Goal: Task Accomplishment & Management: Use online tool/utility

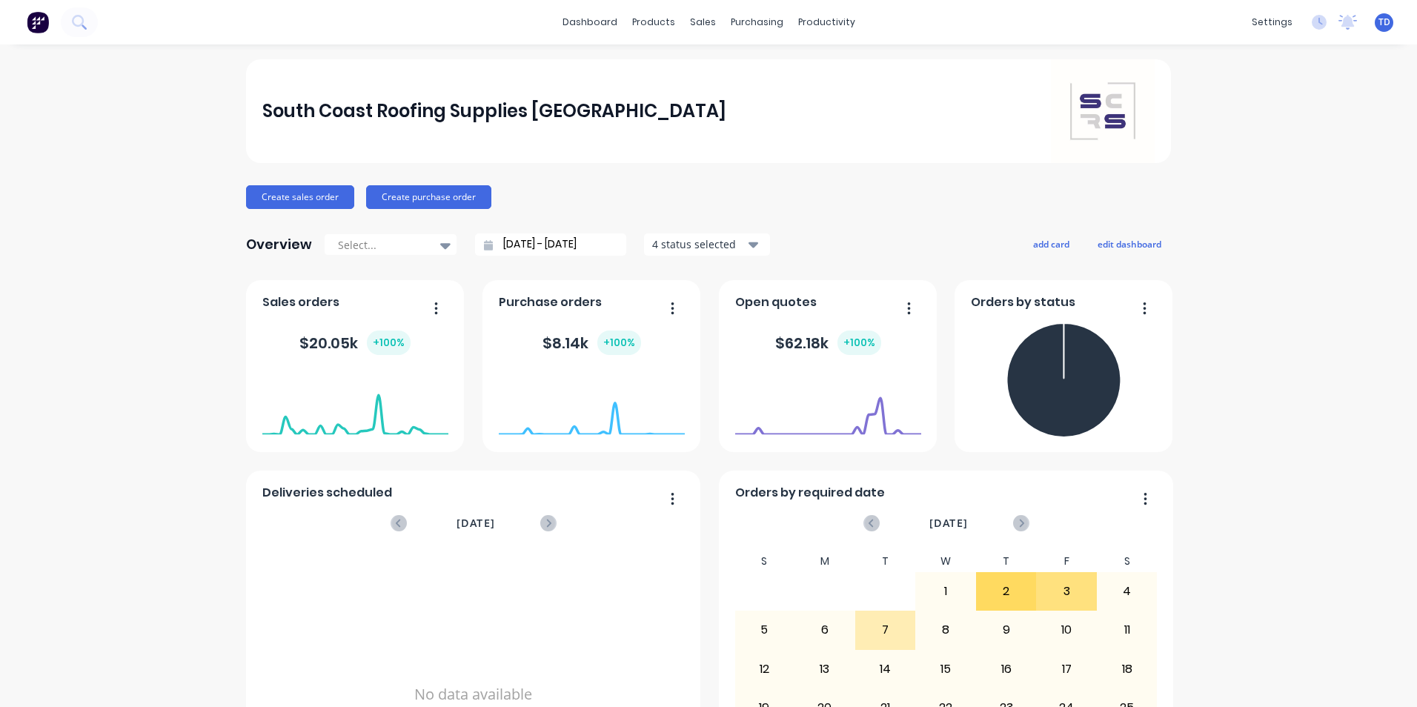
click at [1248, 409] on div "South Coast Roofing Supplies [GEOGRAPHIC_DATA] Create sales order Create purcha…" at bounding box center [708, 446] width 1417 height 774
click at [588, 22] on link "dashboard" at bounding box center [590, 22] width 70 height 22
click at [595, 27] on link "dashboard" at bounding box center [590, 22] width 70 height 22
click at [731, 73] on div "Sales Orders" at bounding box center [752, 70] width 61 height 13
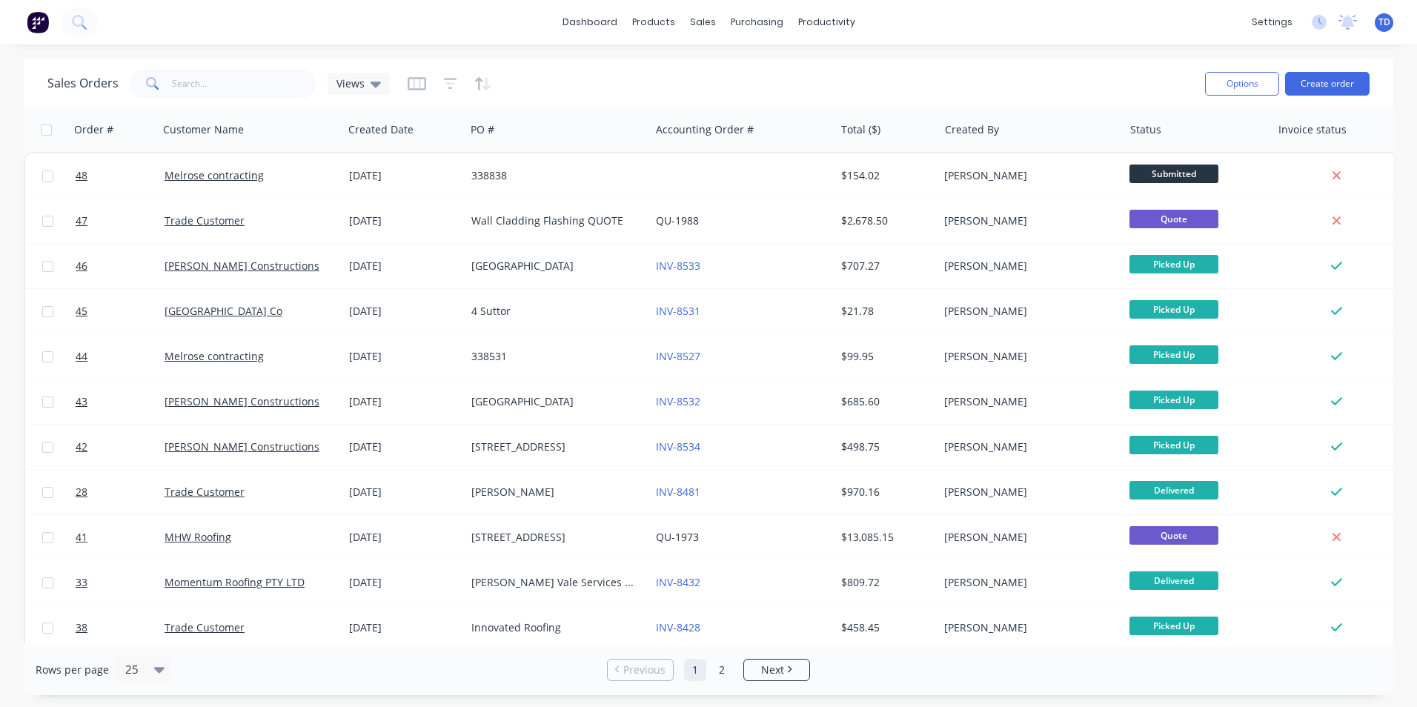
click at [1403, 445] on div "Sales Orders Views Options Create order Order # Customer Name Created Date PO #…" at bounding box center [708, 377] width 1417 height 636
click at [1407, 556] on div "Sales Orders Views Options Create order Order # Customer Name Created Date PO #…" at bounding box center [708, 377] width 1417 height 636
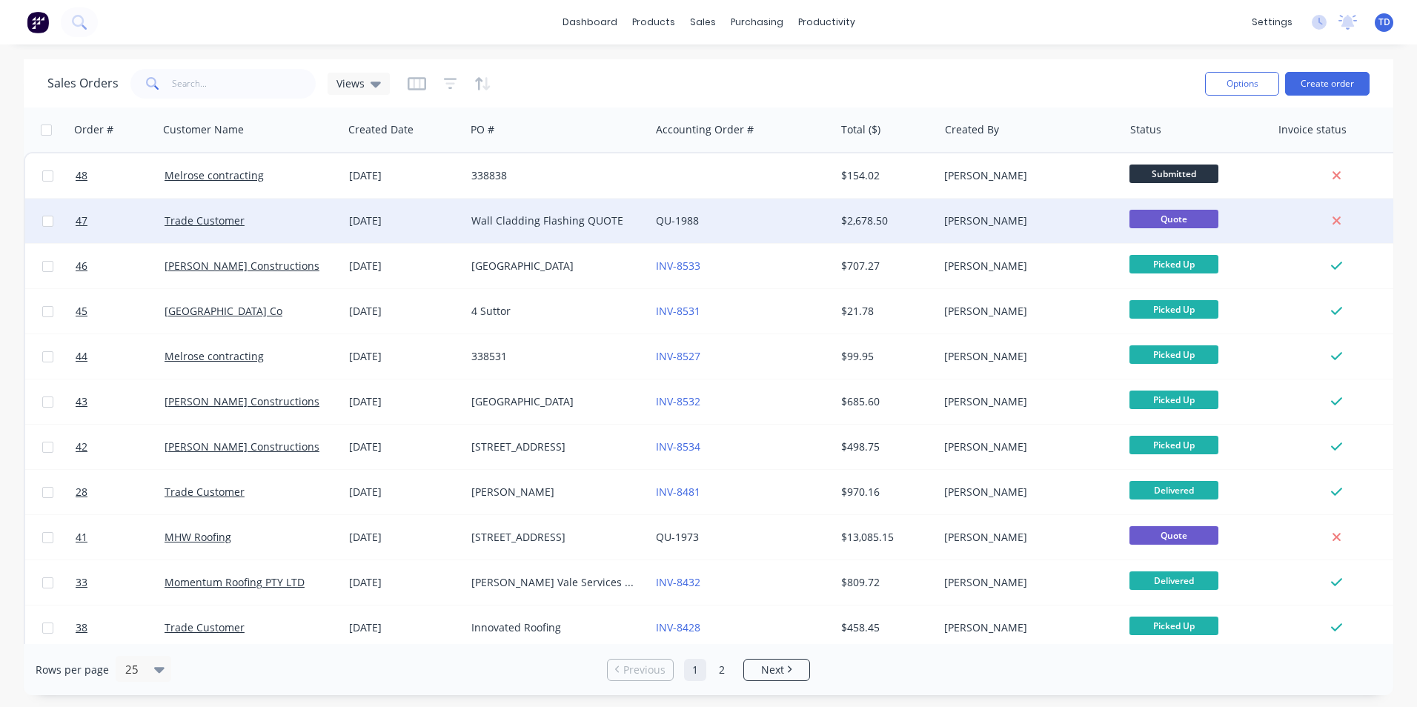
click at [528, 229] on div "Wall Cladding Flashing QUOTE" at bounding box center [557, 221] width 184 height 44
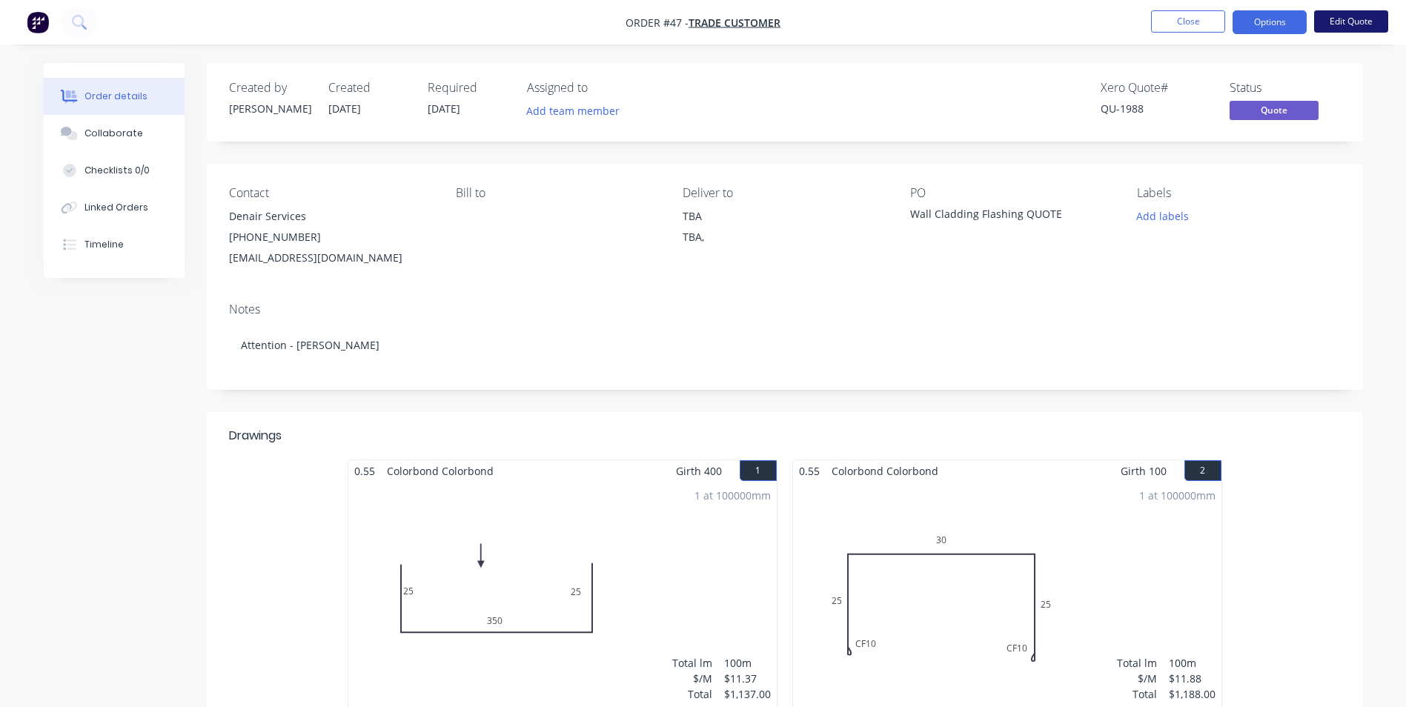
click at [1338, 31] on button "Edit Quote" at bounding box center [1351, 21] width 74 height 22
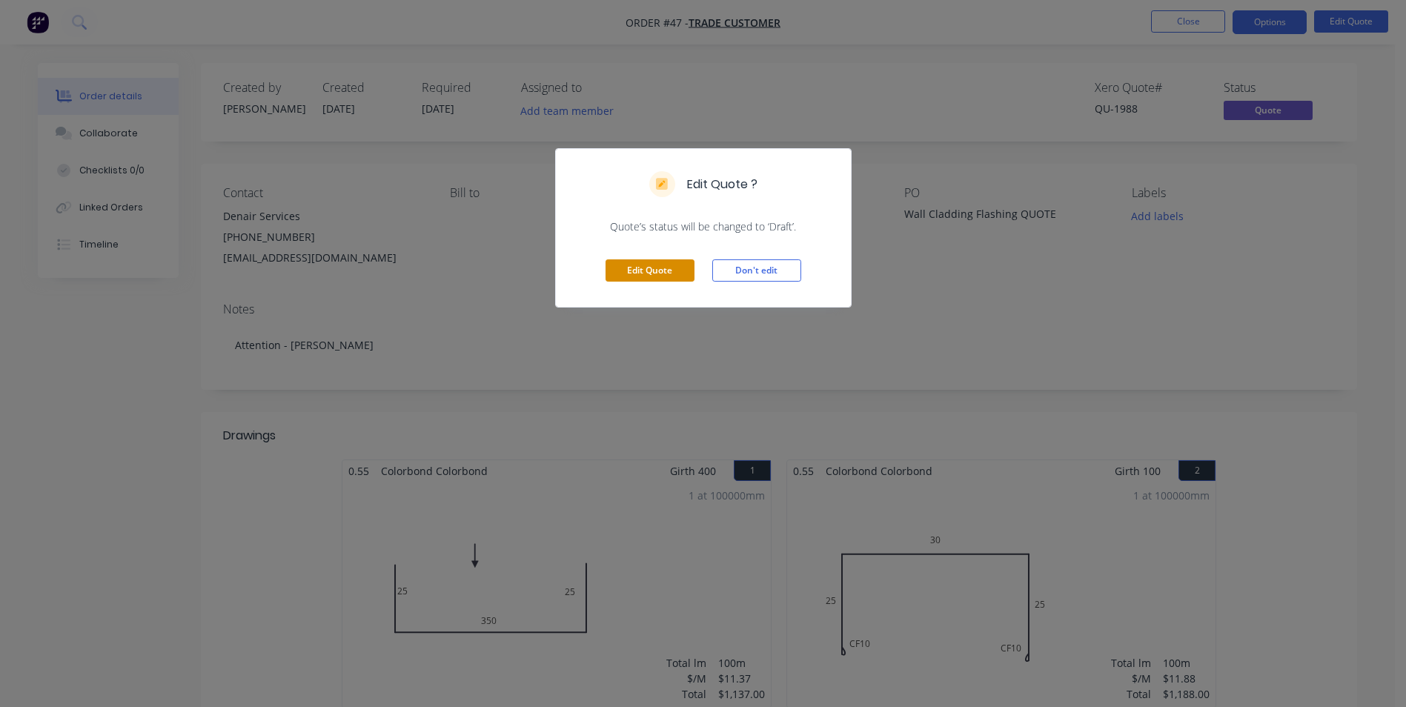
click at [631, 273] on button "Edit Quote" at bounding box center [649, 270] width 89 height 22
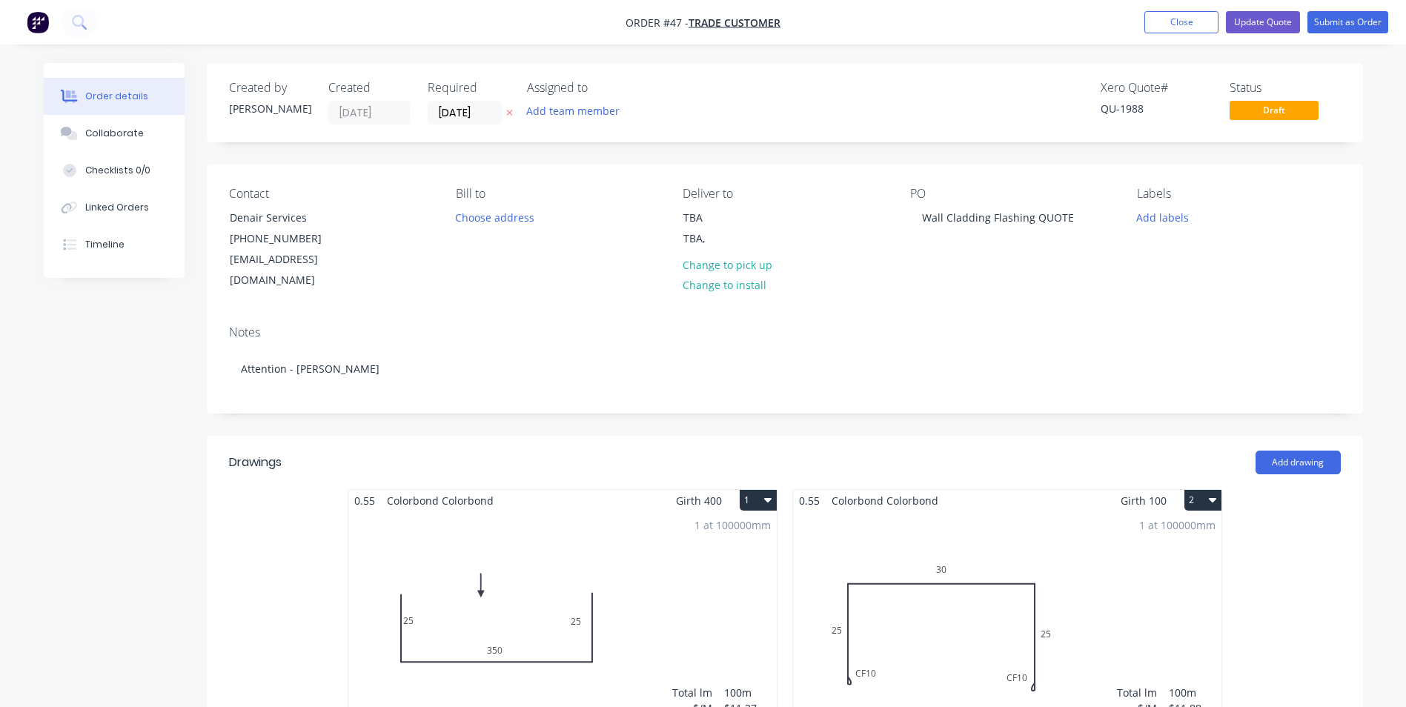
click at [630, 519] on div "1 at 100000mm Total lm $/M Total 100m $11.37 $1,137.00" at bounding box center [562, 624] width 428 height 226
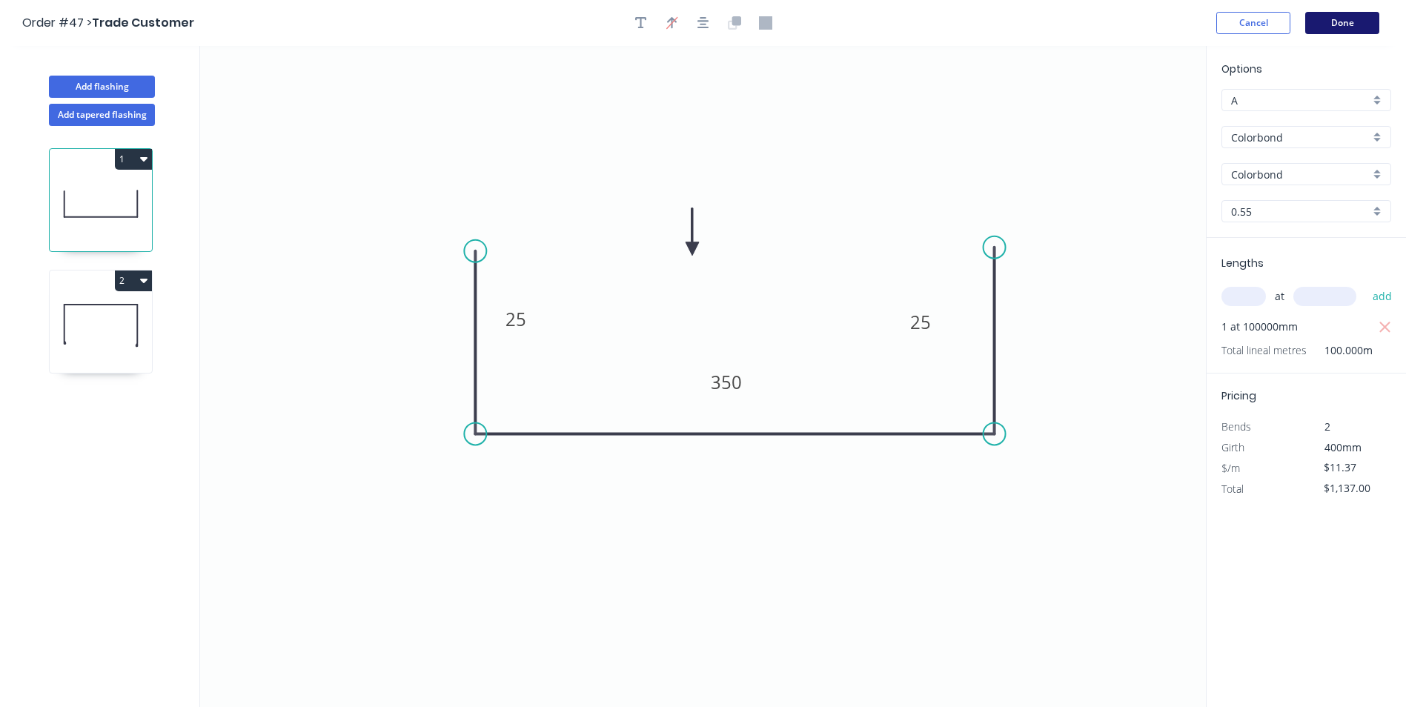
click at [1334, 25] on button "Done" at bounding box center [1342, 23] width 74 height 22
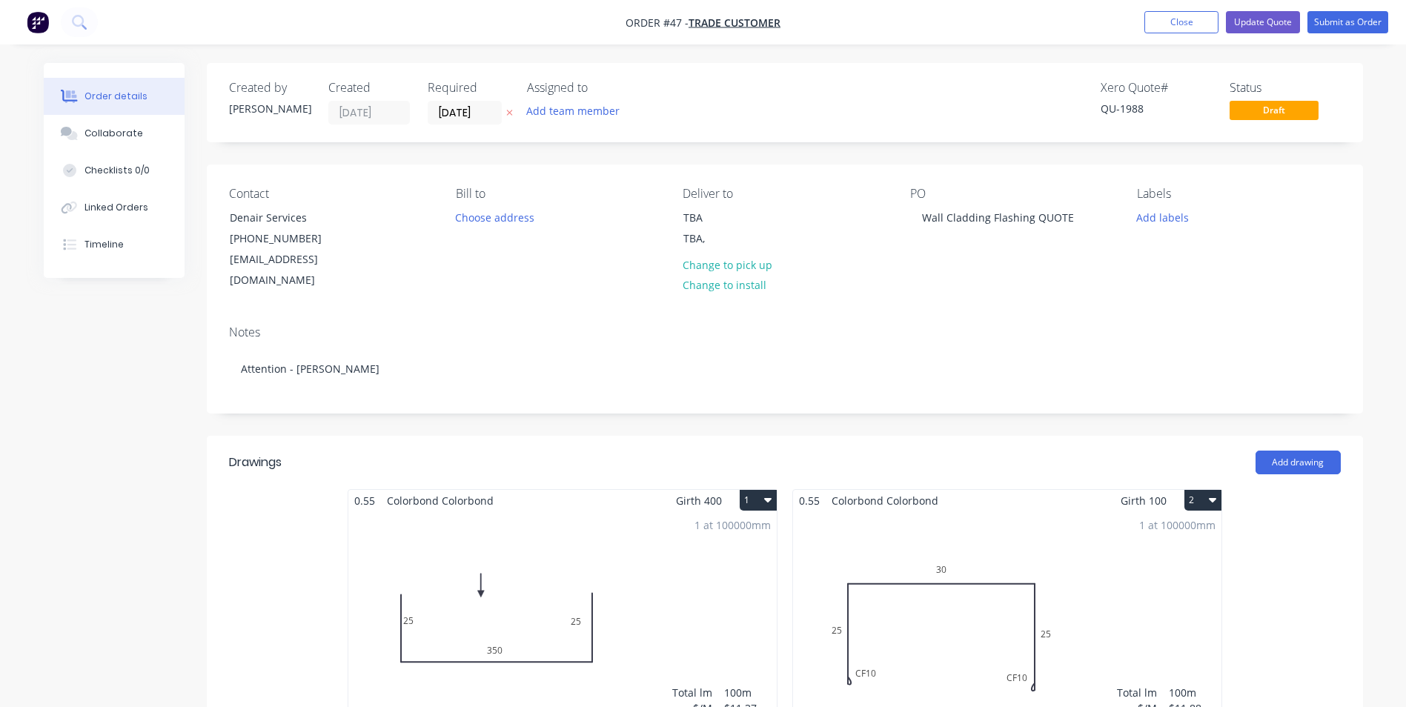
click at [910, 519] on div "1 at 100000mm Total lm $/M Total 100m $11.88 $1,188.00" at bounding box center [1007, 624] width 428 height 226
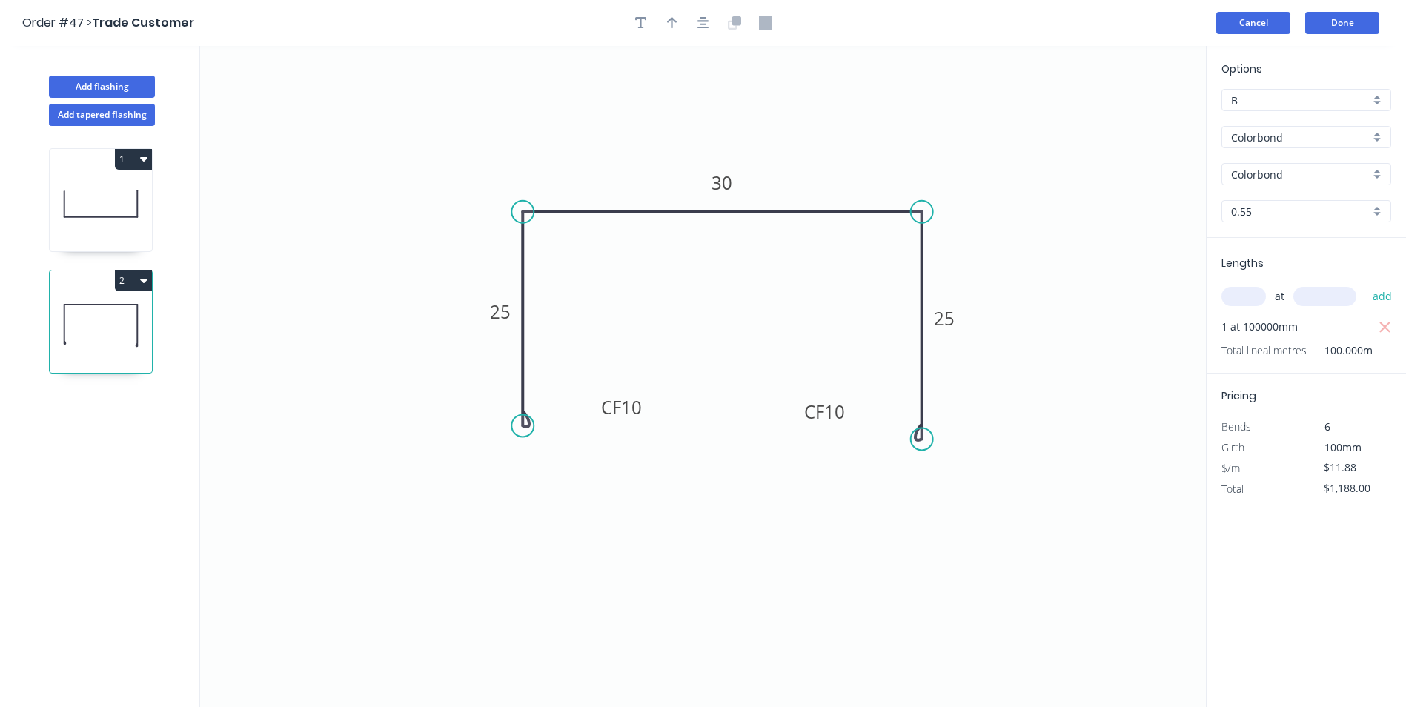
click at [1259, 31] on button "Cancel" at bounding box center [1253, 23] width 74 height 22
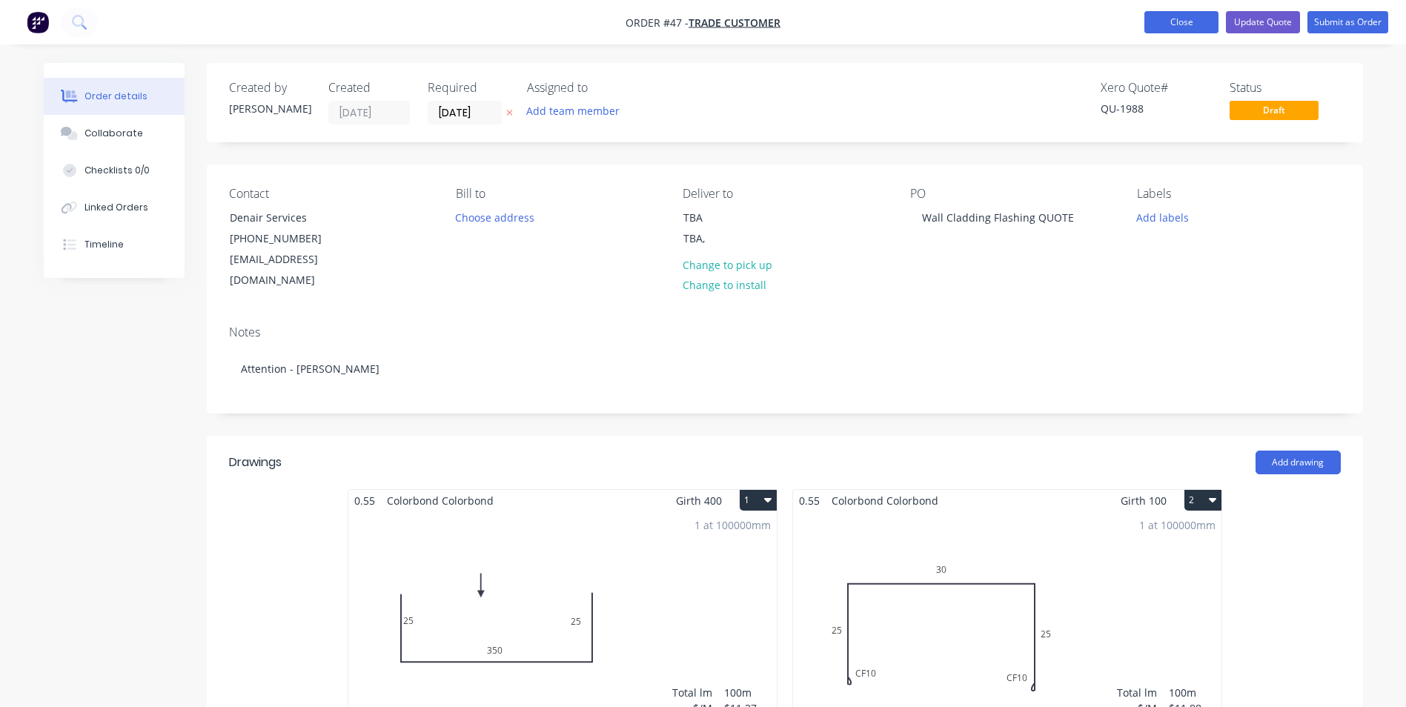
click at [1156, 22] on button "Close" at bounding box center [1181, 22] width 74 height 22
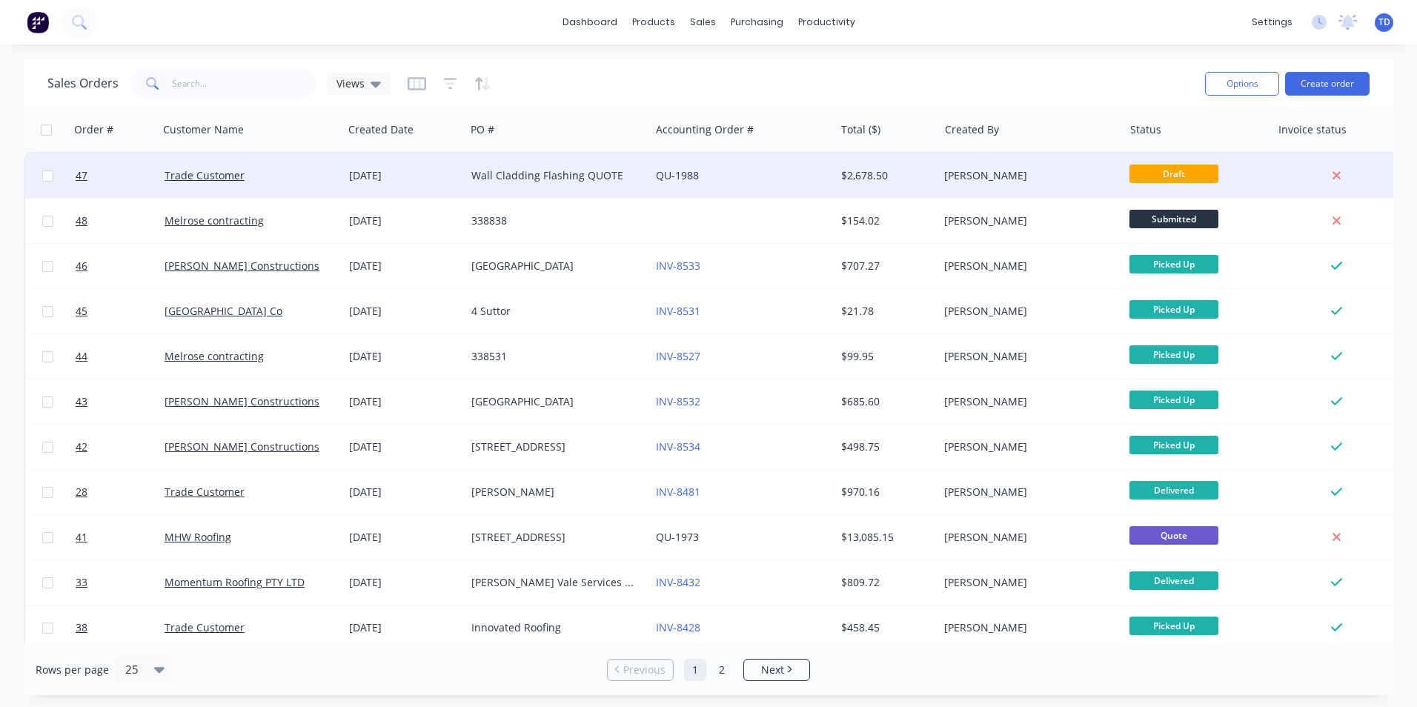
click at [890, 186] on div "$2,678.50" at bounding box center [887, 175] width 104 height 44
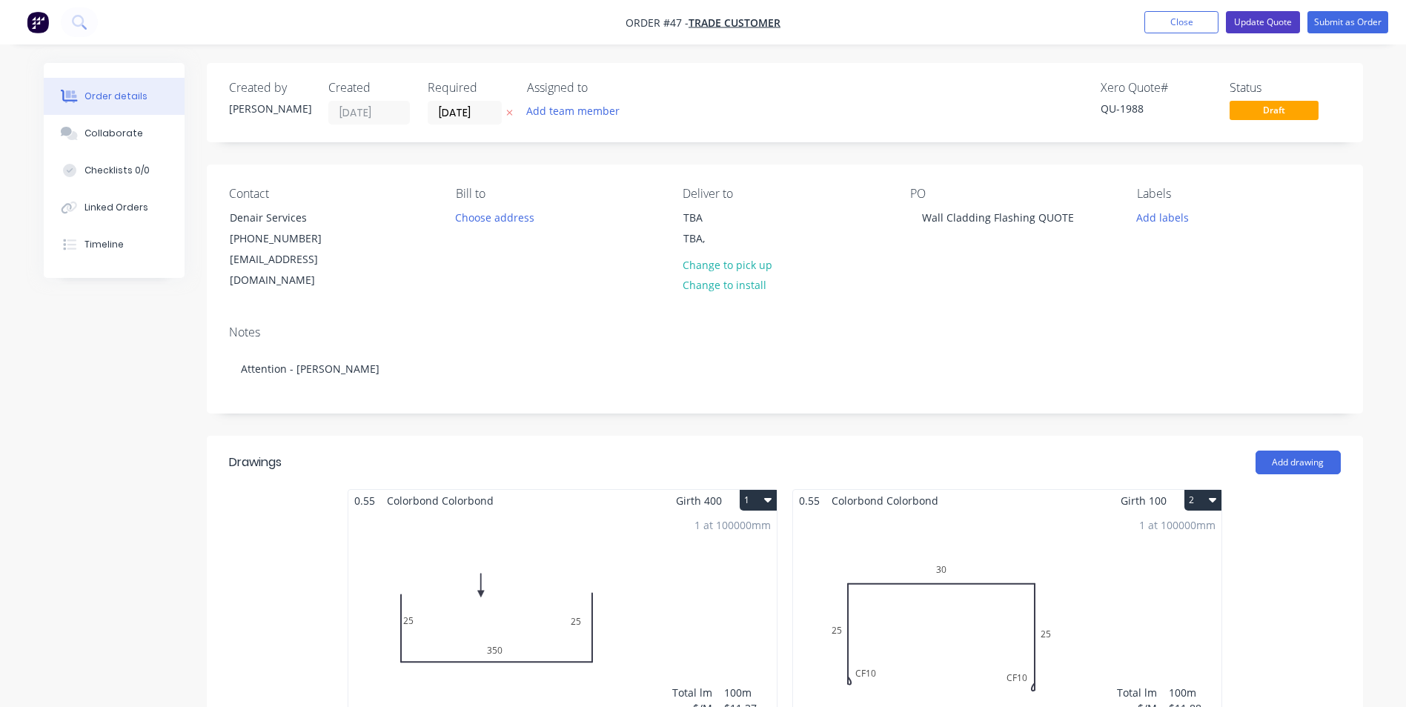
click at [1255, 25] on button "Update Quote" at bounding box center [1262, 22] width 74 height 22
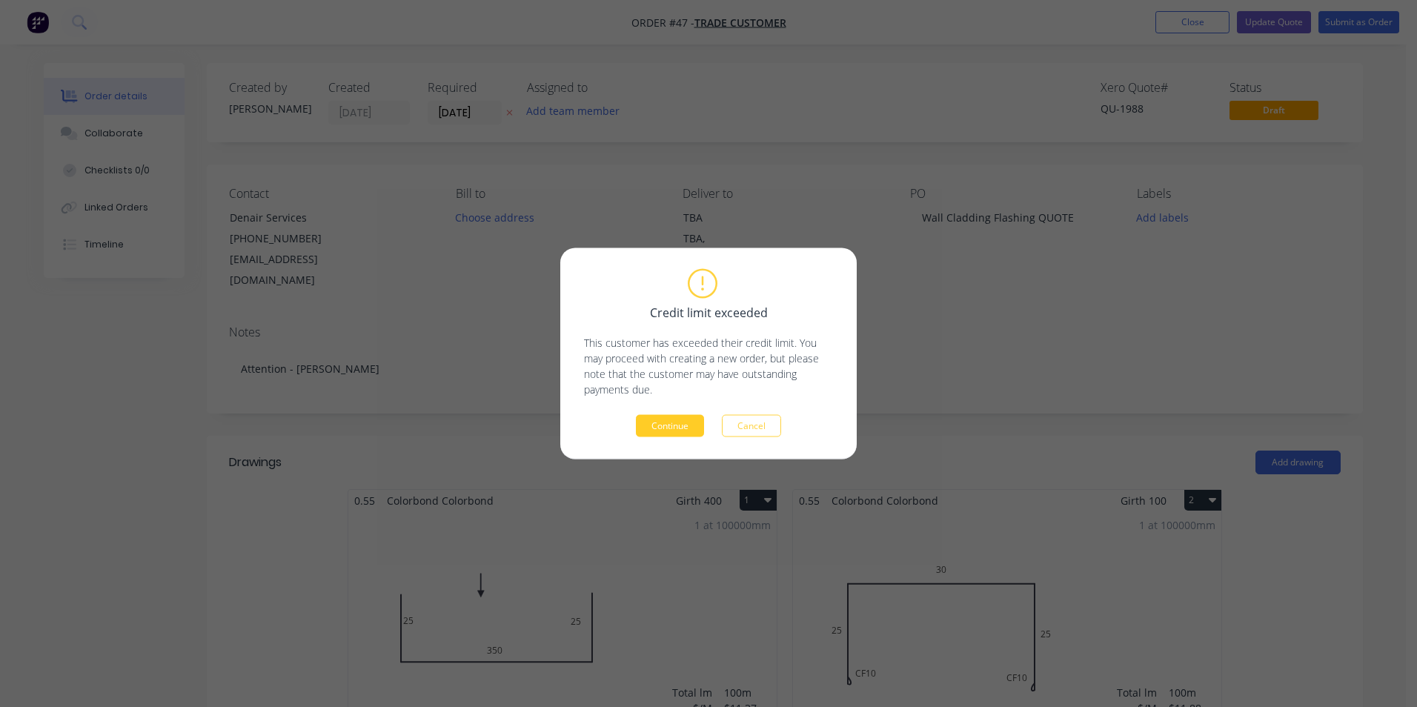
click at [645, 427] on button "Continue" at bounding box center [670, 426] width 68 height 22
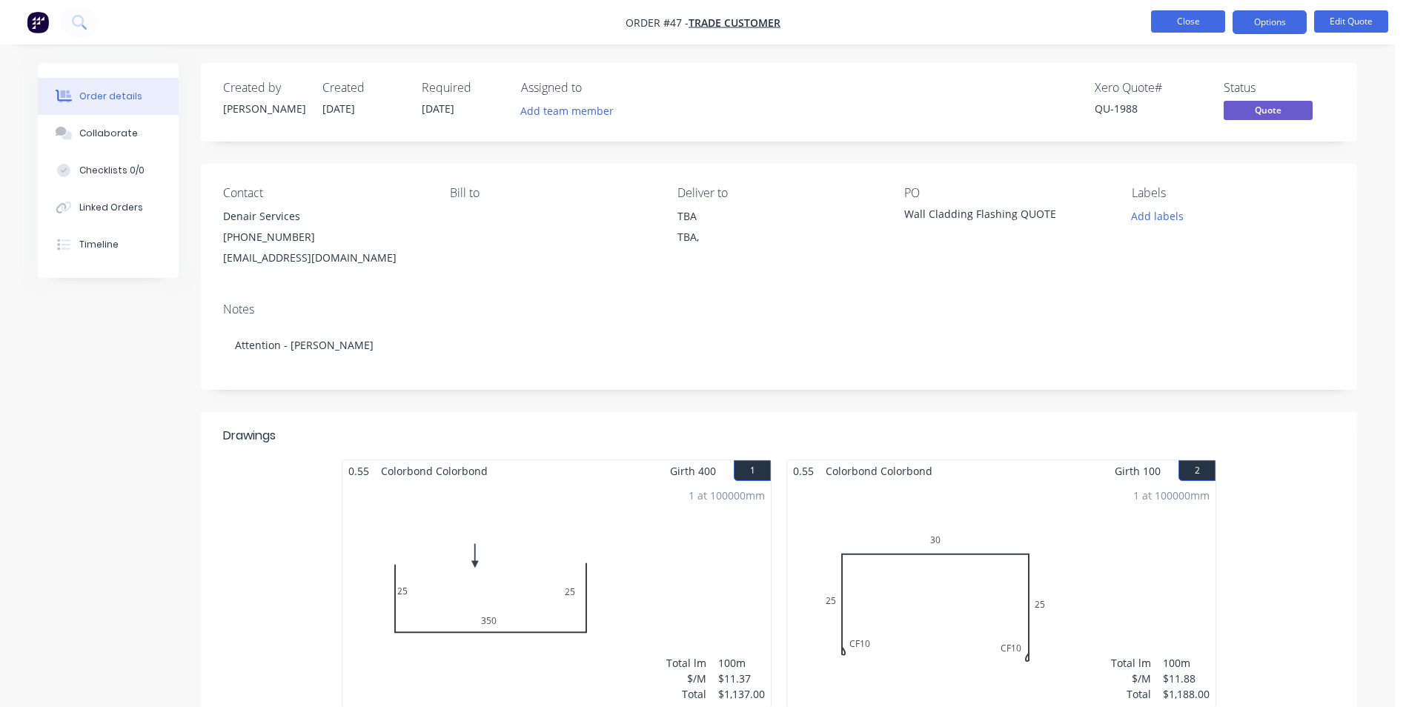
click at [1173, 32] on button "Close" at bounding box center [1188, 21] width 74 height 22
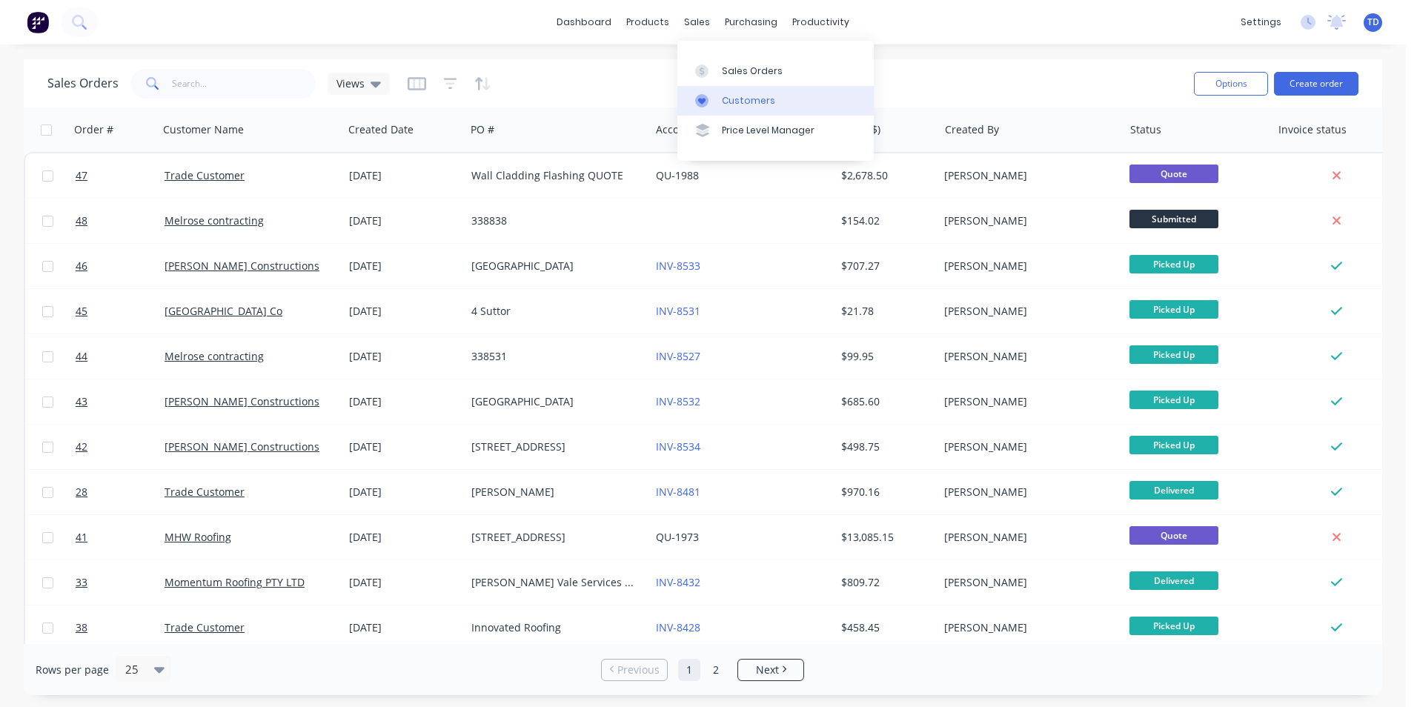
click at [751, 104] on div "Customers" at bounding box center [748, 100] width 53 height 13
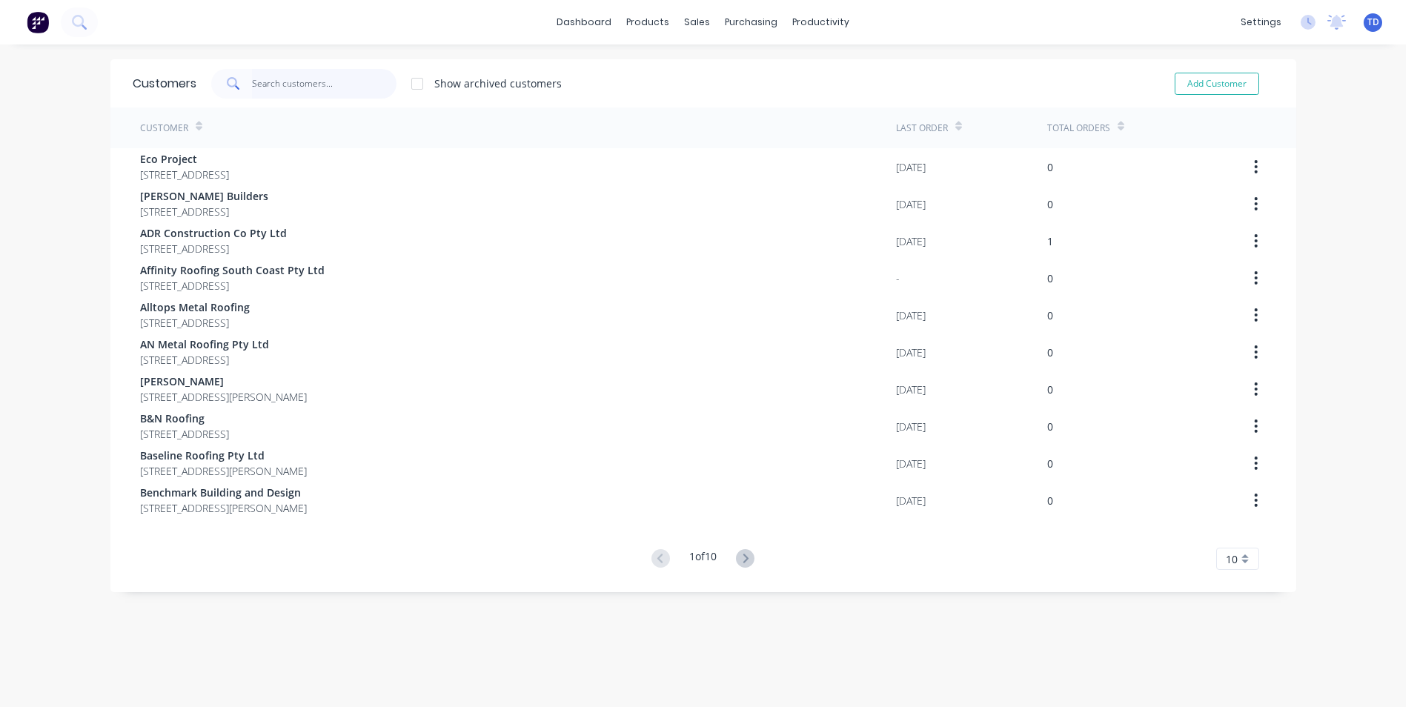
click at [354, 93] on input "text" at bounding box center [324, 84] width 144 height 30
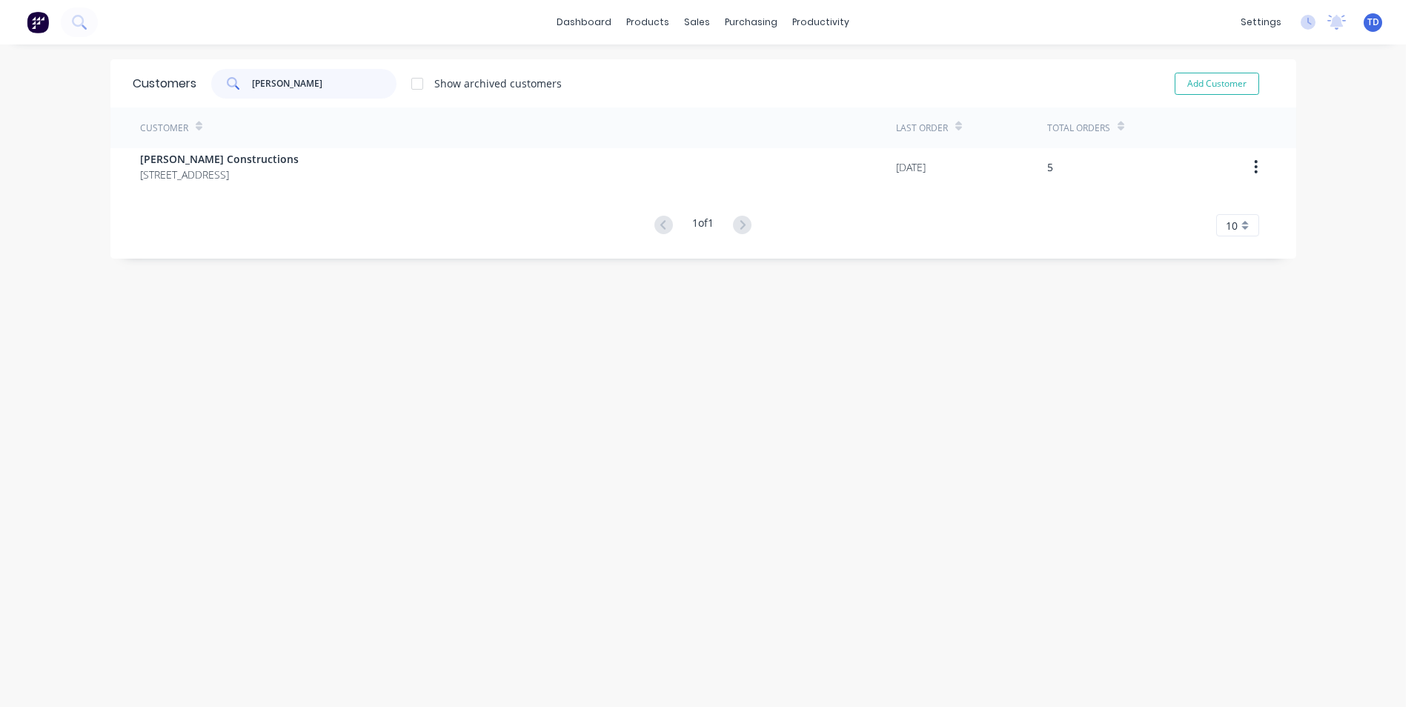
type input "hobbs"
click at [224, 193] on div "Customer Last Order Total Orders Hobbs Constructions 12 Park Road St Georges Ba…" at bounding box center [702, 171] width 1185 height 129
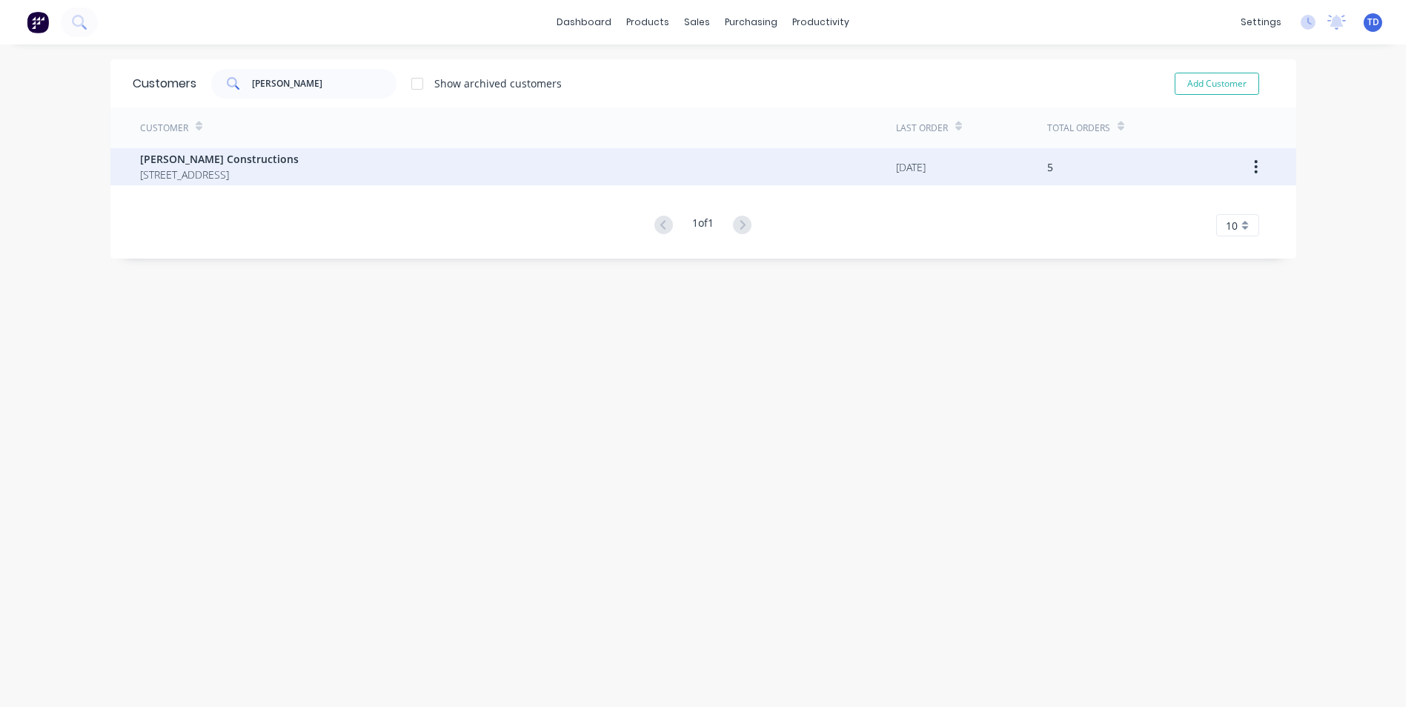
click at [232, 184] on div "Hobbs Constructions 12 Park Road St Georges Basin New South Wales 2540" at bounding box center [518, 166] width 756 height 37
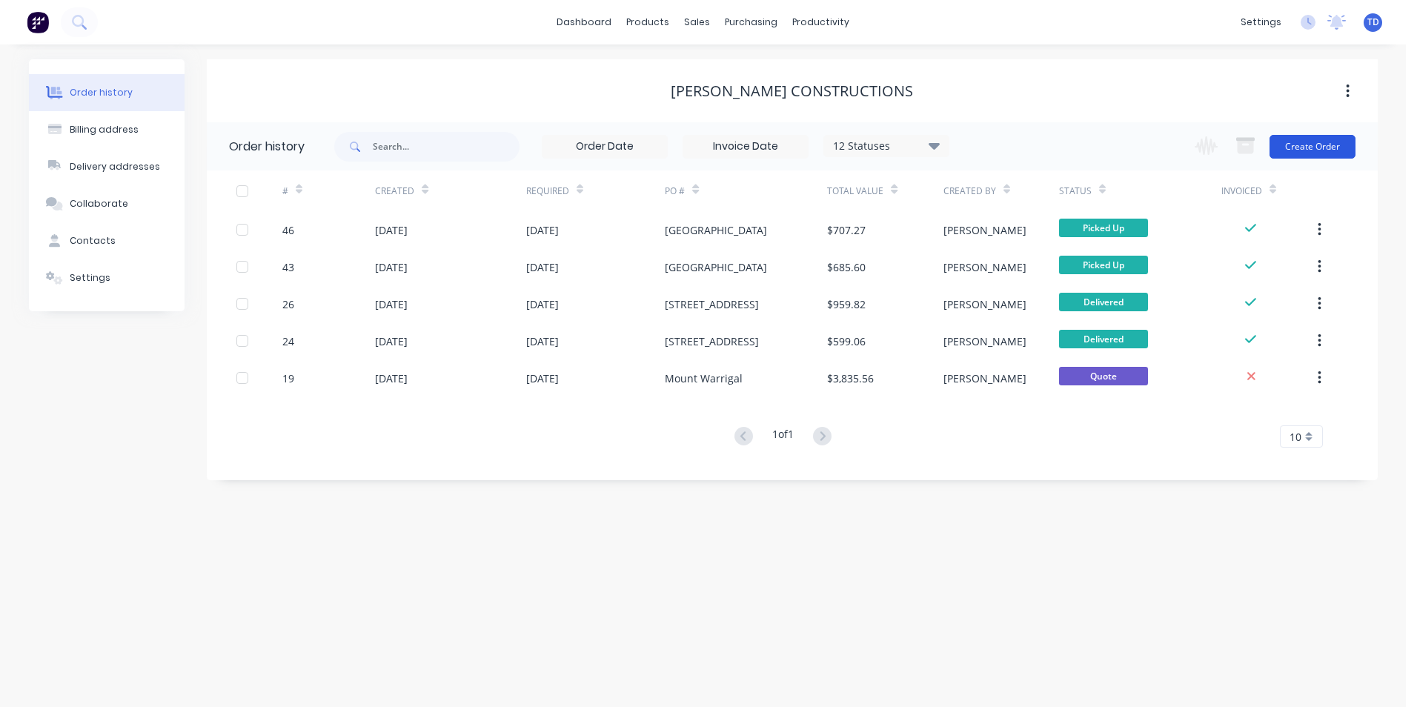
click at [1315, 150] on button "Create Order" at bounding box center [1312, 147] width 86 height 24
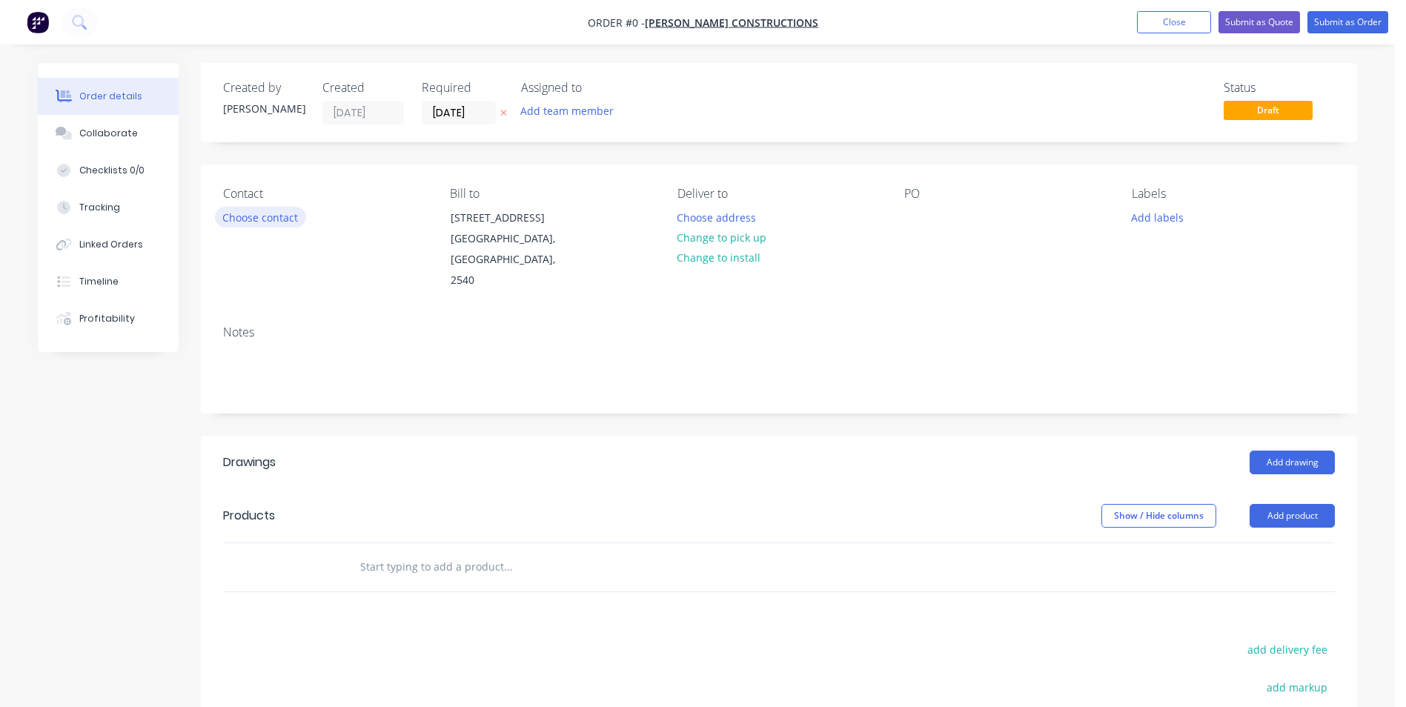
click at [265, 213] on button "Choose contact" at bounding box center [260, 217] width 91 height 20
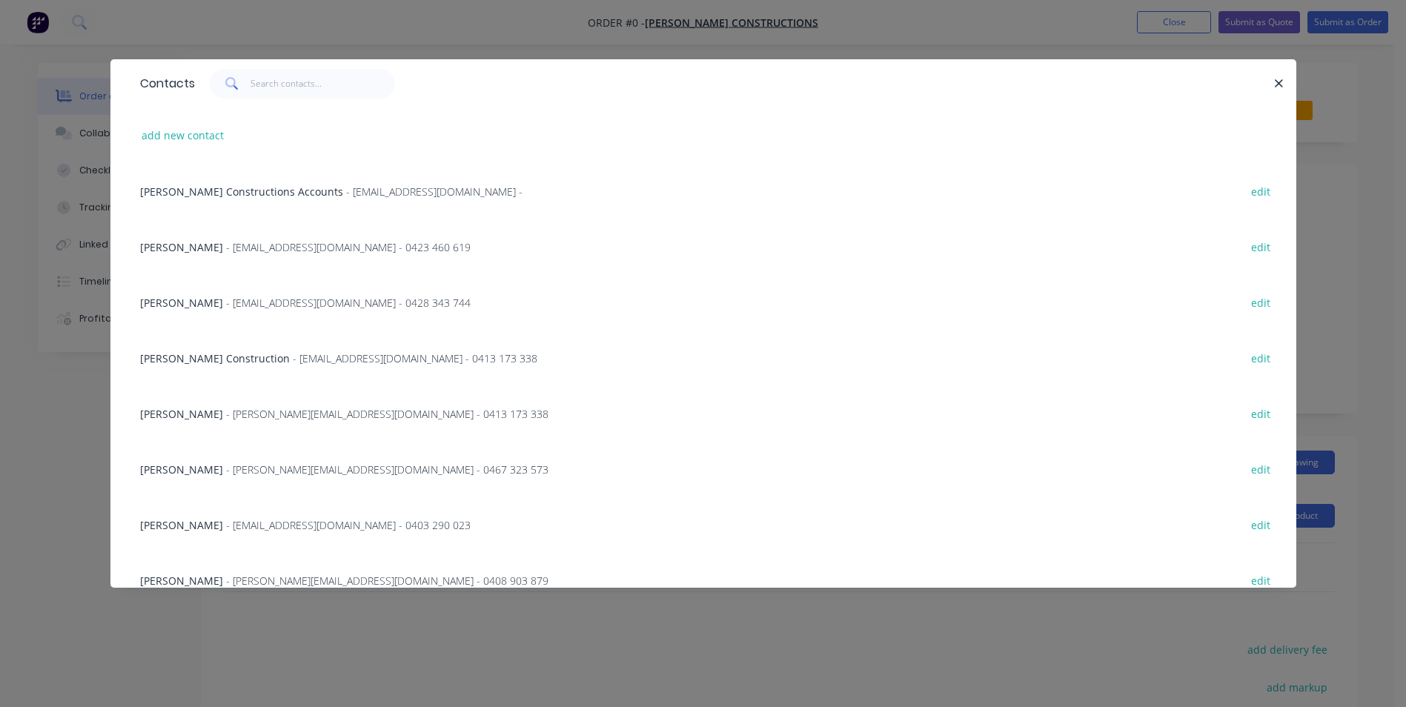
click at [293, 359] on span "- Info@hobbsconstructions.com.au - 0413 173 338" at bounding box center [415, 358] width 244 height 14
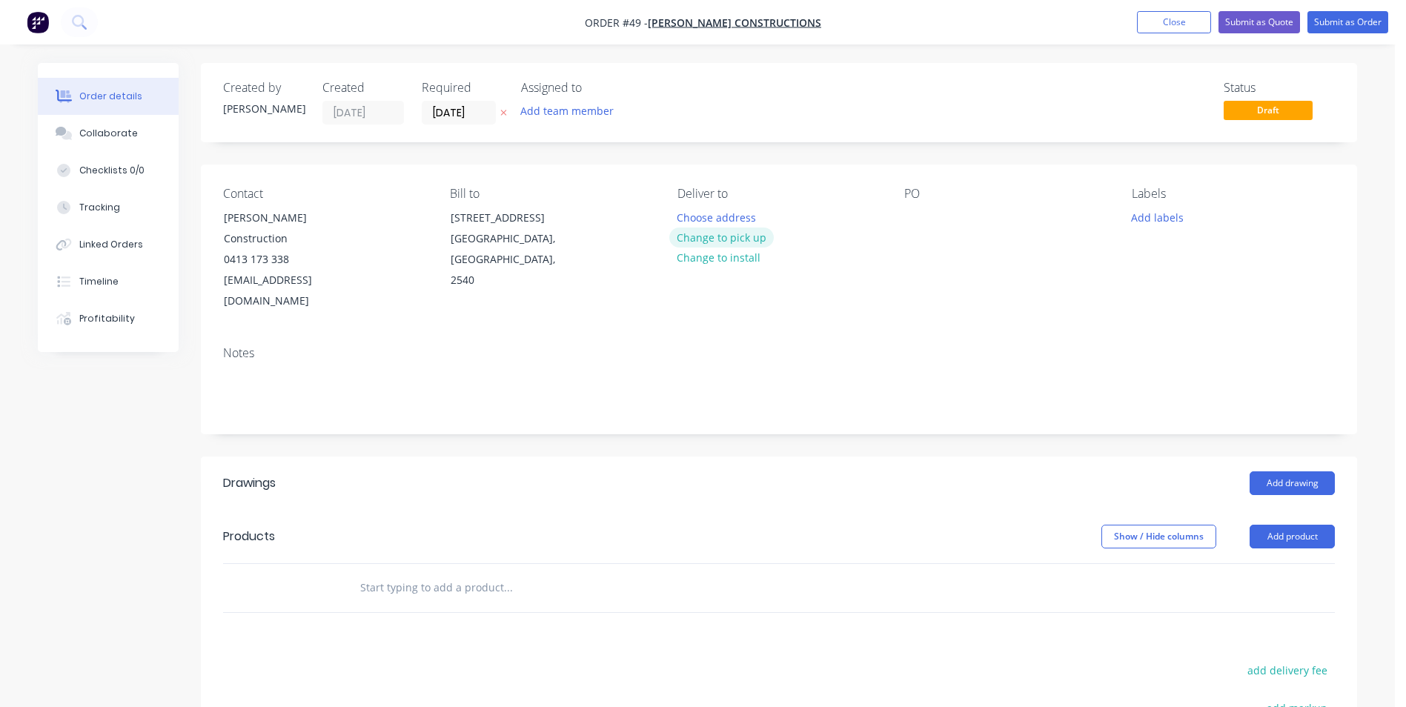
click at [716, 233] on button "Change to pick up" at bounding box center [721, 237] width 105 height 20
click at [691, 218] on div at bounding box center [689, 217] width 24 height 21
click at [1305, 471] on button "Add drawing" at bounding box center [1291, 483] width 85 height 24
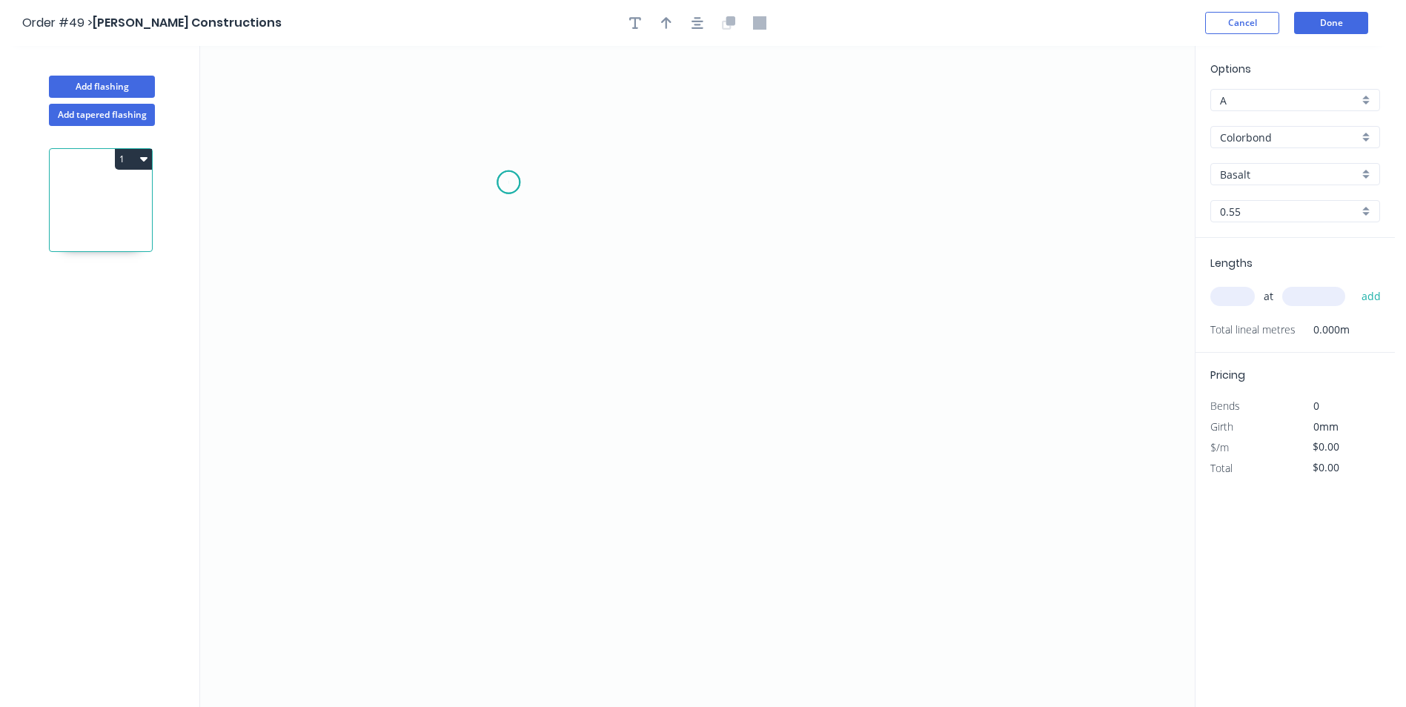
click at [508, 182] on icon "0" at bounding box center [697, 376] width 994 height 661
click at [522, 409] on icon "0" at bounding box center [697, 376] width 994 height 661
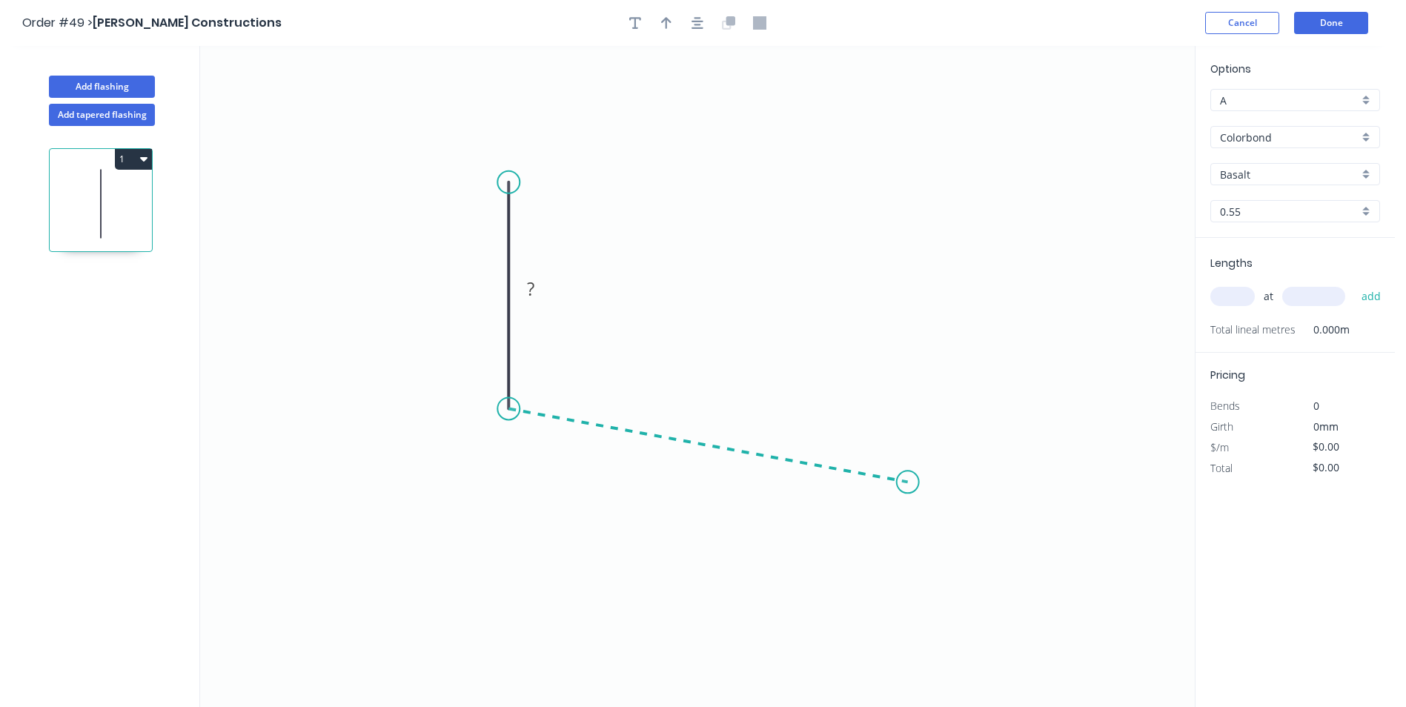
click at [908, 482] on icon "0 ?" at bounding box center [697, 376] width 994 height 661
click at [905, 579] on icon "0 ? ? ? º" at bounding box center [697, 376] width 994 height 661
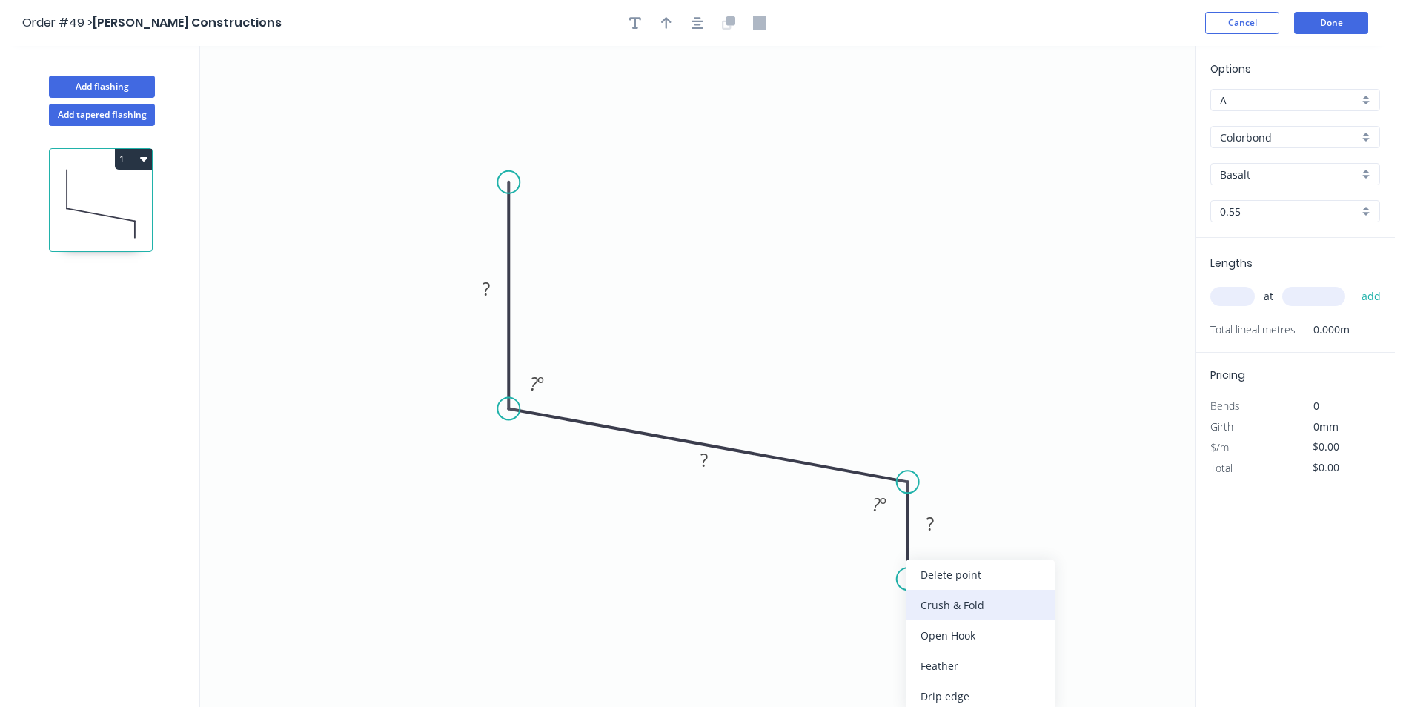
click at [922, 607] on div "Crush & Fold" at bounding box center [979, 605] width 149 height 30
click at [953, 650] on div "Delete bend" at bounding box center [978, 661] width 149 height 30
click at [924, 607] on div "Crush & Fold" at bounding box center [979, 605] width 149 height 30
click at [925, 621] on div "Flip bend" at bounding box center [974, 625] width 149 height 30
click at [1004, 574] on icon "0 ? ? CF 10 ? ? º ? º" at bounding box center [697, 376] width 994 height 661
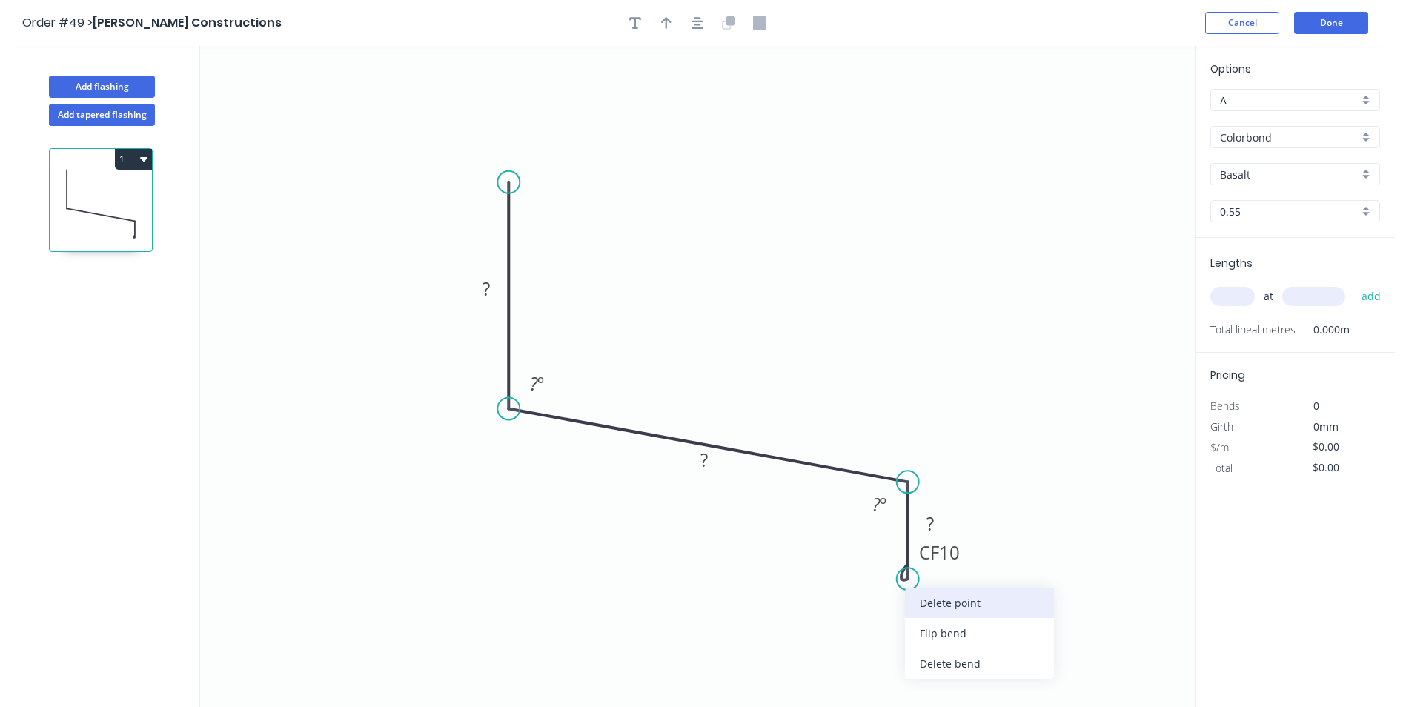
click at [929, 599] on div "Delete point" at bounding box center [979, 603] width 149 height 30
click at [902, 485] on circle at bounding box center [907, 481] width 22 height 22
click at [911, 596] on icon "0 ? ? ? º" at bounding box center [697, 376] width 994 height 661
click at [940, 696] on div "Drip edge" at bounding box center [985, 696] width 149 height 30
click at [939, 686] on div "Delete bend" at bounding box center [978, 680] width 149 height 30
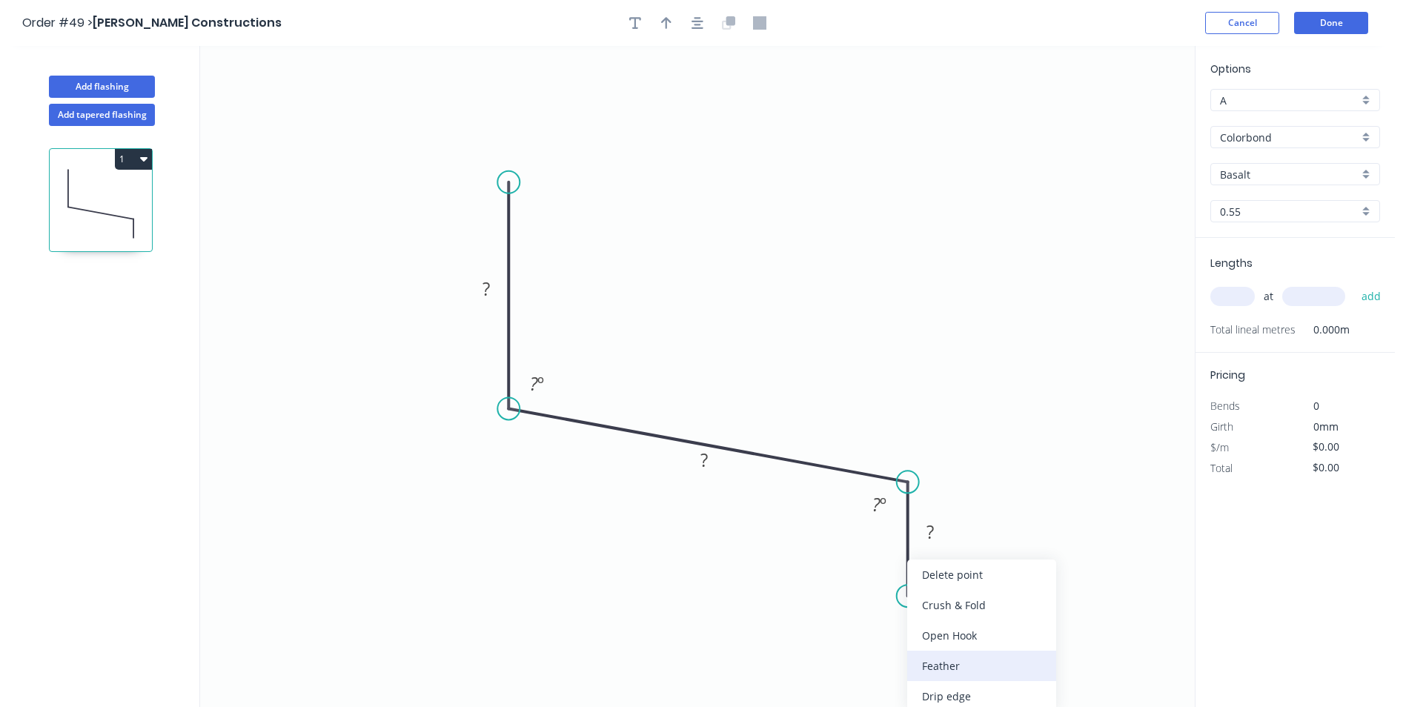
click at [934, 665] on div "Feather" at bounding box center [981, 666] width 149 height 30
click at [939, 673] on div "Delete bend" at bounding box center [985, 678] width 149 height 30
click at [919, 602] on div "Crush & Fold" at bounding box center [983, 605] width 149 height 30
click at [927, 633] on div "Flip bend" at bounding box center [979, 642] width 149 height 30
drag, startPoint x: 965, startPoint y: 558, endPoint x: 816, endPoint y: 598, distance: 154.2
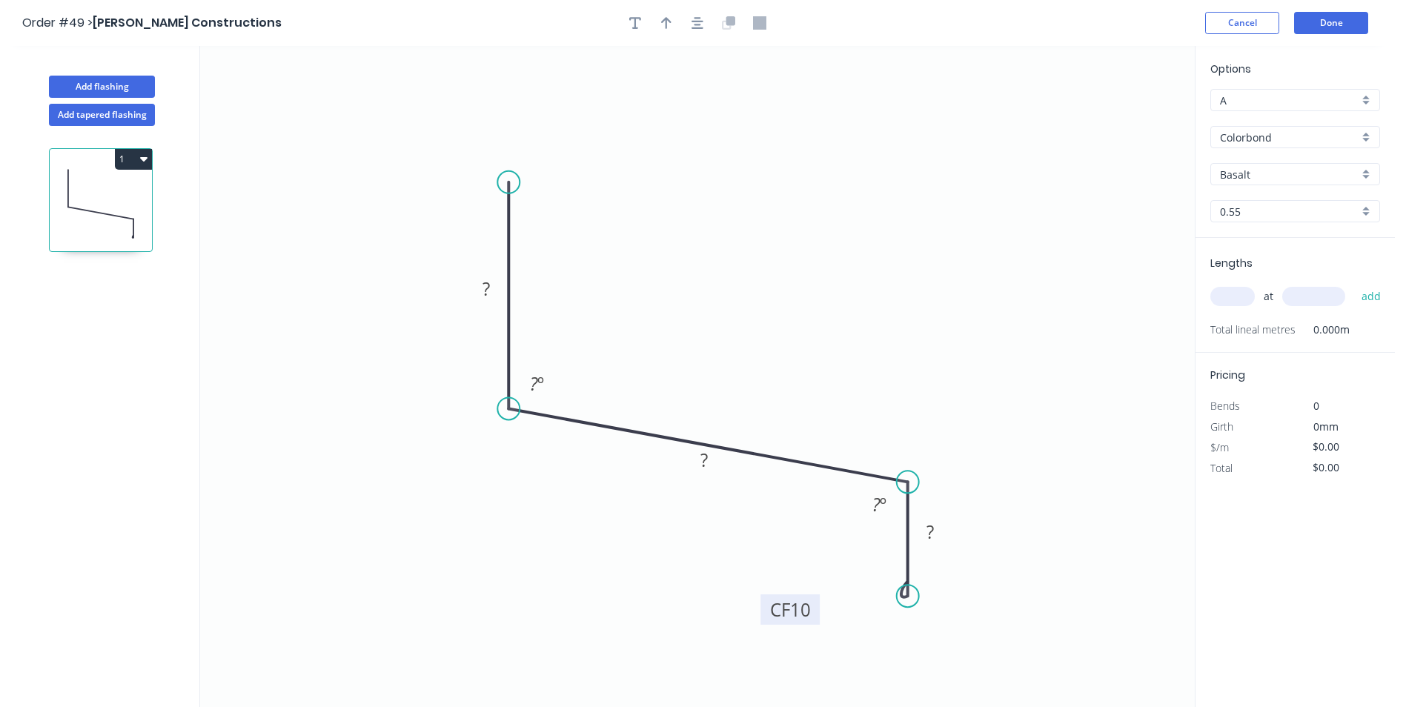
click at [816, 598] on rect at bounding box center [789, 609] width 59 height 30
drag, startPoint x: 505, startPoint y: 278, endPoint x: 626, endPoint y: 276, distance: 120.8
click at [626, 276] on rect at bounding box center [607, 286] width 48 height 30
drag, startPoint x: 726, startPoint y: 468, endPoint x: 759, endPoint y: 374, distance: 99.1
click at [759, 374] on rect at bounding box center [737, 366] width 48 height 30
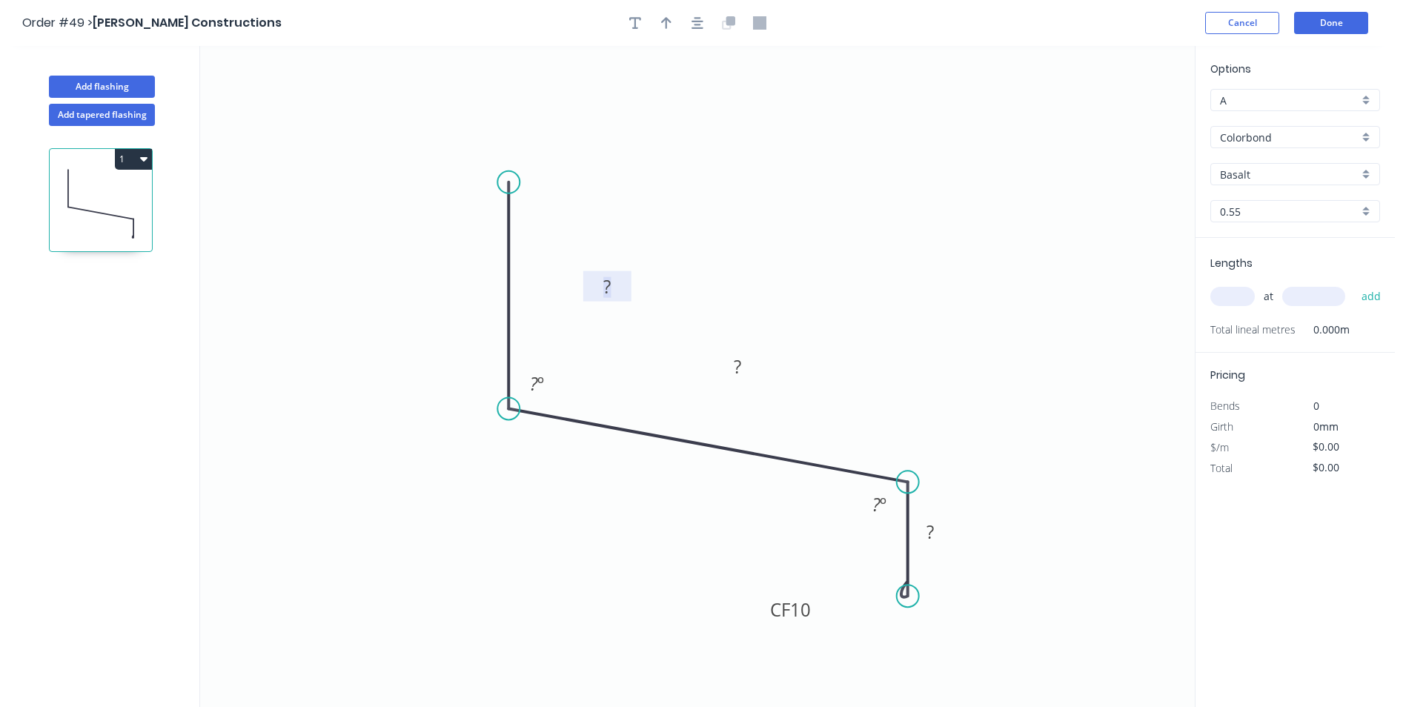
click at [609, 285] on tspan "?" at bounding box center [606, 286] width 7 height 24
type input "$13.53"
click at [659, 26] on button "button" at bounding box center [666, 23] width 22 height 22
click at [1122, 114] on icon at bounding box center [1119, 102] width 13 height 47
drag, startPoint x: 1121, startPoint y: 116, endPoint x: 862, endPoint y: 258, distance: 295.8
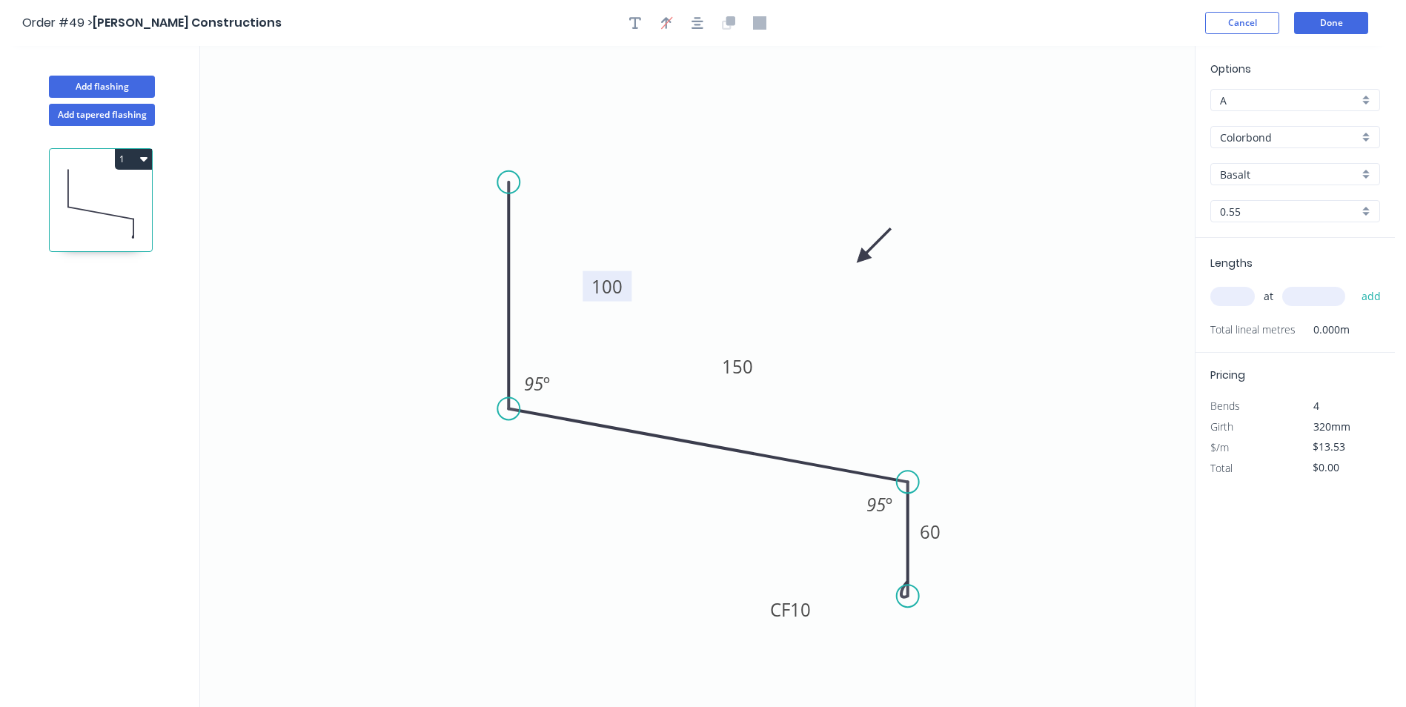
click at [862, 258] on icon at bounding box center [873, 245] width 43 height 43
click at [1280, 178] on input "Basalt" at bounding box center [1289, 175] width 139 height 16
click at [1277, 200] on div "Dover White" at bounding box center [1295, 203] width 168 height 26
type input "Dover White"
click at [1240, 299] on input "text" at bounding box center [1232, 296] width 44 height 19
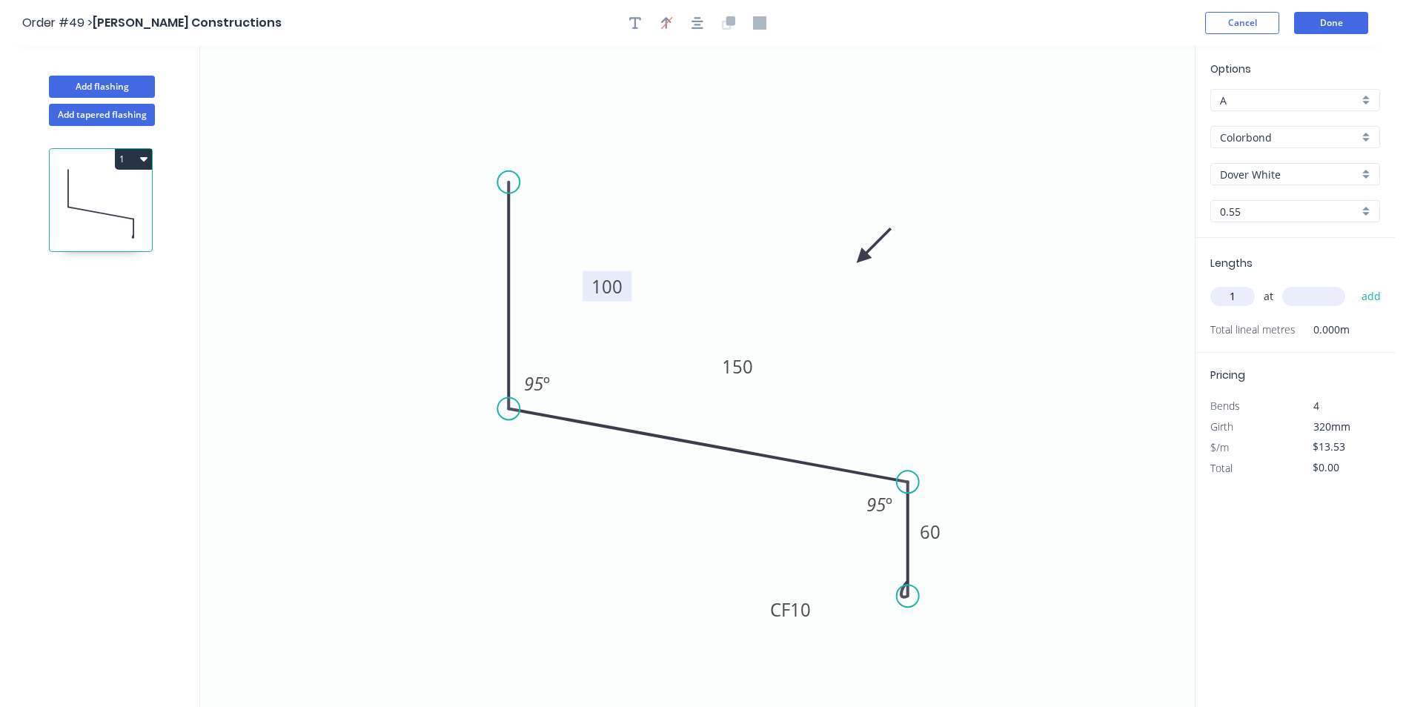
type input "1"
type input "2000"
click at [1354, 284] on button "add" at bounding box center [1371, 296] width 35 height 25
type input "$27.06"
click at [1328, 28] on button "Done" at bounding box center [1331, 23] width 74 height 22
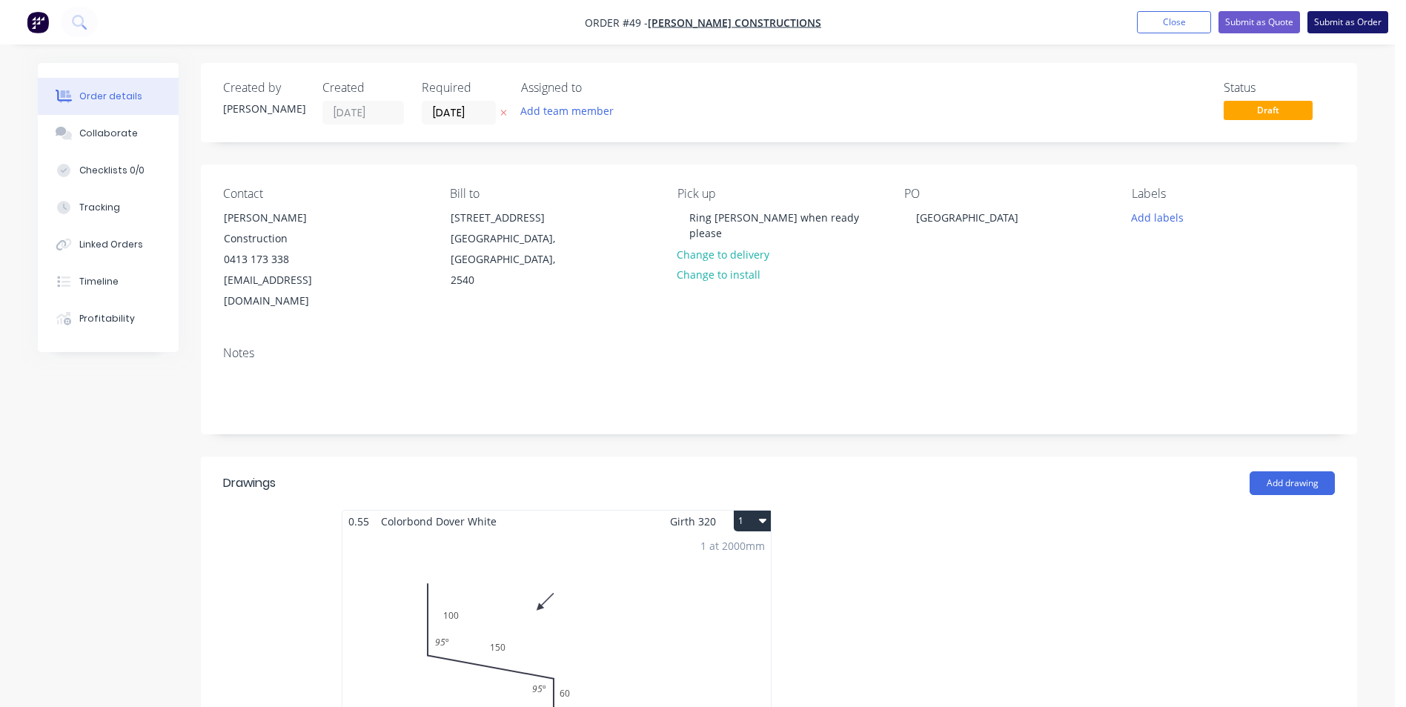
click at [1337, 30] on button "Submit as Order" at bounding box center [1347, 22] width 81 height 22
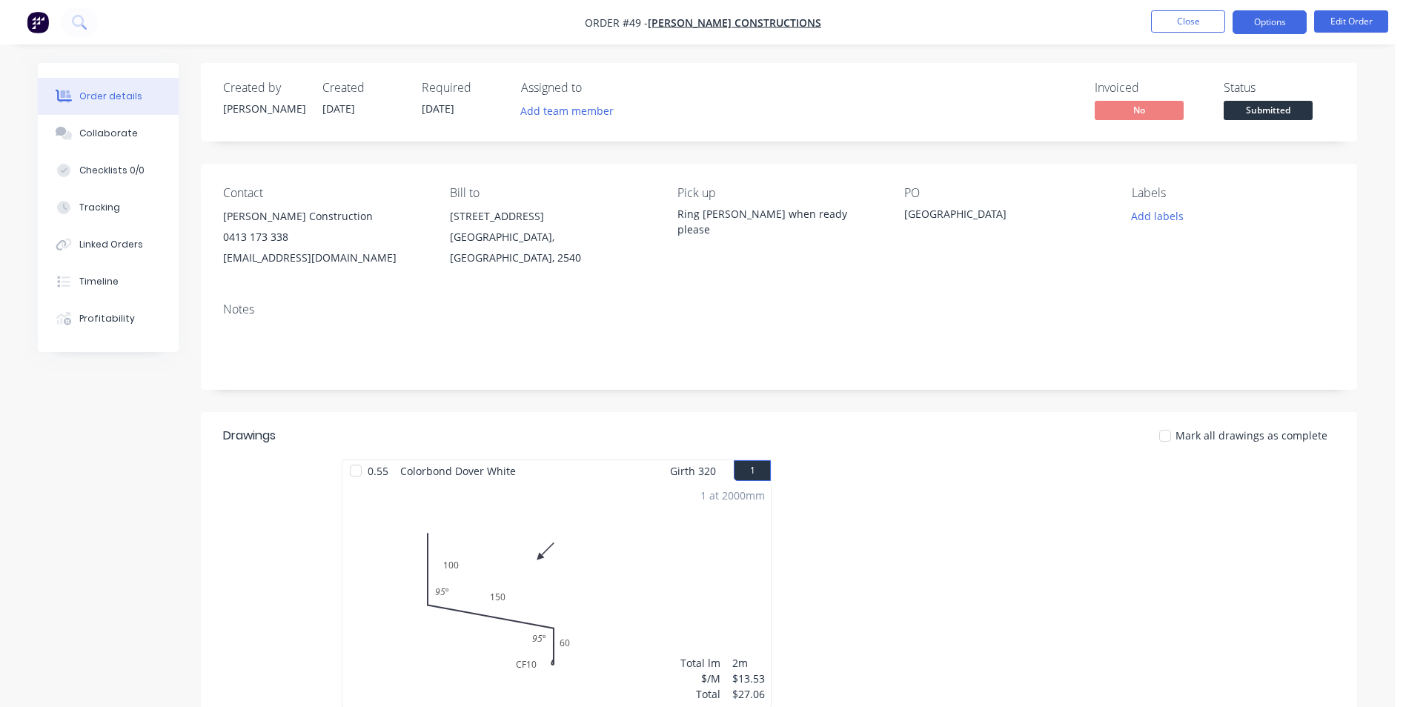
click at [1268, 25] on button "Options" at bounding box center [1269, 22] width 74 height 24
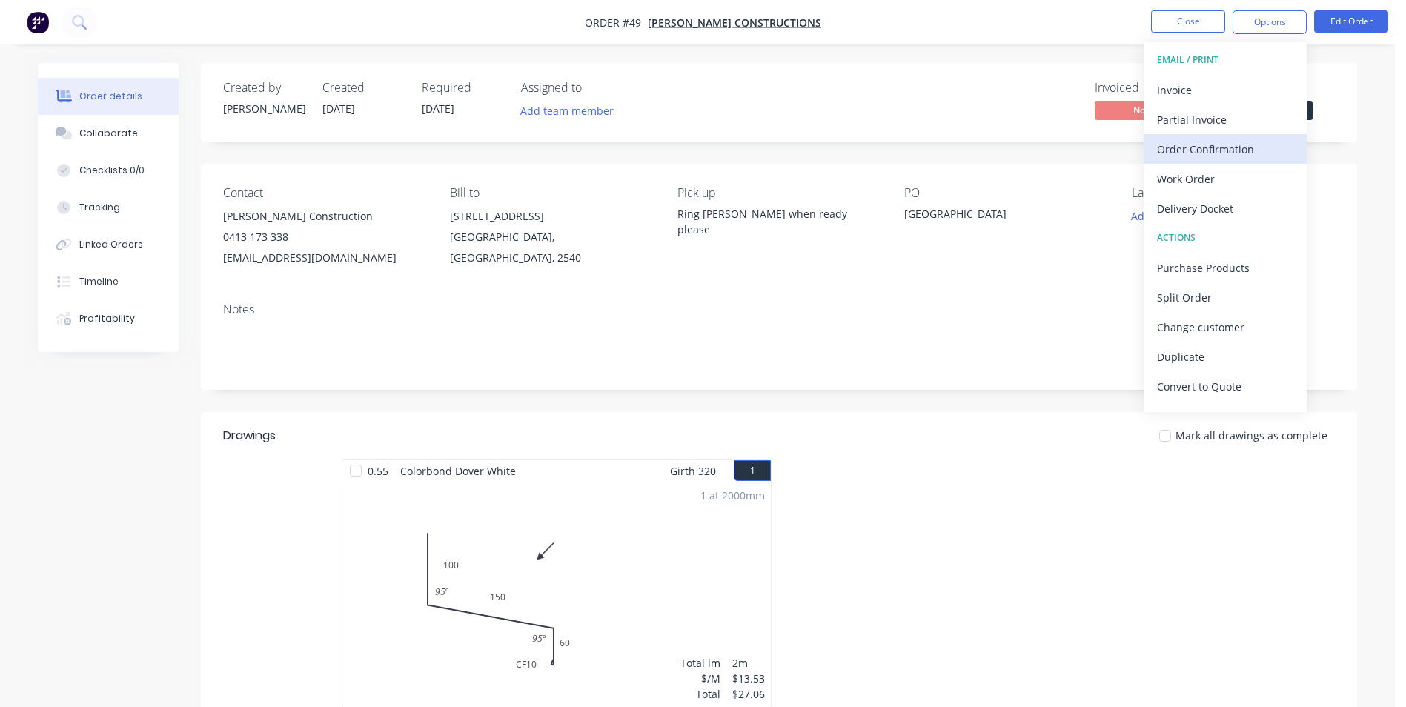
click at [1234, 155] on div "Order Confirmation" at bounding box center [1225, 149] width 136 height 21
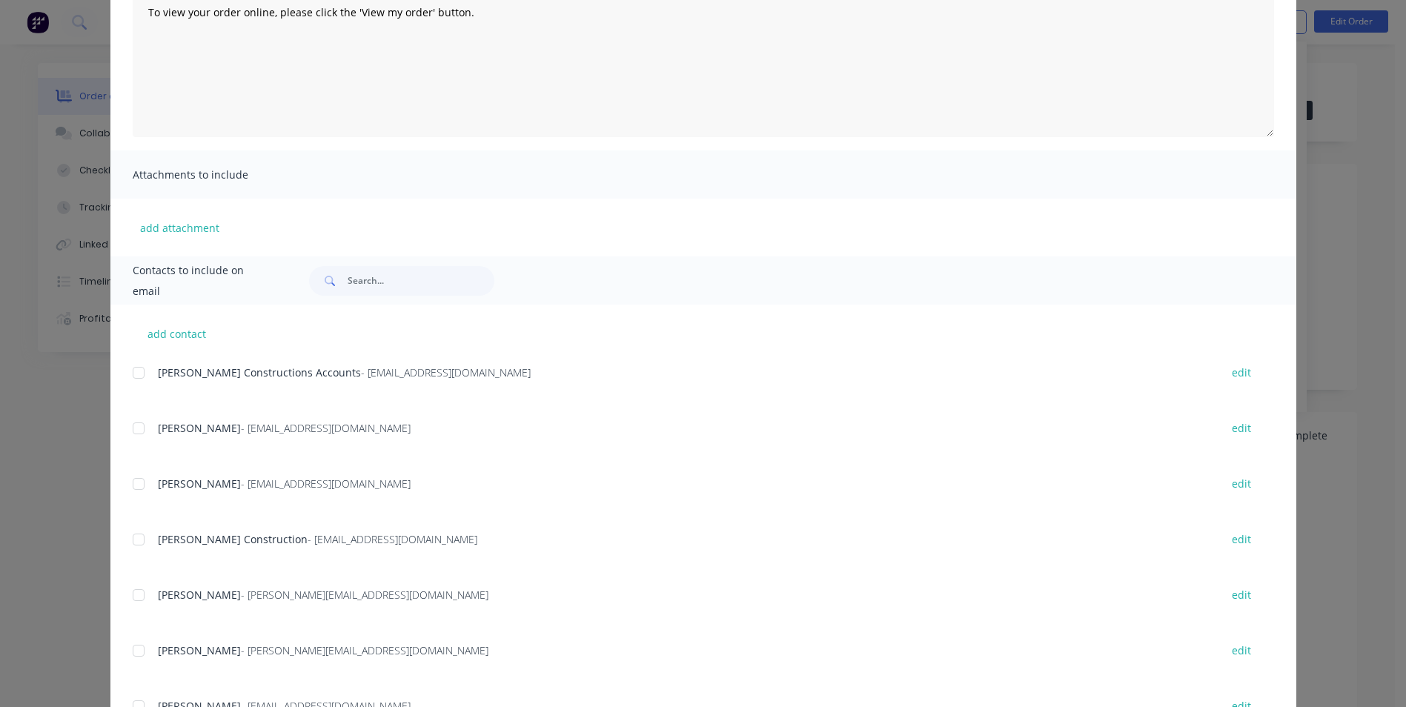
scroll to position [210, 0]
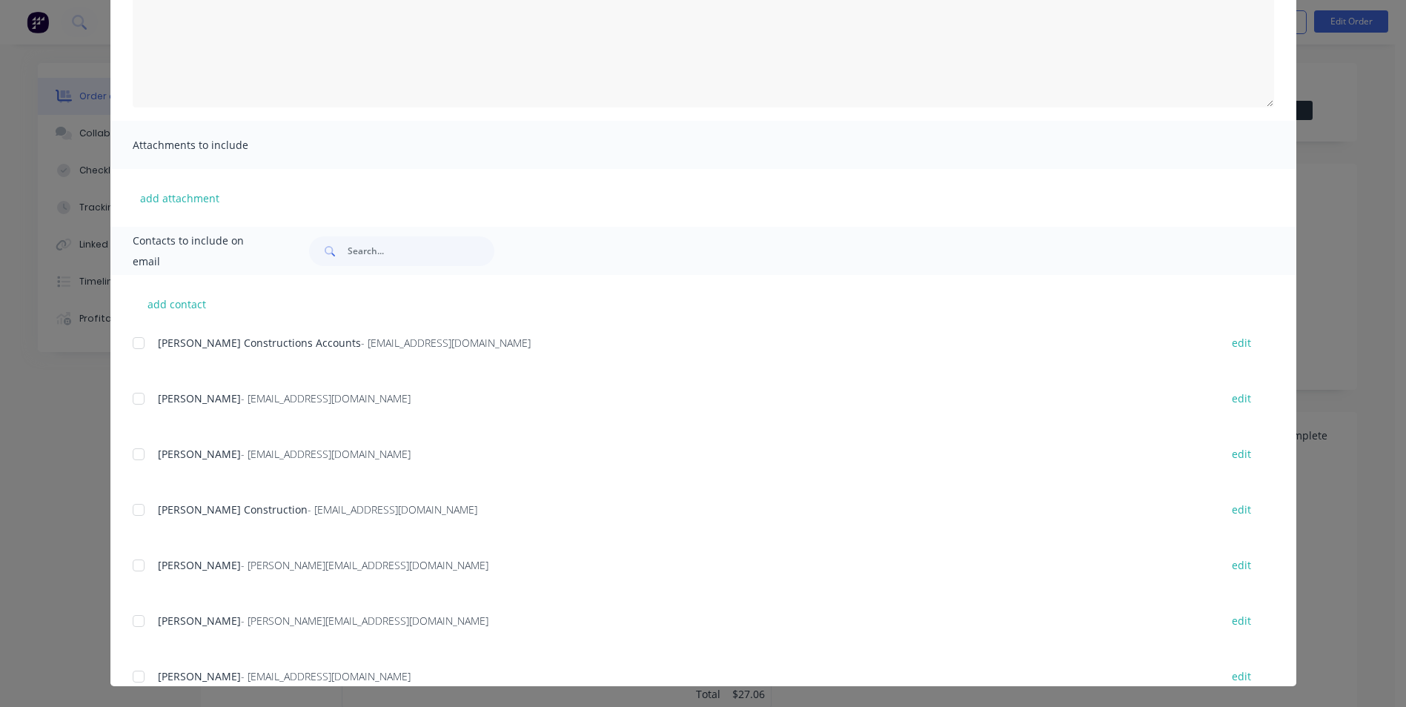
click at [130, 509] on div at bounding box center [139, 510] width 30 height 30
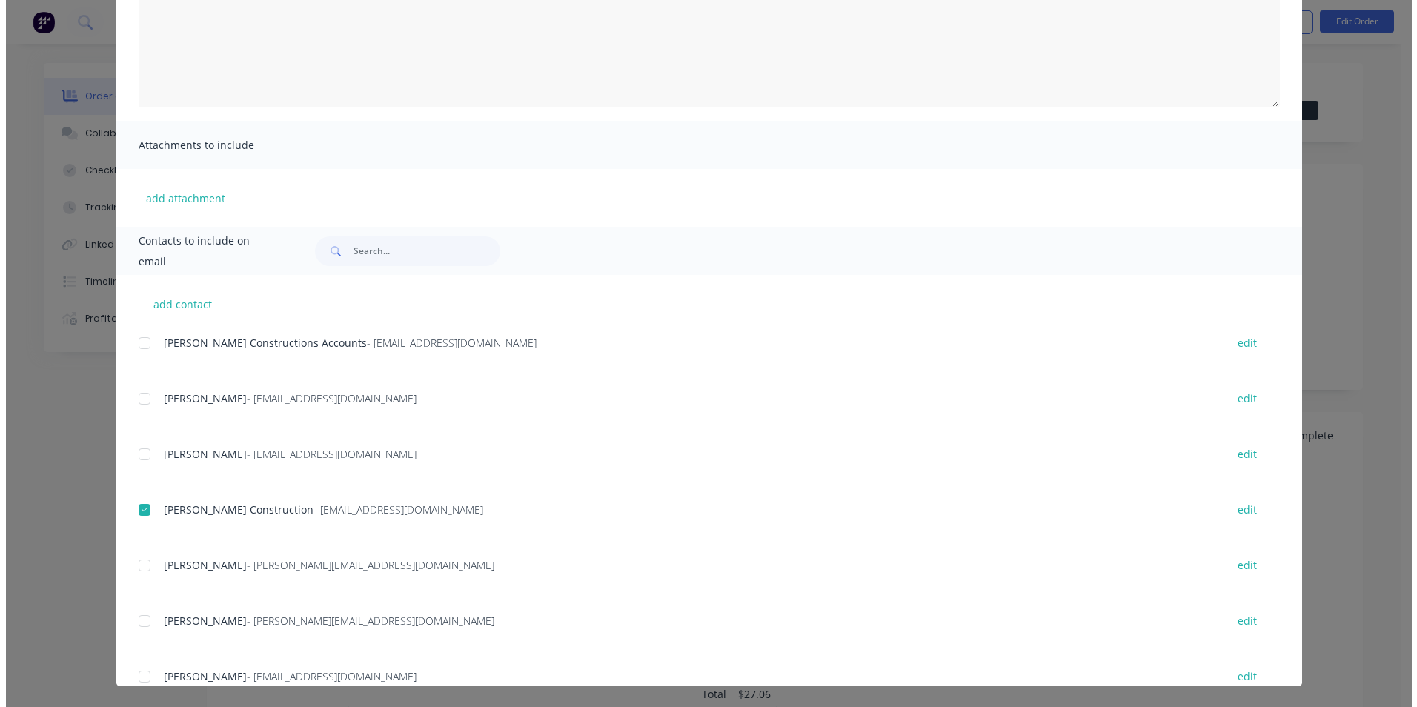
scroll to position [0, 0]
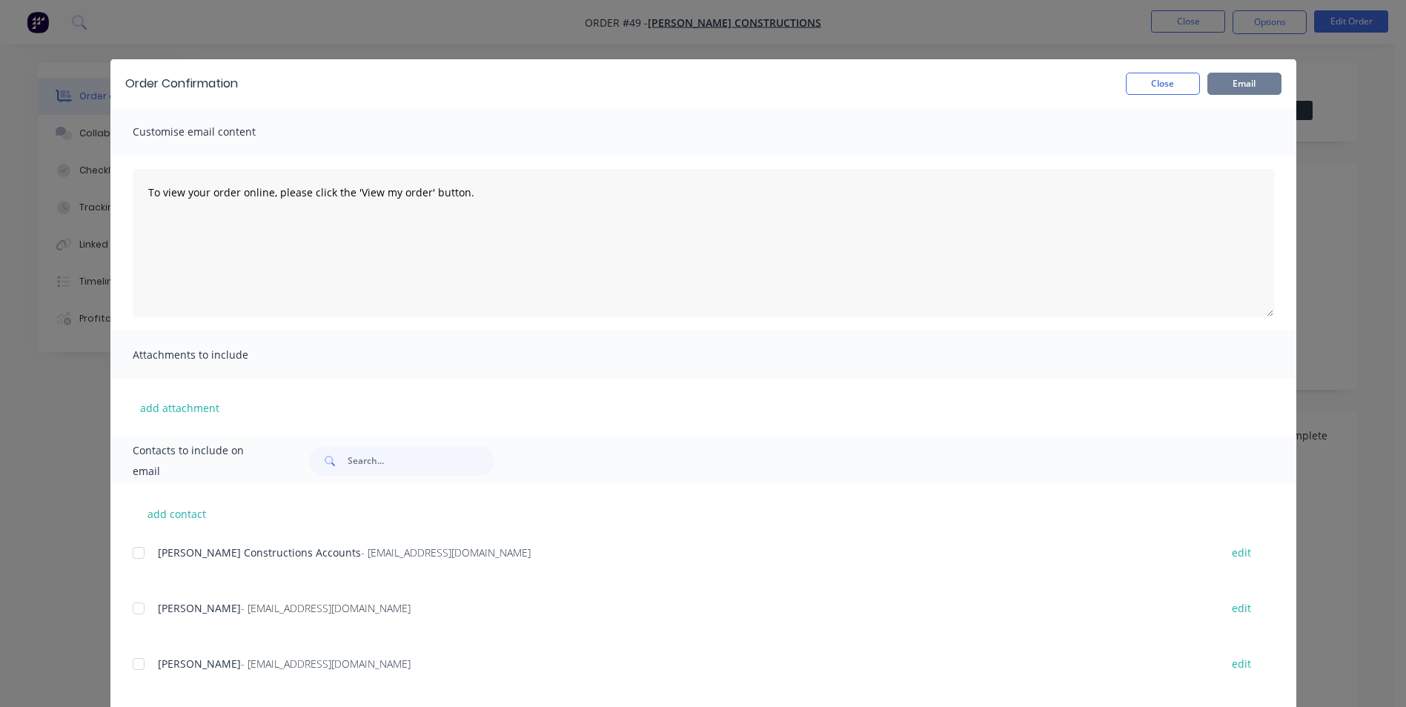
click at [1226, 81] on button "Email" at bounding box center [1244, 84] width 74 height 22
click at [1145, 87] on button "Close" at bounding box center [1162, 84] width 74 height 22
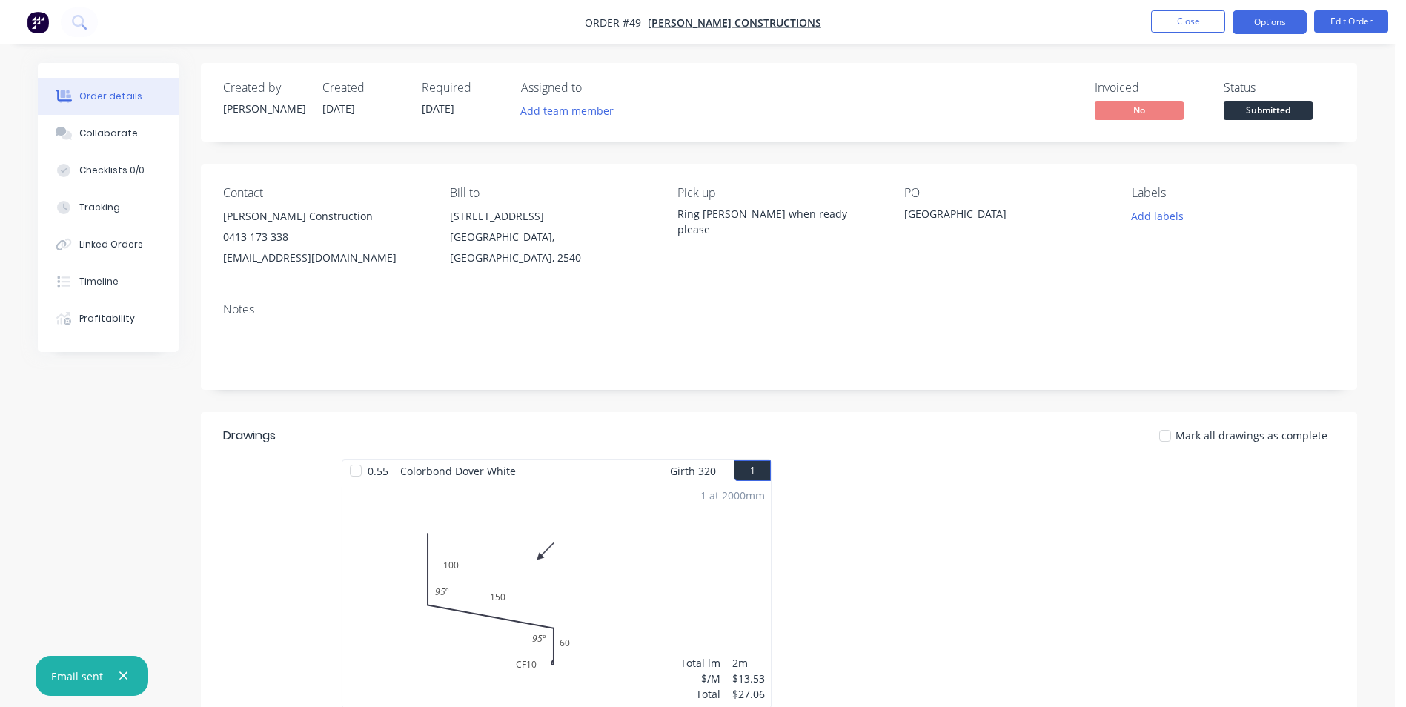
click at [1277, 27] on button "Options" at bounding box center [1269, 22] width 74 height 24
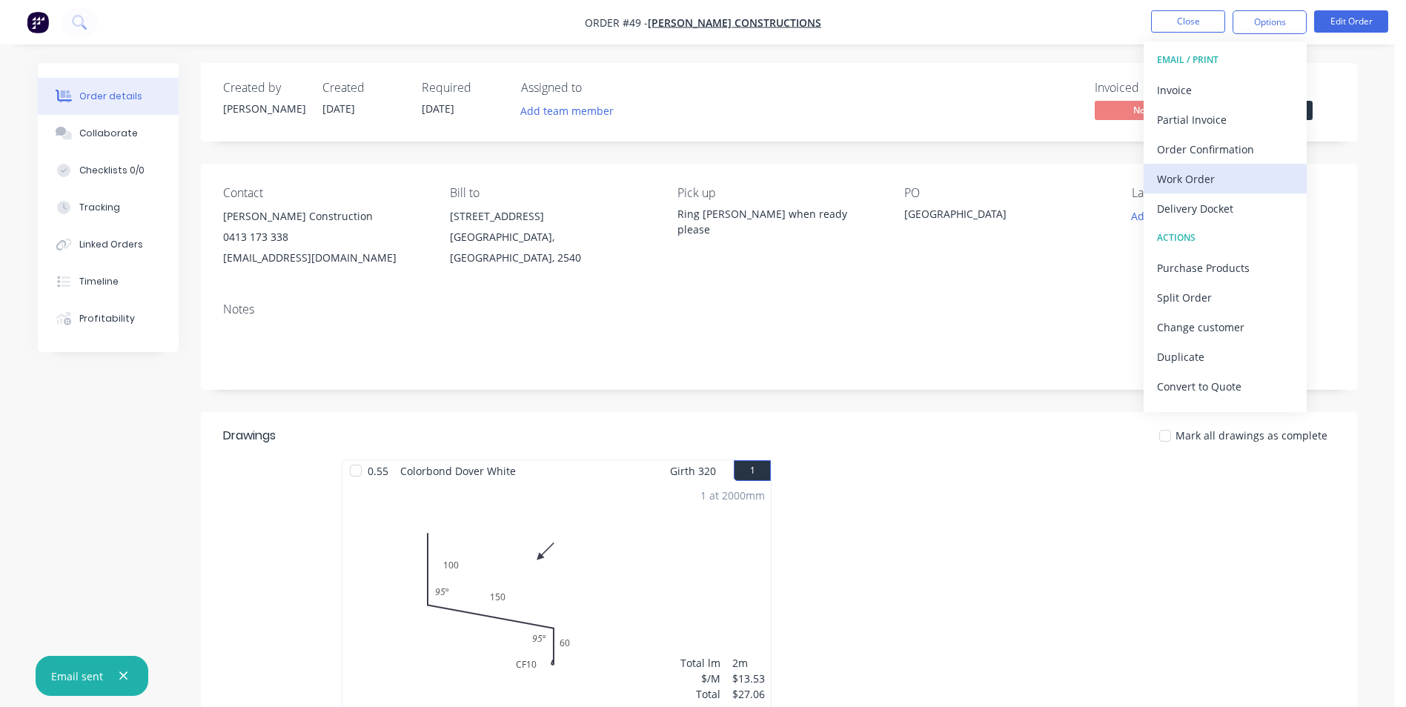
click at [1195, 182] on div "Work Order" at bounding box center [1225, 178] width 136 height 21
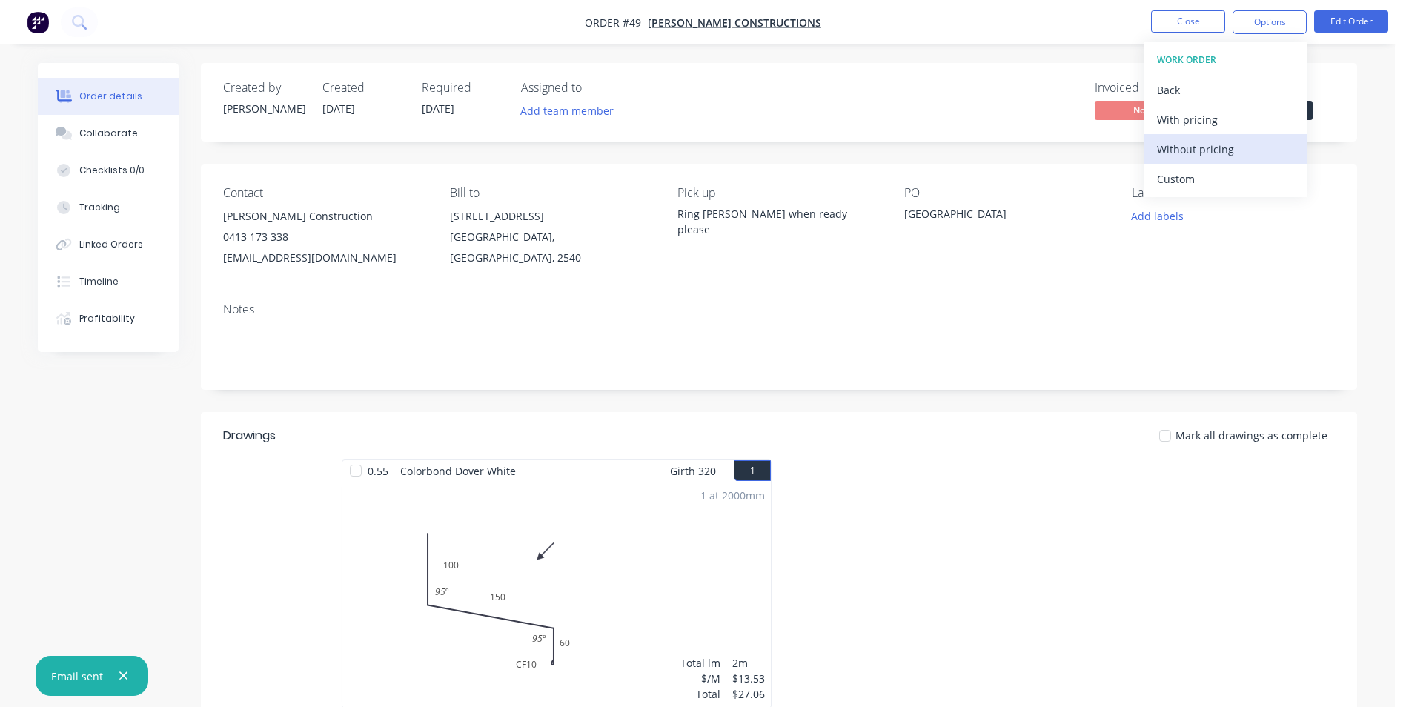
click at [1187, 155] on div "Without pricing" at bounding box center [1225, 149] width 136 height 21
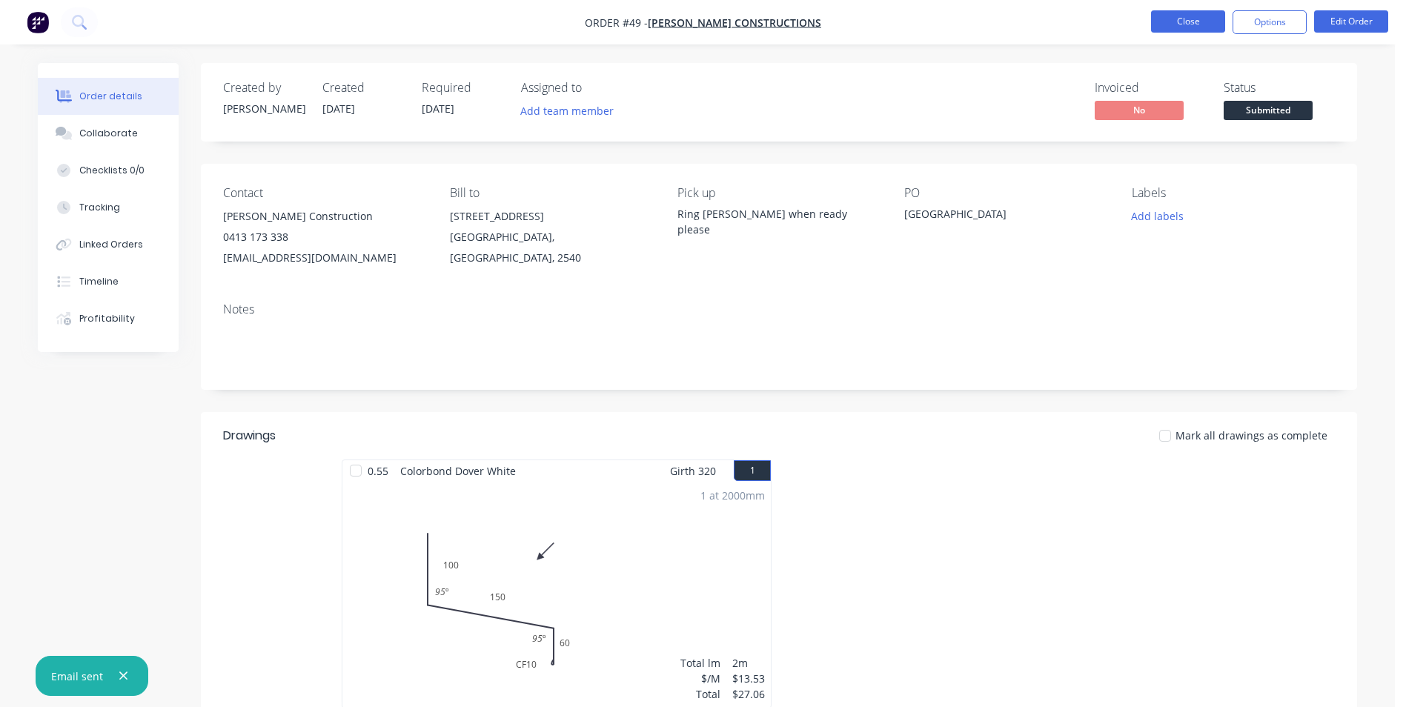
click at [1160, 27] on button "Close" at bounding box center [1188, 21] width 74 height 22
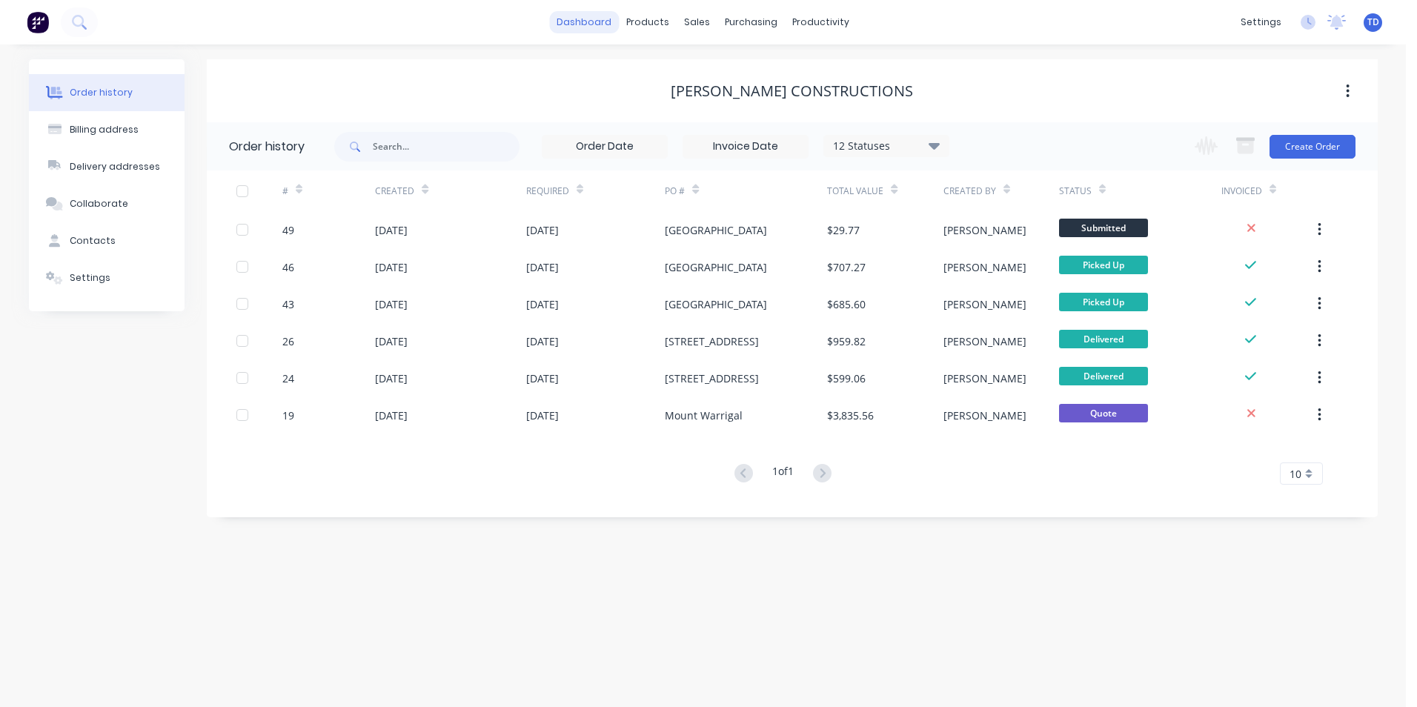
click at [599, 20] on link "dashboard" at bounding box center [584, 22] width 70 height 22
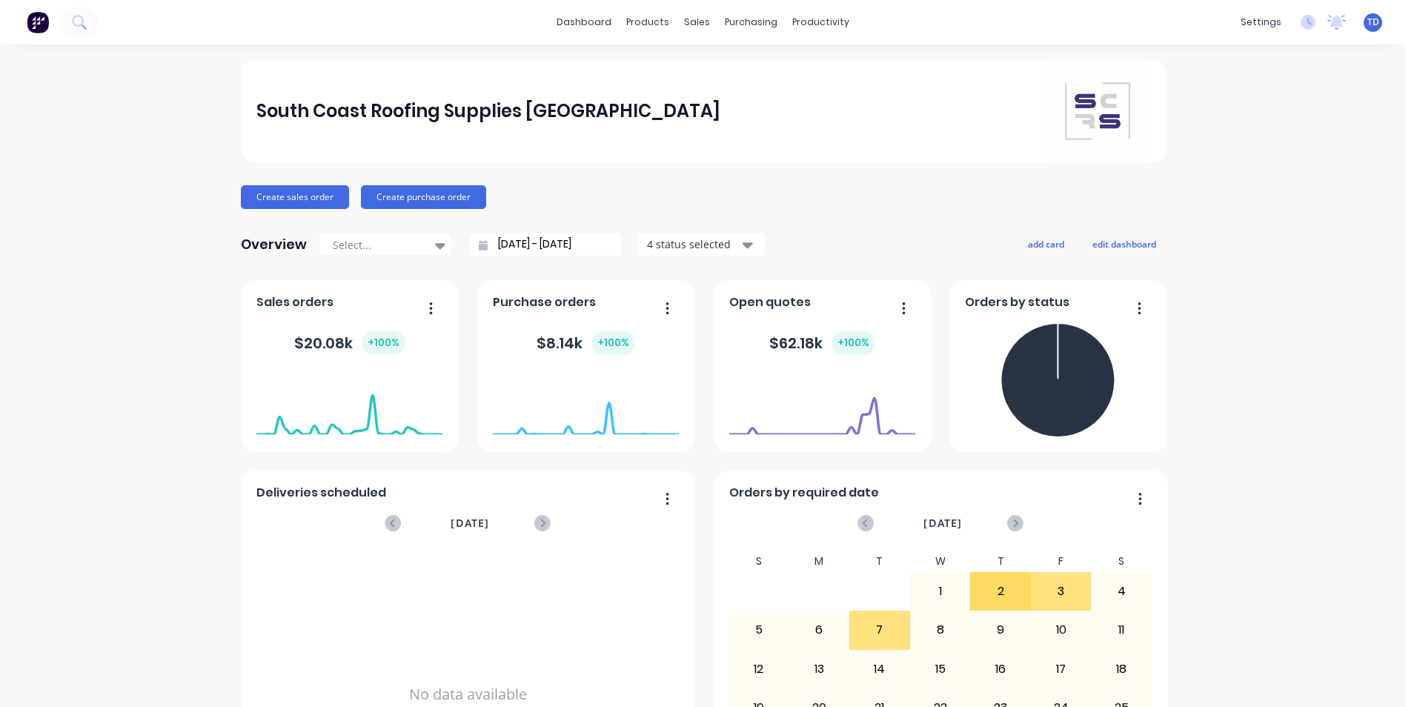
click at [1240, 319] on div "South Coast Roofing Supplies Southern Highlands Create sales order Create purch…" at bounding box center [703, 446] width 1406 height 774
click at [83, 247] on div "South Coast Roofing Supplies Southern Highlands Create sales order Create purch…" at bounding box center [703, 446] width 1406 height 774
click at [731, 70] on div "Sales Orders" at bounding box center [746, 70] width 61 height 13
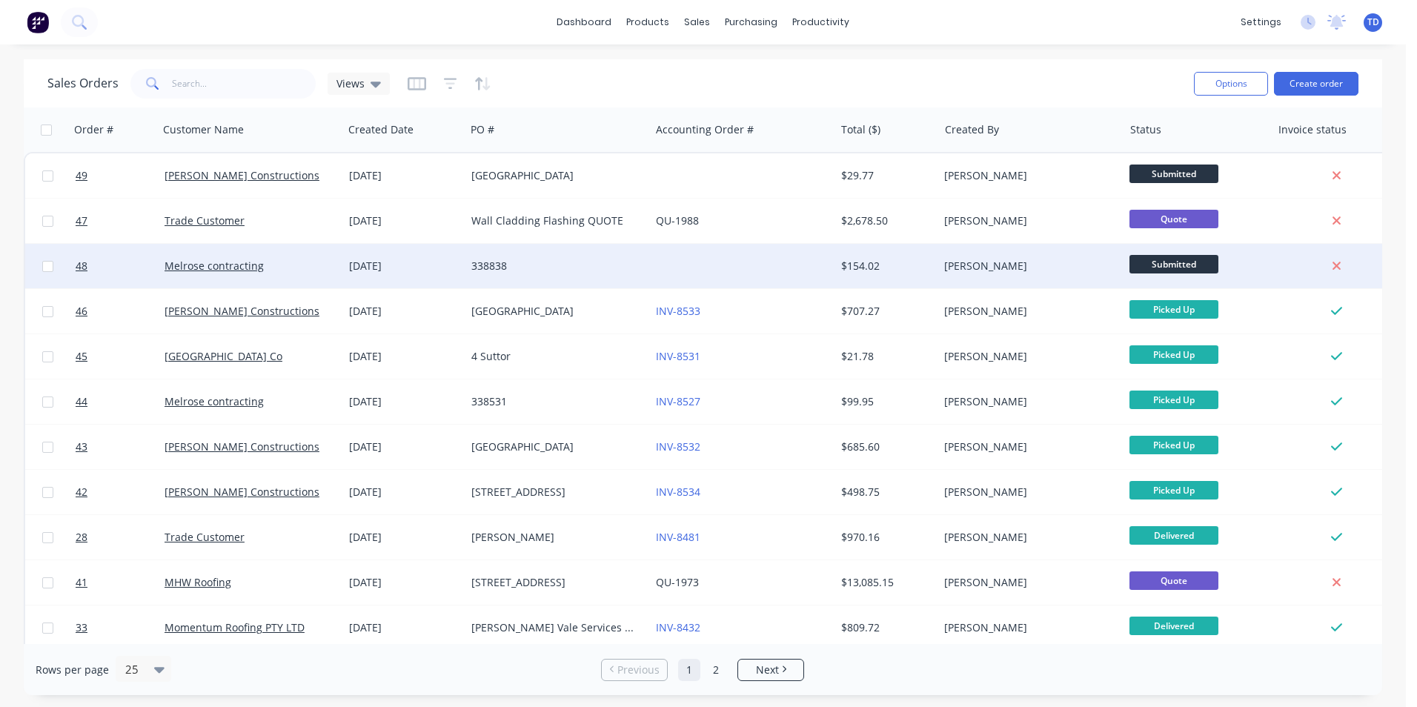
click at [609, 268] on div "338838" at bounding box center [553, 266] width 164 height 15
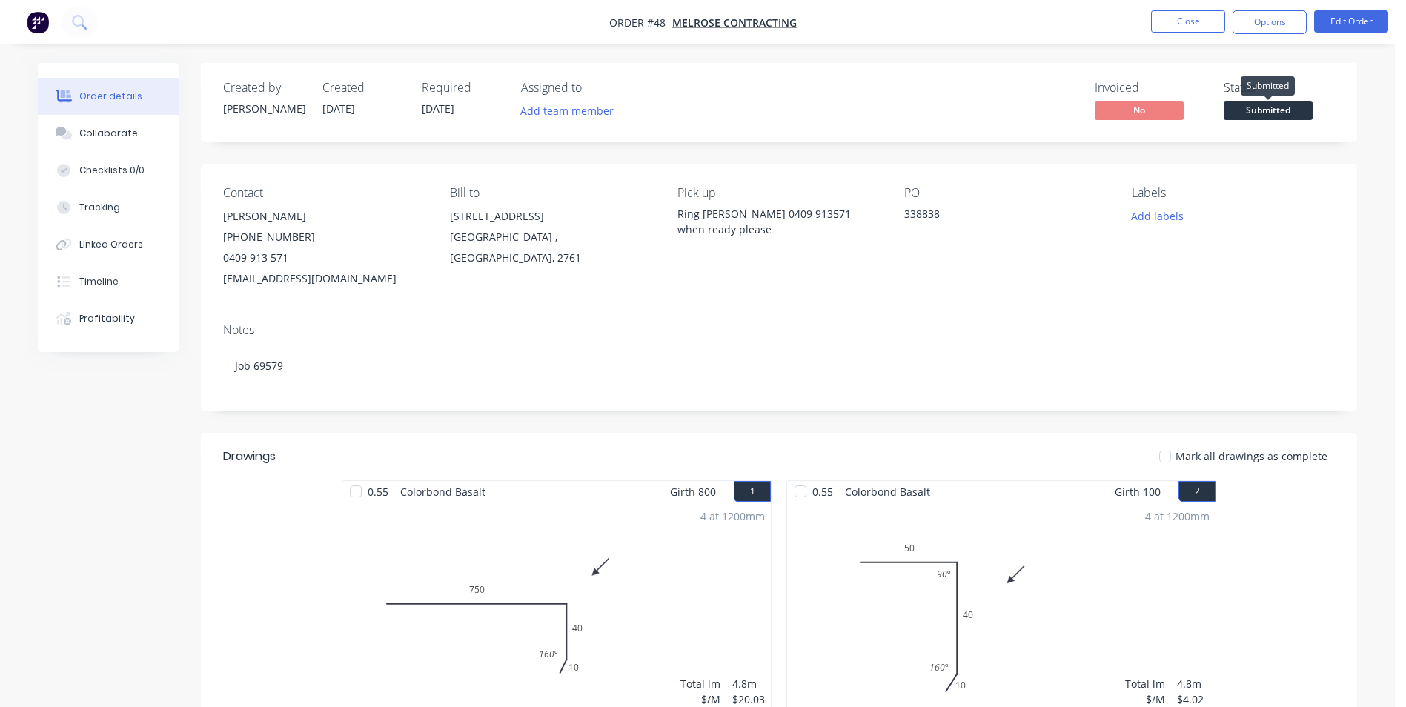
click at [1255, 109] on span "Submitted" at bounding box center [1267, 110] width 89 height 19
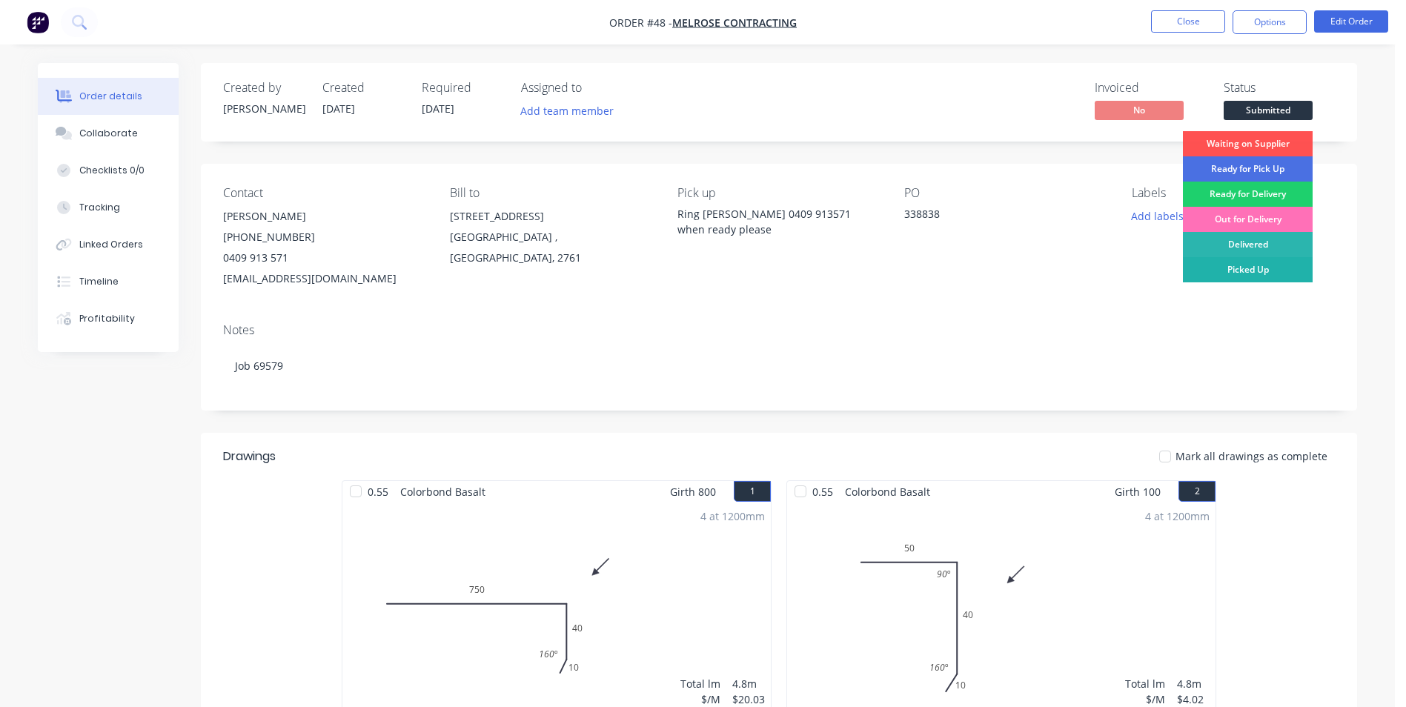
click at [1245, 274] on div "Picked Up" at bounding box center [1247, 269] width 130 height 25
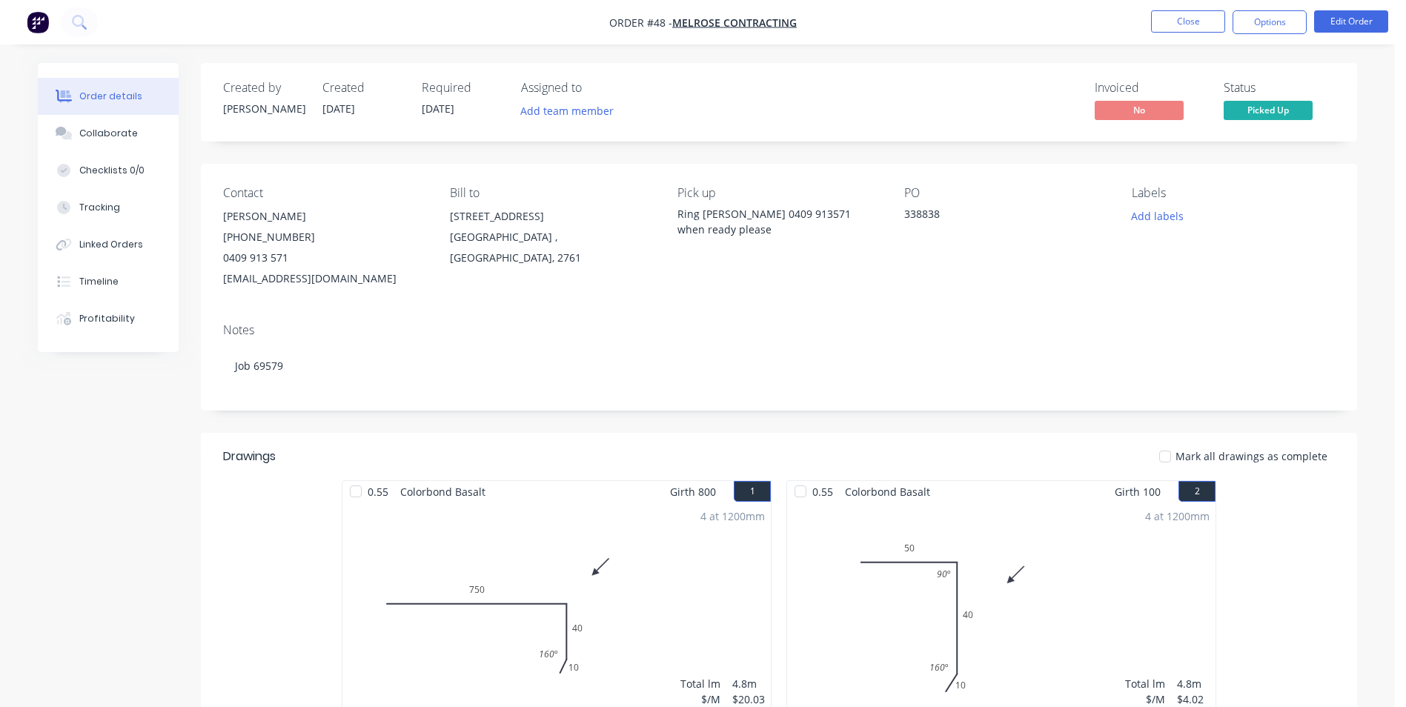
drag, startPoint x: 1268, startPoint y: 23, endPoint x: 1226, endPoint y: 29, distance: 42.6
click at [1268, 23] on button "Options" at bounding box center [1269, 22] width 74 height 24
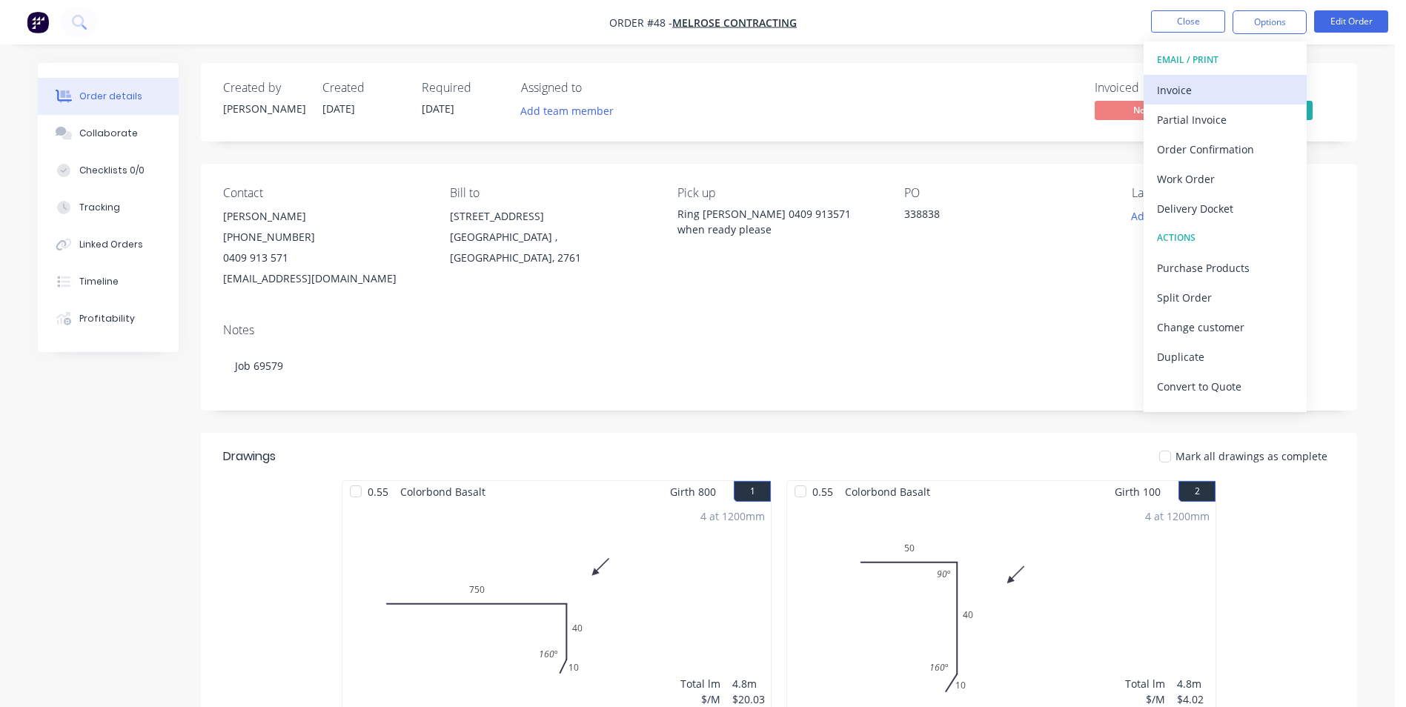
click at [1160, 102] on button "Invoice" at bounding box center [1224, 90] width 163 height 30
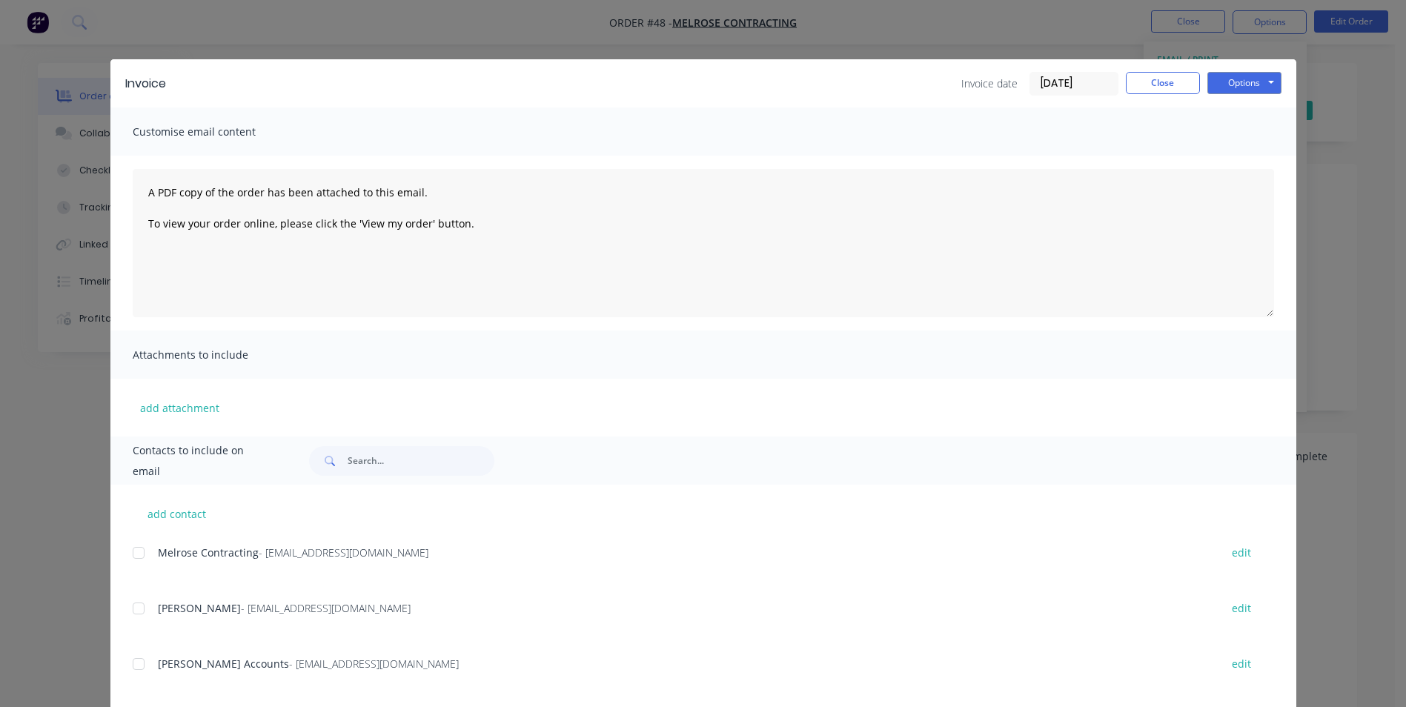
click at [139, 668] on div at bounding box center [139, 664] width 30 height 30
click at [1240, 82] on button "Options" at bounding box center [1244, 83] width 74 height 22
click at [1232, 160] on button "Email" at bounding box center [1254, 158] width 95 height 24
click at [1218, 86] on button "Options" at bounding box center [1244, 83] width 74 height 22
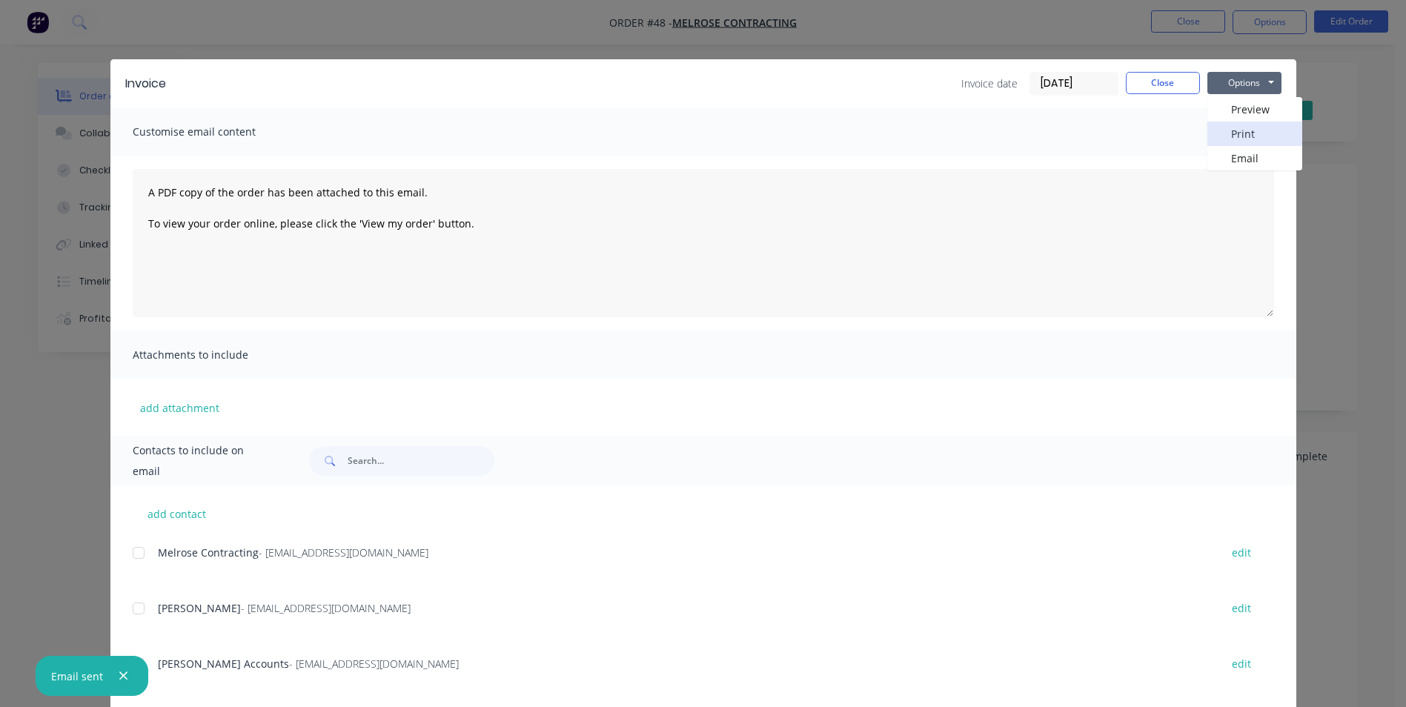
click at [1229, 133] on button "Print" at bounding box center [1254, 134] width 95 height 24
click at [1151, 79] on button "Close" at bounding box center [1162, 83] width 74 height 22
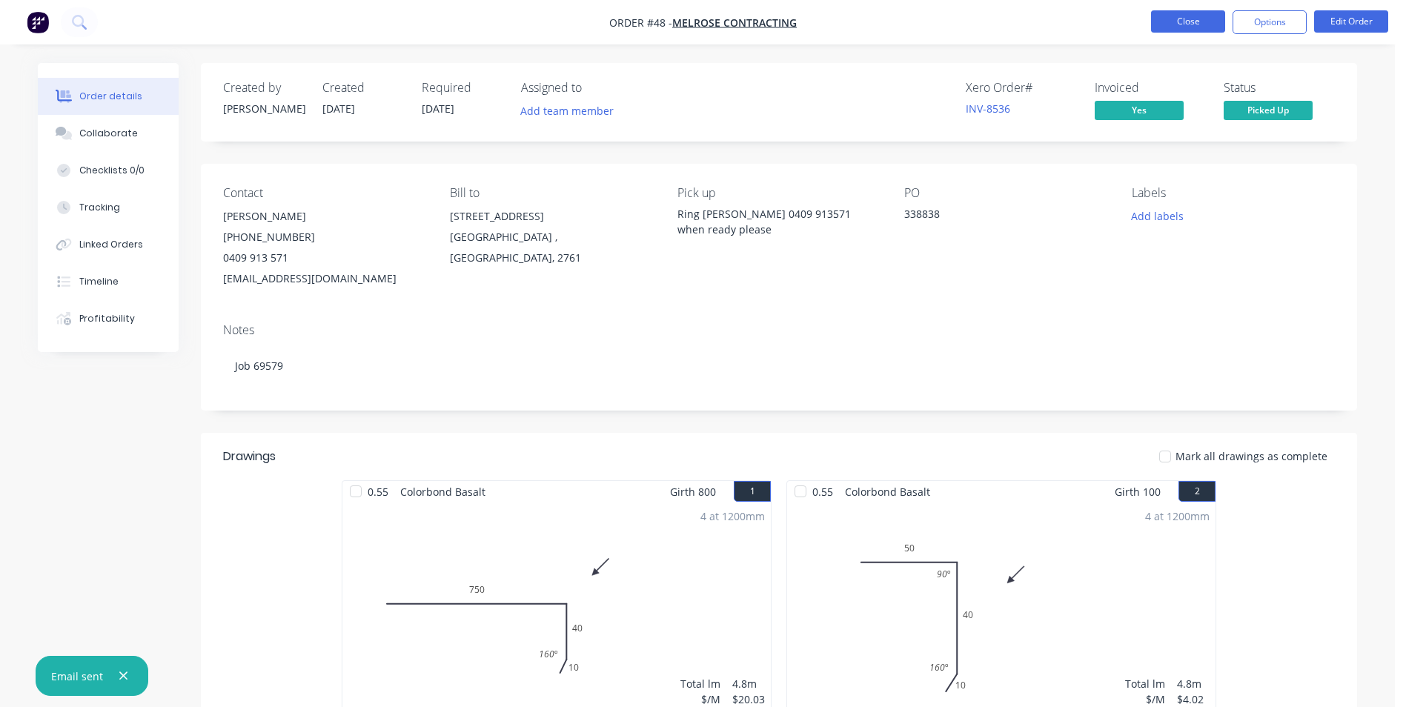
click at [1190, 24] on button "Close" at bounding box center [1188, 21] width 74 height 22
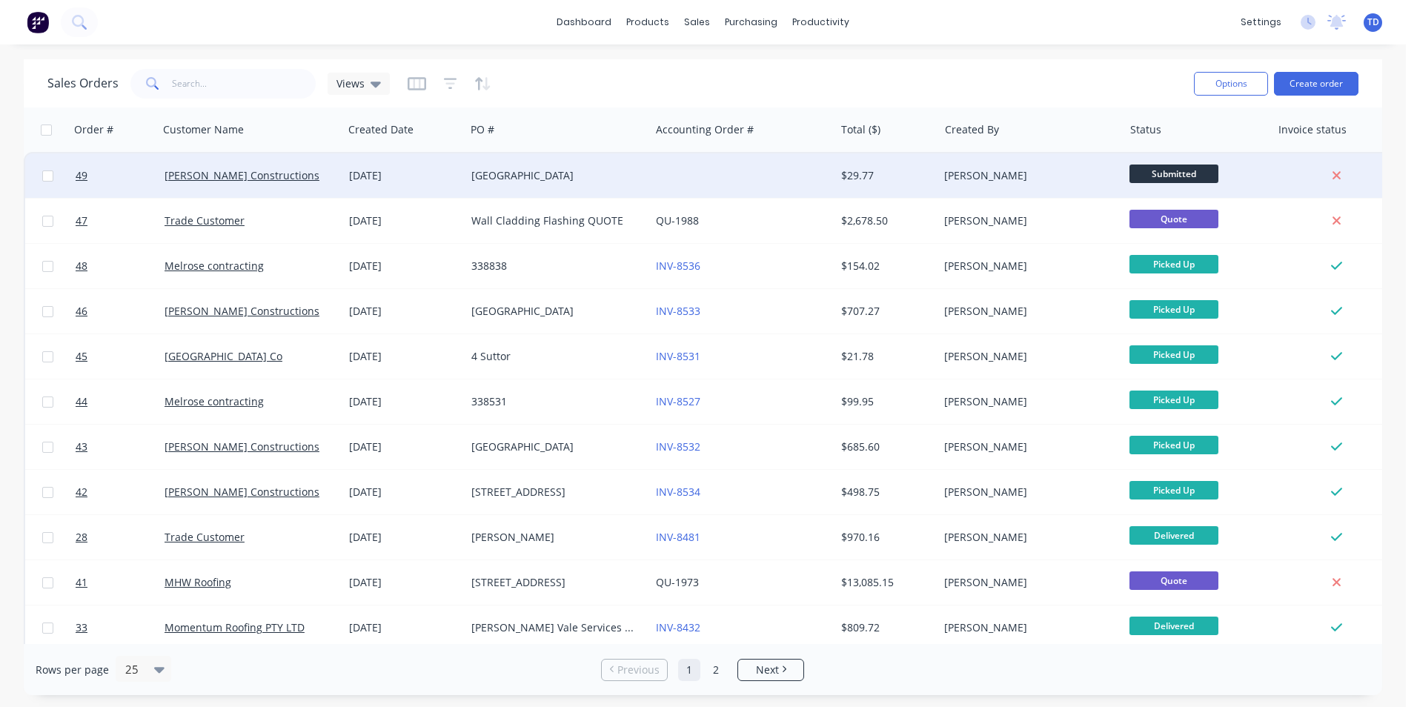
click at [752, 178] on div at bounding box center [742, 175] width 184 height 44
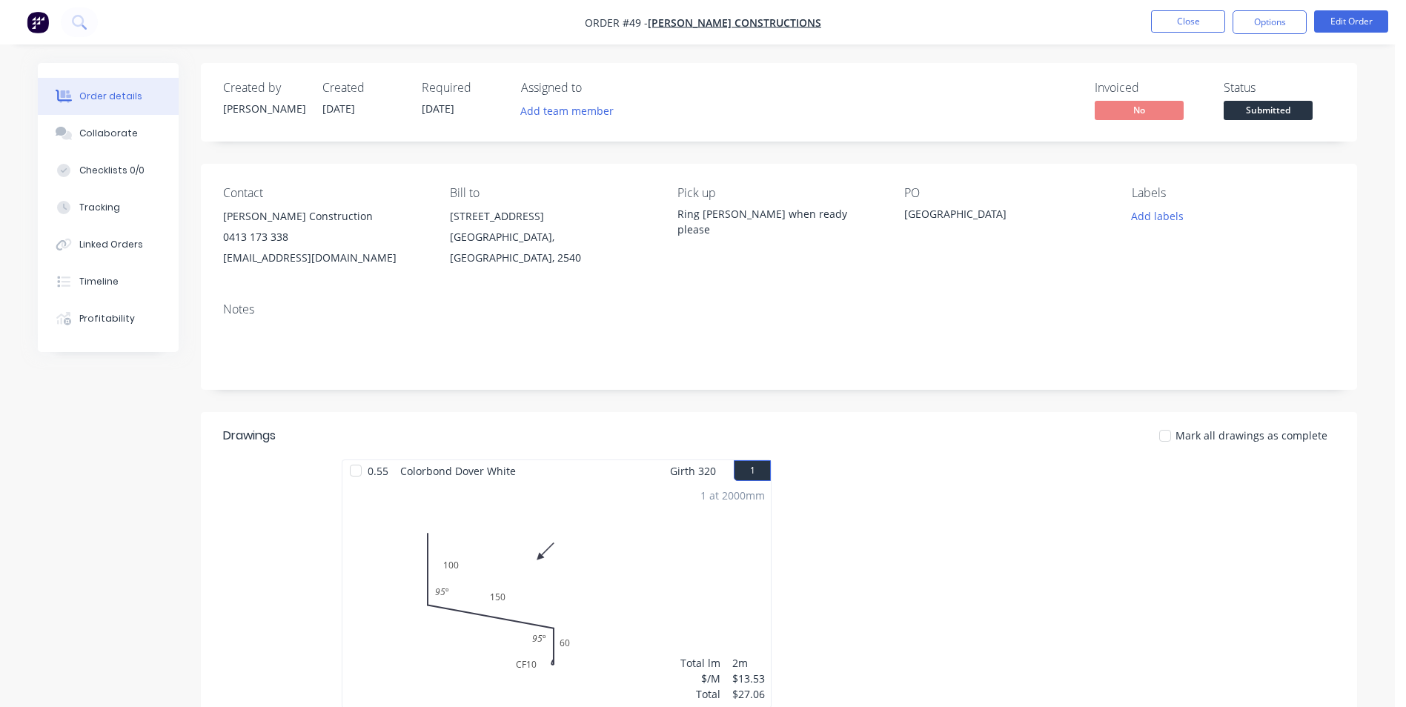
click at [1255, 111] on span "Submitted" at bounding box center [1267, 110] width 89 height 19
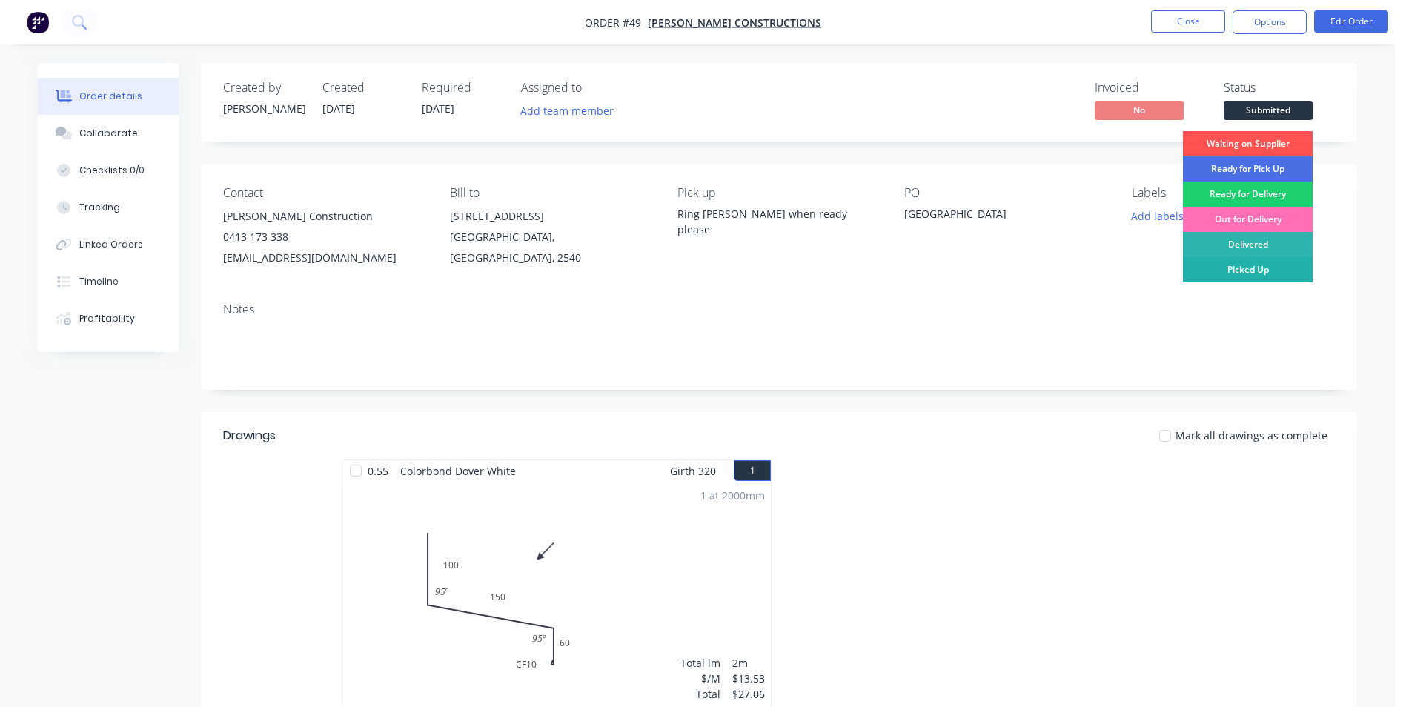
click at [1268, 271] on div "Picked Up" at bounding box center [1247, 269] width 130 height 25
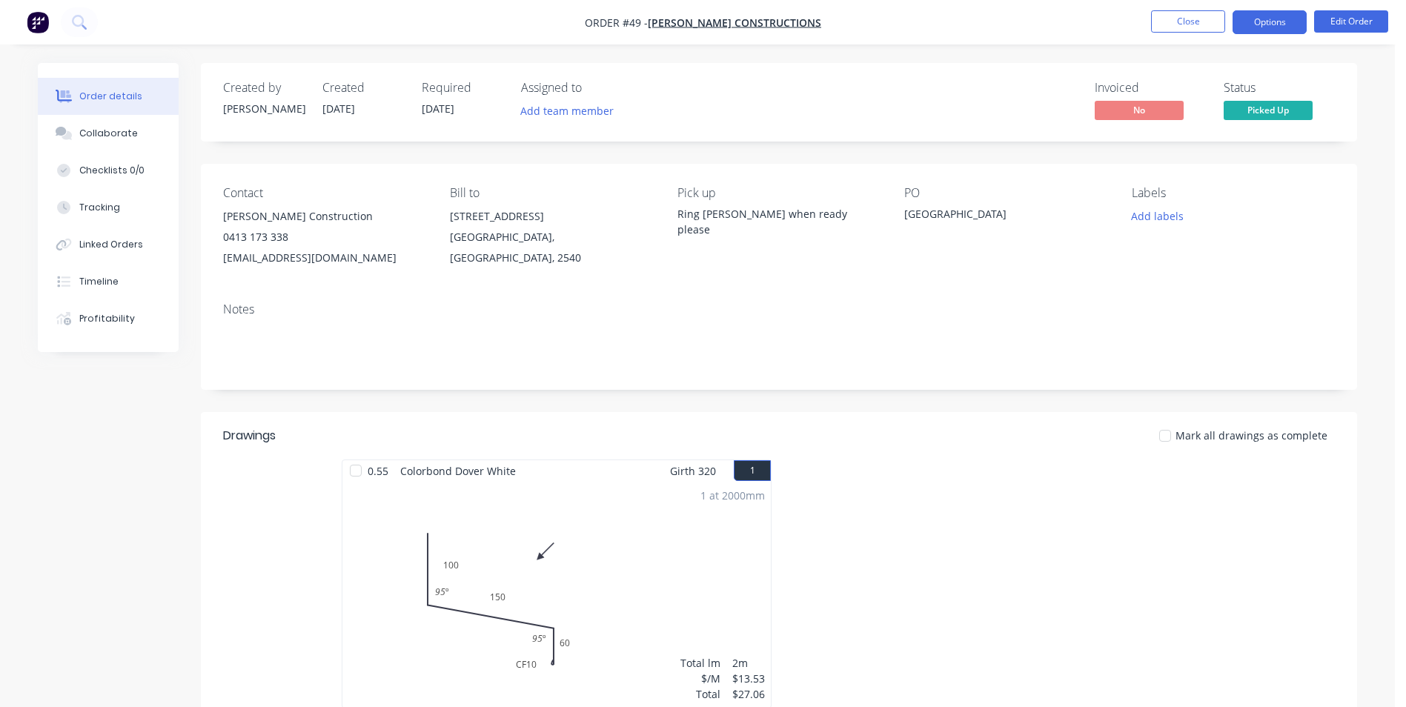
click at [1272, 22] on button "Options" at bounding box center [1269, 22] width 74 height 24
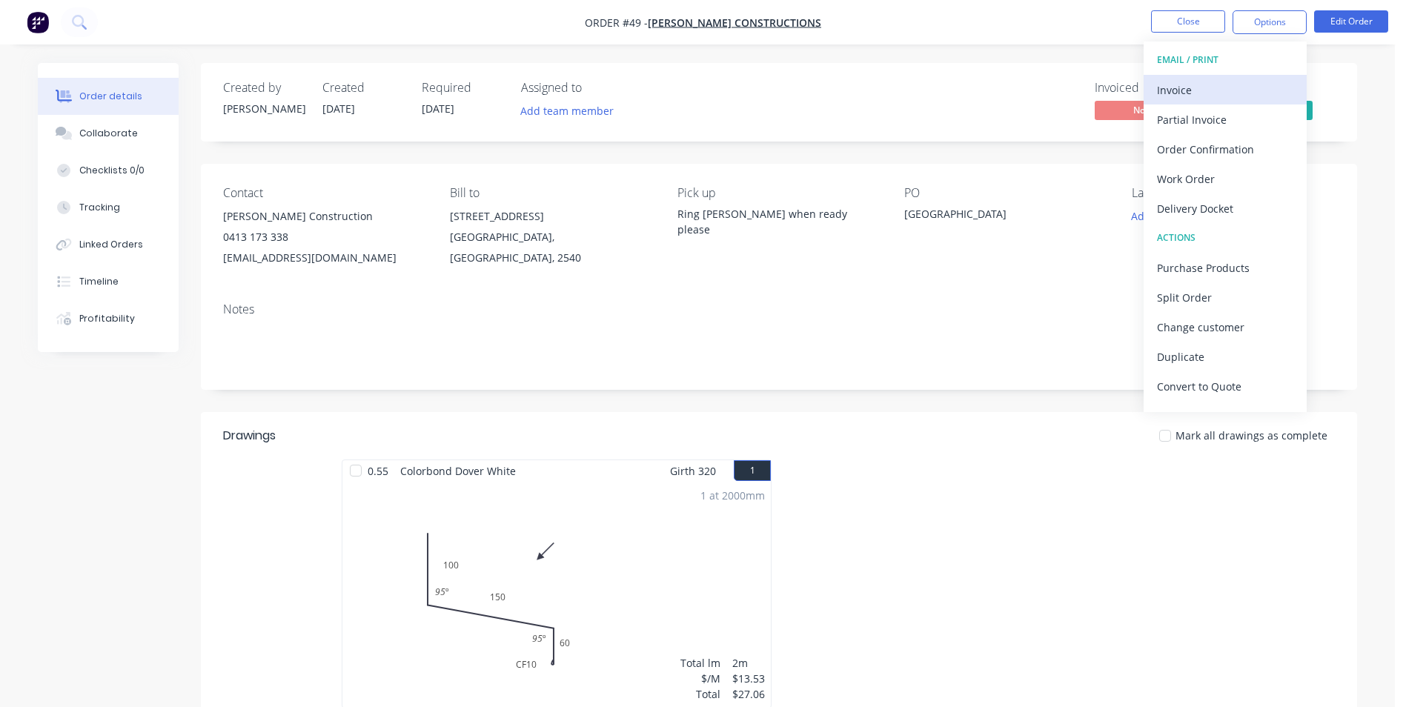
click at [1170, 89] on div "Invoice" at bounding box center [1225, 89] width 136 height 21
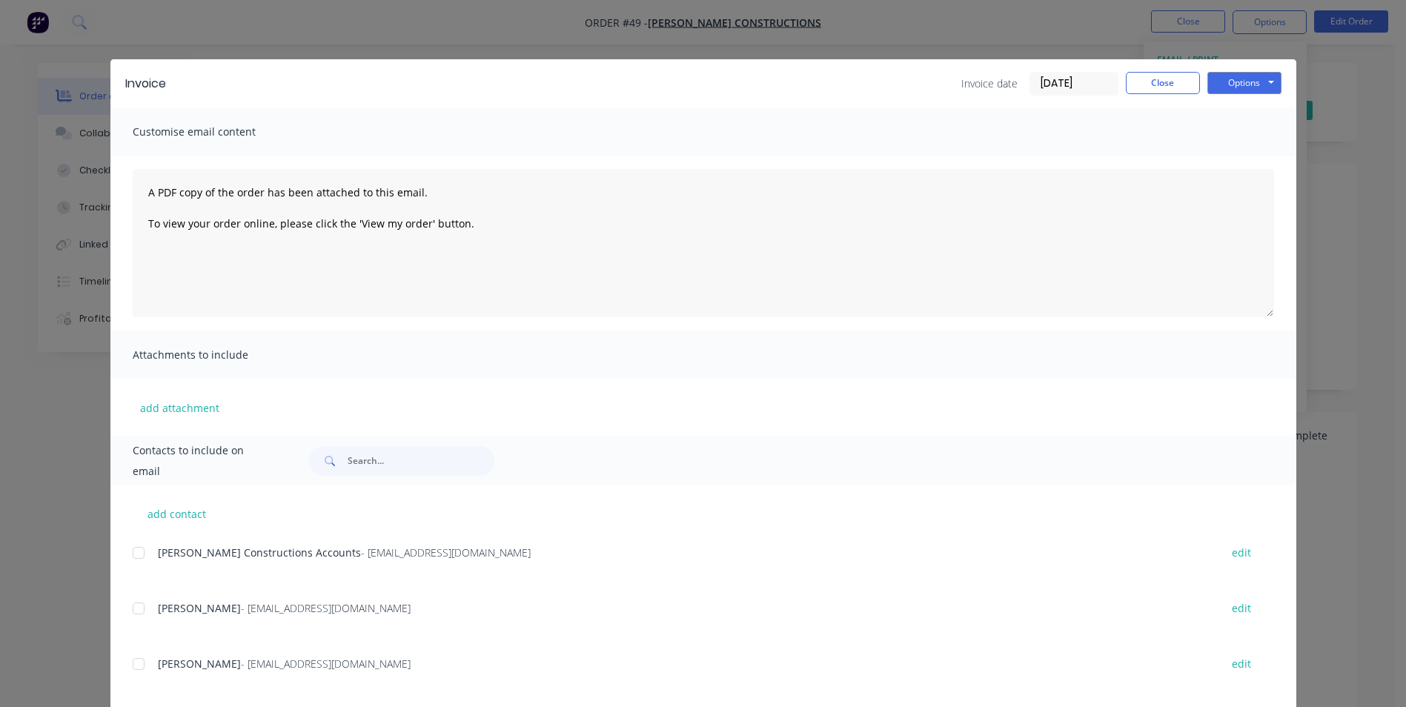
click at [129, 546] on div at bounding box center [139, 553] width 30 height 30
click at [1229, 85] on button "Options" at bounding box center [1244, 83] width 74 height 22
click at [1251, 162] on button "Email" at bounding box center [1254, 158] width 95 height 24
click at [1240, 72] on button "Options" at bounding box center [1244, 83] width 74 height 22
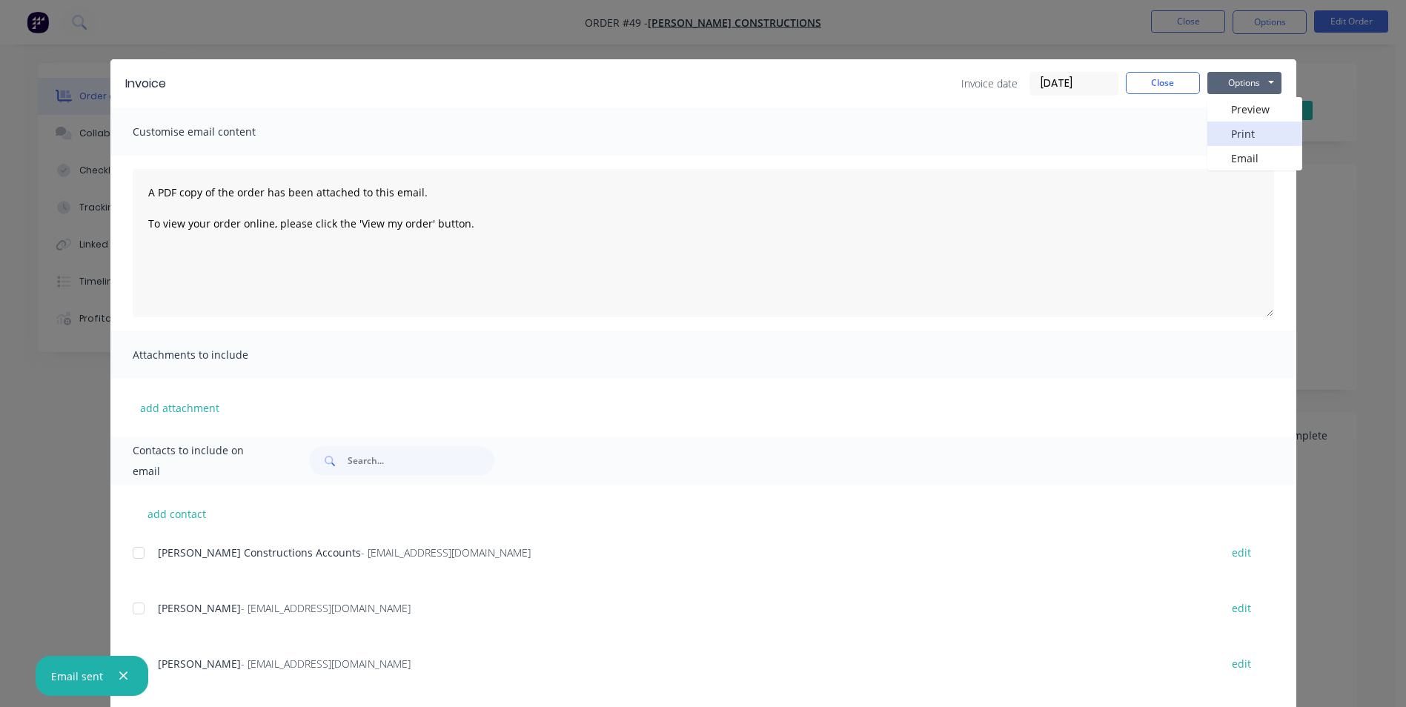
click at [1245, 133] on button "Print" at bounding box center [1254, 134] width 95 height 24
click at [1164, 84] on button "Close" at bounding box center [1162, 83] width 74 height 22
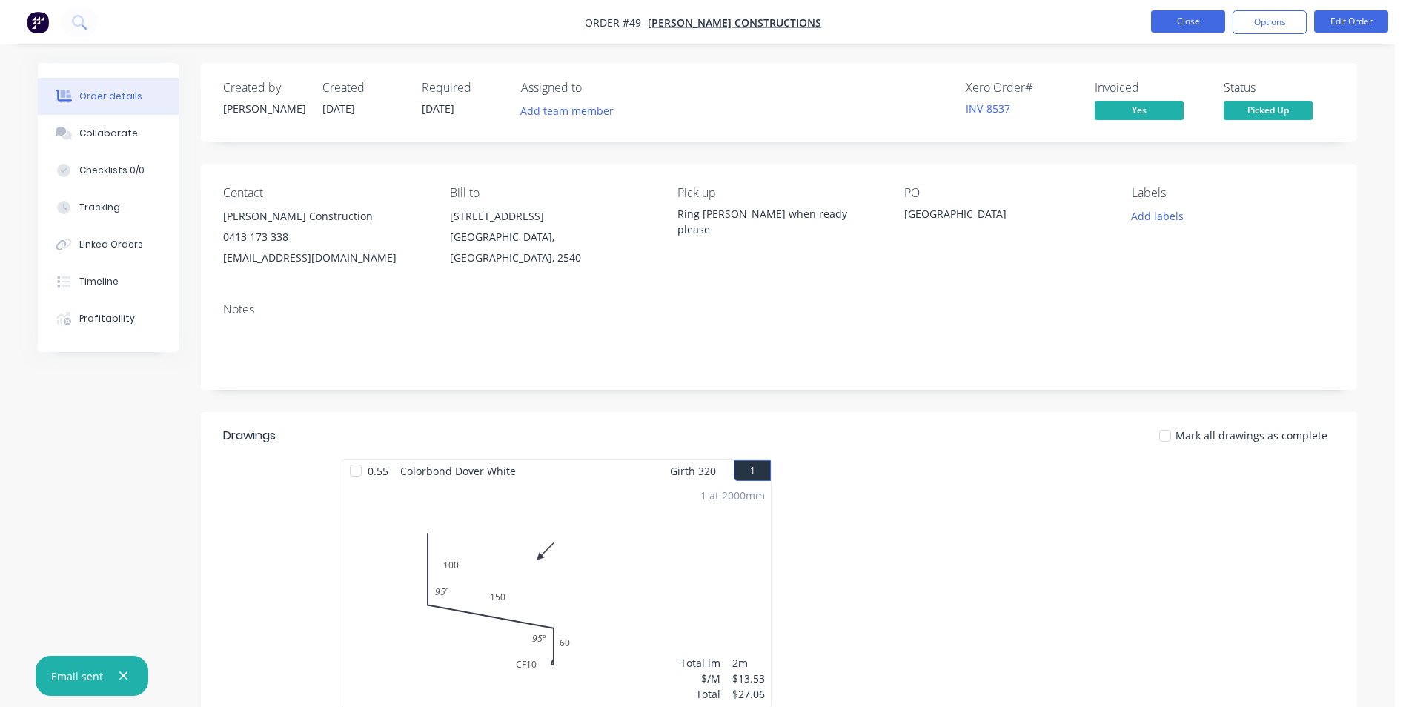
click at [1176, 24] on button "Close" at bounding box center [1188, 21] width 74 height 22
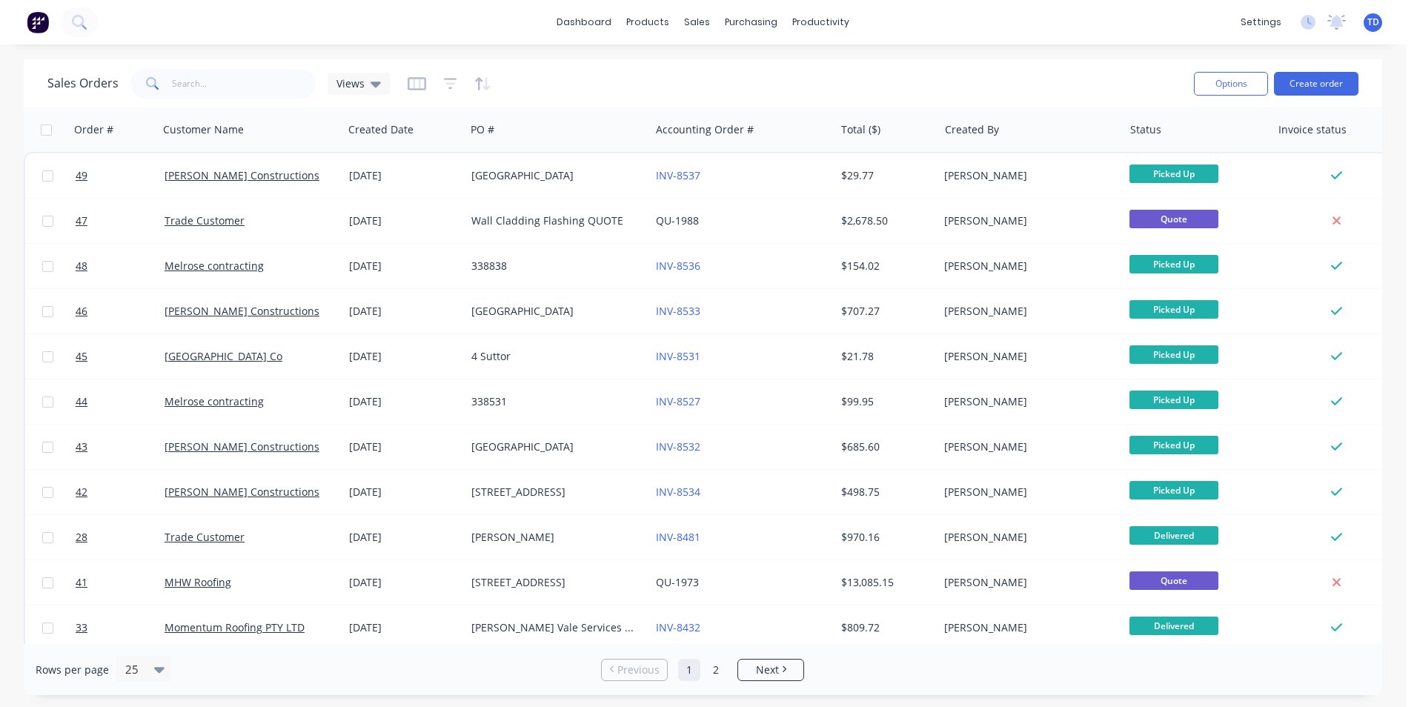
click at [1391, 585] on div "Sales Orders Views Options Create order Order # Customer Name Created Date PO #…" at bounding box center [703, 377] width 1406 height 636
click at [1398, 631] on div "Sales Orders Views Options Create order Order # Customer Name Created Date PO #…" at bounding box center [703, 377] width 1406 height 636
click at [772, 673] on span "Next" at bounding box center [767, 669] width 23 height 15
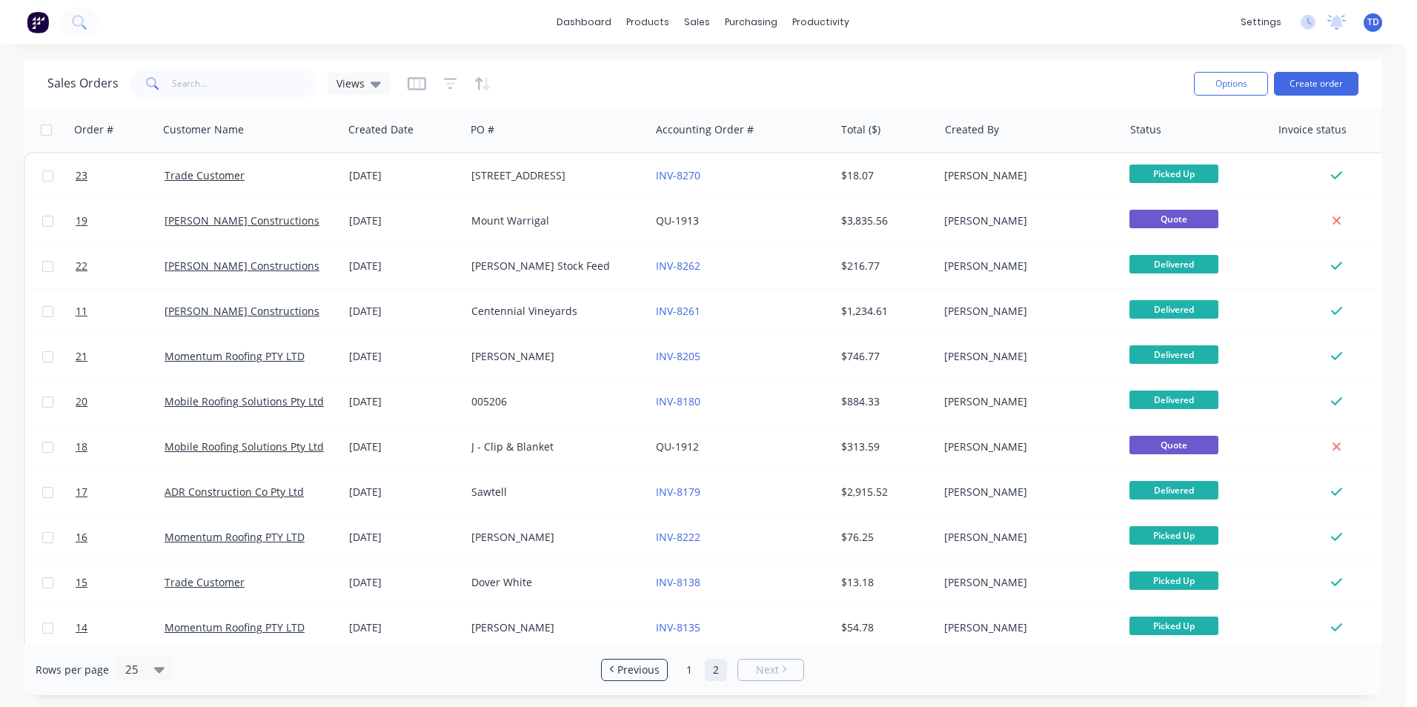
click at [874, 673] on div "Rows per page 25 Previous 1 2 Next" at bounding box center [703, 669] width 1358 height 51
click at [630, 673] on span "Previous" at bounding box center [638, 669] width 42 height 15
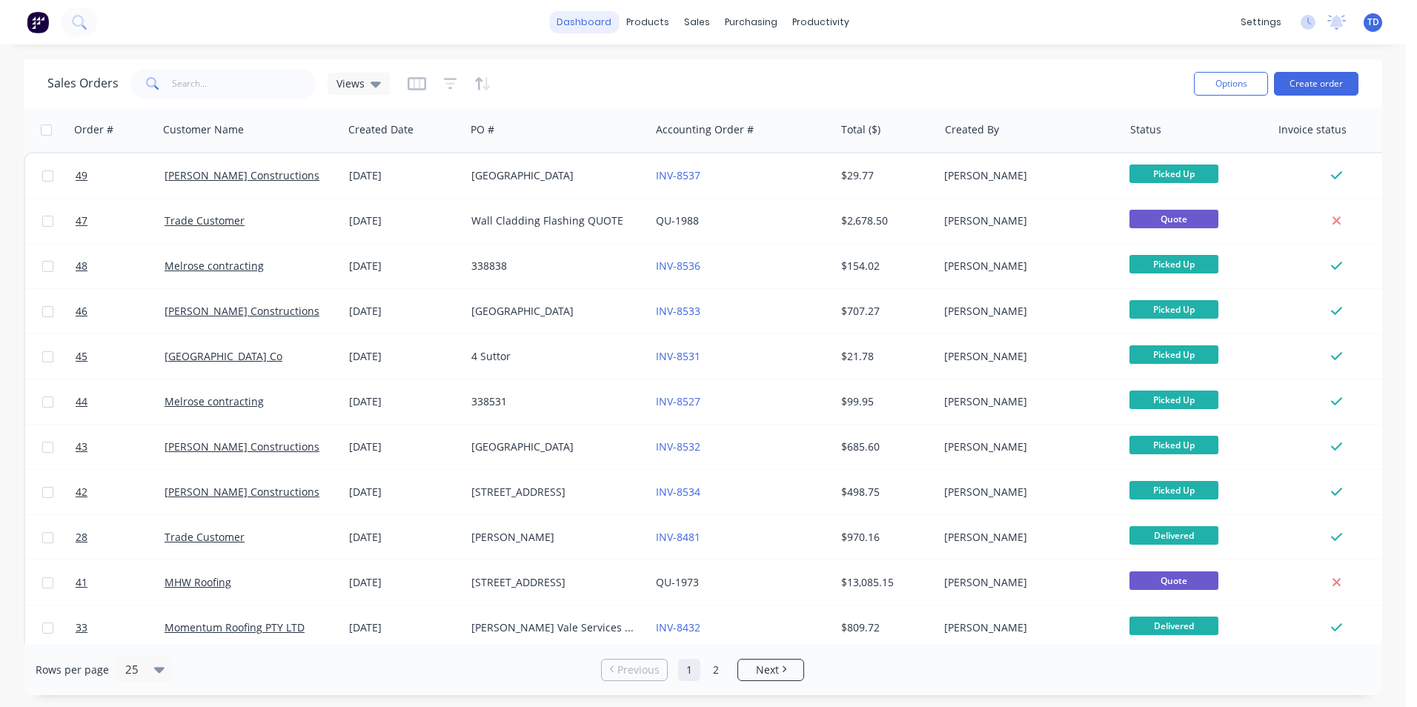
click at [589, 27] on link "dashboard" at bounding box center [584, 22] width 70 height 22
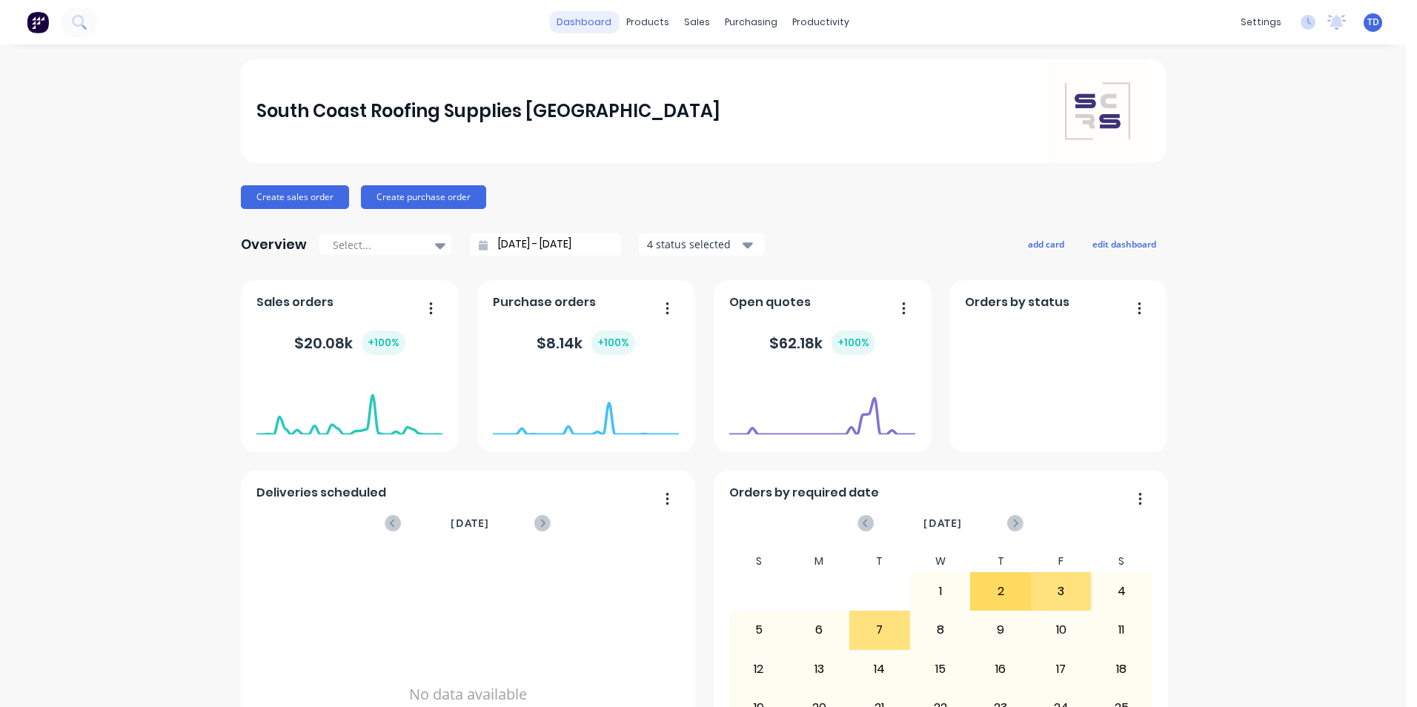
click at [586, 27] on link "dashboard" at bounding box center [584, 22] width 70 height 22
click at [660, 25] on div "products" at bounding box center [648, 22] width 58 height 22
click at [675, 70] on div "Product Catalogue" at bounding box center [708, 70] width 92 height 13
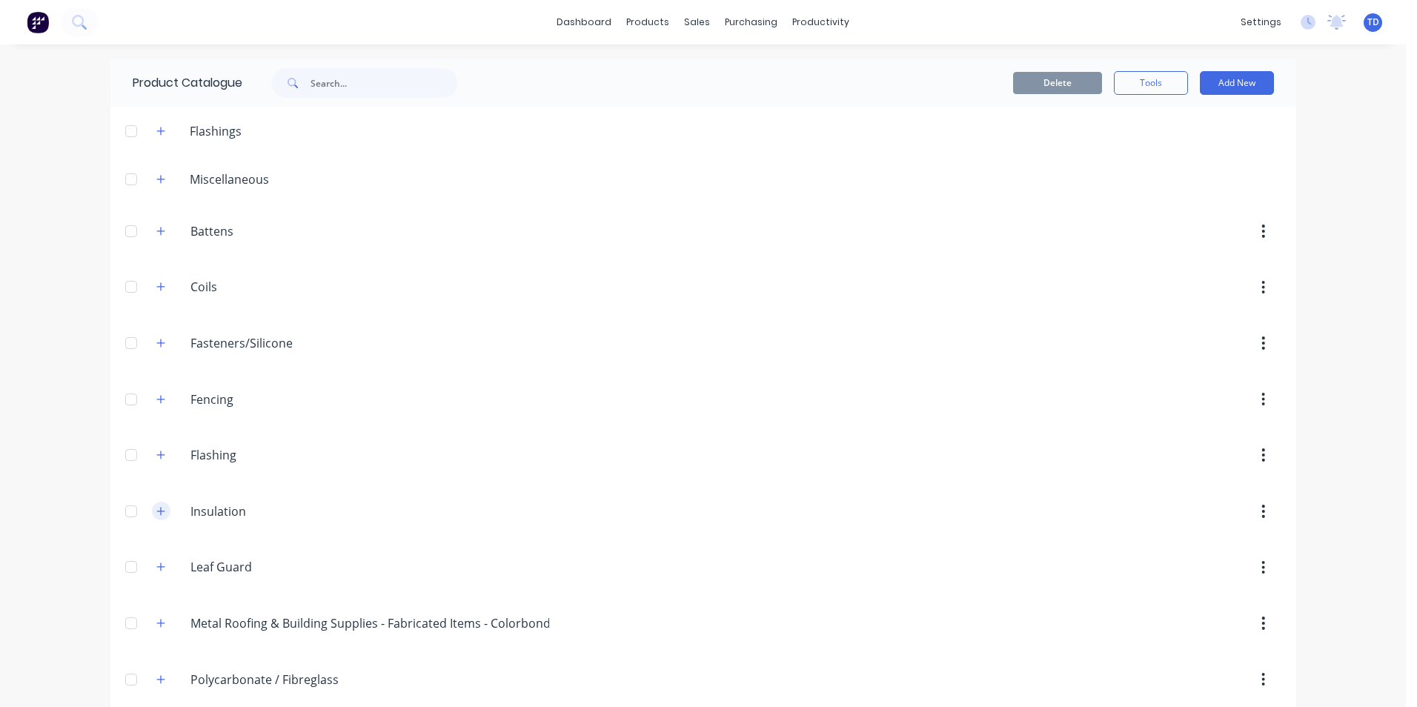
click at [159, 510] on icon "button" at bounding box center [160, 511] width 9 height 10
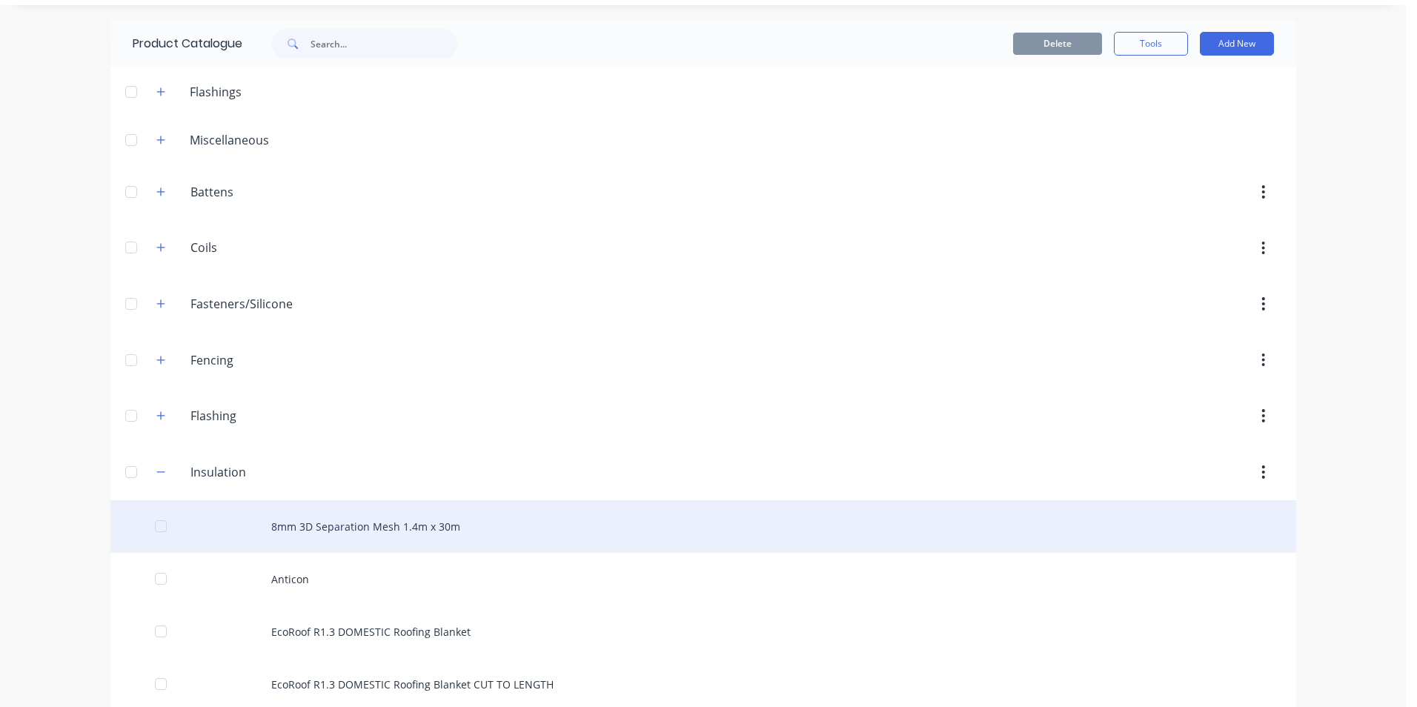
scroll to position [148, 0]
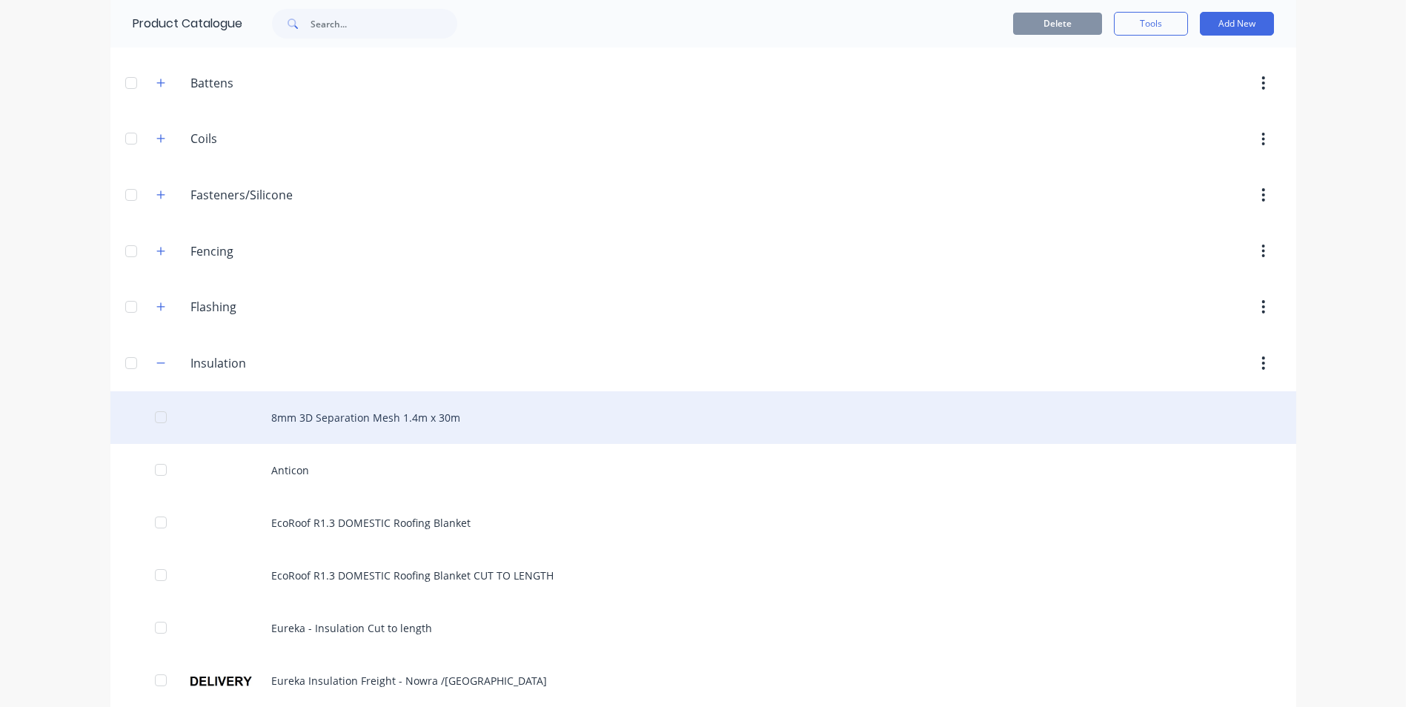
click at [391, 409] on div "8mm 3D Separation Mesh 1.4m x 30m" at bounding box center [702, 417] width 1185 height 53
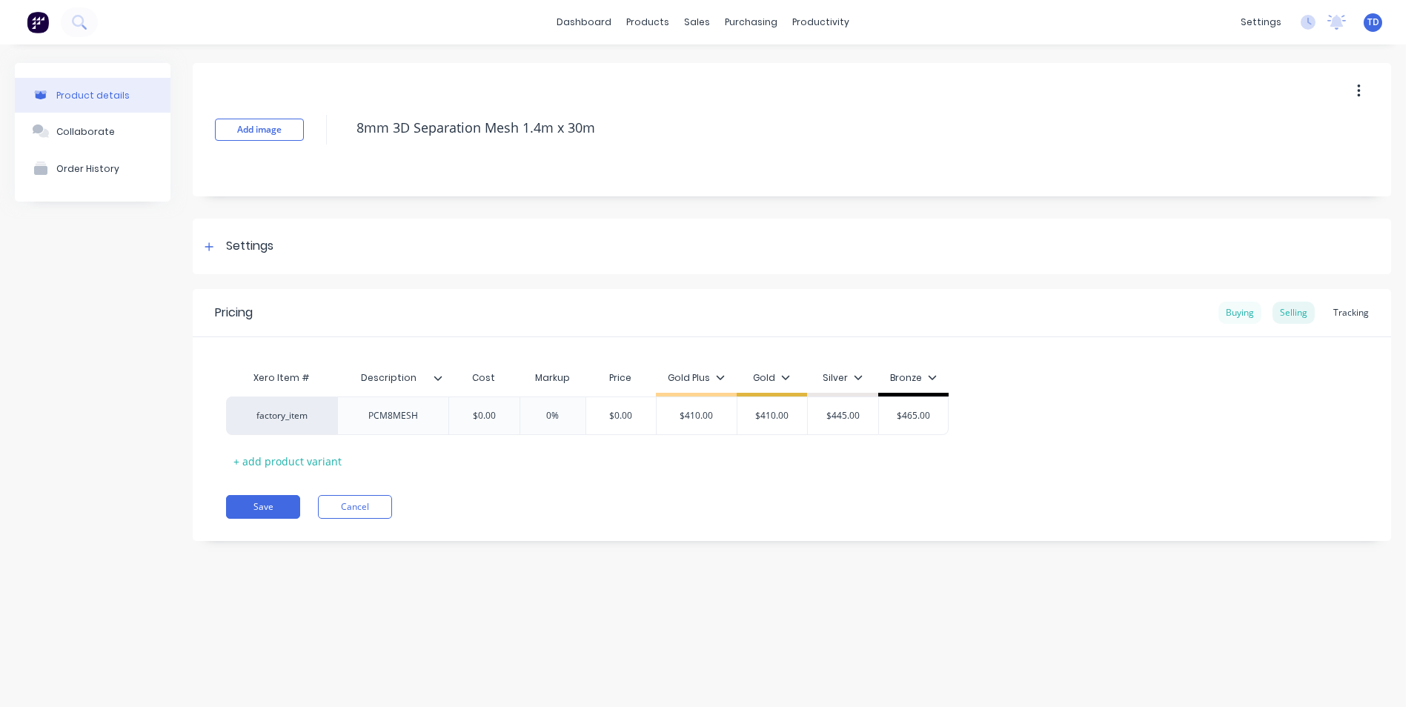
click at [1237, 307] on div "Buying" at bounding box center [1239, 313] width 43 height 22
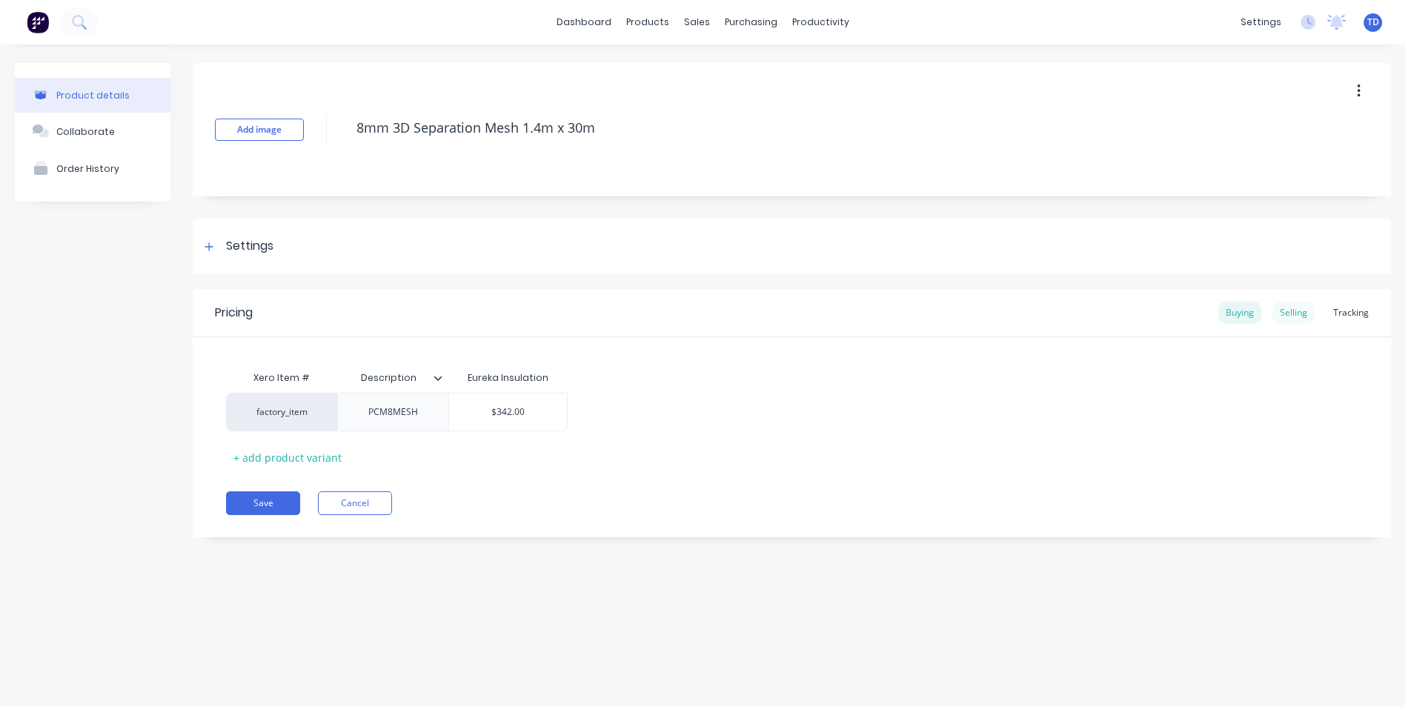
click at [1292, 321] on div "Selling" at bounding box center [1293, 313] width 42 height 22
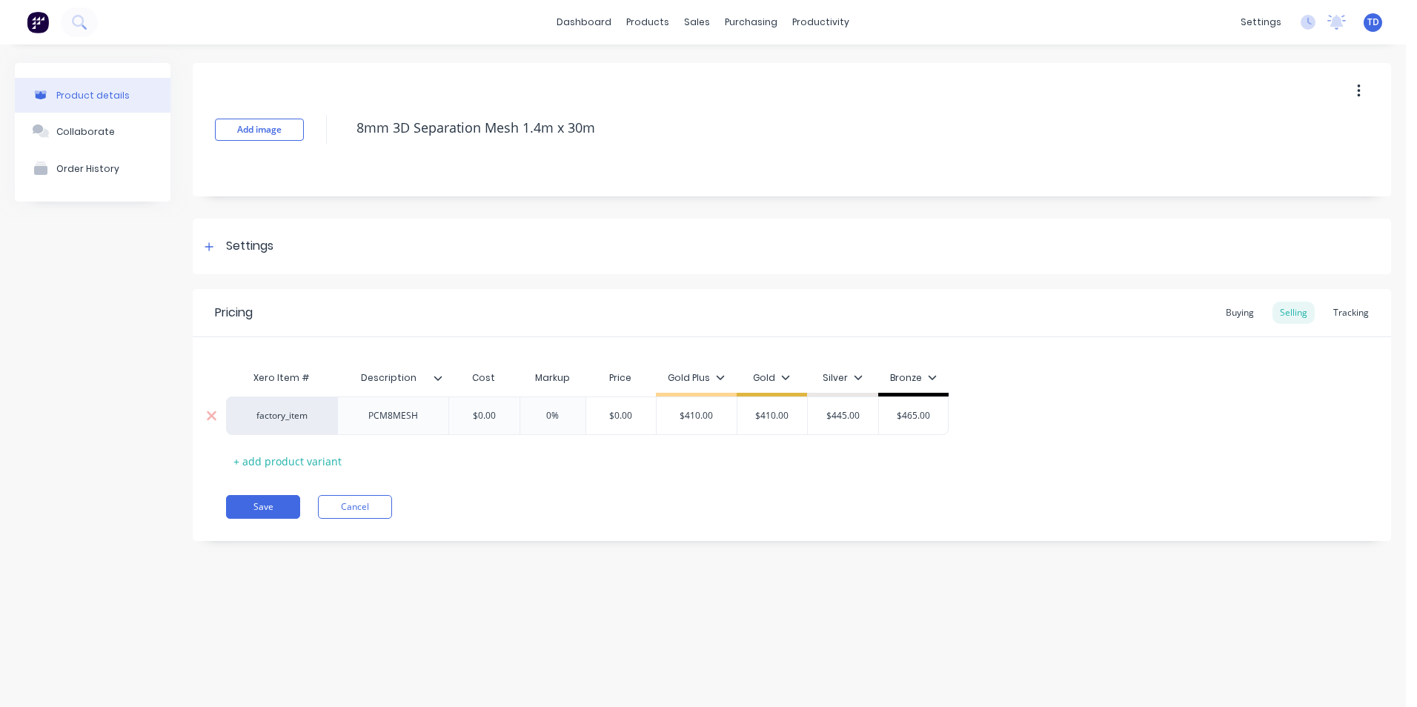
type input "$0.00"
click at [494, 417] on input "$0.00" at bounding box center [484, 415] width 74 height 13
type textarea "x"
type input "3"
type textarea "x"
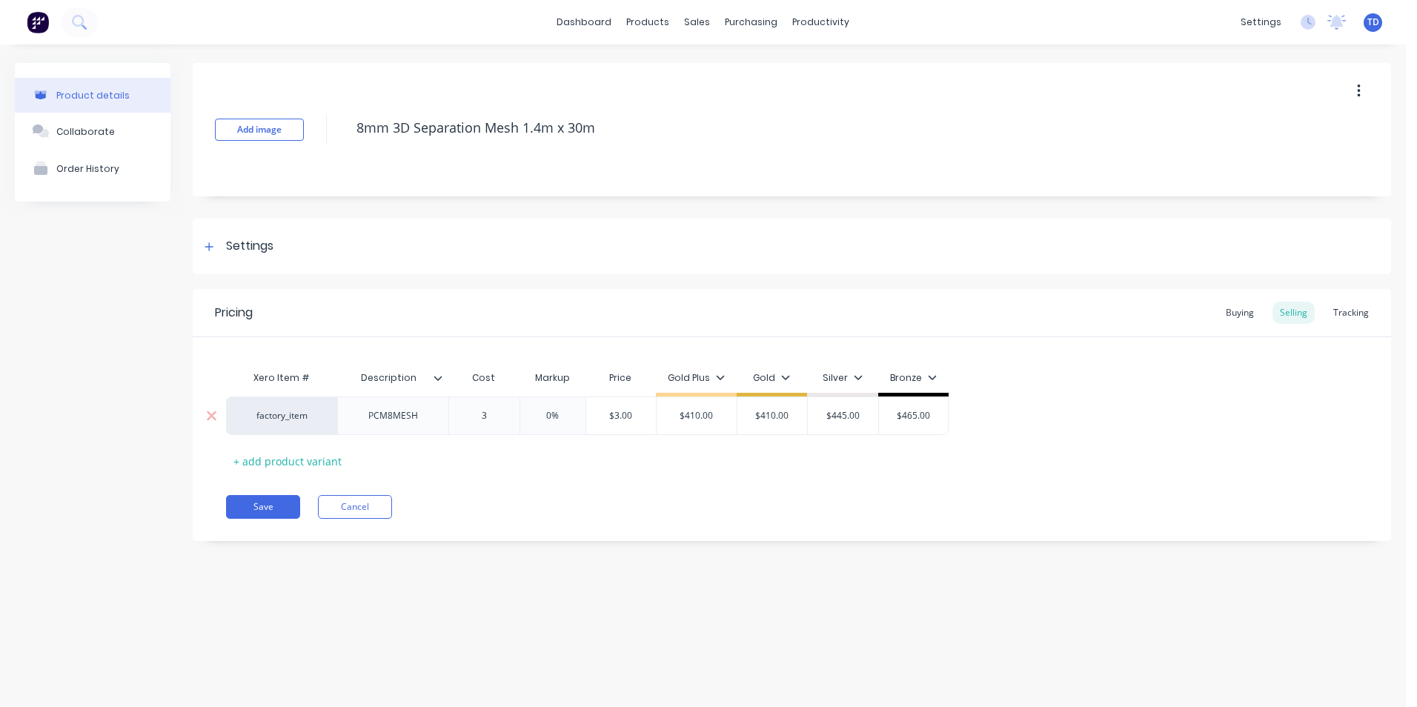
type input "34"
type textarea "x"
type input "342"
type input "0%"
type input "$342.00"
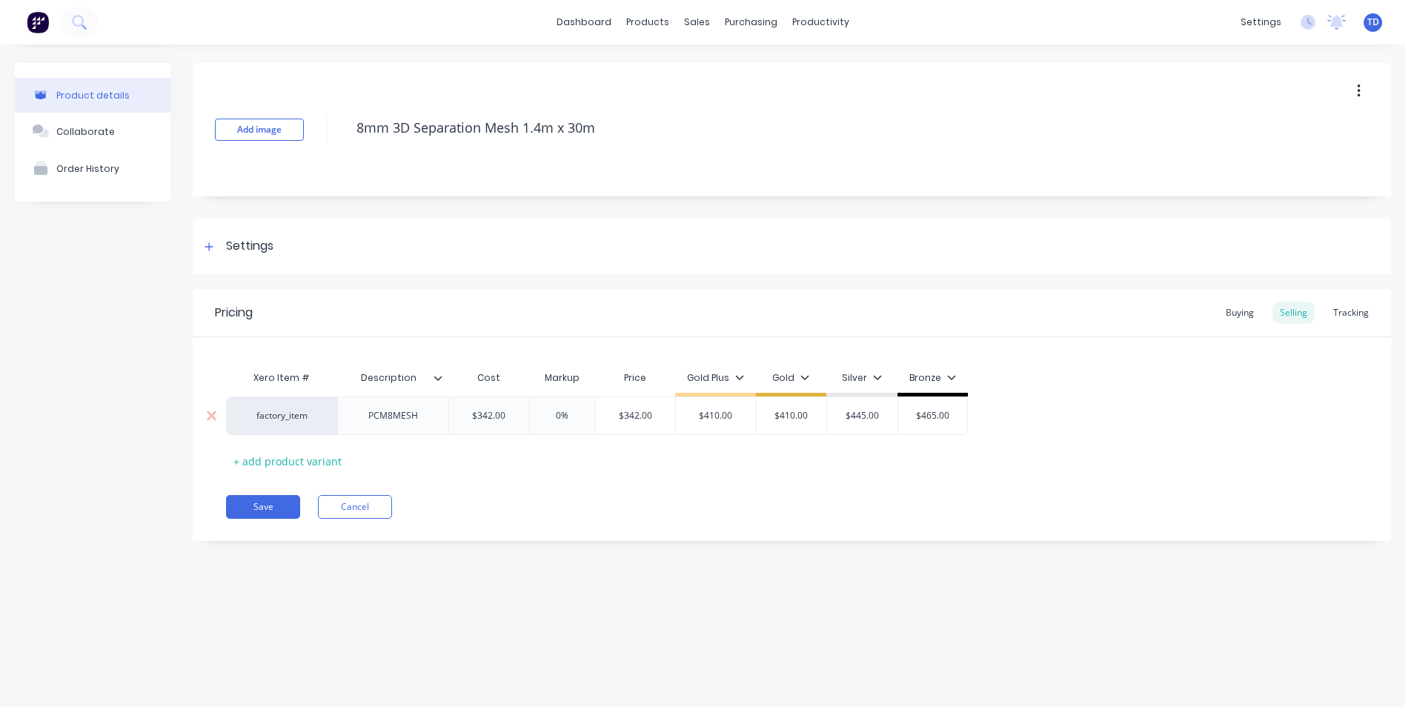
type textarea "x"
type input "4"
type textarea "x"
type input "41"
type textarea "x"
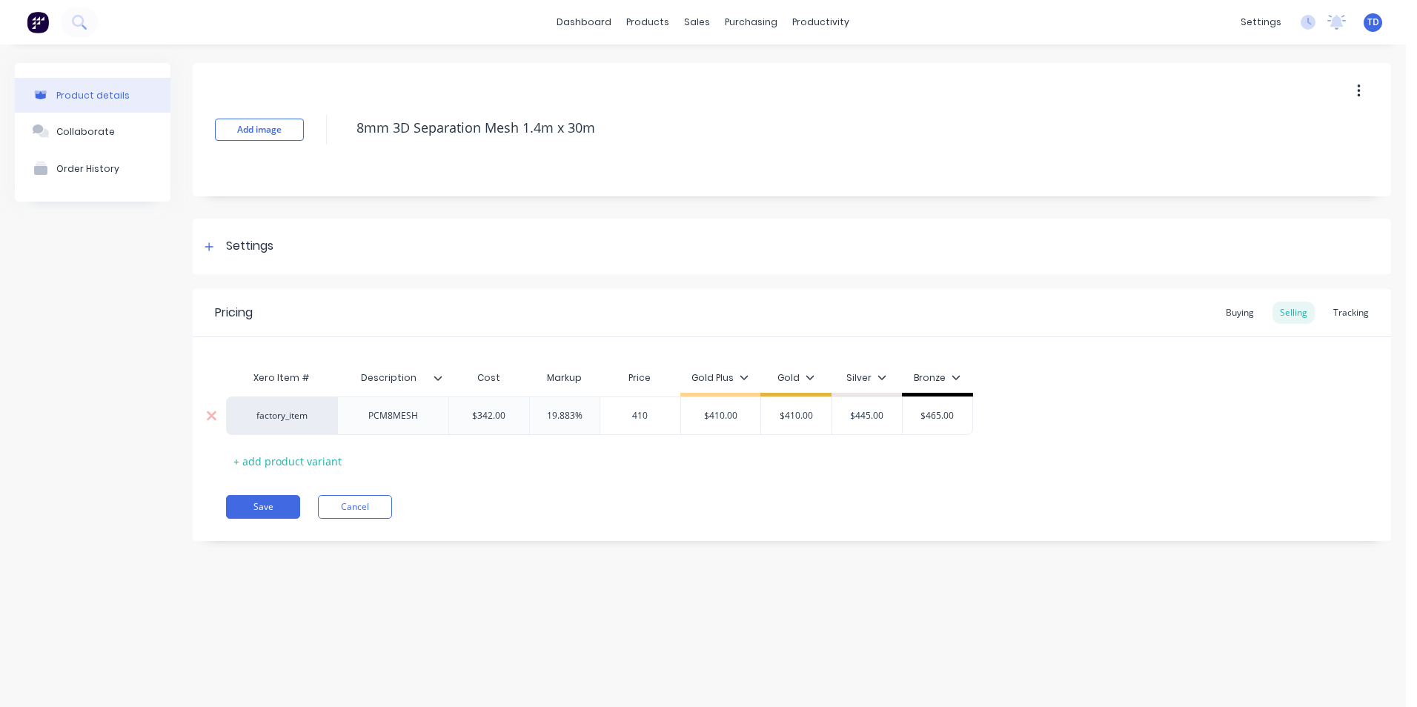
type input "410"
type input "$410.00"
click at [559, 499] on div "Save Cancel" at bounding box center [808, 507] width 1165 height 24
click at [266, 506] on button "Save" at bounding box center [263, 507] width 74 height 24
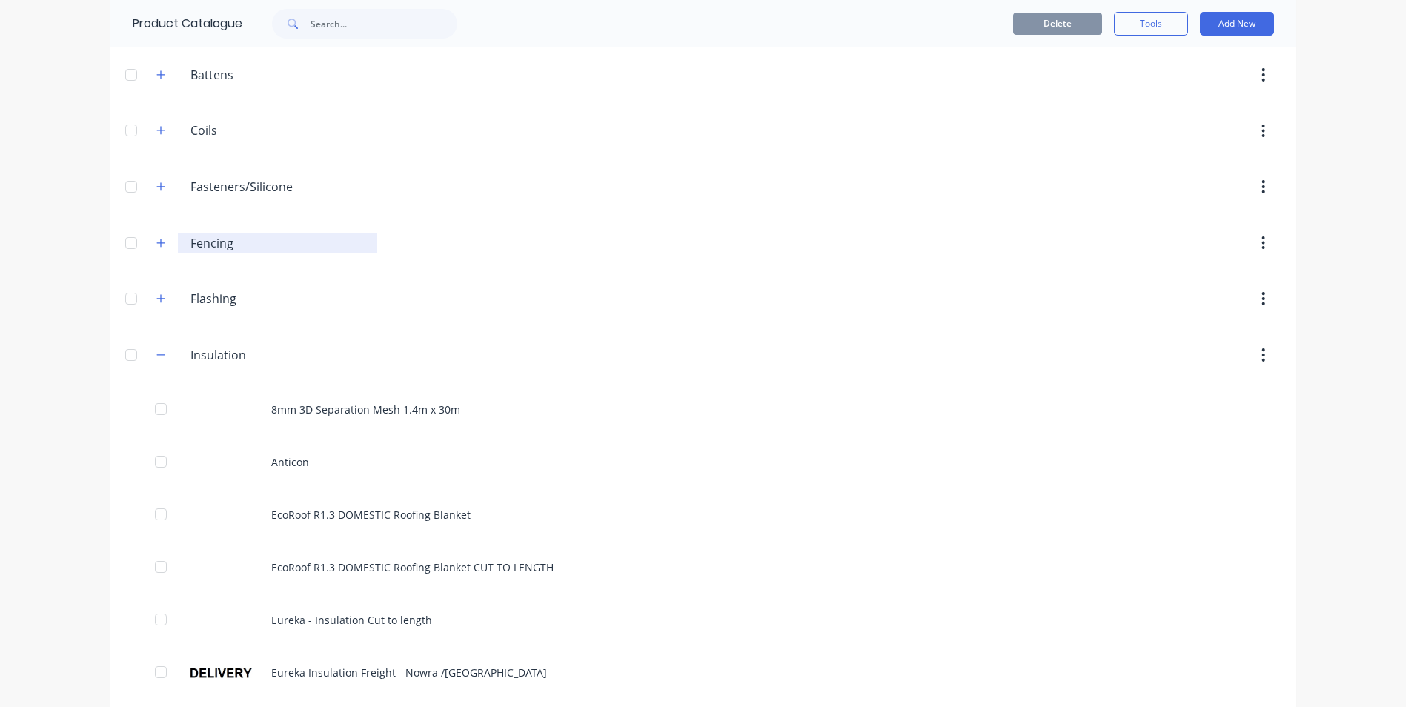
scroll to position [222, 0]
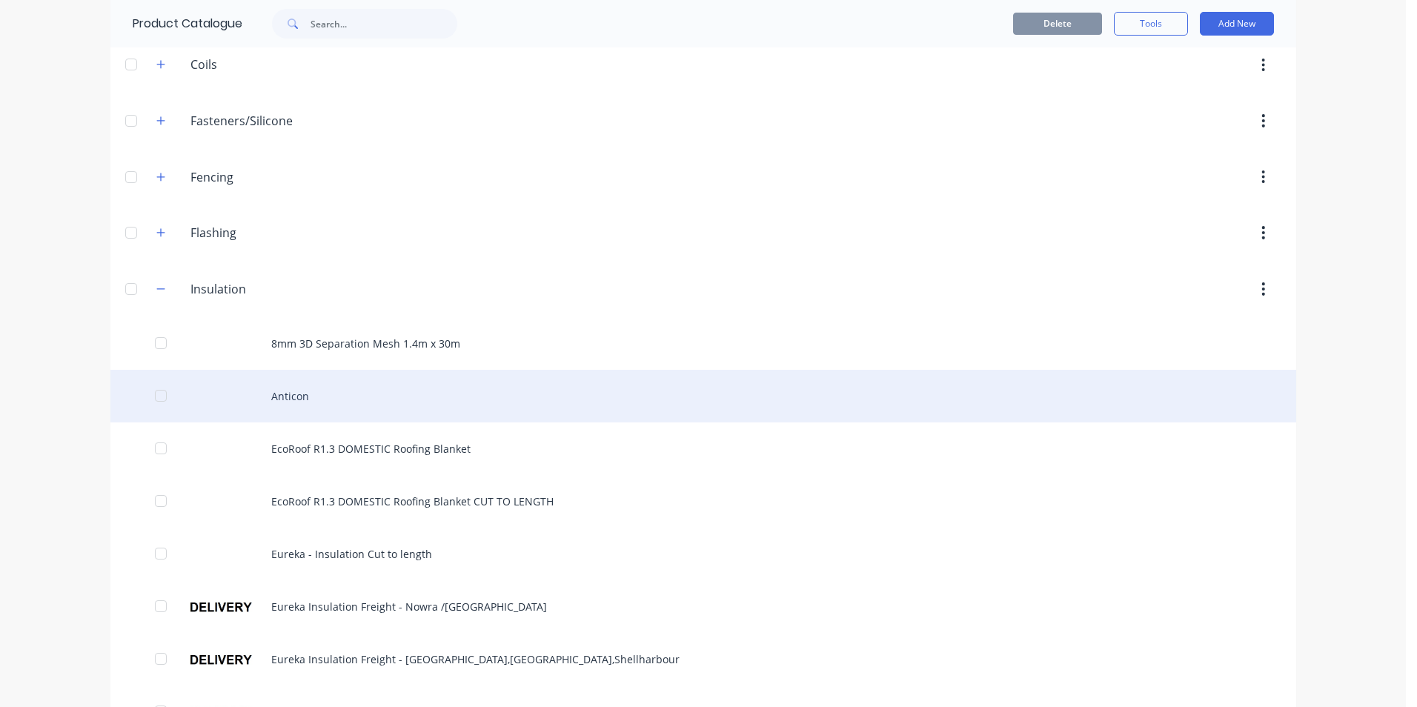
click at [306, 399] on div "Anticon" at bounding box center [702, 396] width 1185 height 53
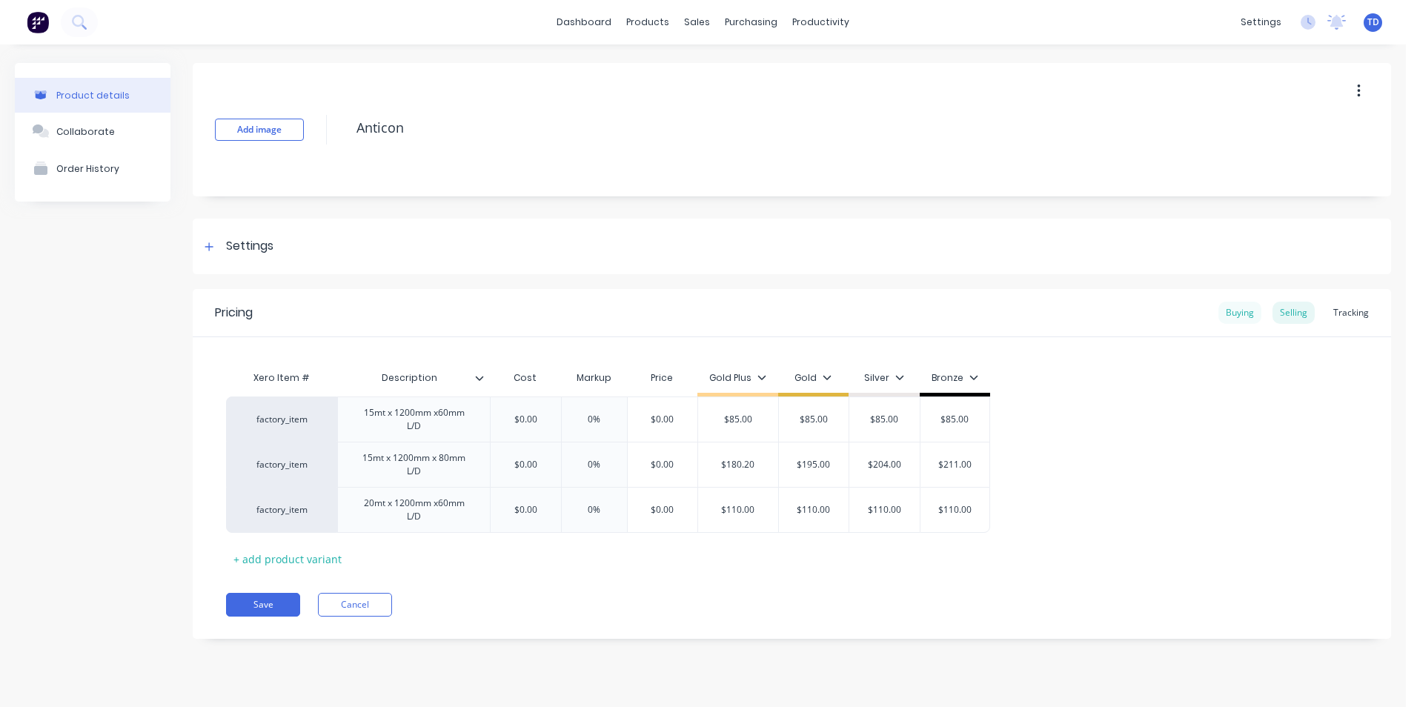
click at [1246, 313] on div "Buying" at bounding box center [1239, 313] width 43 height 22
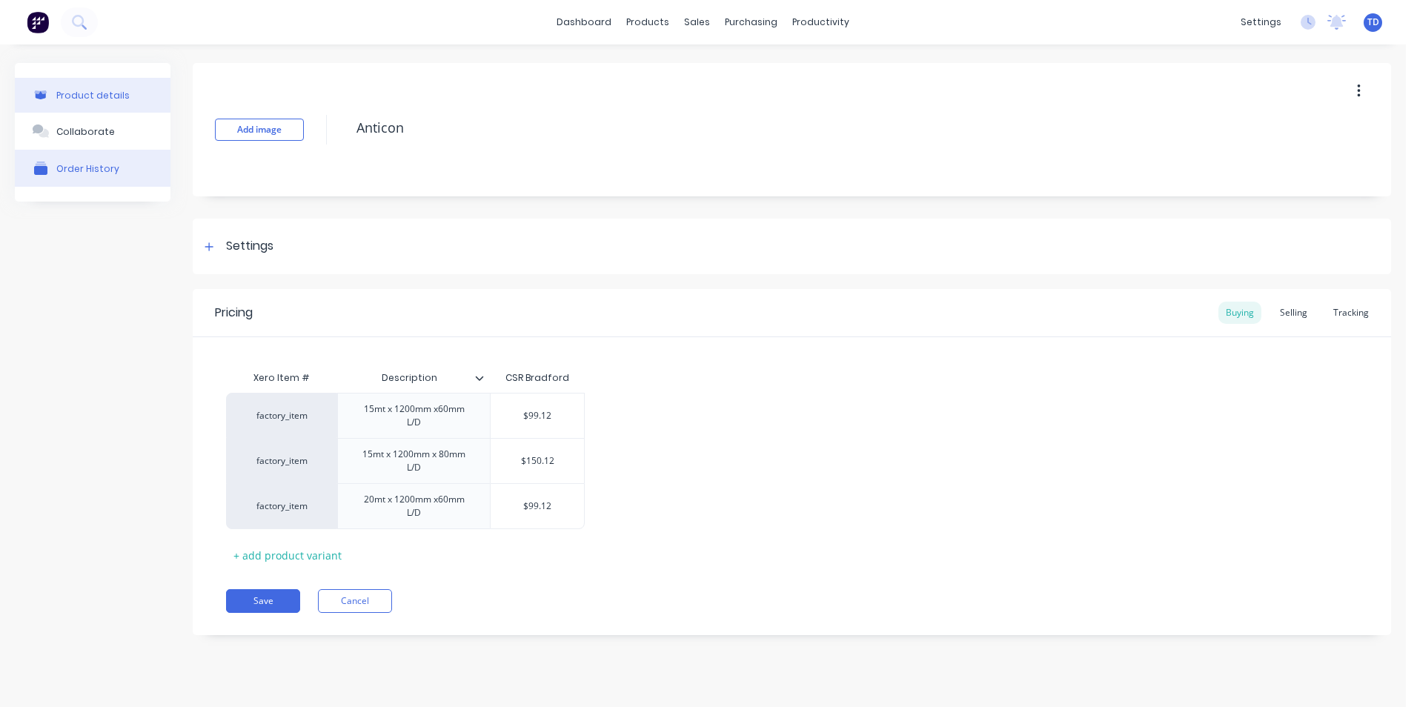
click at [77, 176] on button "Order History" at bounding box center [93, 168] width 156 height 37
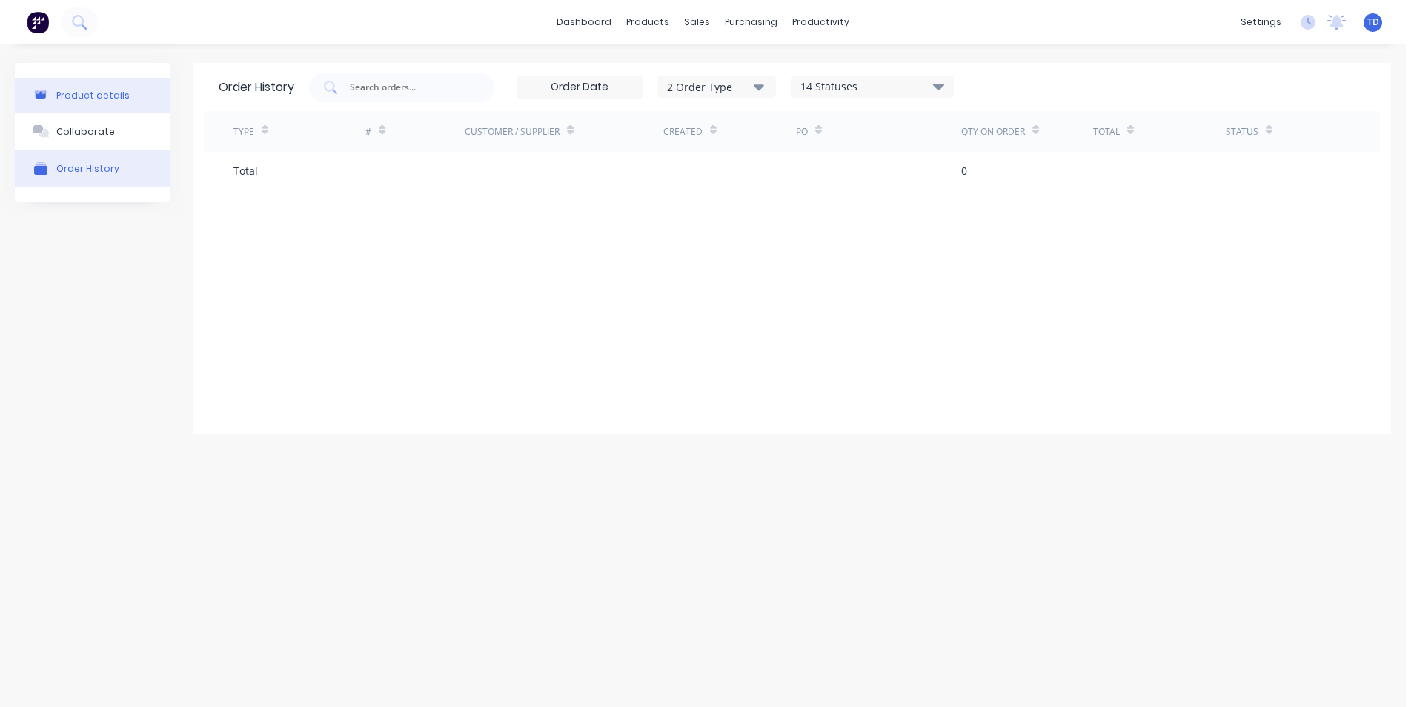
click at [88, 84] on button "Product details" at bounding box center [93, 95] width 156 height 35
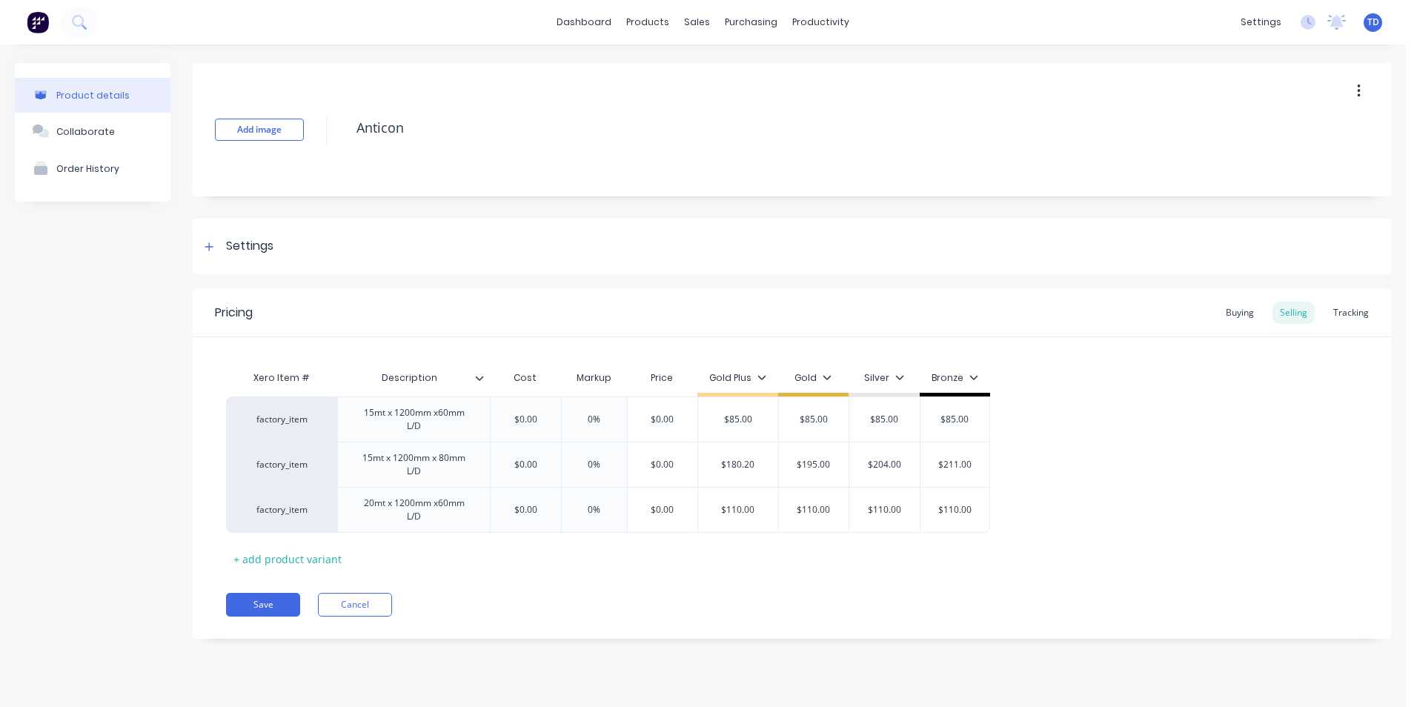
type textarea "x"
click at [1231, 318] on div "Buying" at bounding box center [1239, 313] width 43 height 22
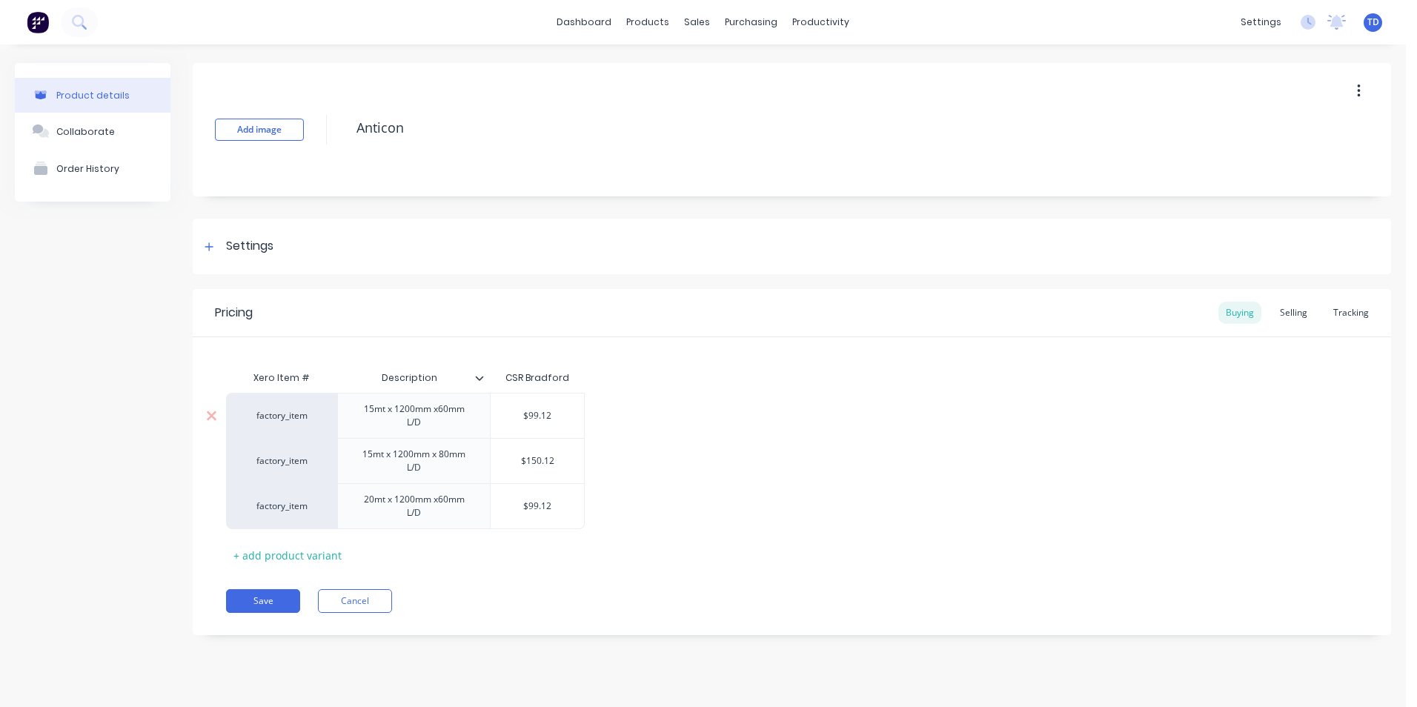
type input "$99.12"
click at [554, 416] on input "$99.12" at bounding box center [536, 415] width 93 height 13
type textarea "x"
type input "7"
type textarea "x"
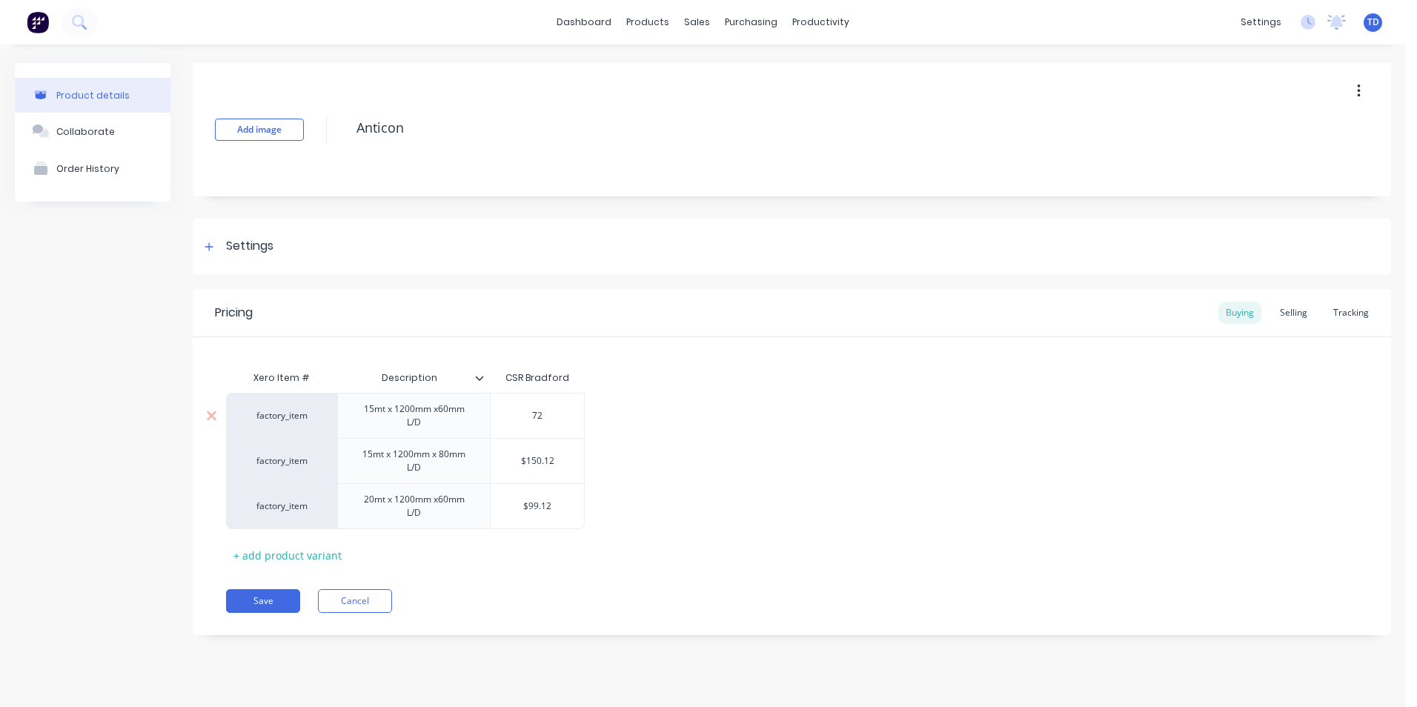
type input "72"
click at [1285, 322] on div "Selling" at bounding box center [1293, 313] width 42 height 22
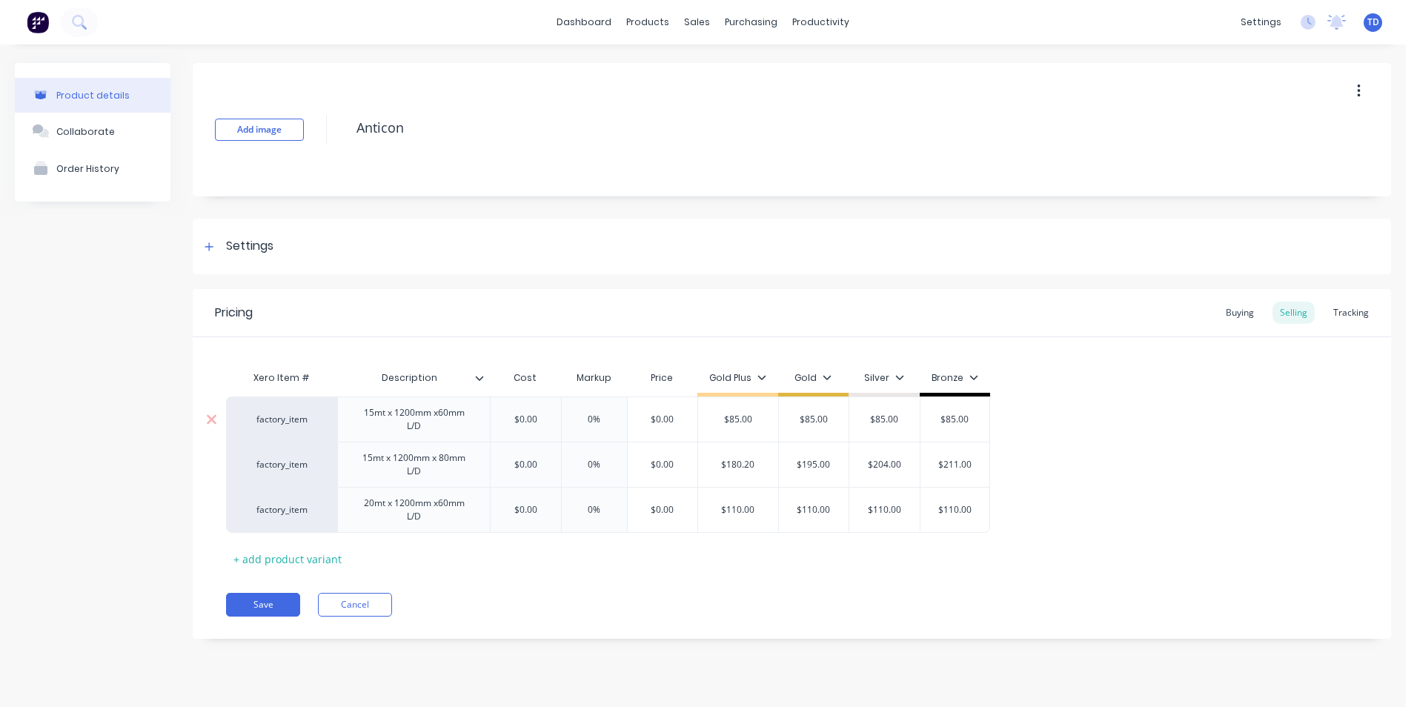
type input "$0.00"
click at [553, 425] on input "$0.00" at bounding box center [525, 419] width 74 height 13
type textarea "x"
type input "7"
type textarea "x"
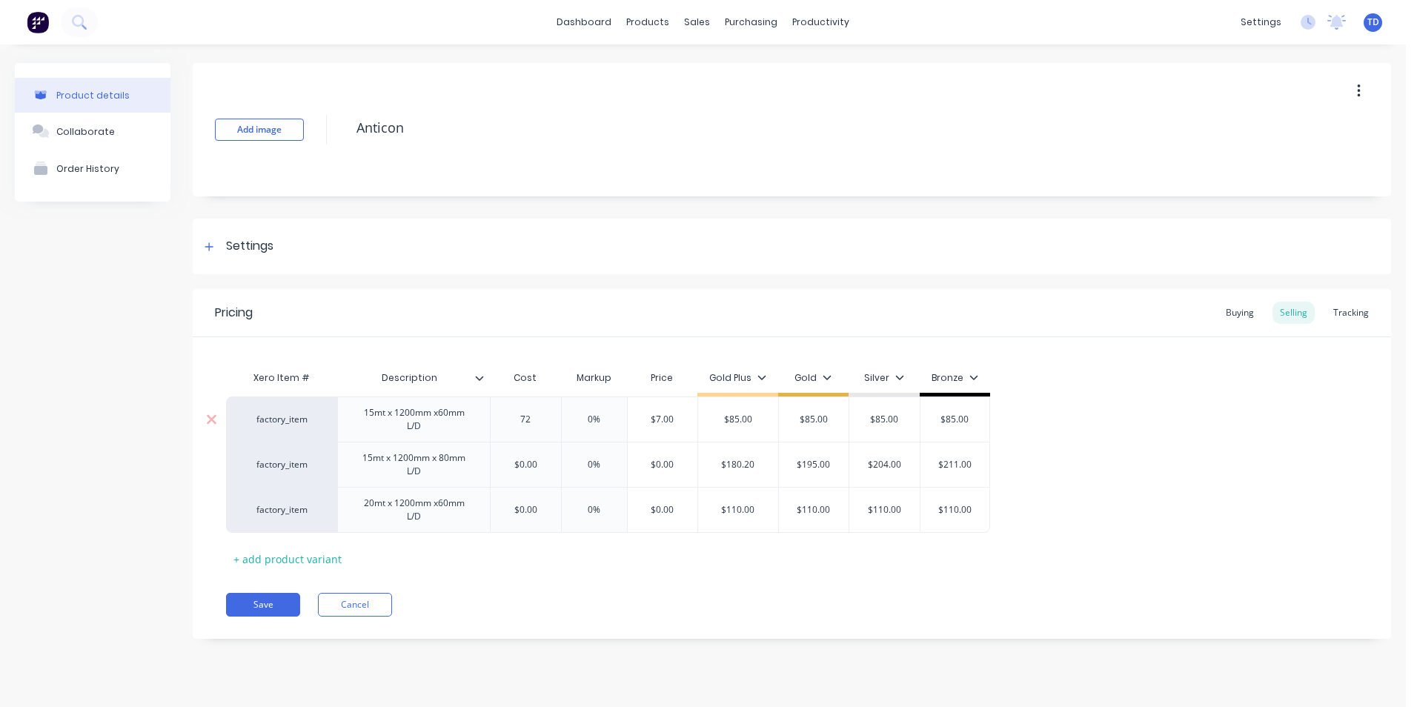
type input "72"
type input "0%"
type input "$72.00"
type textarea "x"
type input "8"
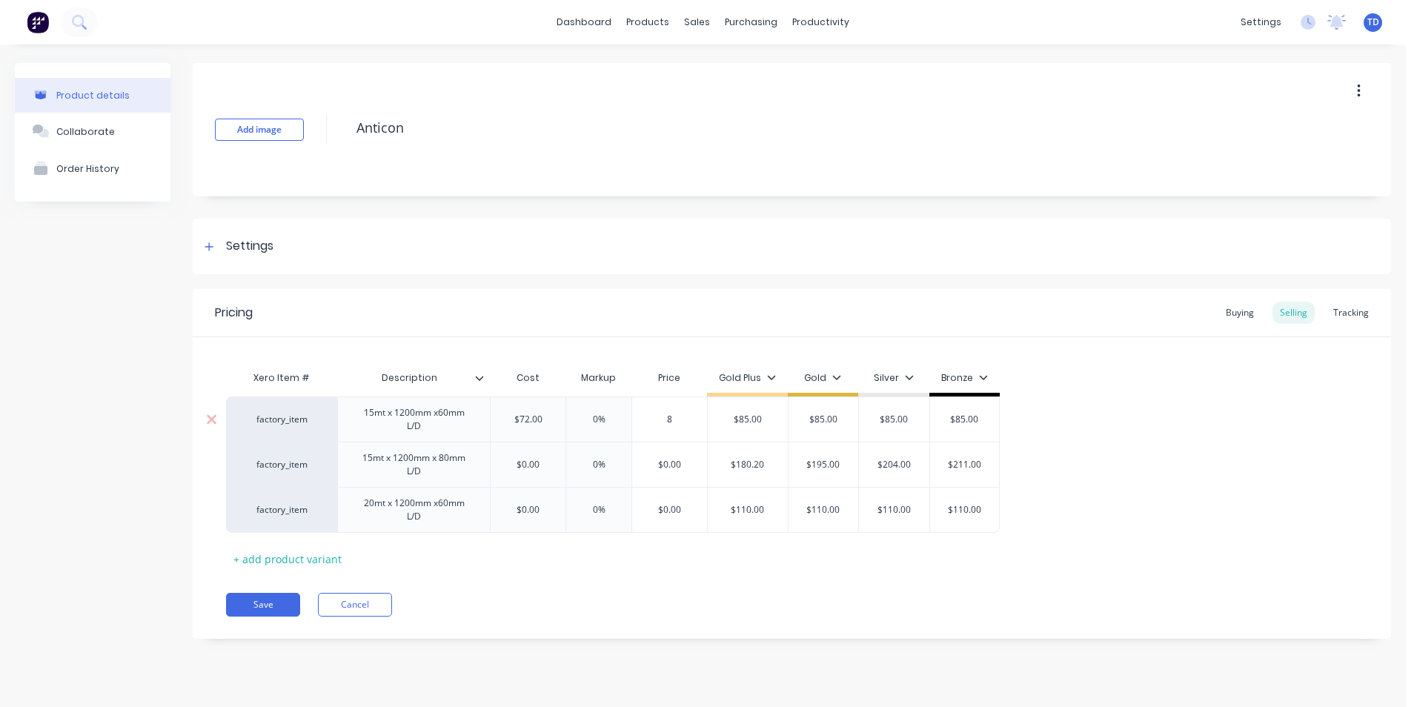
type textarea "x"
type input "85"
type input "$85.00"
type input "$0.00"
click at [543, 470] on input "$0.00" at bounding box center [527, 464] width 75 height 13
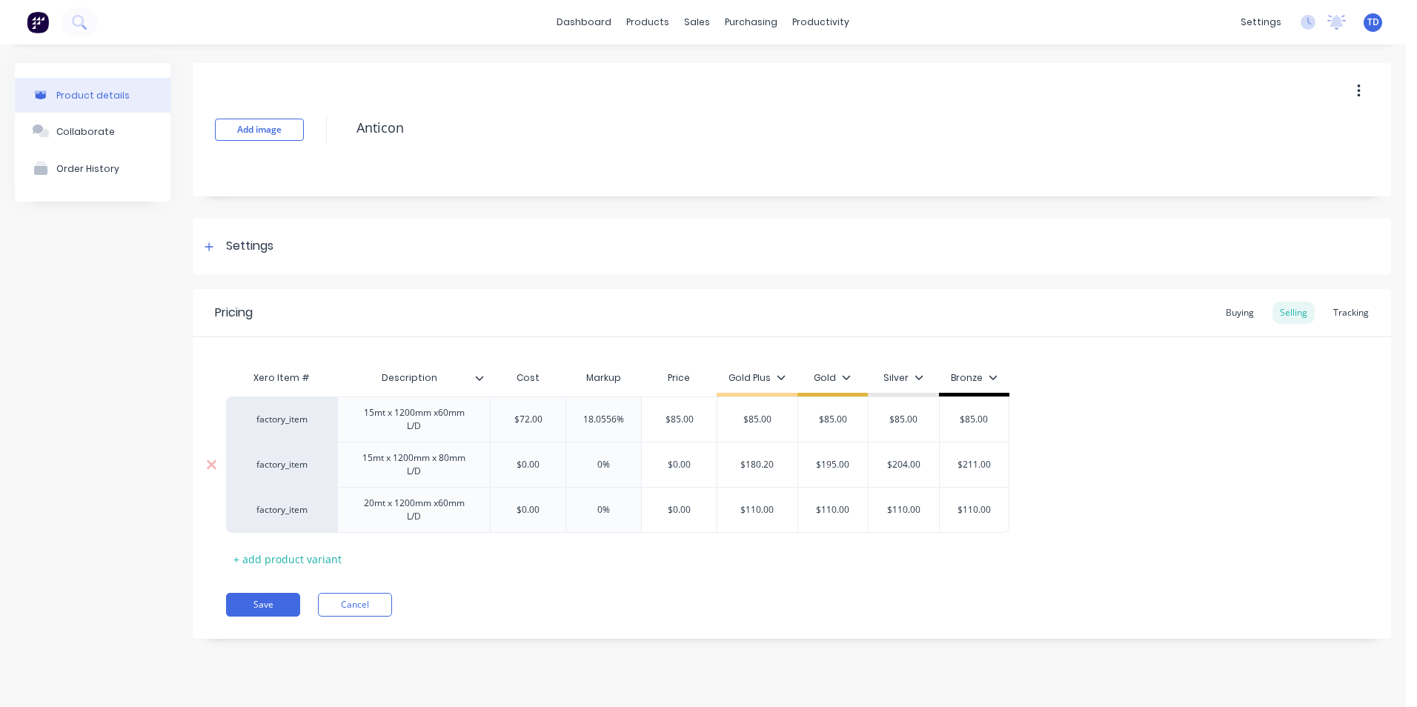
type textarea "x"
type input "1"
type textarea "x"
type input "15"
type textarea "x"
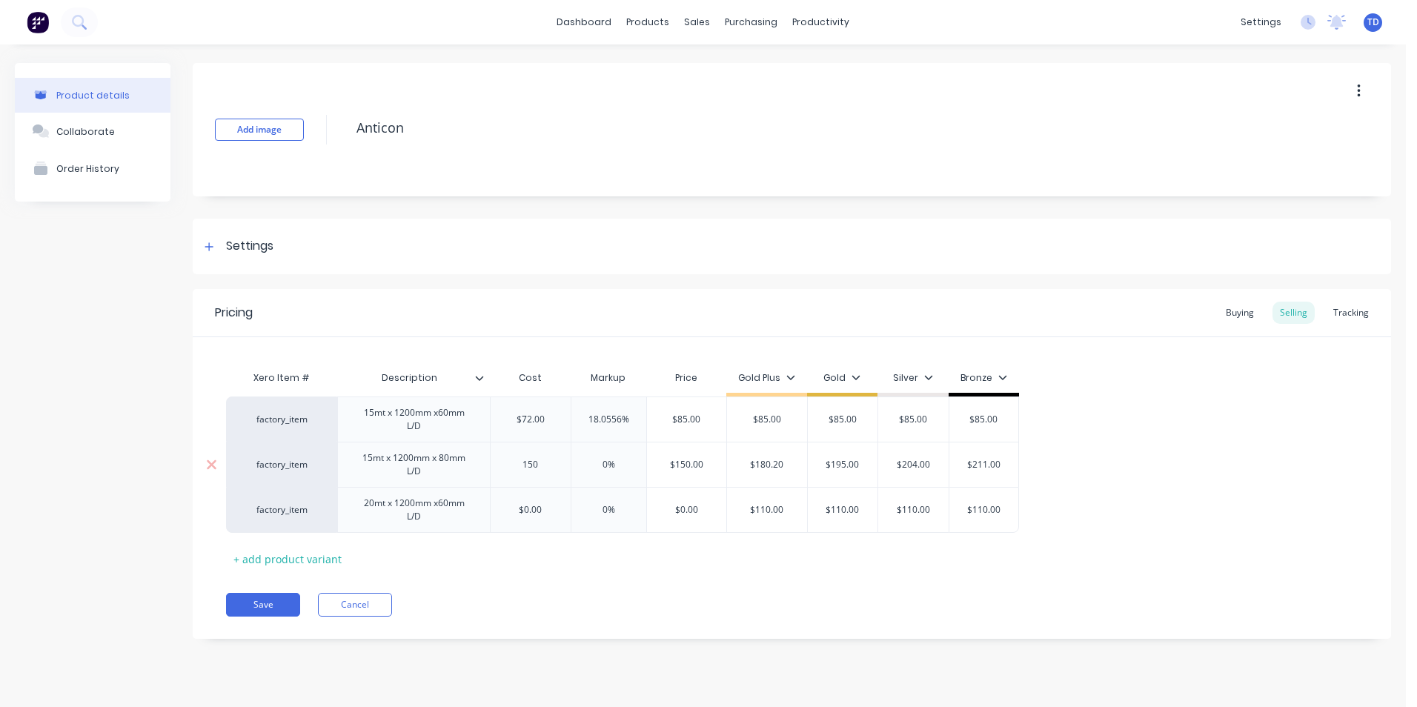
type input "150."
type textarea "x"
type input "150.1"
type textarea "x"
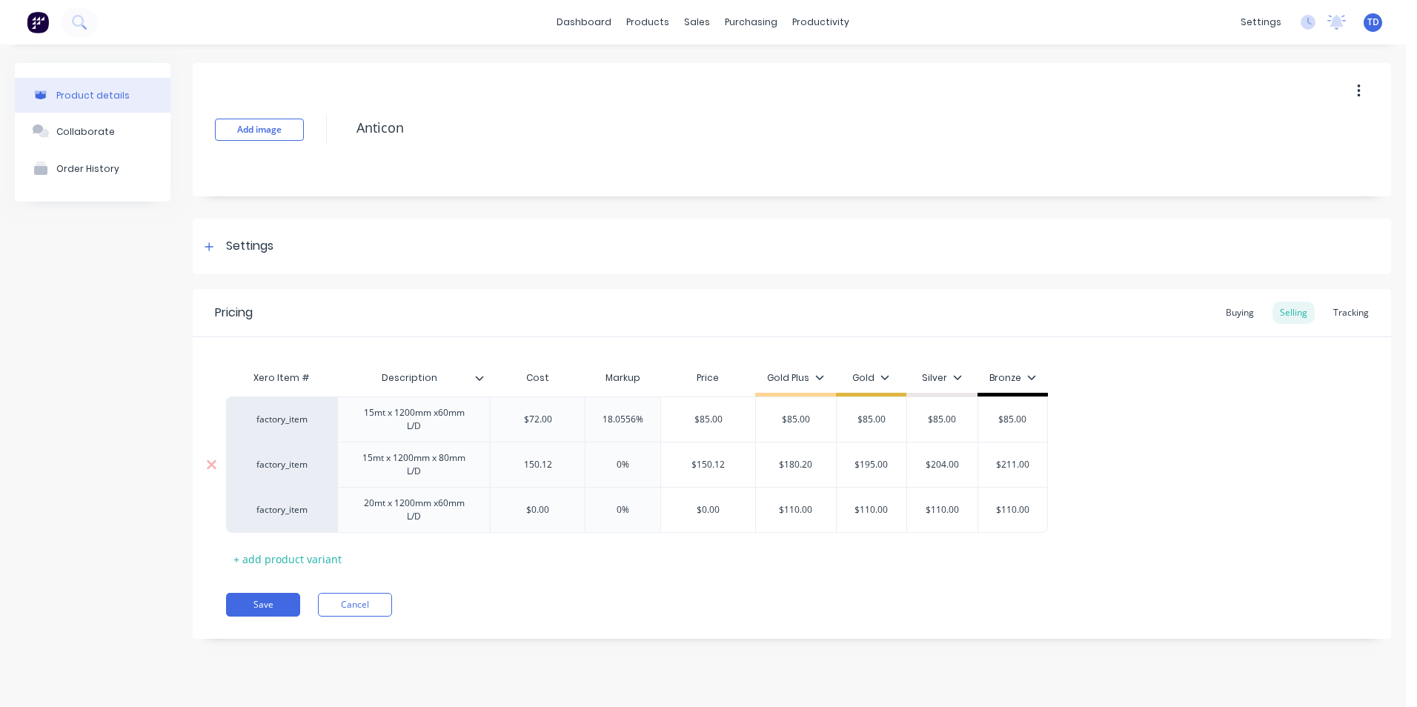
type input "150.12"
type input "0%"
type input "$150.12"
type textarea "x"
type input "1"
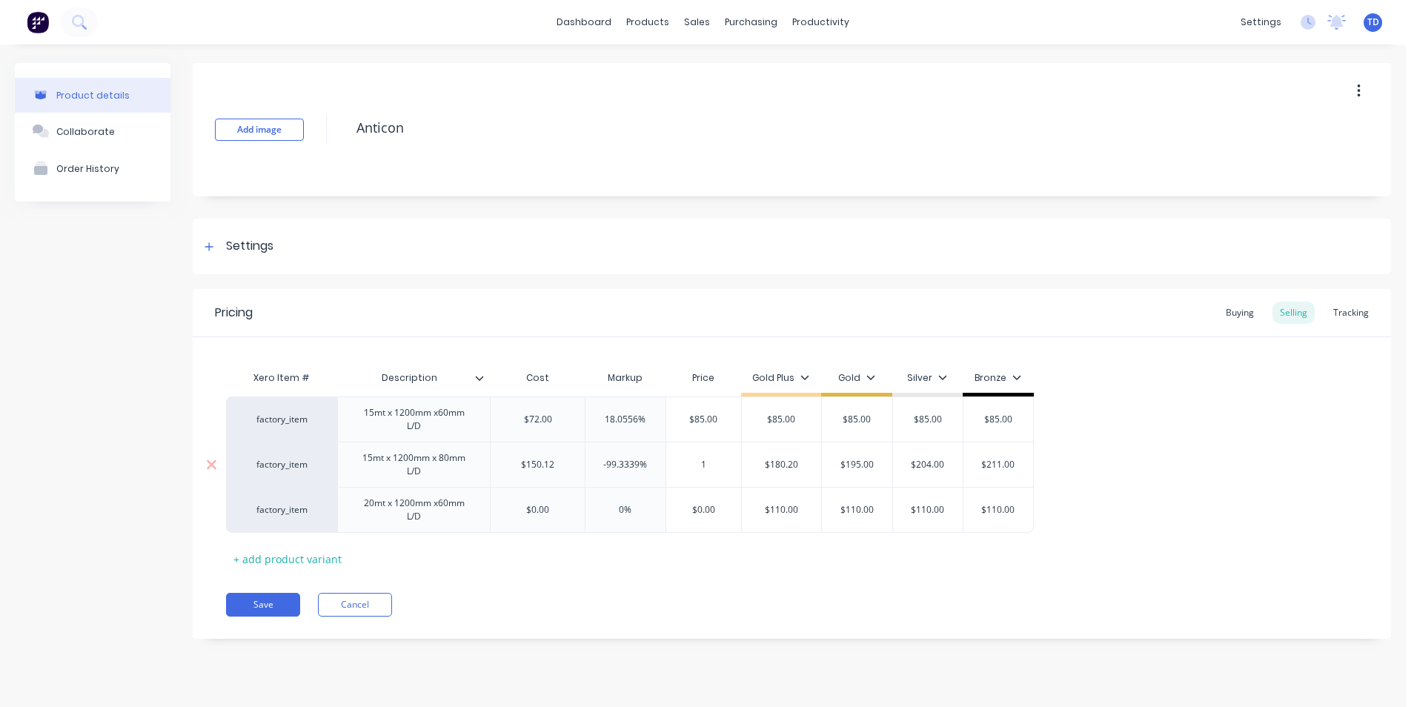
type textarea "x"
type input "19"
type textarea "x"
type input "195"
type input "$180.20"
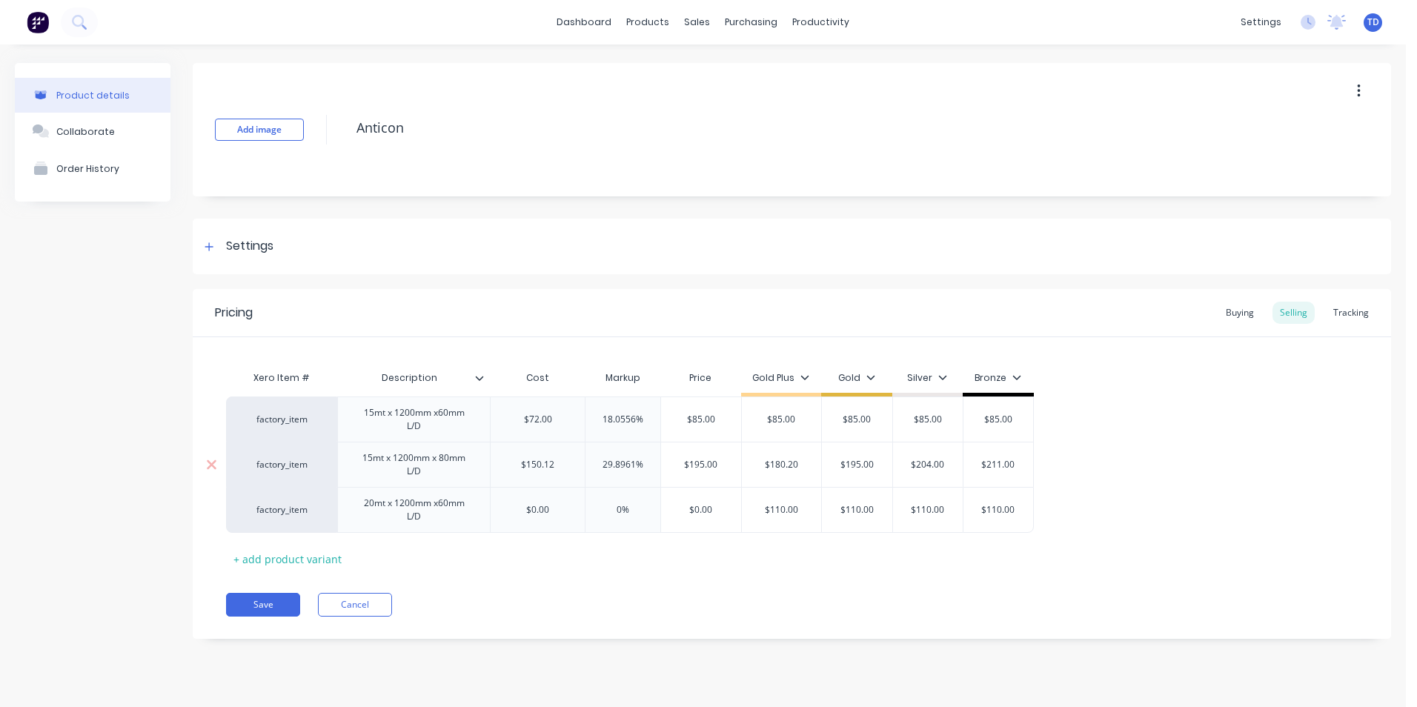
type input "$195.00"
type input "$204.00"
type input "$211.00"
type textarea "x"
type input "$0.00"
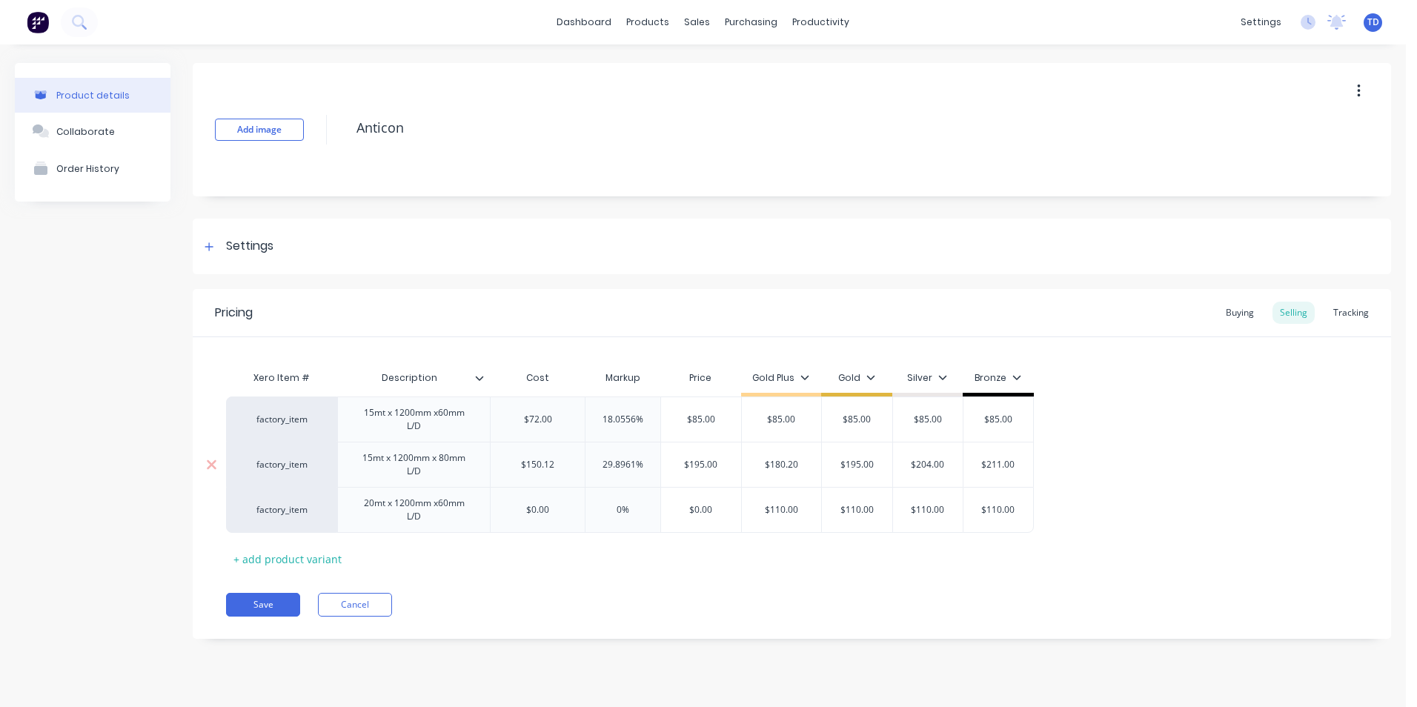
type input "0%"
click at [565, 510] on input "$0.00" at bounding box center [537, 509] width 94 height 13
type textarea "x"
type input "9"
type textarea "x"
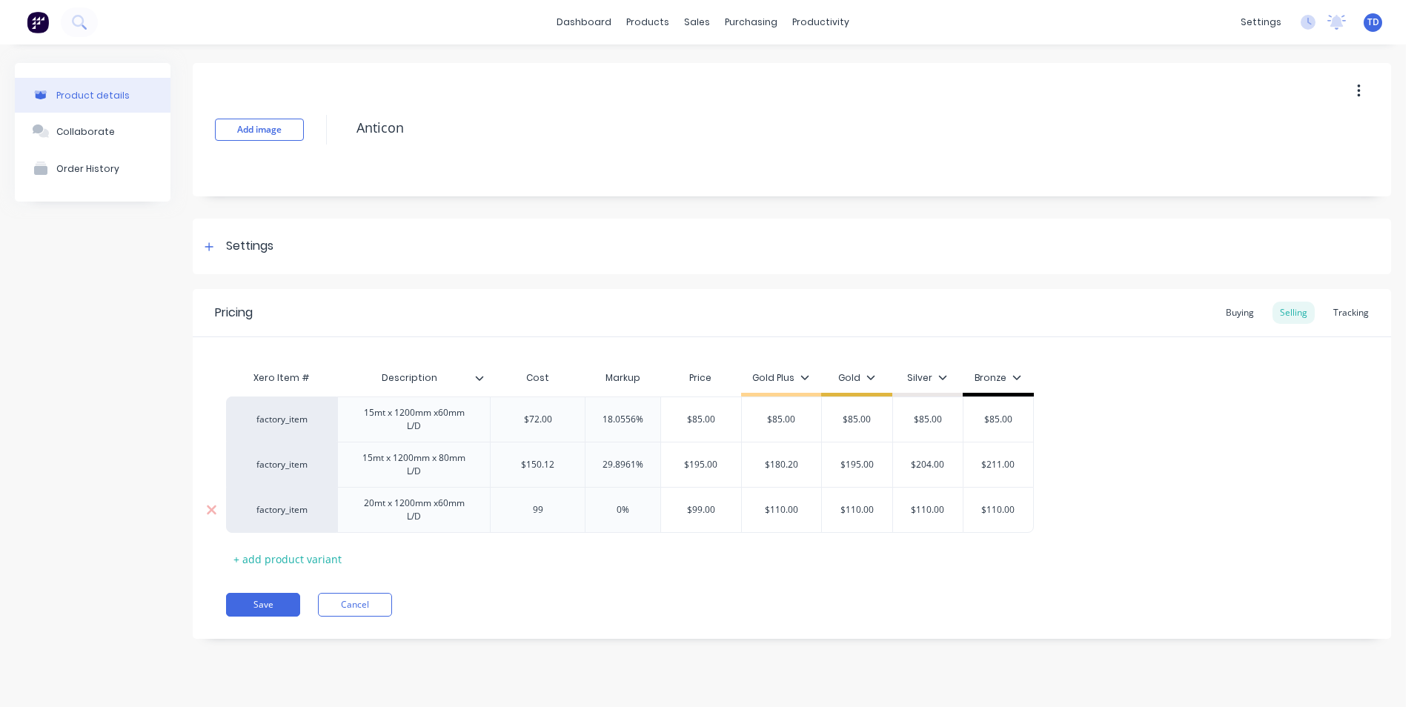
type input "99."
type textarea "x"
type input "99.1"
type textarea "x"
type input "99.12"
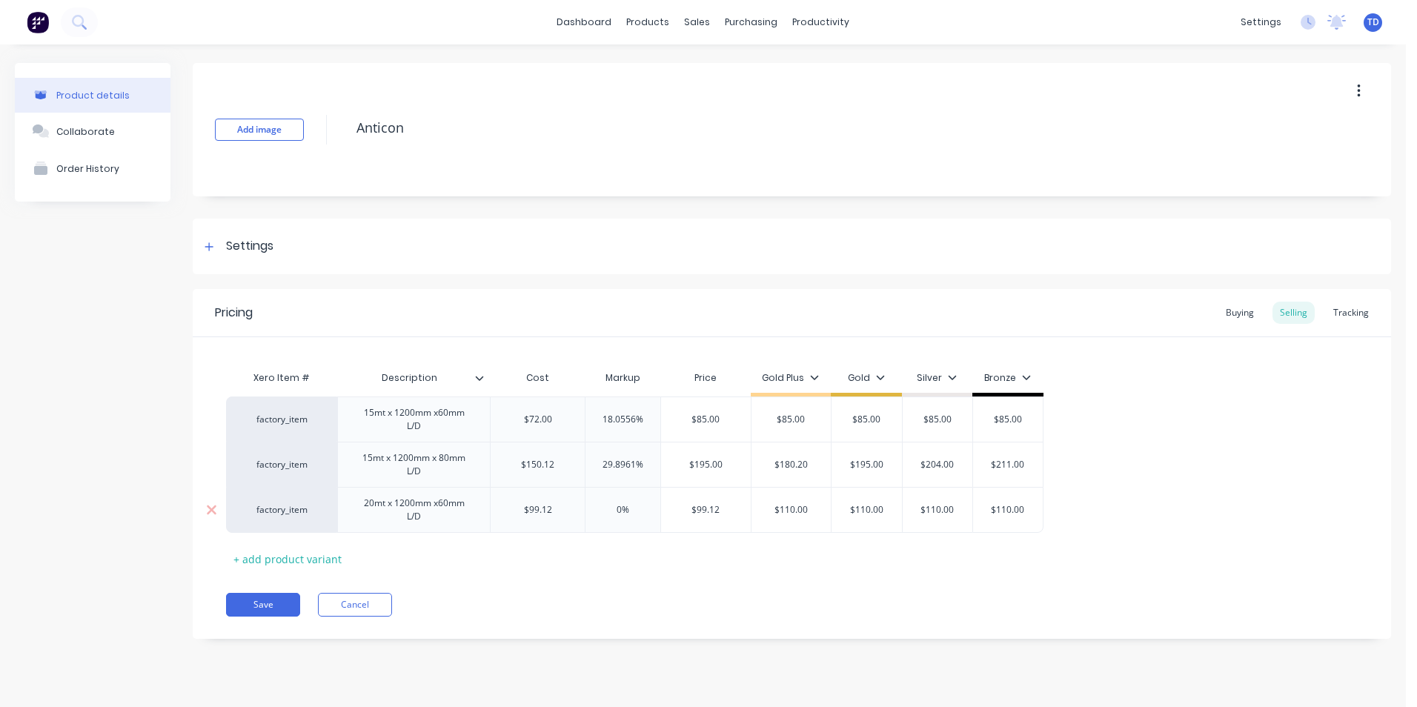
type input "$99.12"
type textarea "x"
type input "1"
type textarea "x"
type input "11"
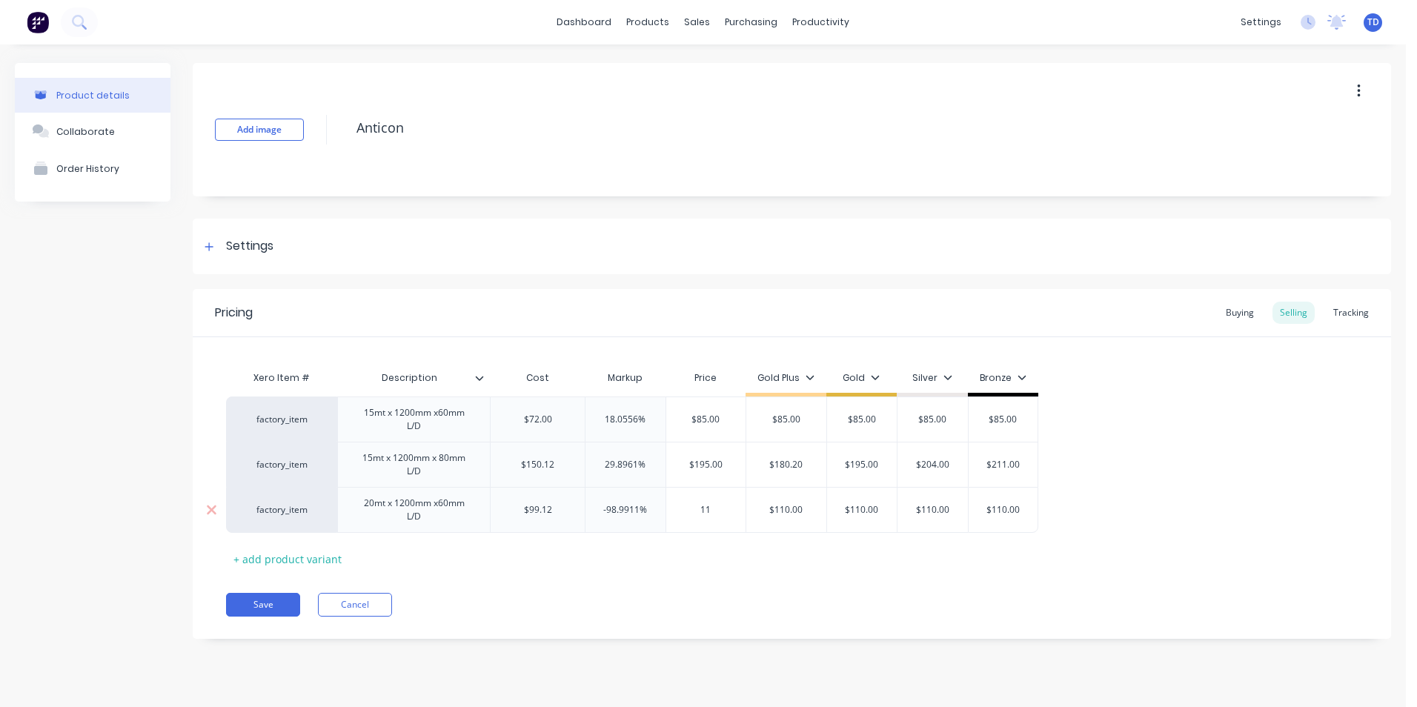
type textarea "x"
type input "110"
type input "$110.00"
click at [559, 562] on div "Xero Item # Description Cost Markup Price Gold Plus Gold Silver Bronze factory_…" at bounding box center [791, 466] width 1131 height 207
click at [247, 603] on button "Save" at bounding box center [263, 605] width 74 height 24
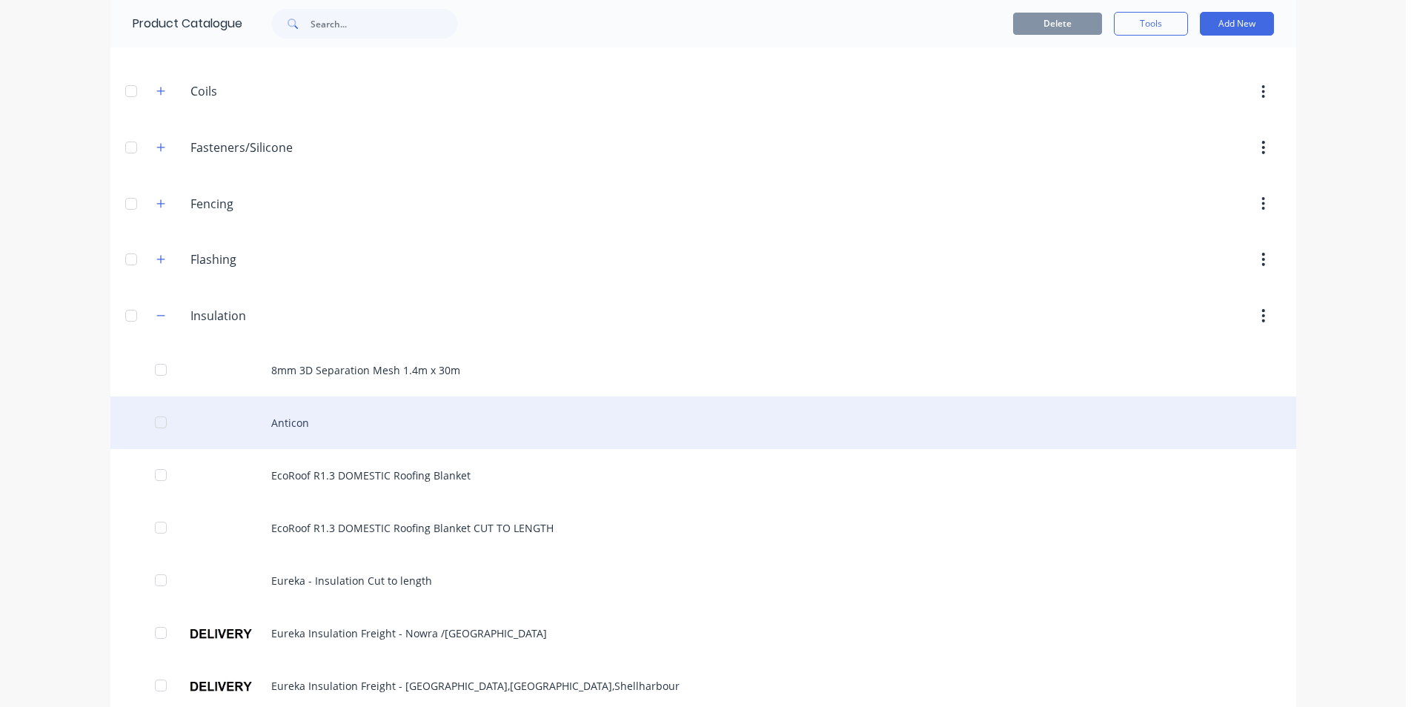
scroll to position [222, 0]
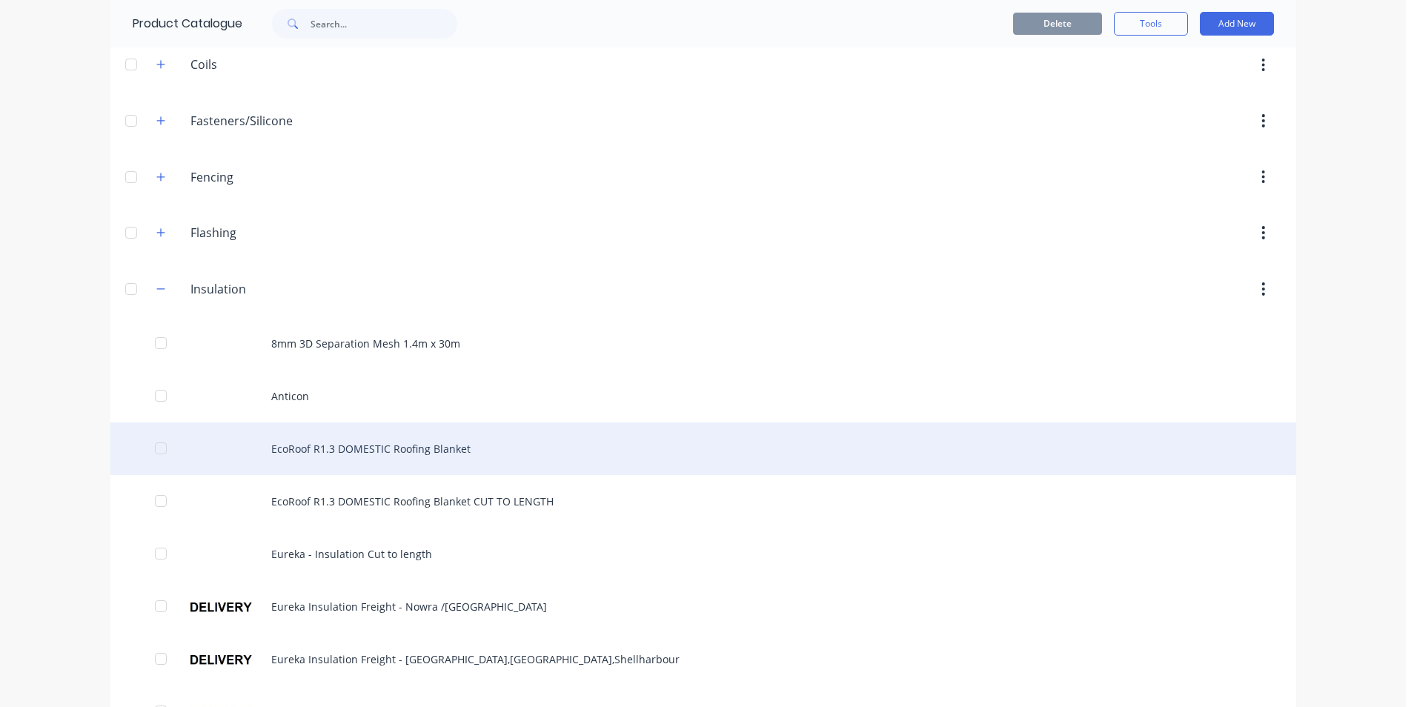
click at [331, 450] on div "EcoRoof R1.3 DOMESTIC Roofing Blanket" at bounding box center [702, 448] width 1185 height 53
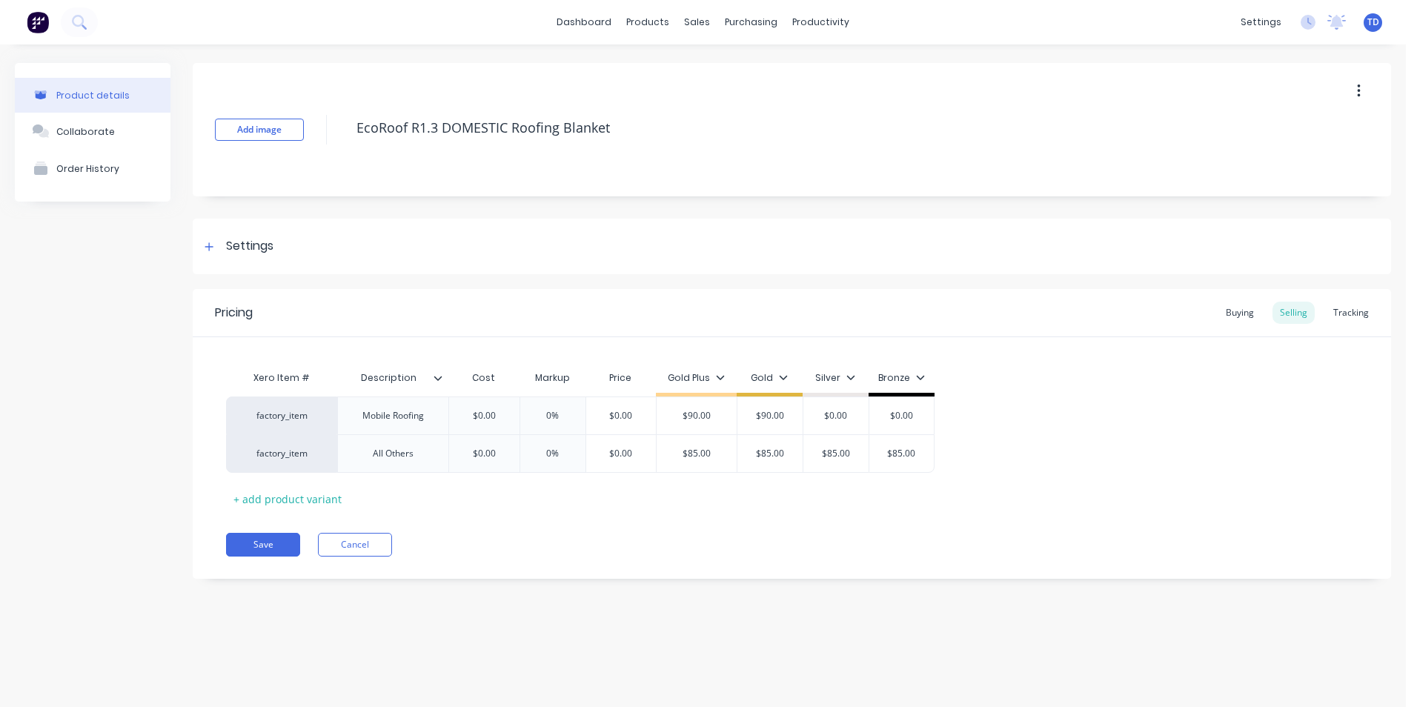
type textarea "x"
click at [1214, 310] on div "Pricing Buying Selling Tracking" at bounding box center [792, 313] width 1198 height 48
click at [1236, 309] on div "Buying" at bounding box center [1239, 313] width 43 height 22
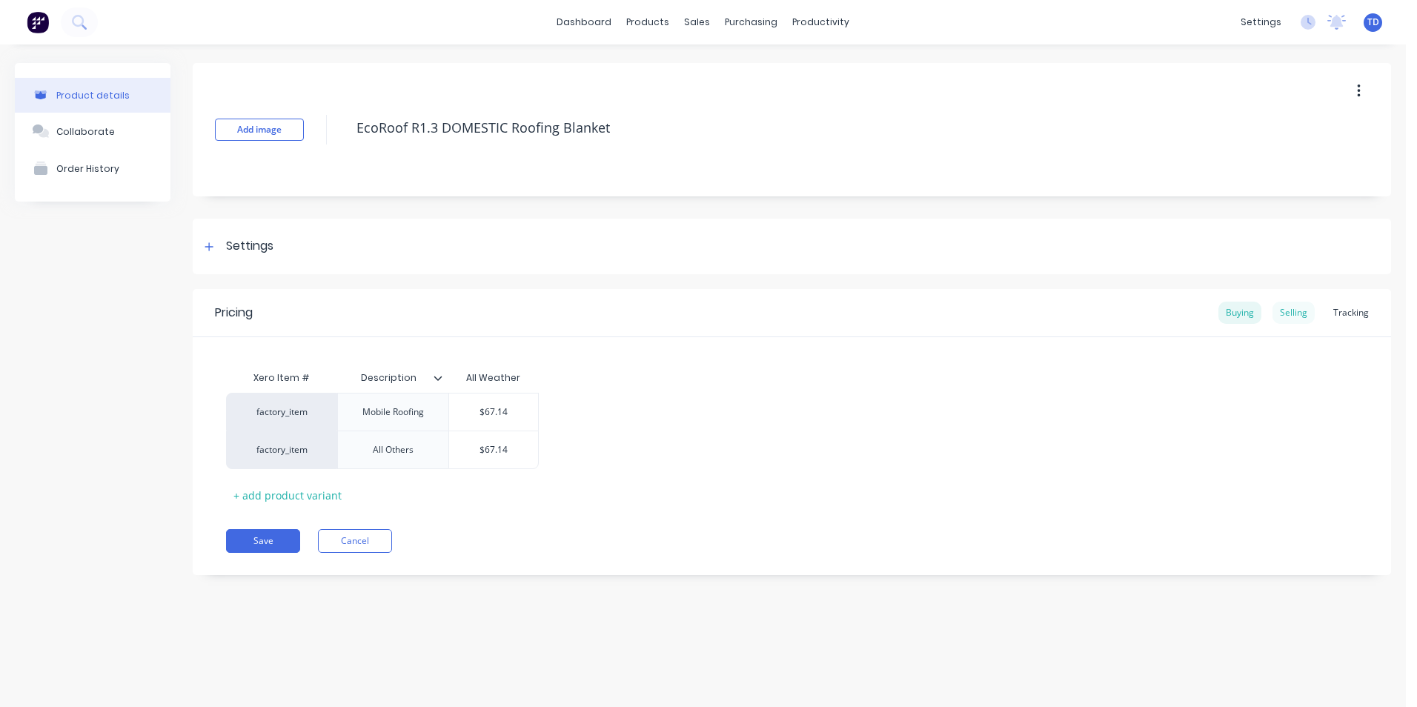
click at [1291, 310] on div "Selling" at bounding box center [1293, 313] width 42 height 22
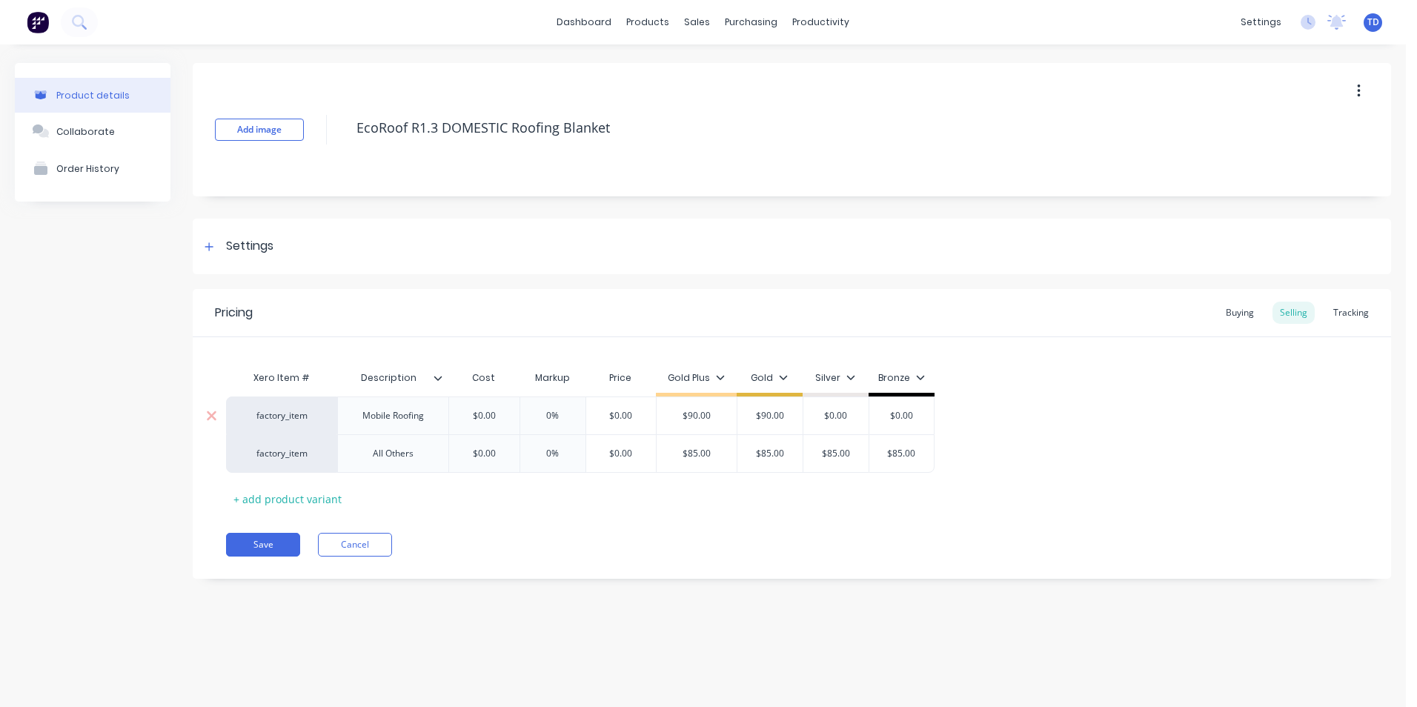
type input "$0.00"
click at [510, 414] on input "$0.00" at bounding box center [484, 415] width 74 height 13
type input "0%"
type input "$0.00"
type textarea "x"
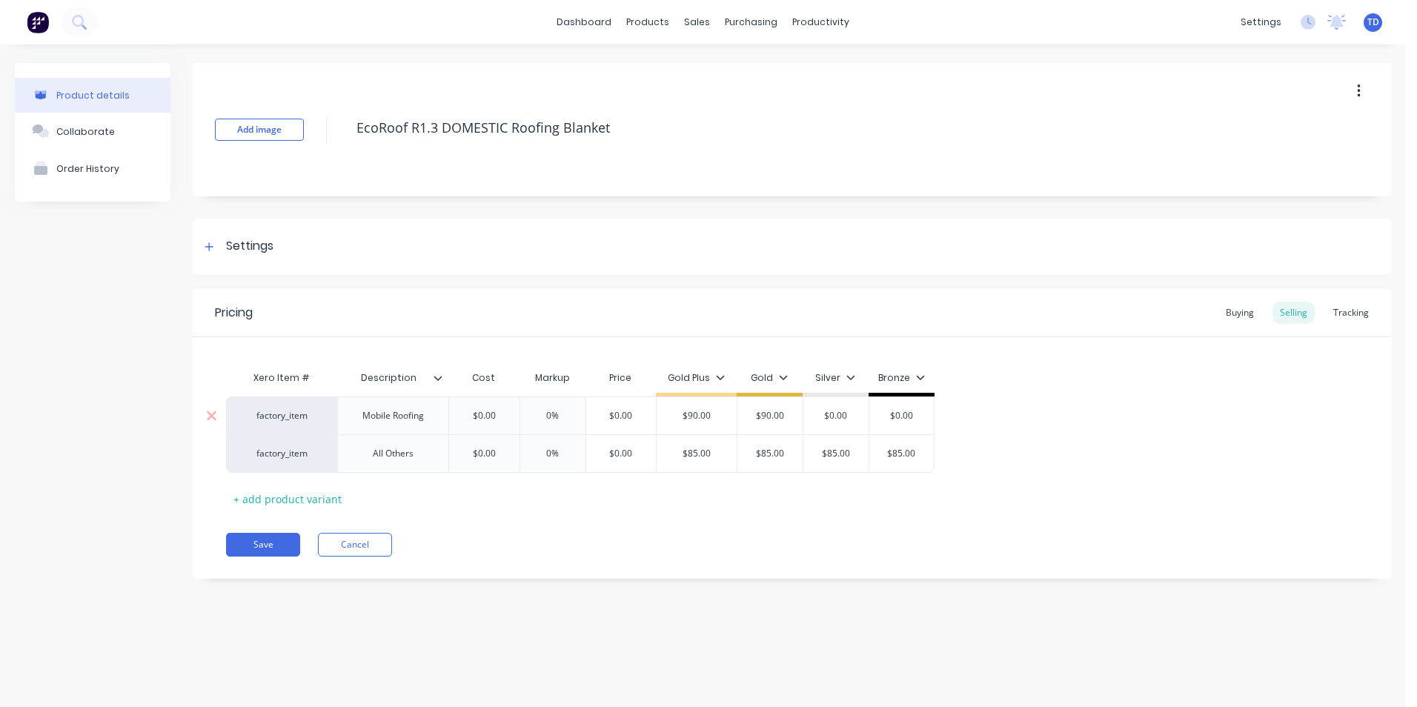
type input "6"
type textarea "x"
type input "67."
type textarea "x"
type input "67.1"
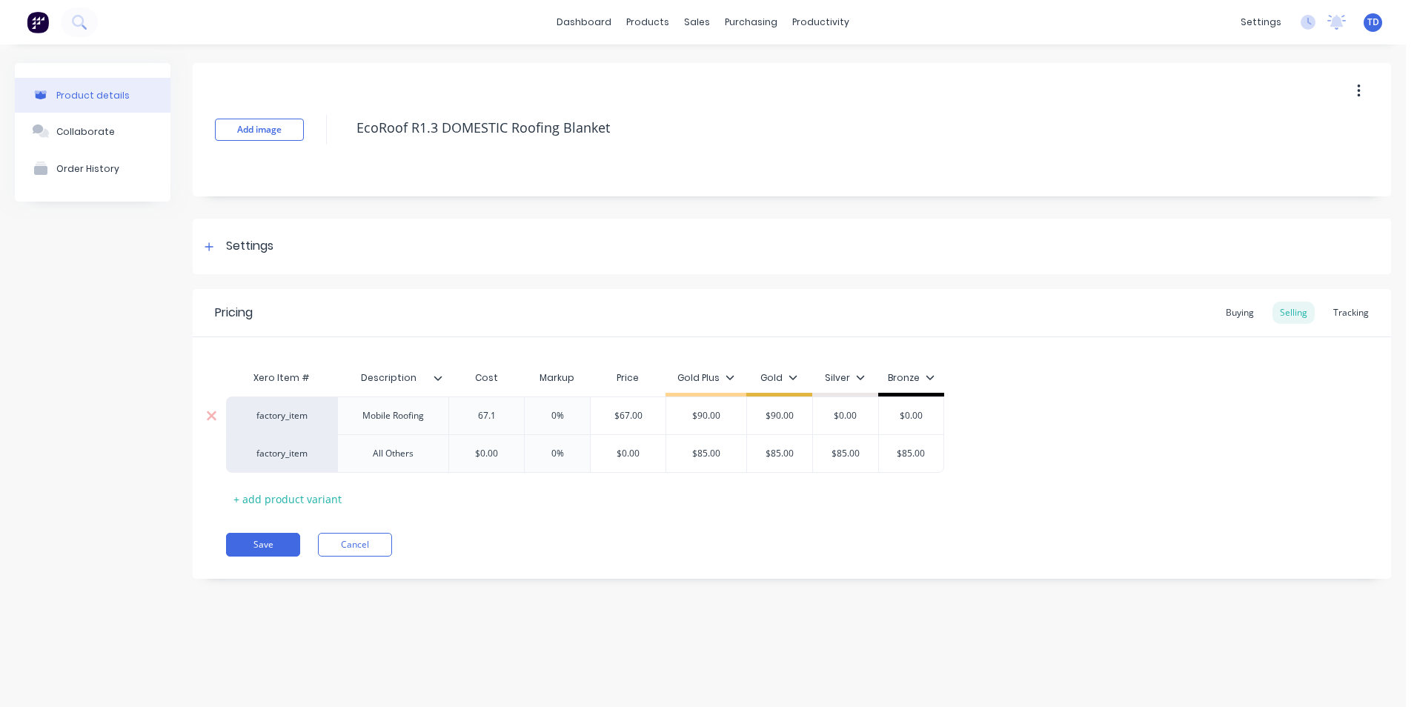
type textarea "x"
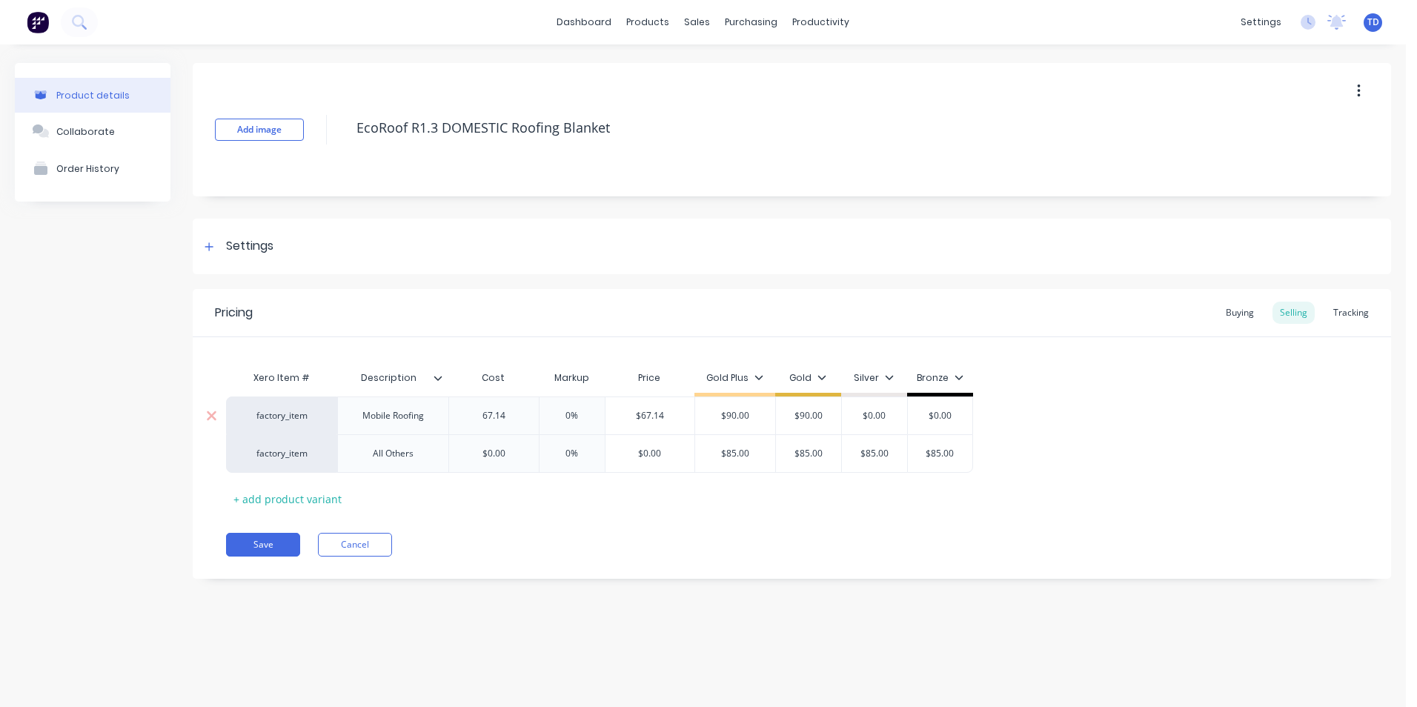
type input "67.14"
type input "$67.14"
type input "$90.00"
type textarea "x"
type input "90"
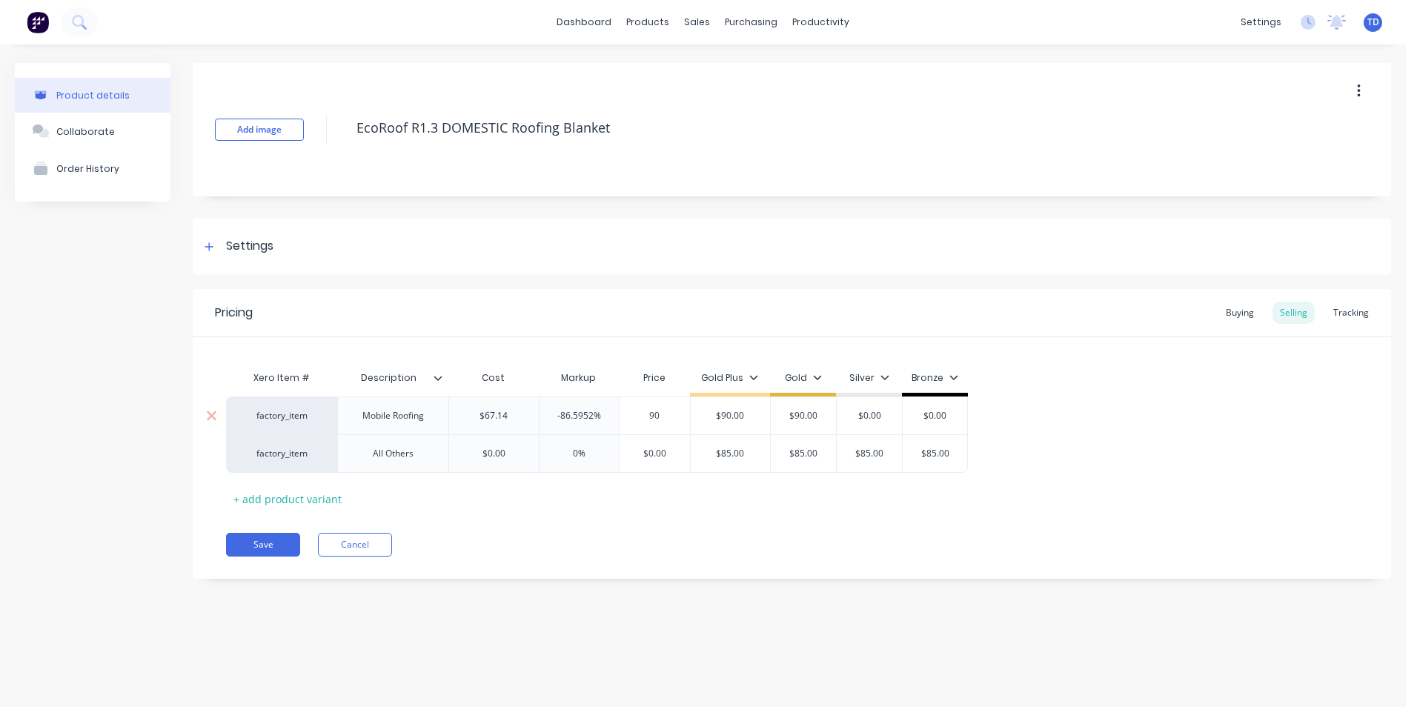
type textarea "x"
type input "90"
type input "$90.00"
type input "$0.00"
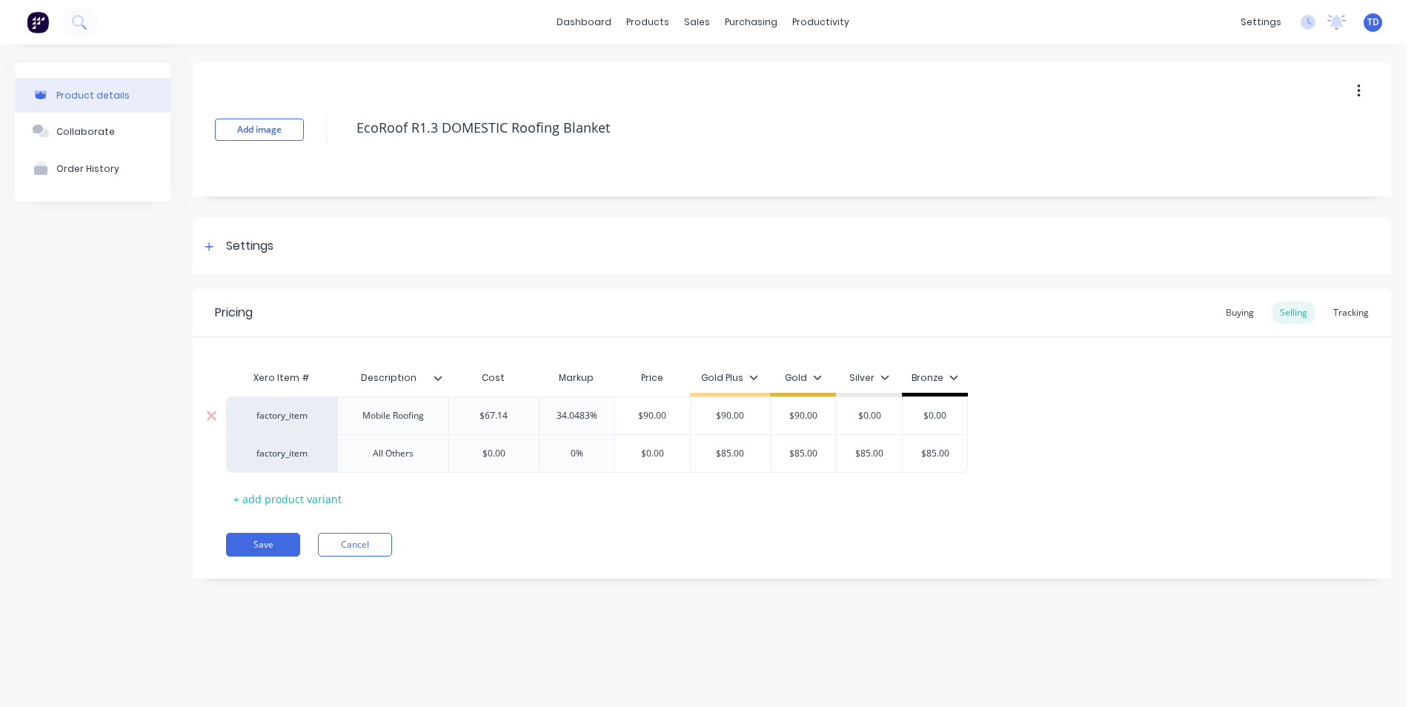
type textarea "x"
type input "$0.00"
type textarea "x"
type input "6"
type textarea "x"
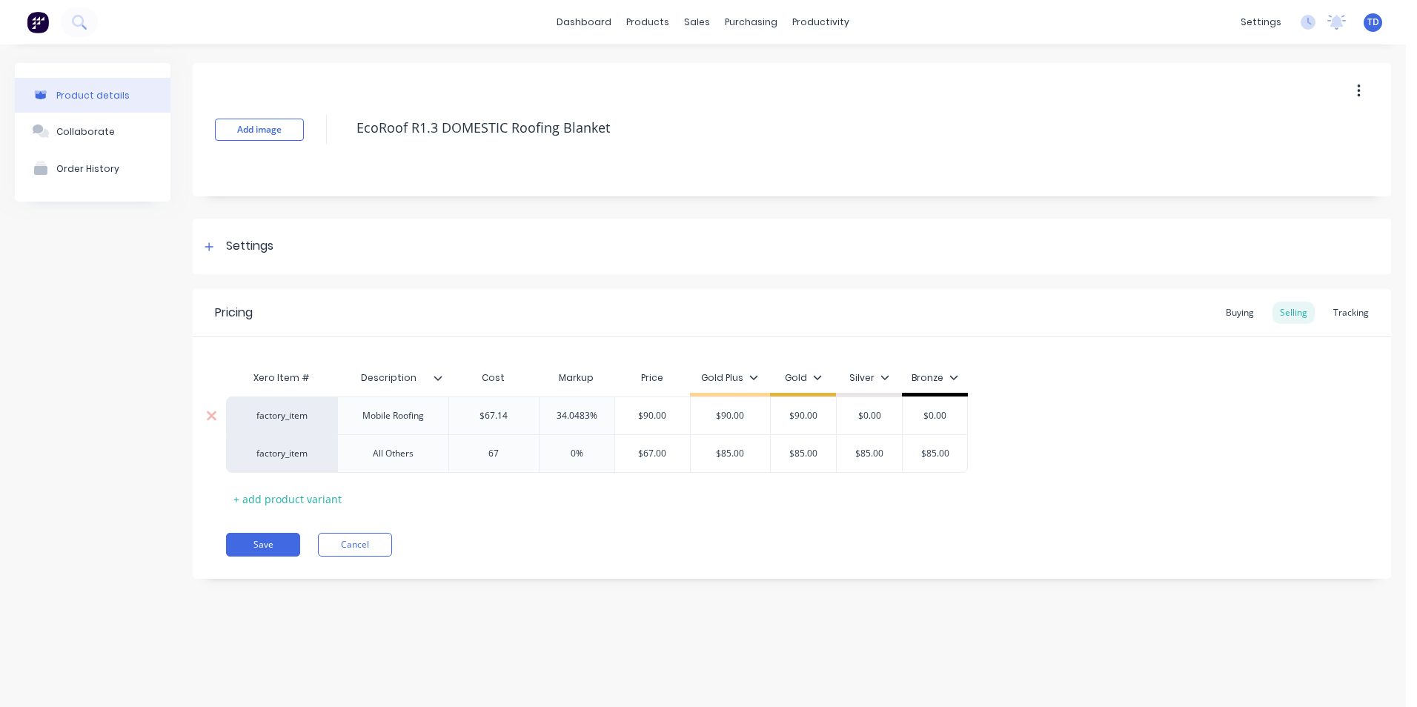
type input "67."
type textarea "x"
type input "67.1"
type textarea "x"
type input "67.14"
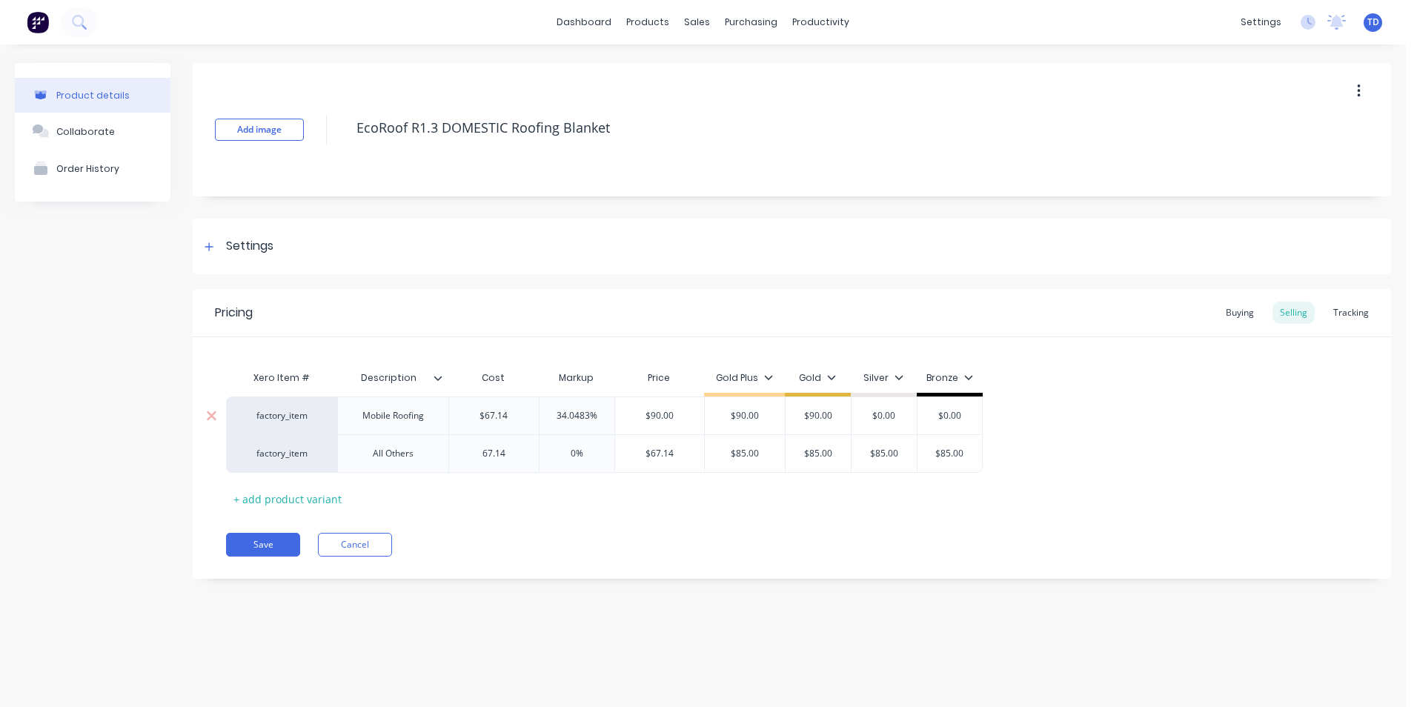
type input "0%"
type input "$67.14"
type input "$85.00"
type textarea "x"
type input "8"
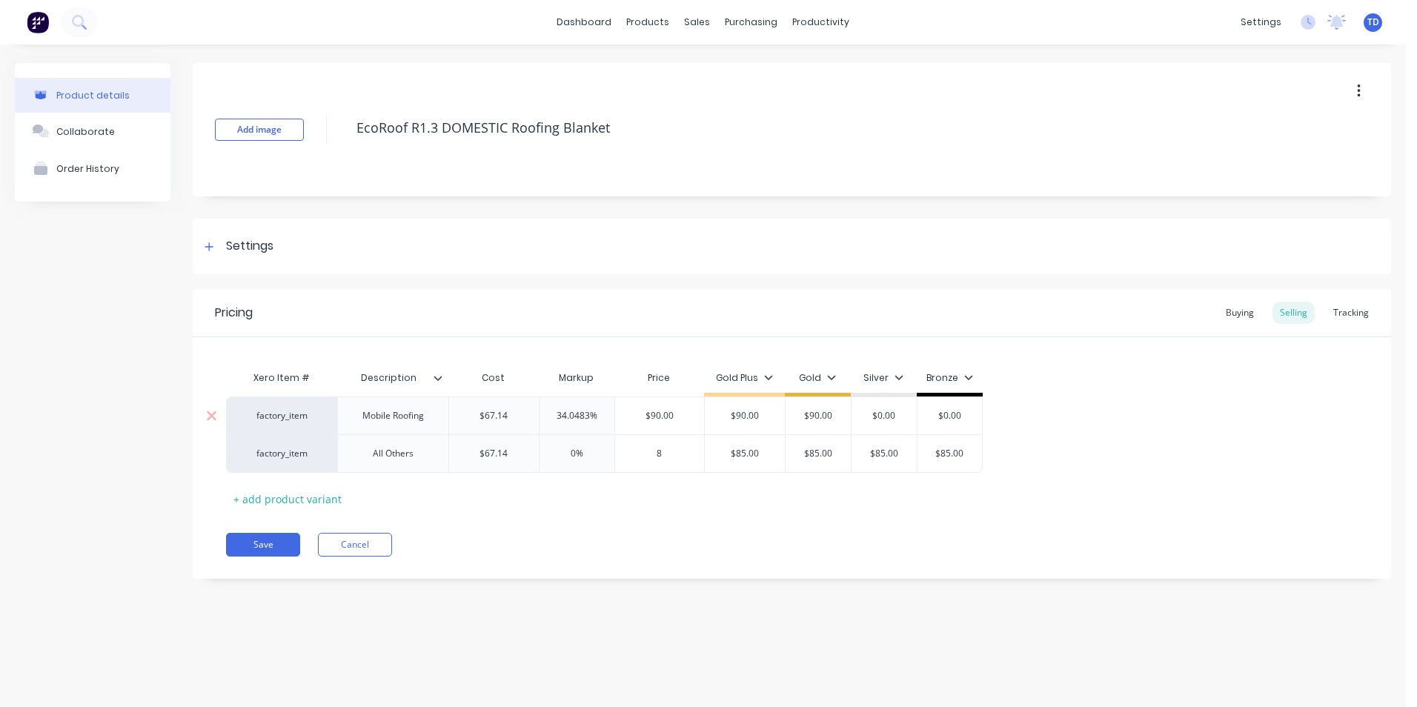
type textarea "x"
type input "85"
type input "$85.00"
click at [493, 496] on div "Xero Item # Description Cost Markup Price Gold Plus Gold Silver Bronze factory_…" at bounding box center [791, 436] width 1131 height 147
click at [256, 533] on button "Save" at bounding box center [263, 545] width 74 height 24
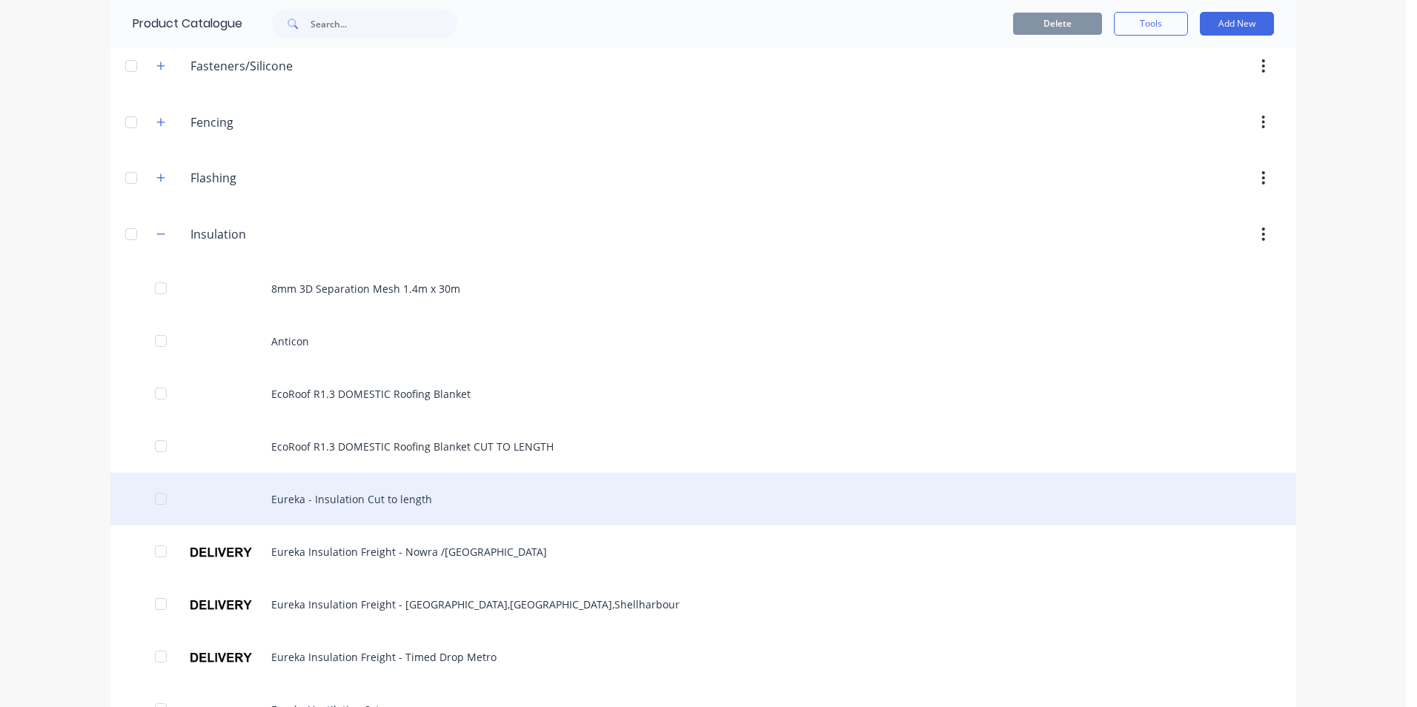
scroll to position [296, 0]
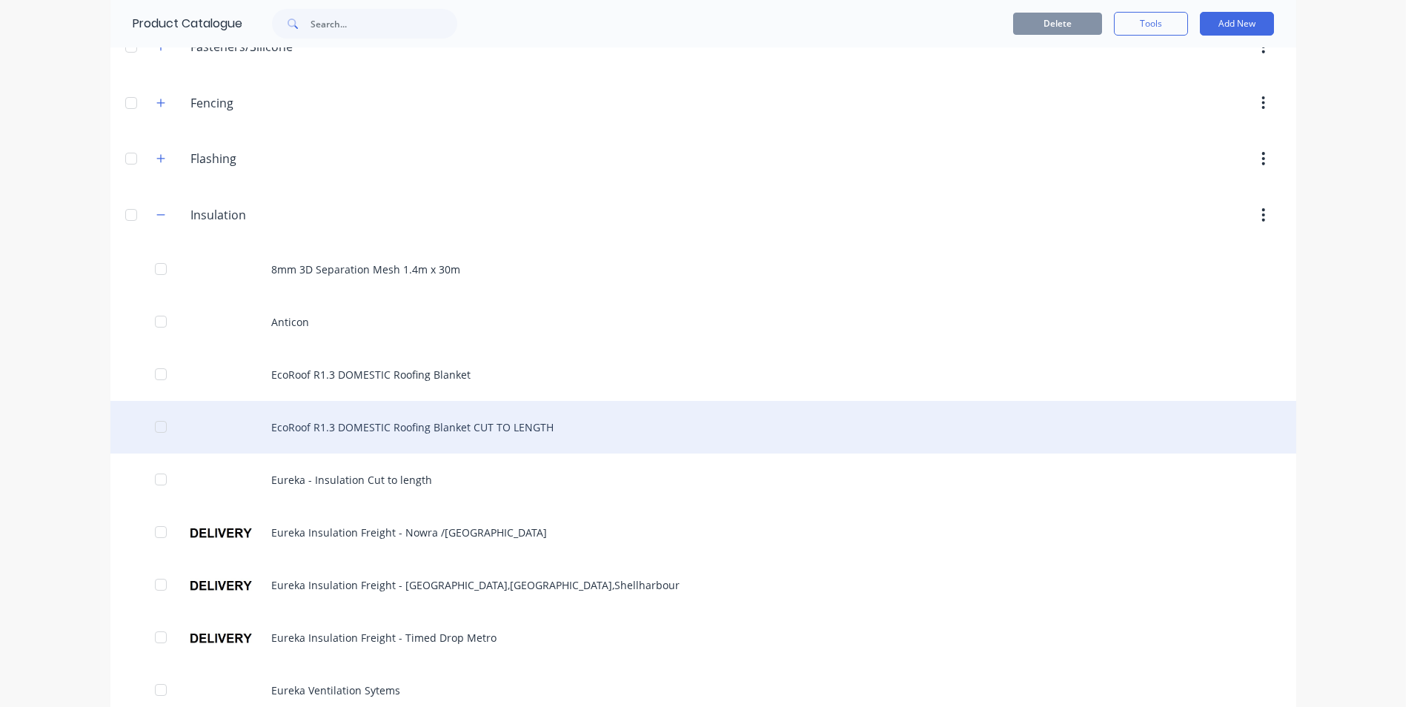
click at [356, 422] on div "EcoRoof R1.3 DOMESTIC Roofing Blanket CUT TO LENGTH" at bounding box center [702, 427] width 1185 height 53
type textarea "x"
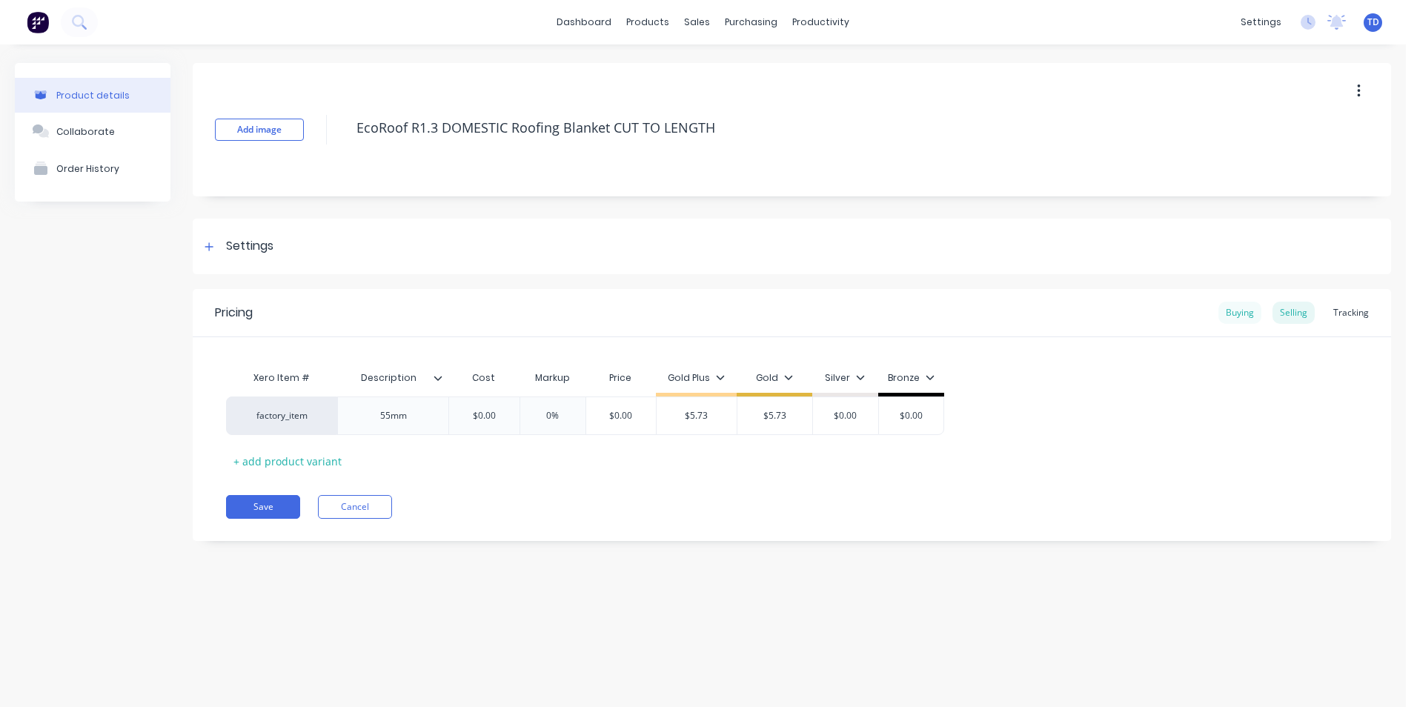
click at [1241, 316] on div "Buying" at bounding box center [1239, 313] width 43 height 22
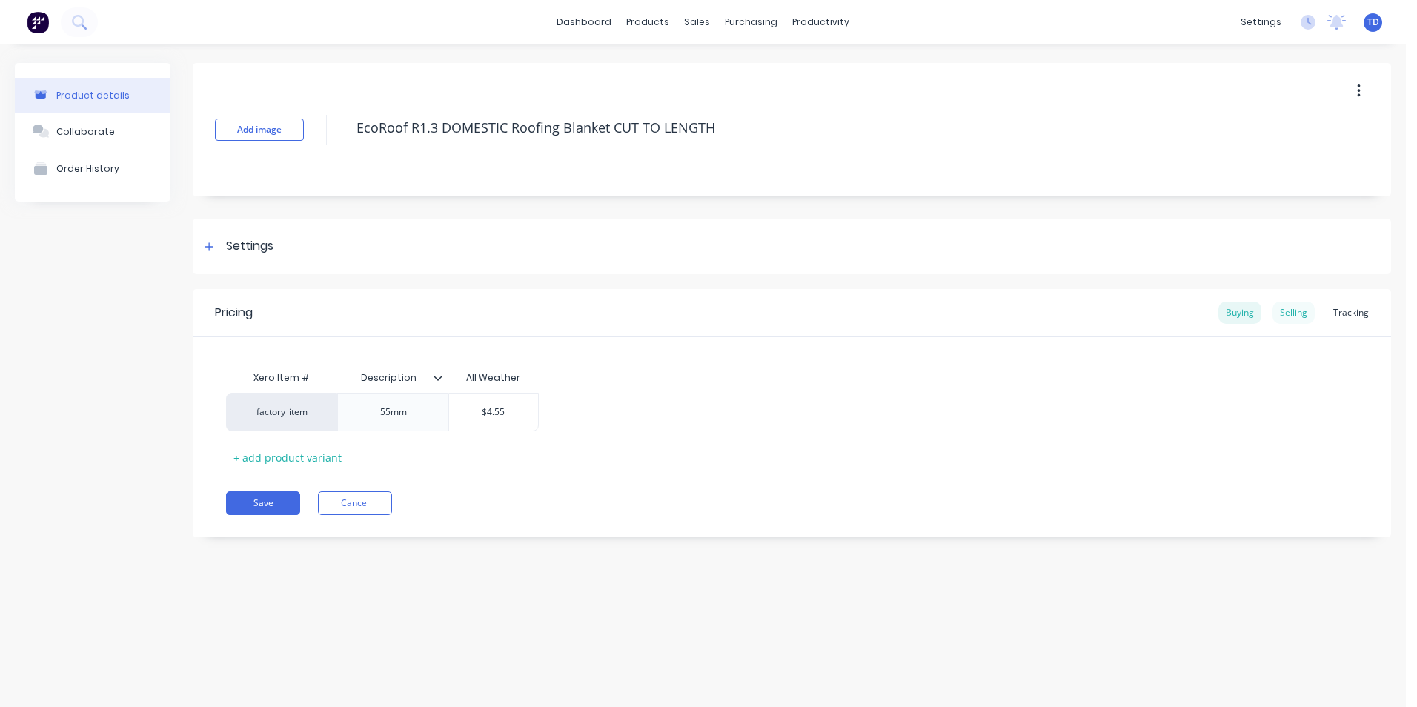
click at [1313, 318] on div "Selling" at bounding box center [1293, 313] width 42 height 22
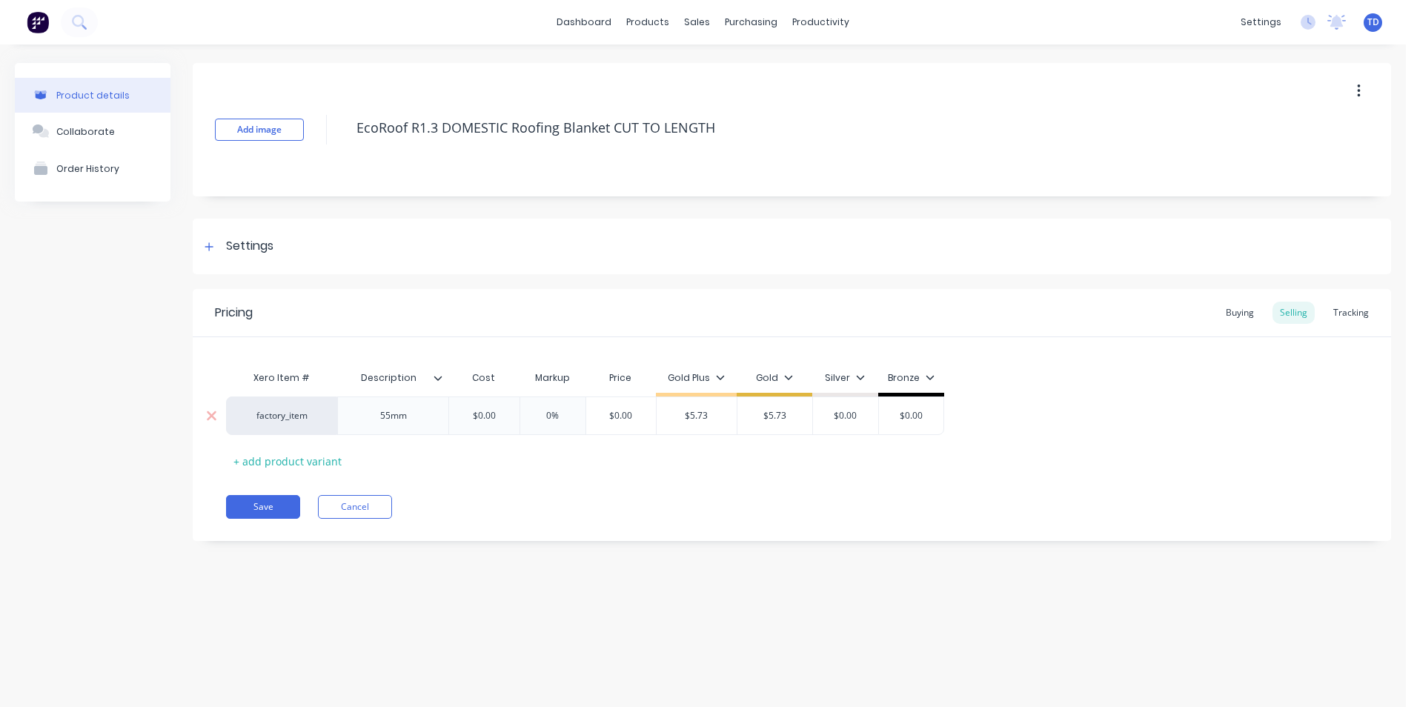
type input "$0.00"
click at [513, 415] on input "$0.00" at bounding box center [484, 415] width 74 height 13
type textarea "x"
type input "4."
type textarea "x"
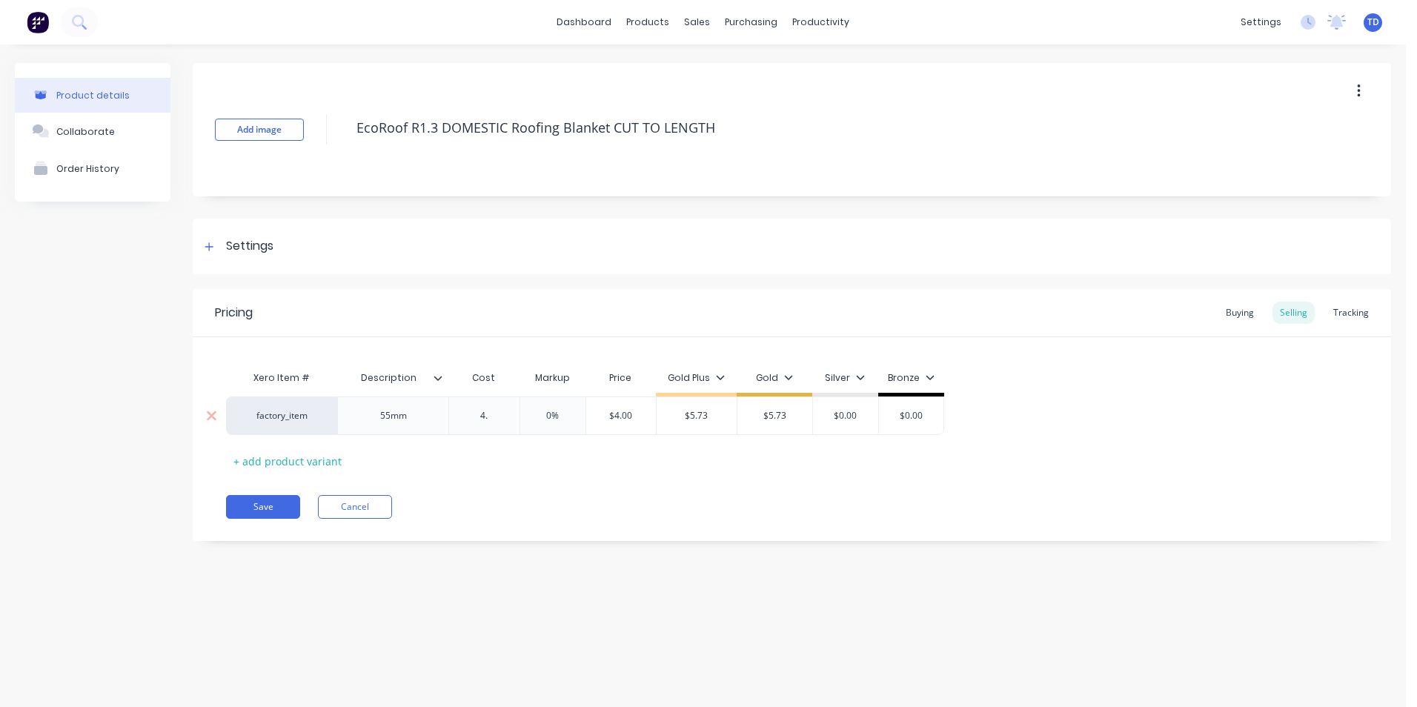
type input "4.5"
type textarea "x"
type input "4.55"
type input "0%"
type input "$4.55"
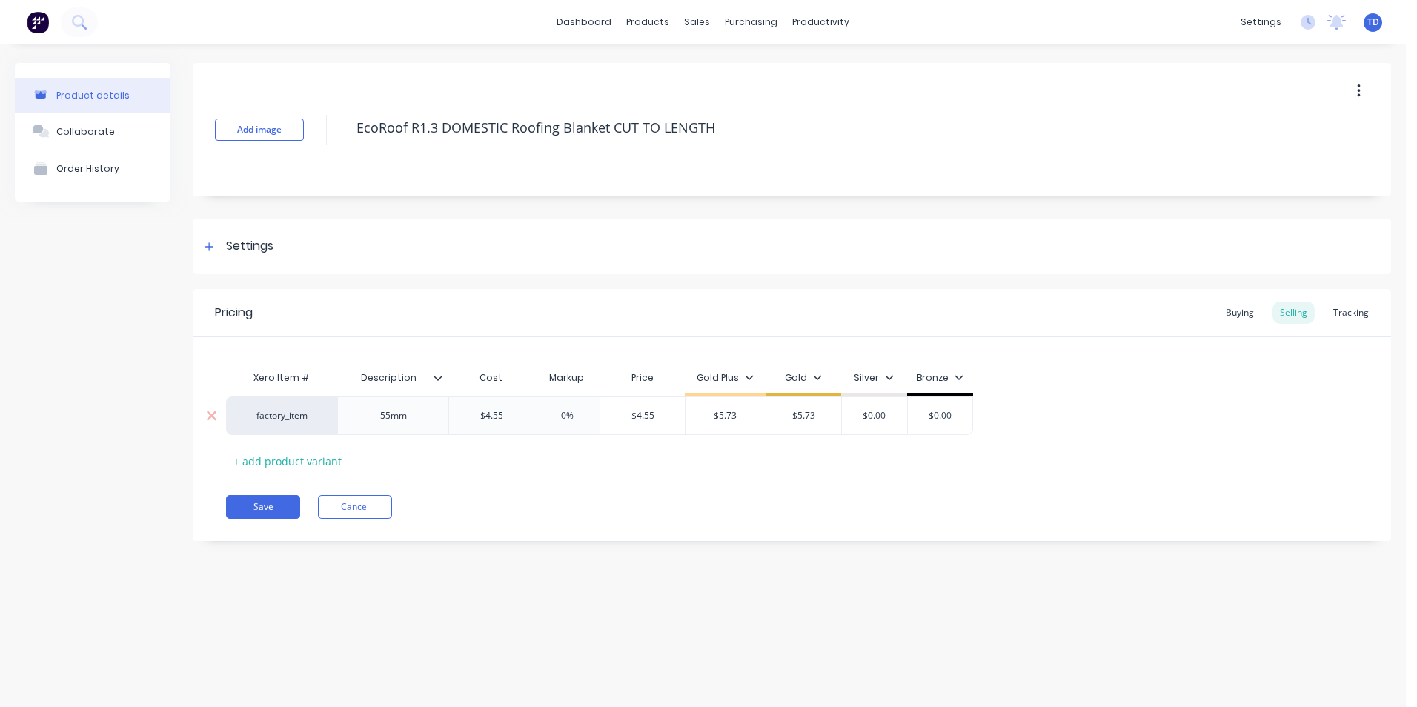
type textarea "x"
type input "5."
type textarea "x"
type input "5.7"
type textarea "x"
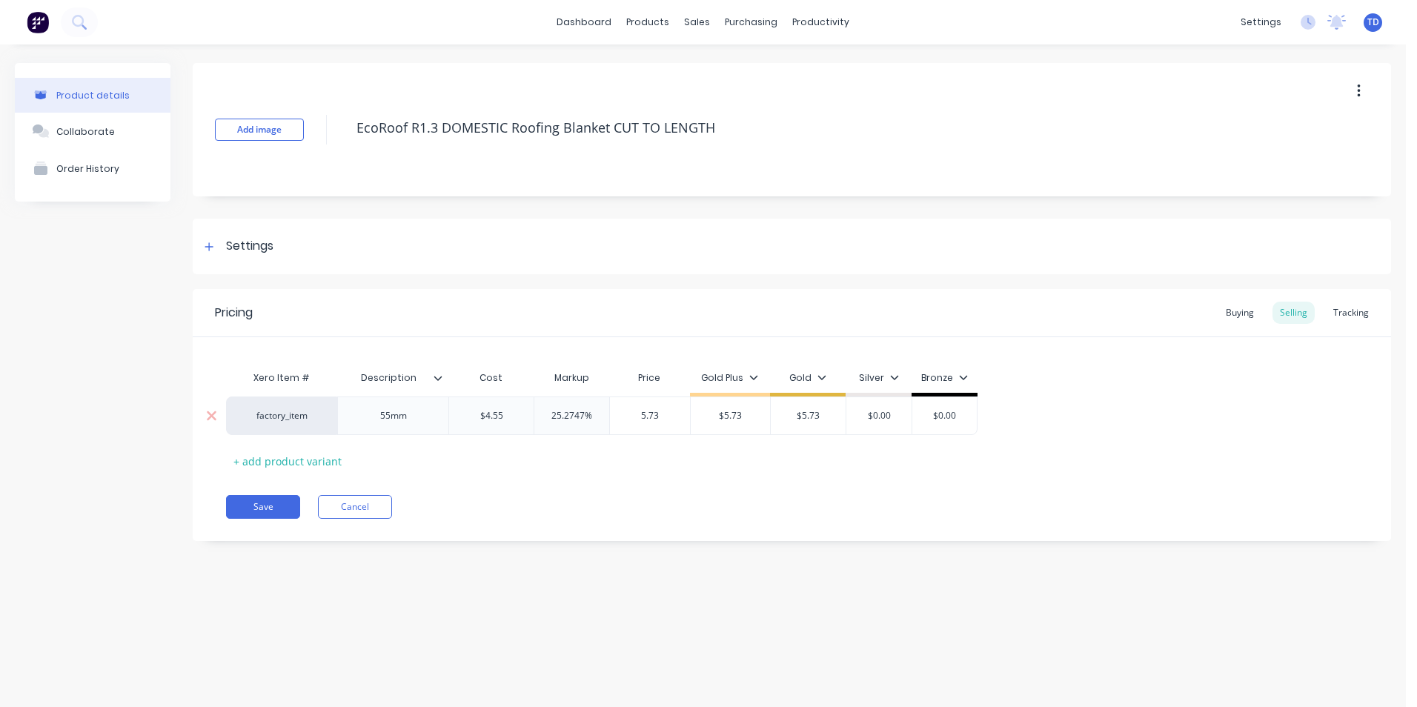
type input "5.73"
type input "$5.73"
click at [250, 512] on button "Save" at bounding box center [263, 507] width 74 height 24
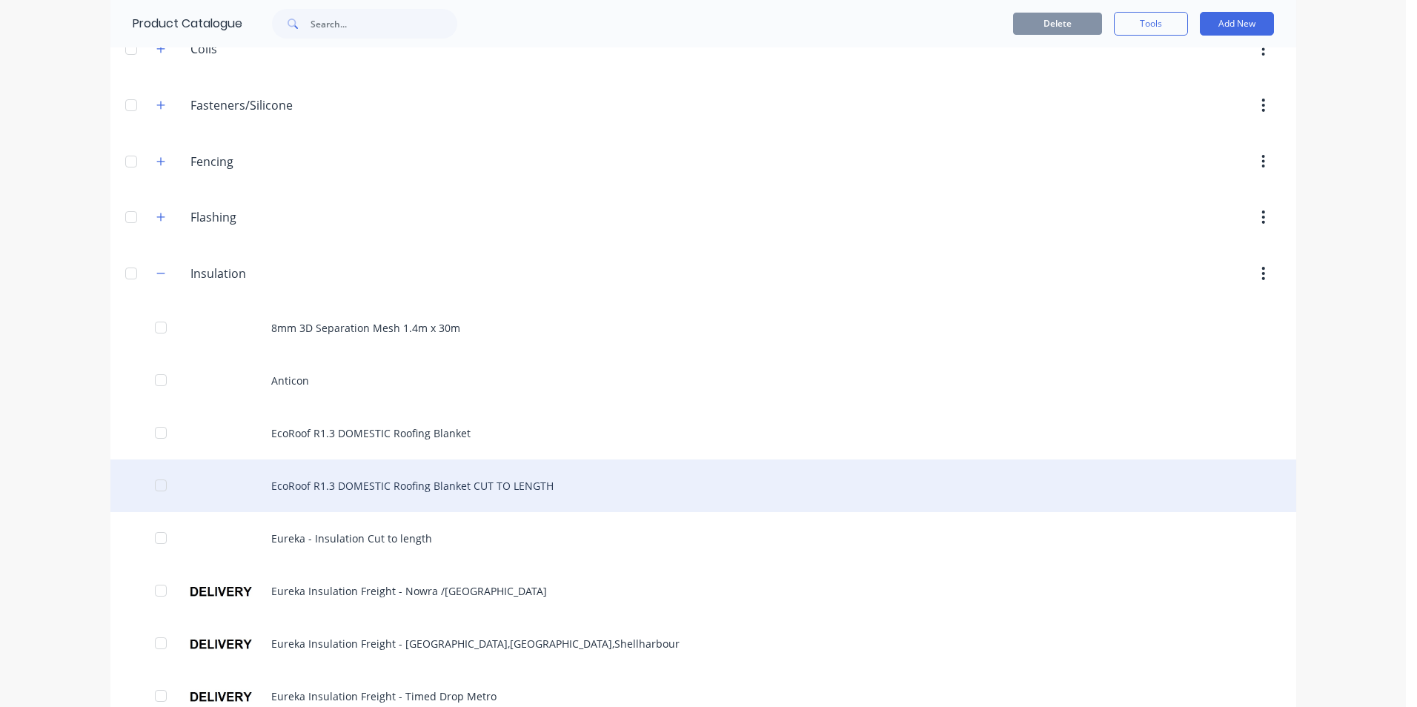
scroll to position [296, 0]
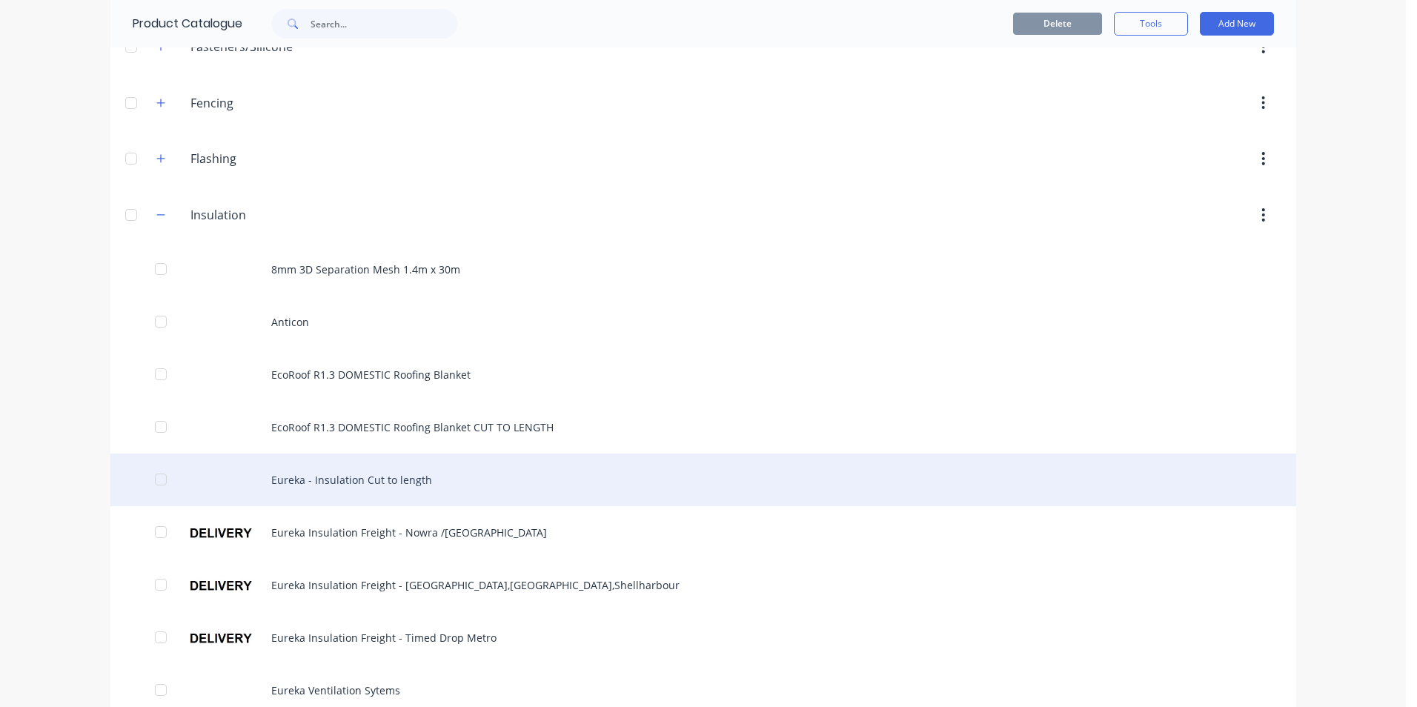
click at [376, 477] on div "Eureka - Insulation Cut to length" at bounding box center [702, 479] width 1185 height 53
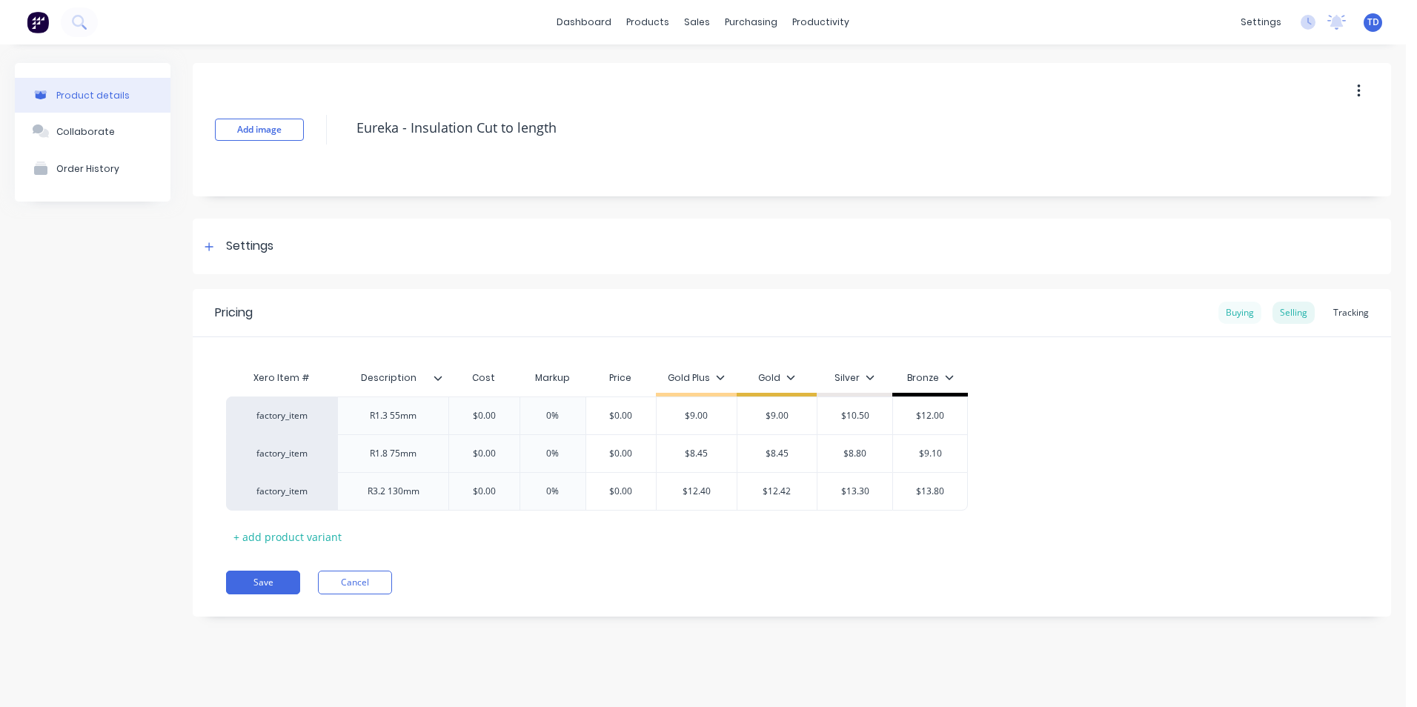
click at [1237, 319] on div "Buying" at bounding box center [1239, 313] width 43 height 22
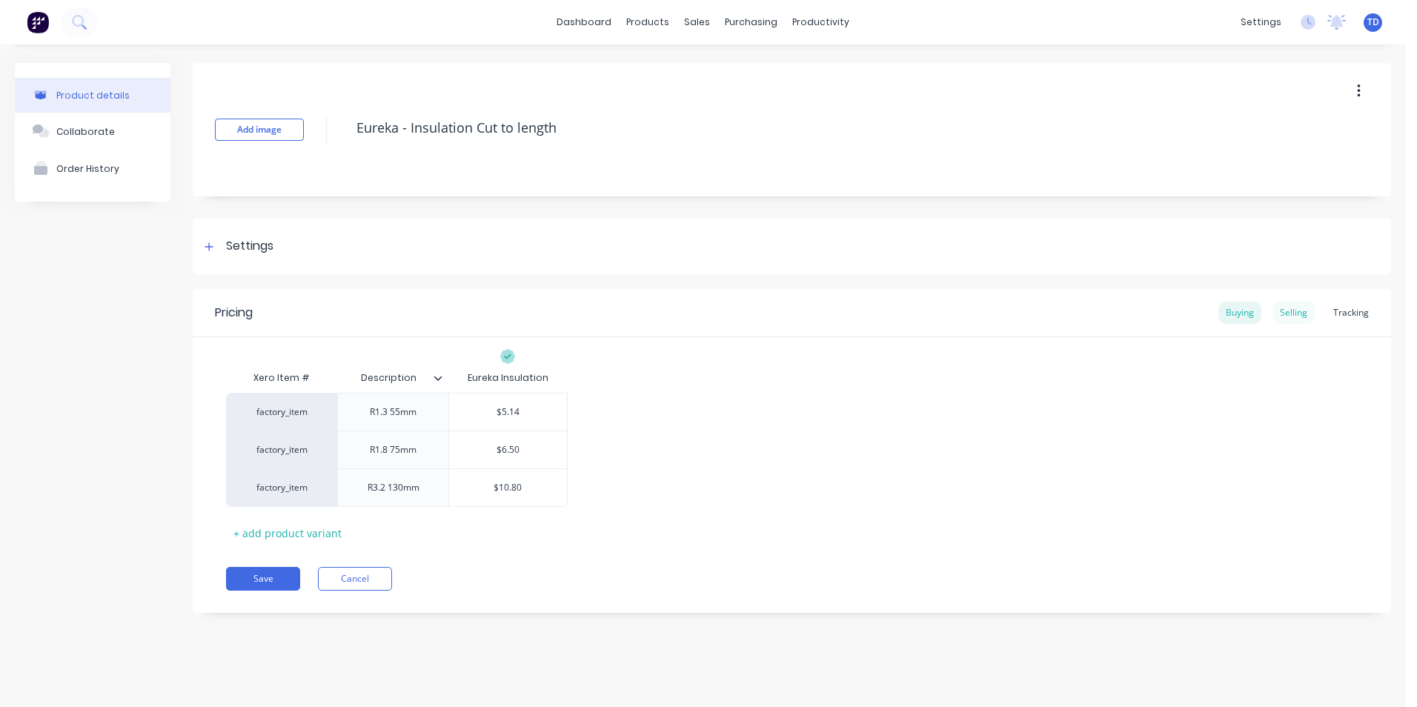
click at [1291, 313] on div "Selling" at bounding box center [1293, 313] width 42 height 22
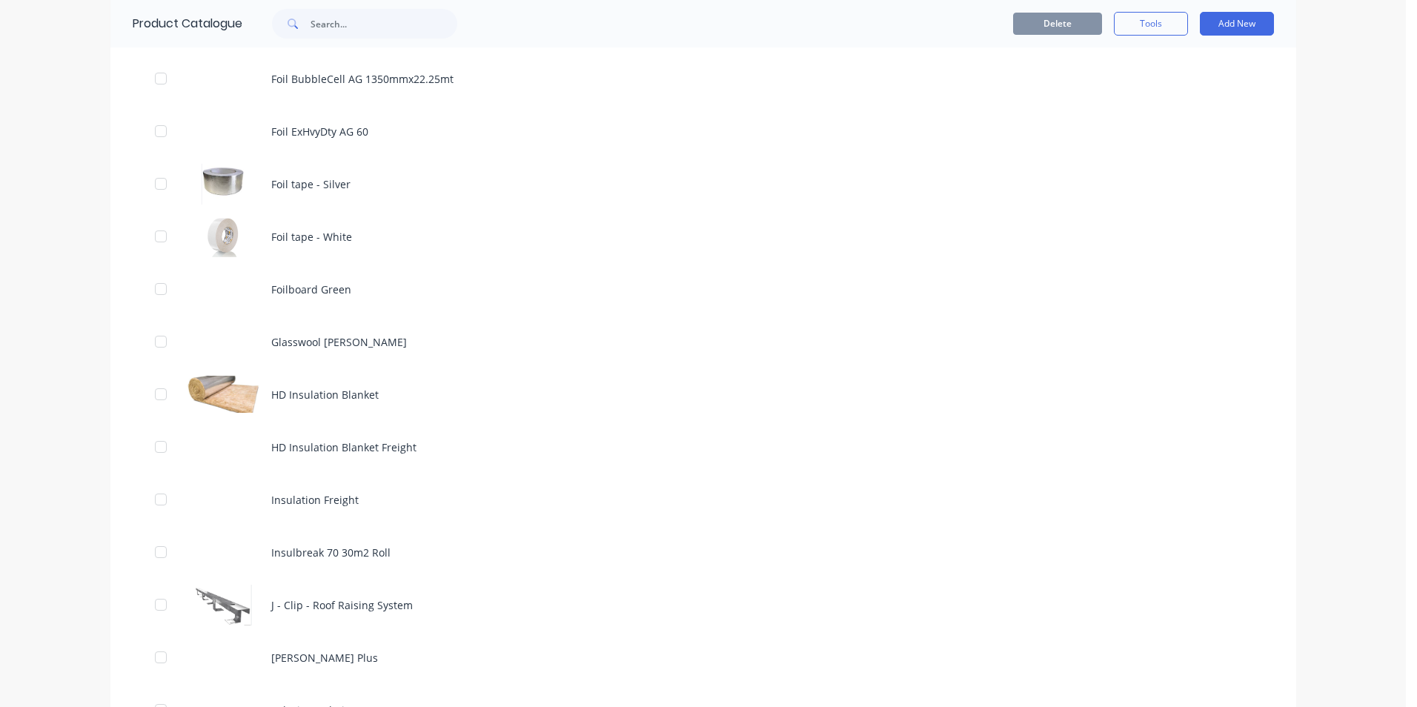
scroll to position [1111, 0]
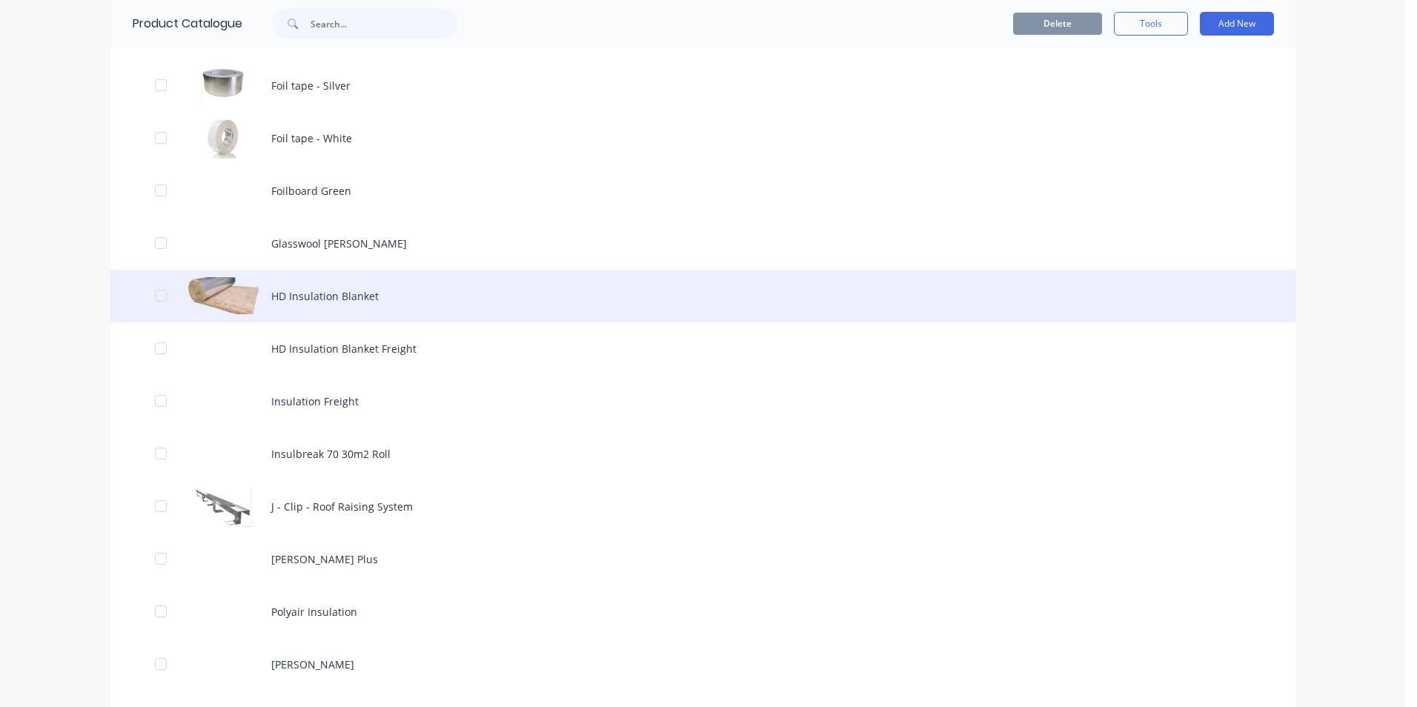
click at [282, 305] on div "HD Insulation Blanket" at bounding box center [702, 296] width 1185 height 53
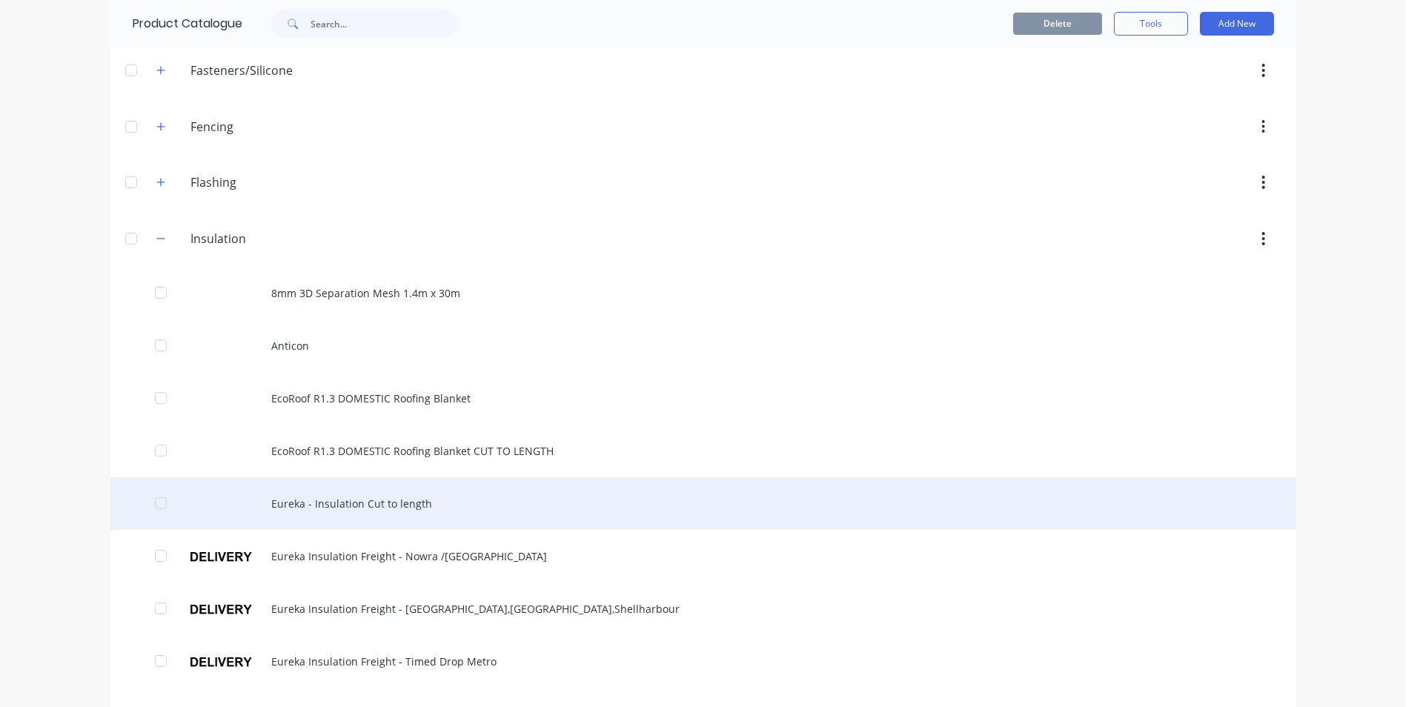
scroll to position [370, 0]
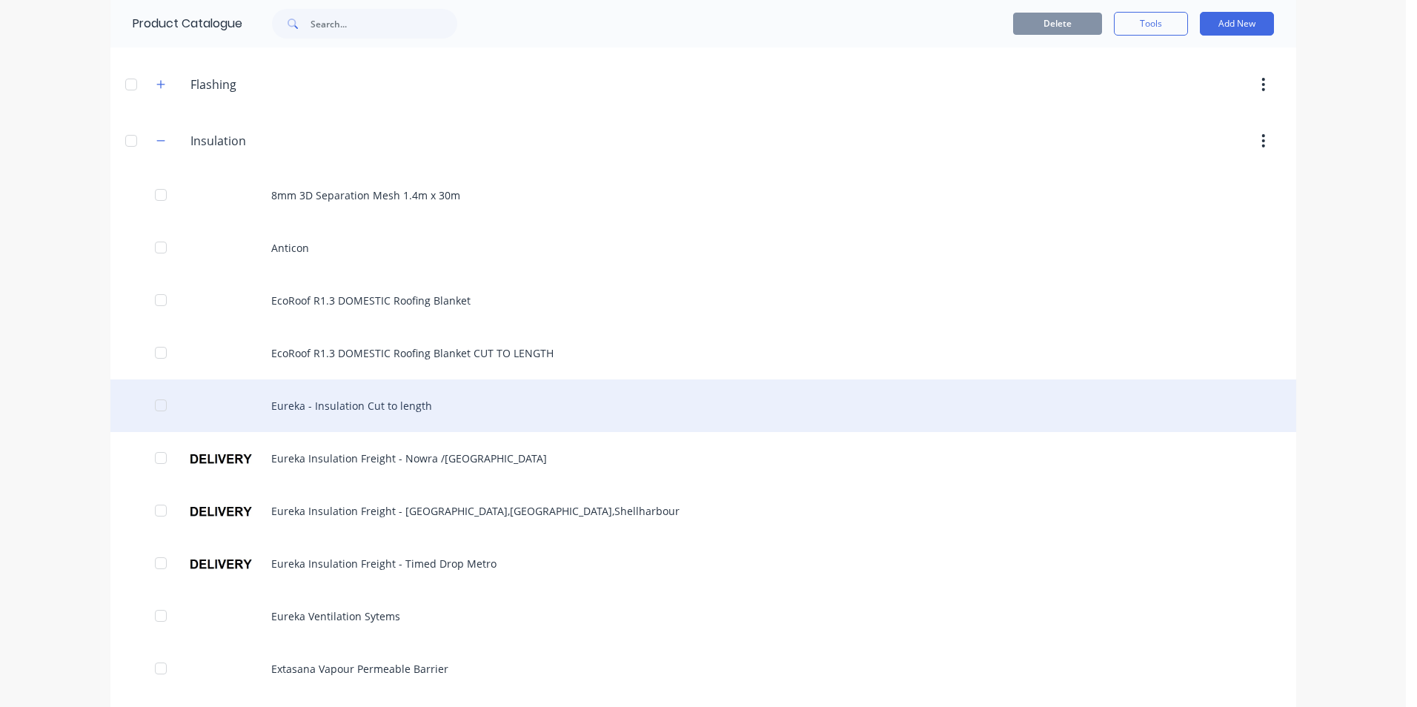
click at [385, 403] on div "Eureka - Insulation Cut to length" at bounding box center [702, 405] width 1185 height 53
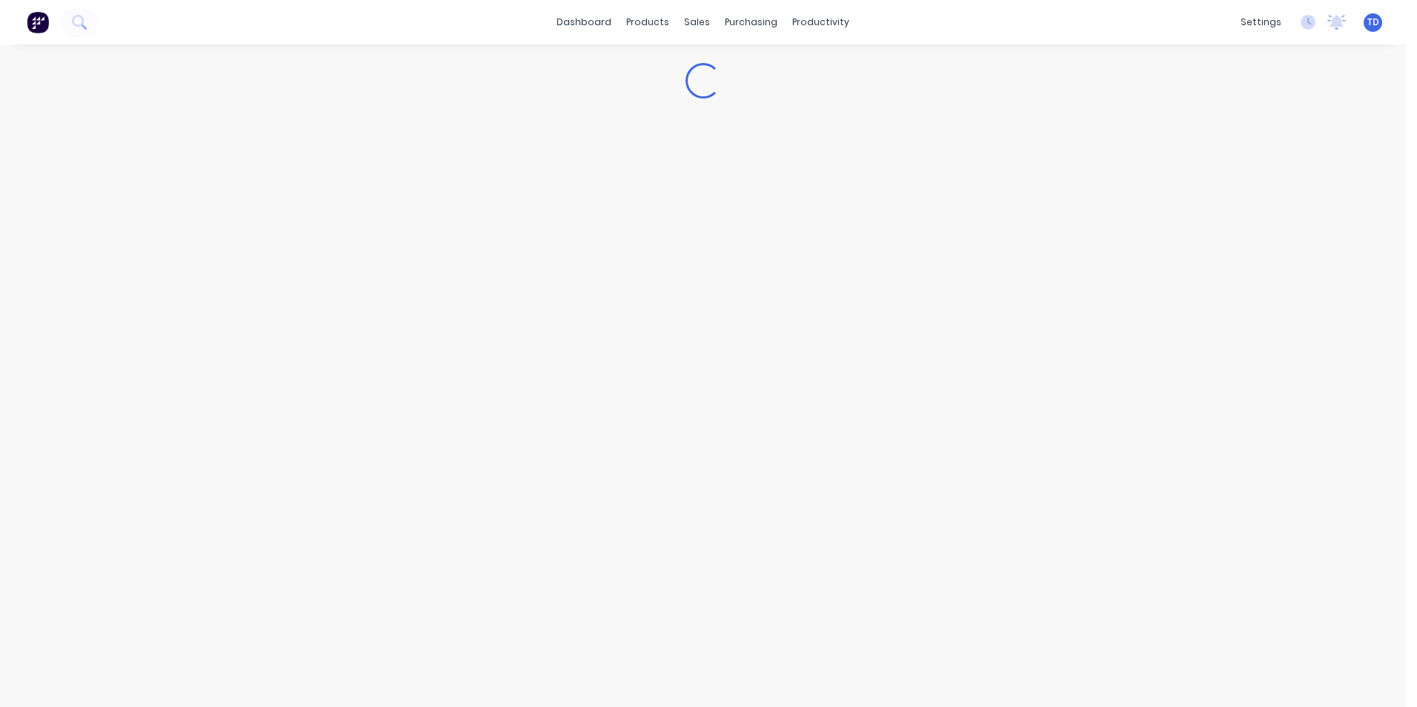
type textarea "x"
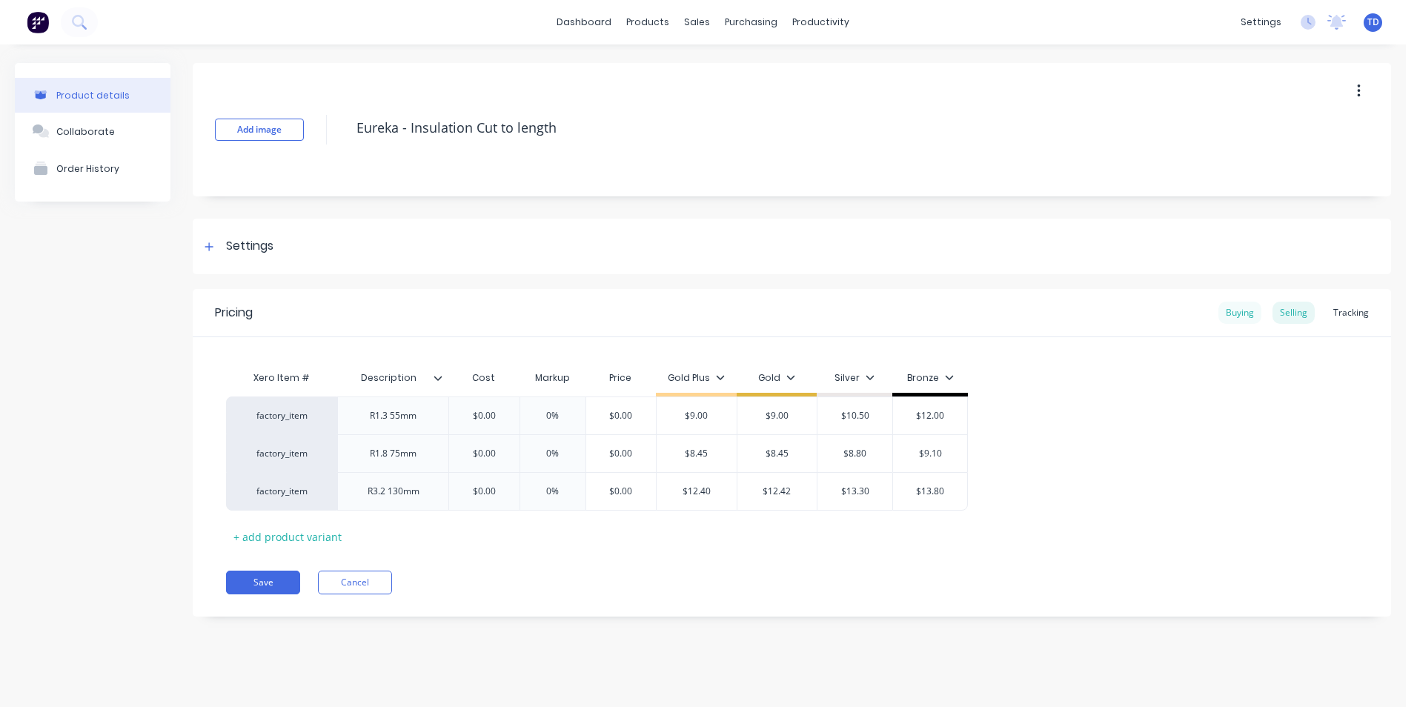
click at [1233, 313] on div "Buying" at bounding box center [1239, 313] width 43 height 22
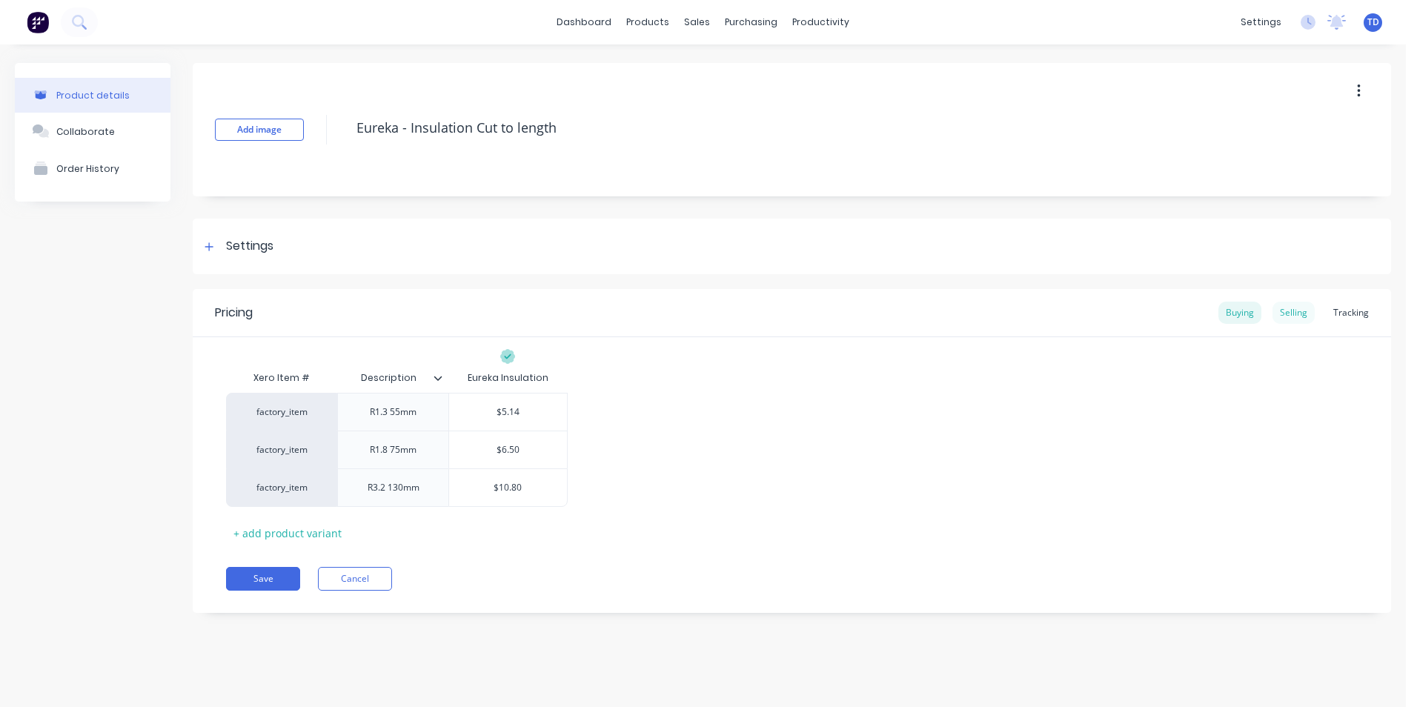
click at [1302, 312] on div "Selling" at bounding box center [1293, 313] width 42 height 22
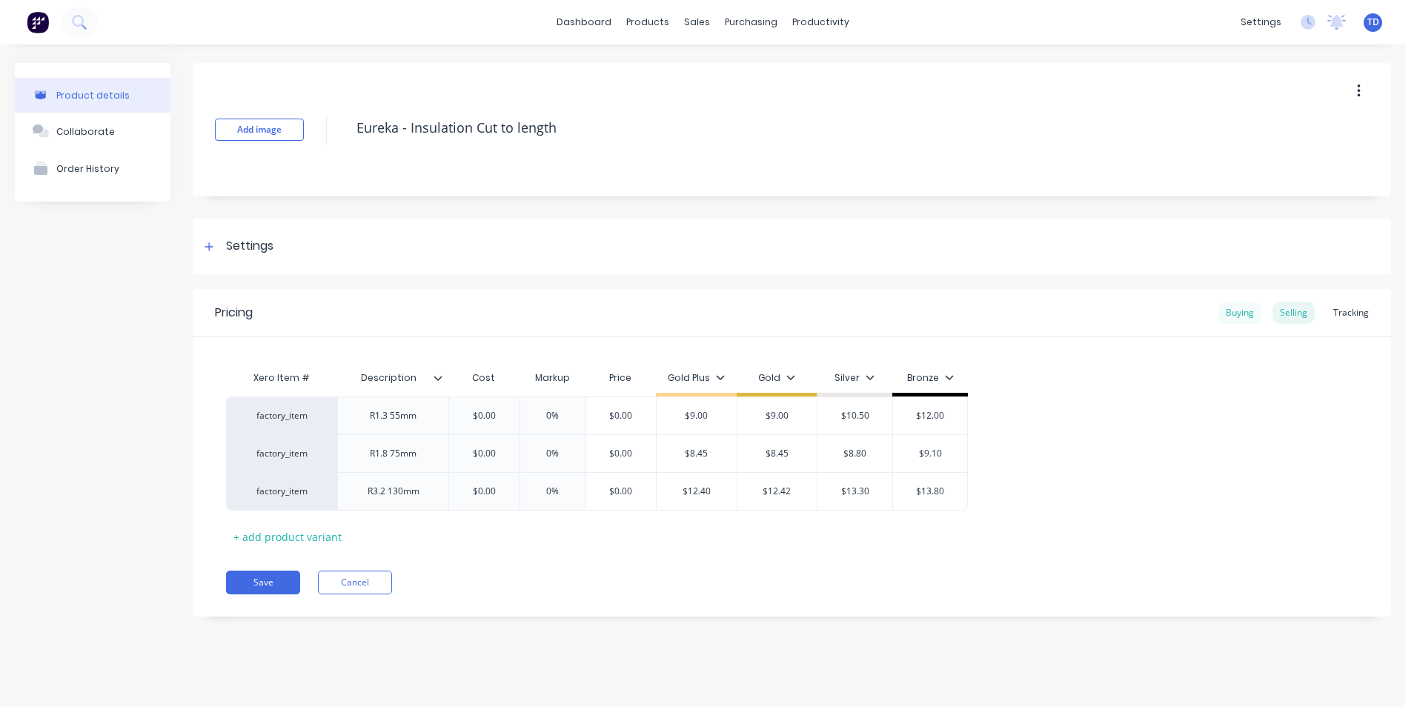
click at [1225, 316] on div "Buying" at bounding box center [1239, 313] width 43 height 22
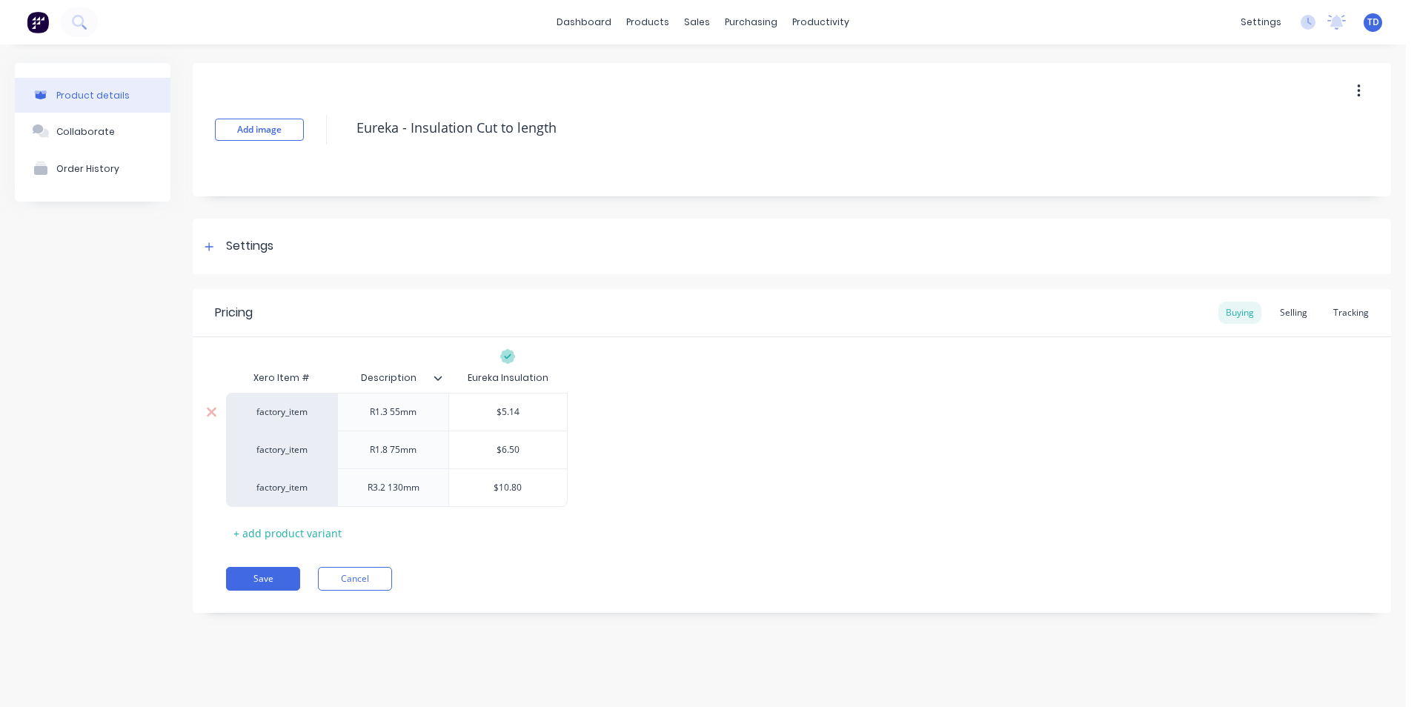
click at [523, 419] on div "$5.14" at bounding box center [508, 411] width 118 height 37
type input "$5.14"
type textarea "x"
type input "4"
type textarea "x"
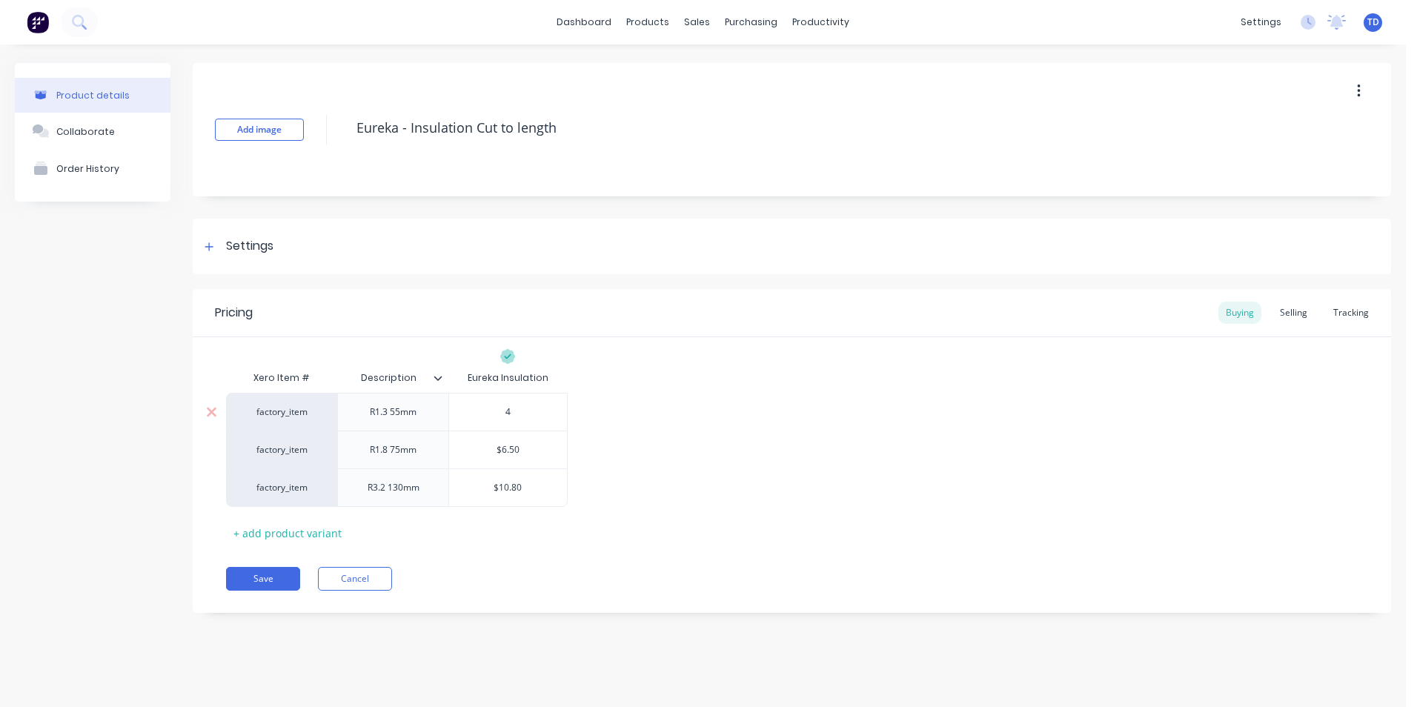
type input "4."
type textarea "x"
type input "4.6"
type textarea "x"
type input "4.61"
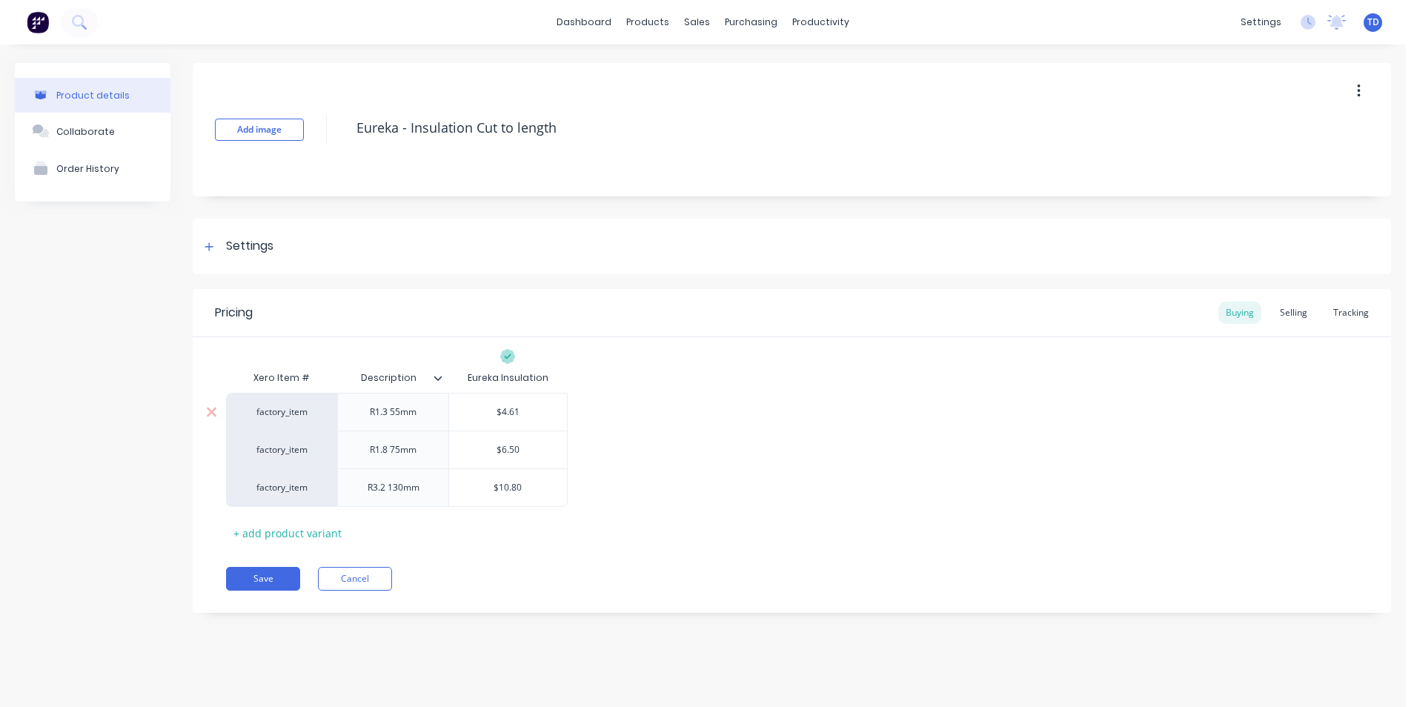
type textarea "x"
type input "$6.50"
type textarea "x"
type input "6"
type textarea "x"
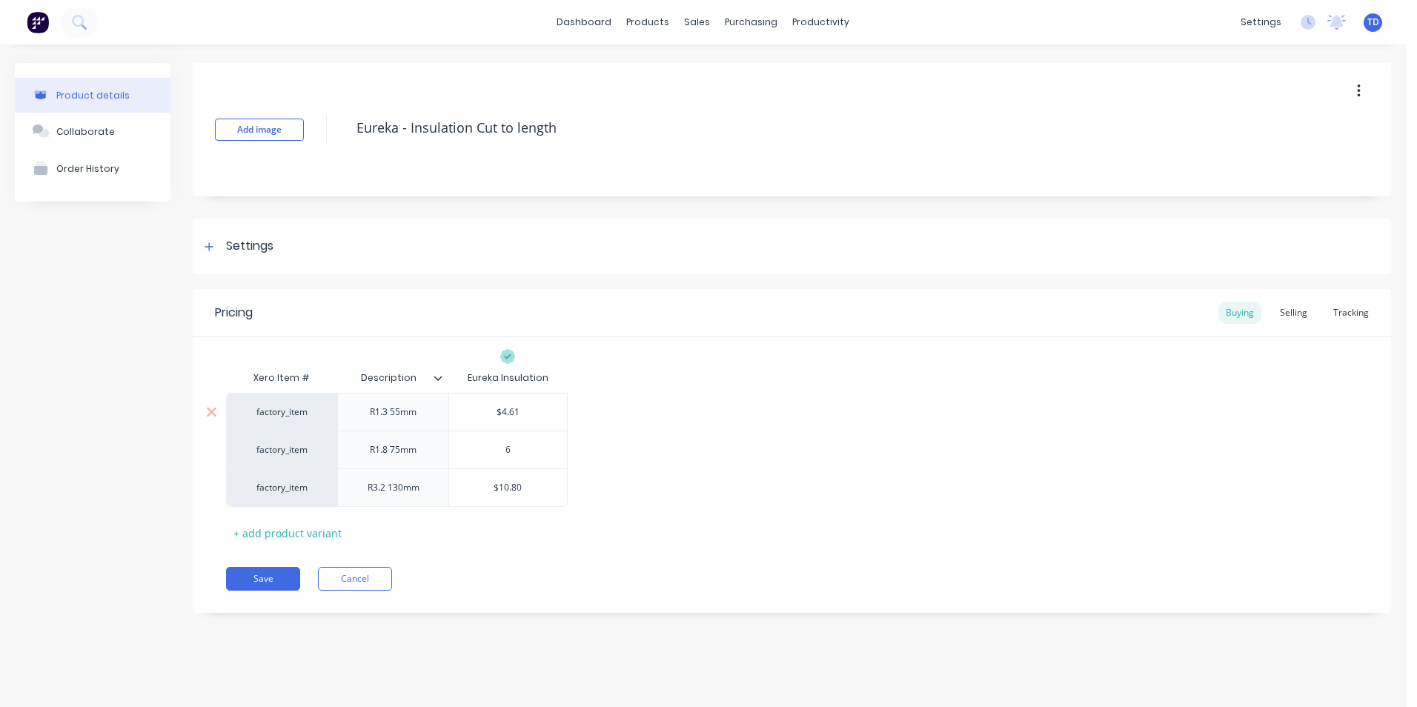
type input "6."
type textarea "x"
type input "6.1"
type textarea "x"
type input "6.16"
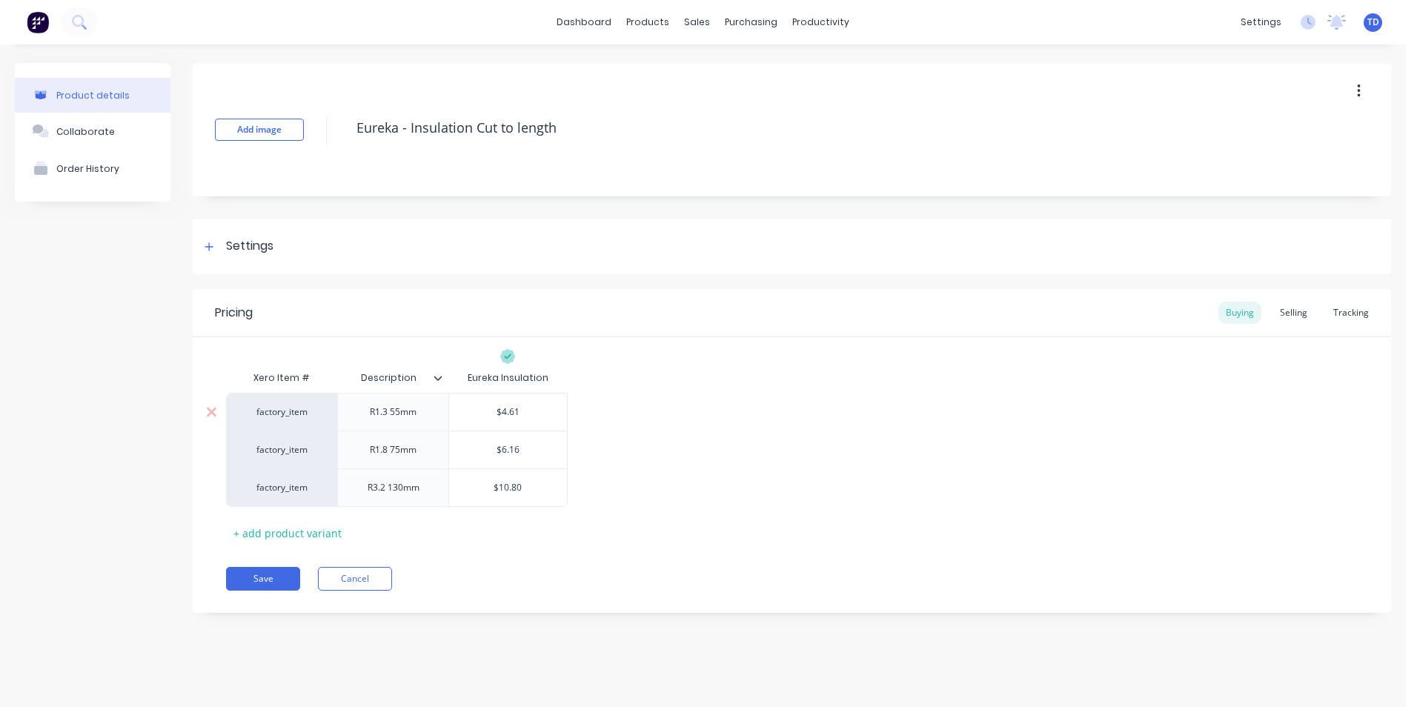
type textarea "x"
type input "$10.80"
type textarea "x"
type input "1"
type textarea "x"
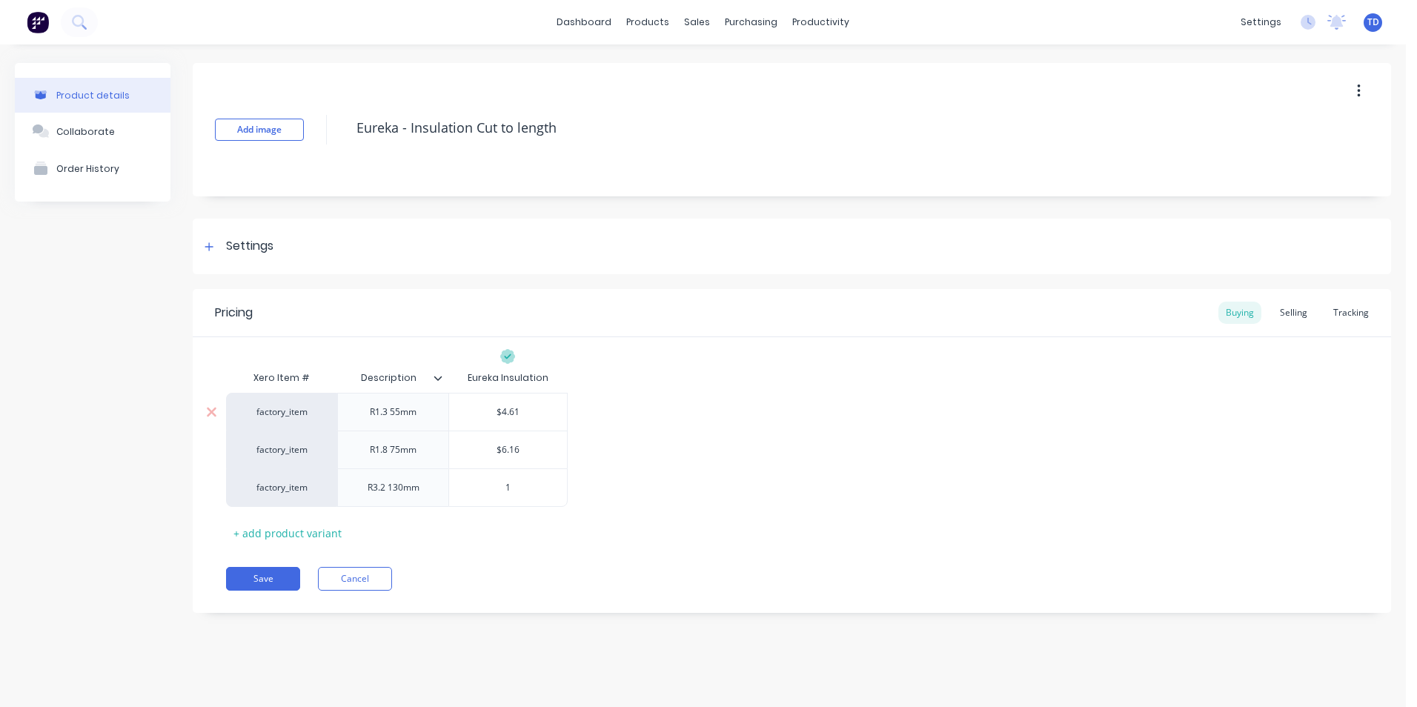
type input "11"
type textarea "x"
type input "11."
type textarea "x"
type input "11.3"
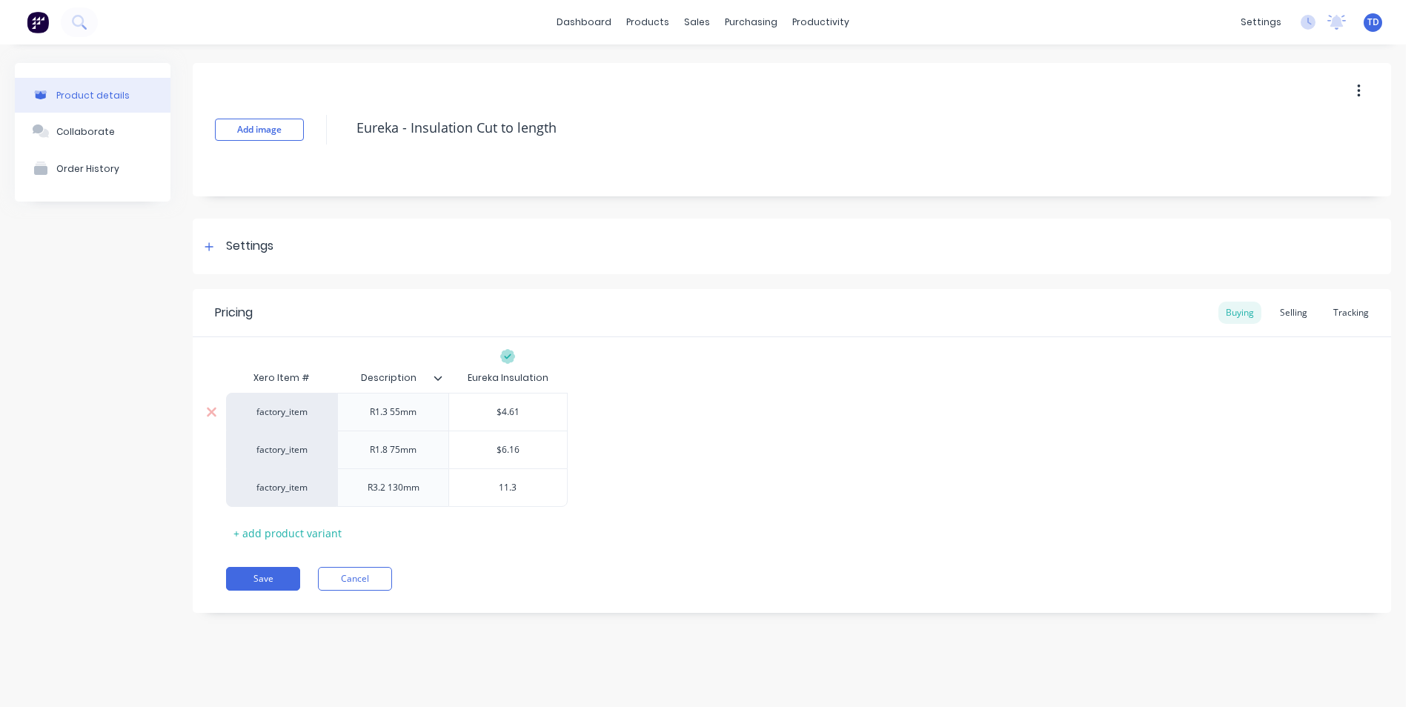
type textarea "x"
type input "11.39"
click at [1303, 316] on div "Selling" at bounding box center [1293, 313] width 42 height 22
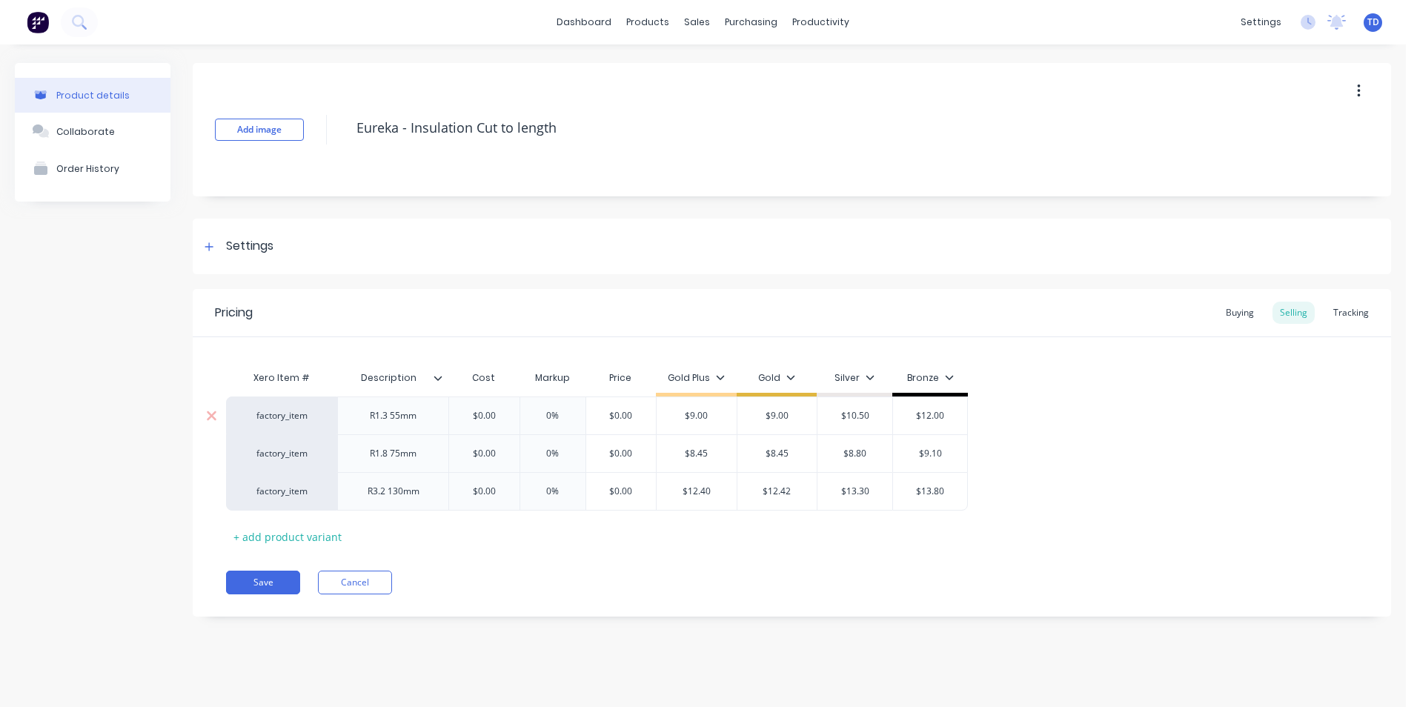
type input "$0.00"
click at [499, 419] on input "$0.00" at bounding box center [484, 415] width 74 height 13
type textarea "x"
type input "4."
type textarea "x"
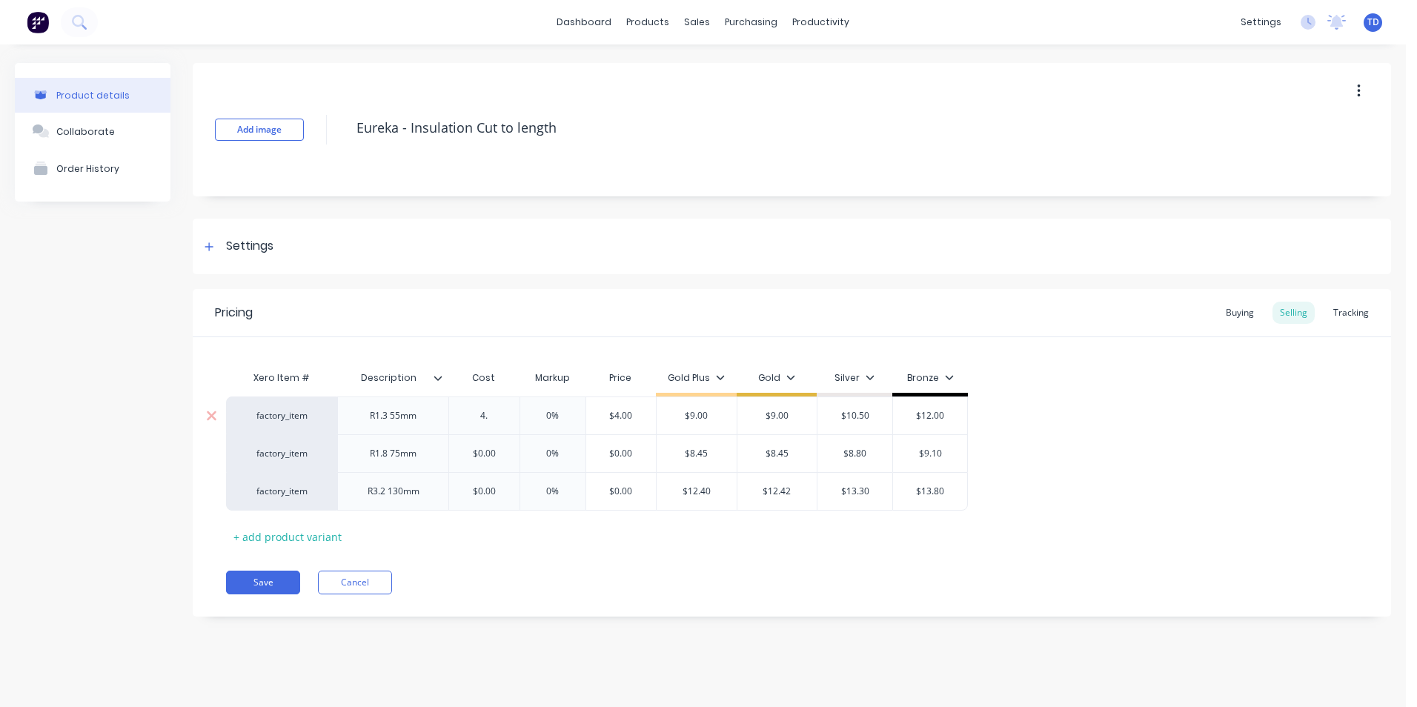
type input "4.6"
type textarea "x"
type input "4.61"
type input "0%"
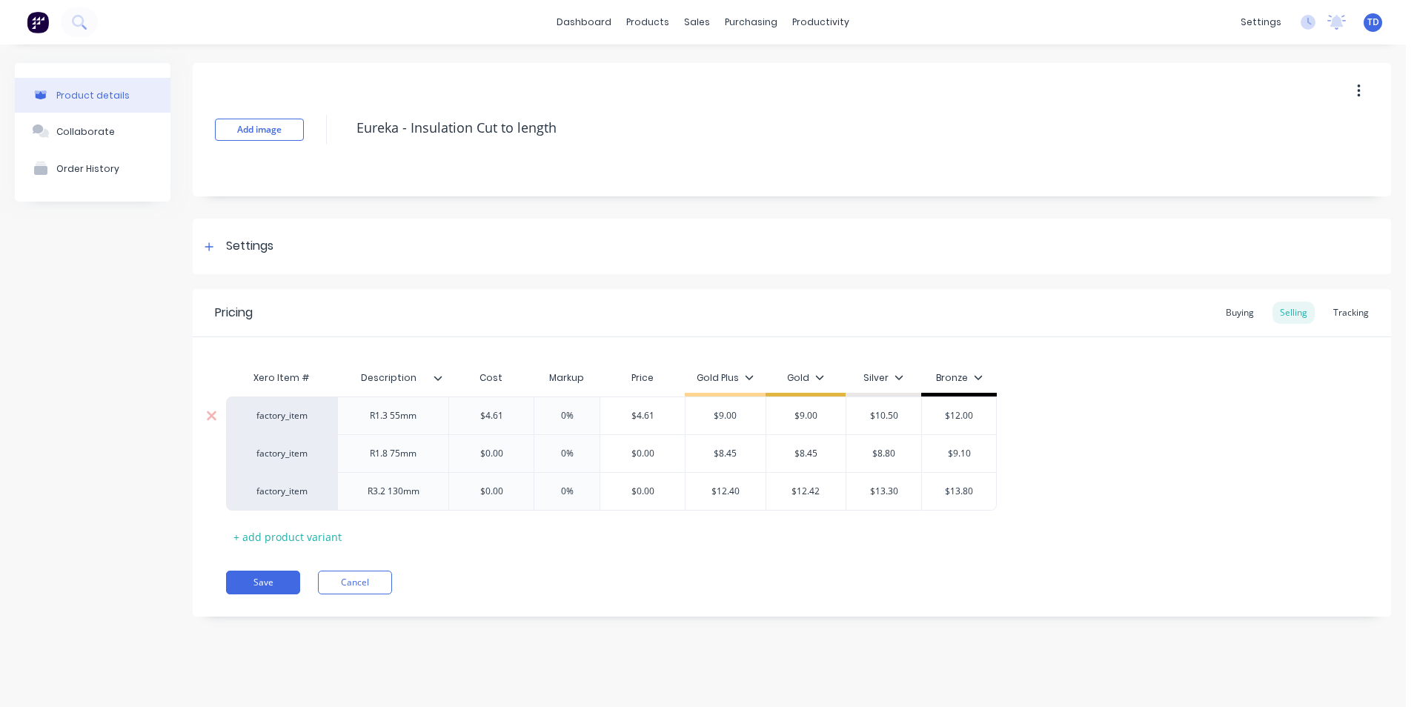
type input "$4.61"
type textarea "x"
type input "5."
type textarea "x"
type input "5.9"
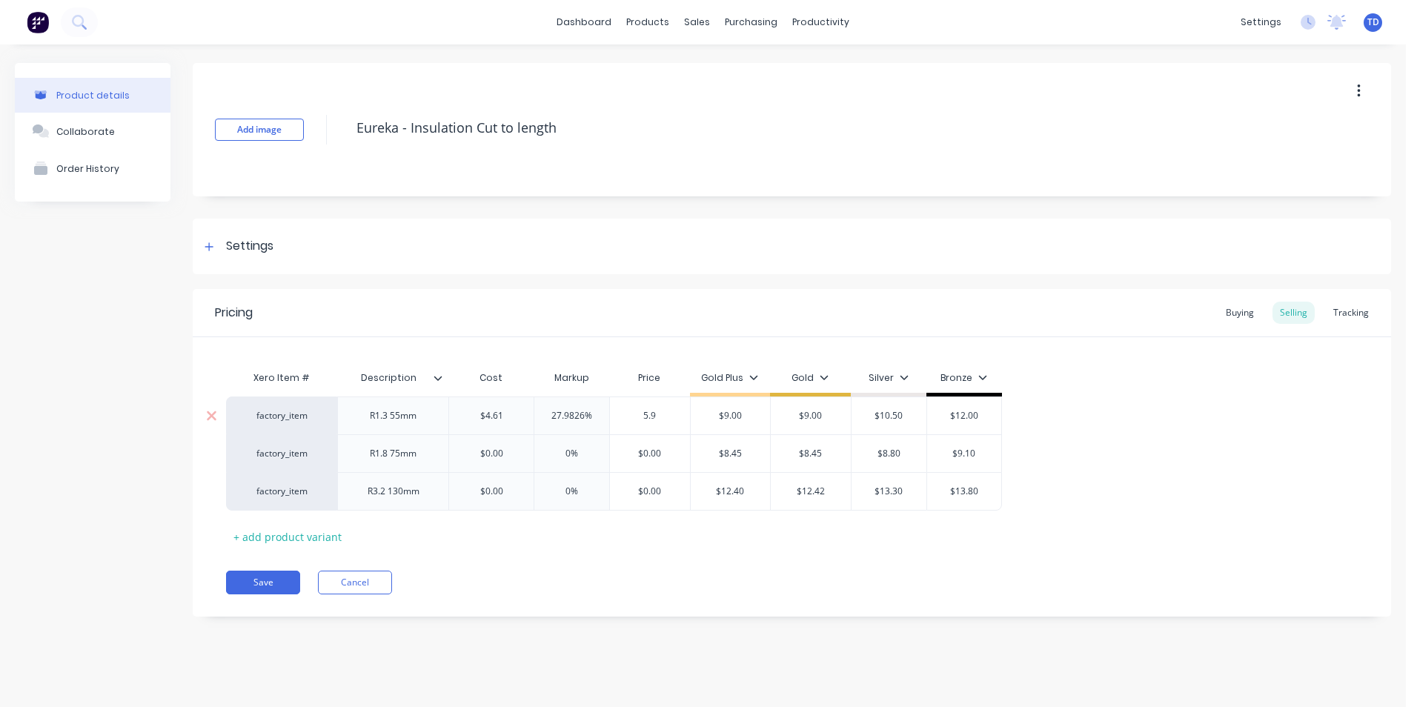
type textarea "x"
type input "5.95"
type input "$9.00"
type textarea "x"
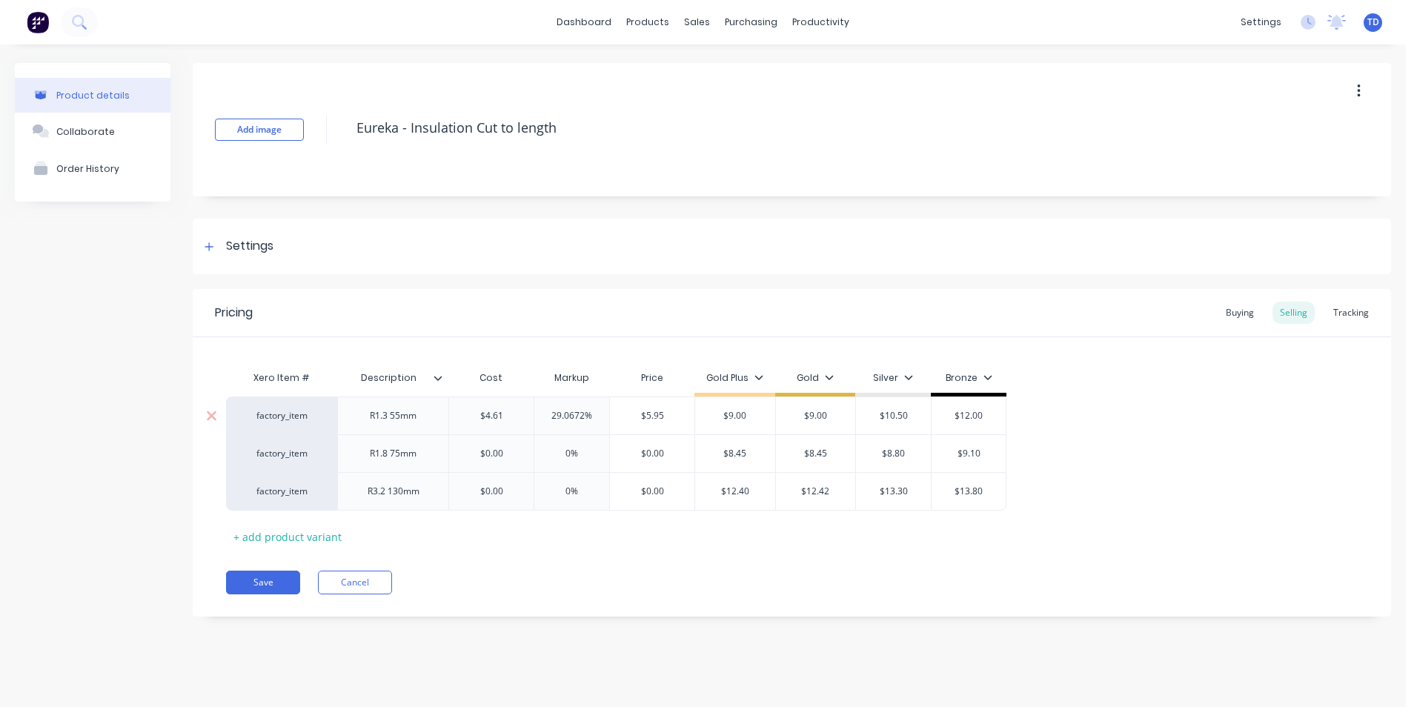
type input "5"
type textarea "x"
type input "5."
type textarea "x"
click at [735, 600] on div "Pricing Buying Selling Tracking Xero Item # Description Cost Markup Price Gold …" at bounding box center [792, 452] width 1198 height 327
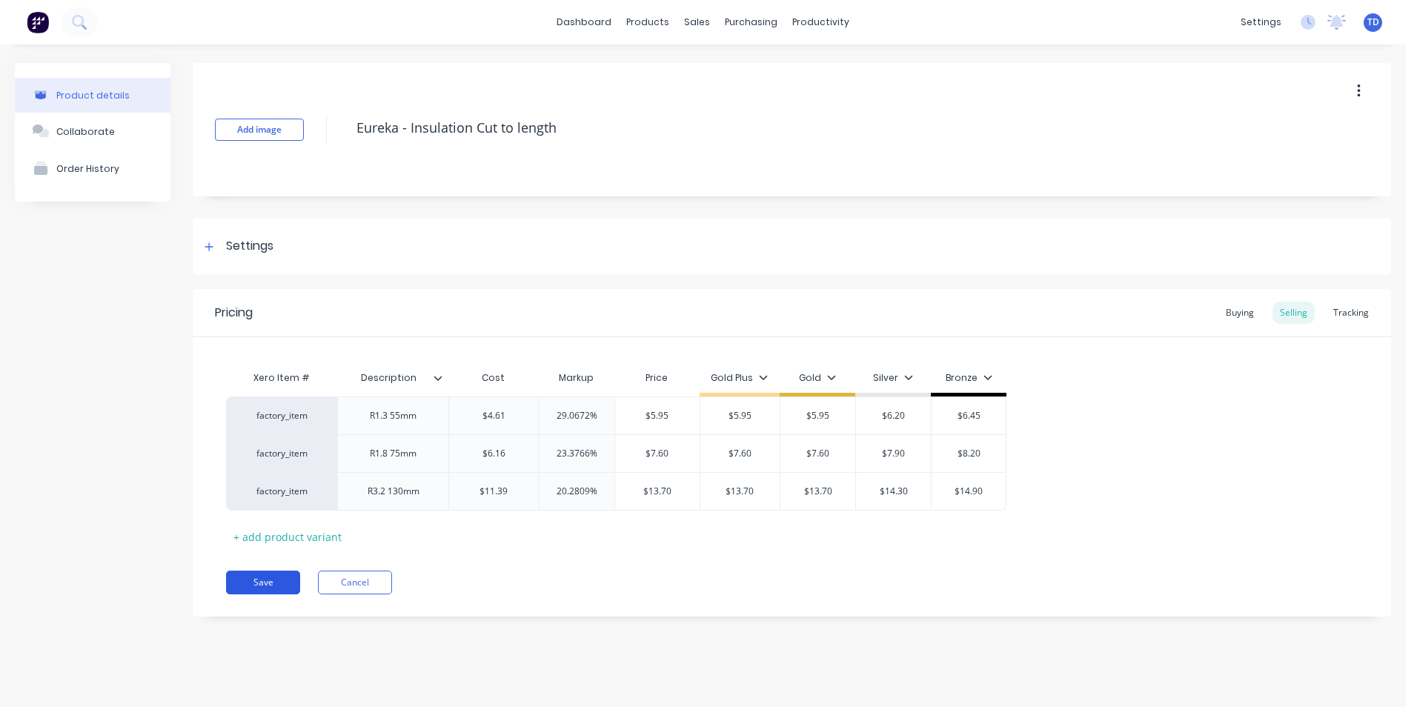
click at [253, 576] on button "Save" at bounding box center [263, 582] width 74 height 24
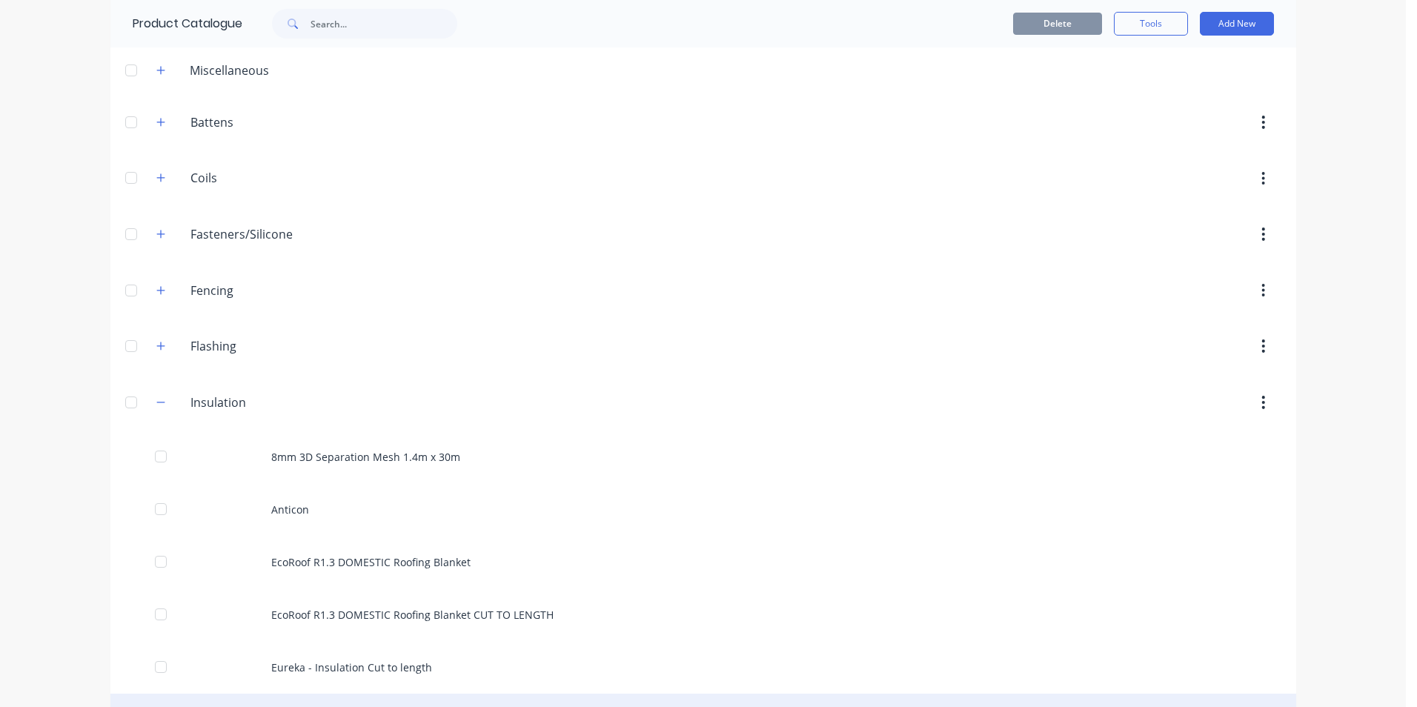
scroll to position [296, 0]
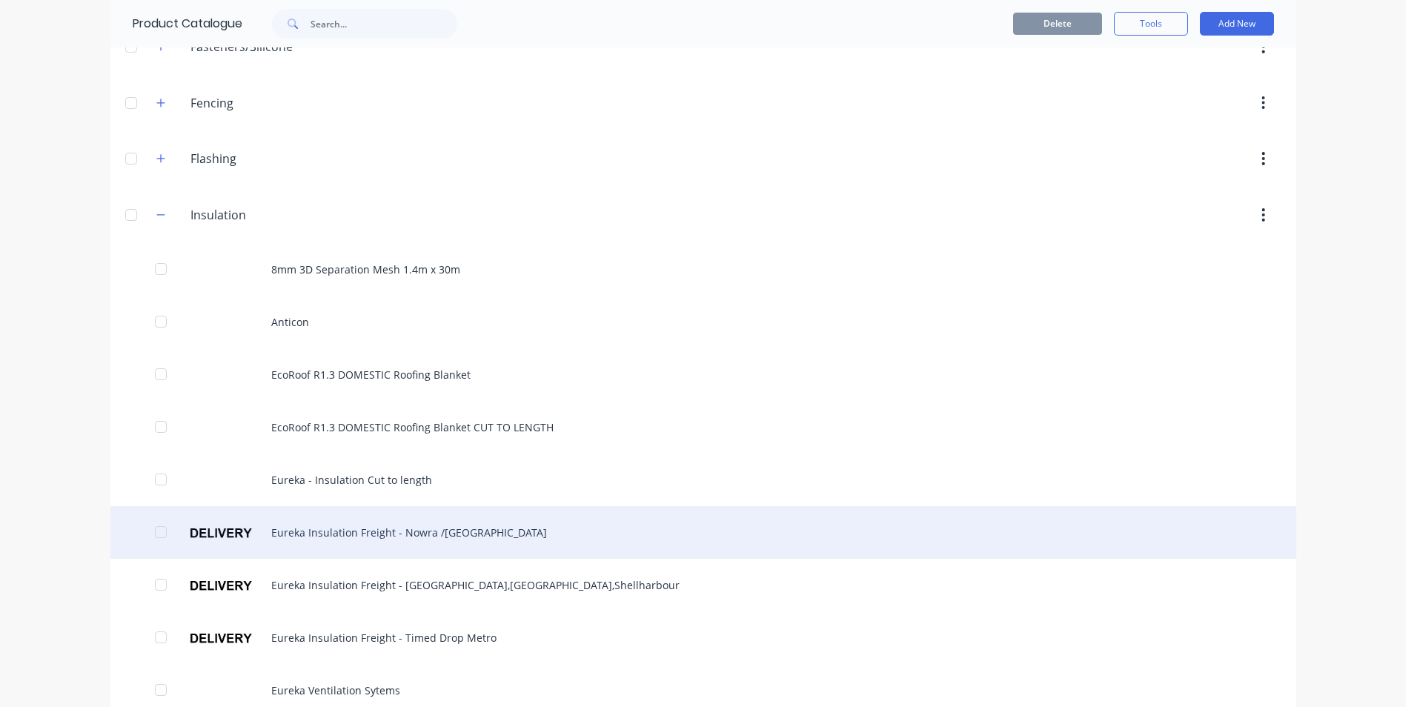
click at [392, 526] on div "Eureka Insulation Freight - Nowra /[GEOGRAPHIC_DATA]" at bounding box center [702, 532] width 1185 height 53
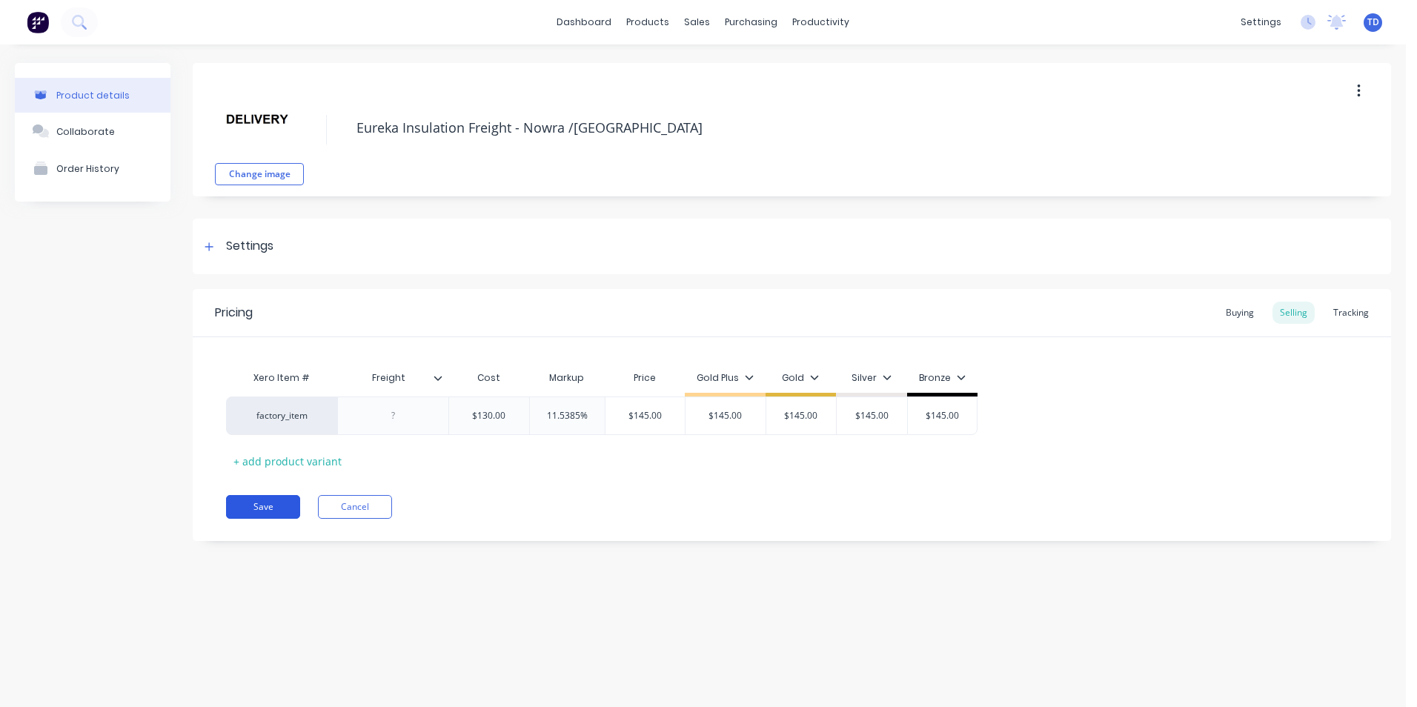
click at [267, 508] on button "Save" at bounding box center [263, 507] width 74 height 24
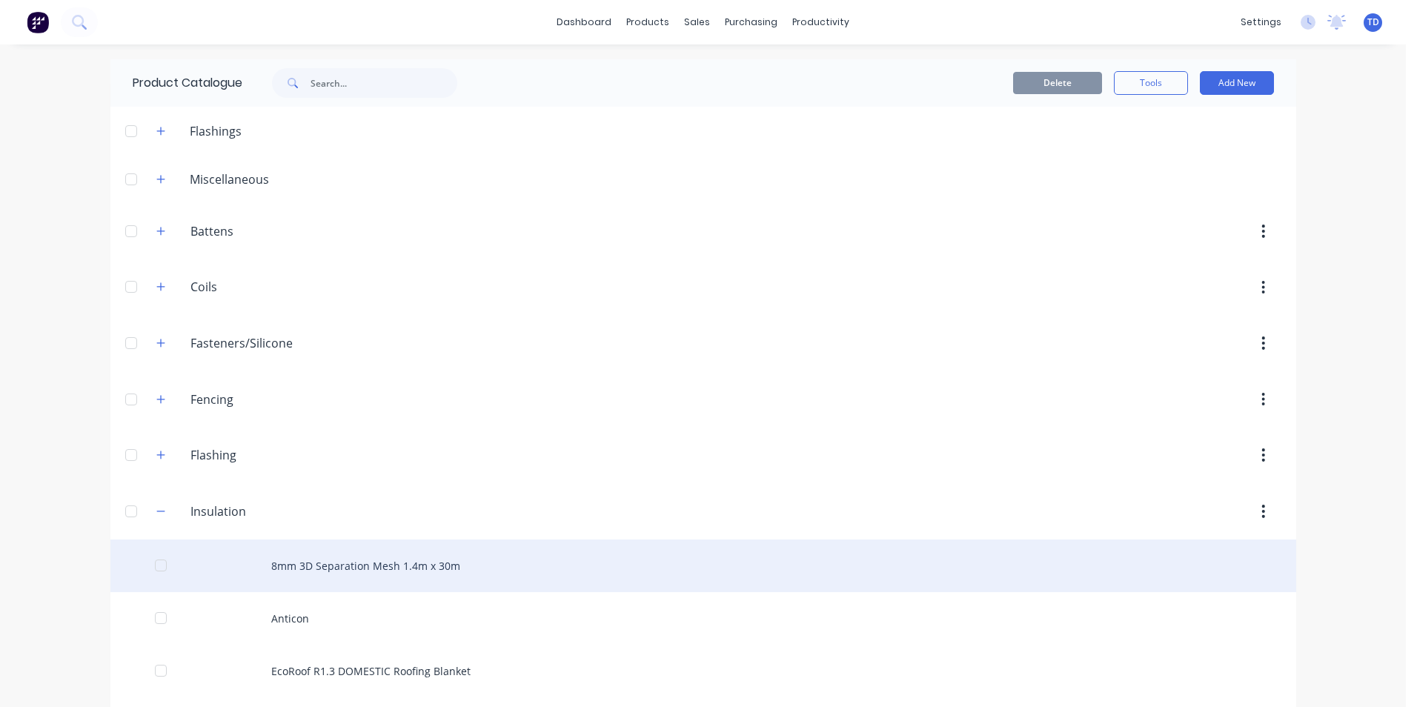
scroll to position [445, 0]
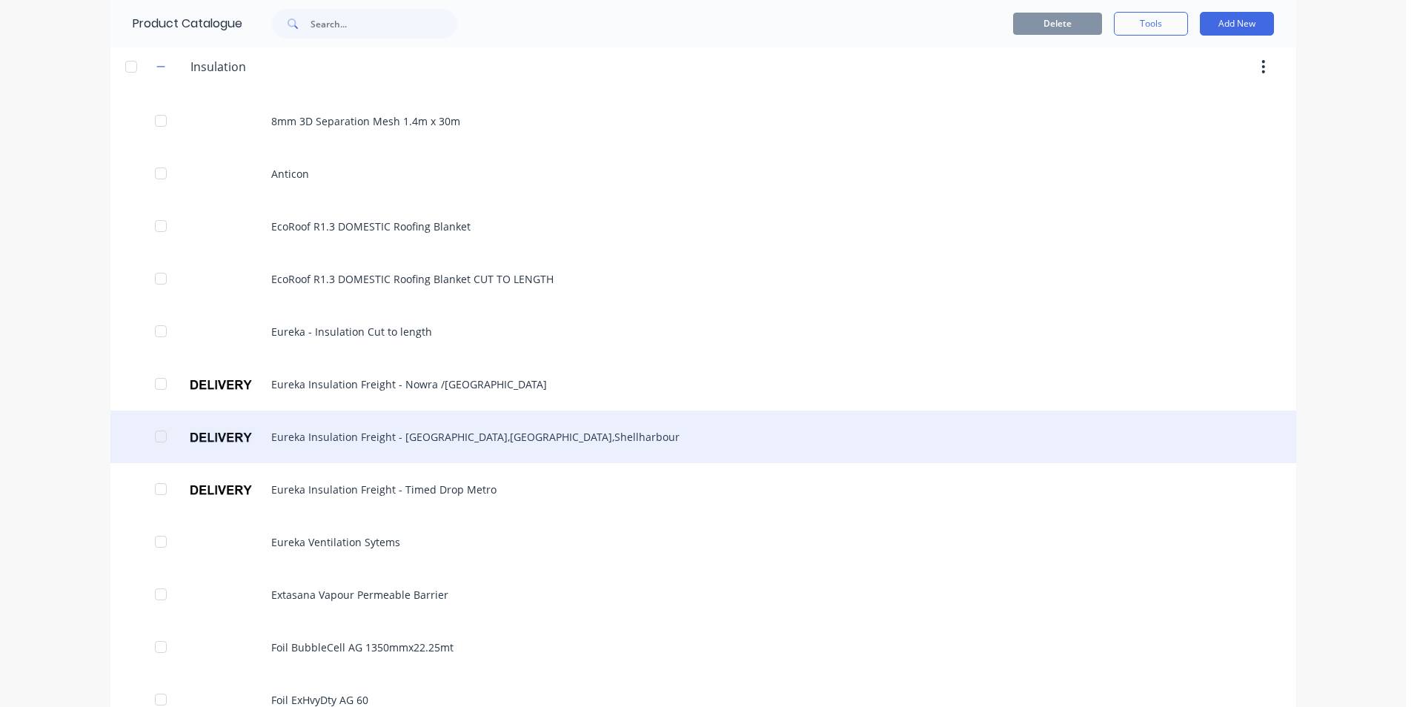
click at [373, 441] on div "Eureka Insulation Freight - [GEOGRAPHIC_DATA],[GEOGRAPHIC_DATA],Shellharbour" at bounding box center [702, 436] width 1185 height 53
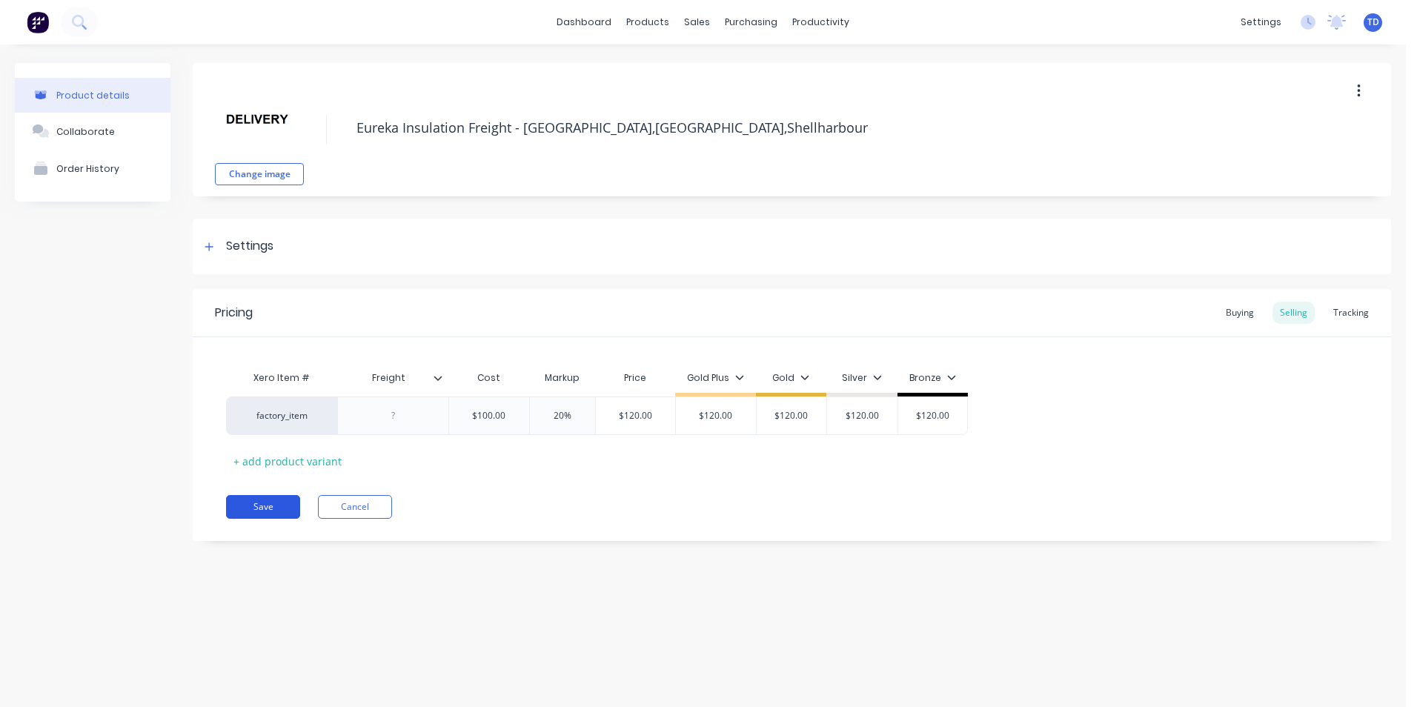
click at [273, 506] on button "Save" at bounding box center [263, 507] width 74 height 24
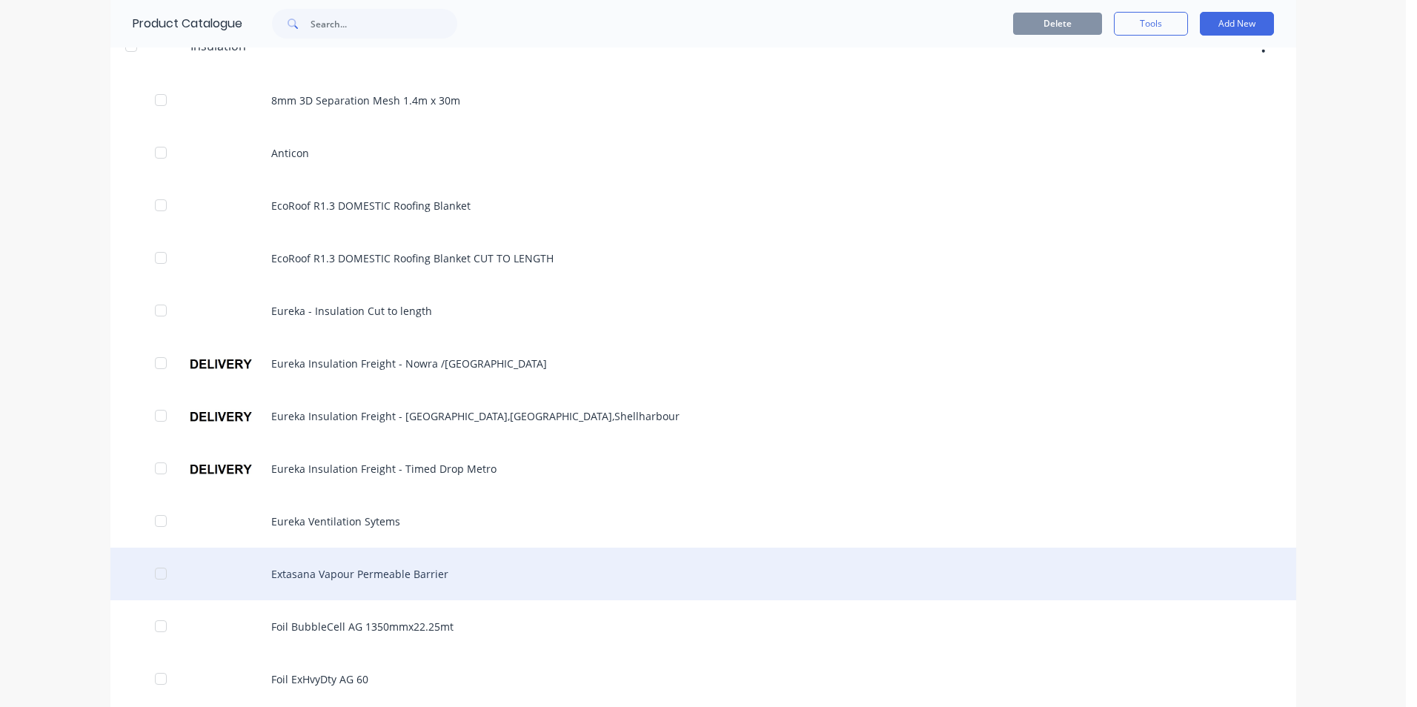
scroll to position [519, 0]
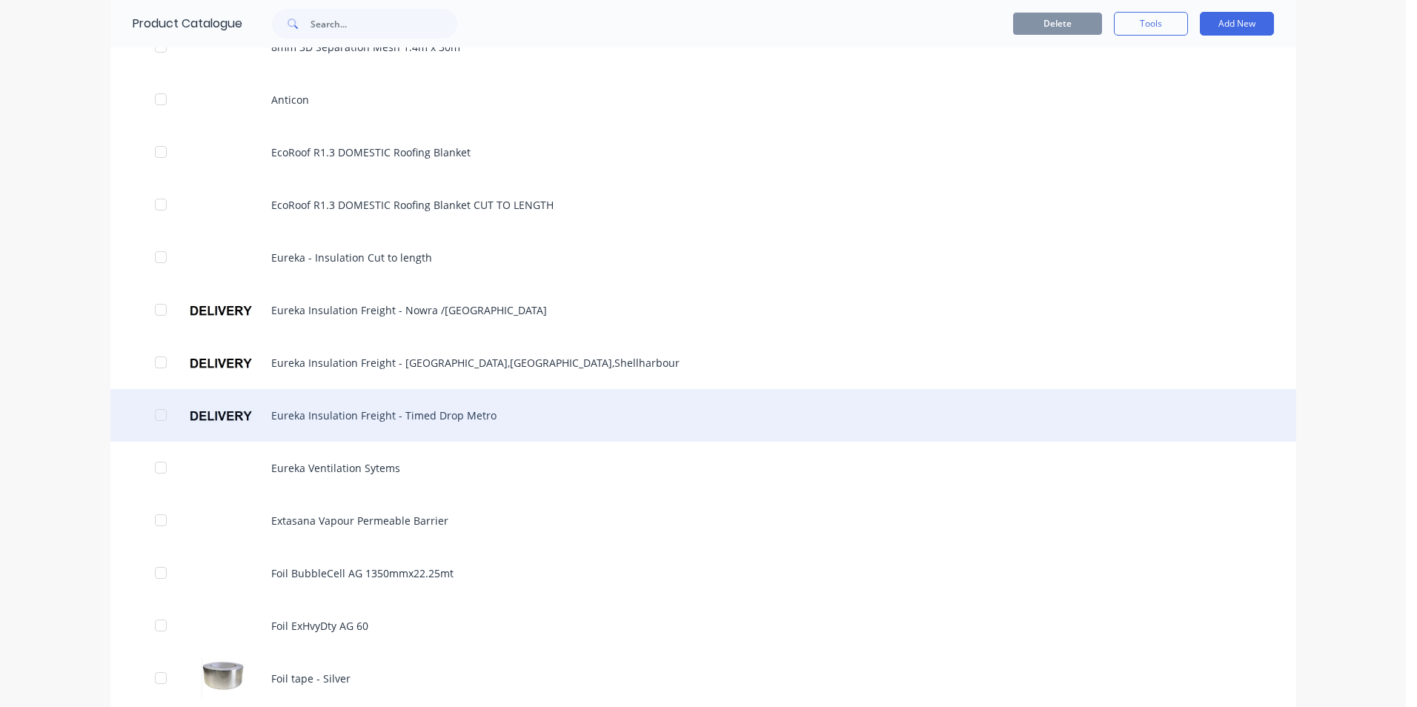
click at [350, 412] on div "Eureka Insulation Freight - Timed Drop Metro" at bounding box center [702, 415] width 1185 height 53
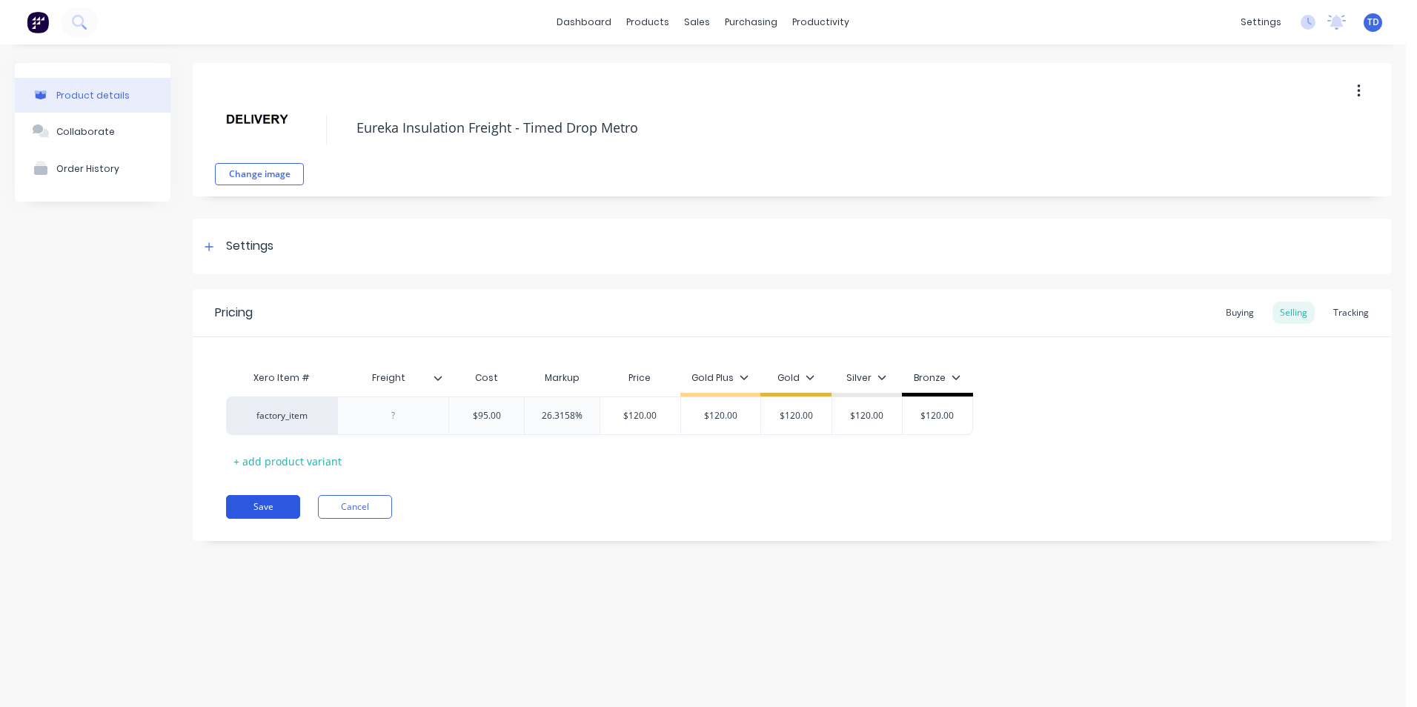
click at [284, 510] on button "Save" at bounding box center [263, 507] width 74 height 24
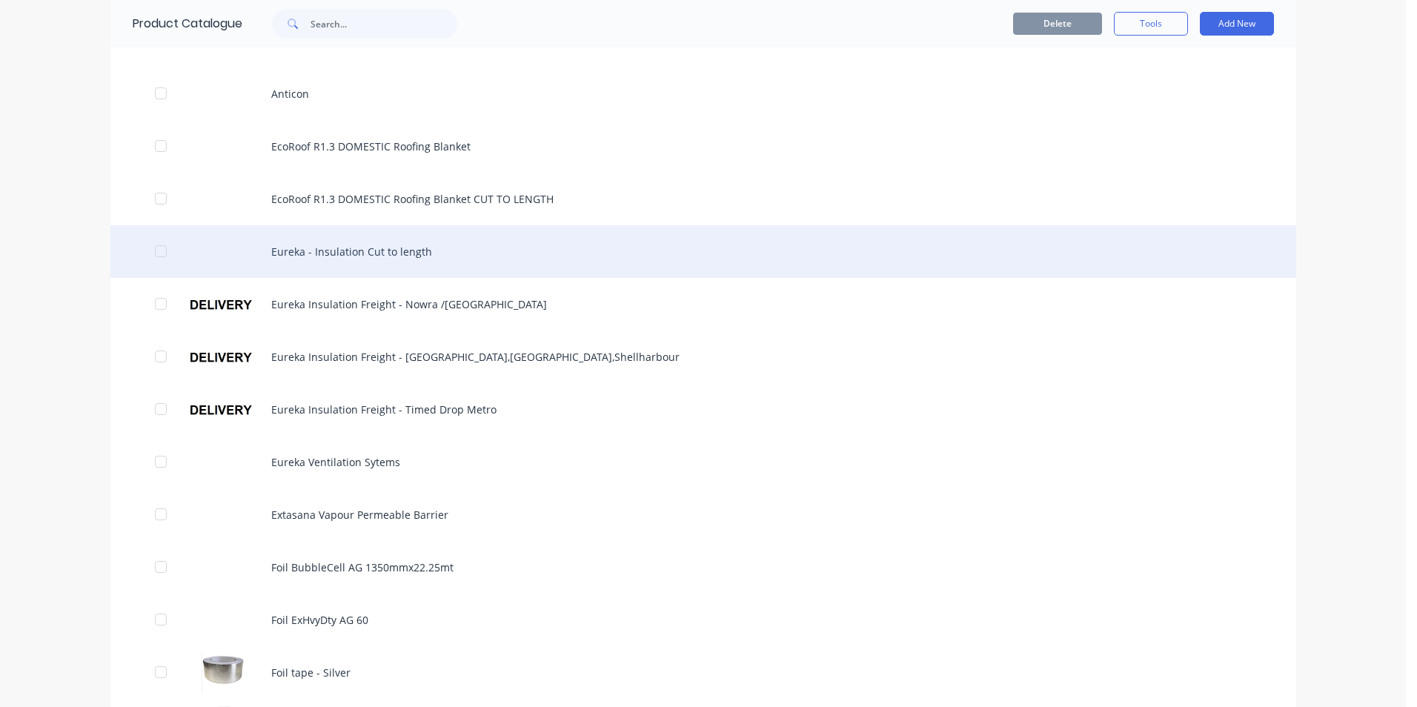
scroll to position [593, 0]
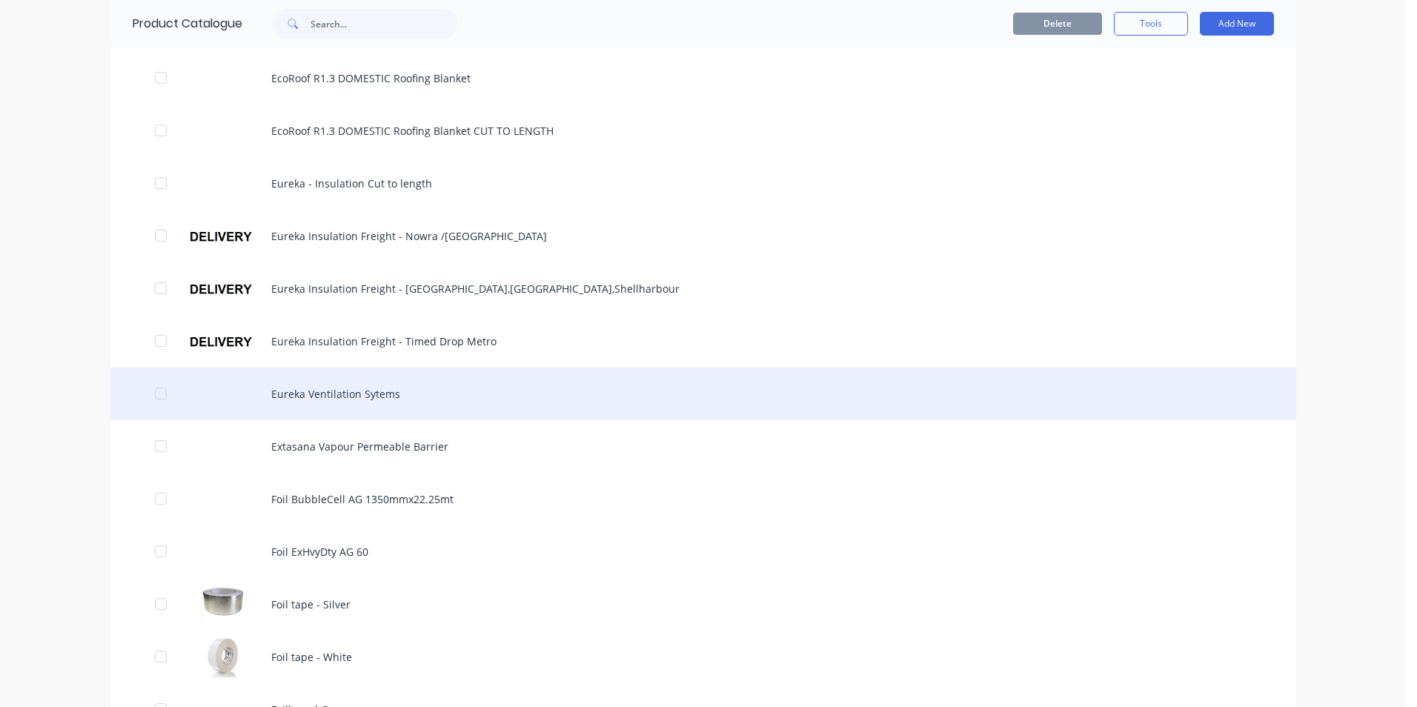
click at [362, 402] on div "Eureka Ventilation Sytems" at bounding box center [702, 393] width 1185 height 53
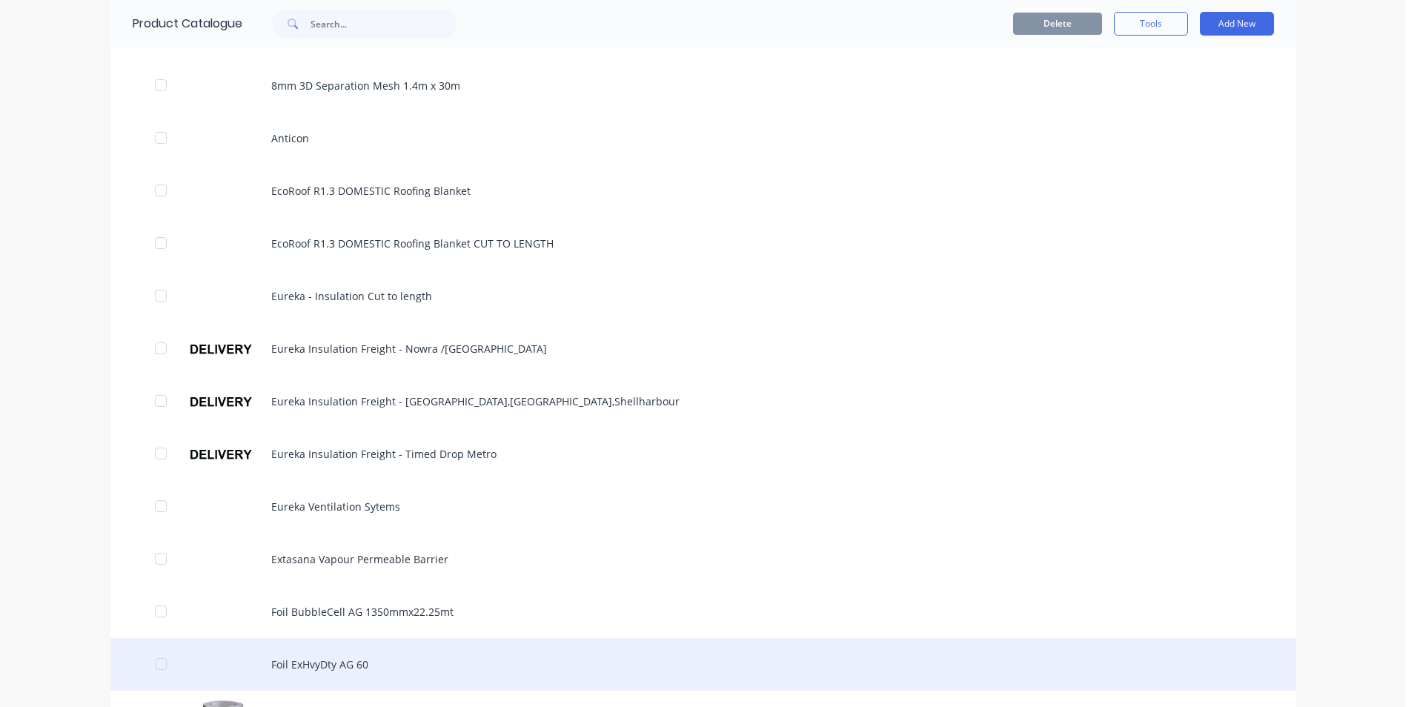
scroll to position [667, 0]
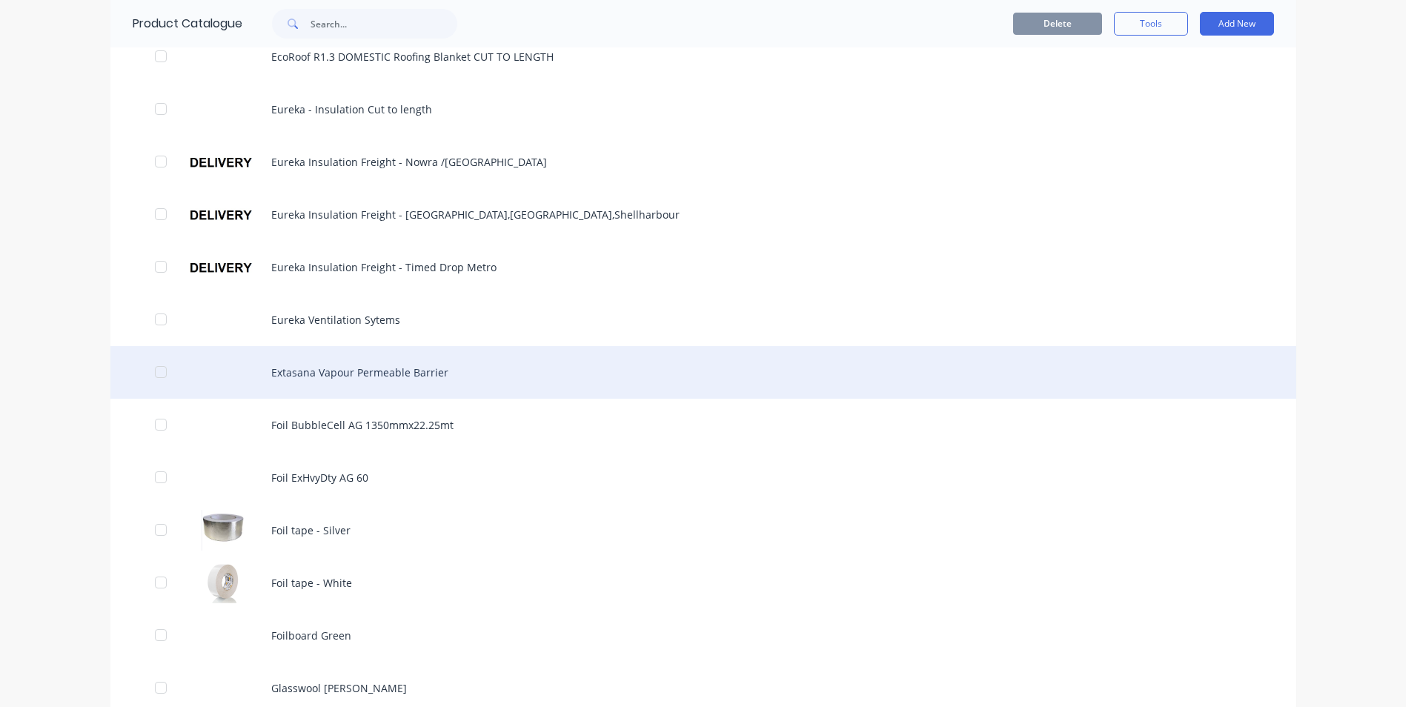
click at [353, 373] on div "Extasana Vapour Permeable Barrier" at bounding box center [702, 372] width 1185 height 53
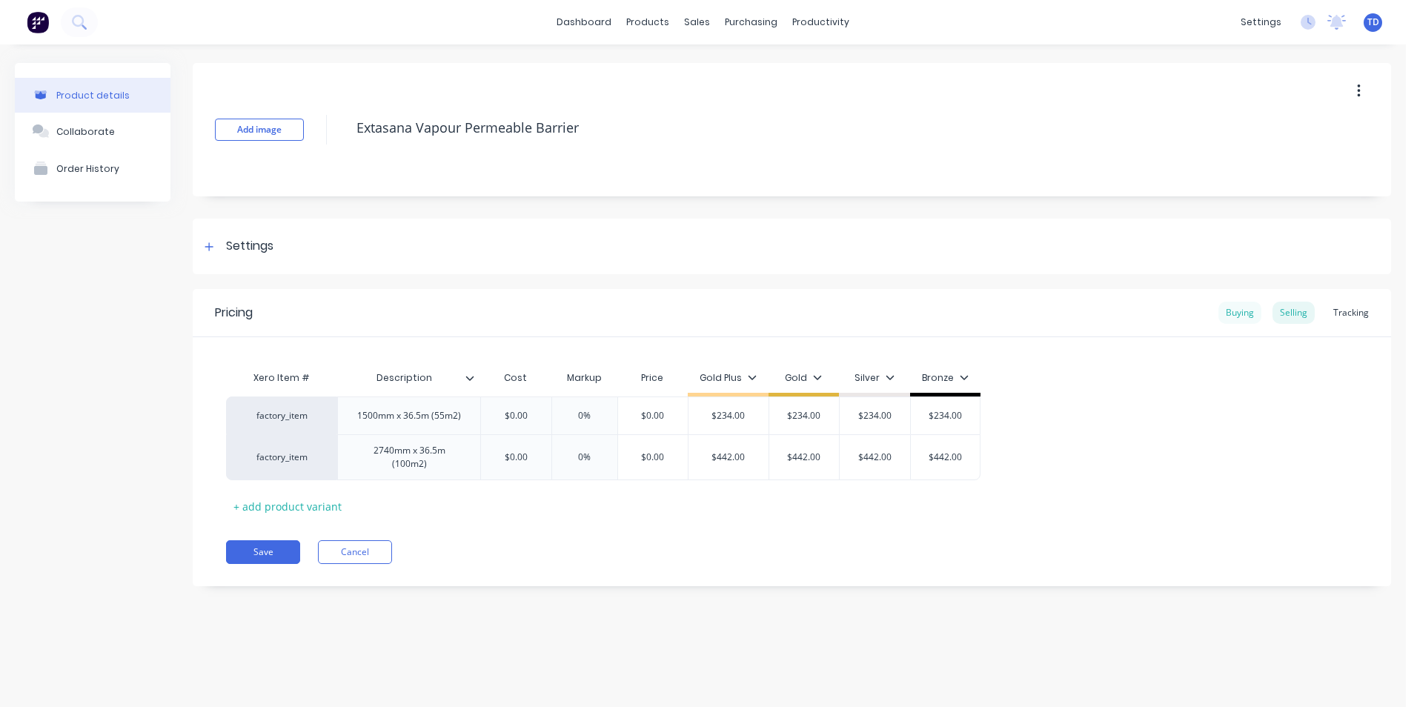
click at [1235, 314] on div "Buying" at bounding box center [1239, 313] width 43 height 22
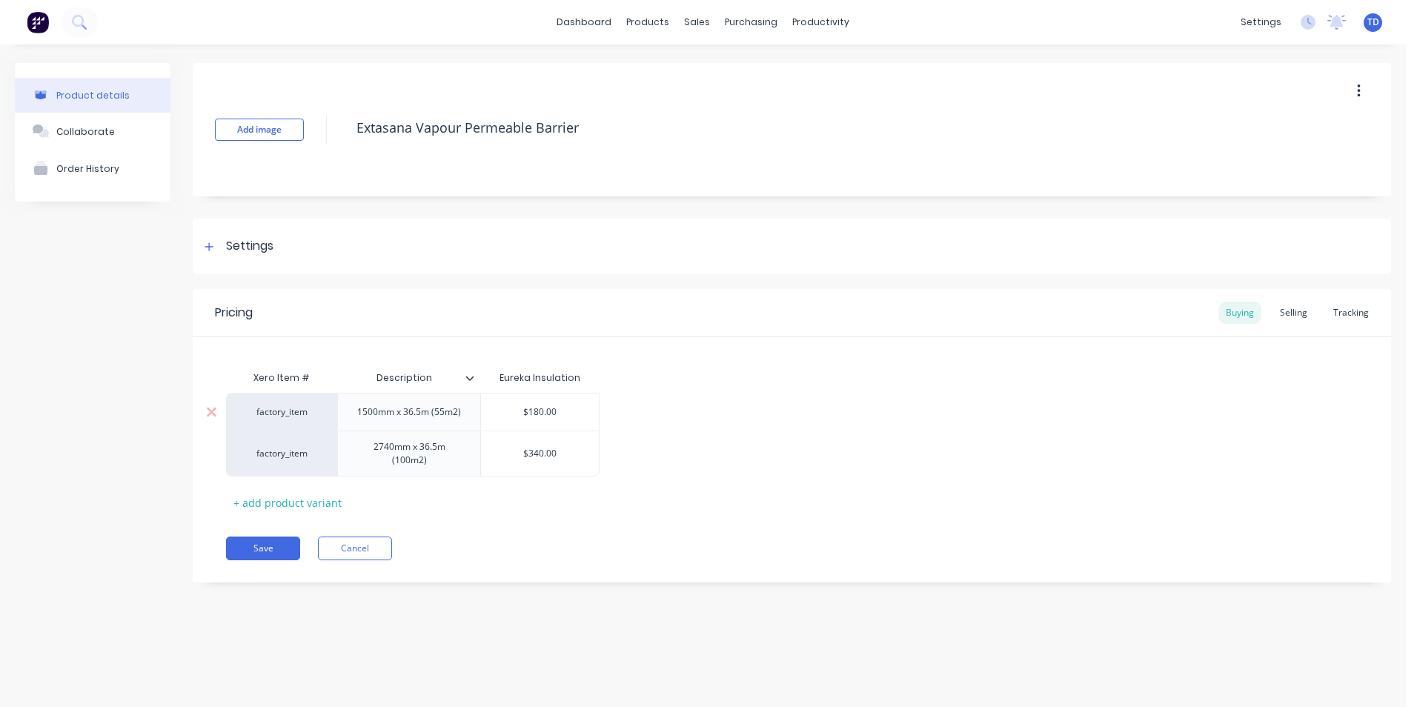
click at [559, 405] on input "$180.00" at bounding box center [540, 411] width 118 height 13
click at [1307, 315] on div "Selling" at bounding box center [1293, 313] width 42 height 22
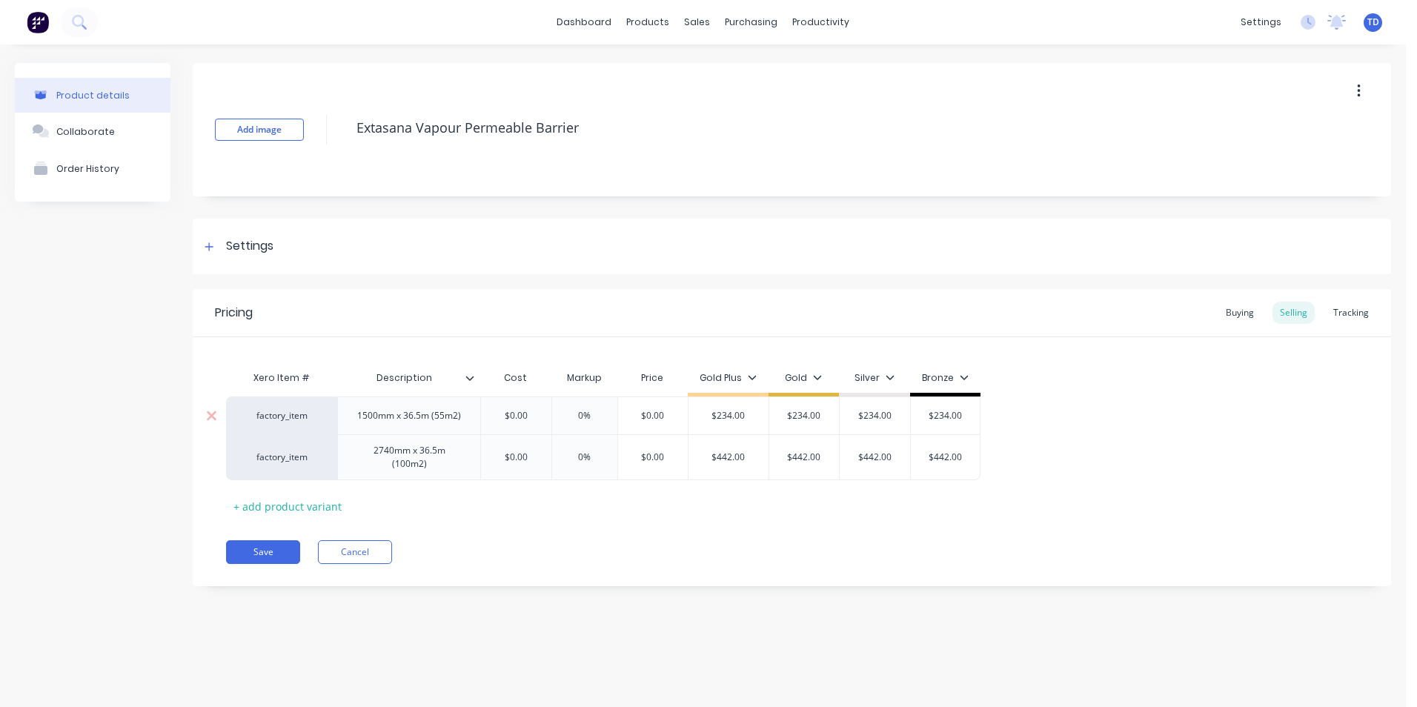
click at [536, 417] on input "$0.00" at bounding box center [516, 415] width 74 height 13
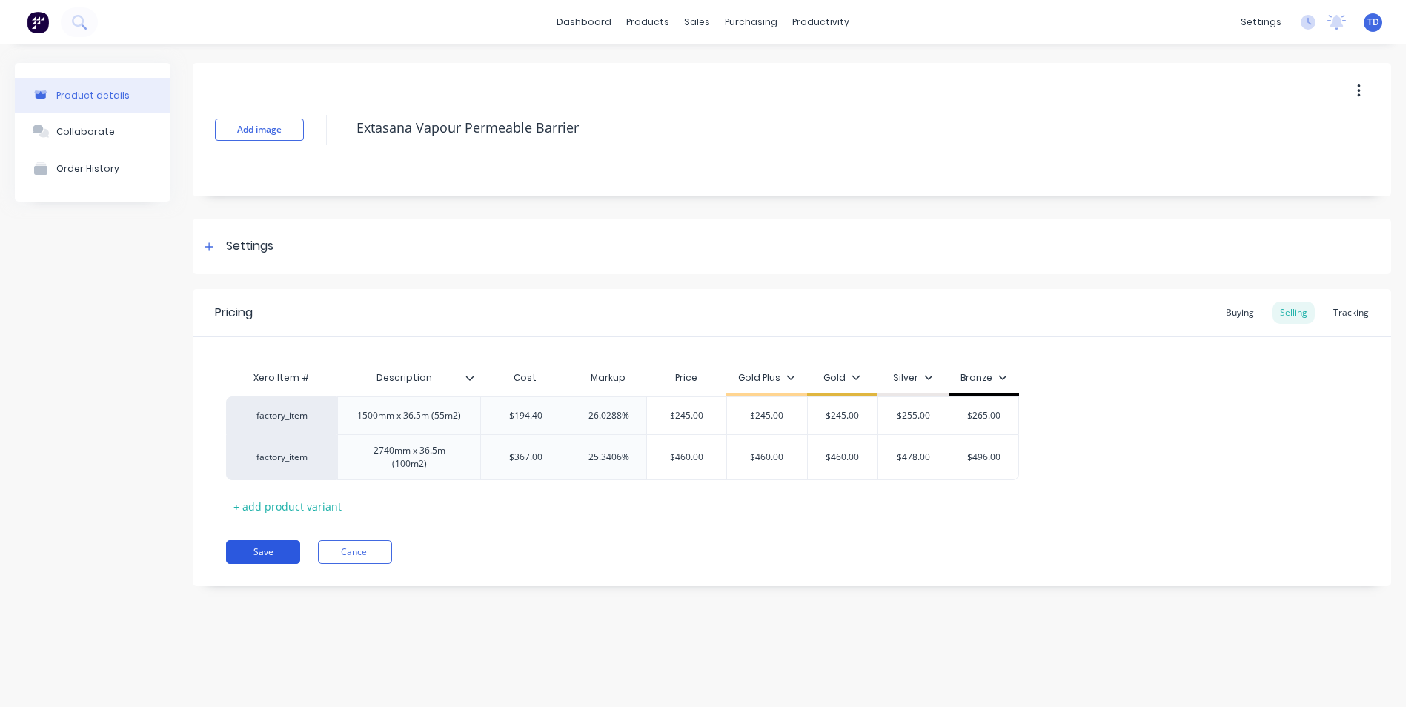
click at [273, 553] on button "Save" at bounding box center [263, 552] width 74 height 24
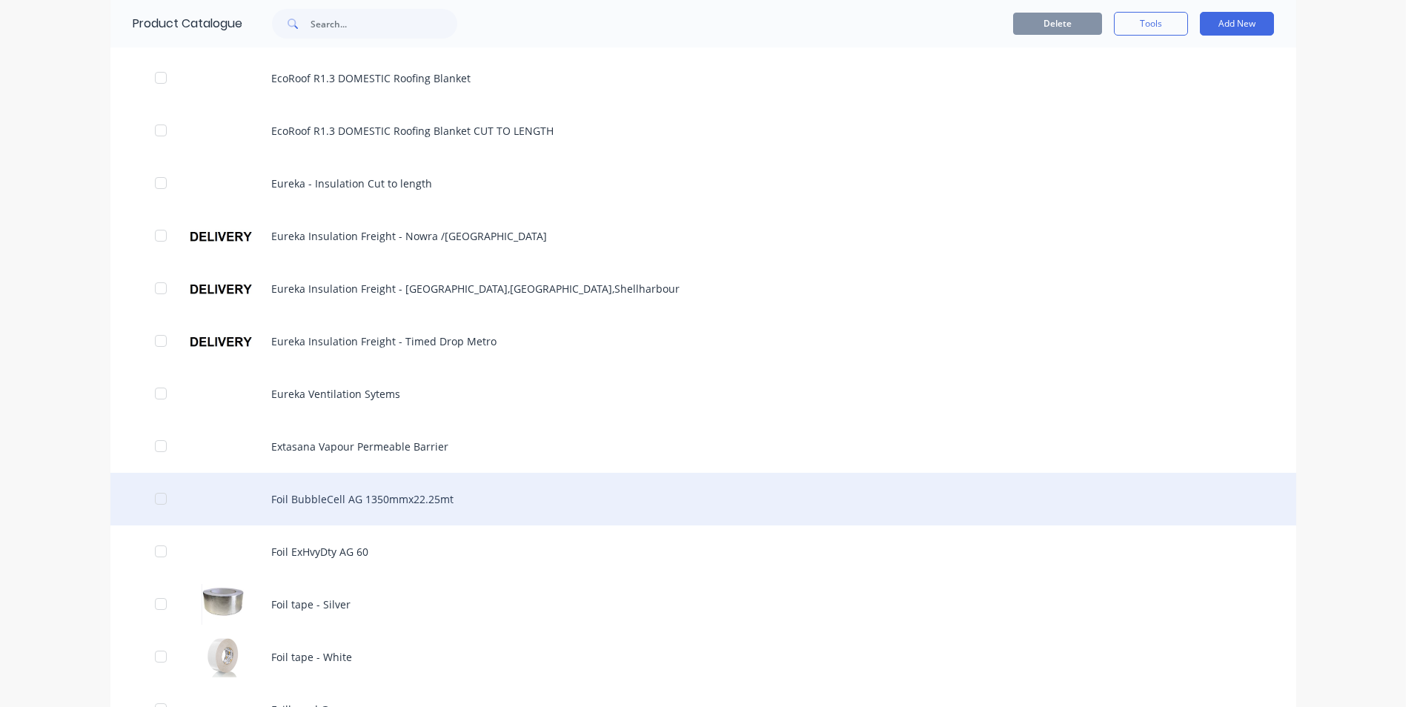
scroll to position [667, 0]
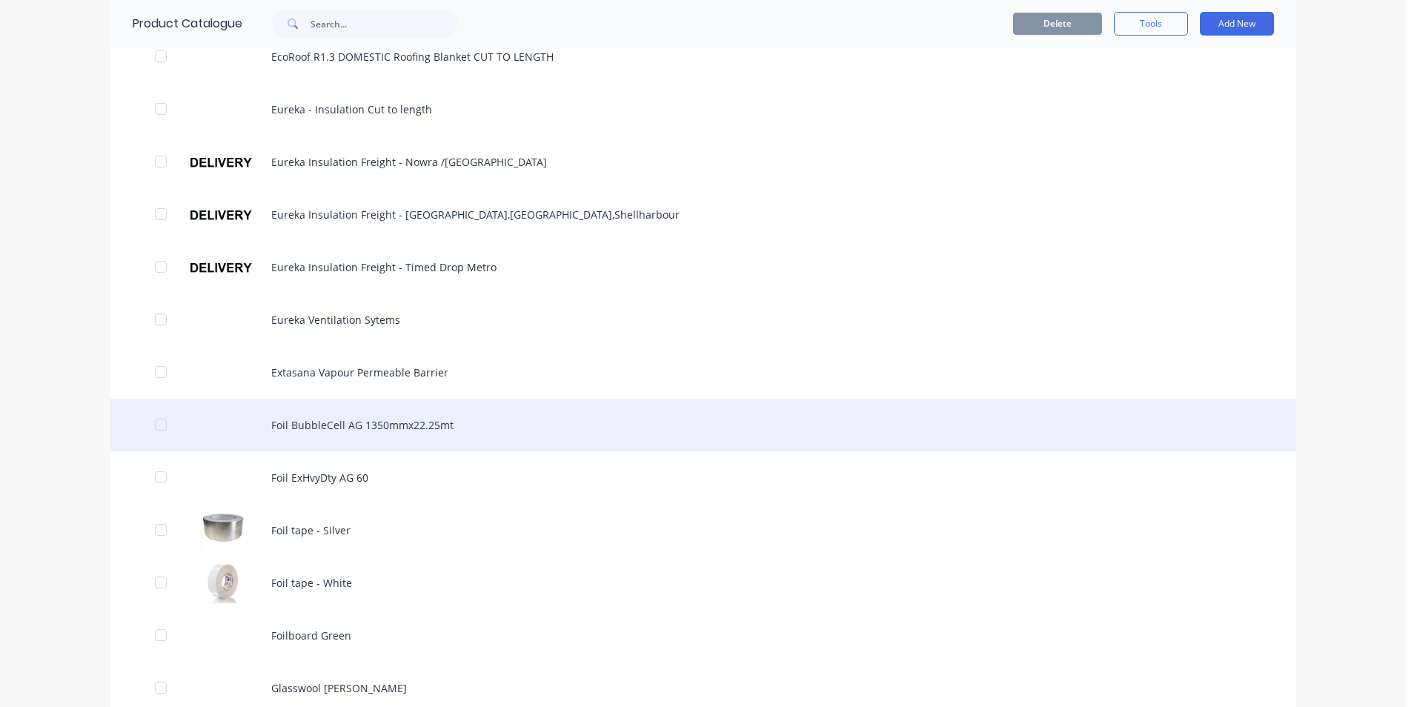
click at [399, 434] on div "Foil BubbleCell AG 1350mmx22.25mt" at bounding box center [702, 425] width 1185 height 53
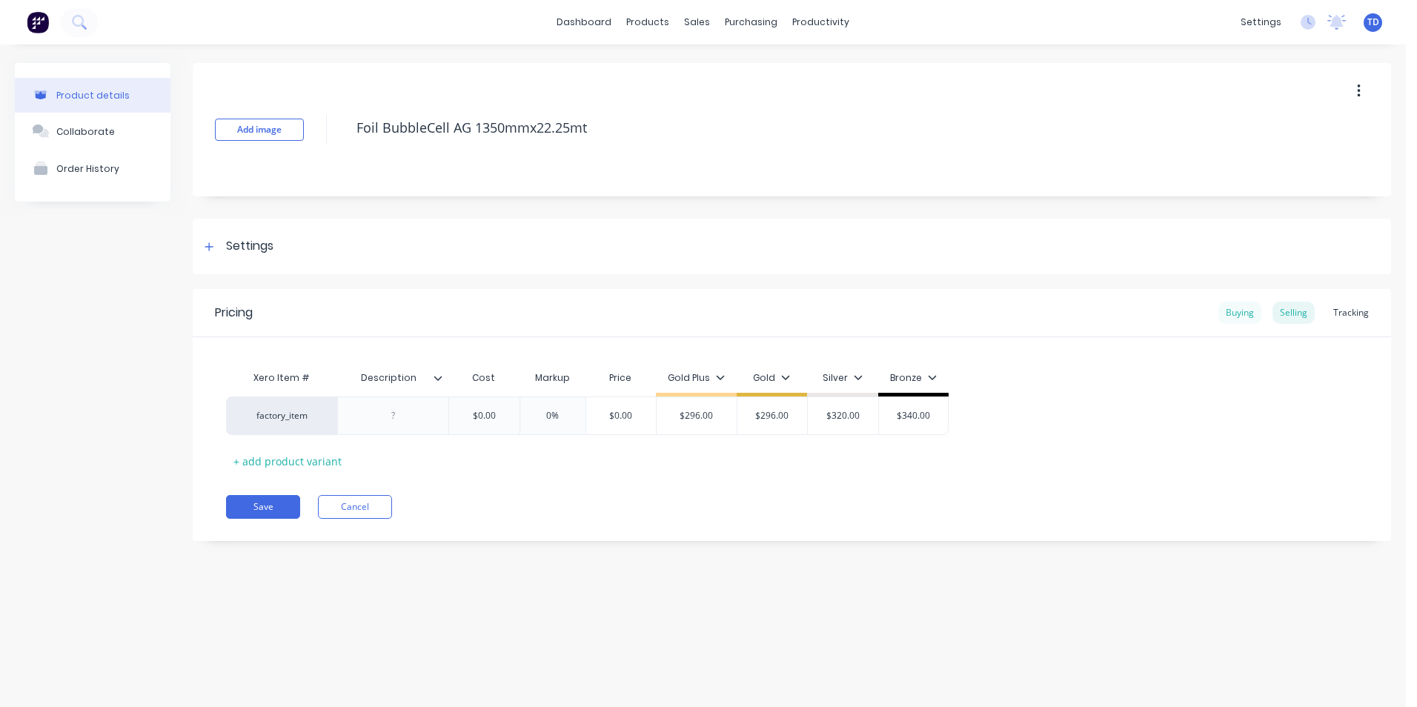
click at [1232, 312] on div "Buying" at bounding box center [1239, 313] width 43 height 22
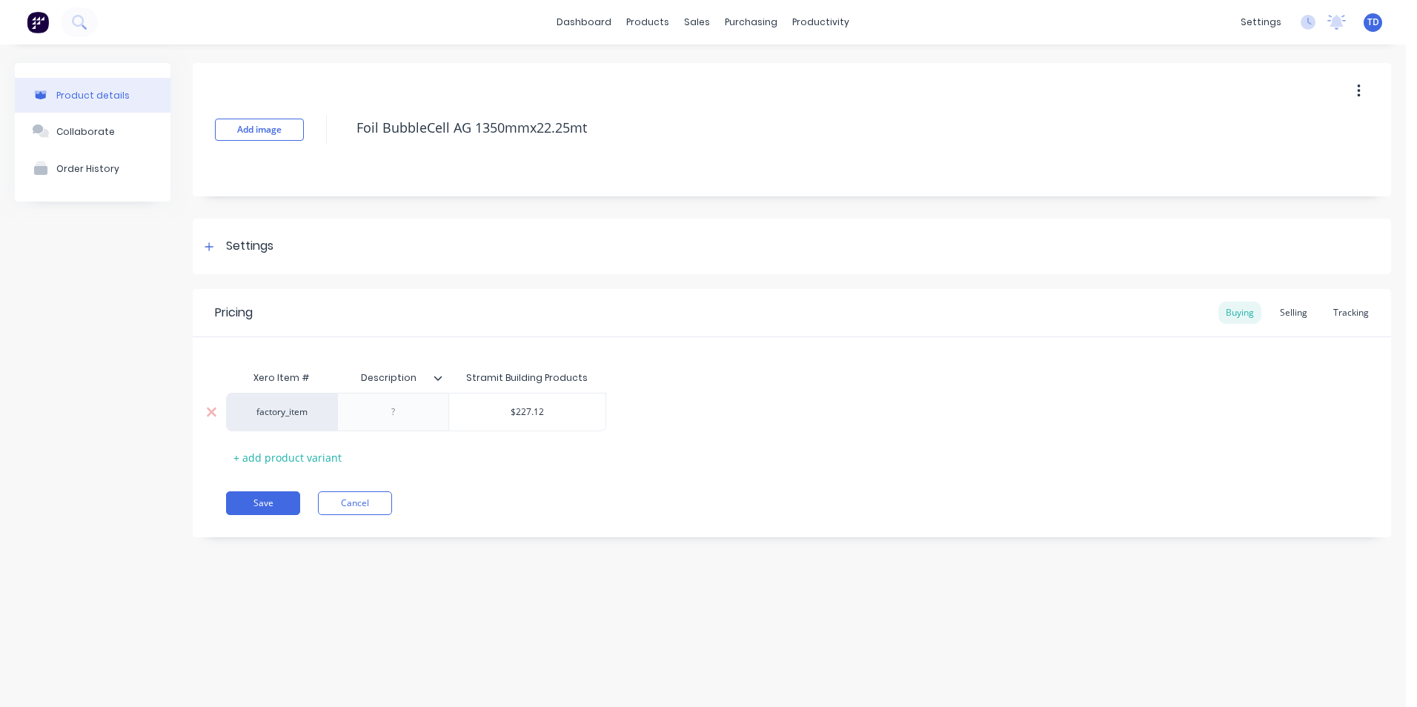
click at [549, 407] on input "$227.12" at bounding box center [527, 411] width 156 height 13
click at [1288, 305] on div "Selling" at bounding box center [1293, 313] width 42 height 22
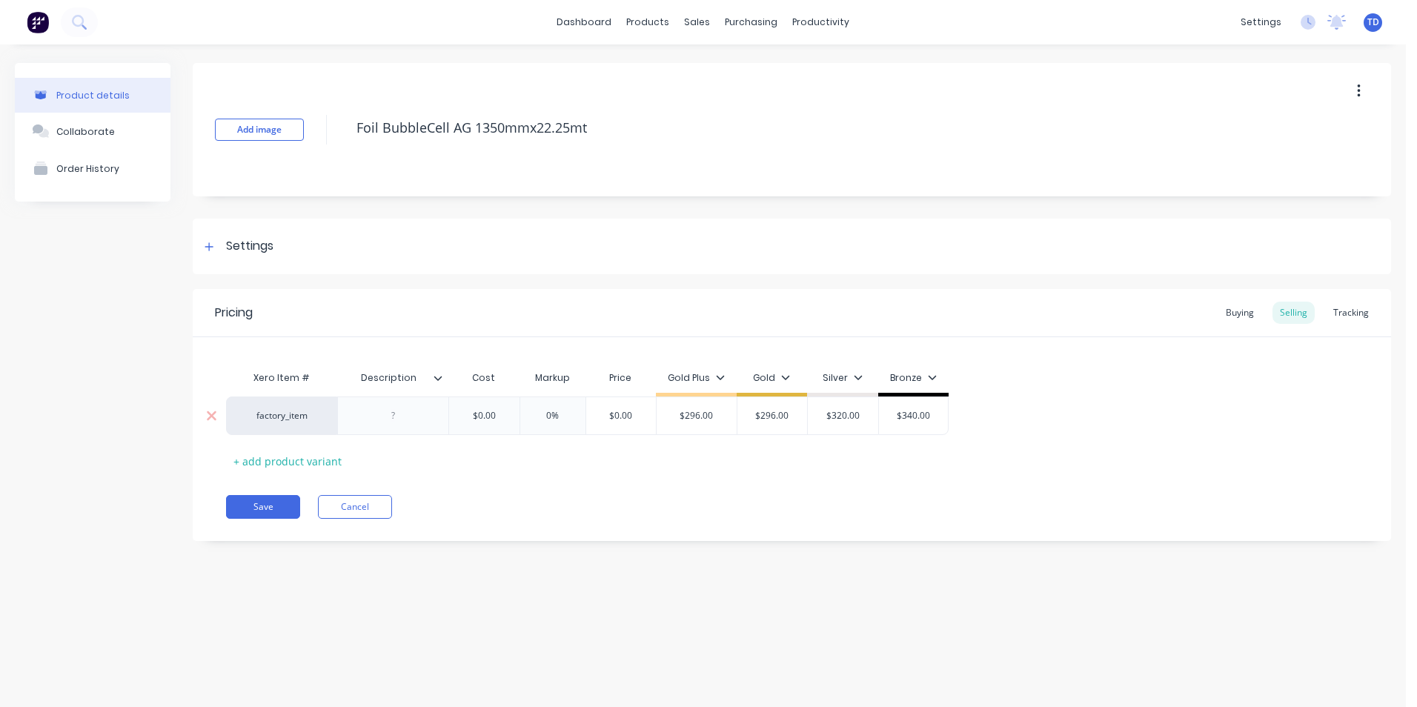
click at [473, 405] on div "$0.00" at bounding box center [484, 415] width 74 height 37
click at [518, 421] on input "0%" at bounding box center [553, 415] width 74 height 13
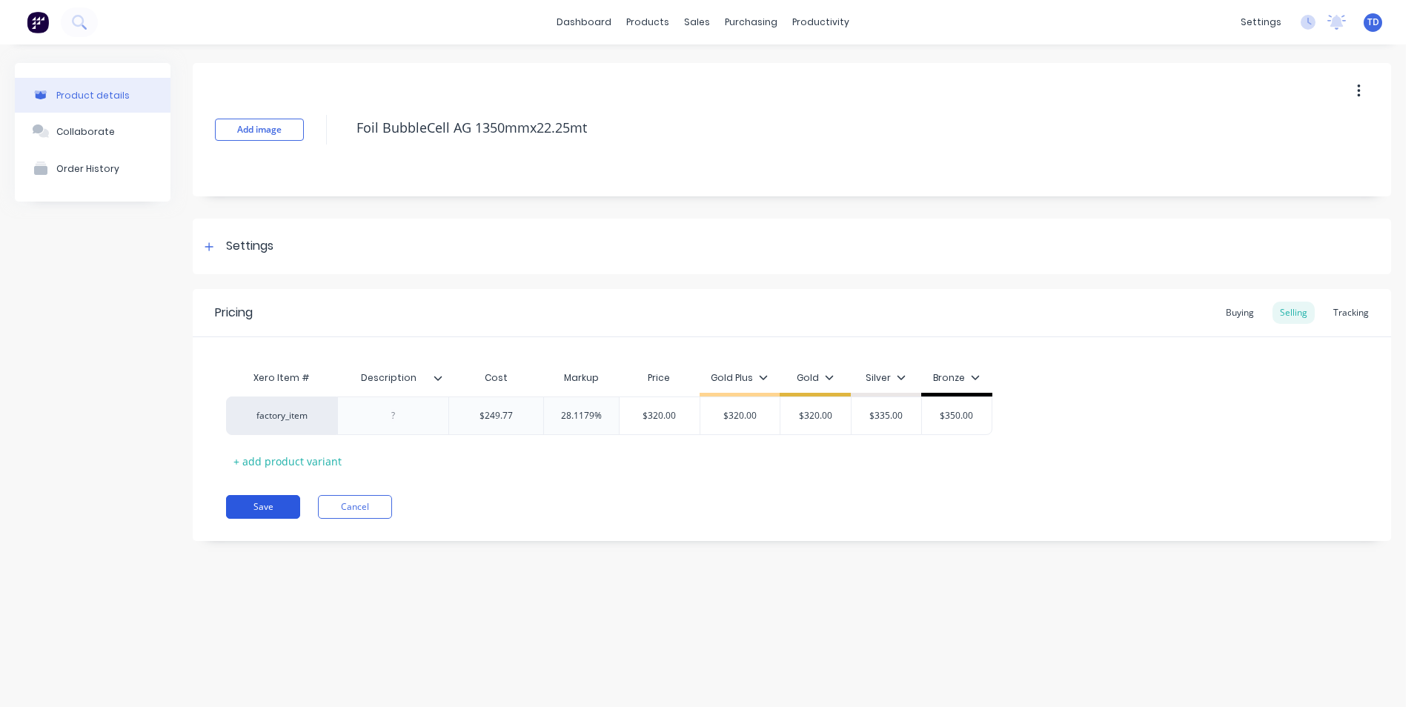
click at [262, 496] on button "Save" at bounding box center [263, 507] width 74 height 24
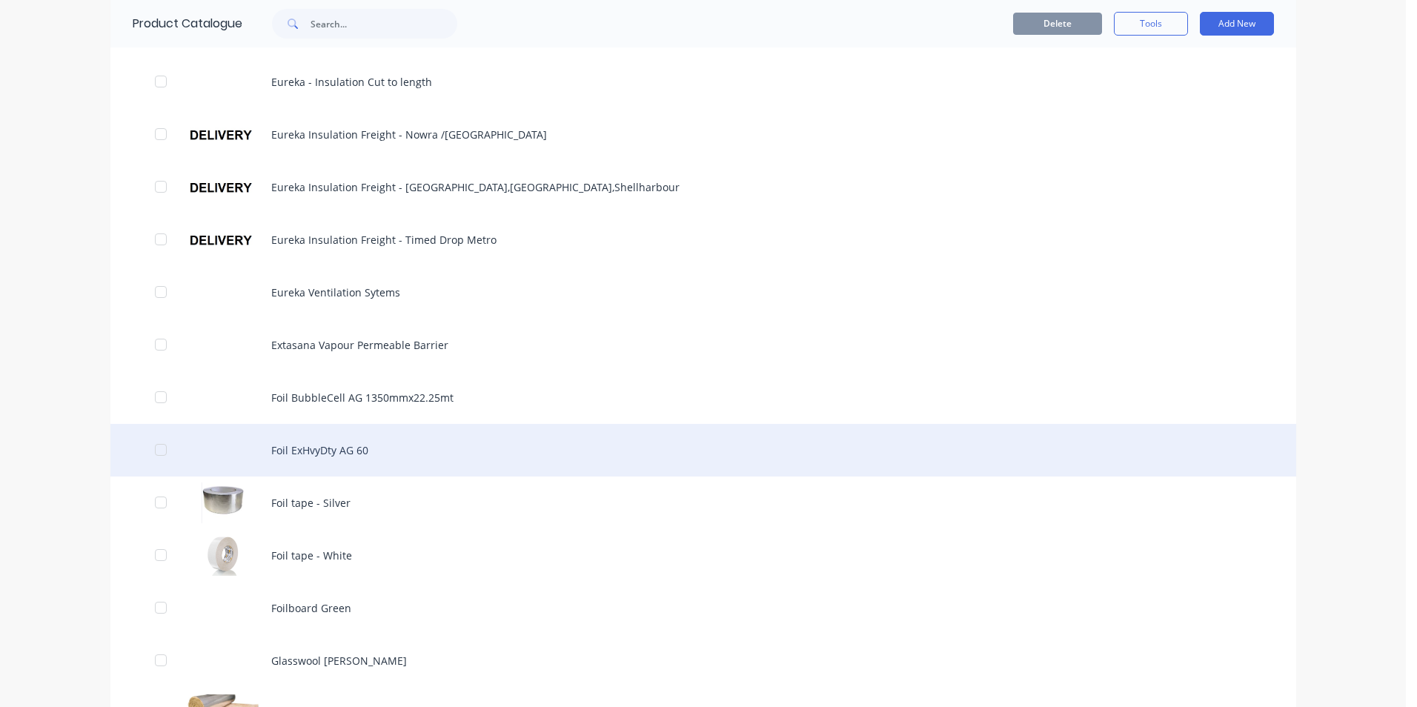
scroll to position [741, 0]
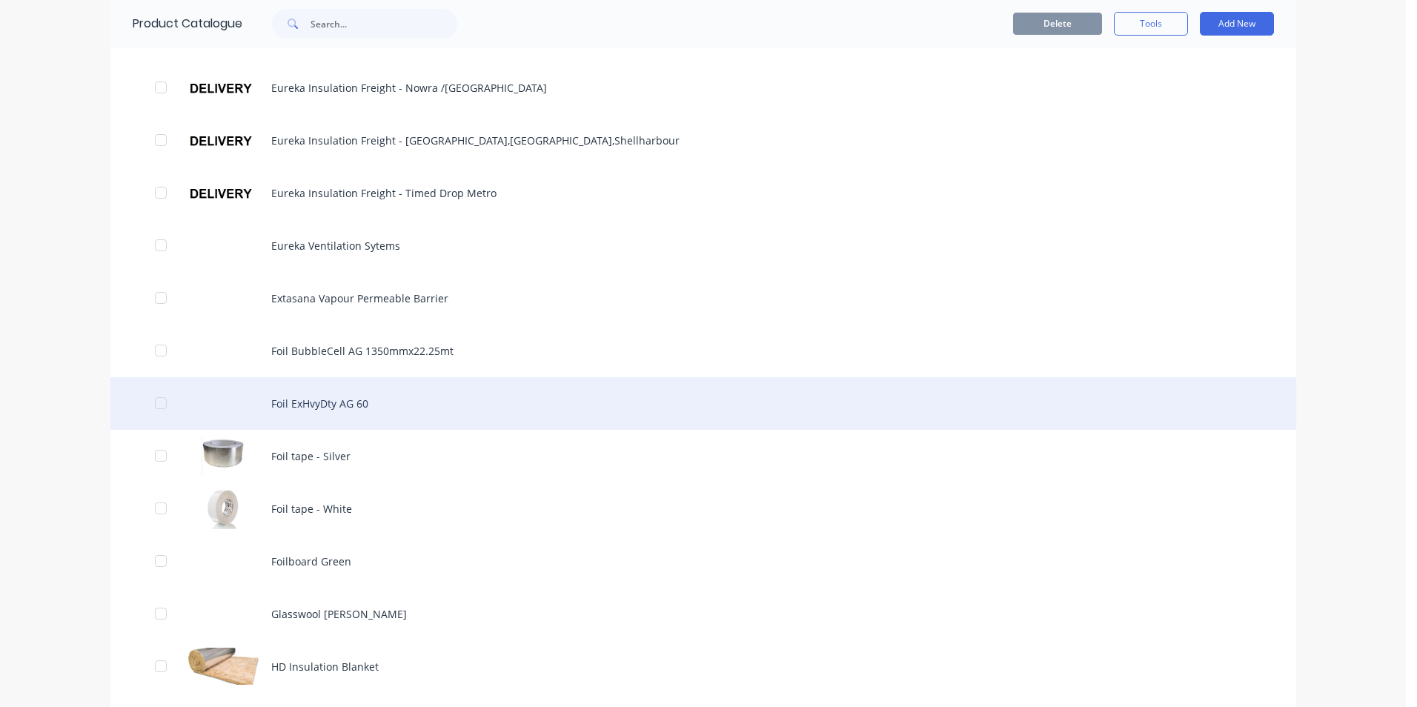
click at [347, 407] on div "Foil ExHvyDty AG 60" at bounding box center [702, 403] width 1185 height 53
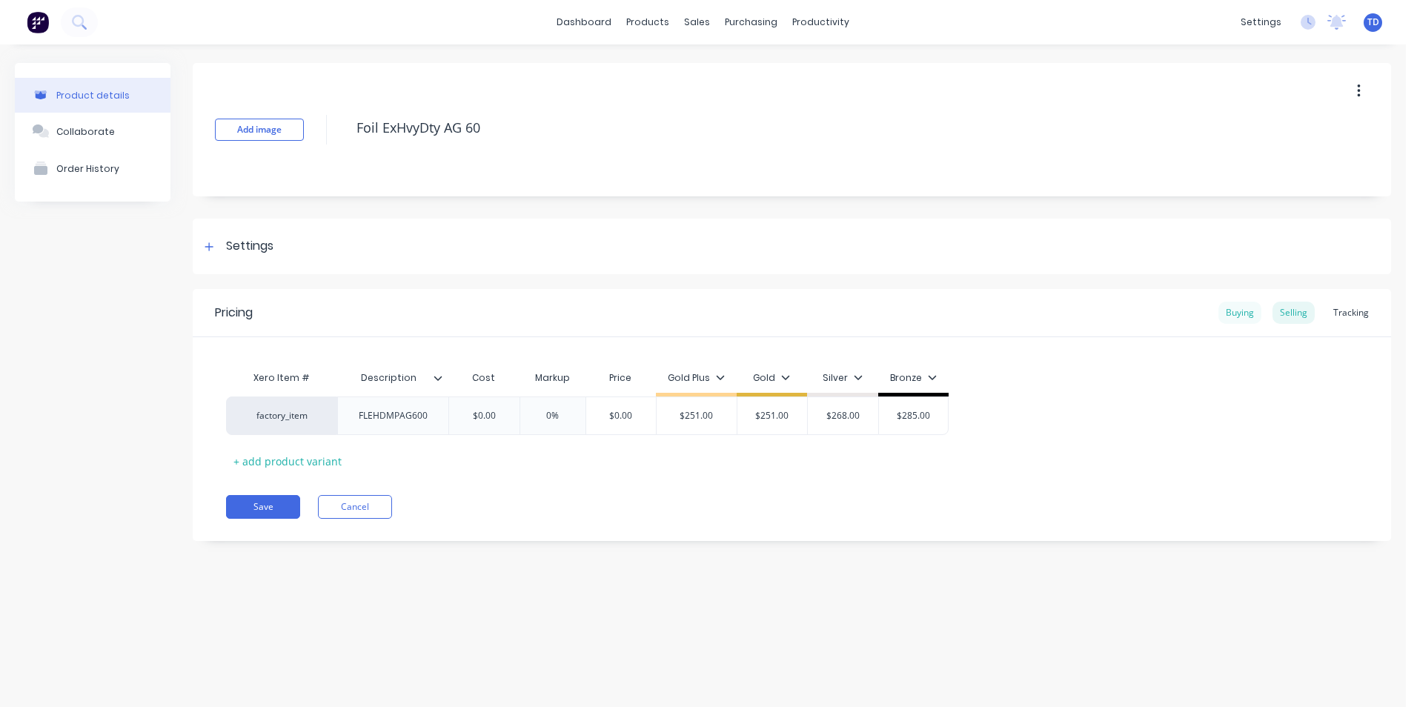
click at [1236, 315] on div "Buying" at bounding box center [1239, 313] width 43 height 22
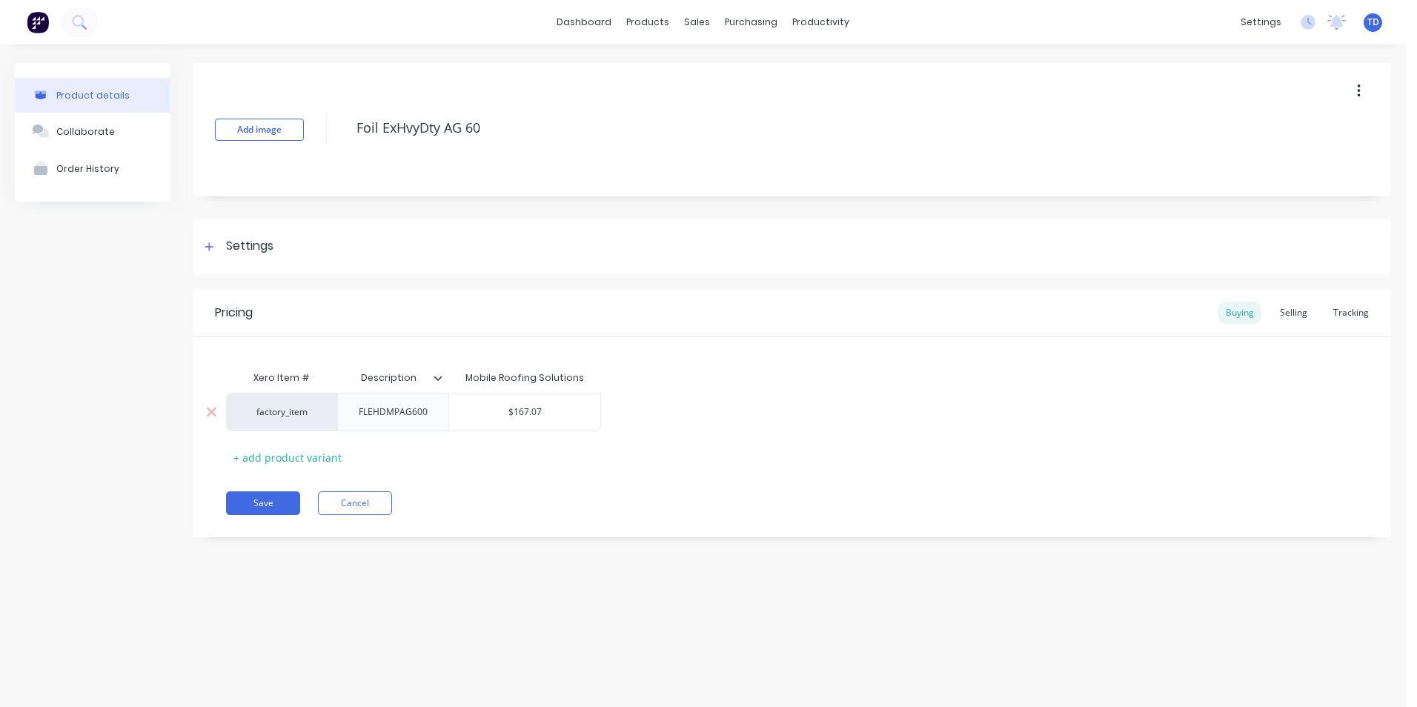
click at [567, 411] on input "$167.07" at bounding box center [524, 411] width 151 height 13
click at [1295, 313] on div "Selling" at bounding box center [1293, 313] width 42 height 22
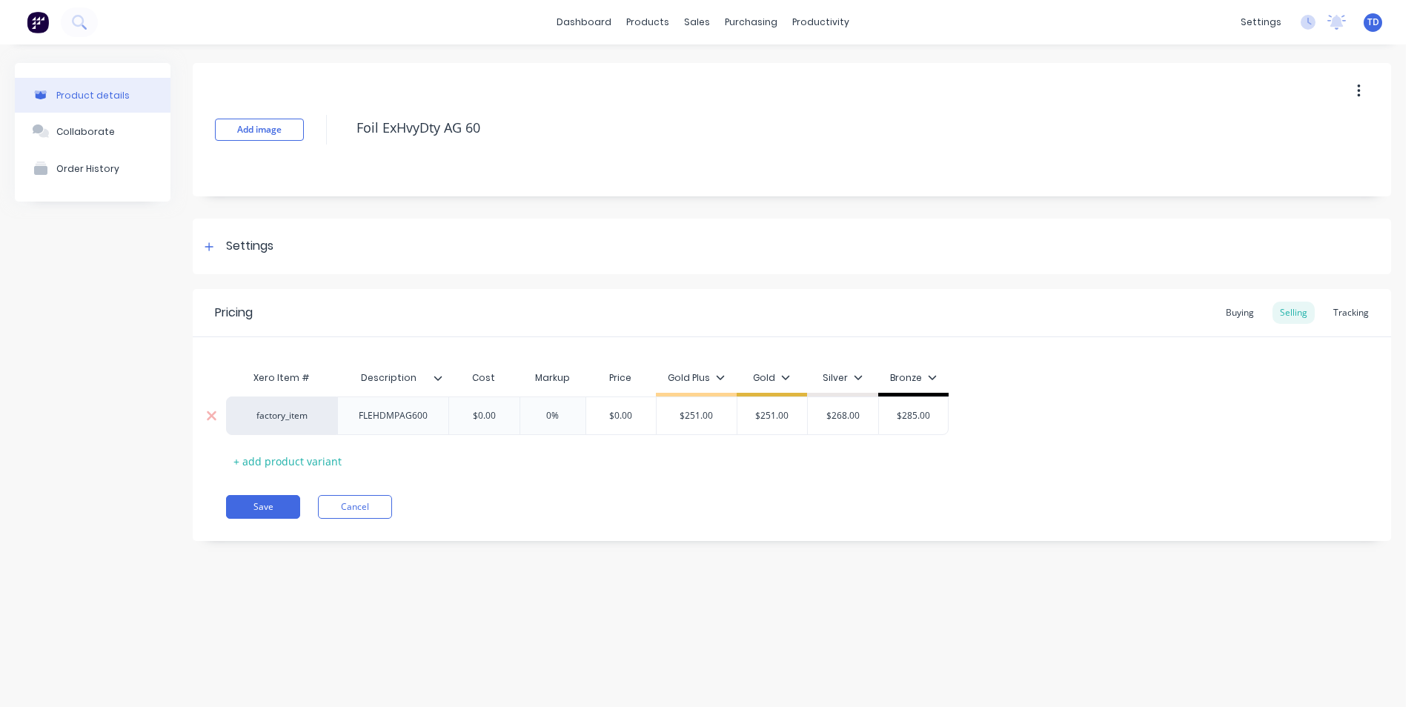
click at [497, 416] on input "$0.00" at bounding box center [484, 415] width 74 height 13
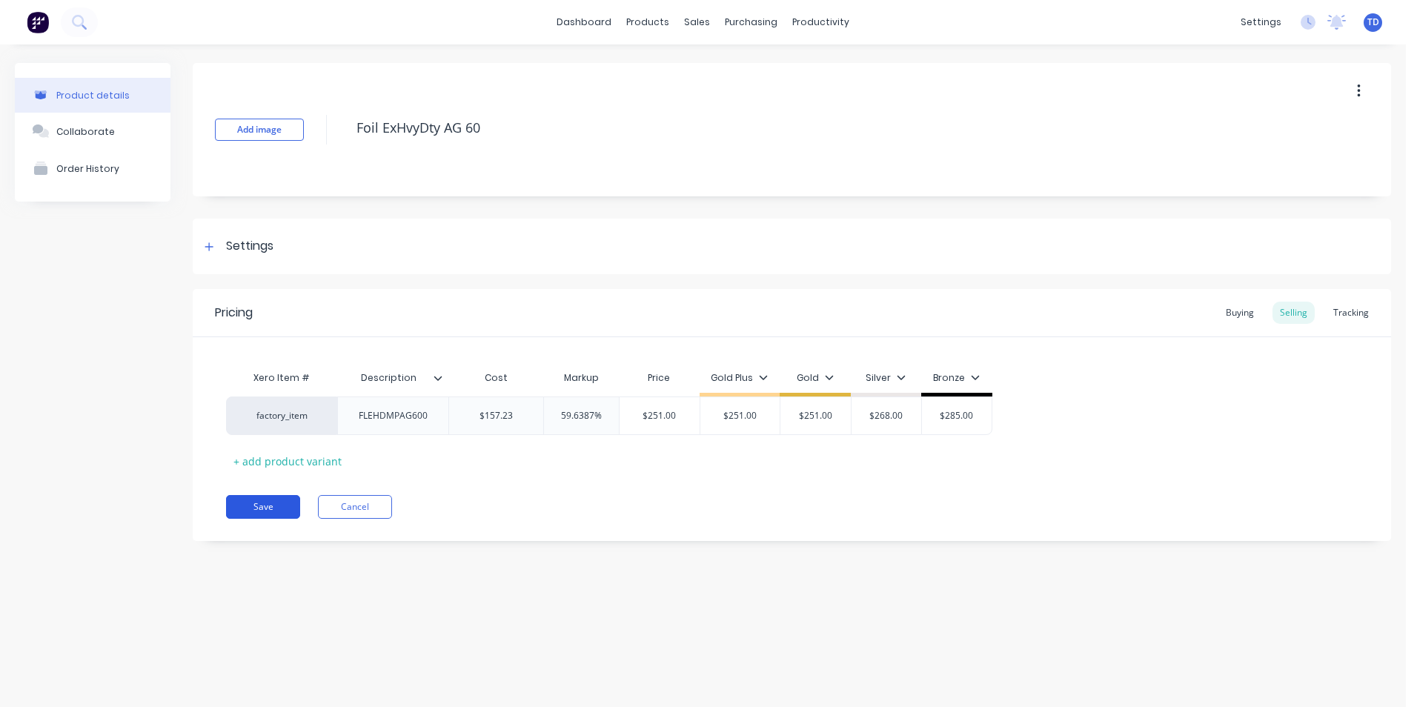
click at [273, 505] on button "Save" at bounding box center [263, 507] width 74 height 24
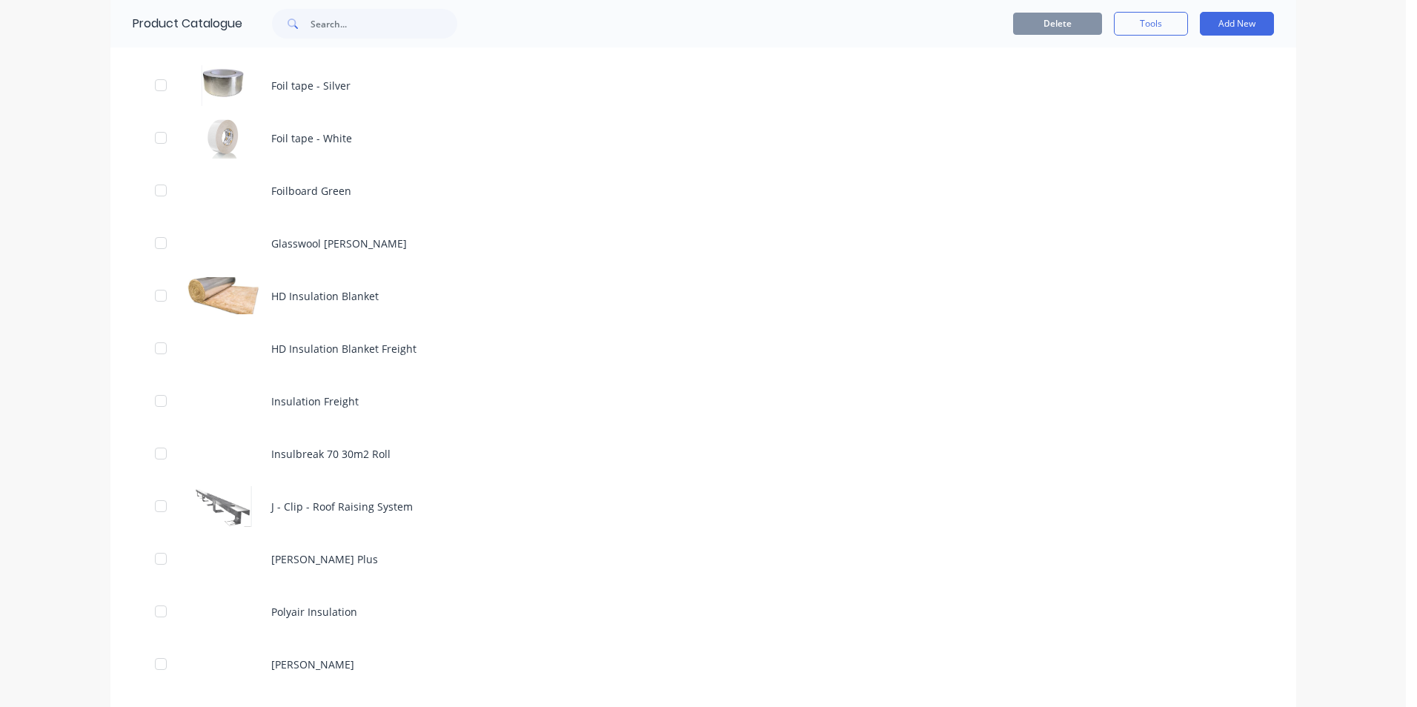
scroll to position [1037, 0]
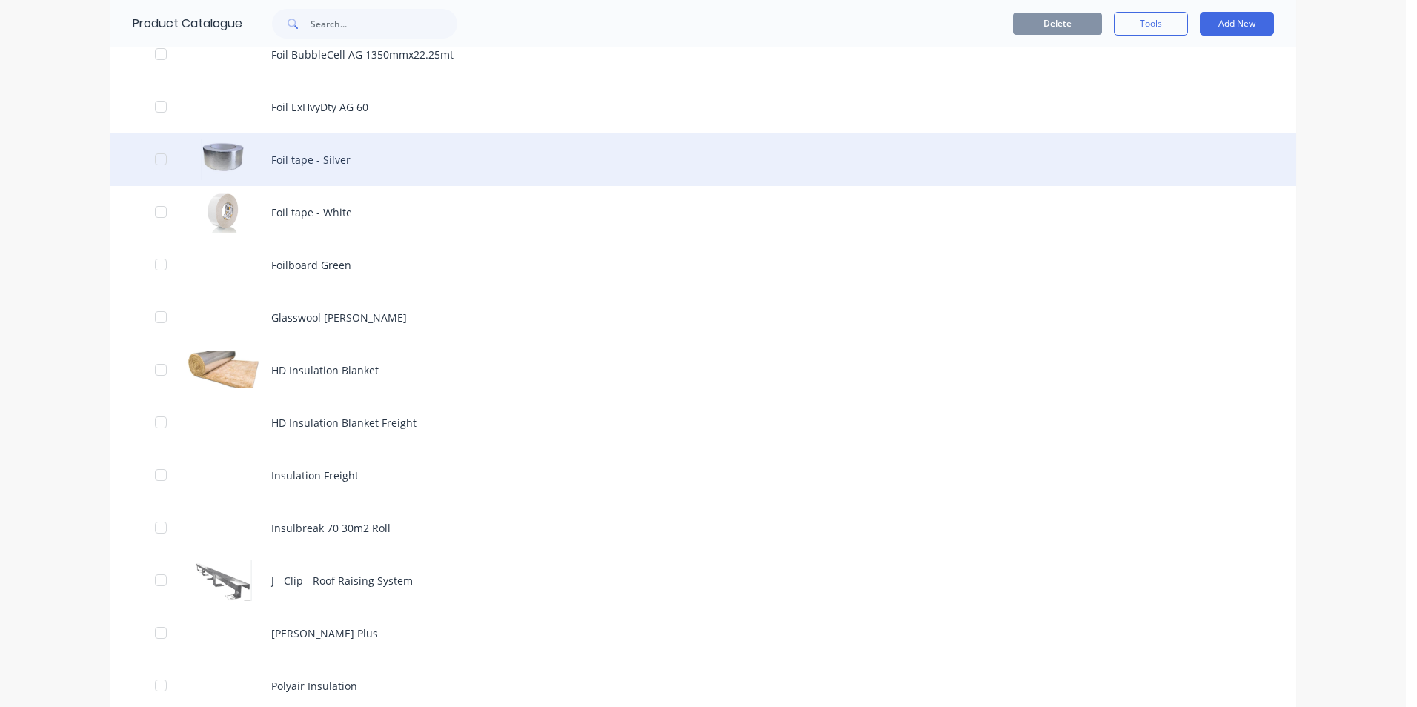
click at [316, 166] on div "Foil tape - Silver" at bounding box center [702, 159] width 1185 height 53
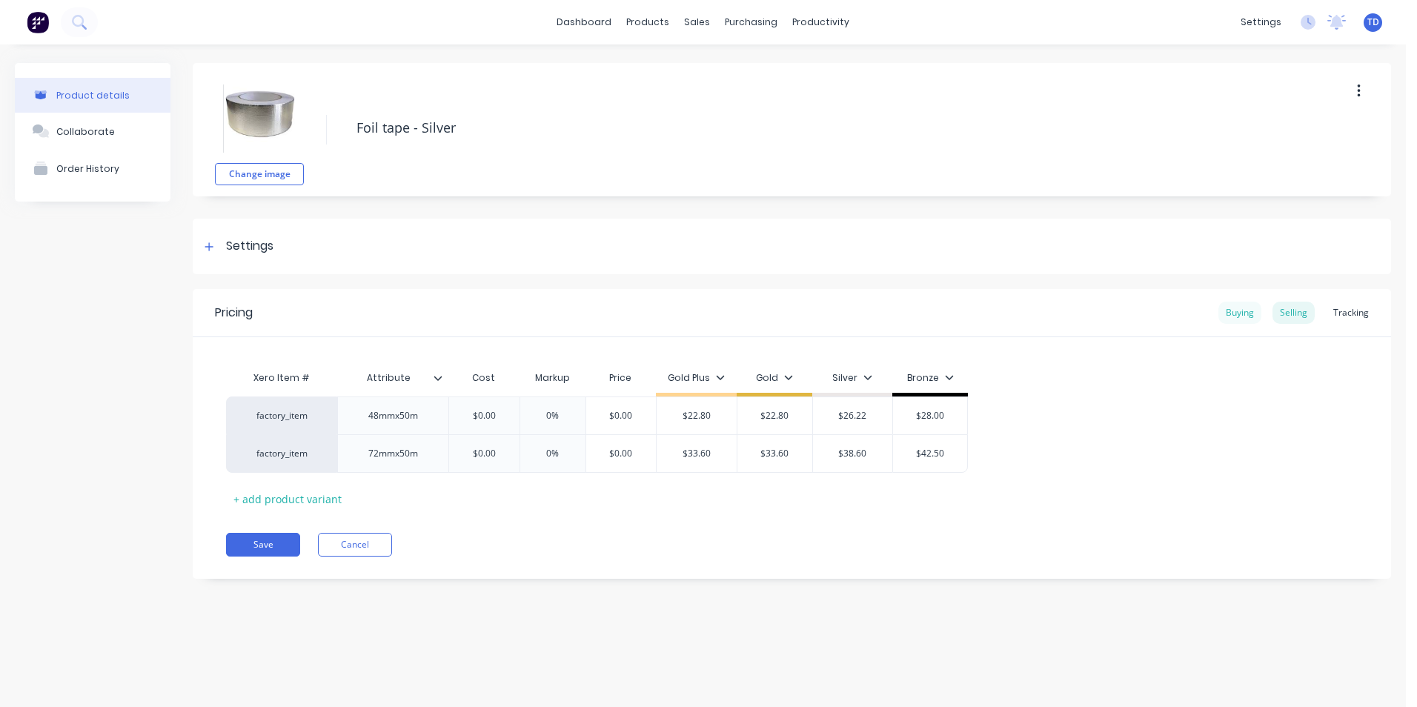
click at [1239, 311] on div "Buying" at bounding box center [1239, 313] width 43 height 22
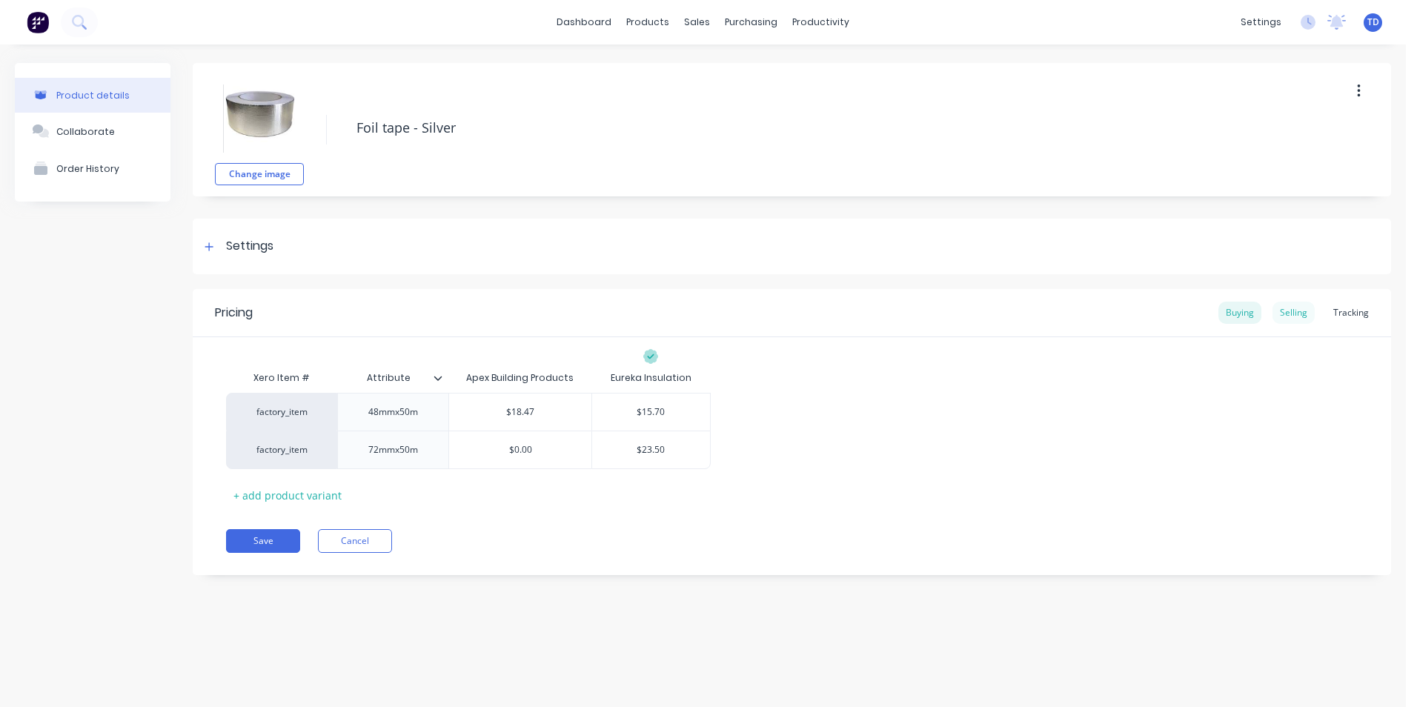
click at [1288, 313] on div "Selling" at bounding box center [1293, 313] width 42 height 22
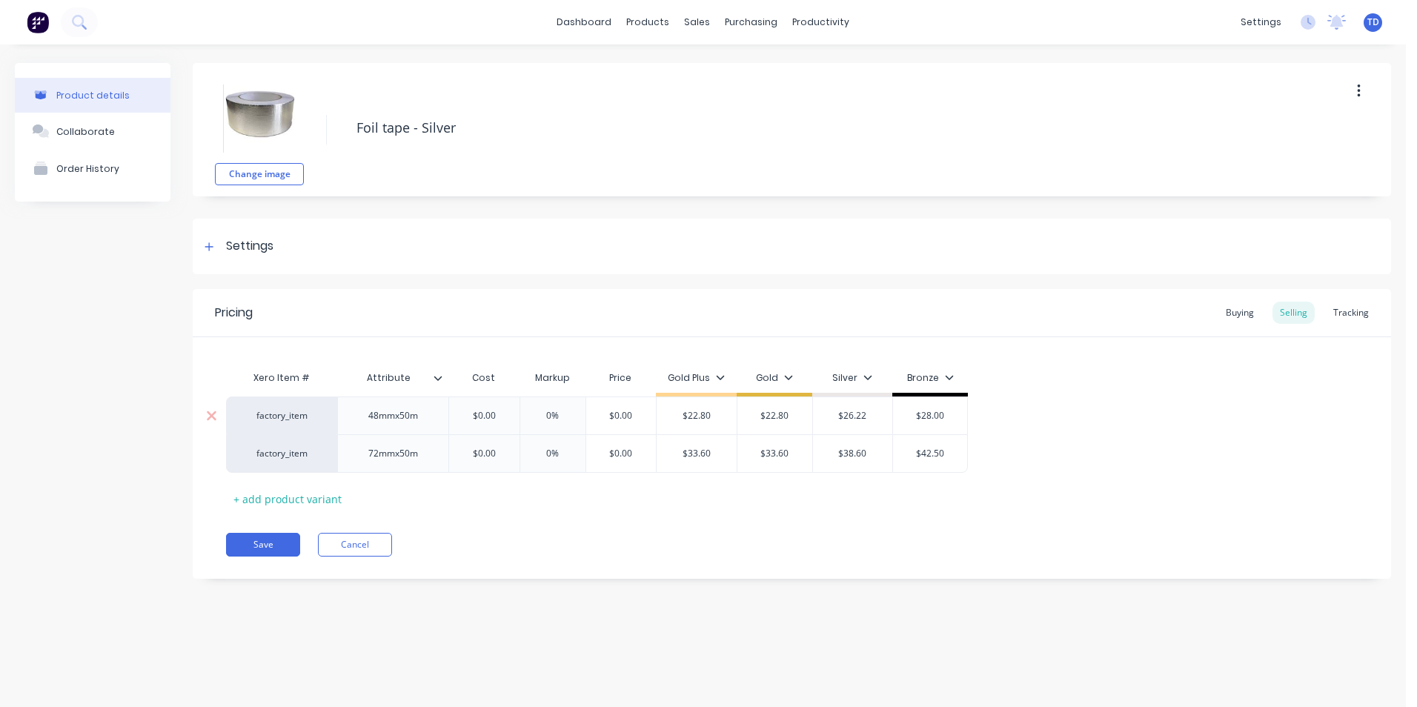
click at [505, 409] on input "$0.00" at bounding box center [484, 415] width 74 height 13
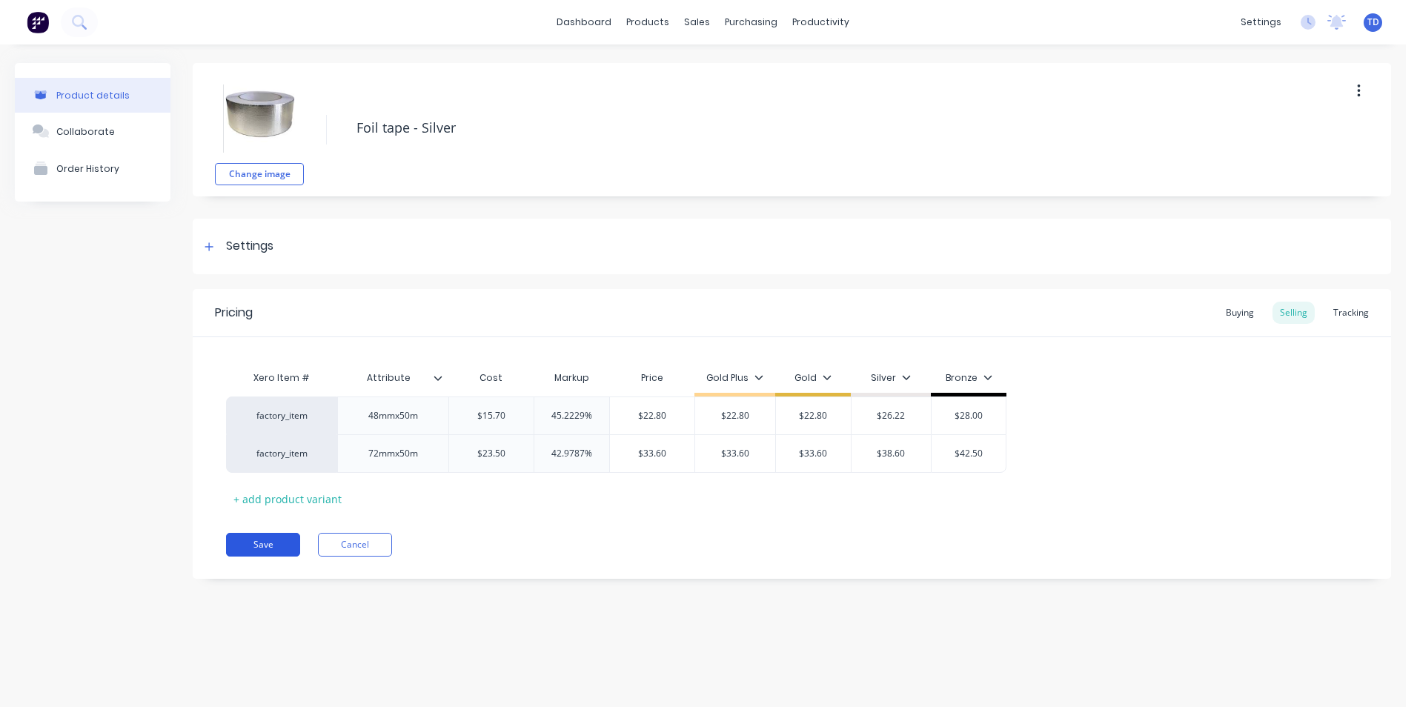
click at [273, 545] on button "Save" at bounding box center [263, 545] width 74 height 24
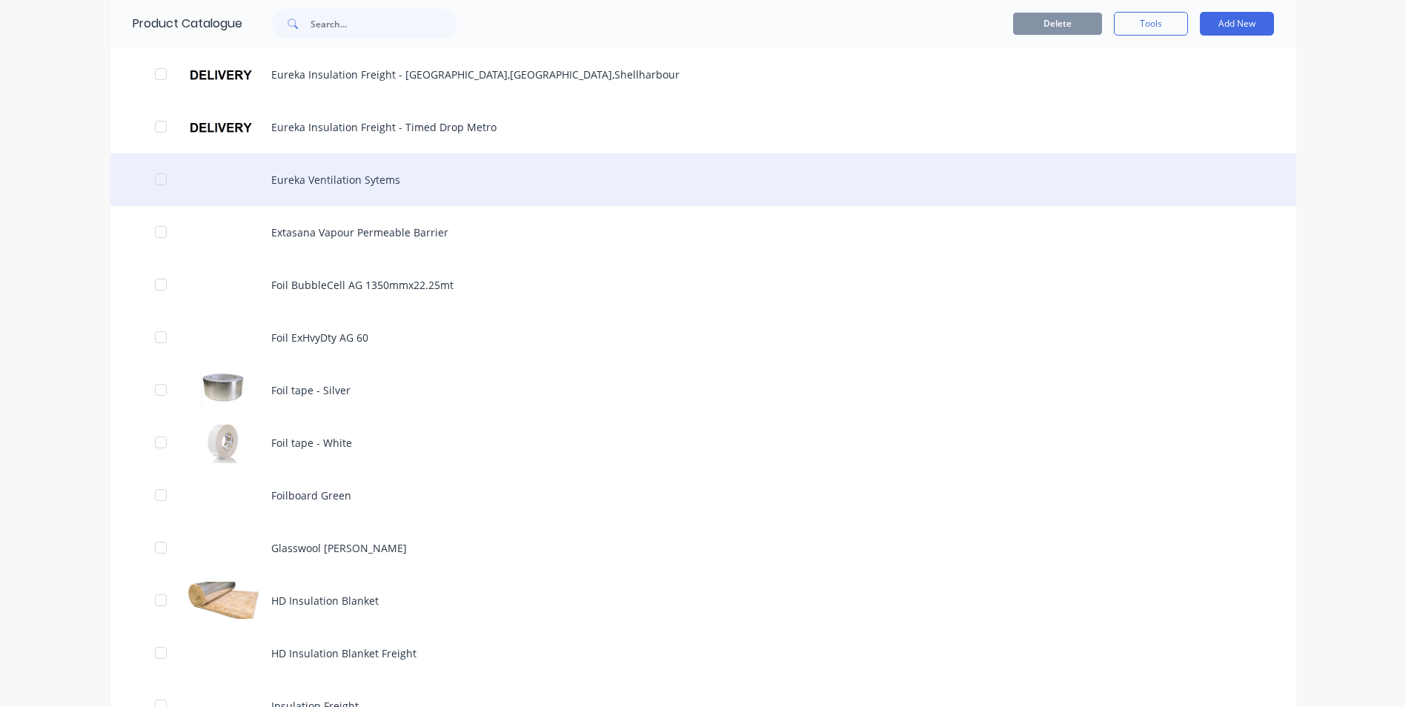
scroll to position [815, 0]
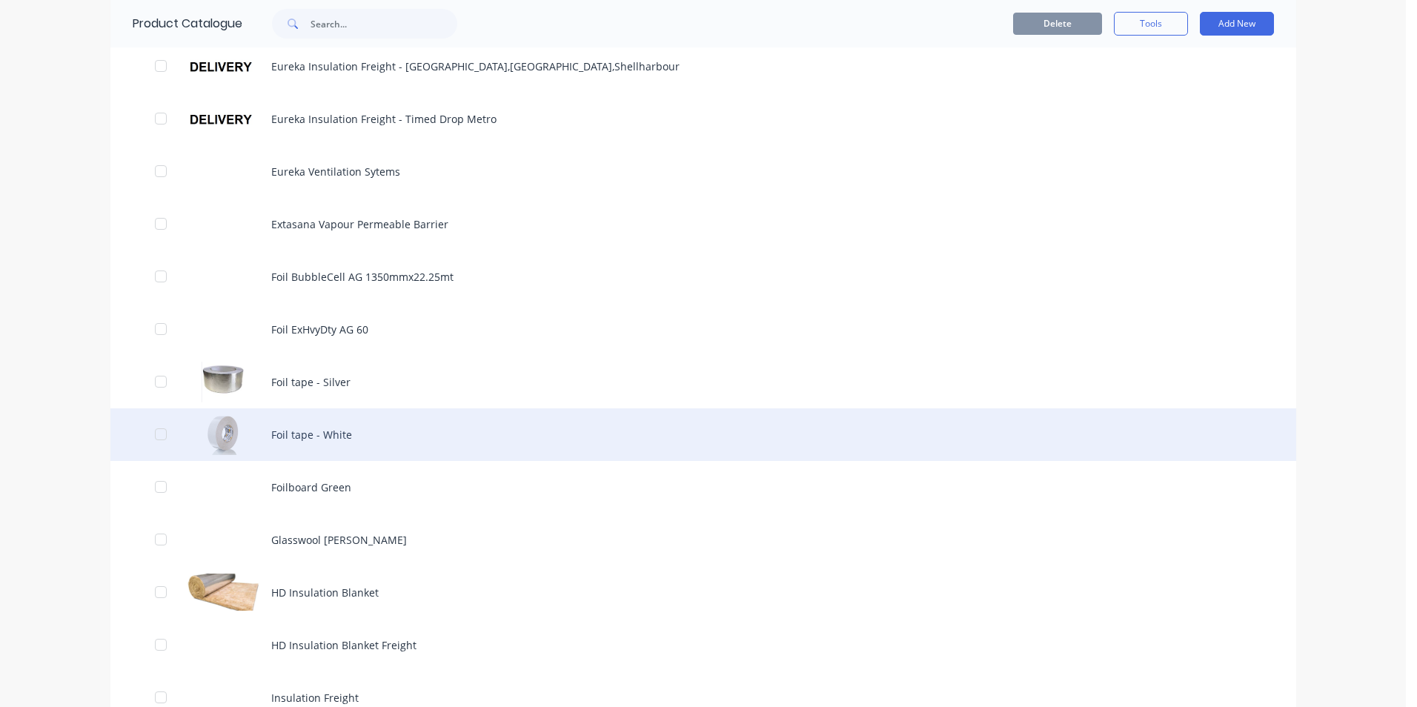
click at [296, 434] on div "Foil tape - White" at bounding box center [702, 434] width 1185 height 53
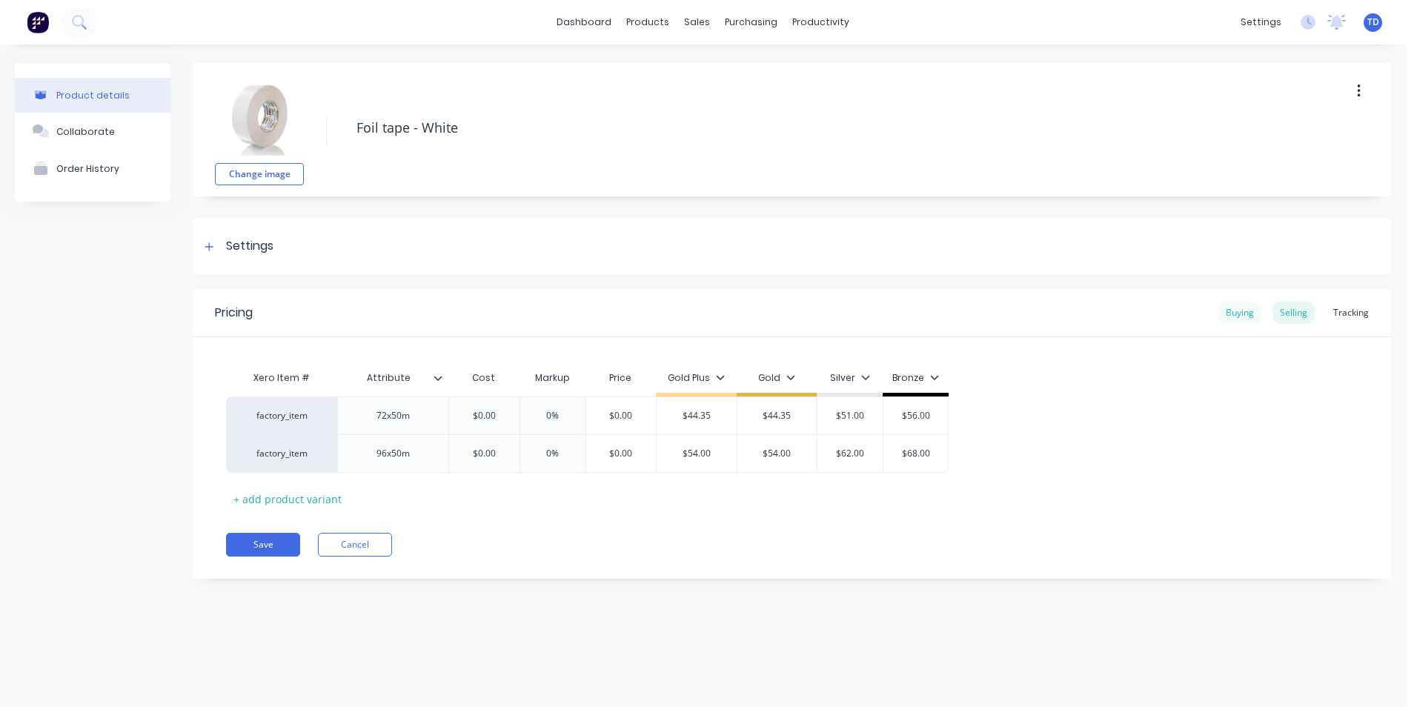
click at [1240, 310] on div "Buying" at bounding box center [1239, 313] width 43 height 22
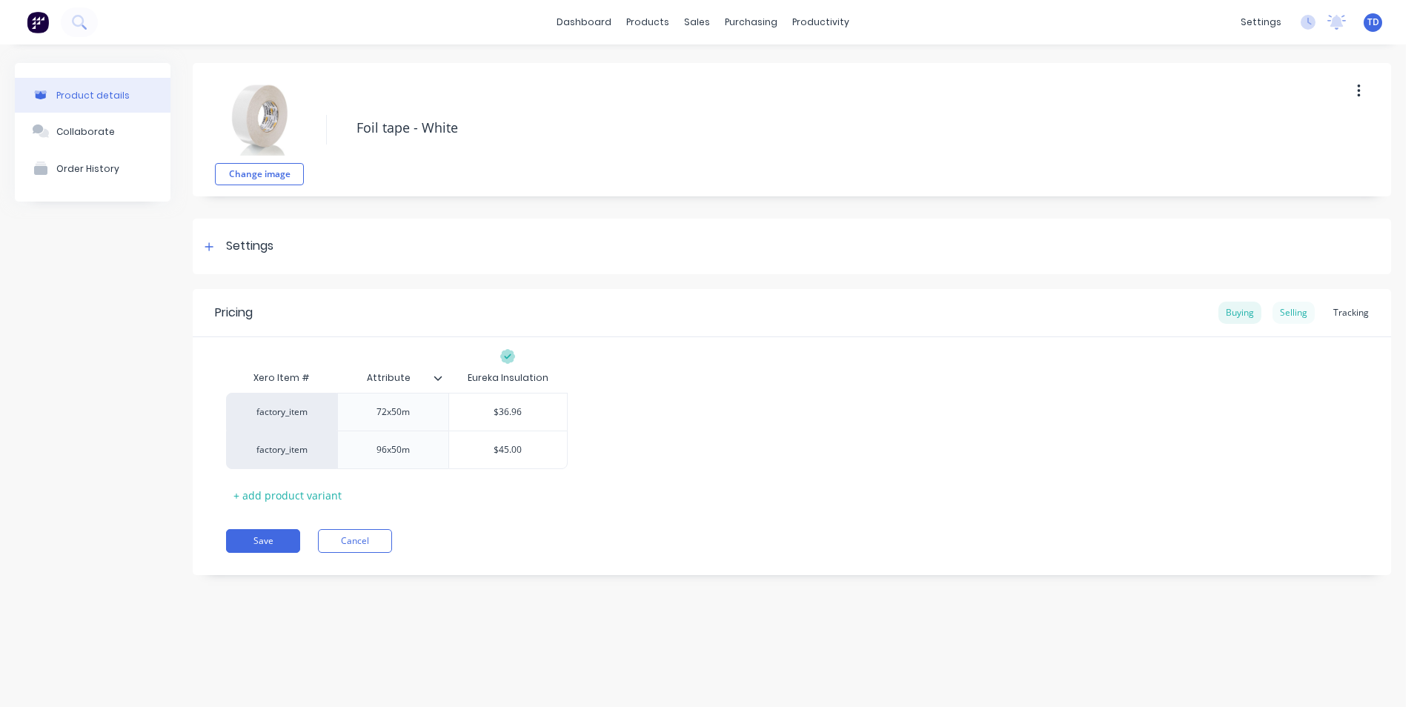
click at [1288, 313] on div "Selling" at bounding box center [1293, 313] width 42 height 22
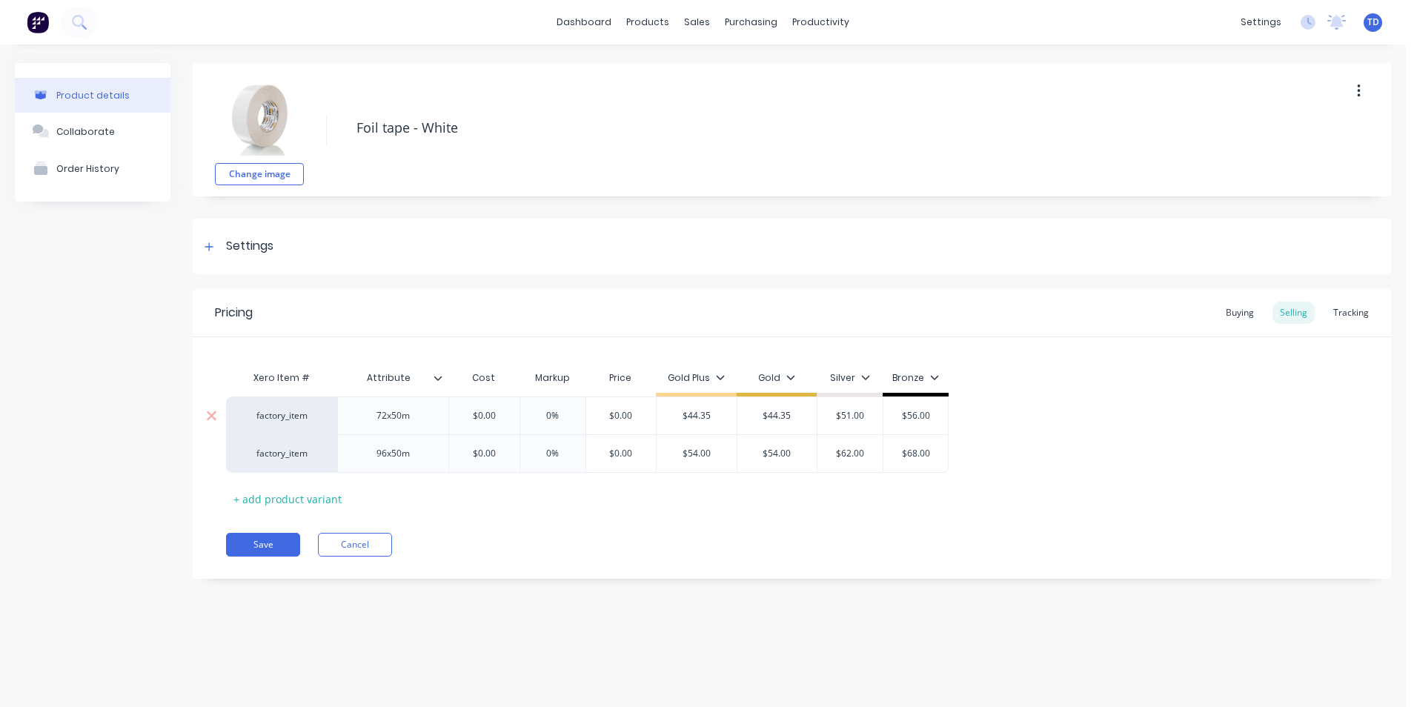
click at [510, 416] on input "$0.00" at bounding box center [484, 415] width 74 height 13
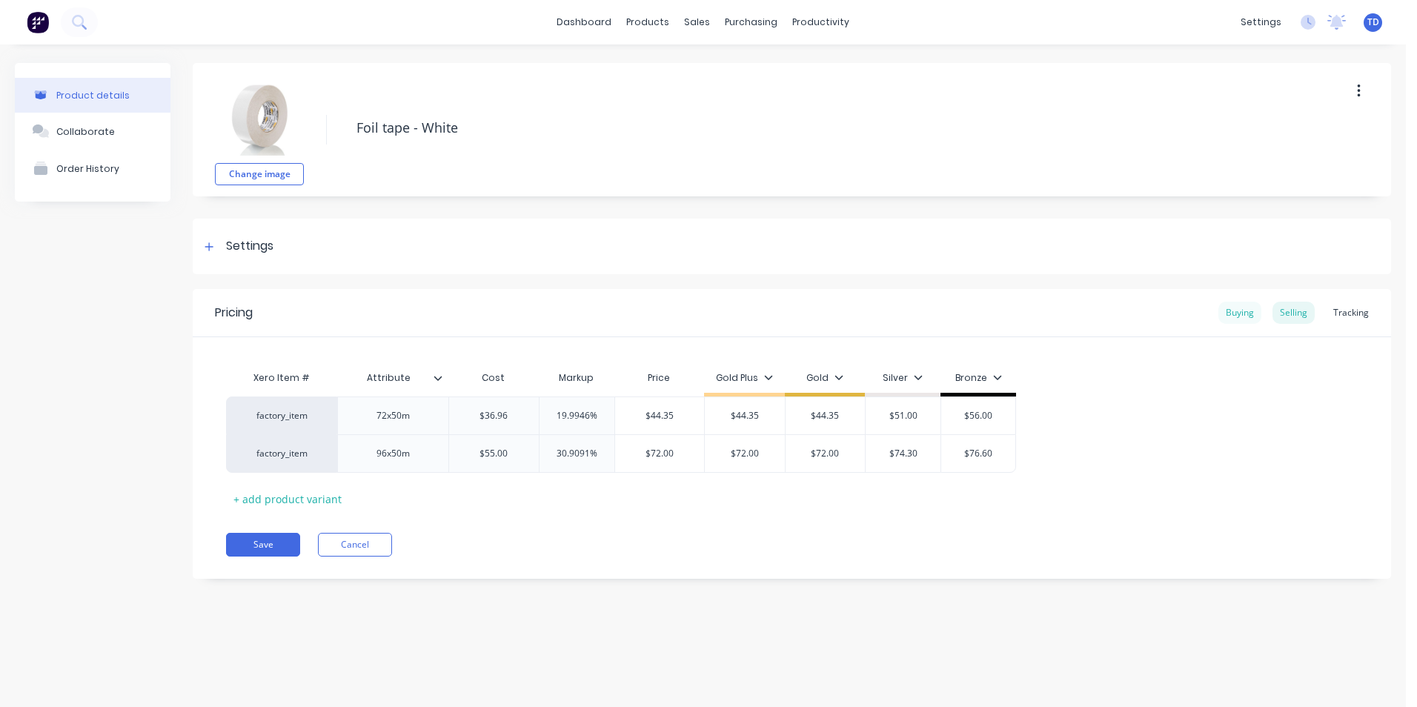
click at [1240, 311] on div "Buying" at bounding box center [1239, 313] width 43 height 22
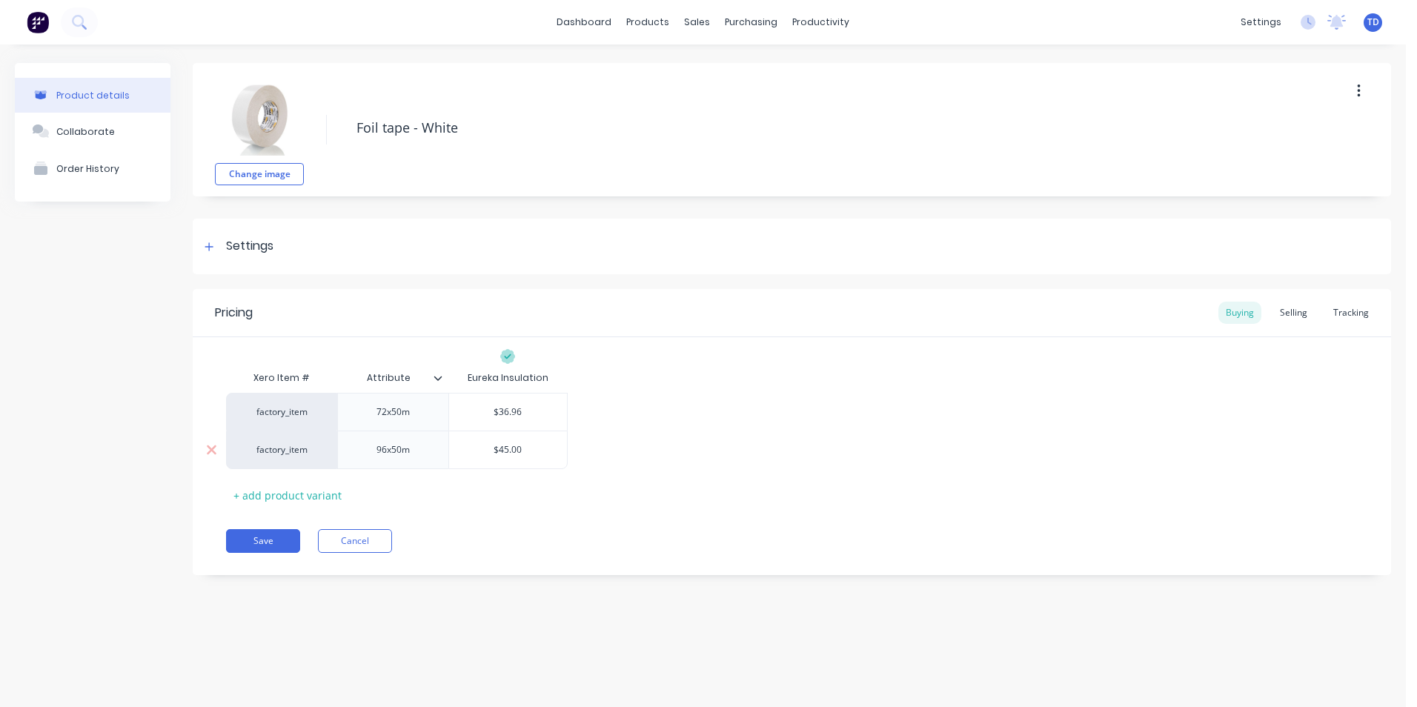
click at [557, 459] on div "$45.00" at bounding box center [508, 449] width 118 height 37
click at [269, 547] on button "Save" at bounding box center [263, 541] width 74 height 24
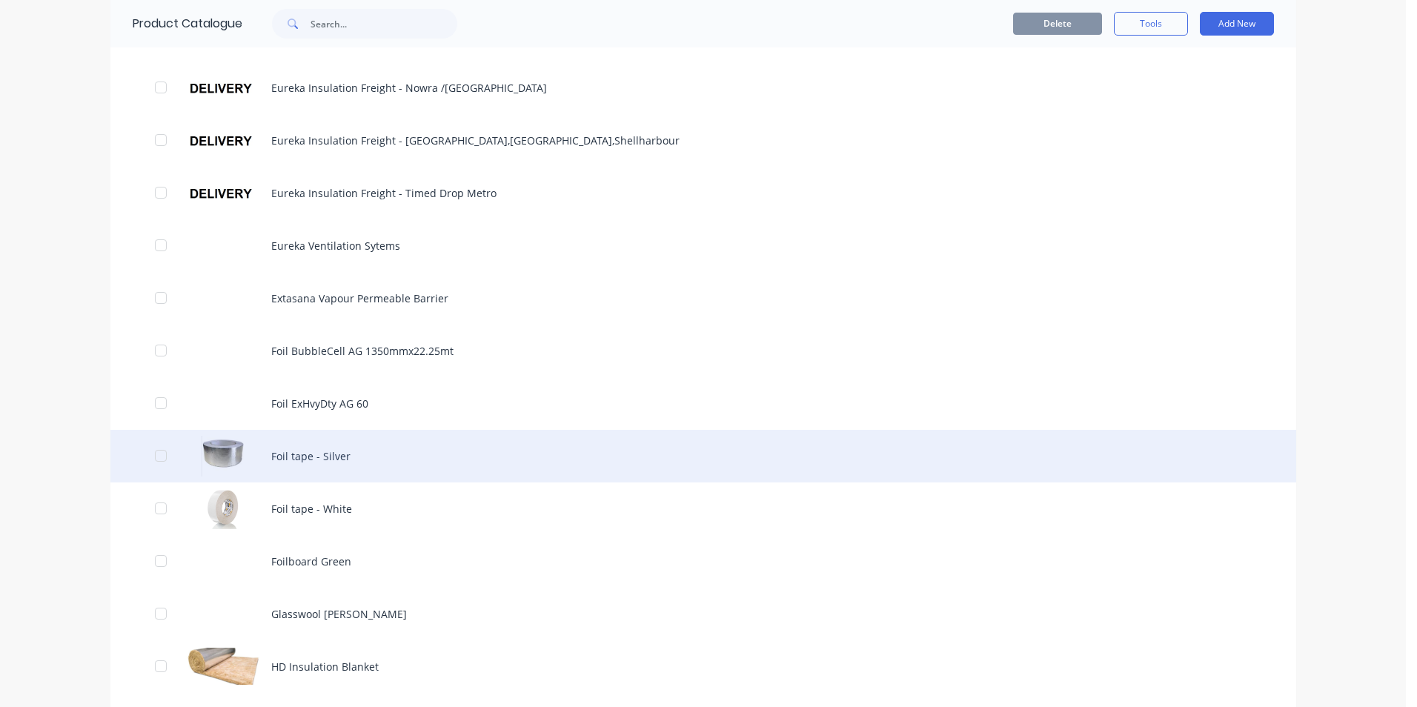
scroll to position [815, 0]
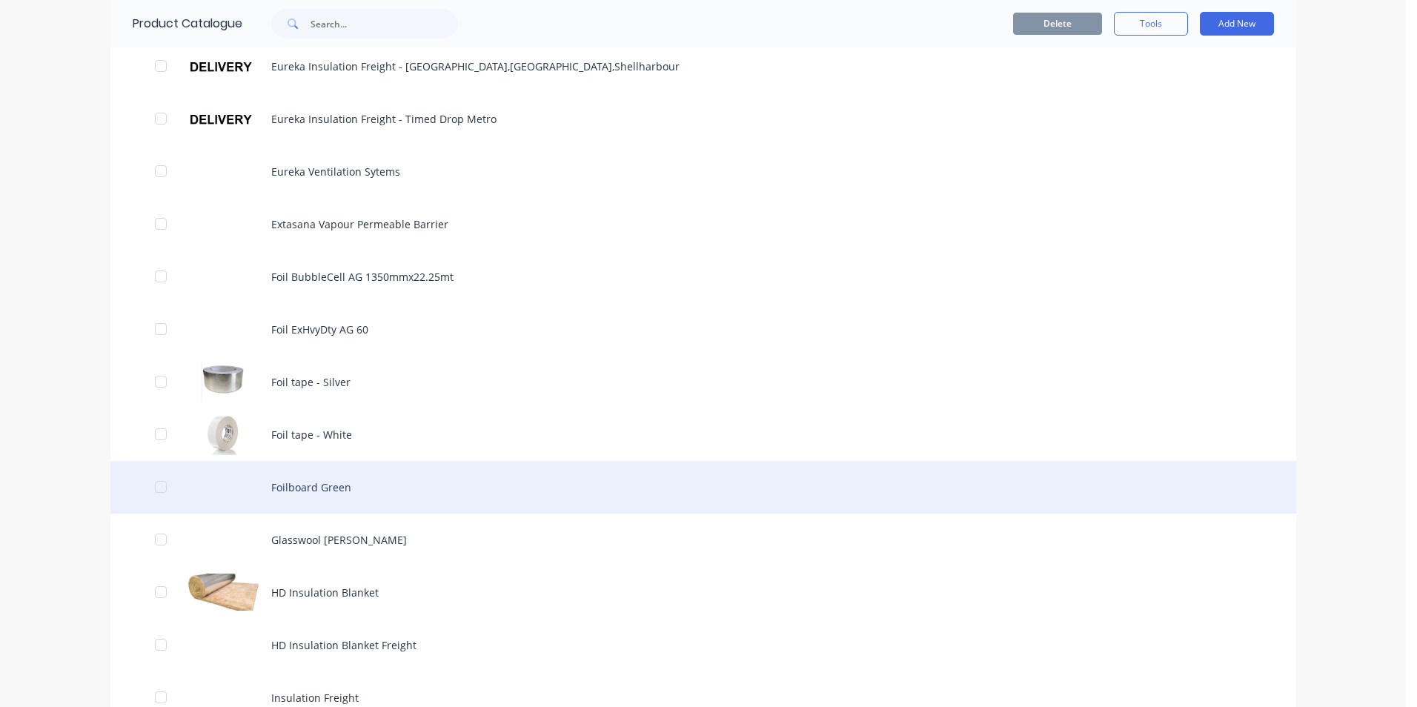
click at [274, 485] on div "Foilboard Green" at bounding box center [702, 487] width 1185 height 53
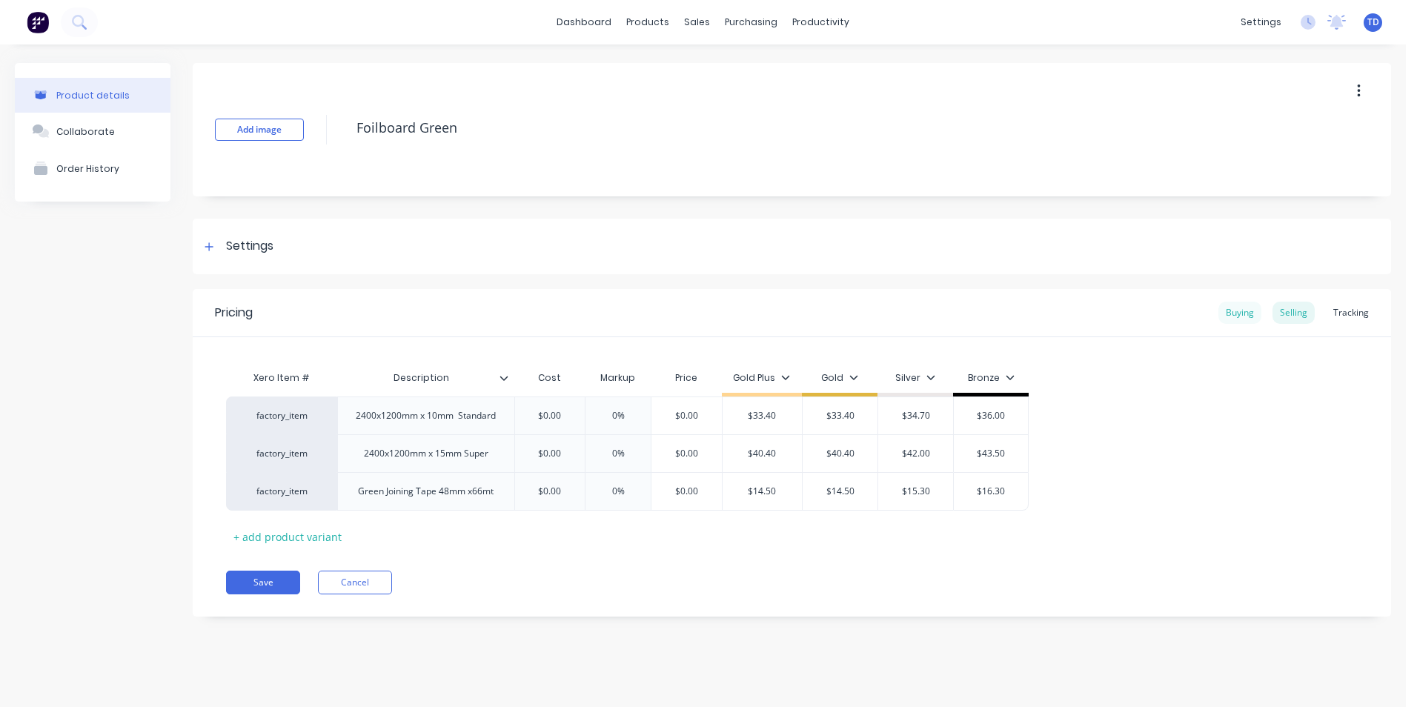
click at [1230, 313] on div "Buying" at bounding box center [1239, 313] width 43 height 22
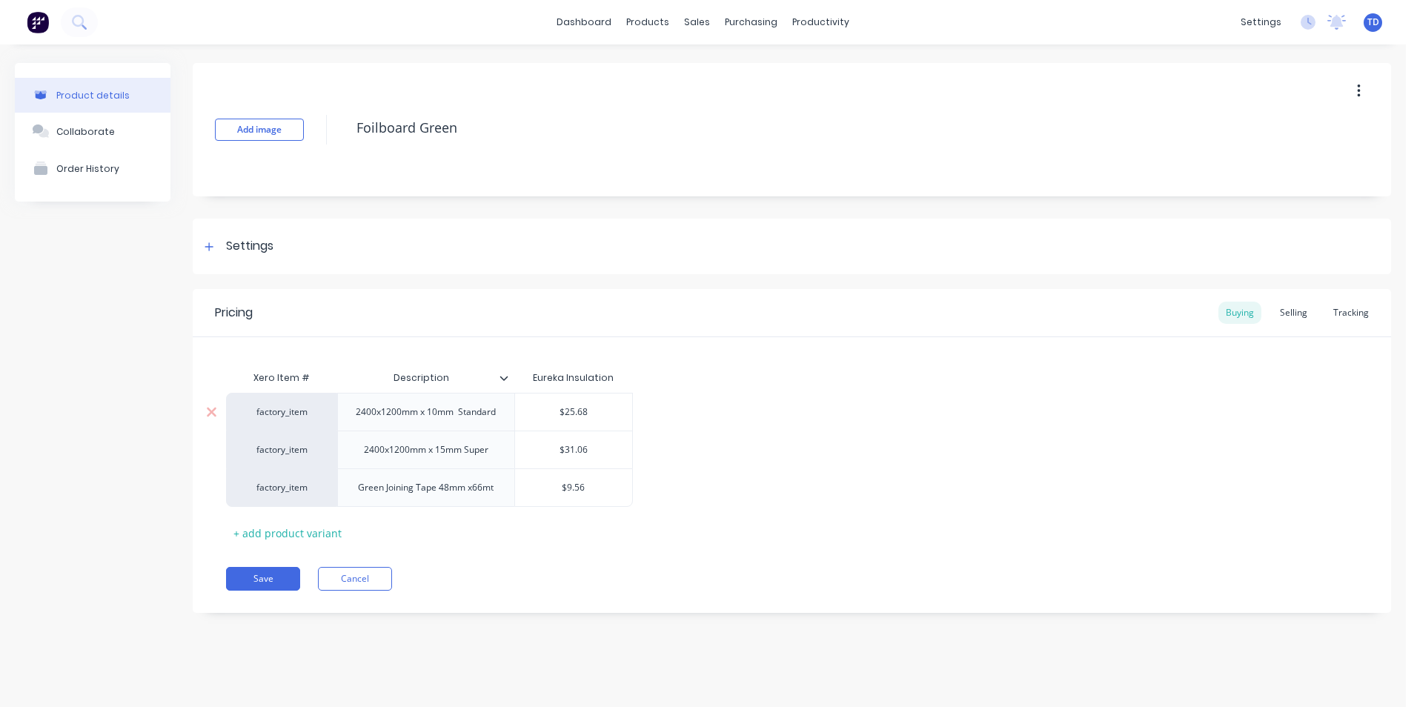
click at [616, 413] on input "$25.68" at bounding box center [574, 411] width 118 height 13
click at [1287, 310] on div "Selling" at bounding box center [1293, 313] width 42 height 22
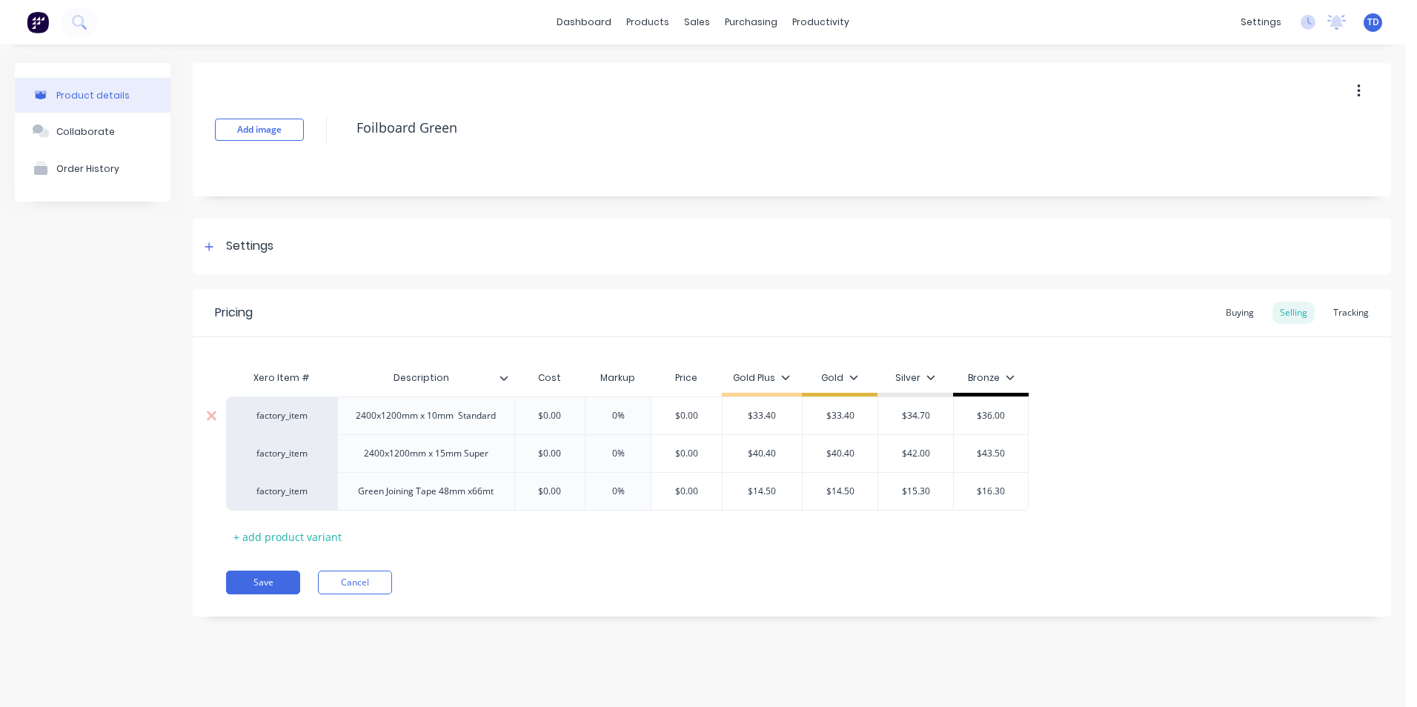
click at [570, 419] on input "$0.00" at bounding box center [550, 415] width 74 height 13
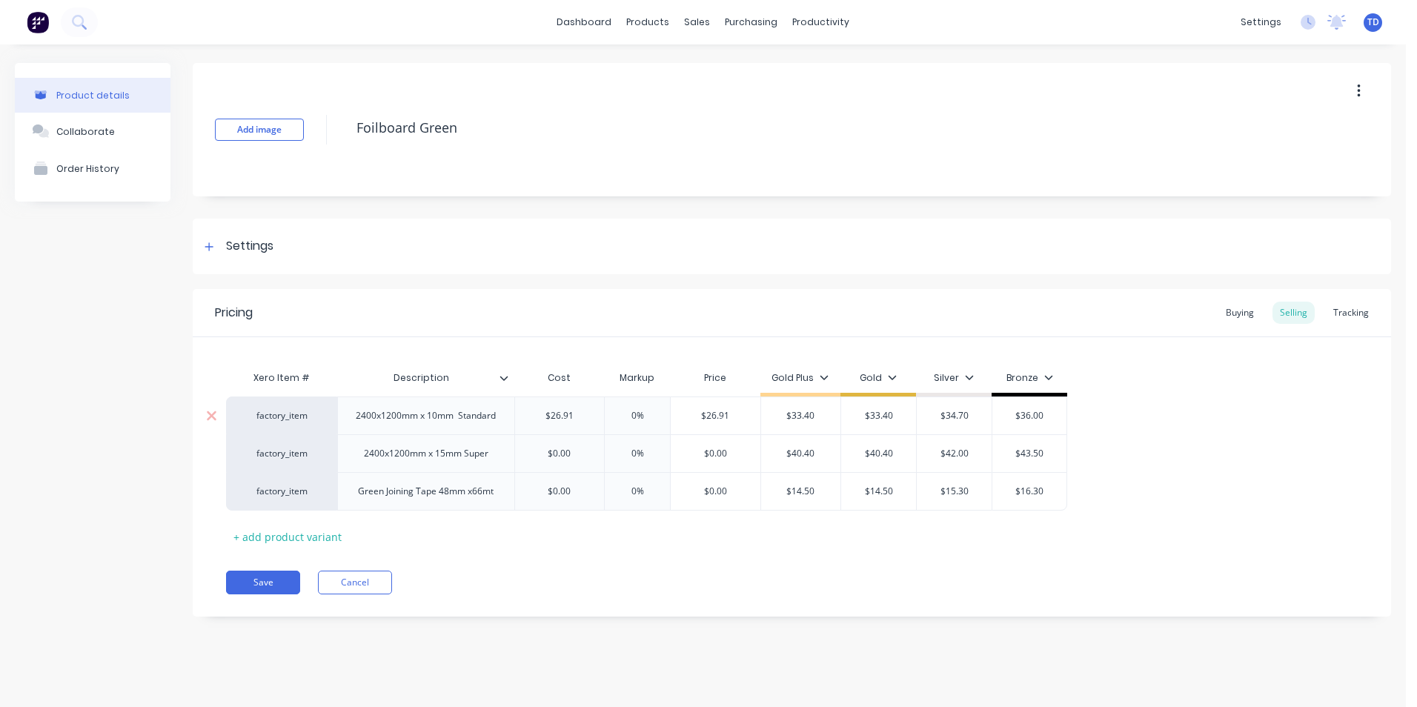
drag, startPoint x: 565, startPoint y: 419, endPoint x: 573, endPoint y: 413, distance: 10.5
click at [565, 419] on input "$26.91" at bounding box center [560, 415] width 90 height 13
click at [573, 413] on input "$26.91" at bounding box center [560, 415] width 90 height 13
click at [736, 419] on input "$26.91" at bounding box center [716, 415] width 90 height 13
click at [255, 576] on button "Save" at bounding box center [263, 582] width 74 height 24
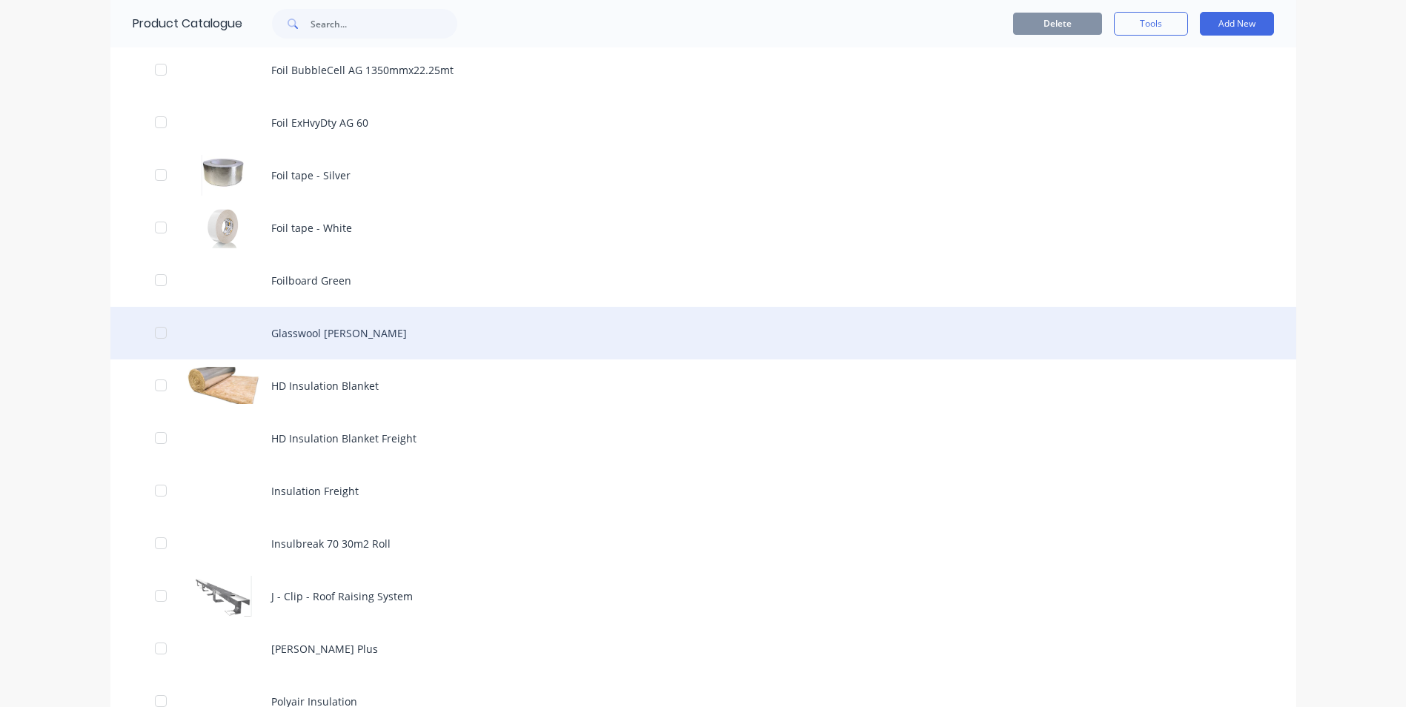
scroll to position [1037, 0]
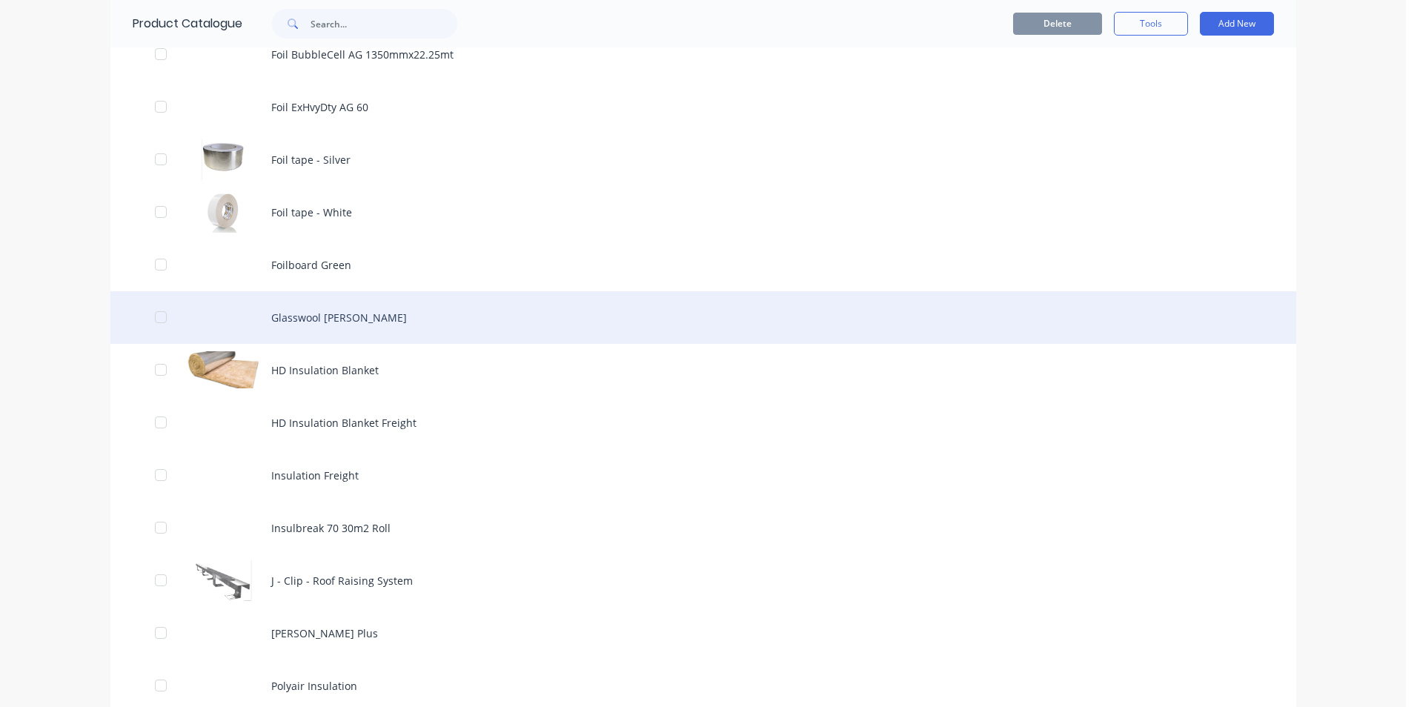
click at [305, 321] on div "Glasswool [PERSON_NAME]" at bounding box center [702, 317] width 1185 height 53
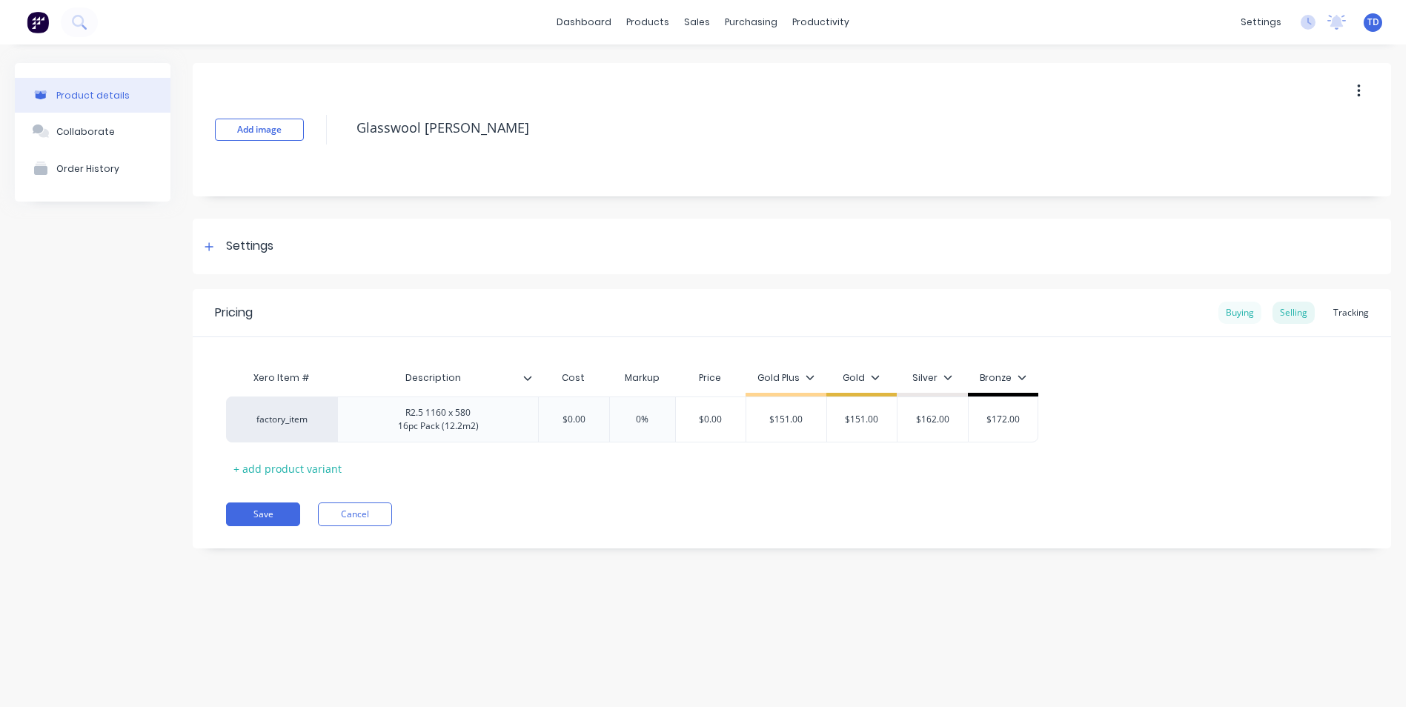
click at [1240, 316] on div "Buying" at bounding box center [1239, 313] width 43 height 22
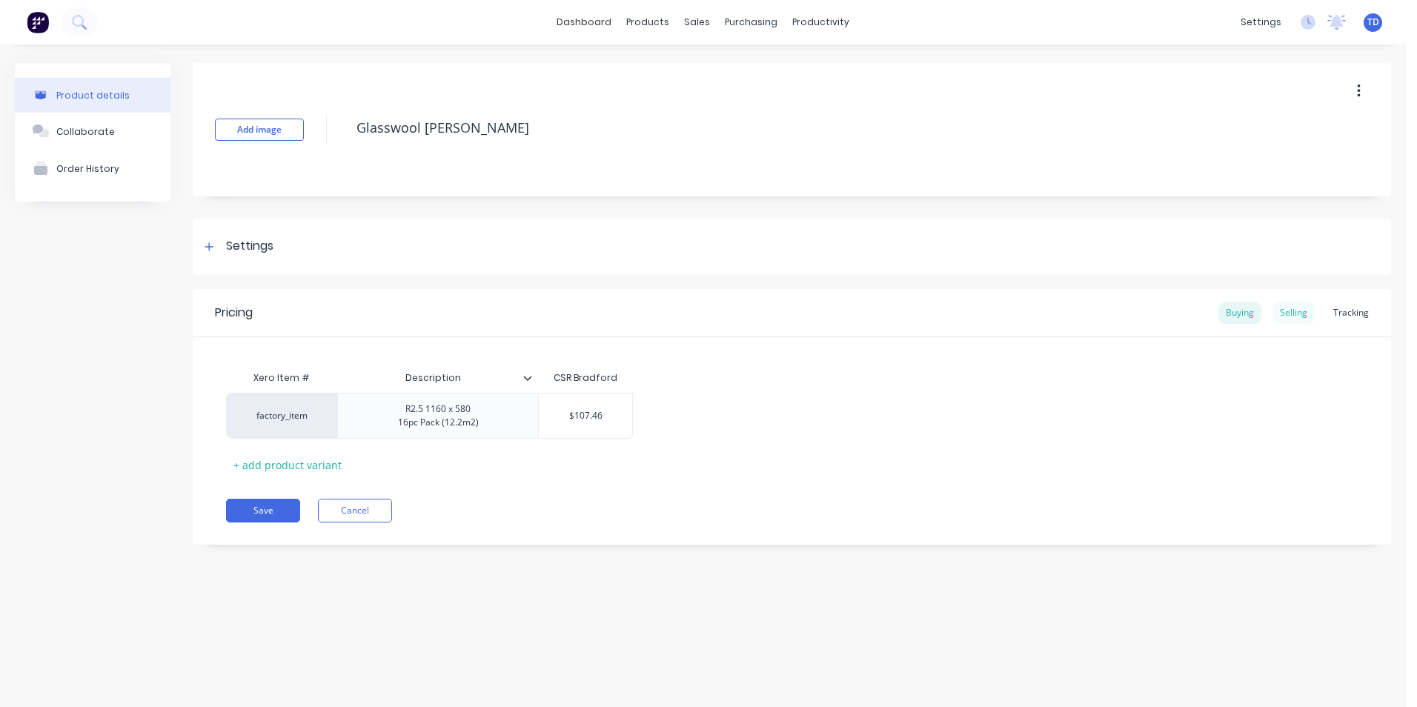
click at [1307, 313] on div "Selling" at bounding box center [1293, 313] width 42 height 22
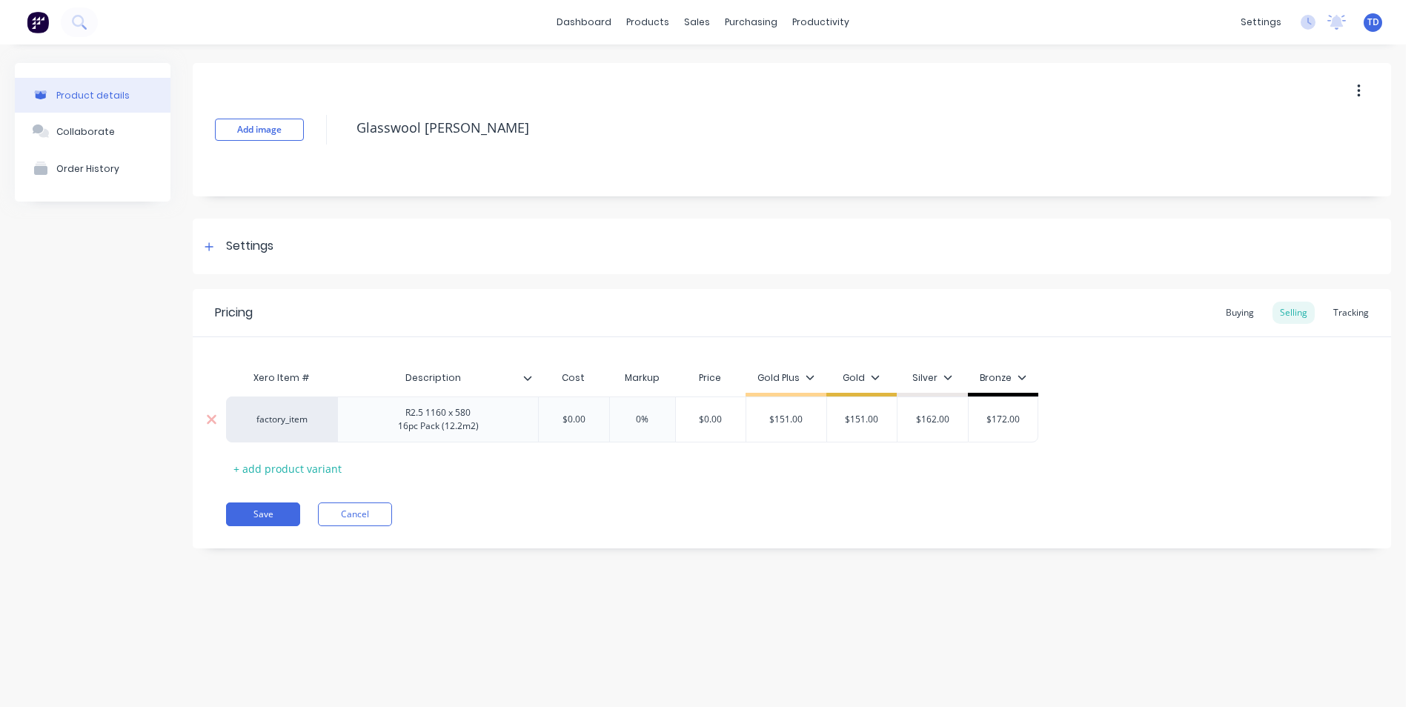
click at [602, 411] on div "$0.00" at bounding box center [573, 419] width 74 height 37
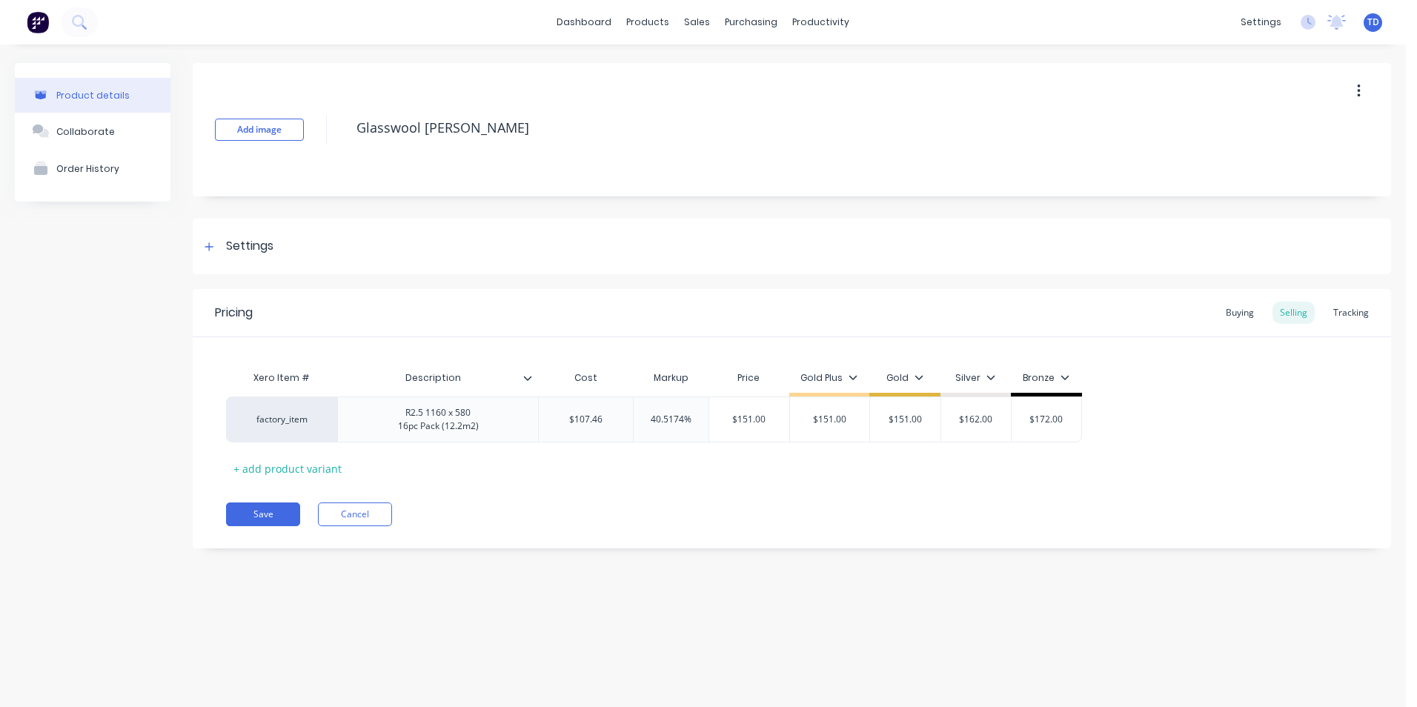
click at [496, 485] on div "Pricing Buying Selling Tracking Xero Item # Description Cost Markup Price Gold …" at bounding box center [792, 418] width 1198 height 259
click at [277, 505] on button "Save" at bounding box center [263, 514] width 74 height 24
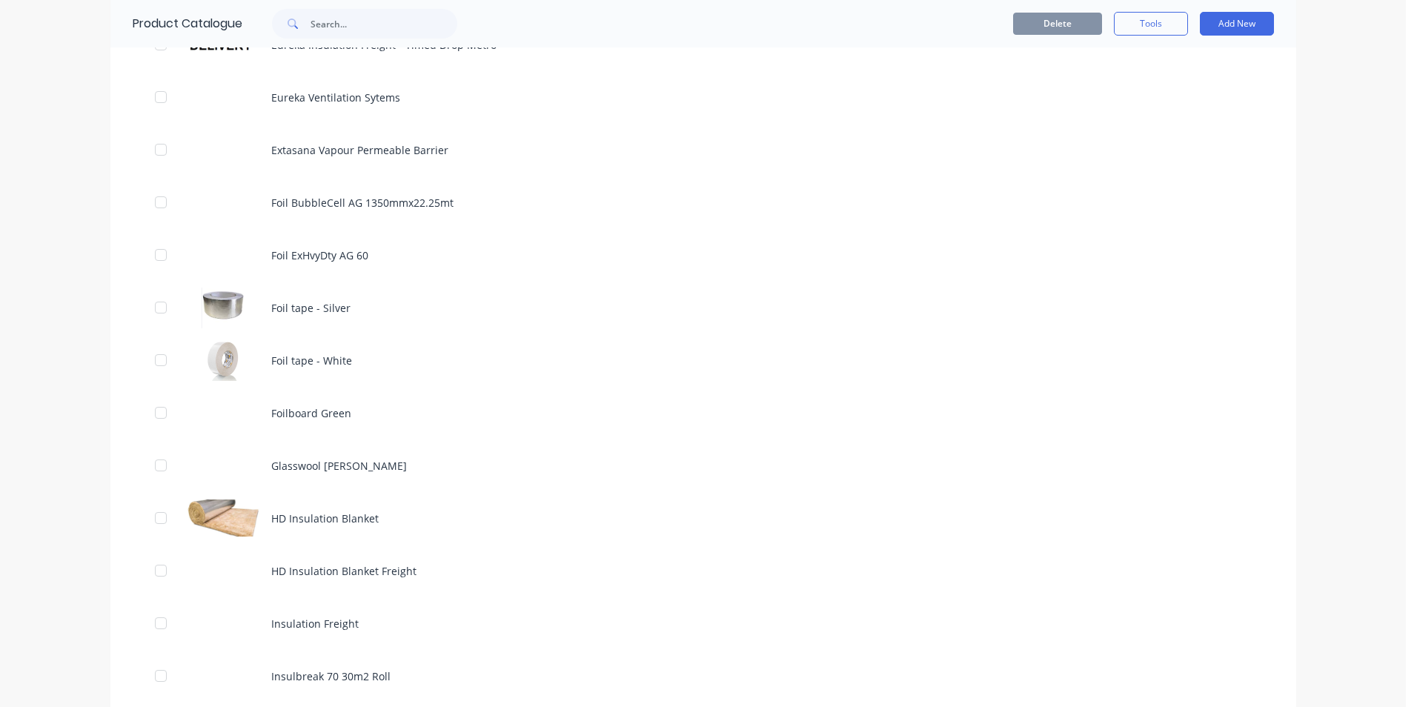
scroll to position [1260, 0]
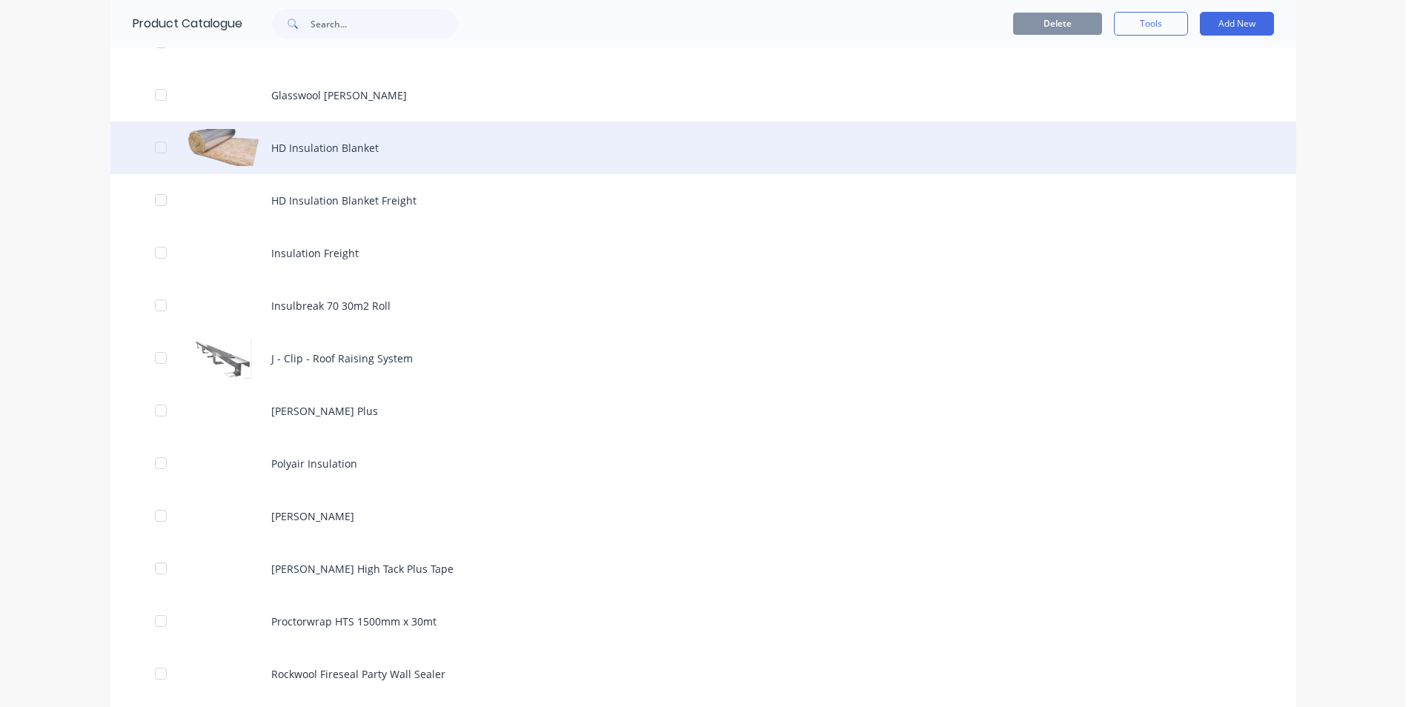
click at [307, 150] on div "HD Insulation Blanket" at bounding box center [702, 148] width 1185 height 53
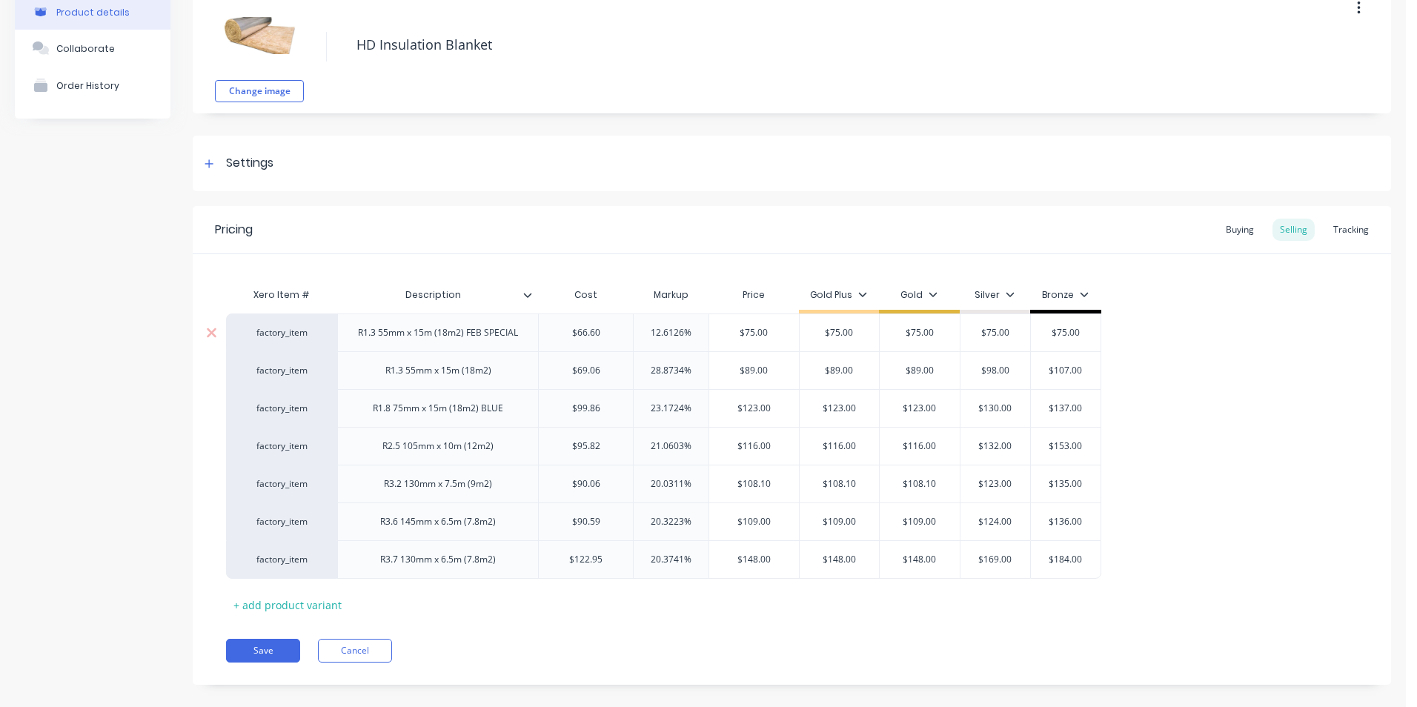
scroll to position [102, 0]
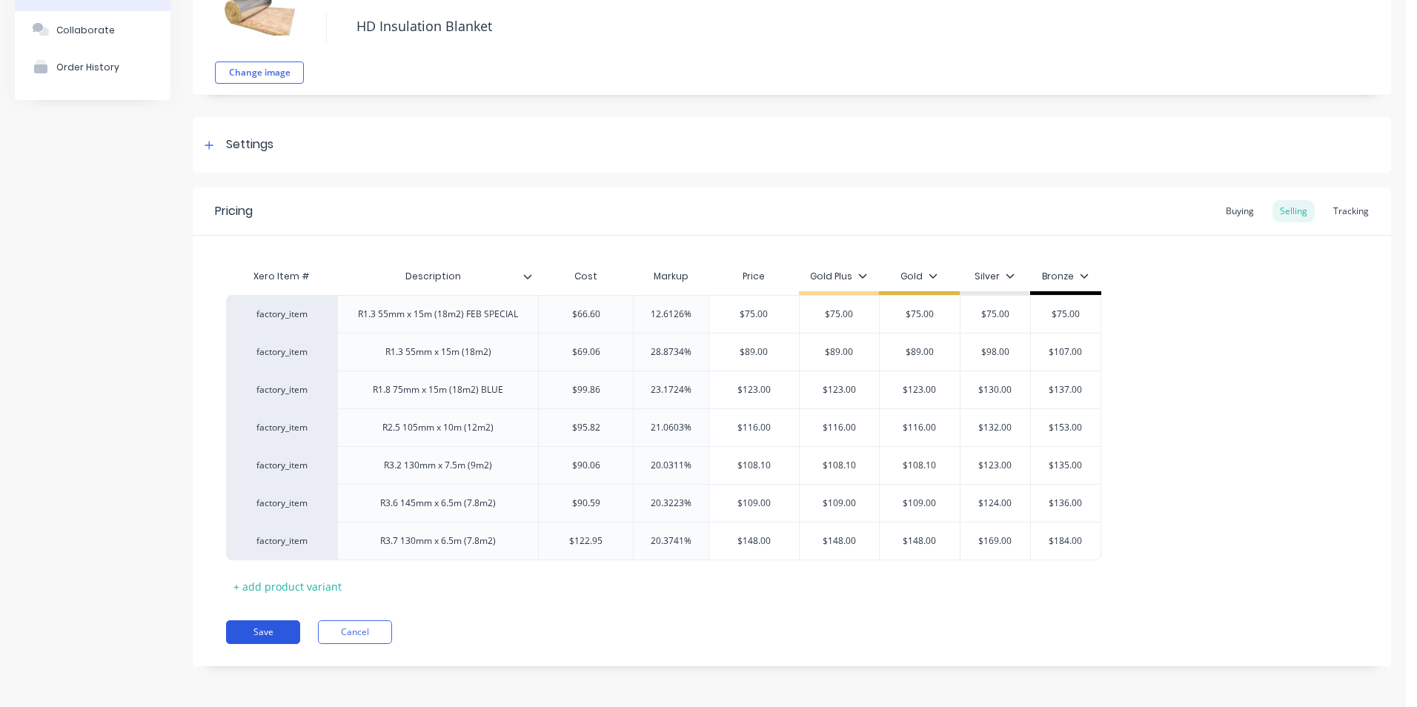
click at [232, 627] on button "Save" at bounding box center [263, 632] width 74 height 24
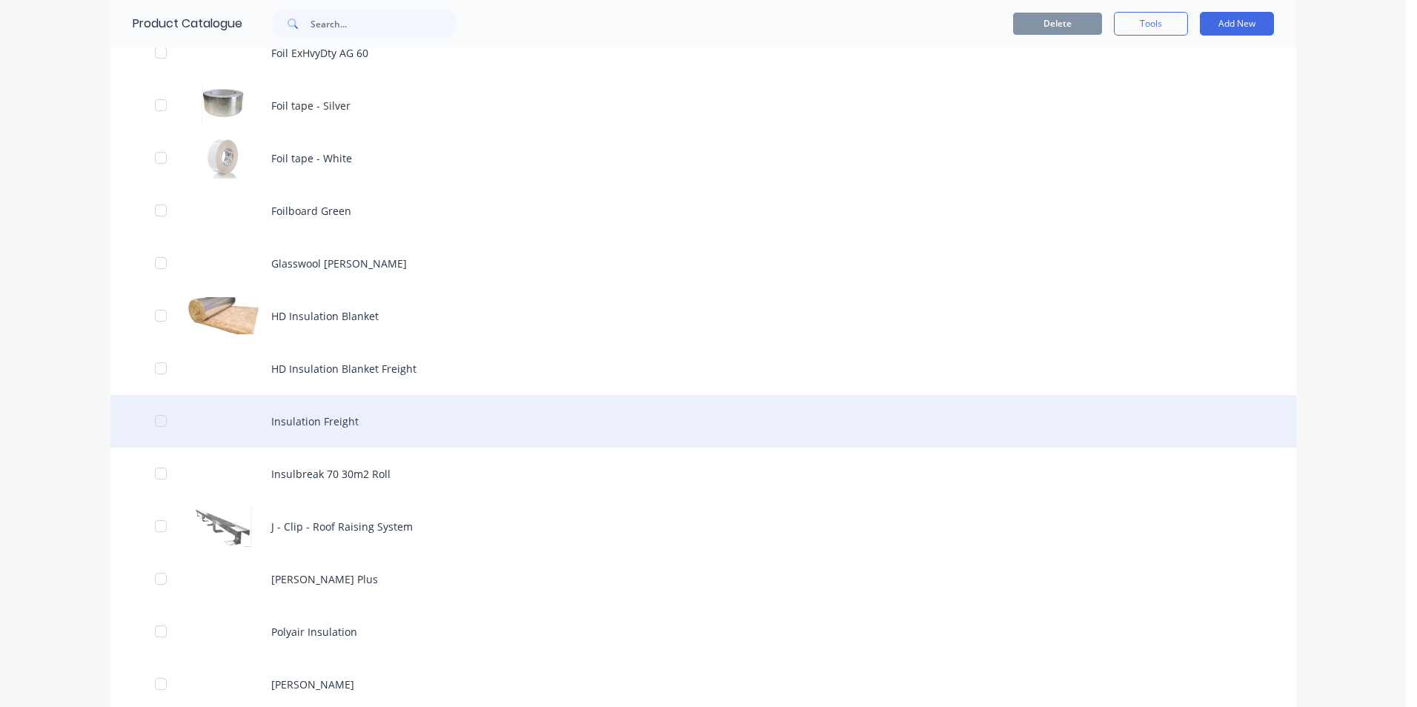
scroll to position [1111, 0]
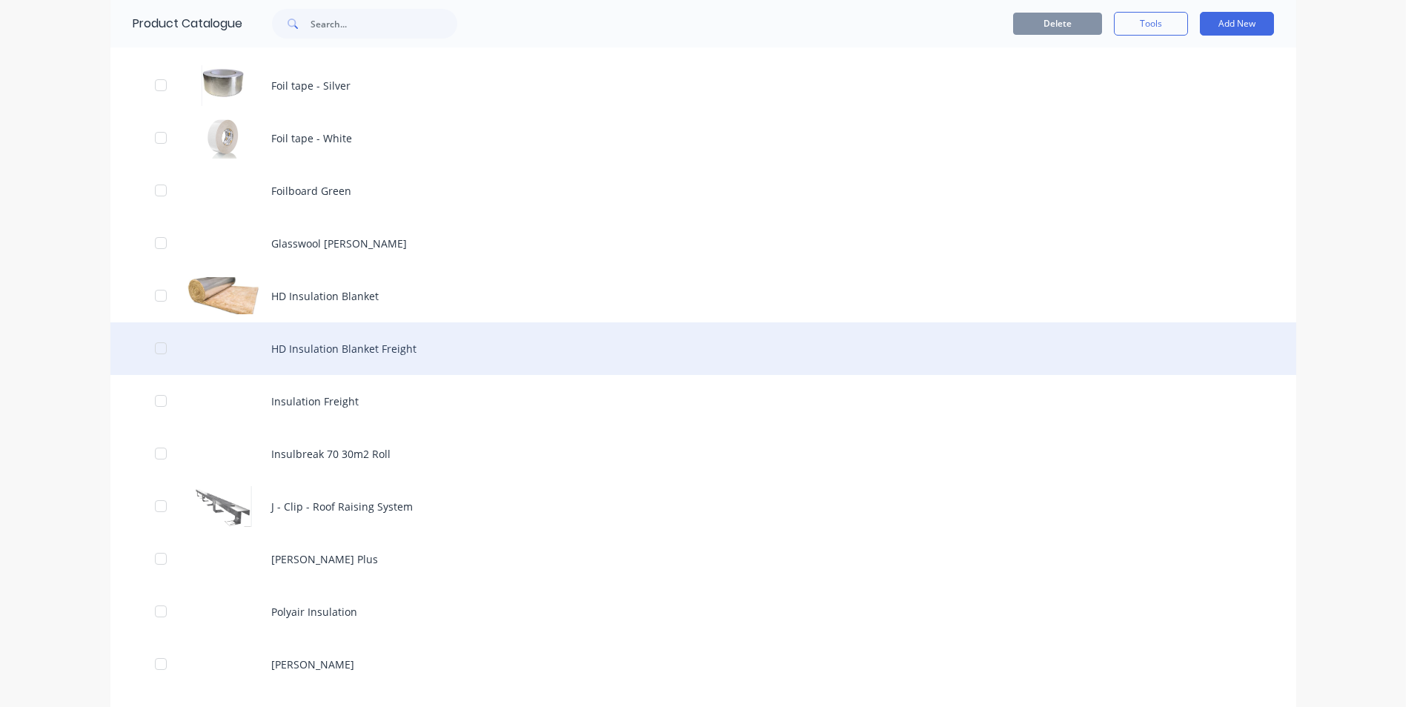
click at [345, 351] on div "HD Insulation Blanket Freight" at bounding box center [702, 348] width 1185 height 53
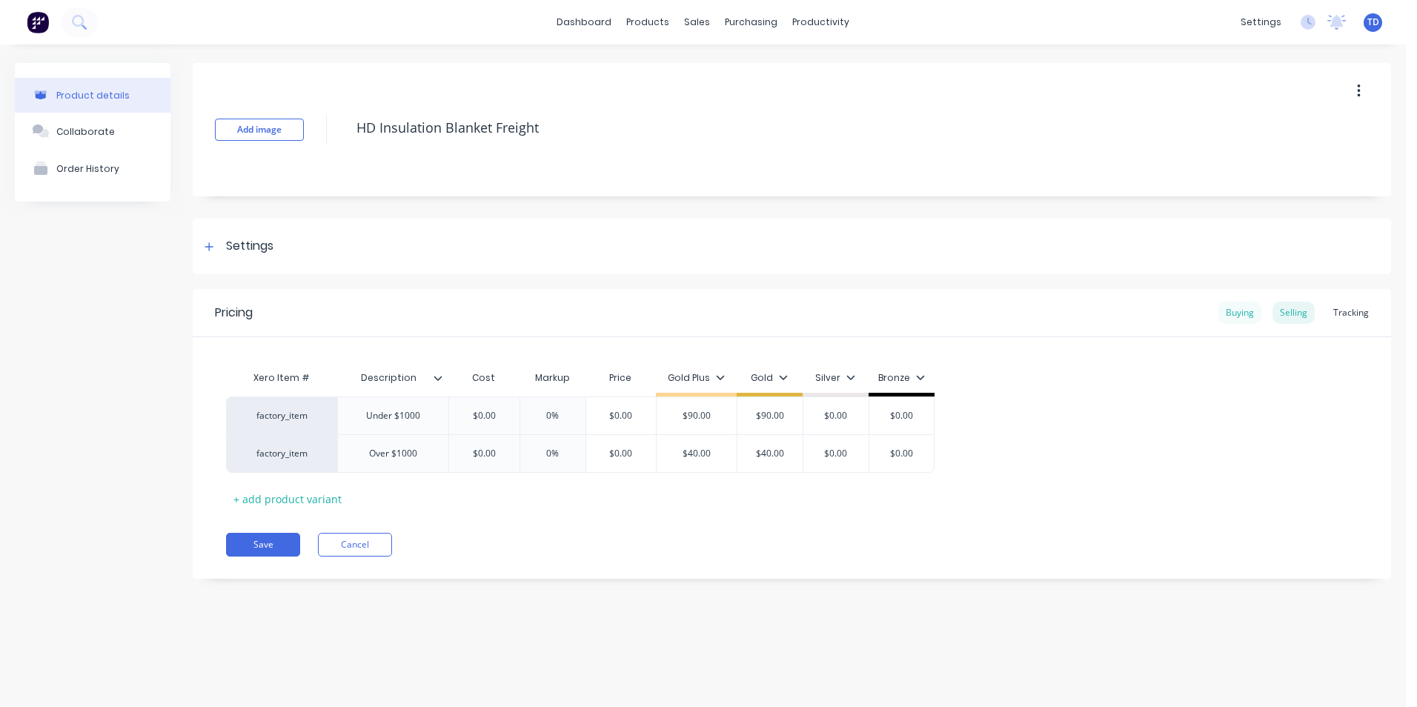
click at [1229, 319] on div "Buying" at bounding box center [1239, 313] width 43 height 22
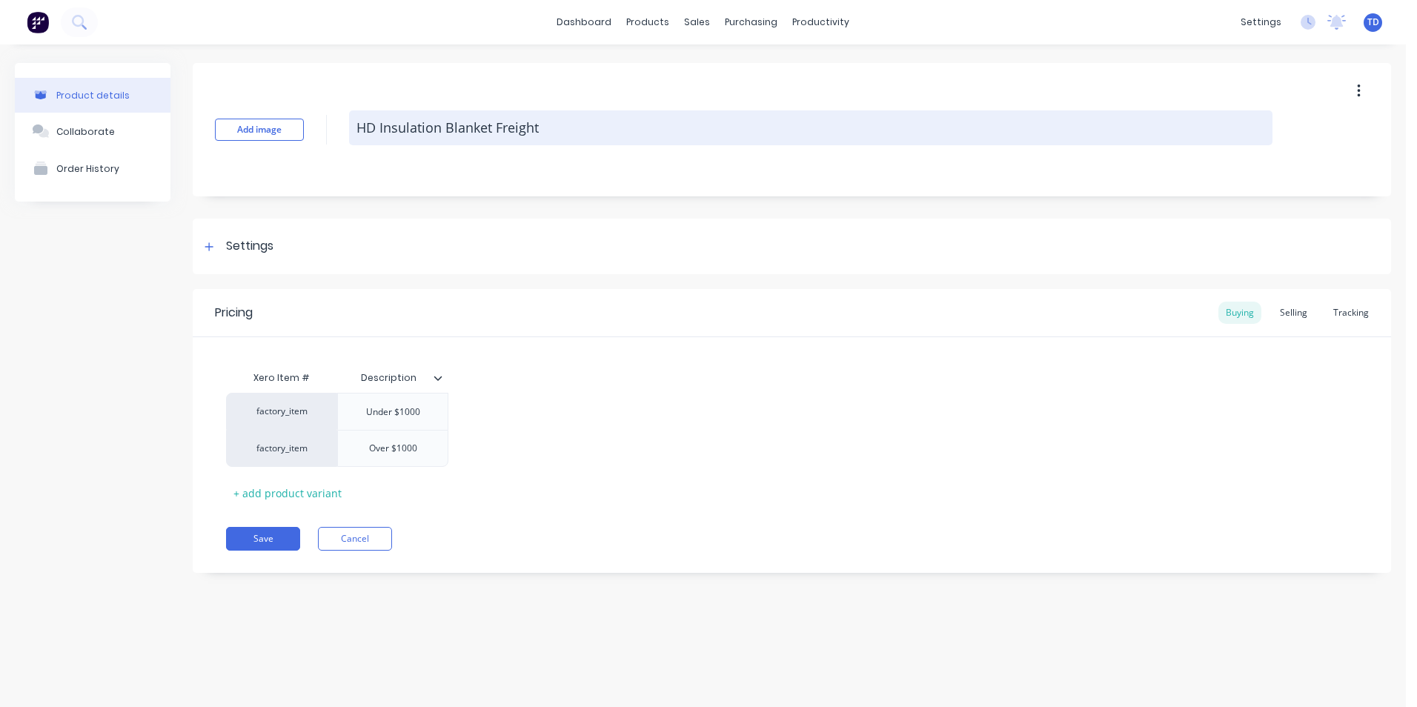
click at [542, 129] on textarea "HD Insulation Blanket Freight" at bounding box center [810, 127] width 923 height 35
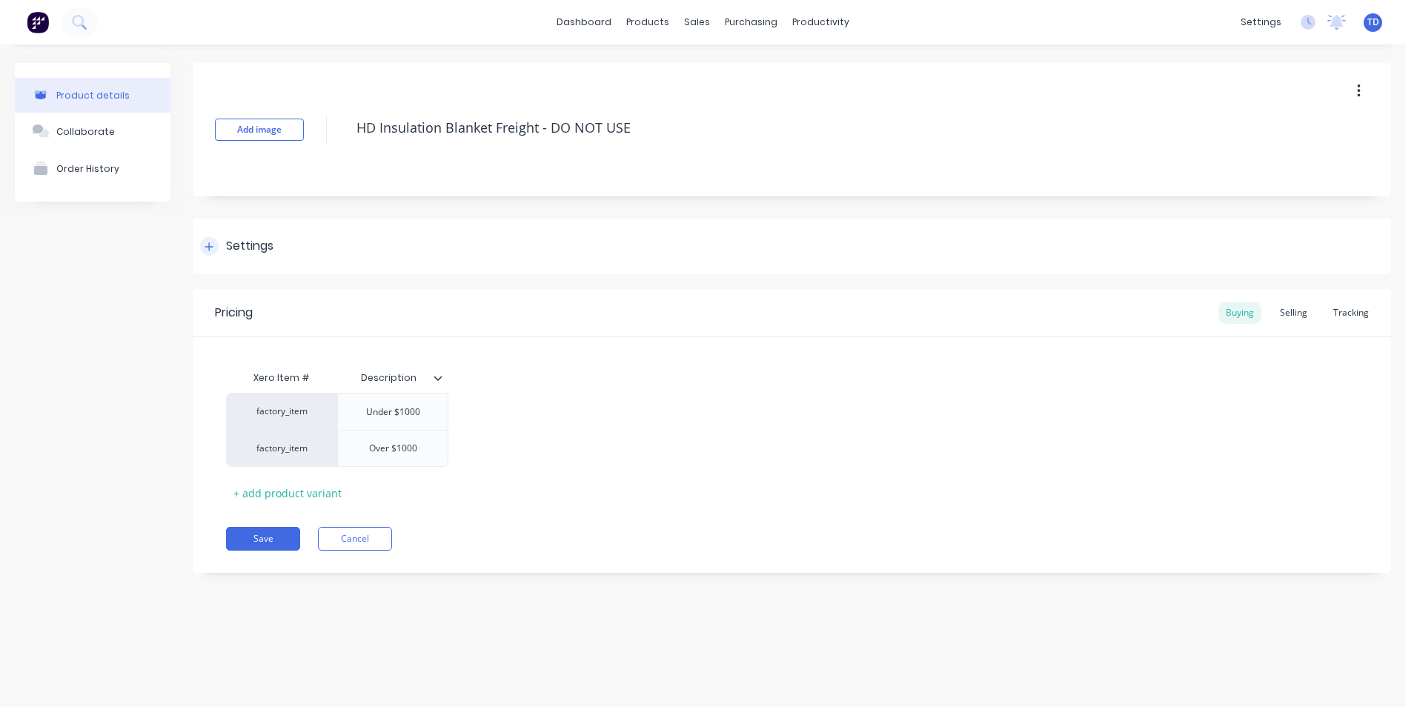
click at [558, 226] on div "Settings" at bounding box center [792, 247] width 1198 height 56
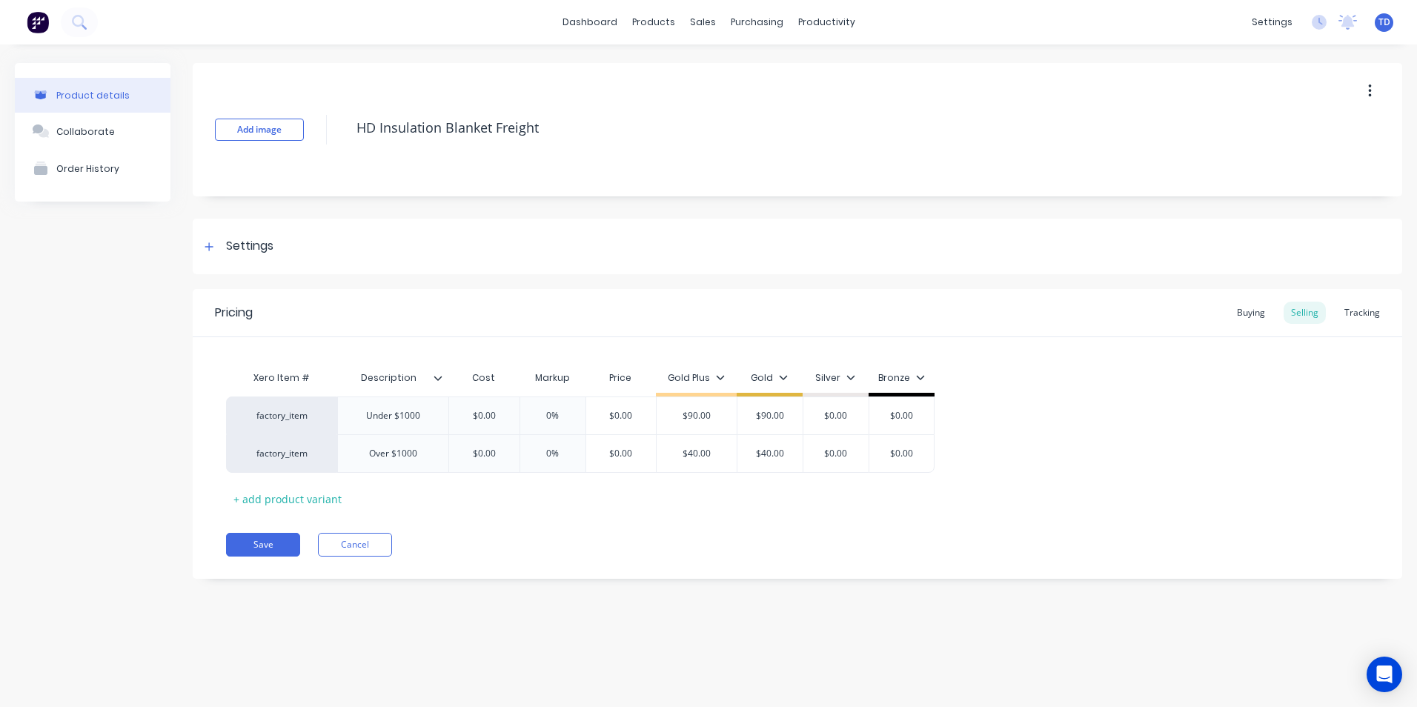
click at [278, 530] on div "Pricing Buying Selling Tracking Xero Item # Description Cost Markup Price Gold …" at bounding box center [797, 434] width 1209 height 290
click at [275, 536] on button "Save" at bounding box center [263, 545] width 74 height 24
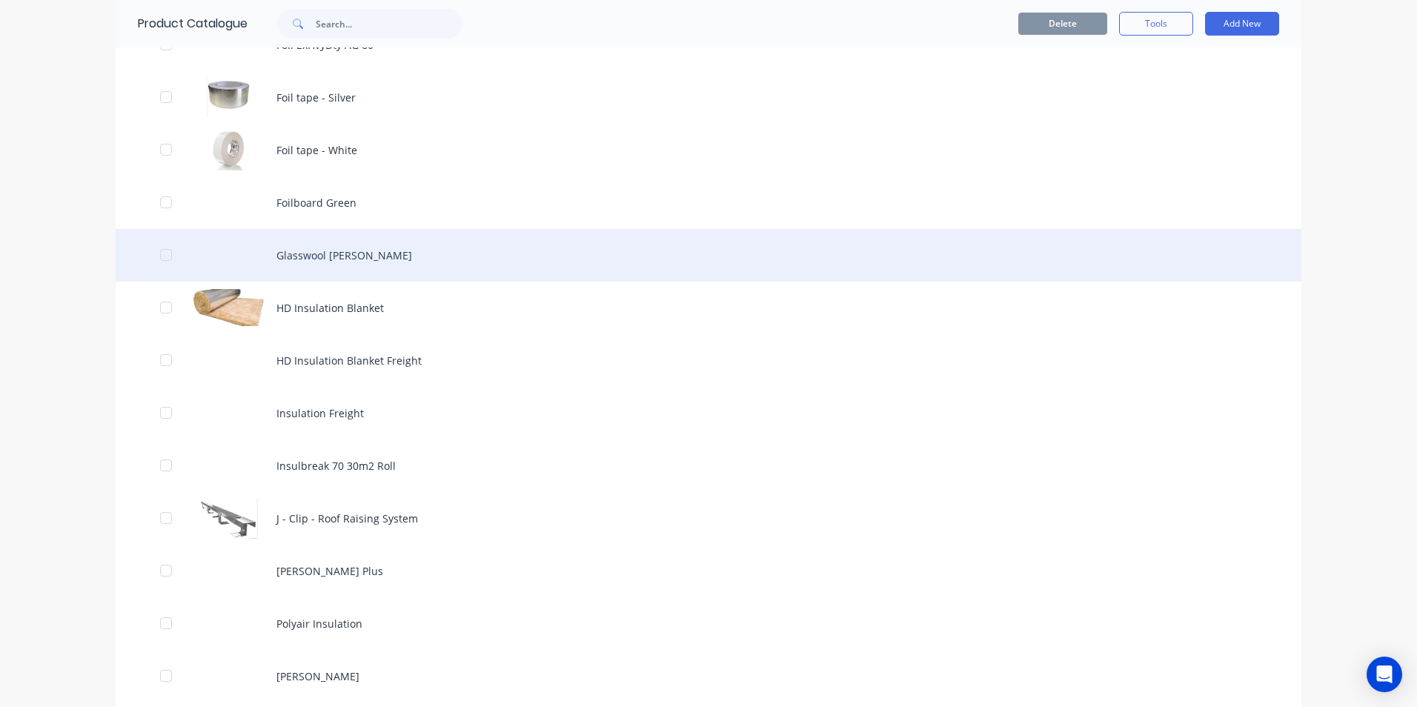
scroll to position [1185, 0]
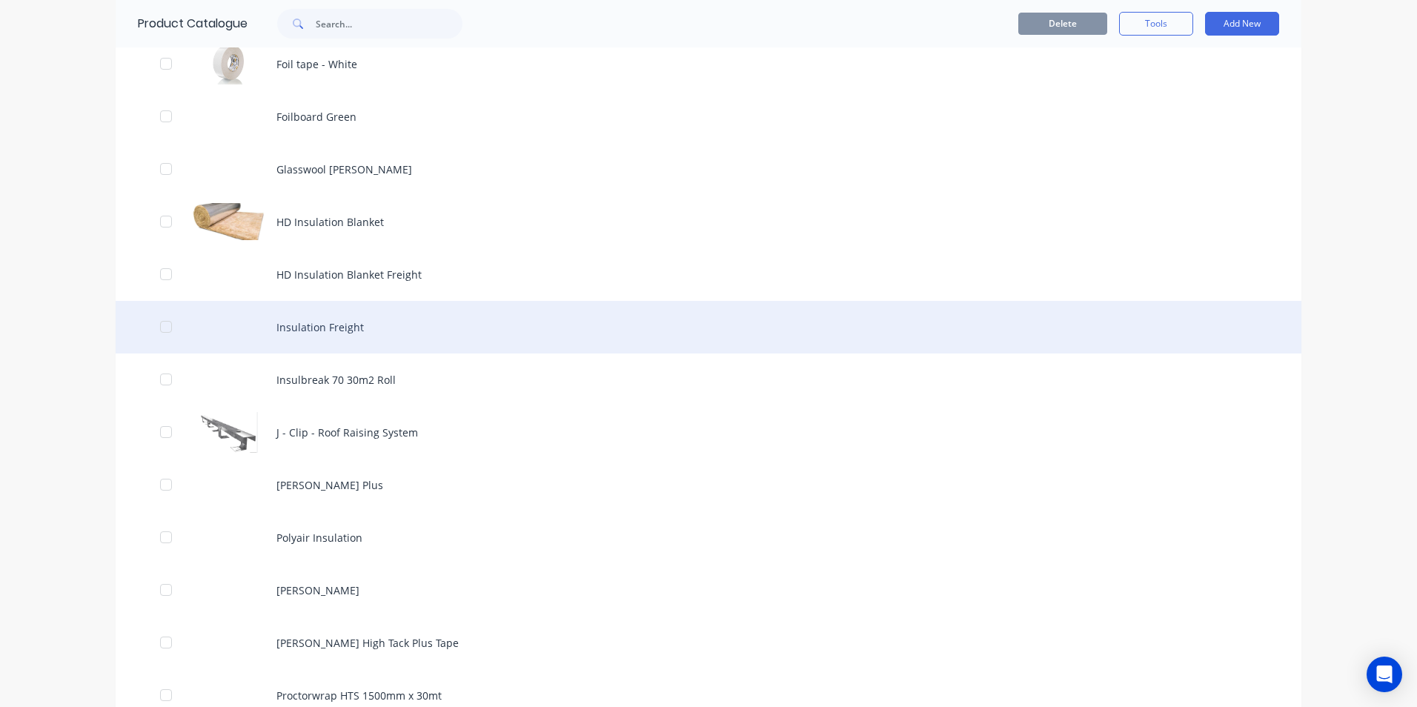
click at [304, 323] on div "Insulation Freight" at bounding box center [708, 327] width 1185 height 53
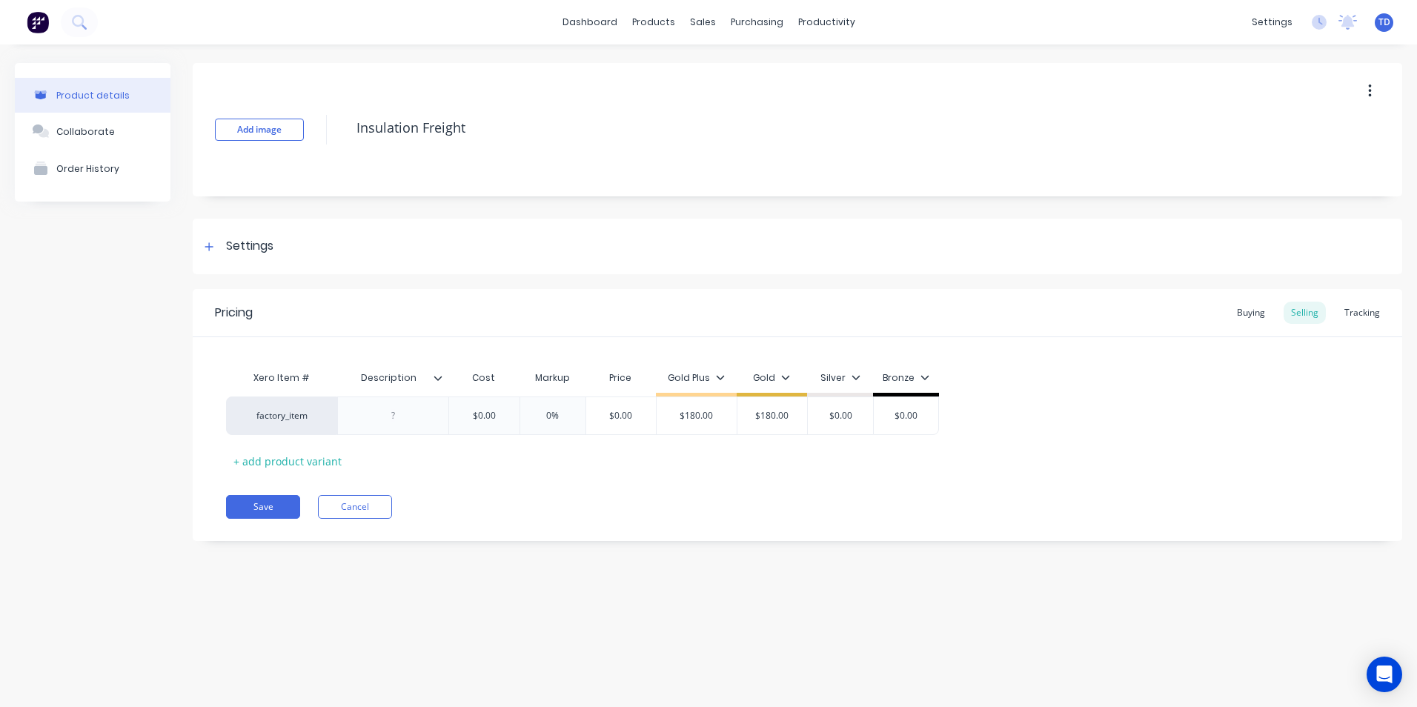
type textarea "x"
click at [1241, 315] on div "Buying" at bounding box center [1250, 313] width 43 height 22
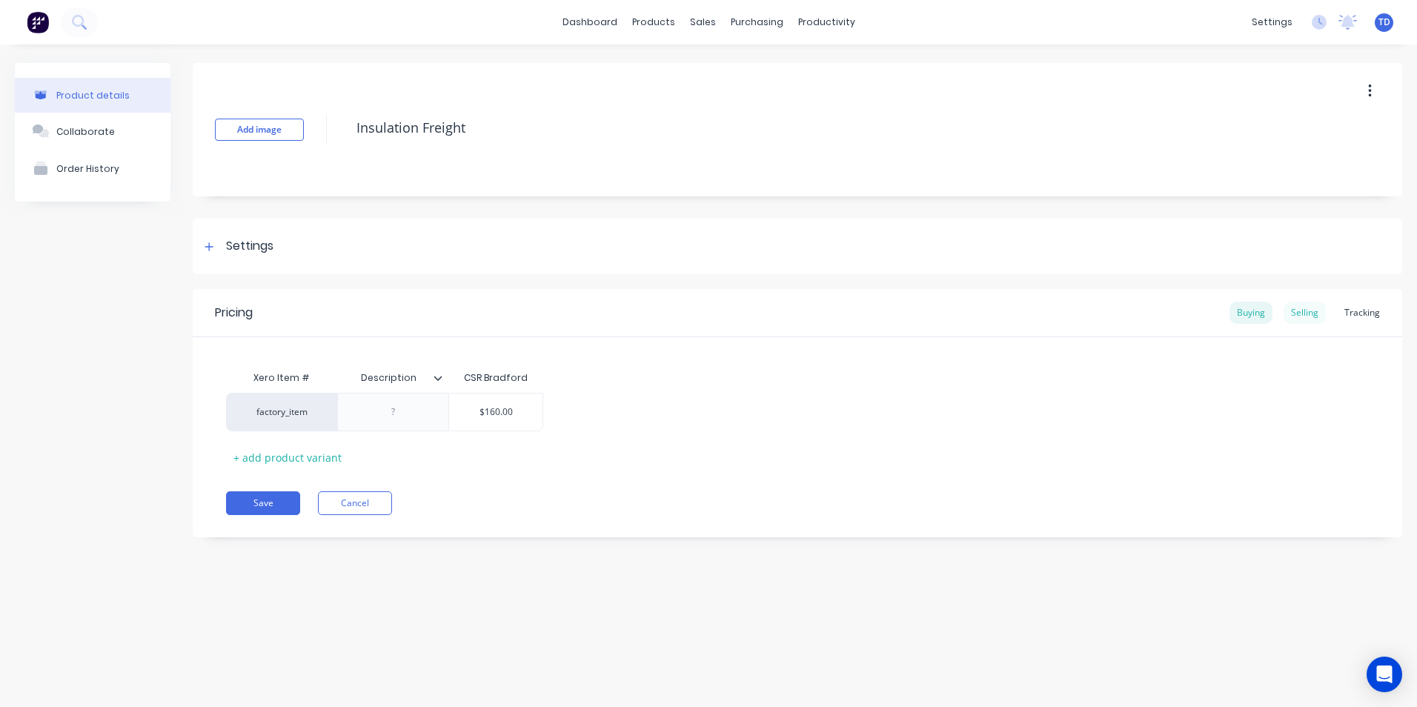
click at [1302, 302] on div "Selling" at bounding box center [1304, 313] width 42 height 22
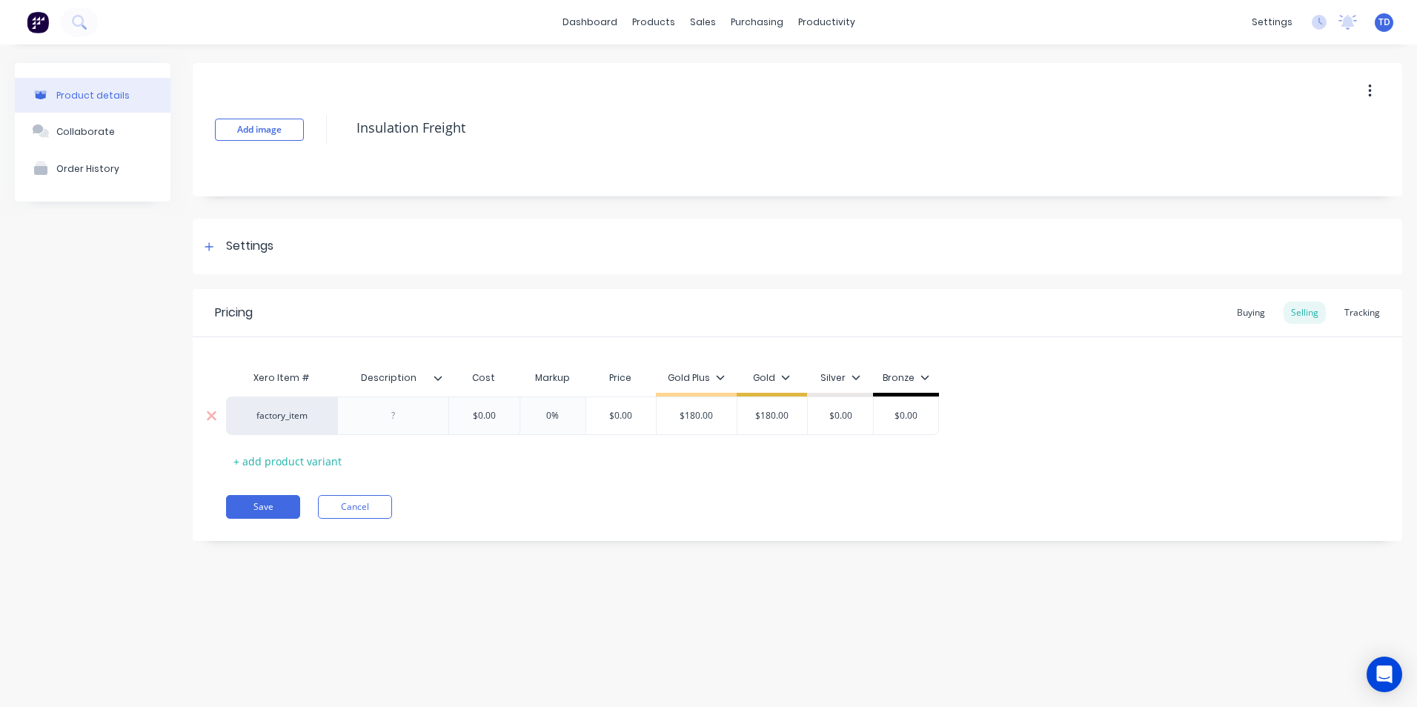
type input "$0.00"
click at [499, 415] on input "$0.00" at bounding box center [484, 415] width 74 height 13
type textarea "x"
type input "16"
type textarea "x"
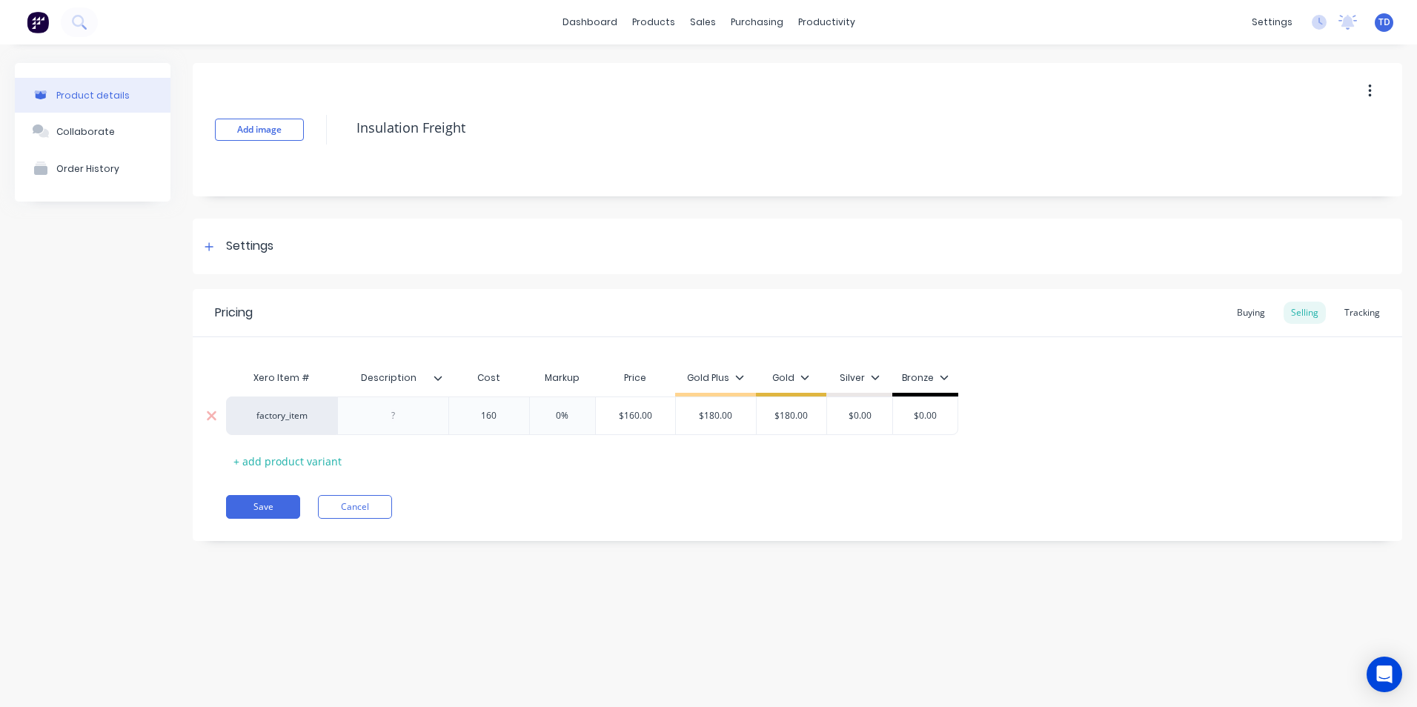
type input "160"
type input "0%"
type input "$160.00"
type textarea "x"
type input "1"
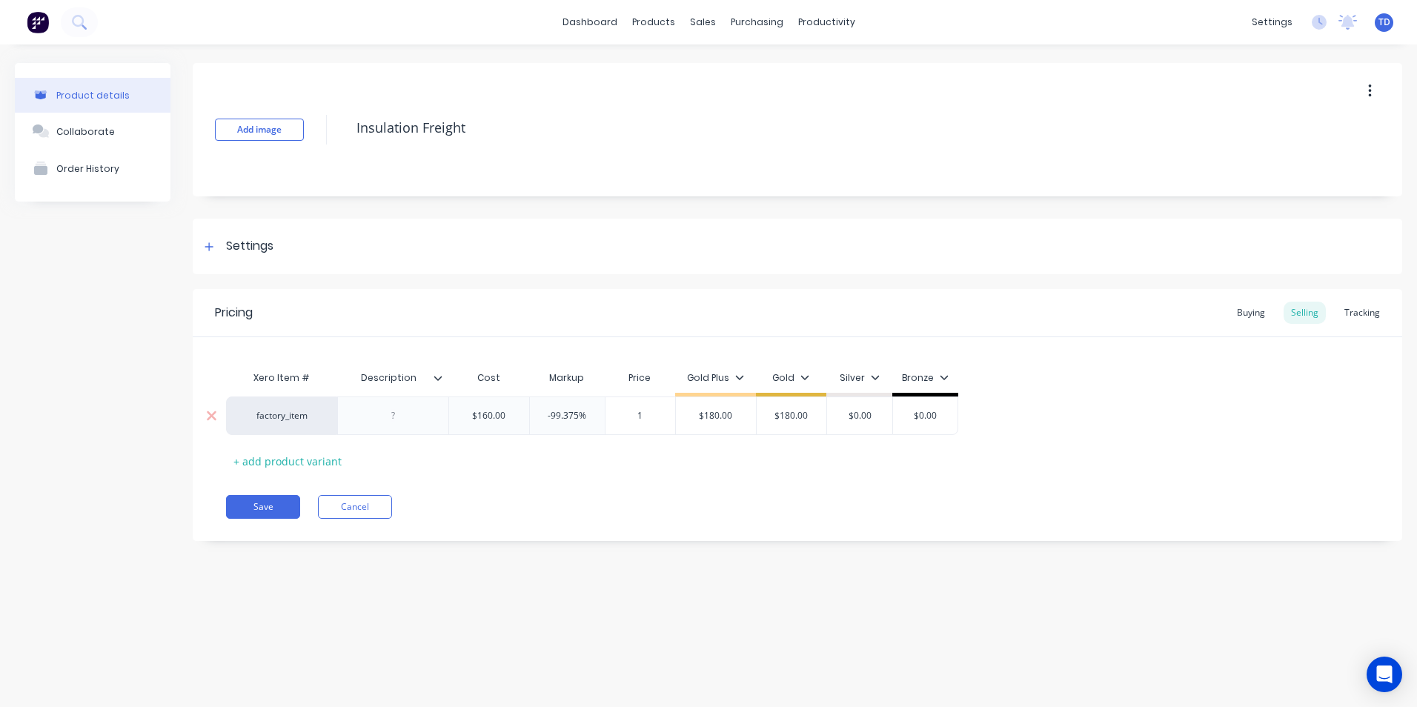
type textarea "x"
type input "18"
type textarea "x"
type input "180"
type input "$180.00"
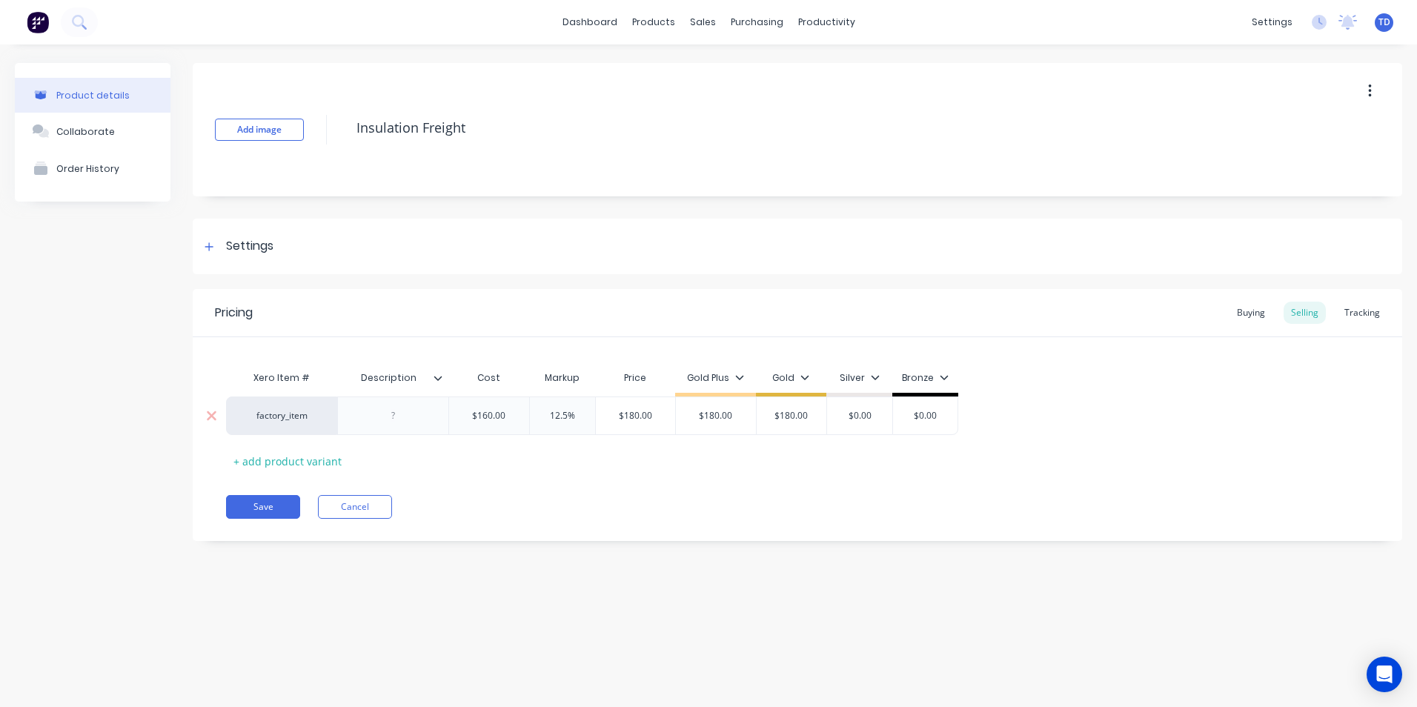
type input "$180.00"
type input "$0.00"
type textarea "x"
type input "1"
type textarea "x"
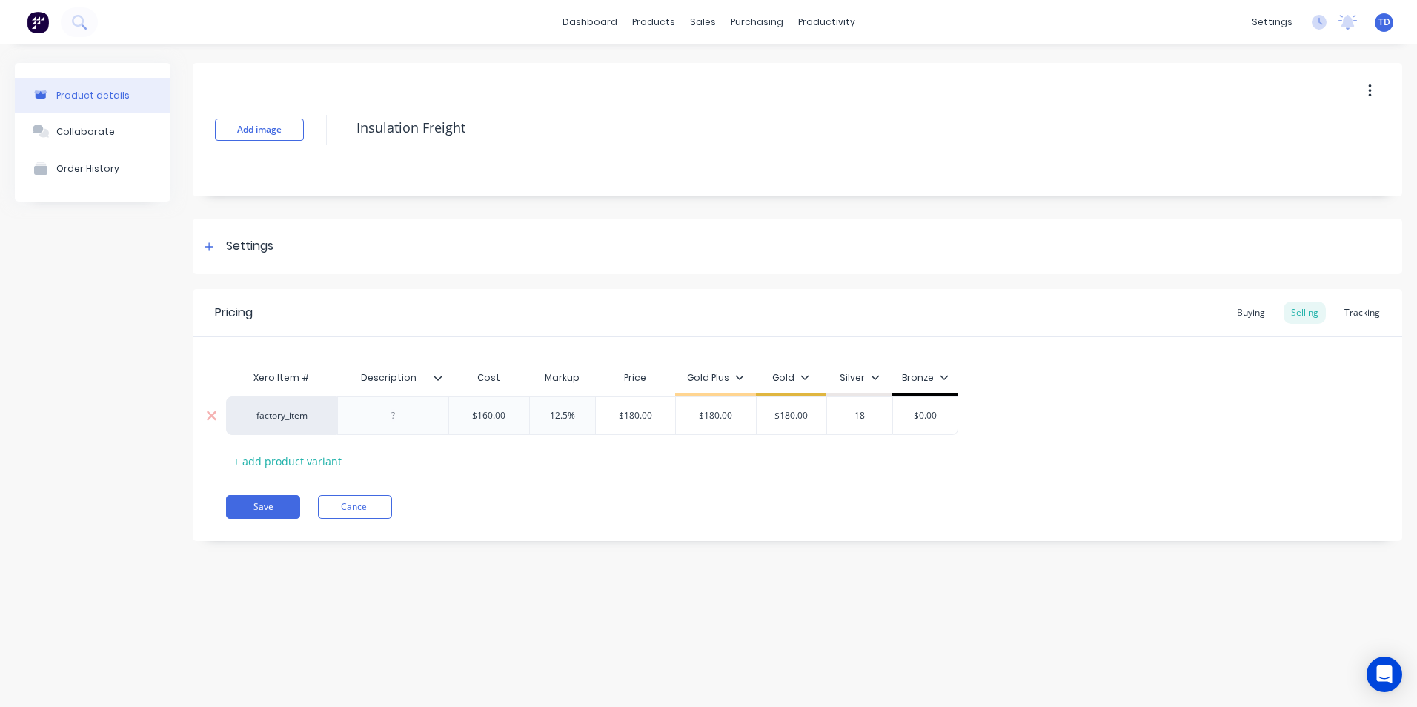
type input "180"
type textarea "x"
type input "180"
type input "$0.00"
type textarea "x"
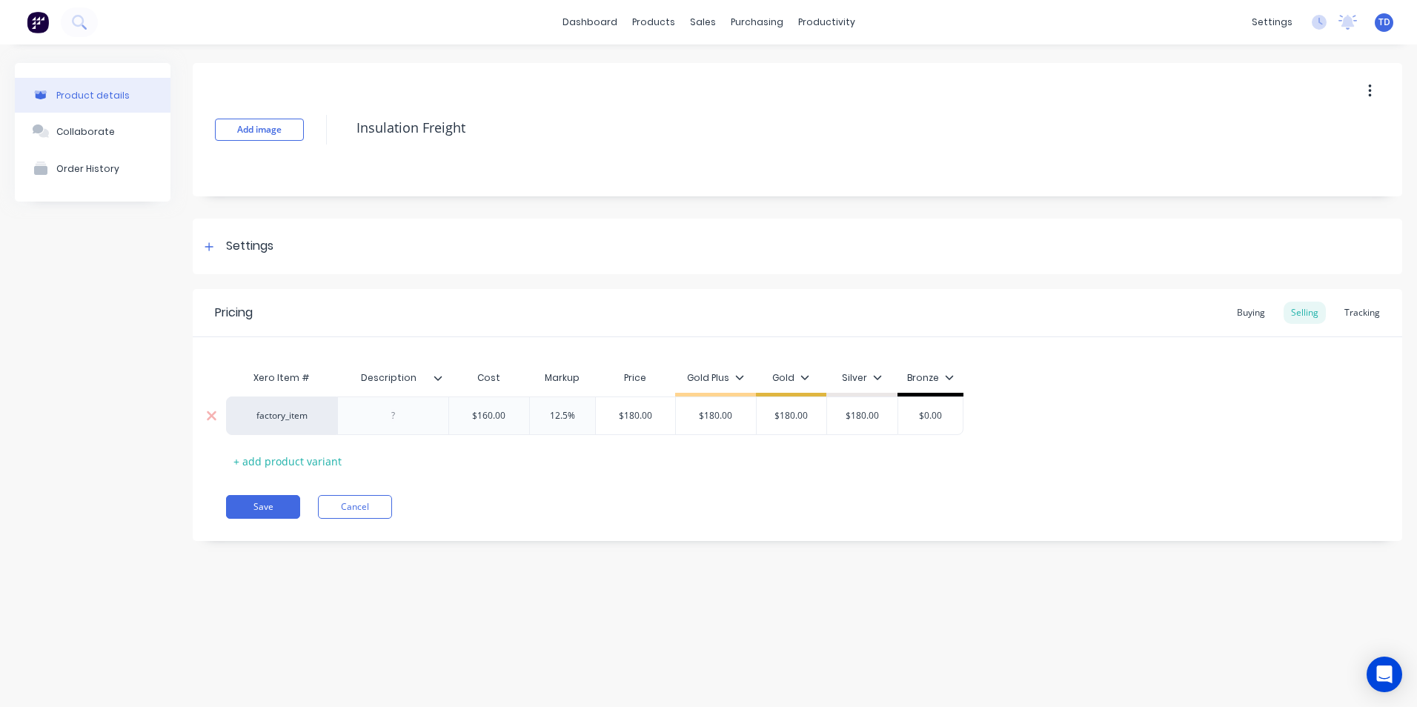
type input "1"
type textarea "x"
type input "18"
type textarea "x"
type input "180"
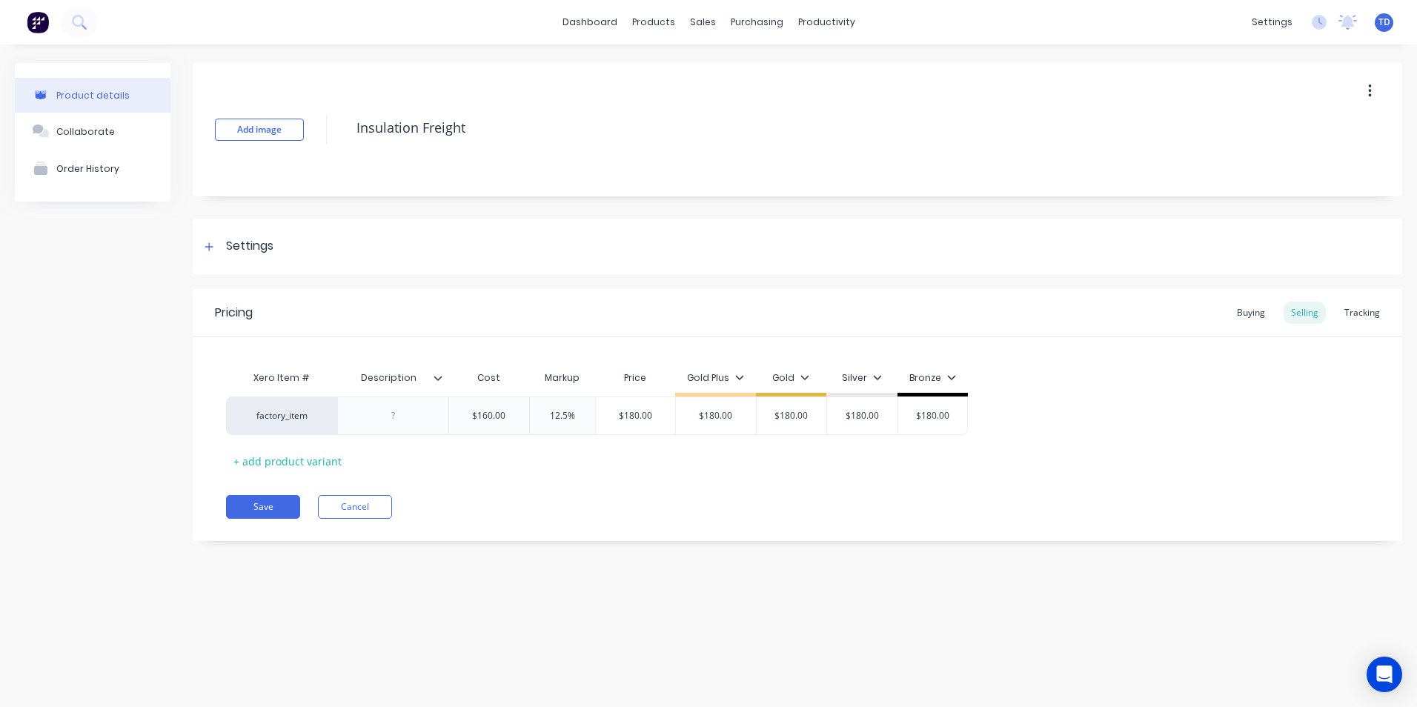
click at [274, 519] on div "Pricing Buying Selling Tracking Xero Item # Description Cost Markup Price Gold …" at bounding box center [797, 415] width 1209 height 252
click at [274, 516] on button "Save" at bounding box center [263, 507] width 74 height 24
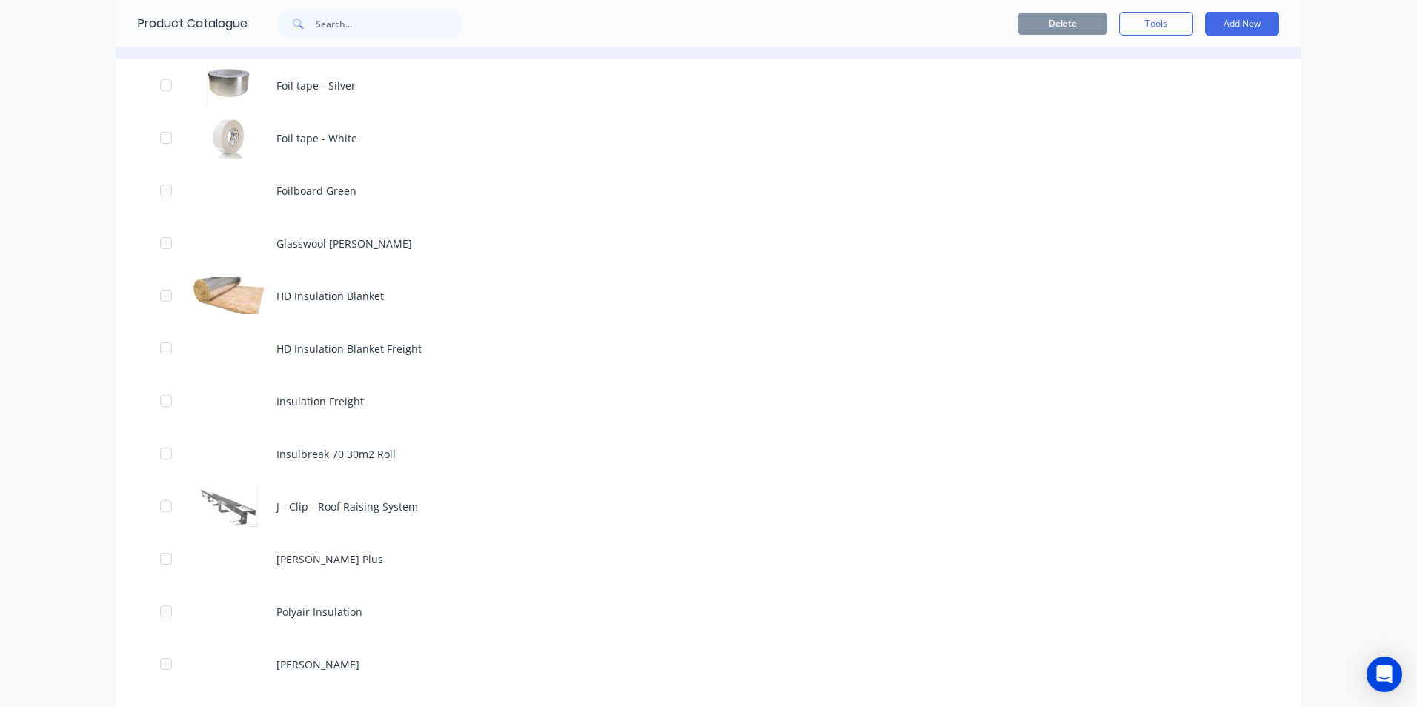
scroll to position [1185, 0]
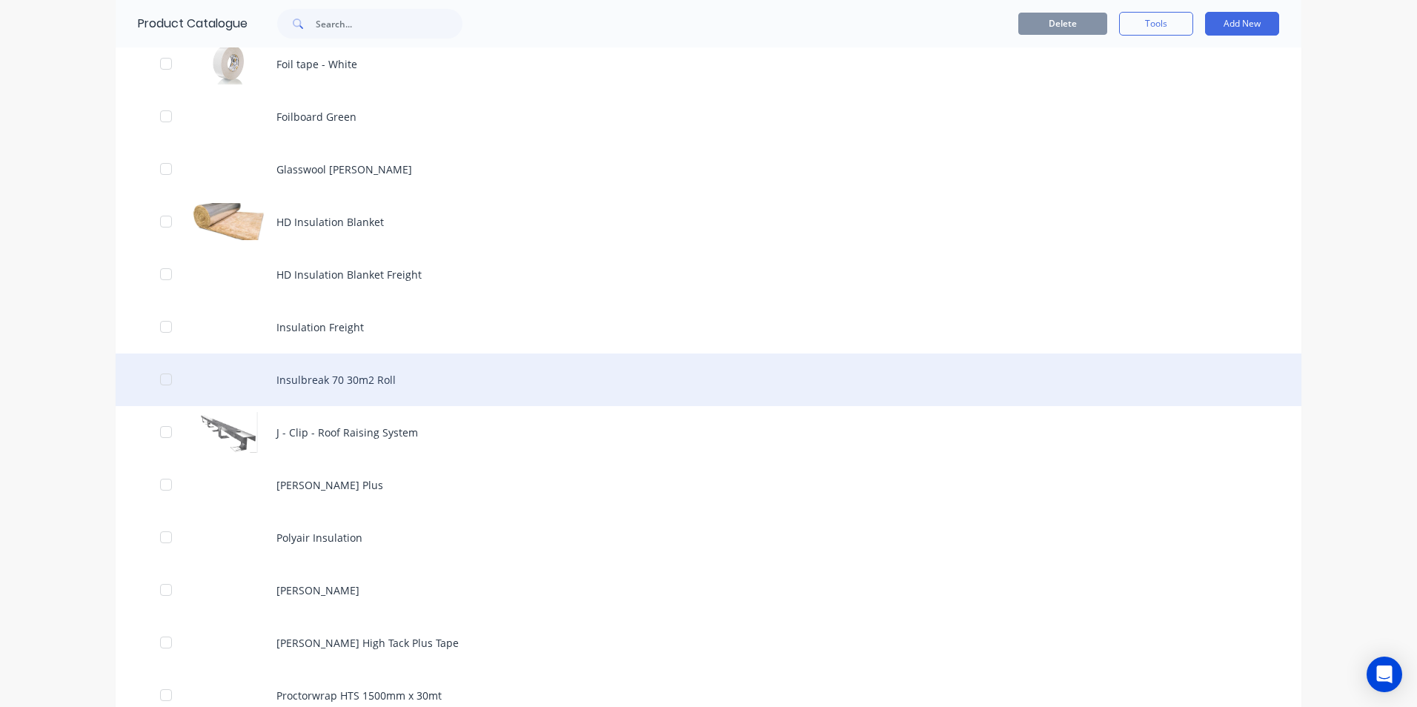
click at [333, 376] on div "Insulbreak 70 30m2 Roll" at bounding box center [708, 379] width 1185 height 53
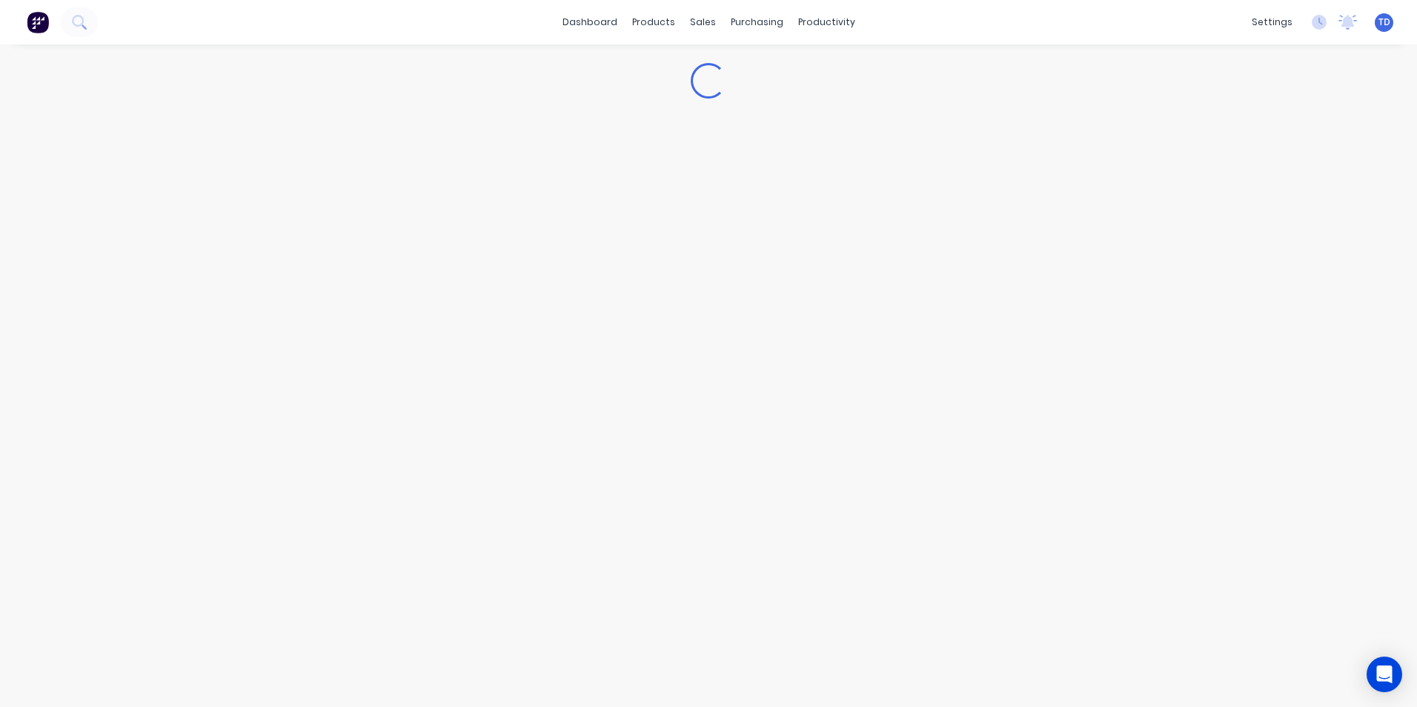
type textarea "x"
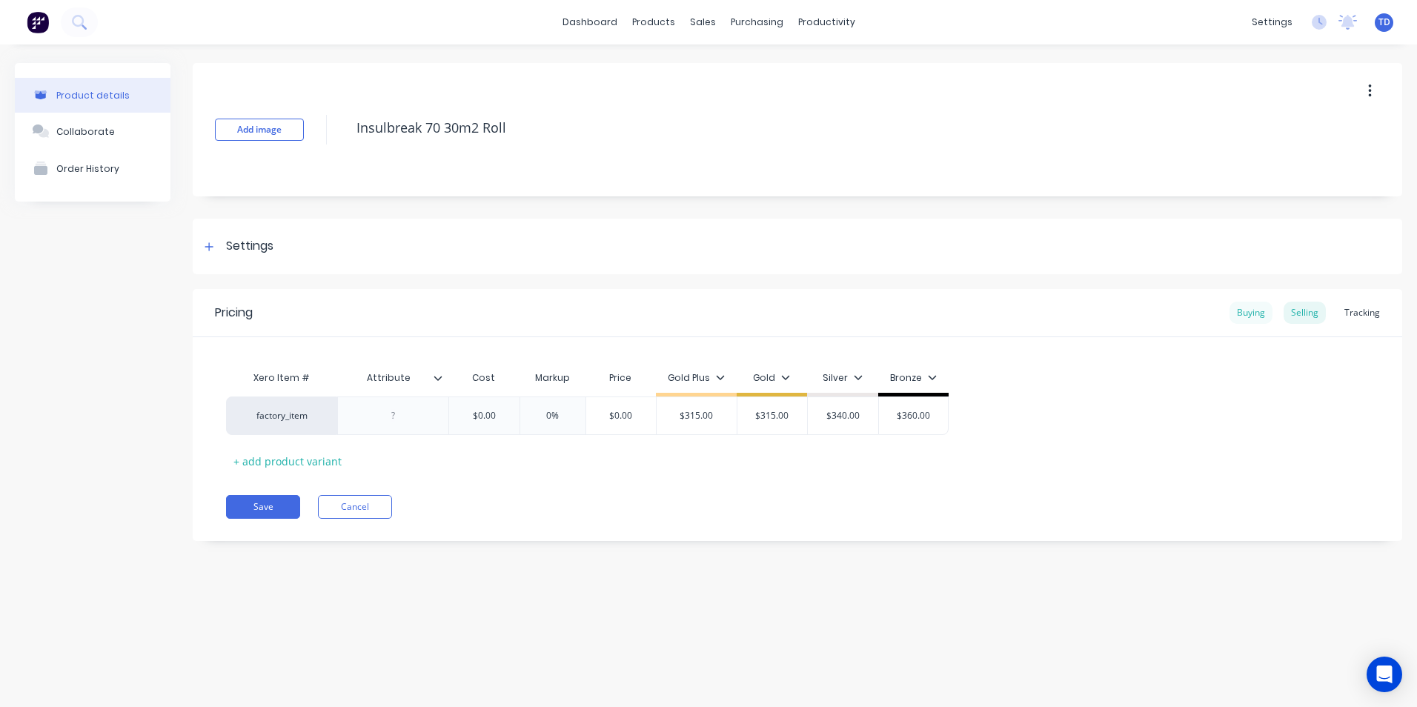
click at [1245, 316] on div "Buying" at bounding box center [1250, 313] width 43 height 22
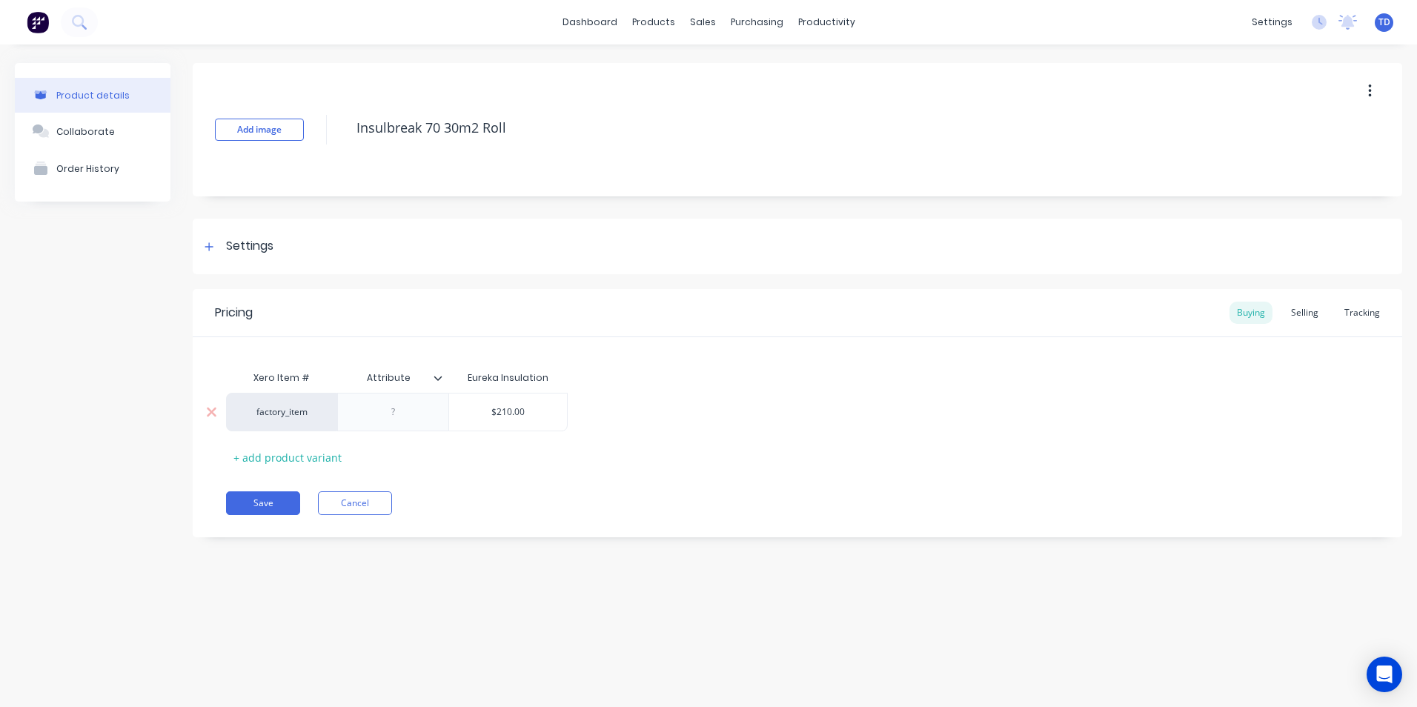
click at [534, 403] on div "$210.00" at bounding box center [508, 411] width 118 height 37
type input "$210.00"
type textarea "x"
type input "2"
type textarea "x"
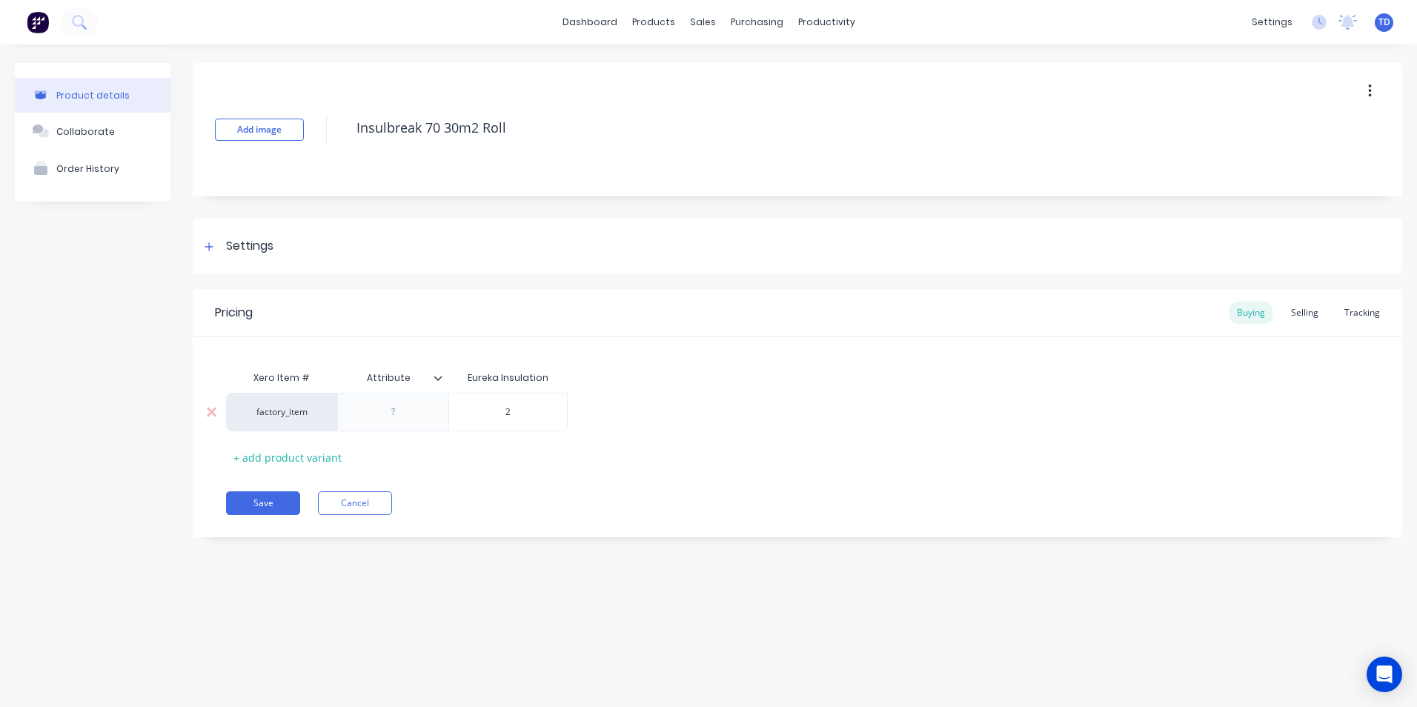
type input "21"
type textarea "x"
type input "216"
type textarea "x"
type input "216."
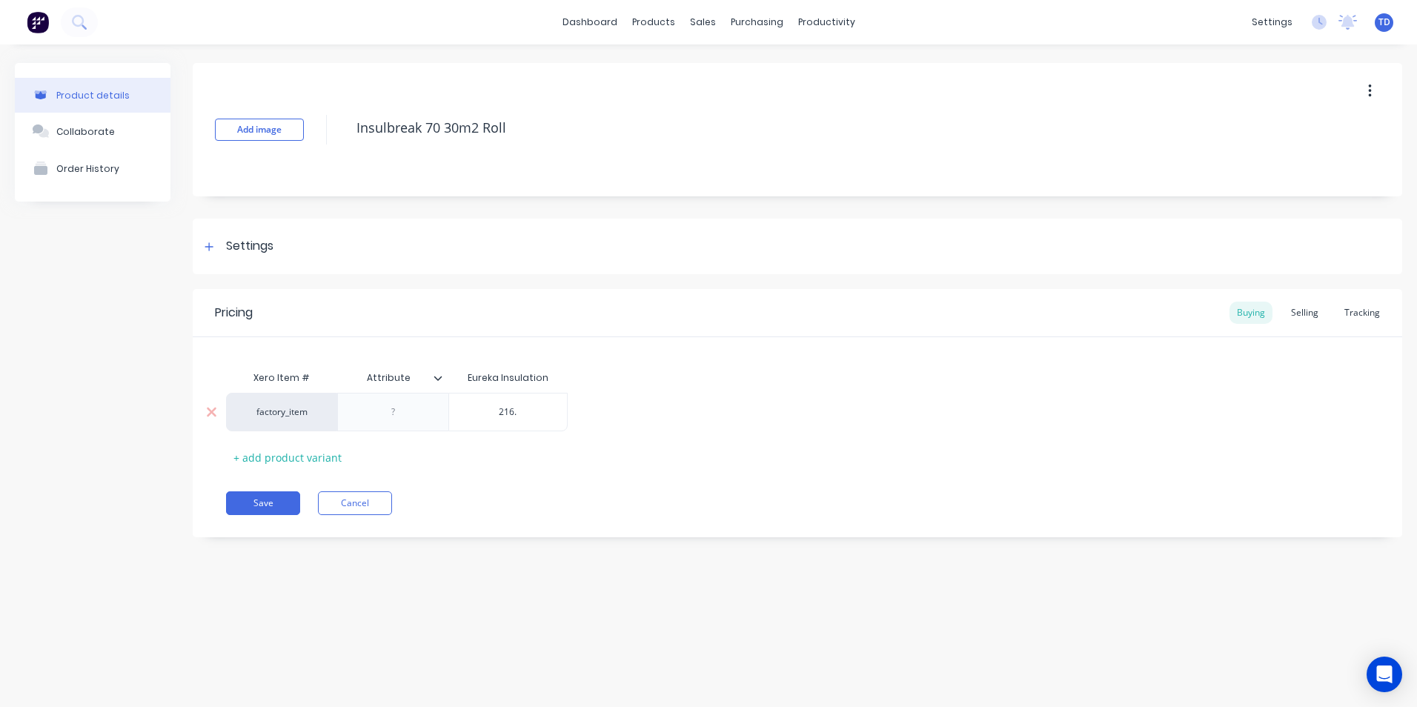
type textarea "x"
type input "216.3"
type textarea "x"
type input "216.30"
click at [1308, 308] on div "Selling" at bounding box center [1304, 313] width 42 height 22
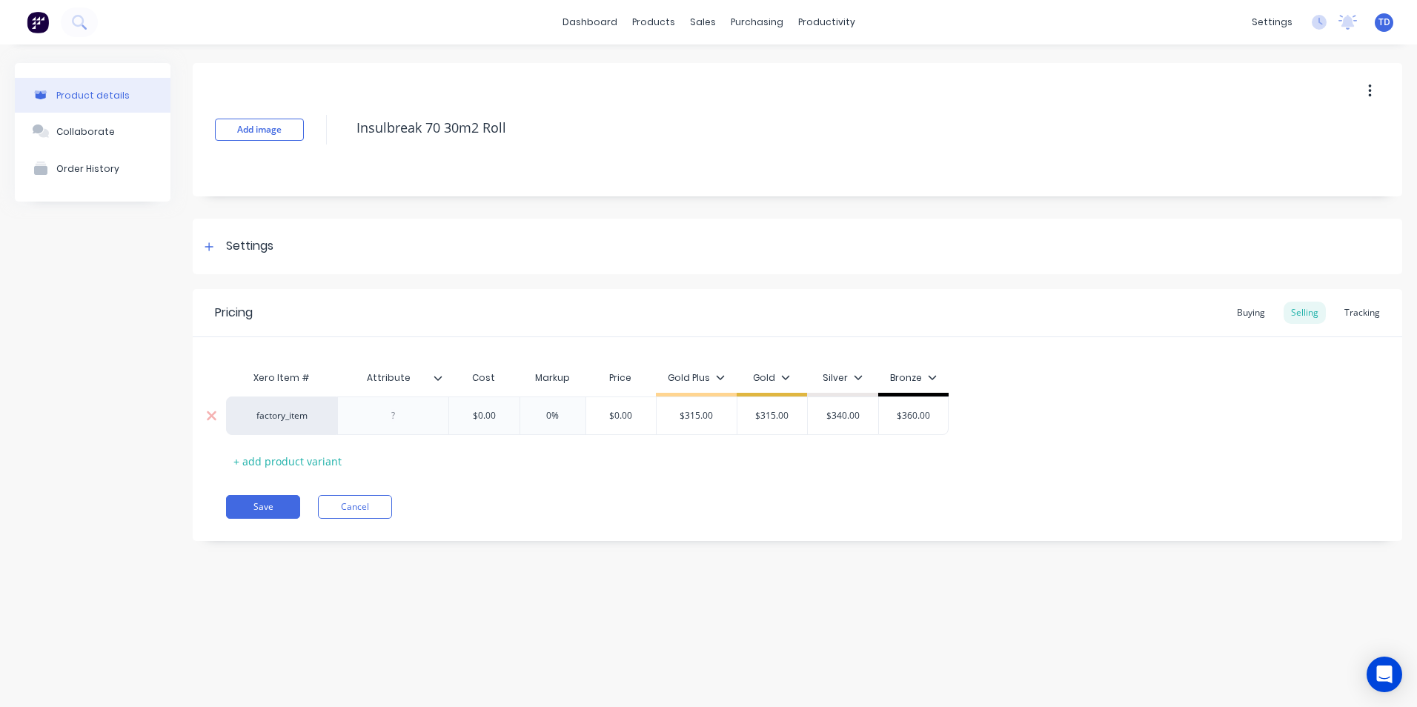
click at [492, 407] on div "$0.00" at bounding box center [484, 415] width 74 height 37
type input "$0.00"
type textarea "x"
type input "21"
type textarea "x"
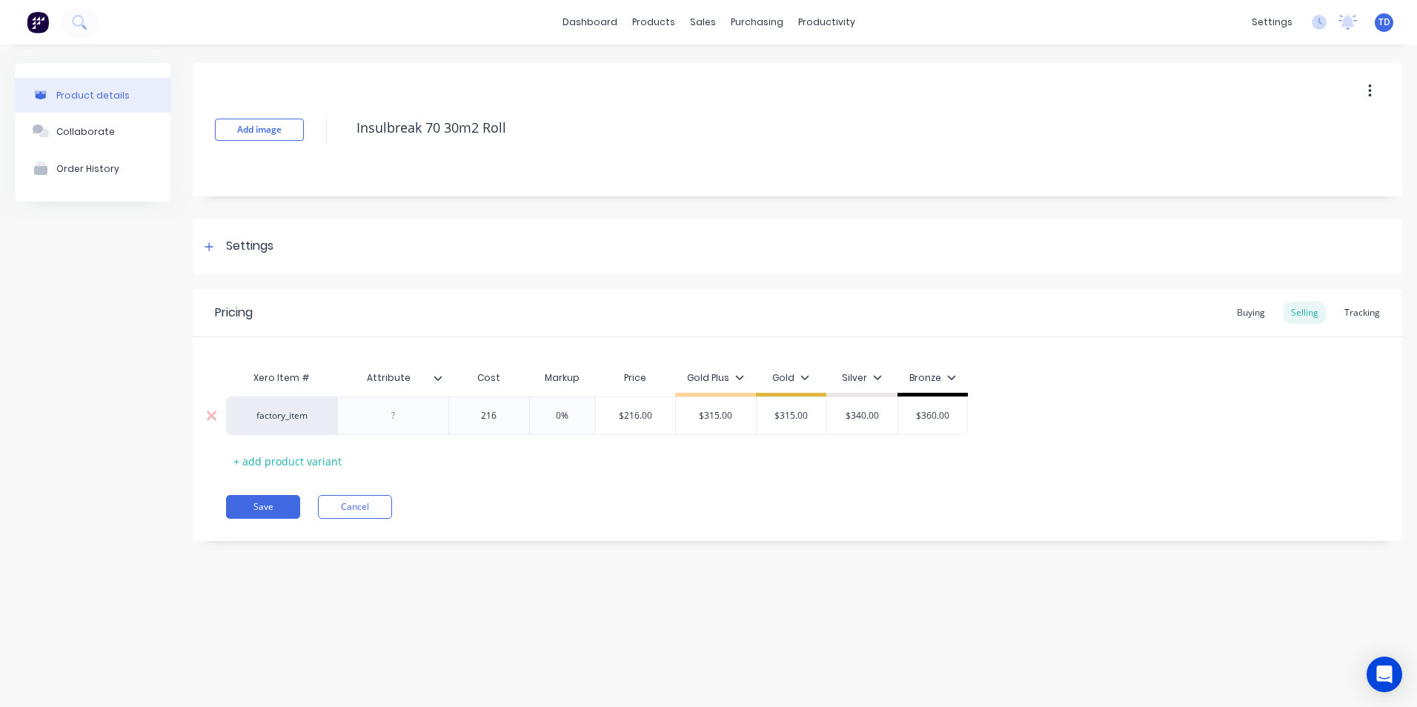
type input "216."
type textarea "x"
type input "216.30"
type input "0%"
type input "$216.30"
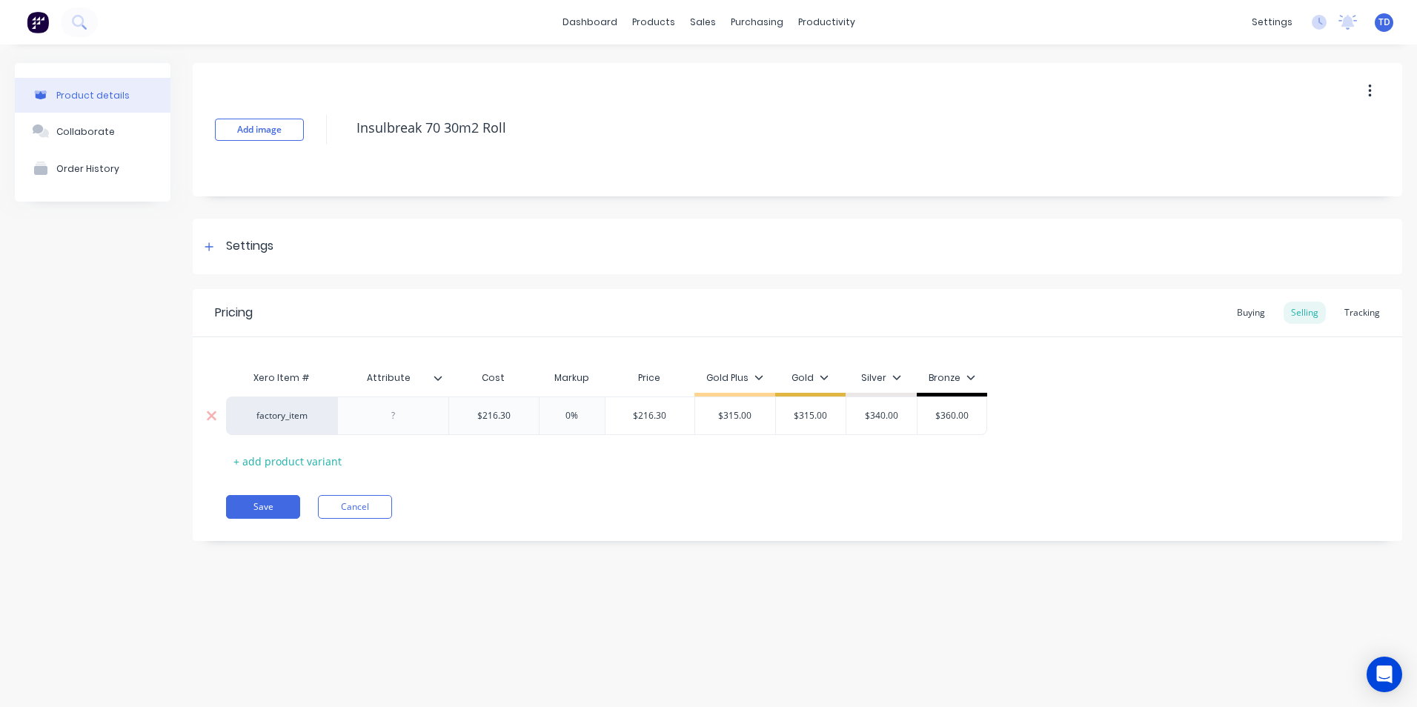
type textarea "x"
type input "3"
type textarea "x"
type input "31"
type textarea "x"
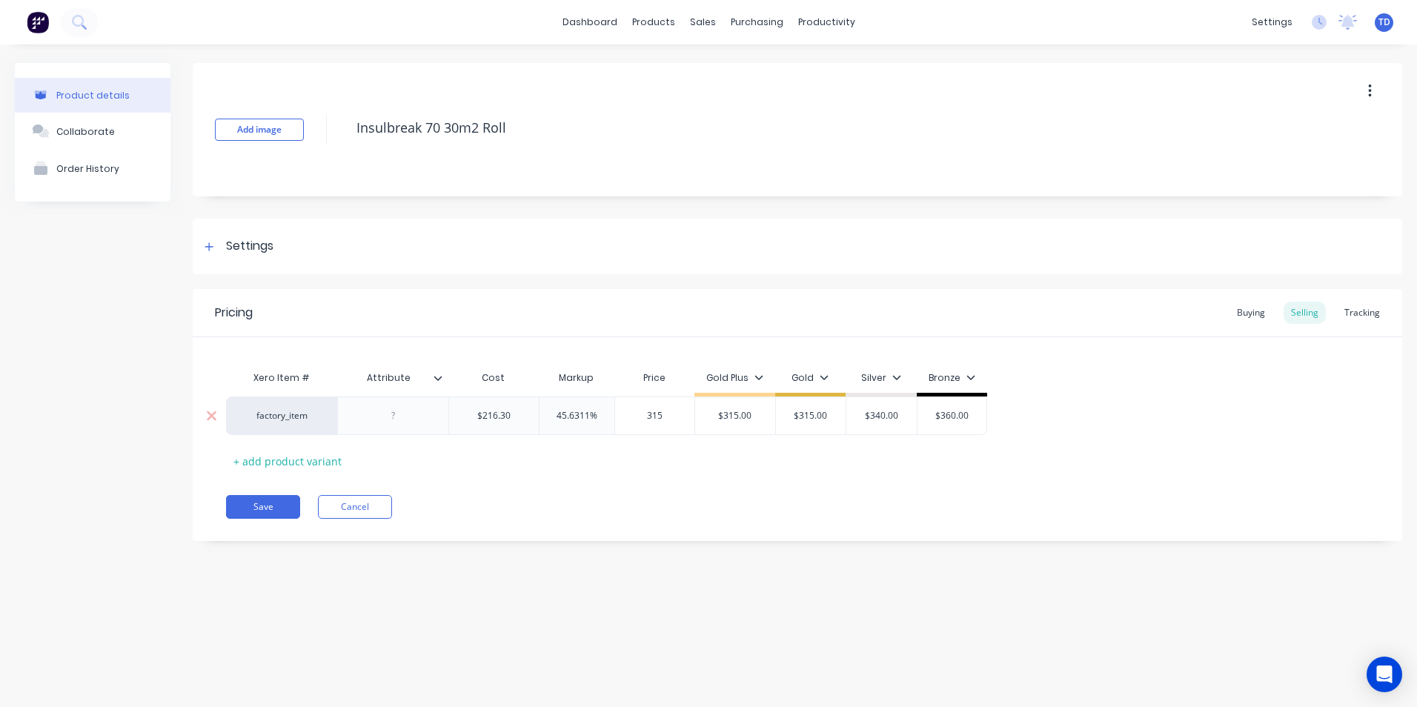
type input "315"
type input "$315.00"
click at [487, 473] on div "Pricing Buying Selling Tracking Xero Item # Attribute Cost Markup Price Gold Pl…" at bounding box center [797, 415] width 1209 height 252
click at [275, 505] on button "Save" at bounding box center [263, 507] width 74 height 24
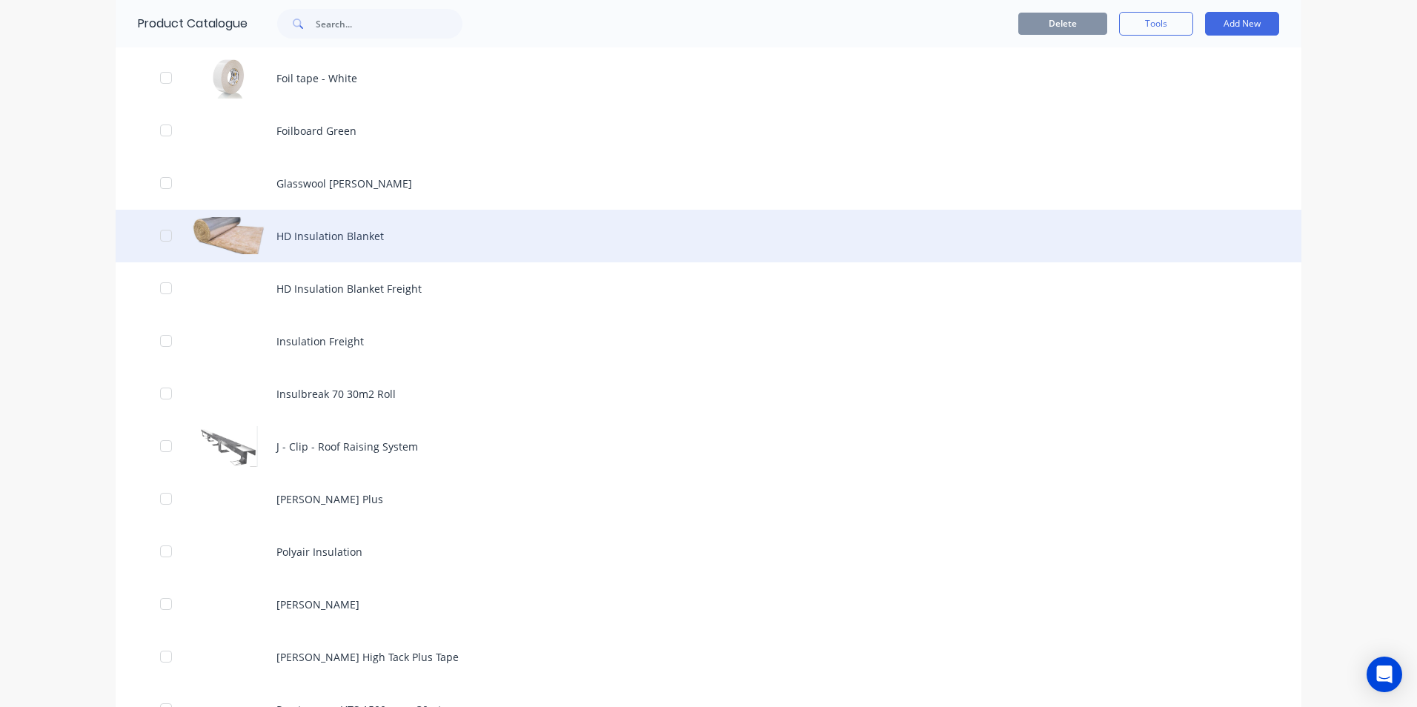
scroll to position [1185, 0]
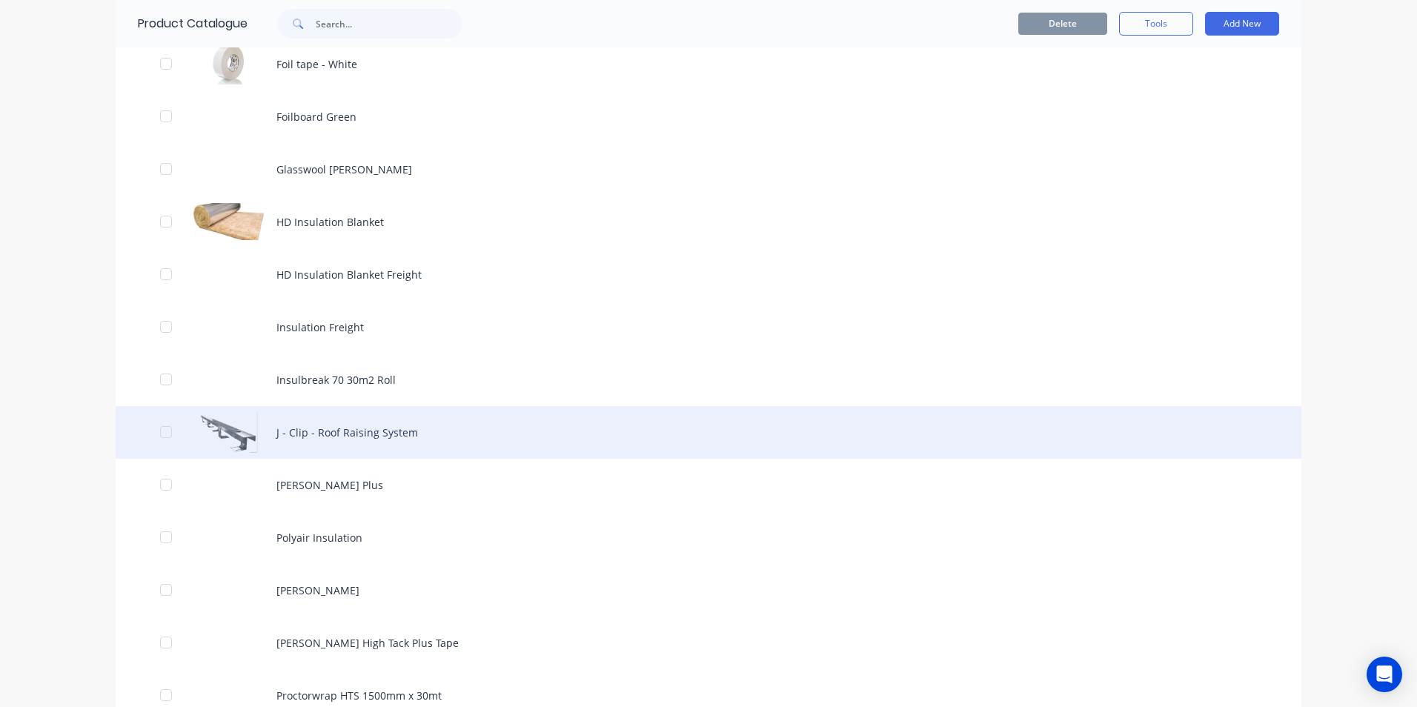
click at [322, 415] on div "J - Clip - Roof Raising System" at bounding box center [708, 432] width 1185 height 53
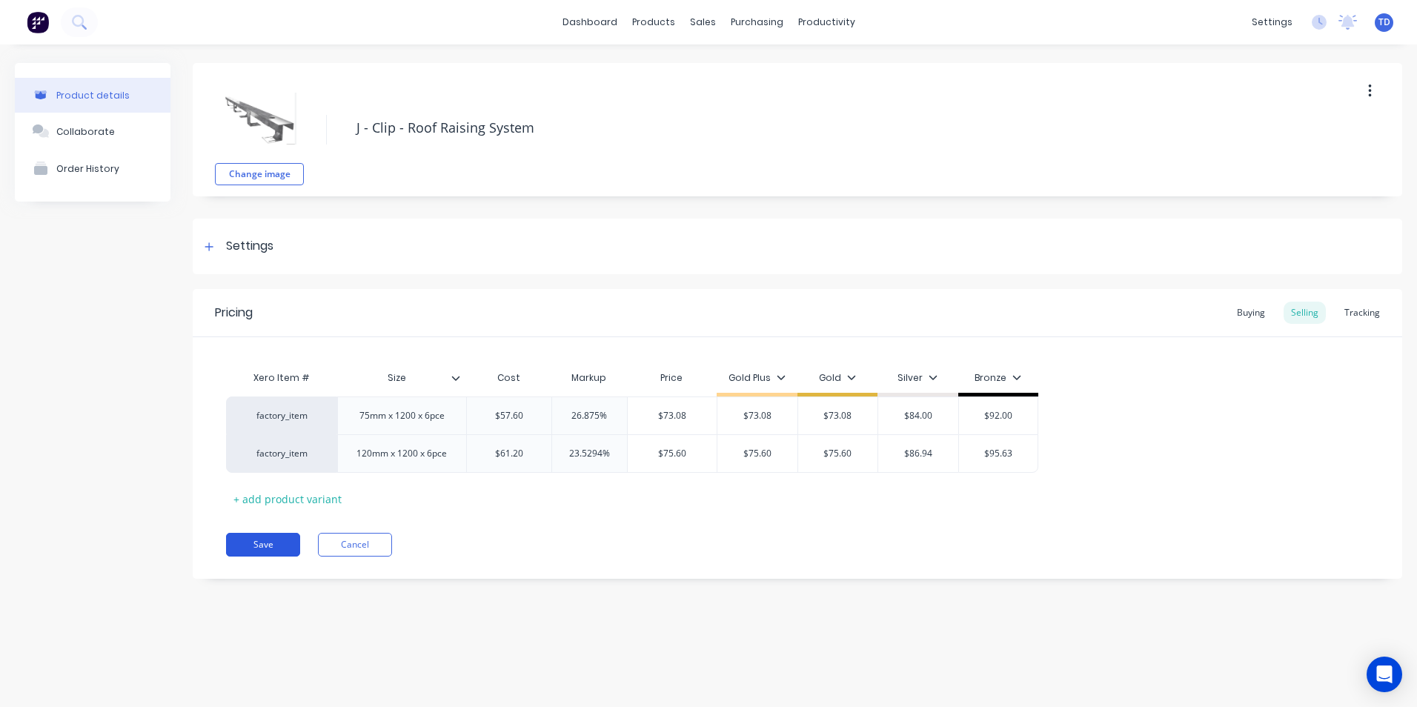
click at [259, 542] on button "Save" at bounding box center [263, 545] width 74 height 24
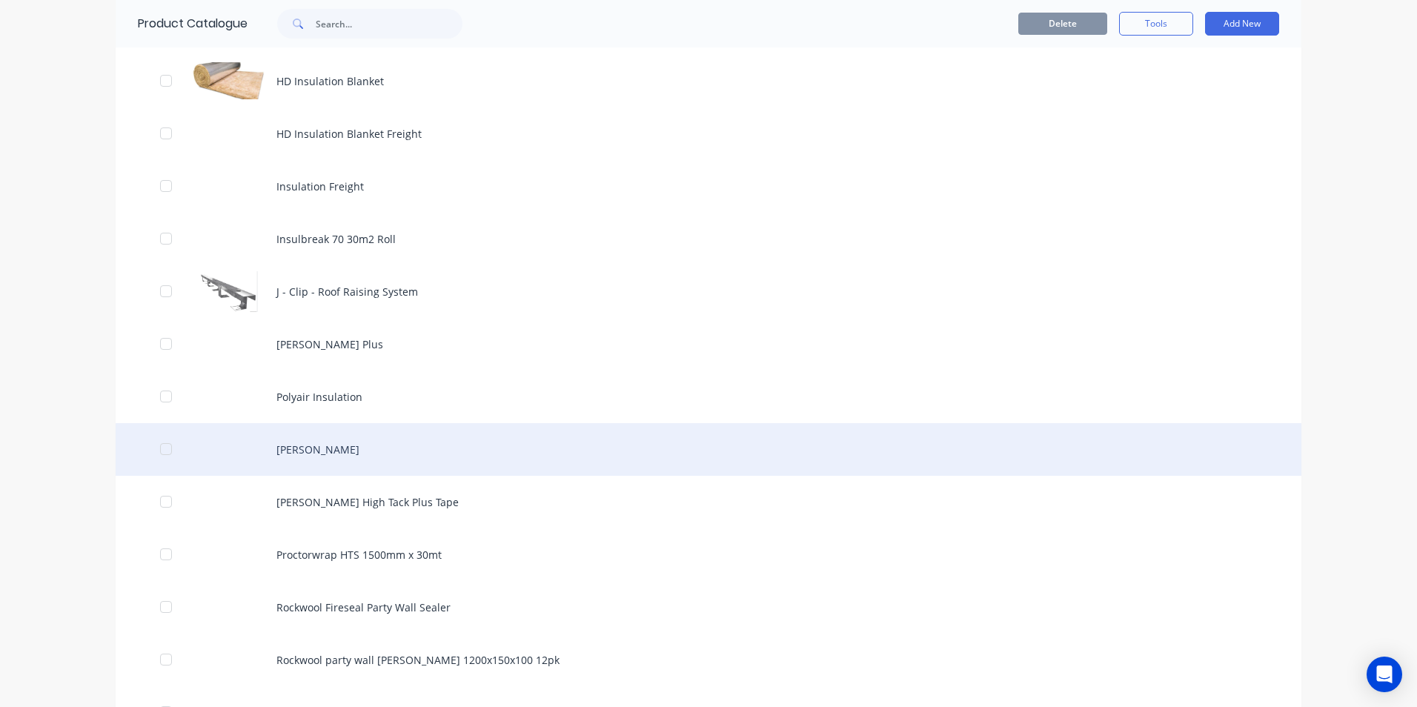
scroll to position [1408, 0]
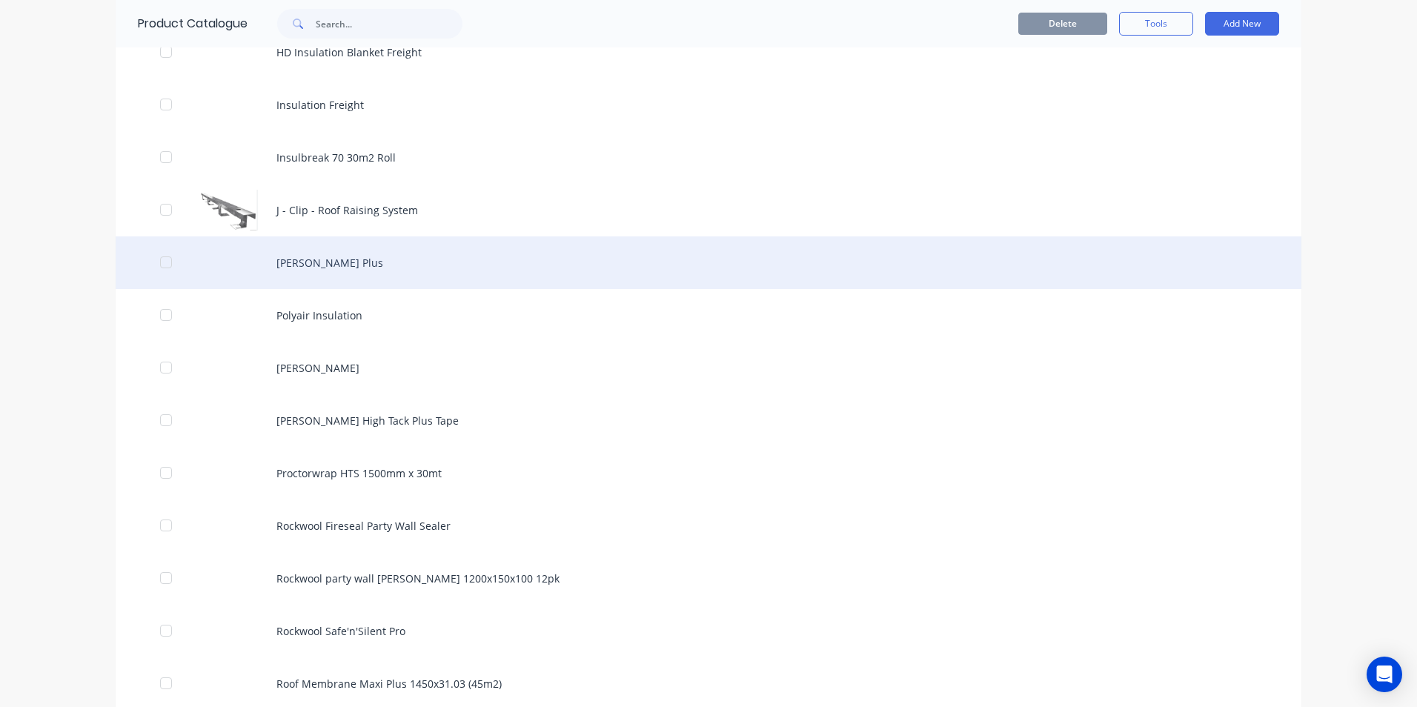
click at [342, 278] on div "[PERSON_NAME] Plus" at bounding box center [708, 262] width 1185 height 53
type textarea "x"
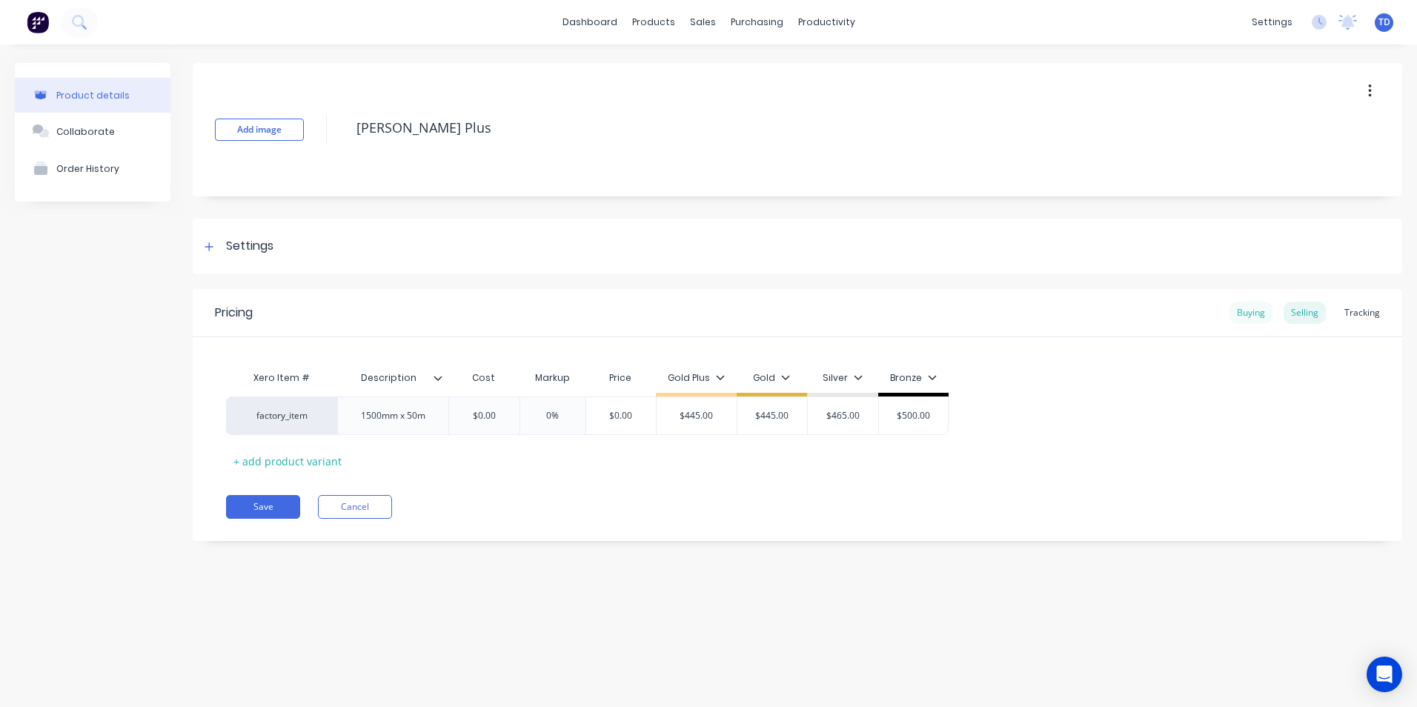
click at [1245, 310] on div "Buying" at bounding box center [1250, 313] width 43 height 22
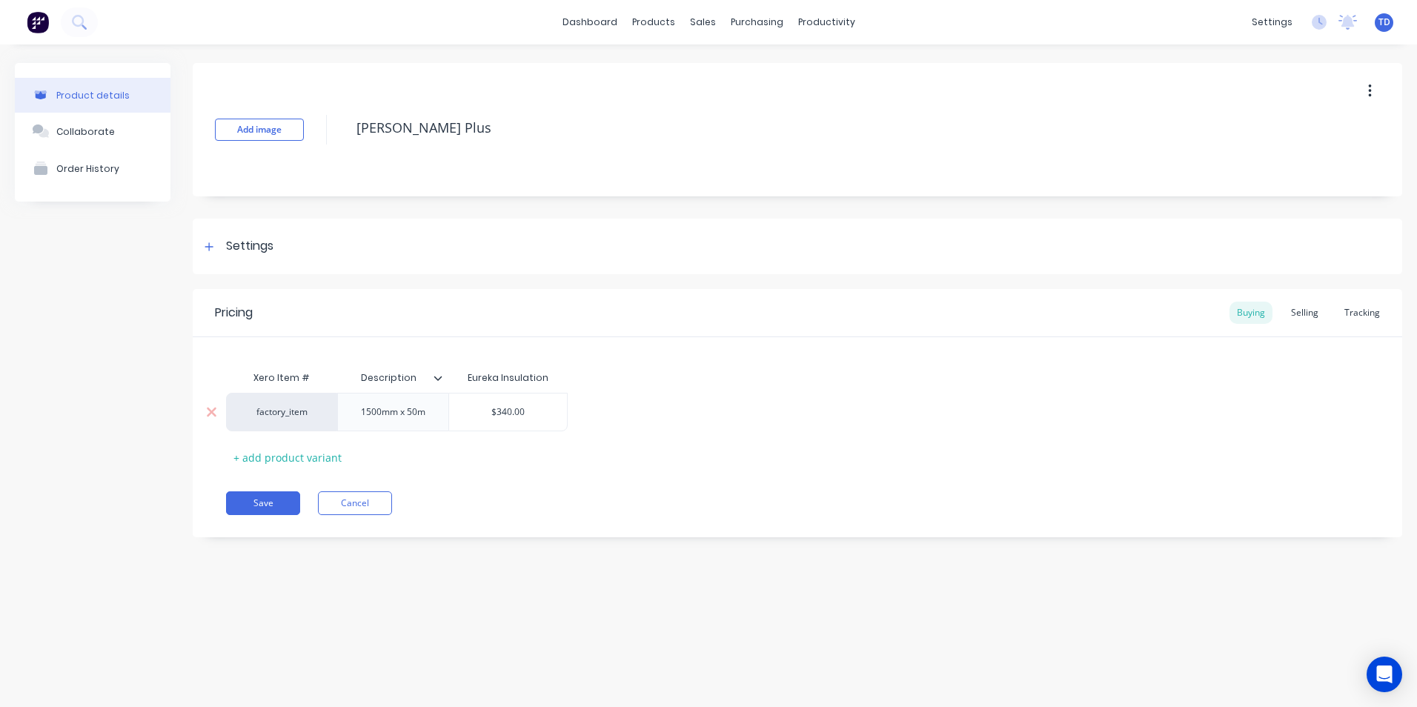
click at [553, 404] on div "$340.00" at bounding box center [508, 411] width 118 height 37
type input "$340.00"
type textarea "x"
type input "3"
type textarea "x"
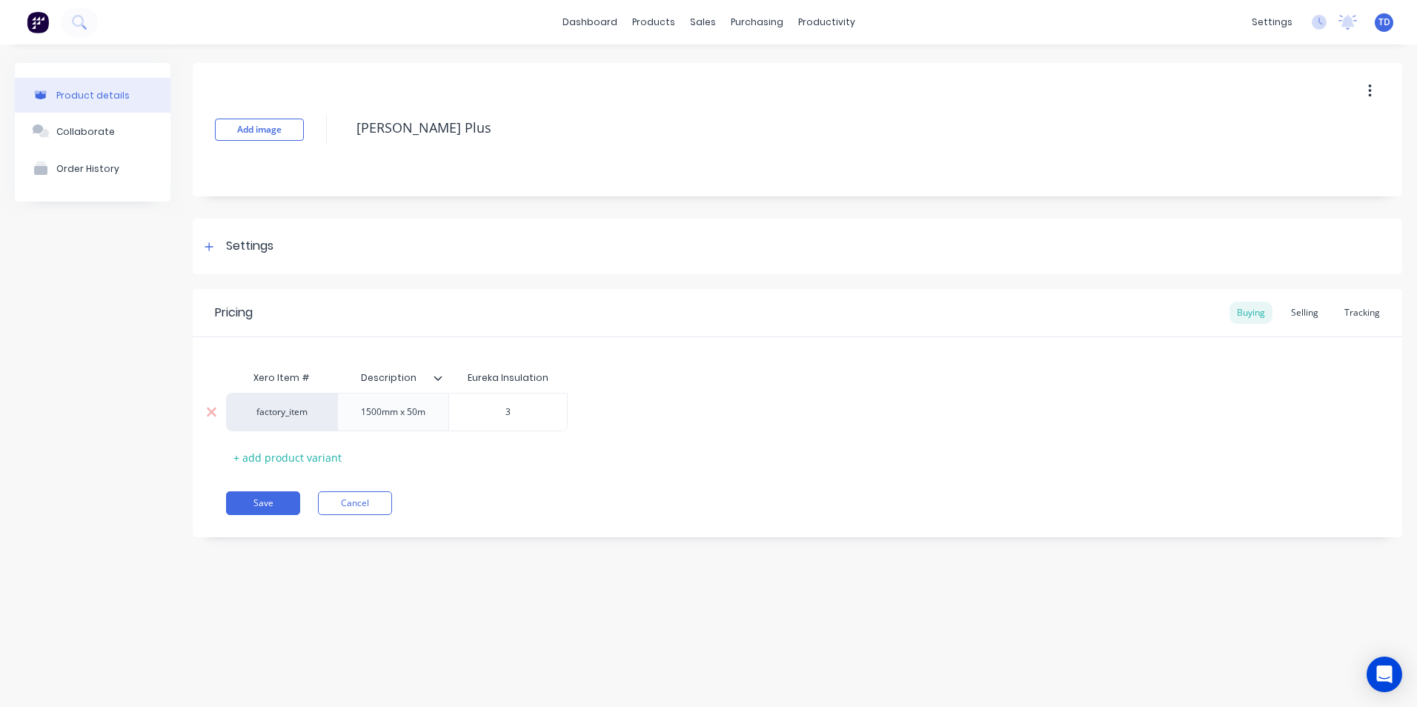
type input "35"
type textarea "x"
type input "359"
click at [1320, 316] on div "Selling" at bounding box center [1304, 313] width 42 height 22
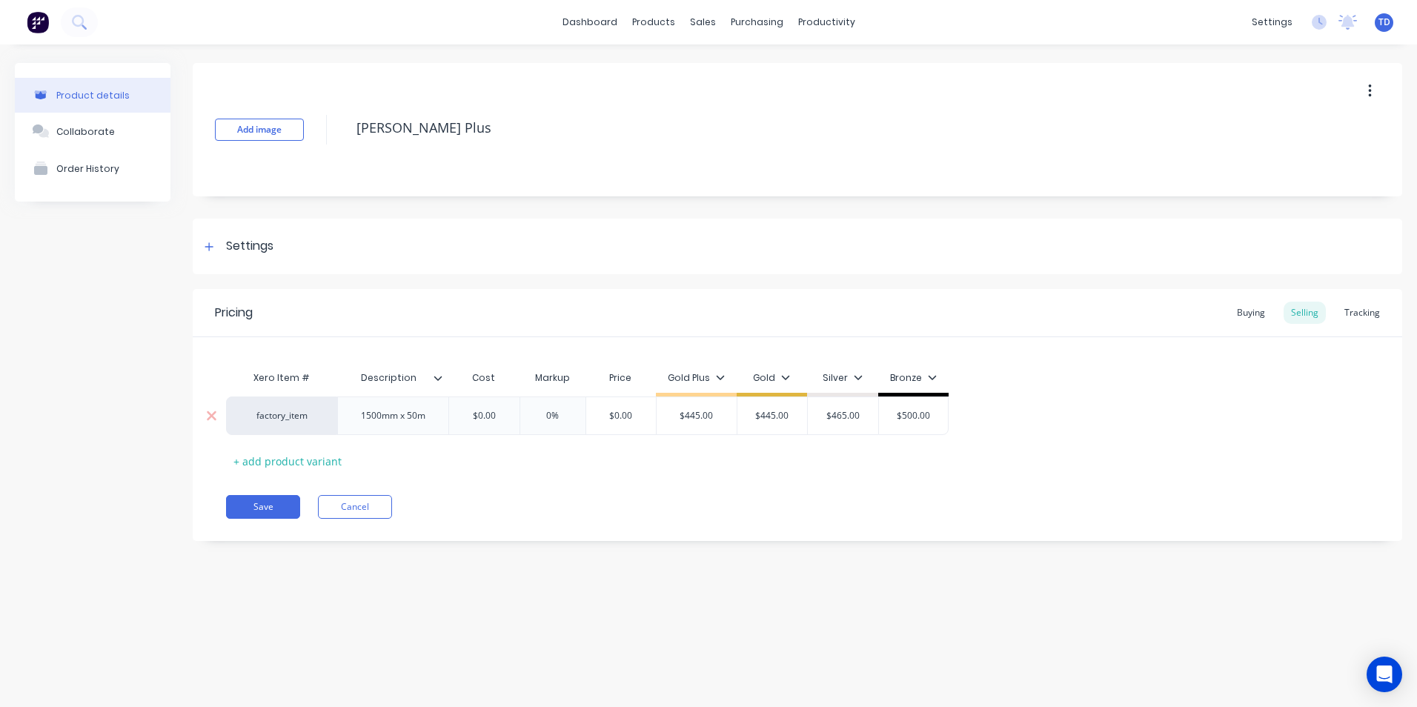
type input "0%"
click at [516, 414] on input "0%" at bounding box center [553, 415] width 74 height 13
type input "$0.00"
type textarea "x"
type input "3"
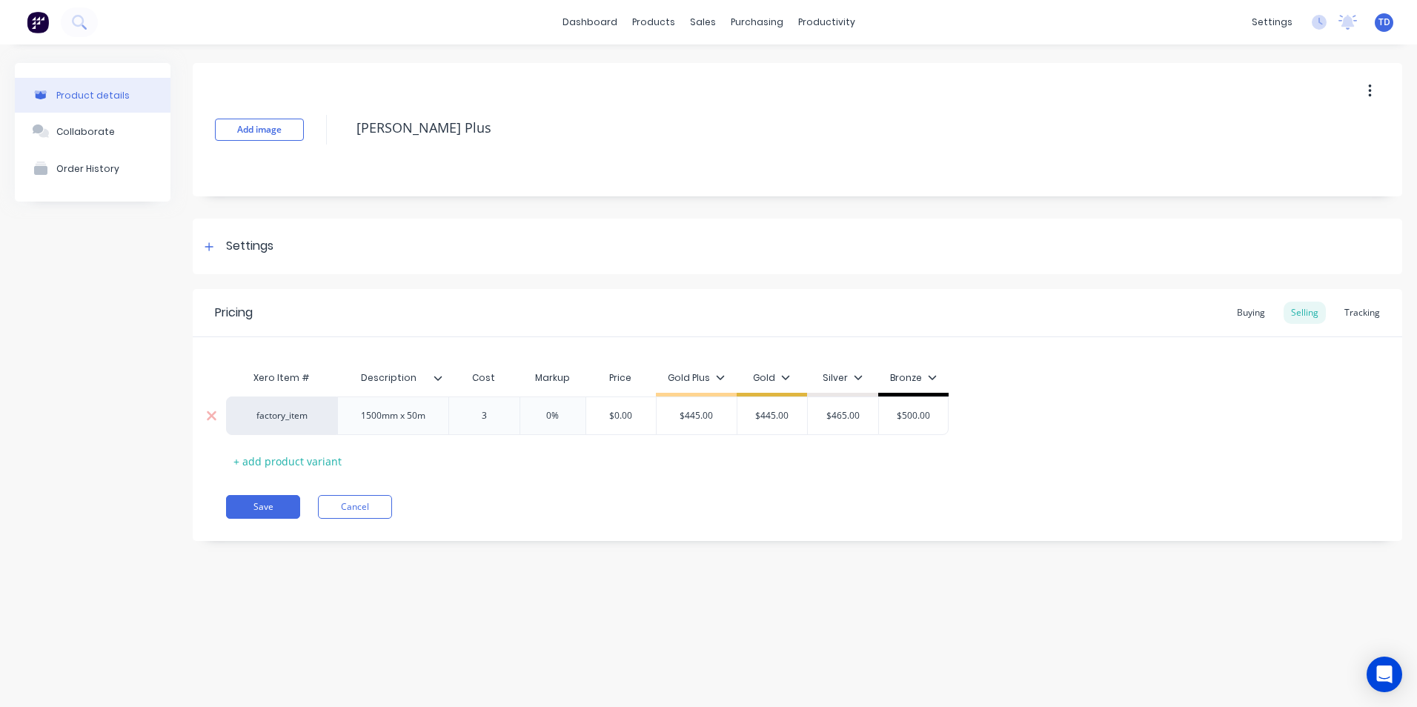
type textarea "x"
type input "35"
type textarea "x"
type input "359"
type input "$359.00"
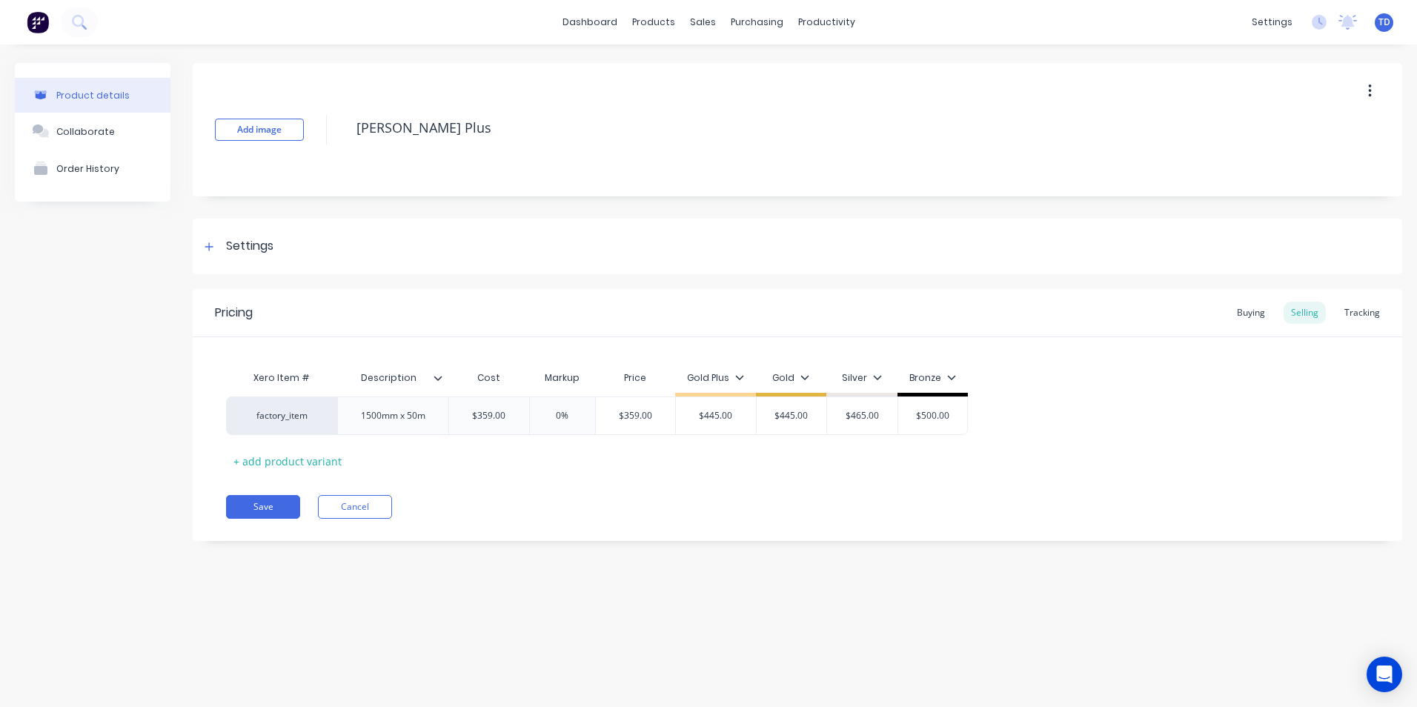
type textarea "x"
type input "4"
type textarea "x"
type input "46"
type textarea "x"
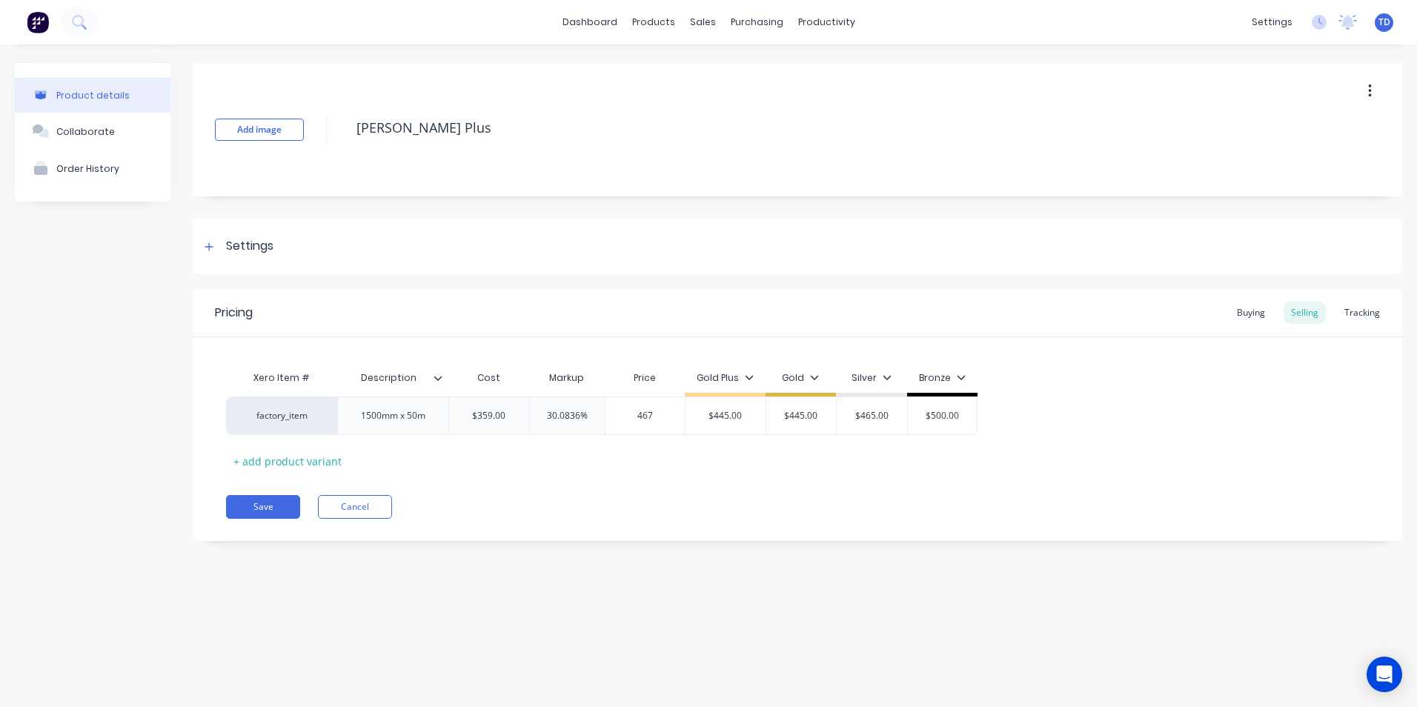
type input "467"
type input "$445.00"
type input "$467.00"
type textarea "x"
type input "4"
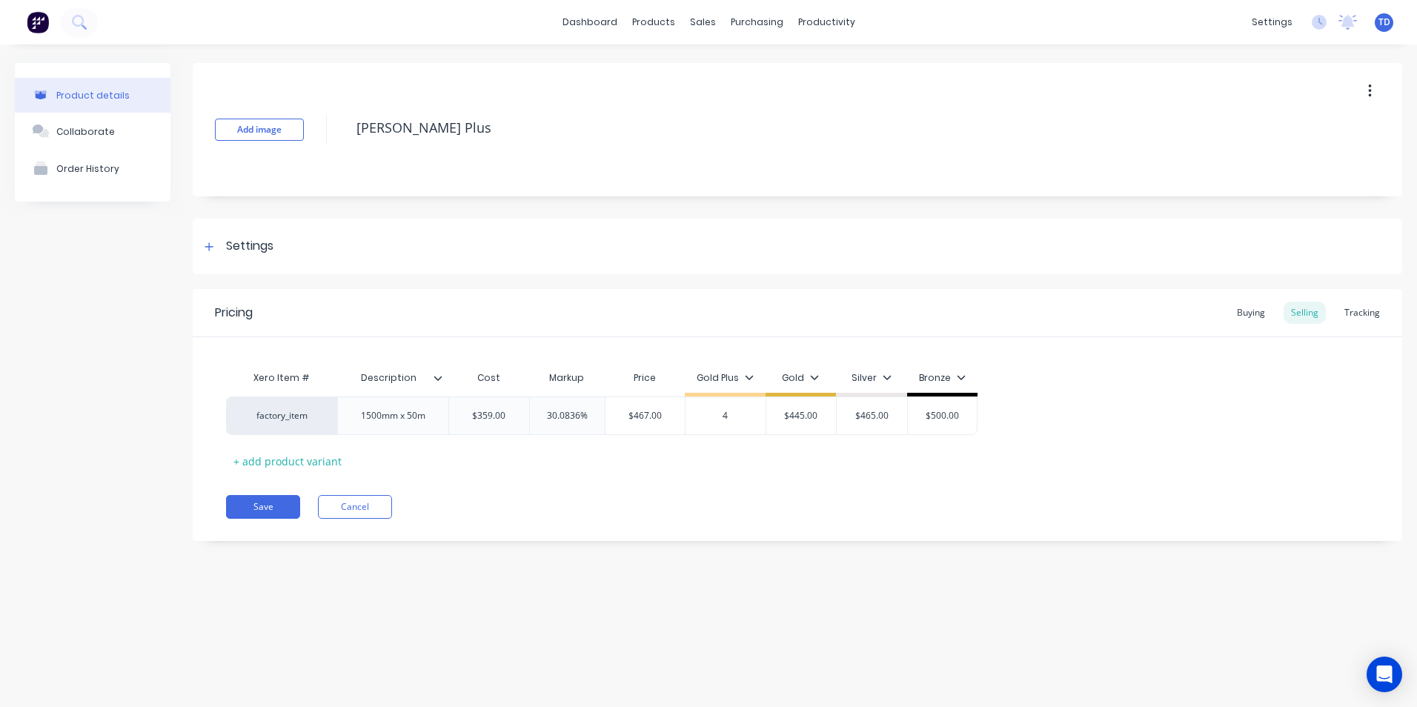
type textarea "x"
type input "46"
type textarea "x"
type input "467"
type input "$445.00"
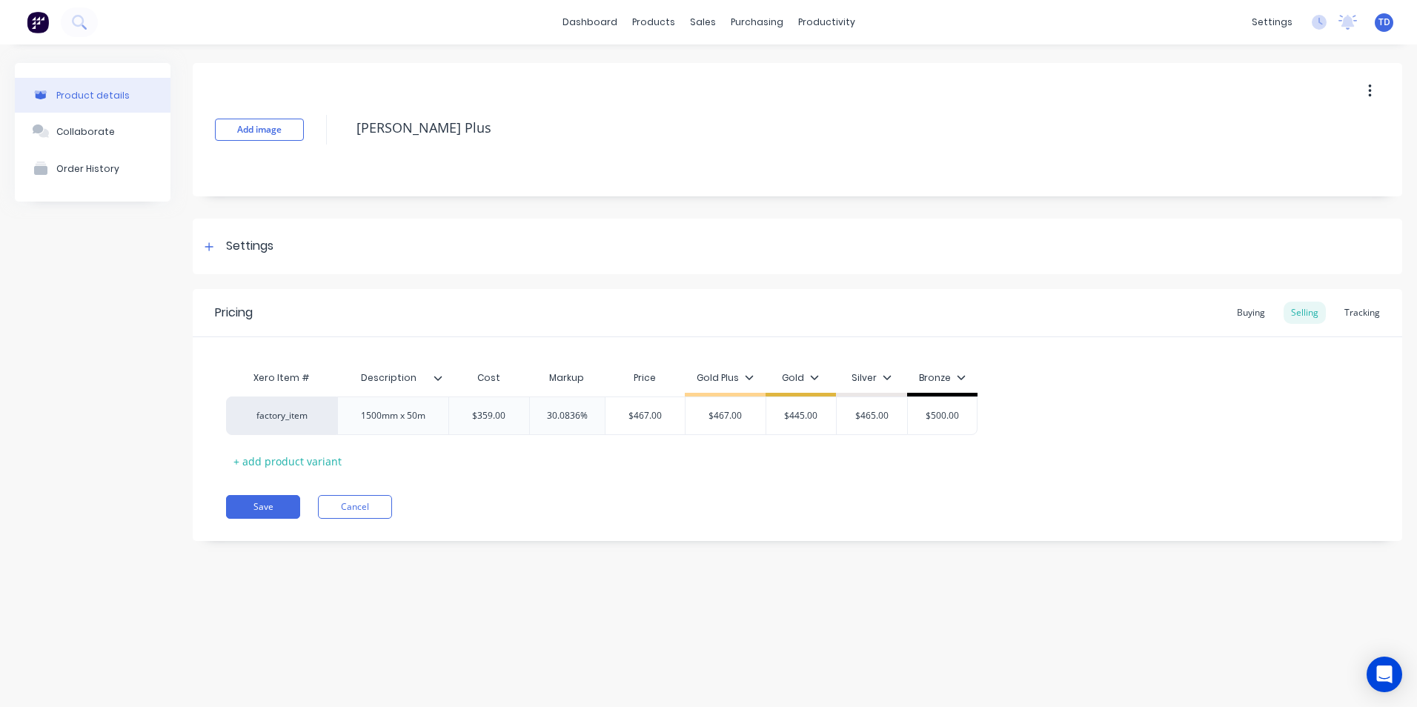
type input "$467.00"
type textarea "x"
type input "4"
type textarea "x"
type input "46"
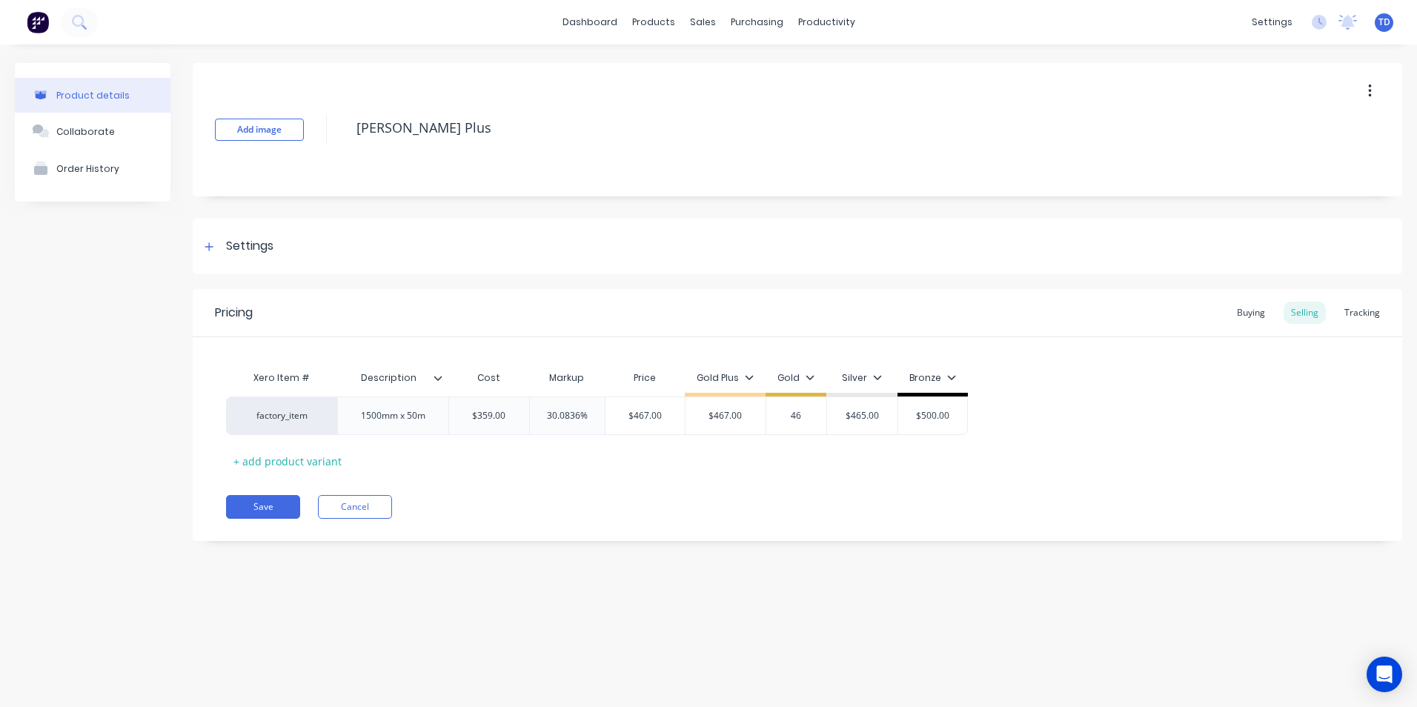
type textarea "x"
type input "467"
type input "$465.00"
type input "$467.00"
type textarea "x"
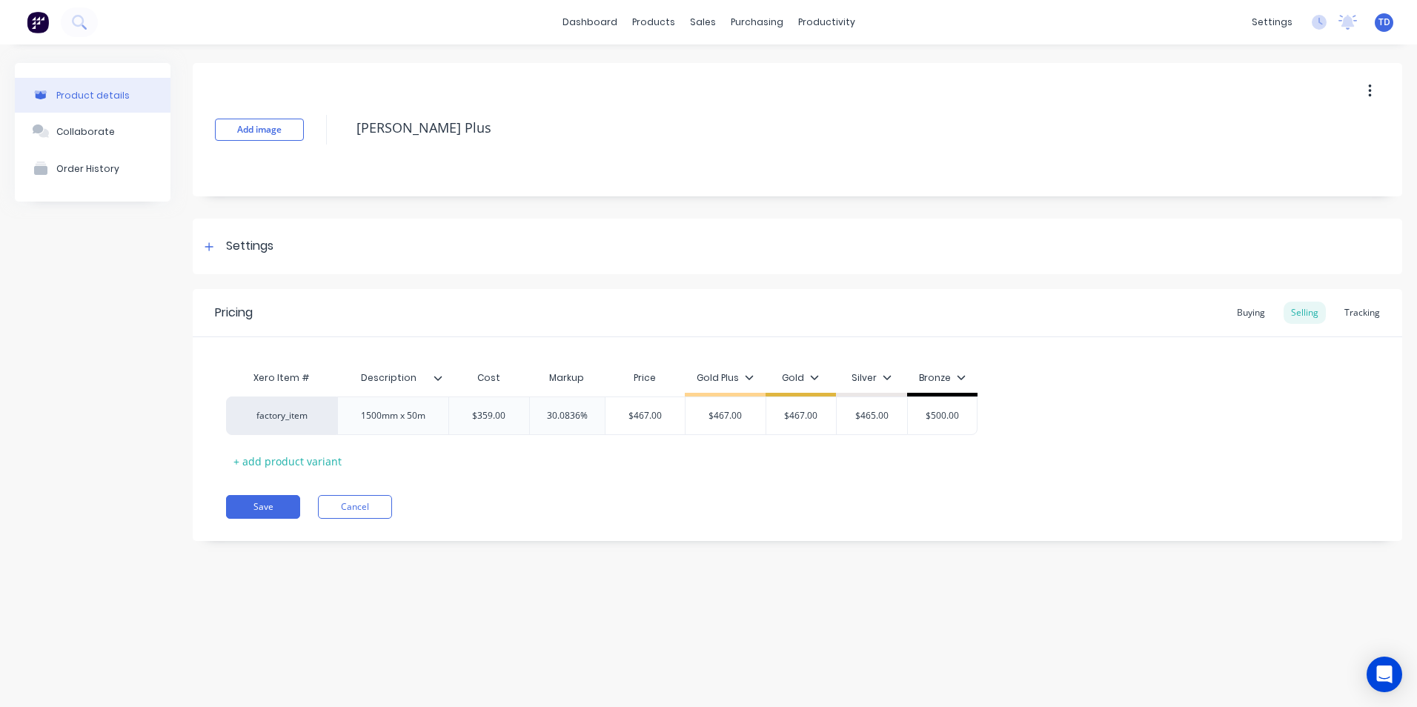
type input "4"
type textarea "x"
type input "48"
type textarea "x"
type input "485"
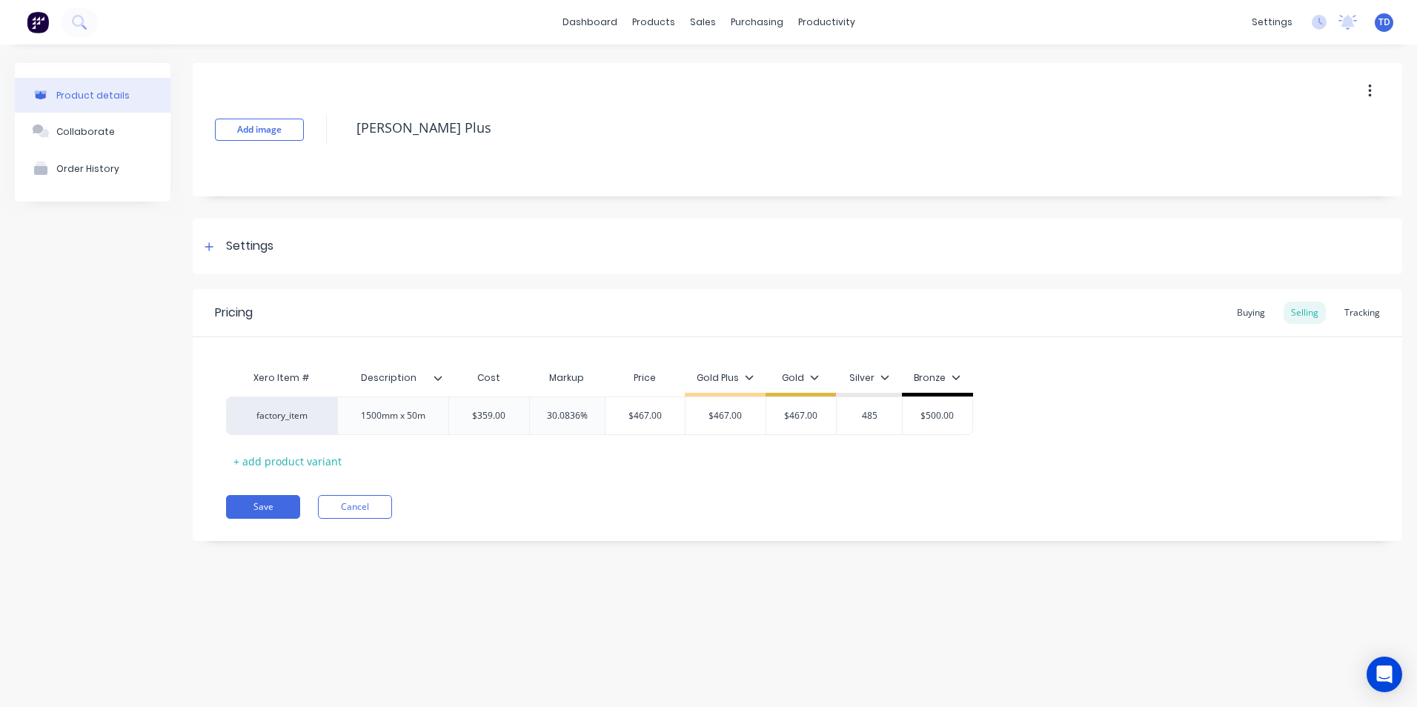
type input "$500.00"
type input "$485.00"
type textarea "x"
type input "5"
type textarea "x"
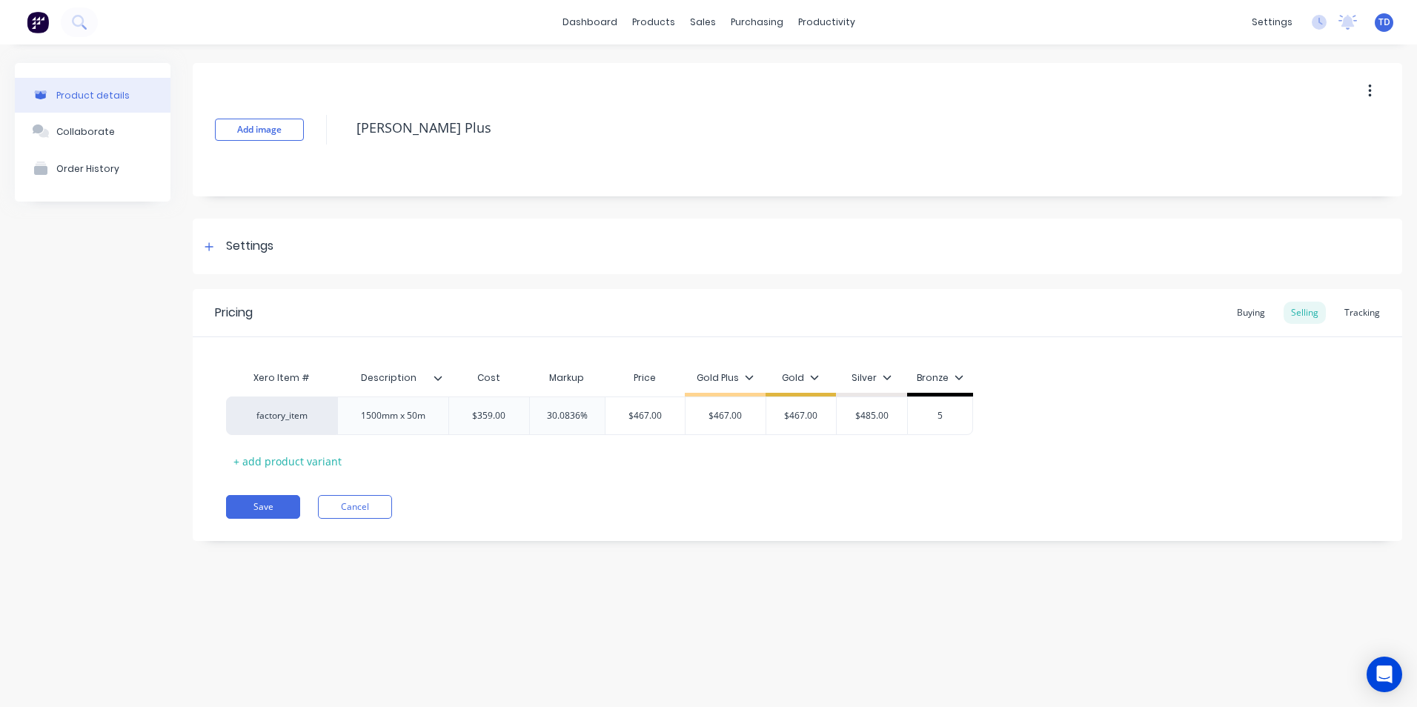
type input "50"
type textarea "x"
type input "502"
click at [256, 508] on button "Save" at bounding box center [263, 507] width 74 height 24
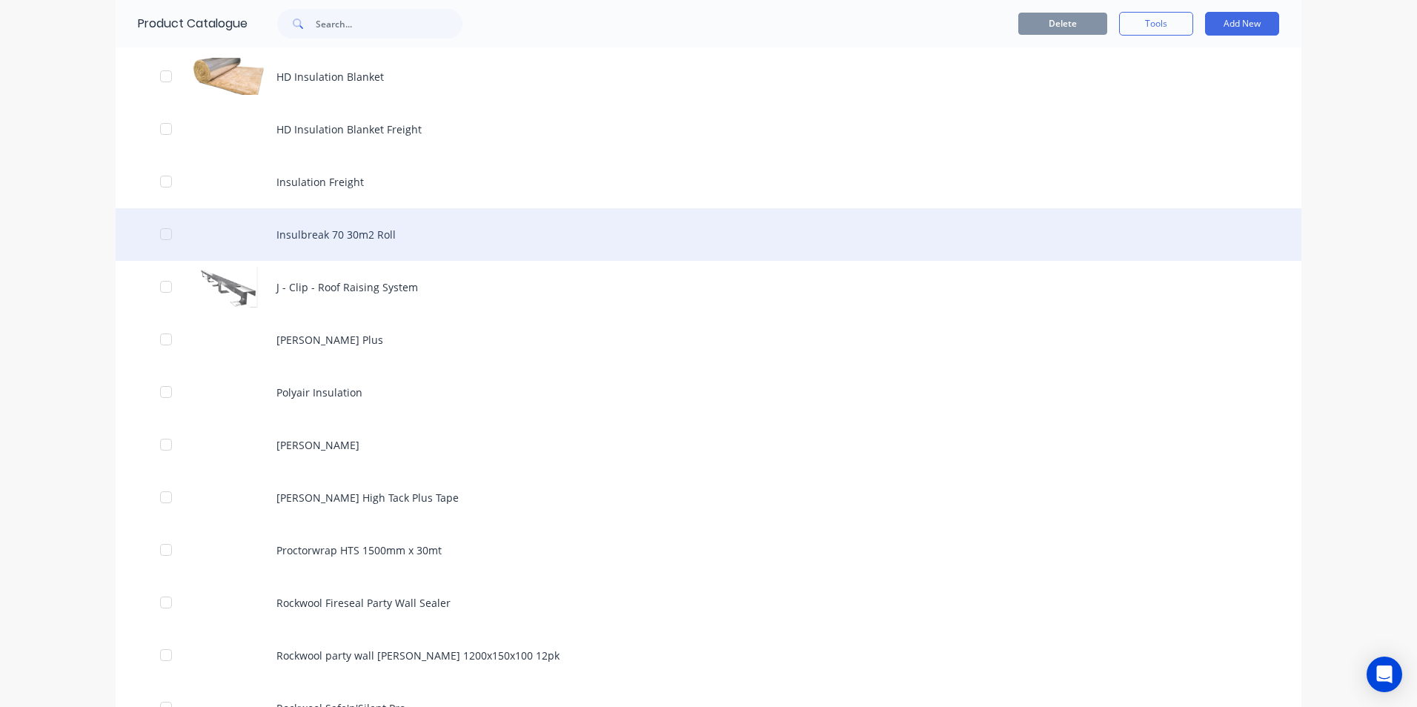
scroll to position [1334, 0]
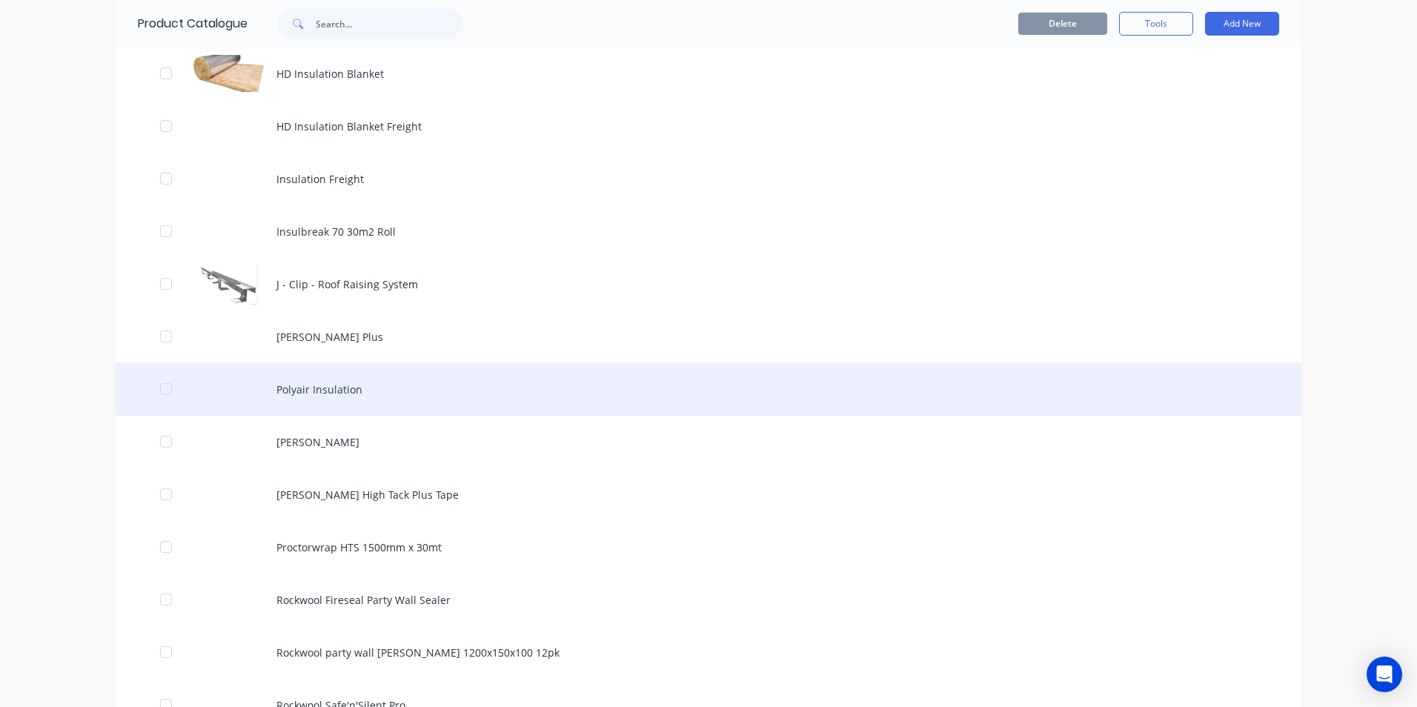
click at [297, 393] on div "Polyair Insulation" at bounding box center [708, 389] width 1185 height 53
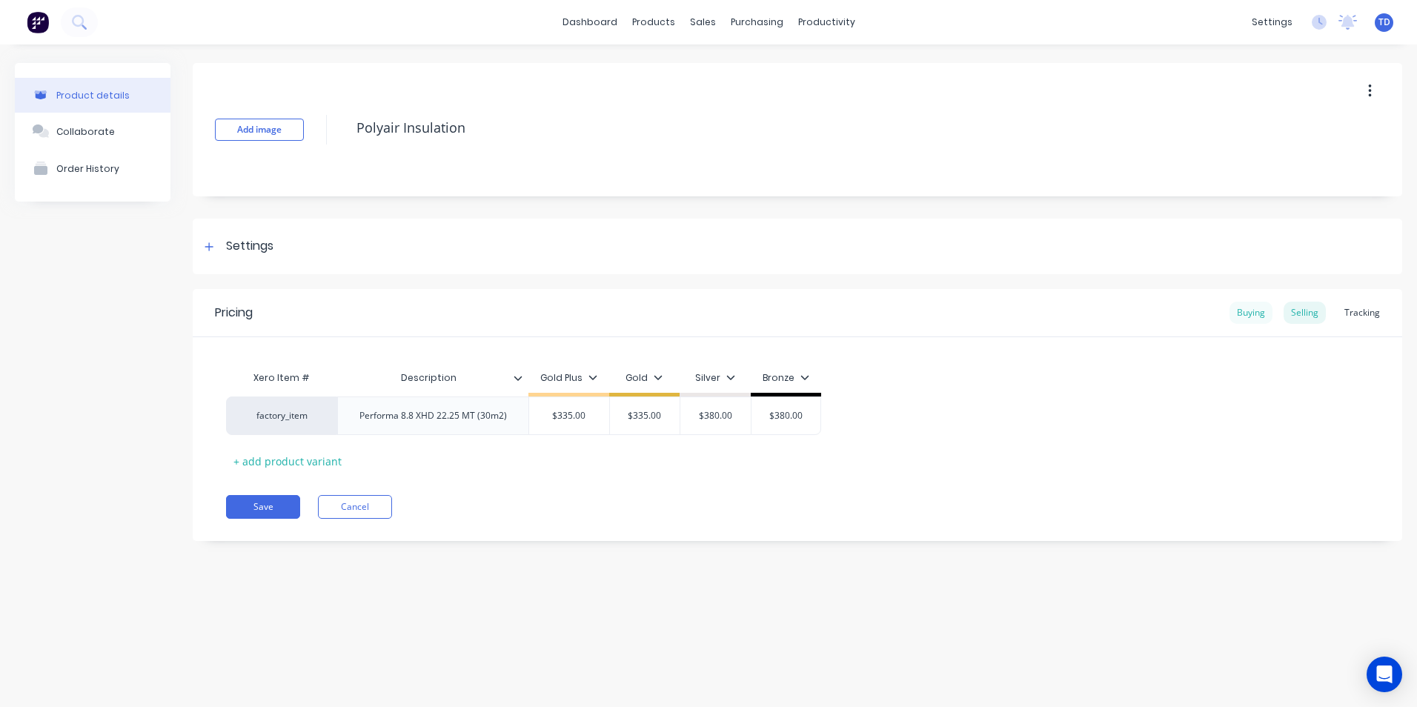
click at [1240, 316] on div "Buying" at bounding box center [1250, 313] width 43 height 22
click at [1308, 313] on div "Selling" at bounding box center [1304, 313] width 42 height 22
click at [209, 253] on div at bounding box center [209, 246] width 19 height 19
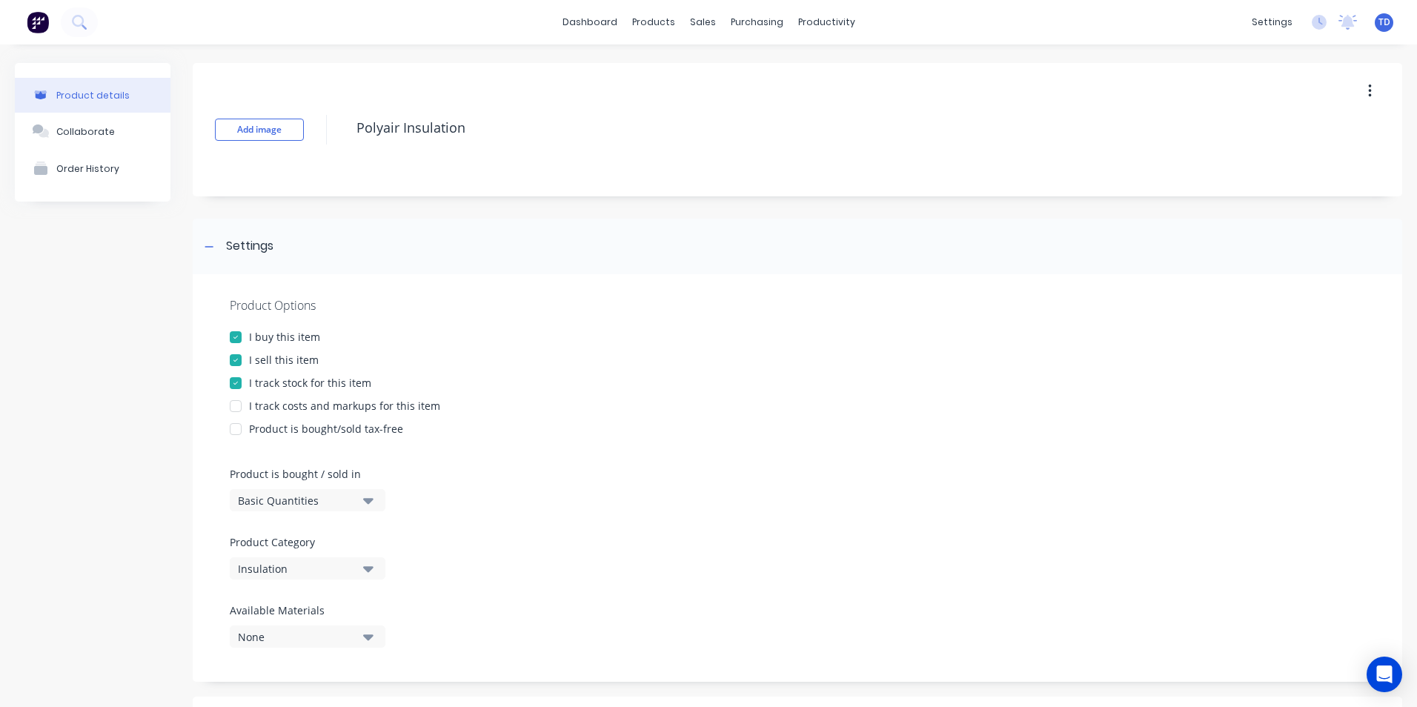
click at [229, 409] on div at bounding box center [236, 406] width 30 height 30
type textarea "x"
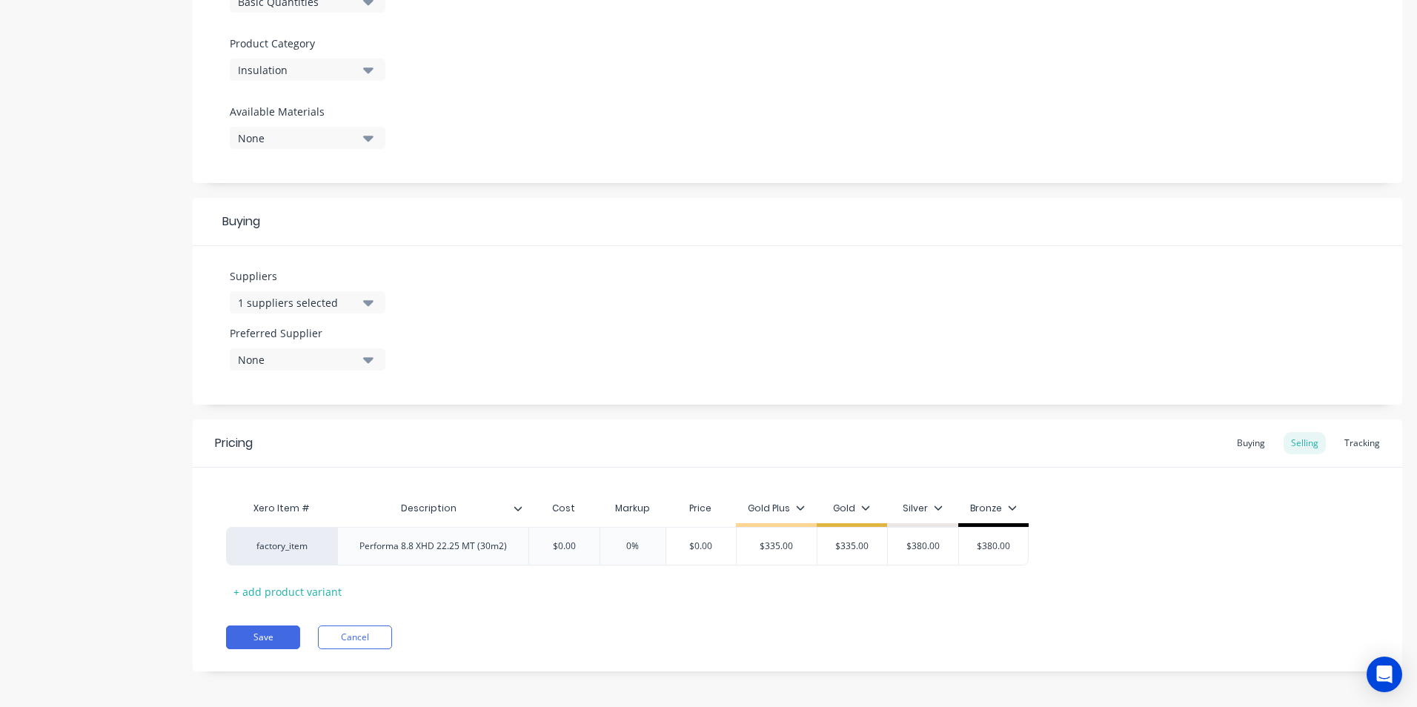
scroll to position [504, 0]
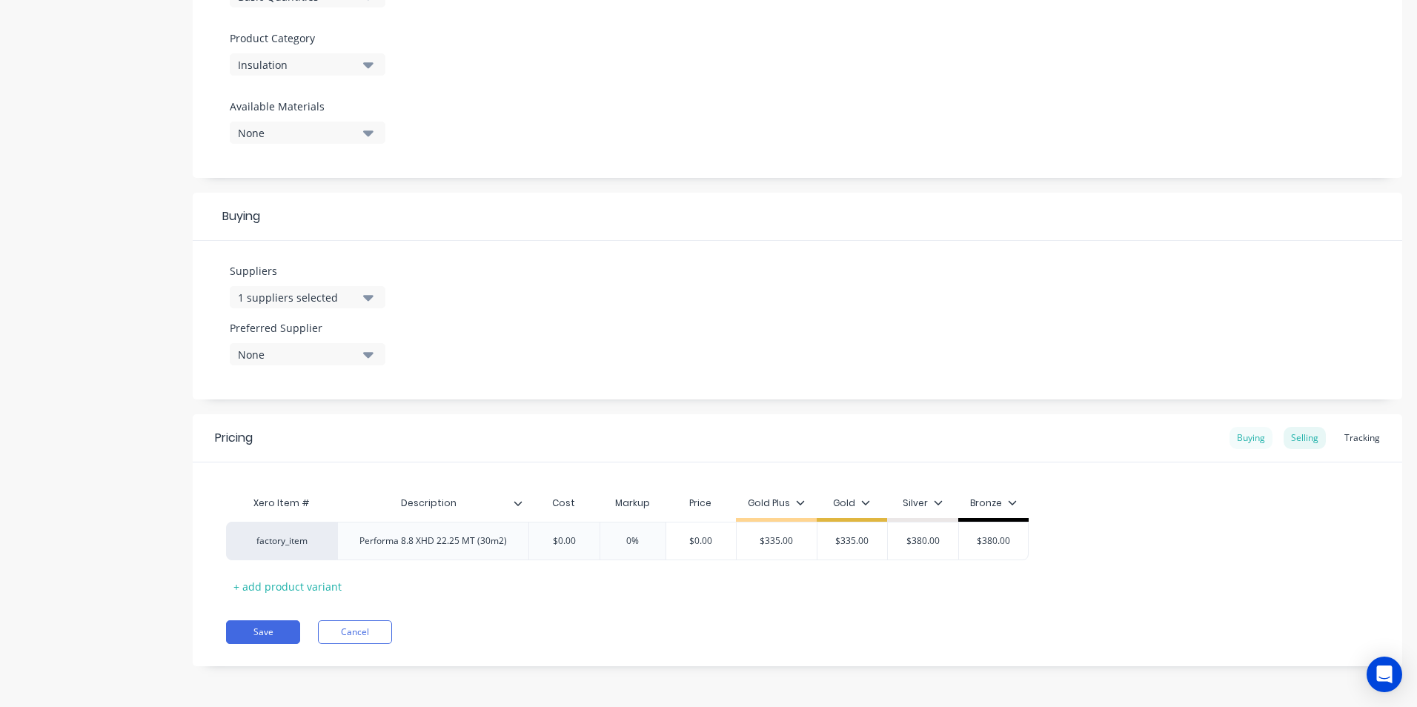
click at [1236, 444] on div "Buying" at bounding box center [1250, 438] width 43 height 22
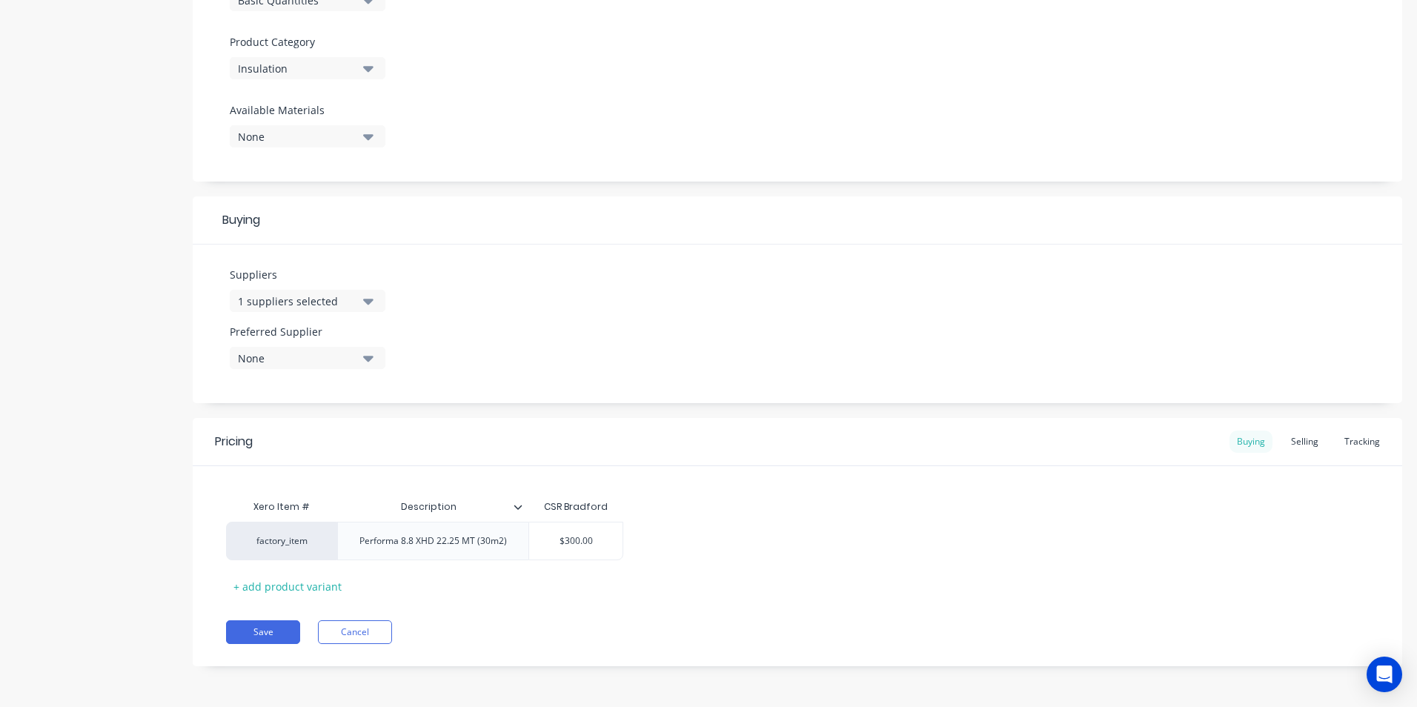
scroll to position [500, 0]
click at [1288, 448] on div "Selling" at bounding box center [1304, 441] width 42 height 22
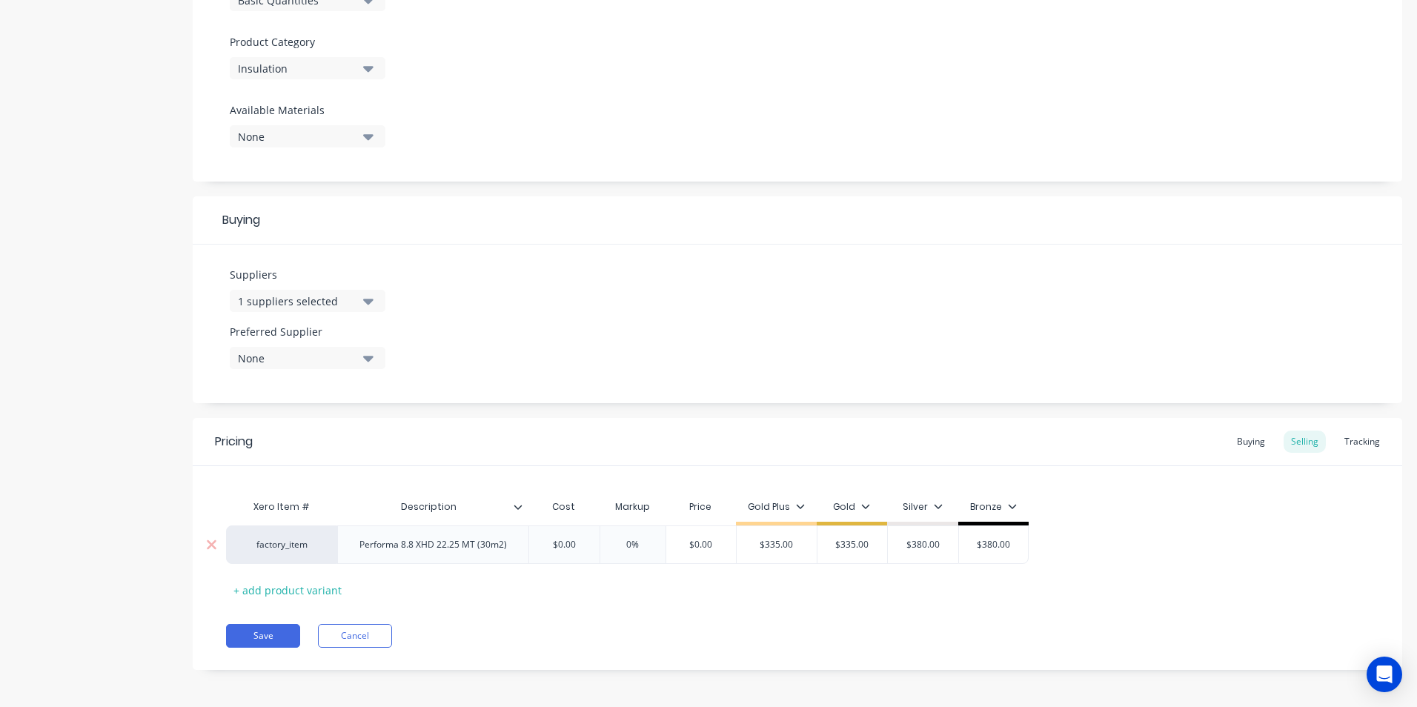
click at [592, 530] on div "$0.00" at bounding box center [564, 544] width 74 height 37
type input "$0.00"
type textarea "x"
type input "3"
type textarea "x"
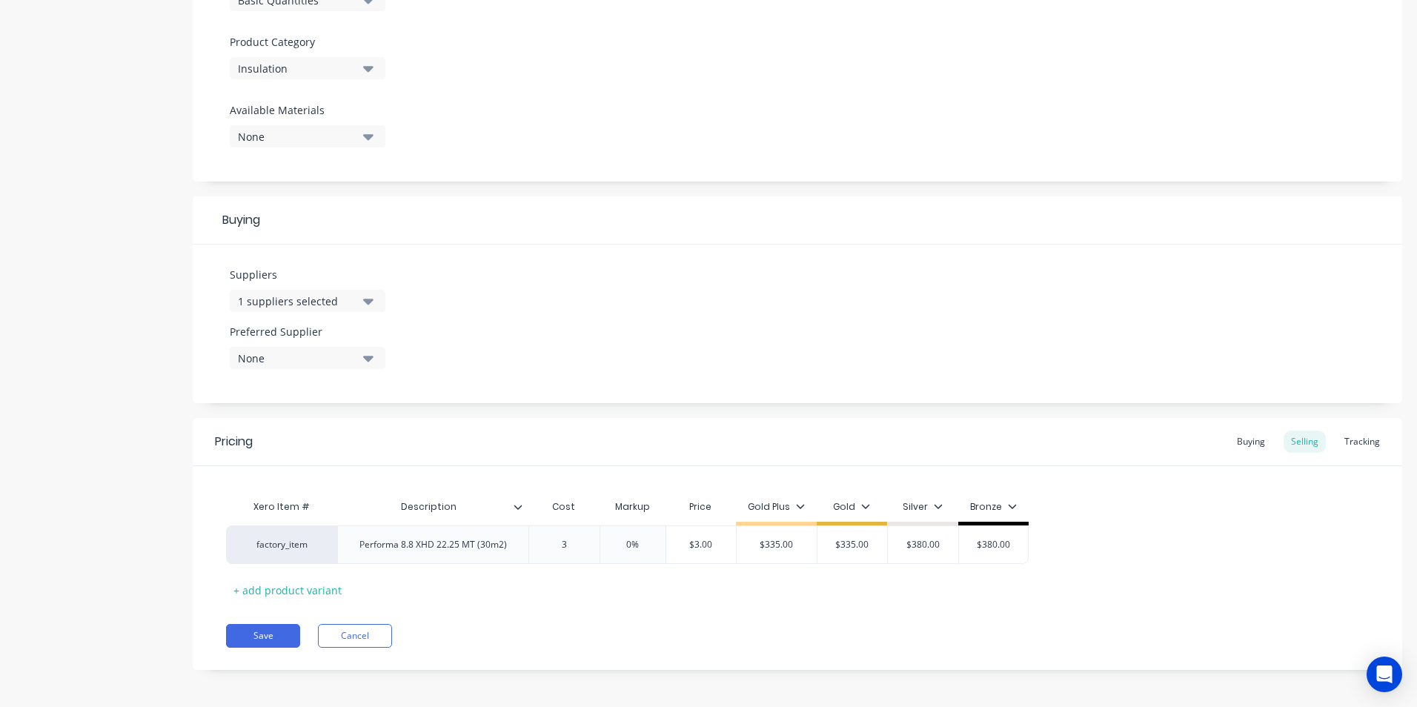
type input "30"
type textarea "x"
type input "300"
type input "0%"
type input "$300.00"
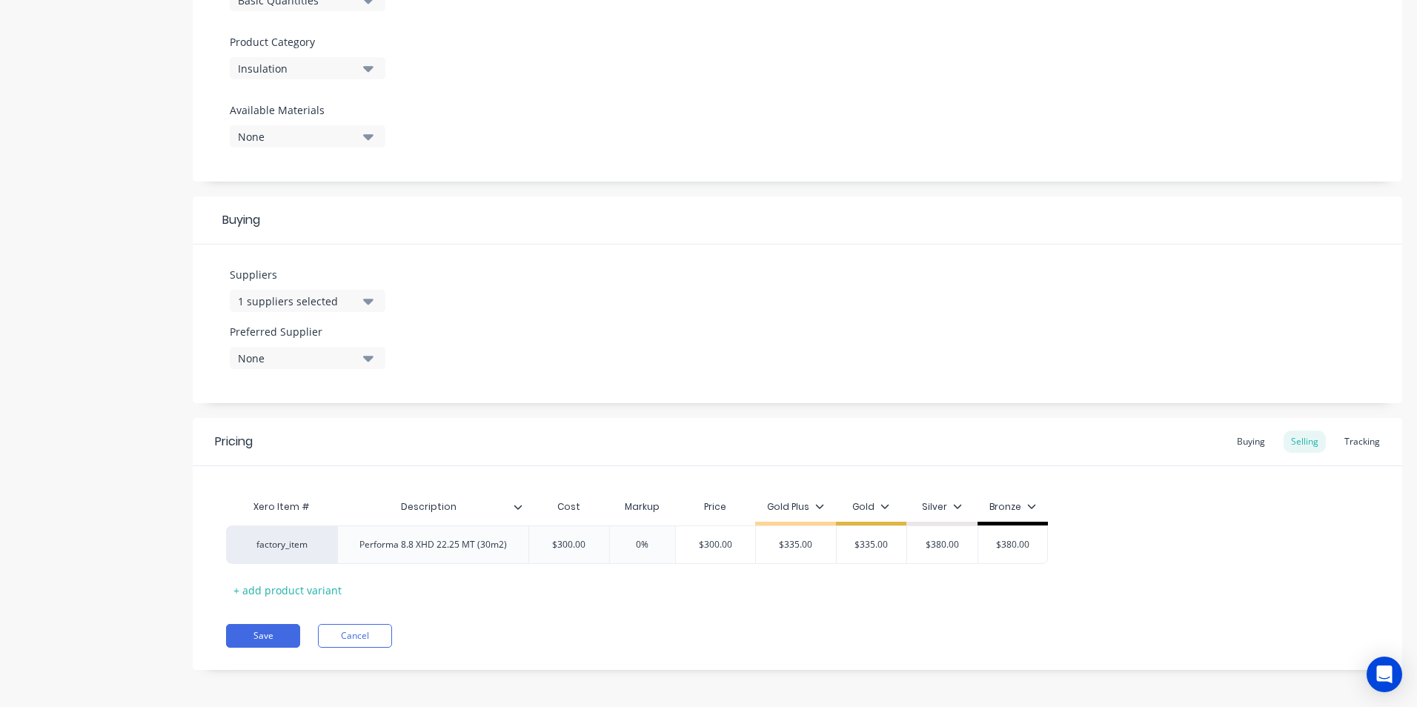
type textarea "x"
type input "3"
type textarea "x"
type input "39"
type textarea "x"
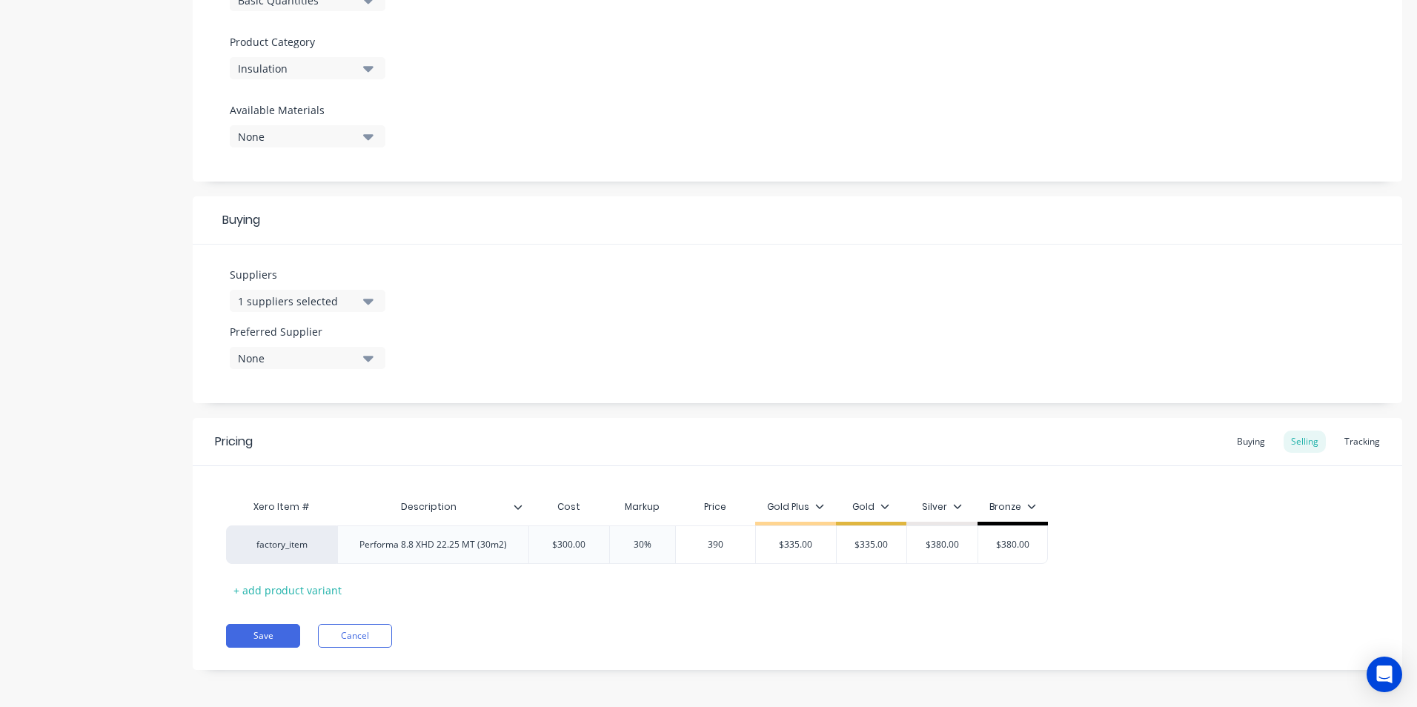
type input "390"
type input "$335.00"
type input "$390.00"
type textarea "x"
type input "3"
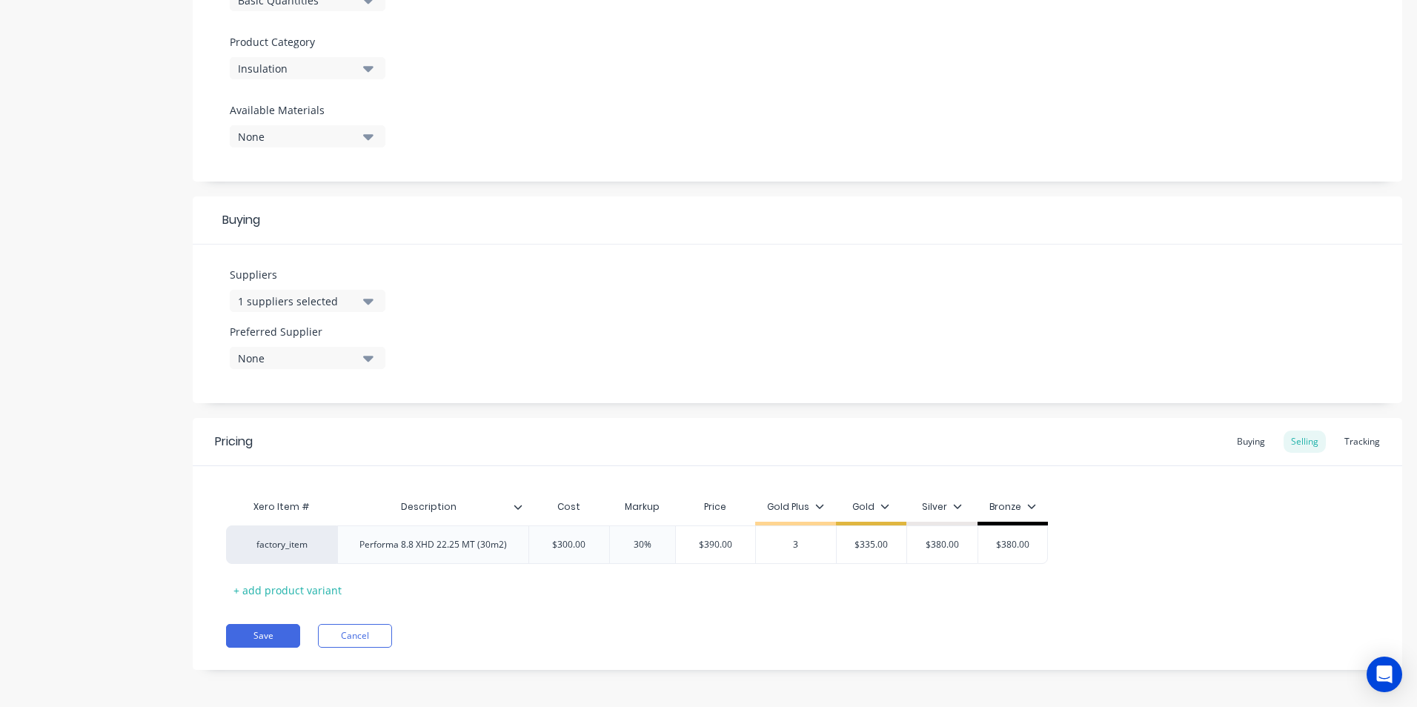
type textarea "x"
type input "390"
type textarea "x"
type input "390"
type input "$335.00"
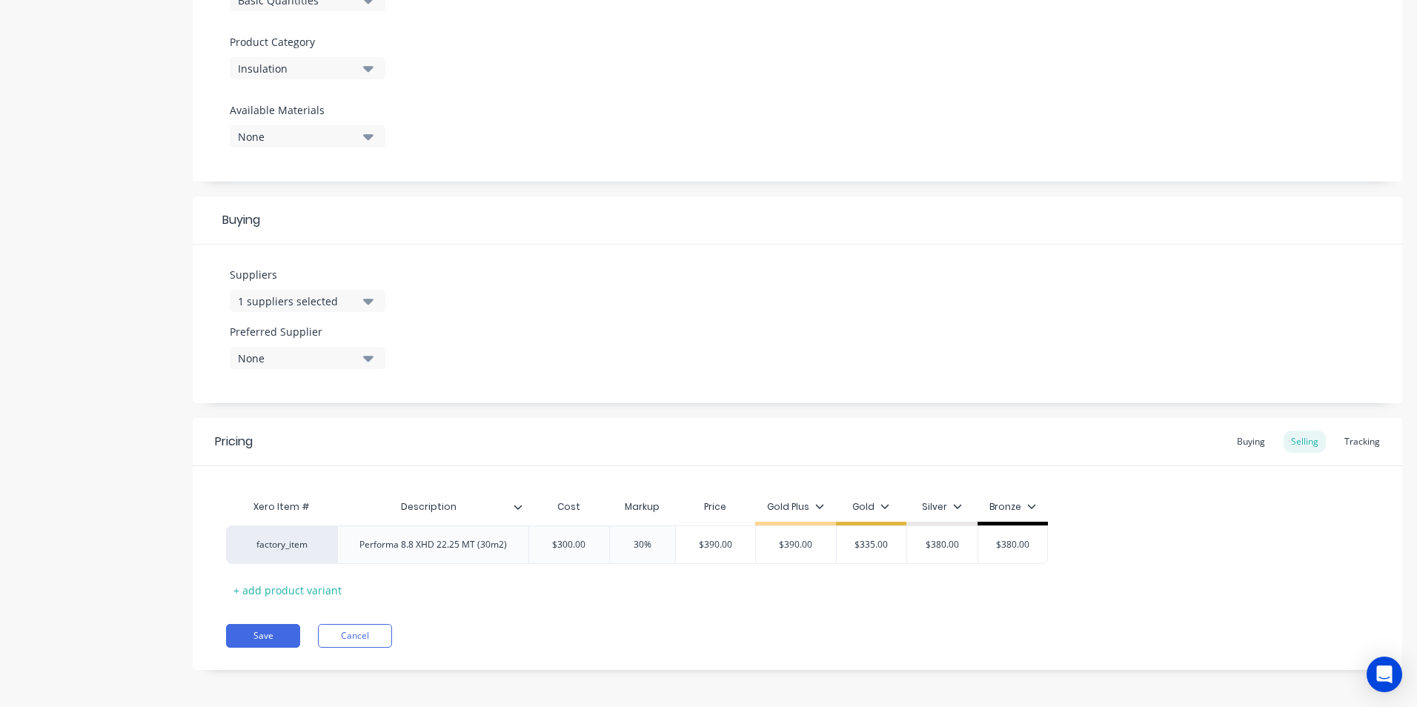
type input "$380.00"
type textarea "x"
type input "3"
type textarea "x"
type input "390"
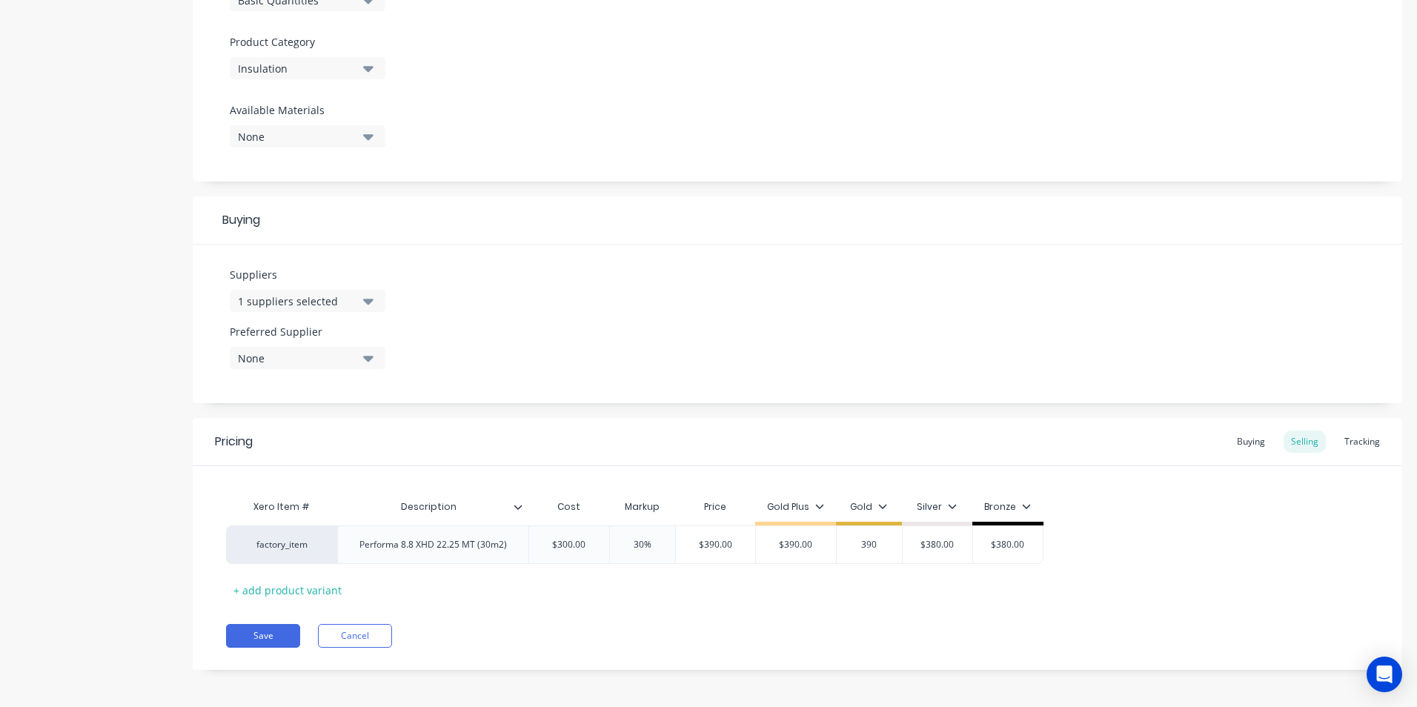
type textarea "x"
type input "390"
type textarea "x"
type input "3"
type textarea "x"
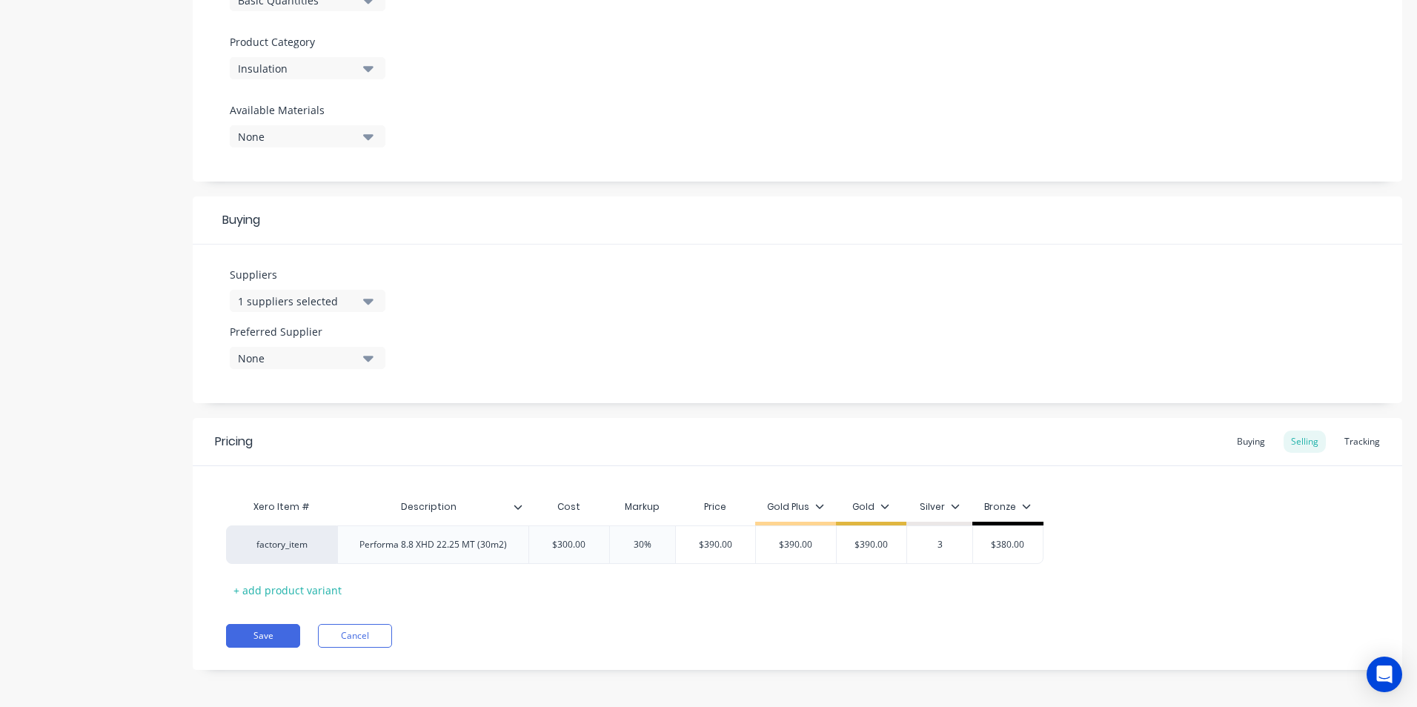
type input "39"
type textarea "x"
type input "390"
type input "$380.00"
type input "$390.00"
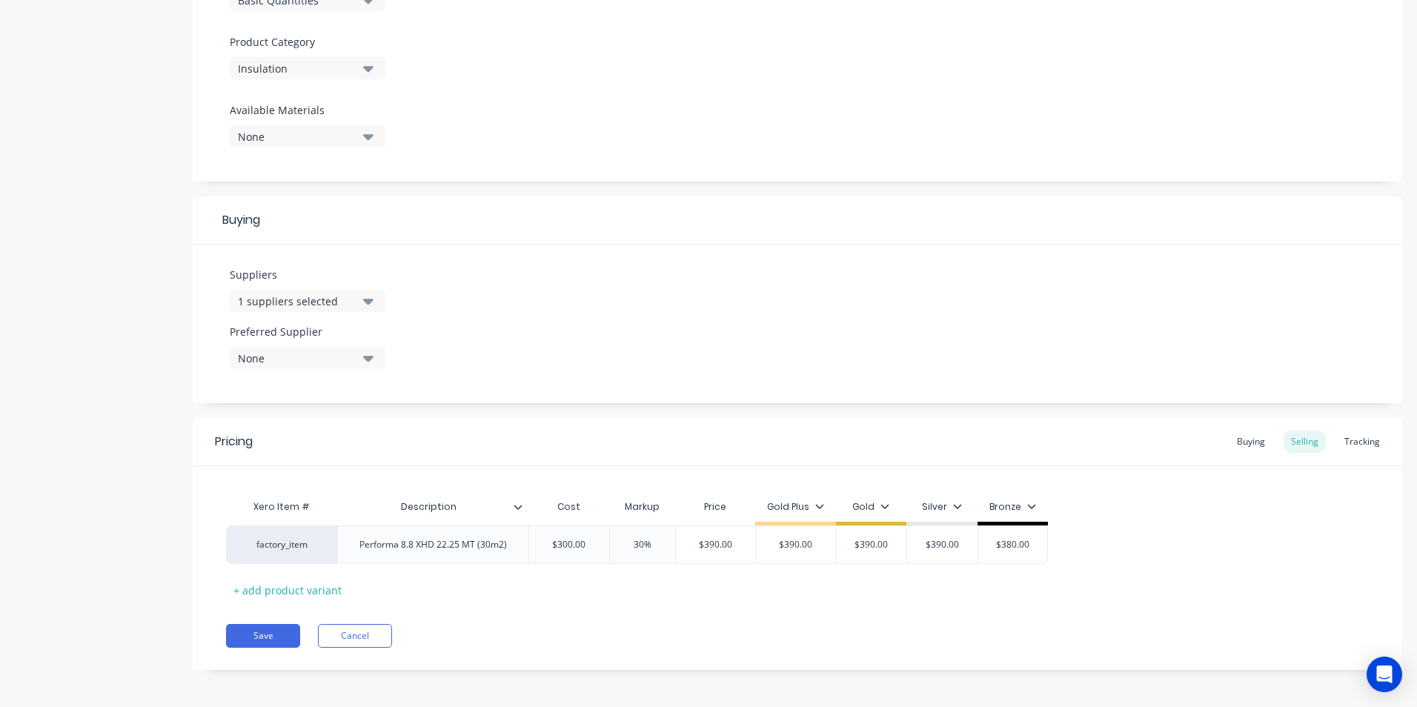
type textarea "x"
type input "3"
type textarea "x"
type input "39"
type textarea "x"
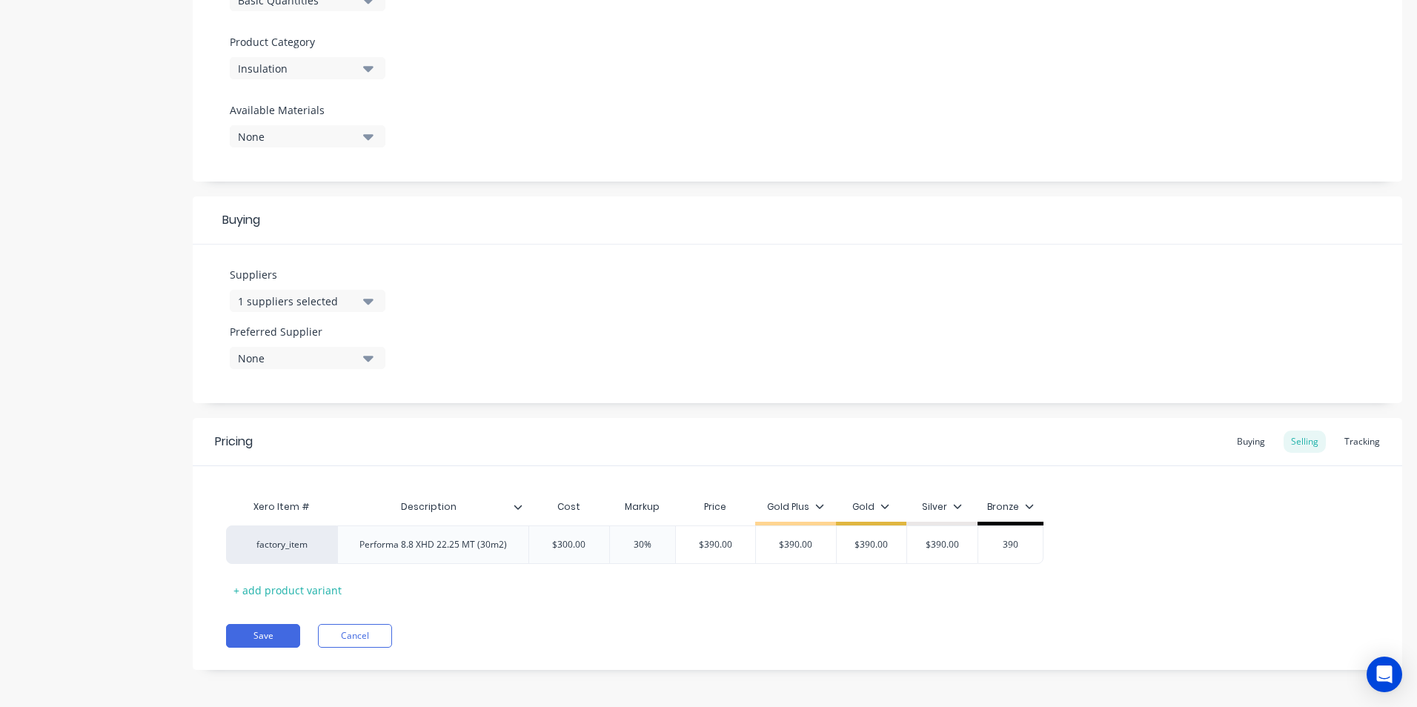
type input "390"
click at [277, 631] on button "Save" at bounding box center [263, 636] width 74 height 24
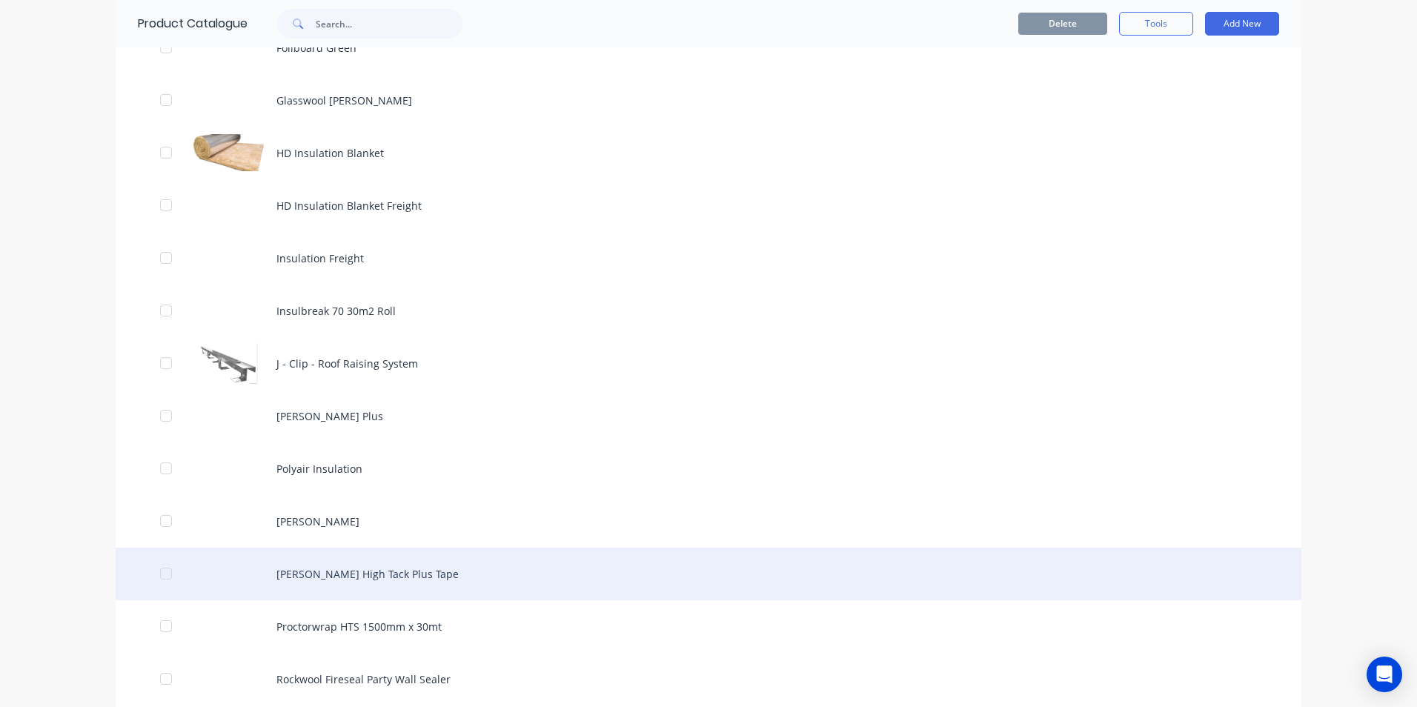
scroll to position [1408, 0]
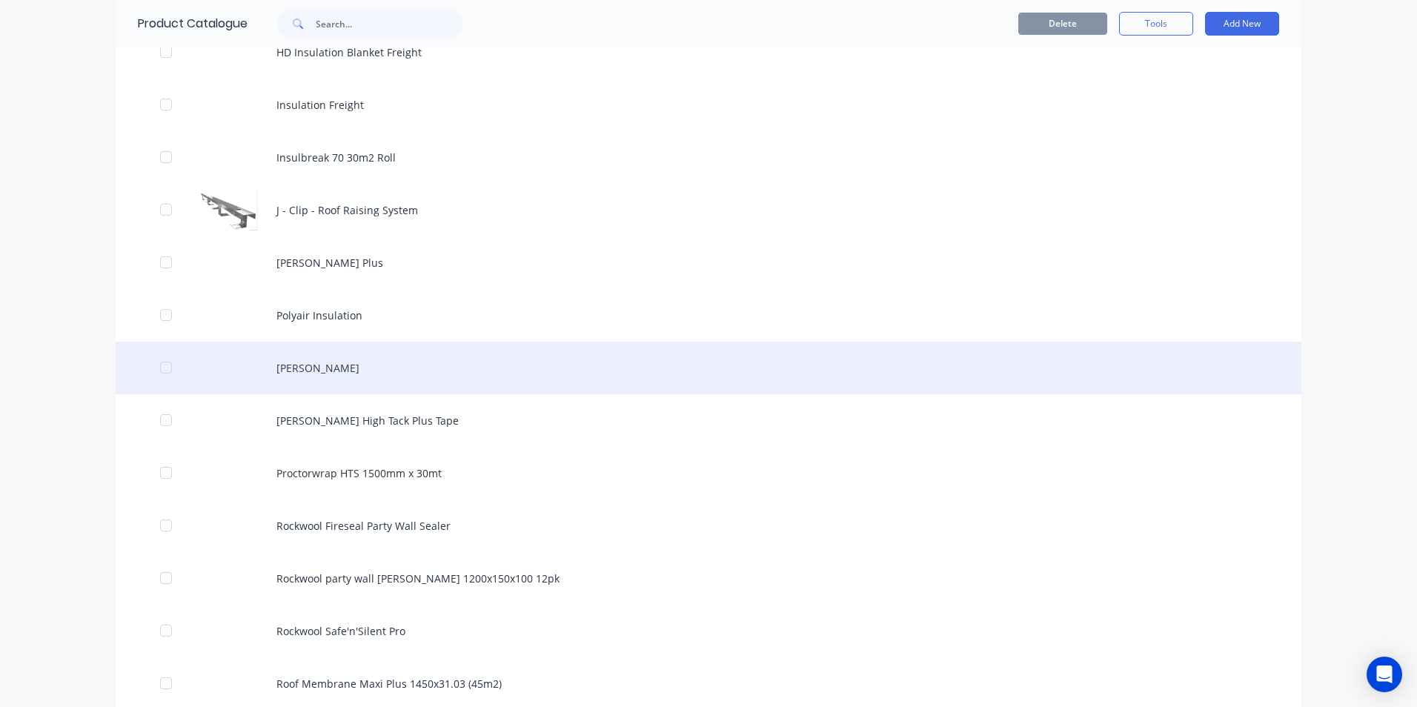
click at [295, 364] on div "[PERSON_NAME]" at bounding box center [708, 368] width 1185 height 53
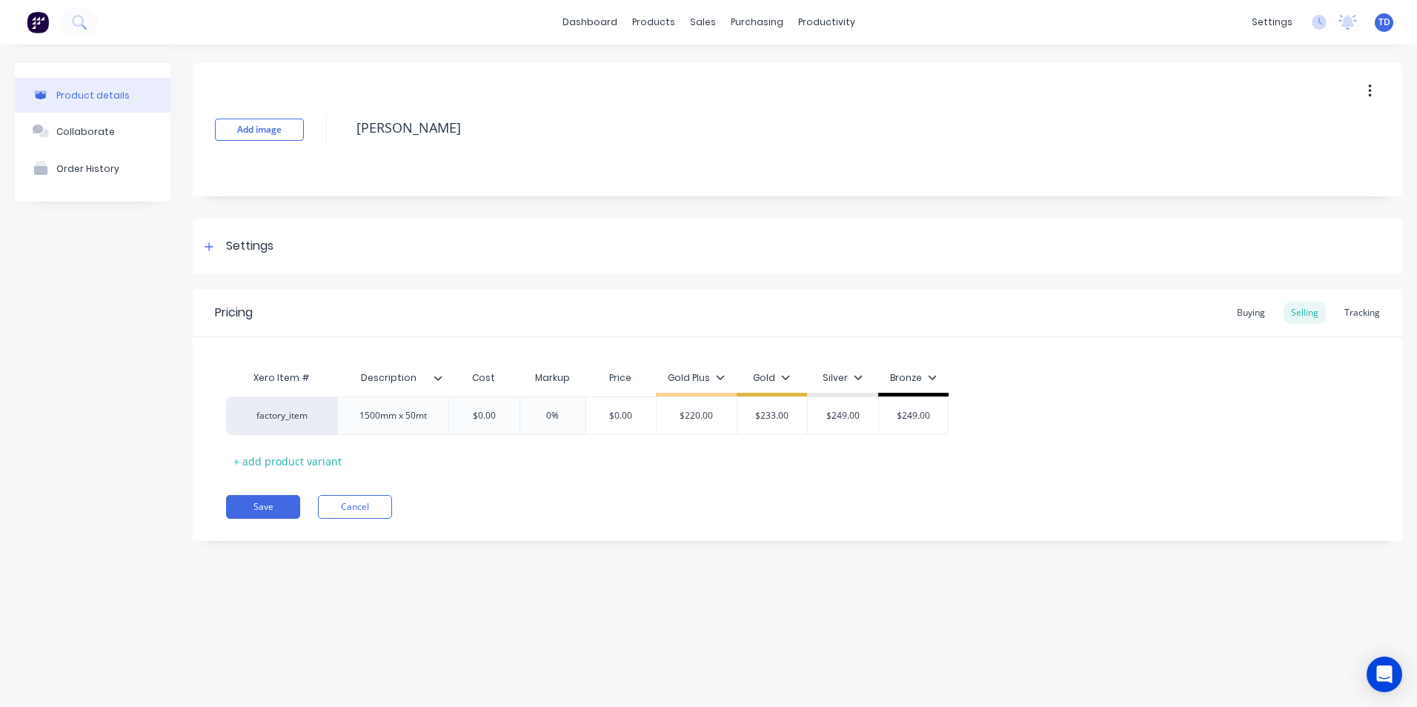
type textarea "x"
click at [1250, 312] on div "Buying" at bounding box center [1250, 313] width 43 height 22
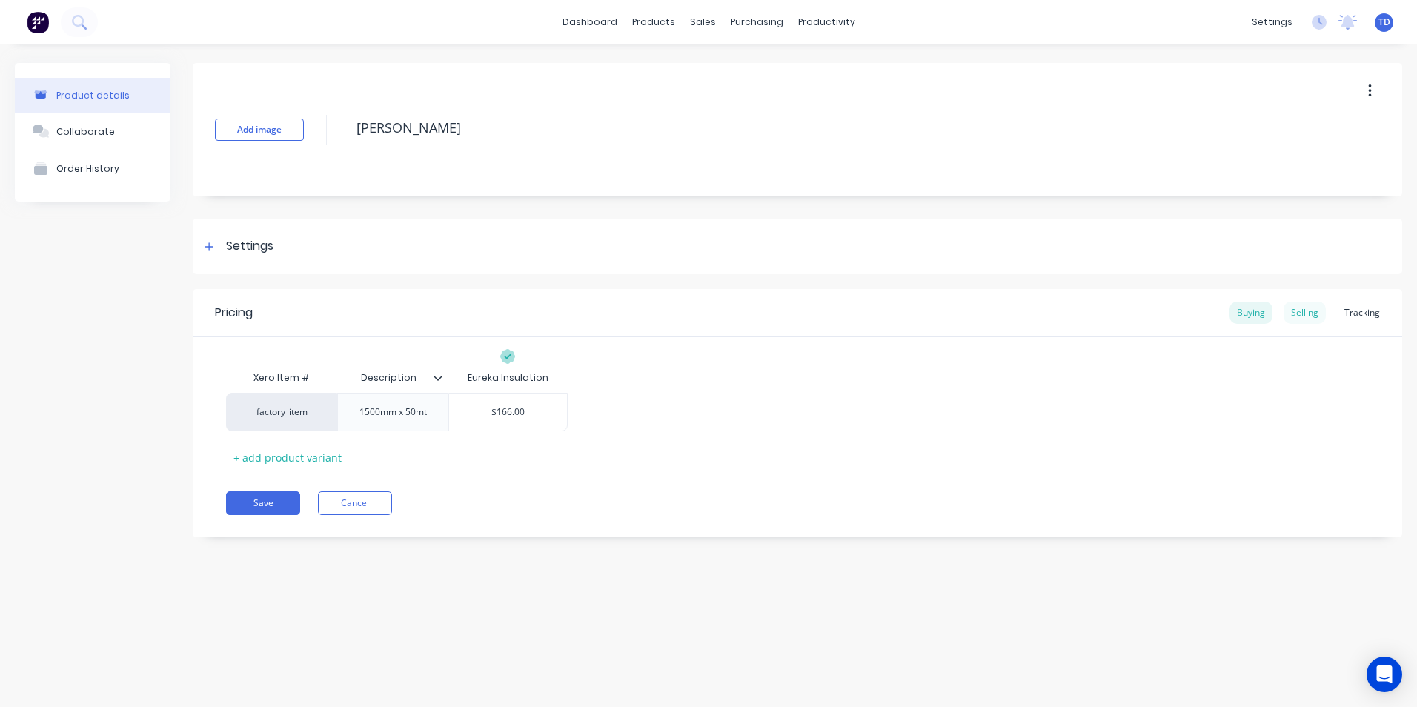
click at [1298, 312] on div "Selling" at bounding box center [1304, 313] width 42 height 22
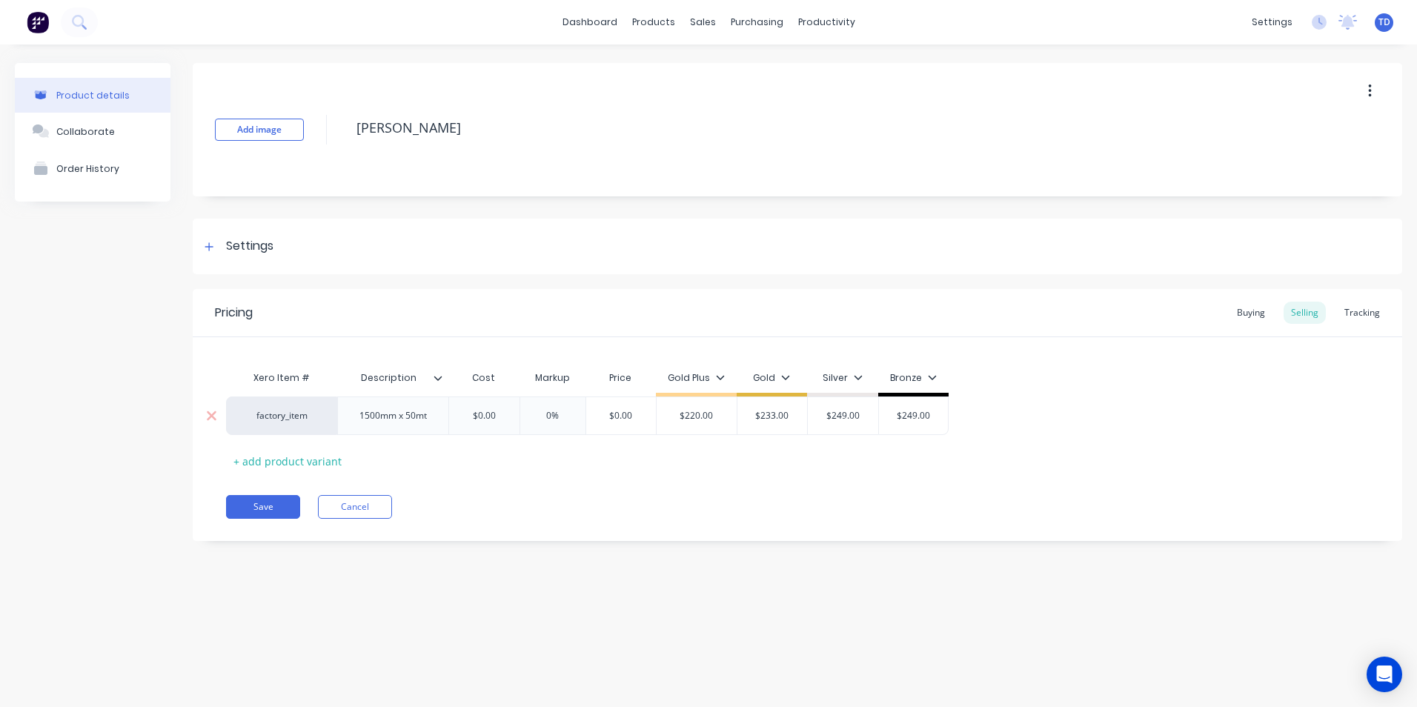
type input "$0.00"
click at [513, 413] on input "$0.00" at bounding box center [484, 415] width 74 height 13
type textarea "x"
type input "1"
type textarea "x"
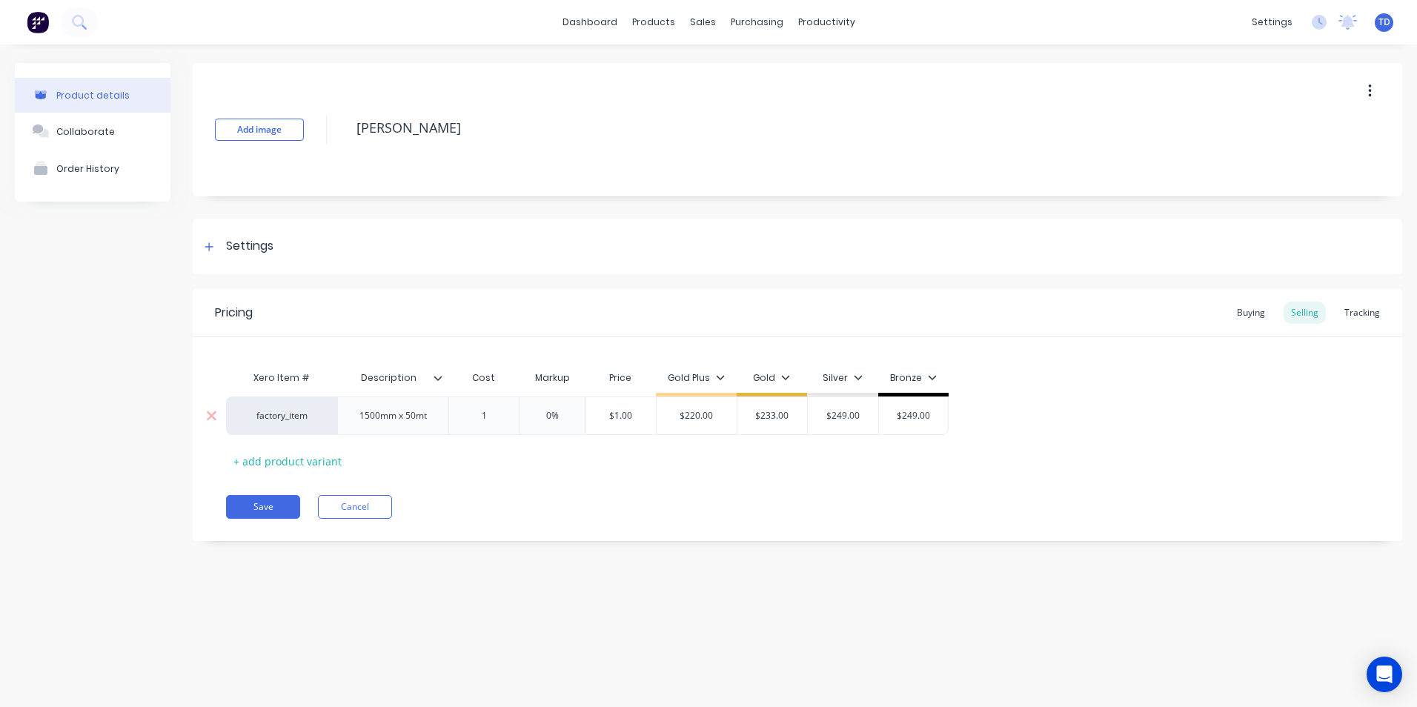
type input "16"
type textarea "x"
type input "166"
type input "0%"
type input "$166.00"
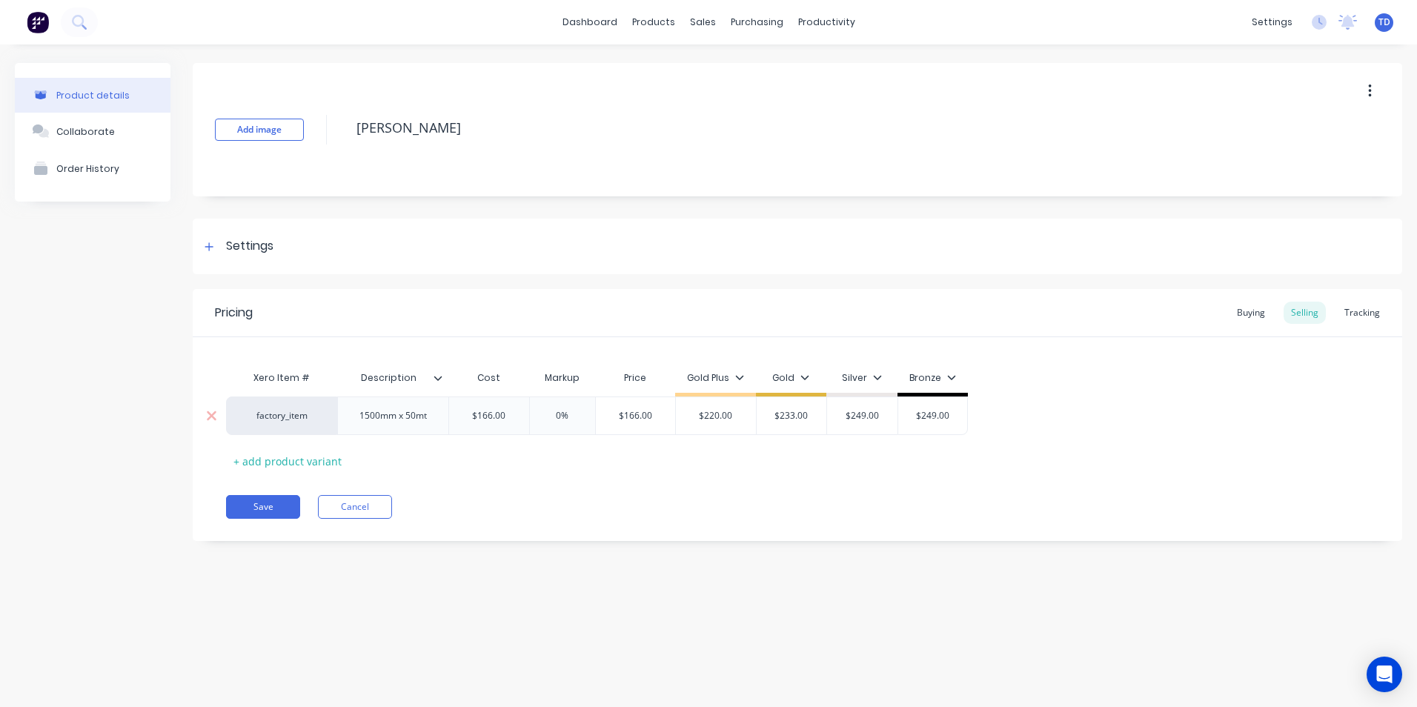
type textarea "x"
type input "2"
type textarea "x"
type input "23"
type textarea "x"
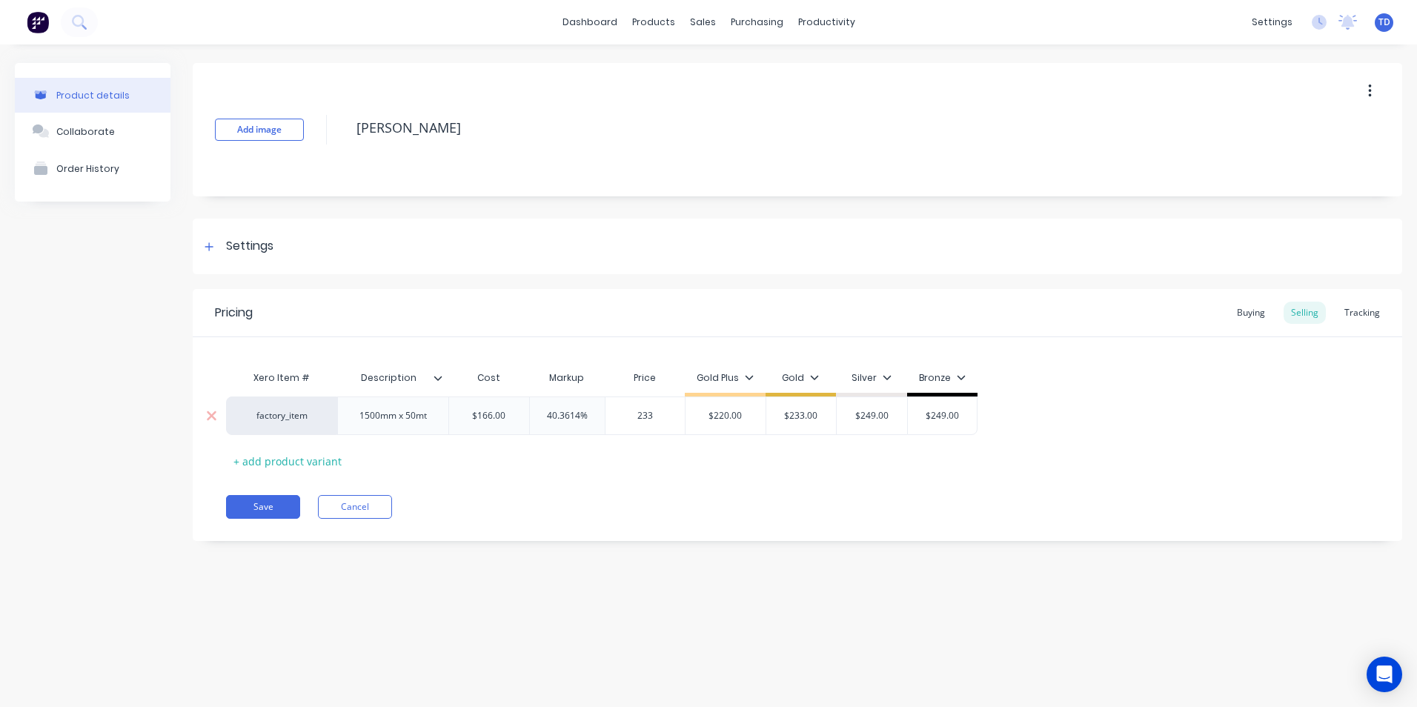
type input "233"
type input "$220.00"
click at [263, 499] on button "Save" at bounding box center [263, 507] width 74 height 24
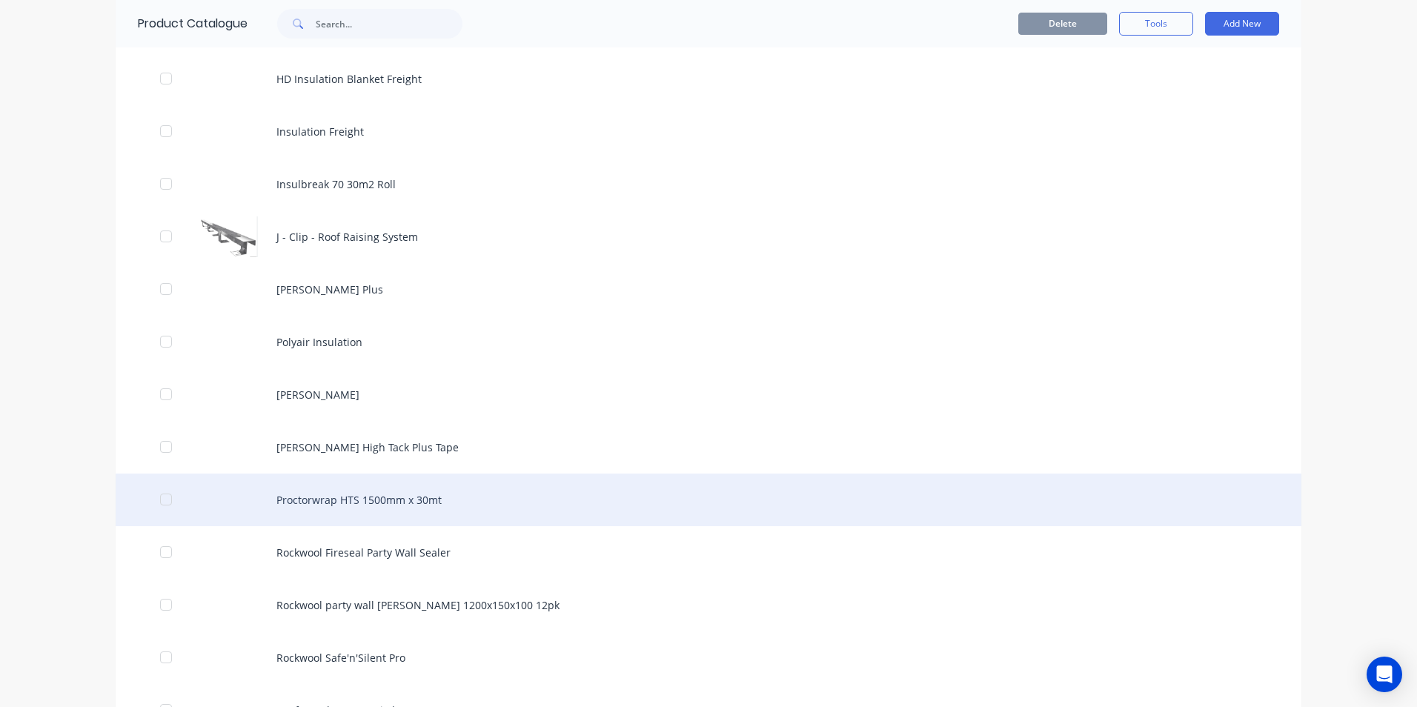
scroll to position [1408, 0]
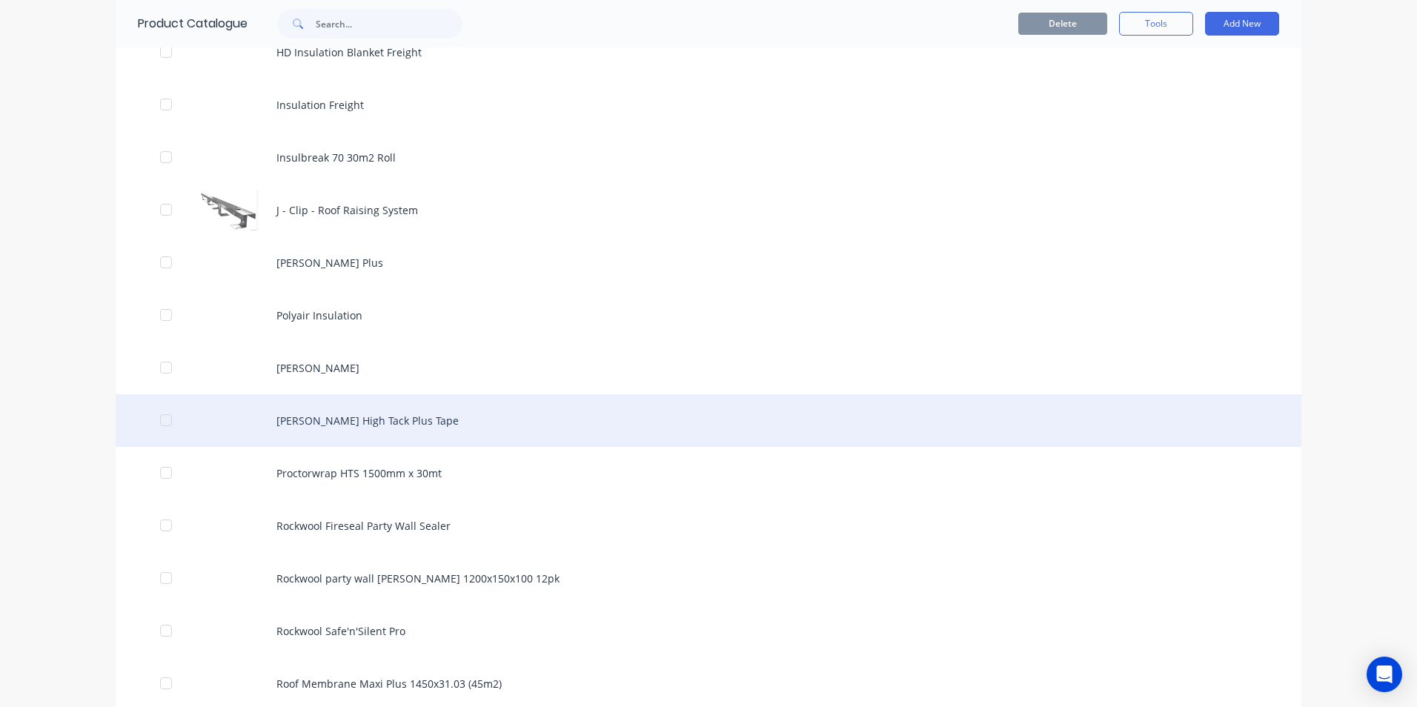
click at [326, 425] on div "[PERSON_NAME] High Tack Plus Tape" at bounding box center [708, 420] width 1185 height 53
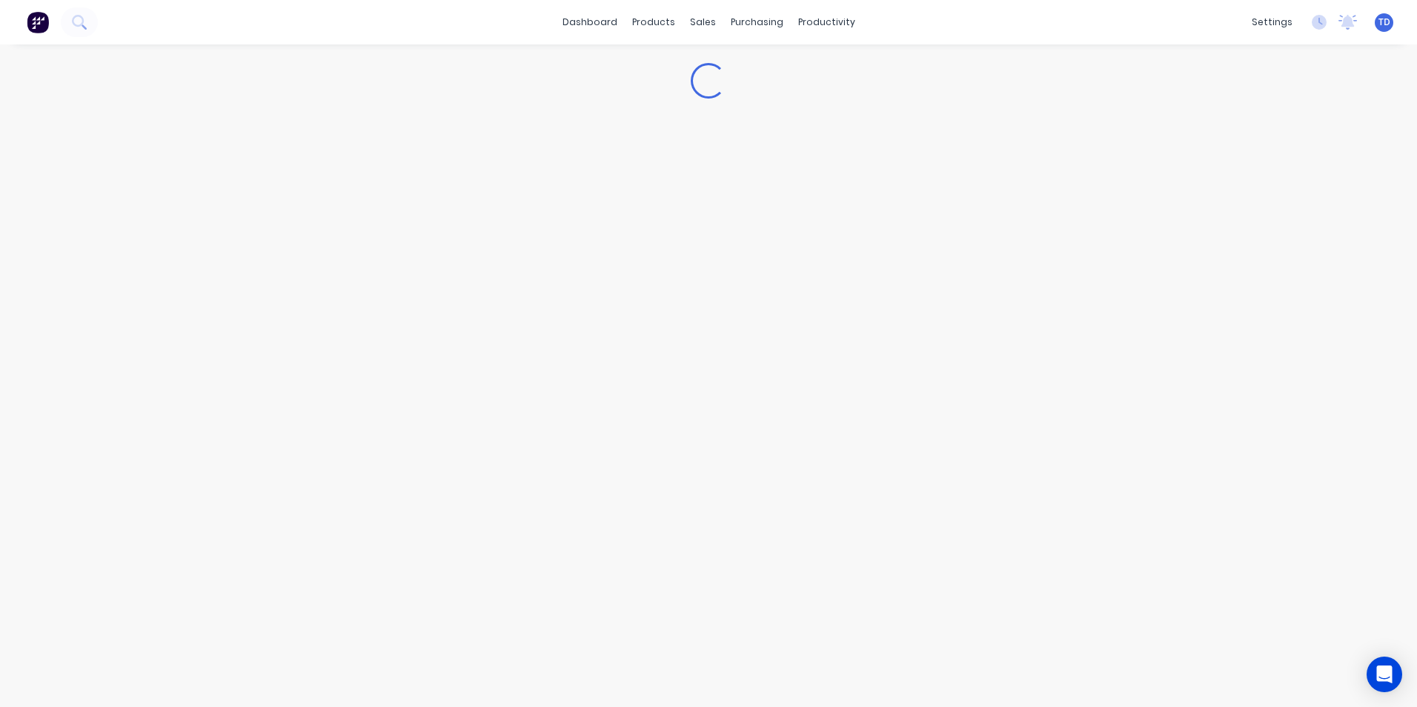
type textarea "x"
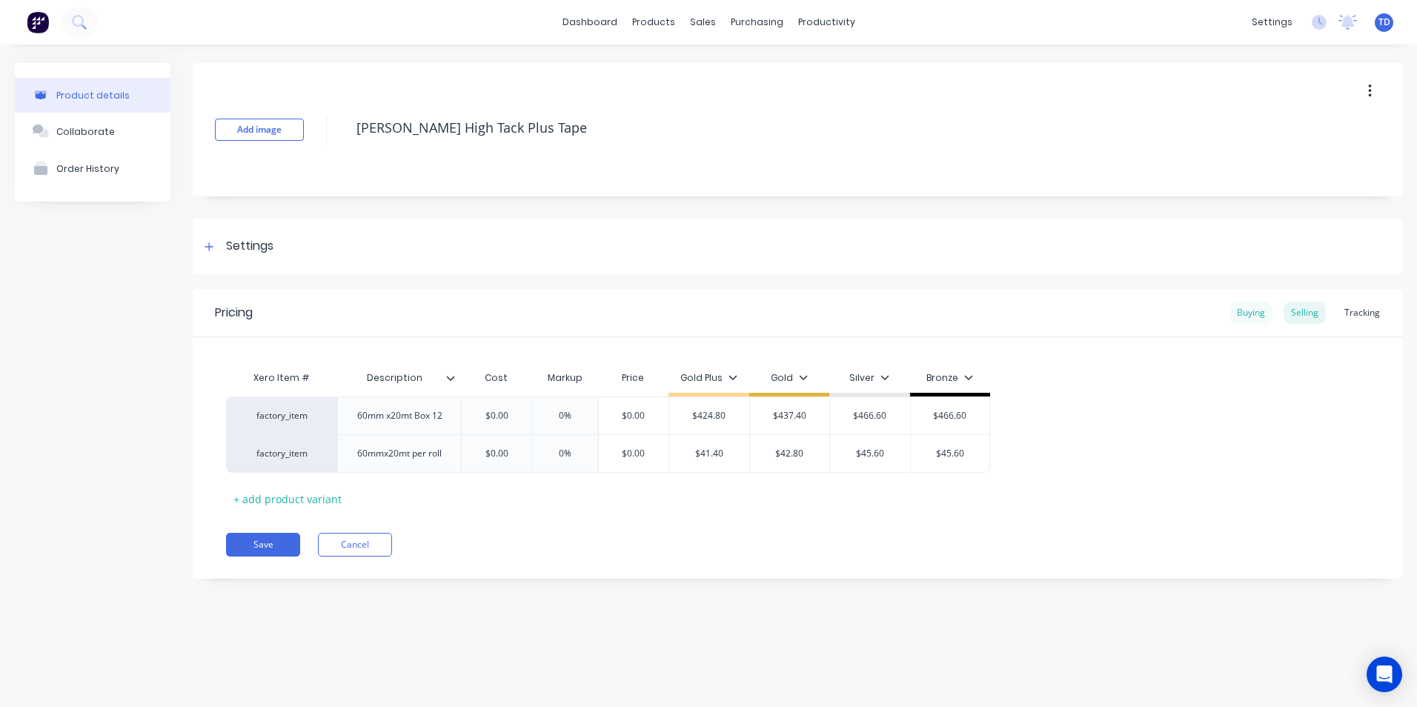
click at [1252, 316] on div "Buying" at bounding box center [1250, 313] width 43 height 22
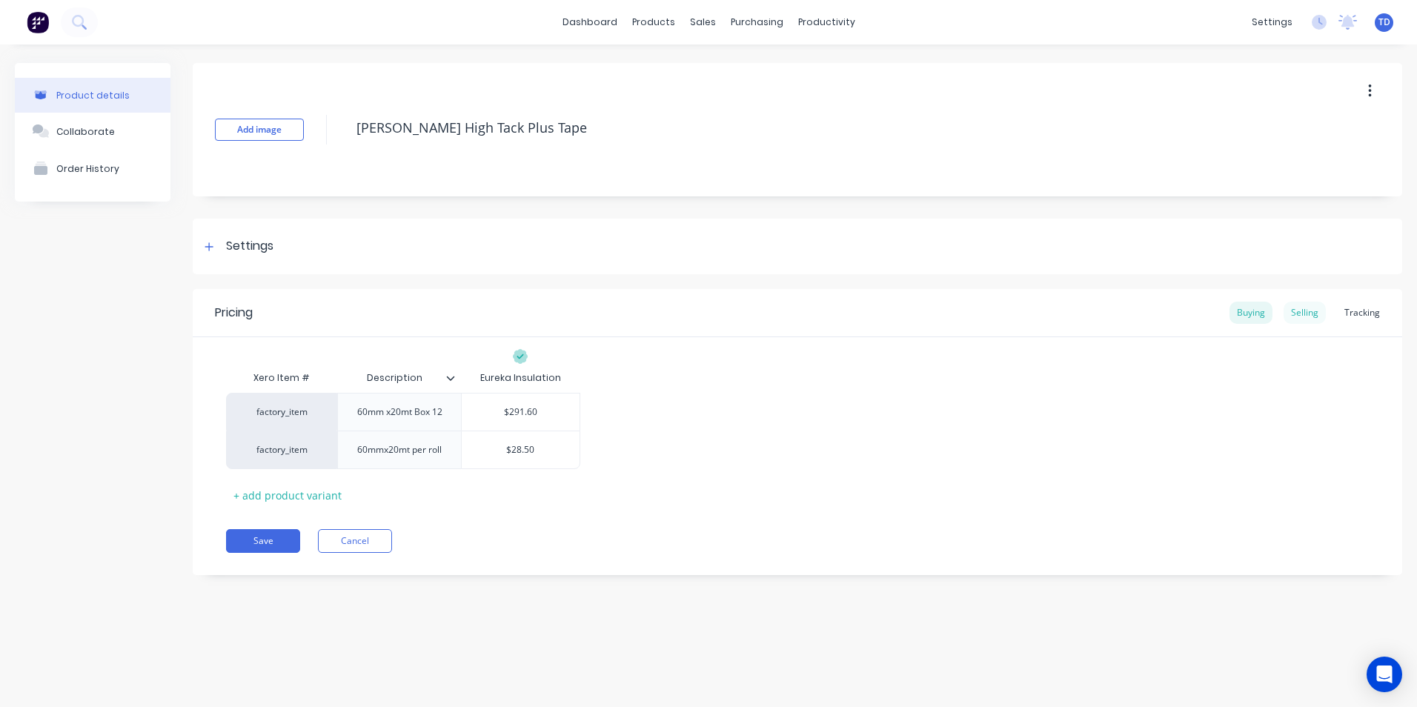
drag, startPoint x: 1305, startPoint y: 316, endPoint x: 1268, endPoint y: 316, distance: 37.0
click at [1305, 316] on div "Selling" at bounding box center [1304, 313] width 42 height 22
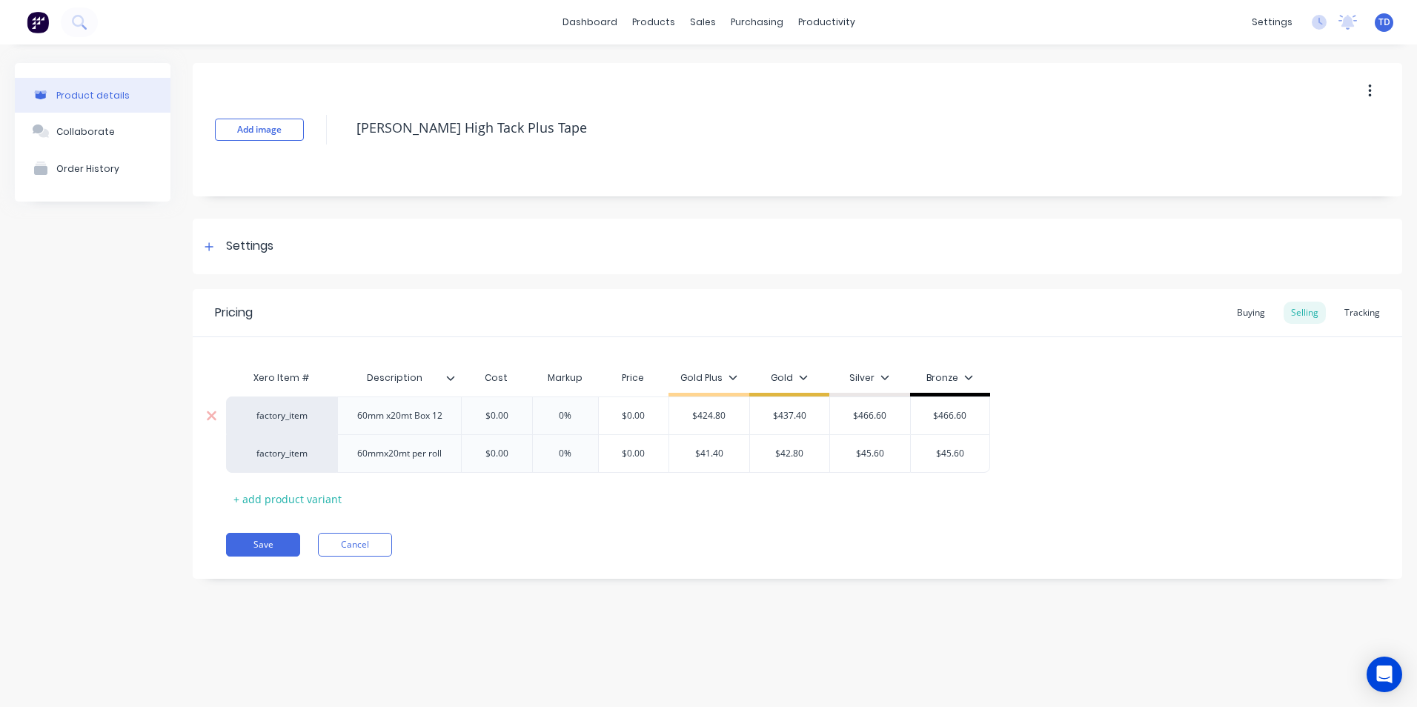
type input "$0.00"
click at [520, 413] on input "$0.00" at bounding box center [496, 415] width 74 height 13
type textarea "x"
type input "2"
type textarea "x"
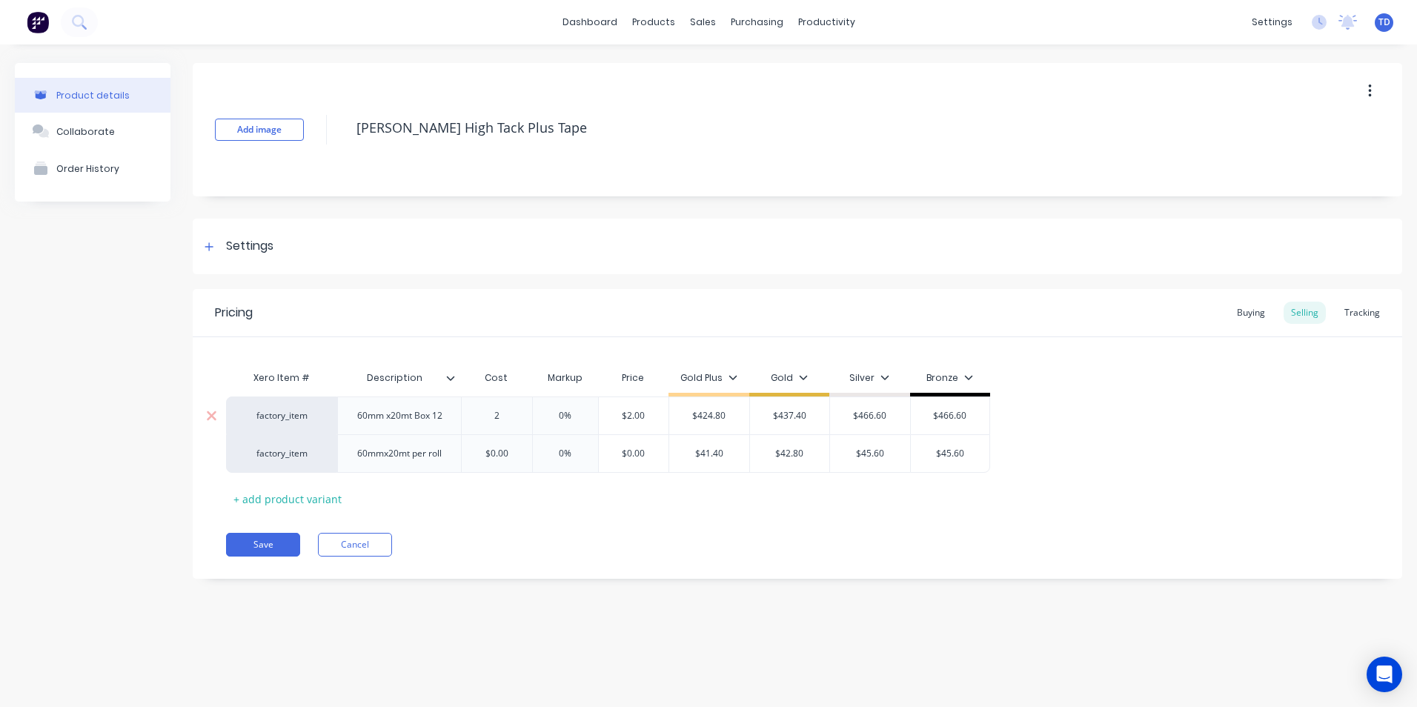
type input "29"
type textarea "x"
type input "291."
type textarea "x"
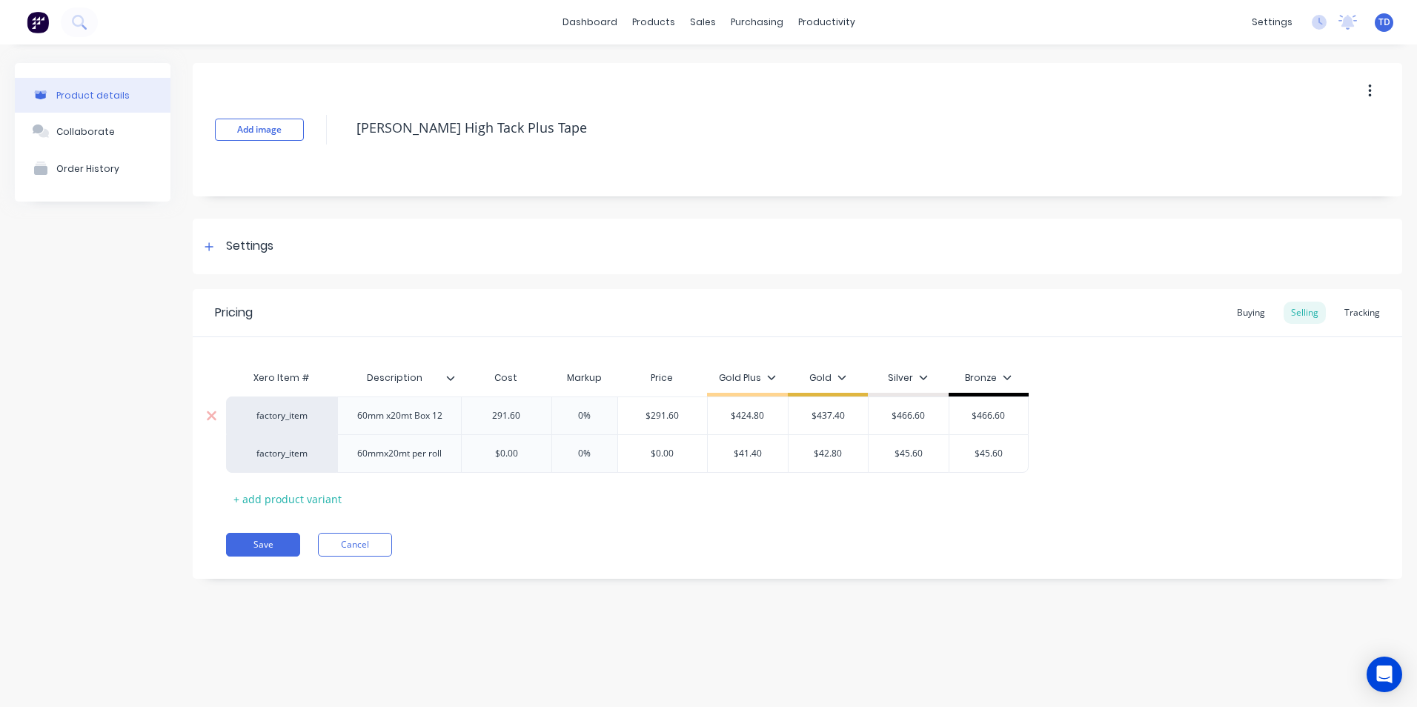
type input "291.60"
type input "0%"
type input "$291.60"
type textarea "x"
type input "4"
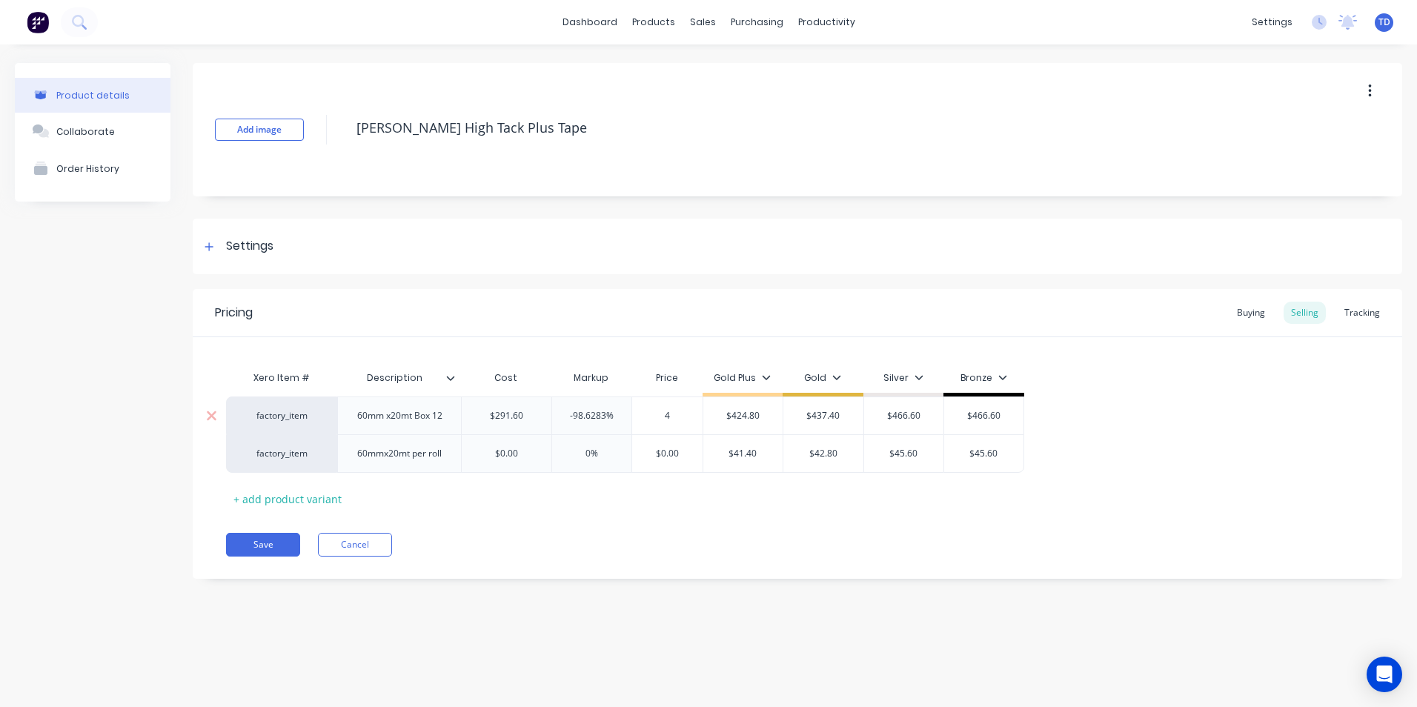
type textarea "x"
type input "43"
type textarea "x"
type input "437."
click at [528, 534] on div "Save Cancel" at bounding box center [814, 545] width 1176 height 24
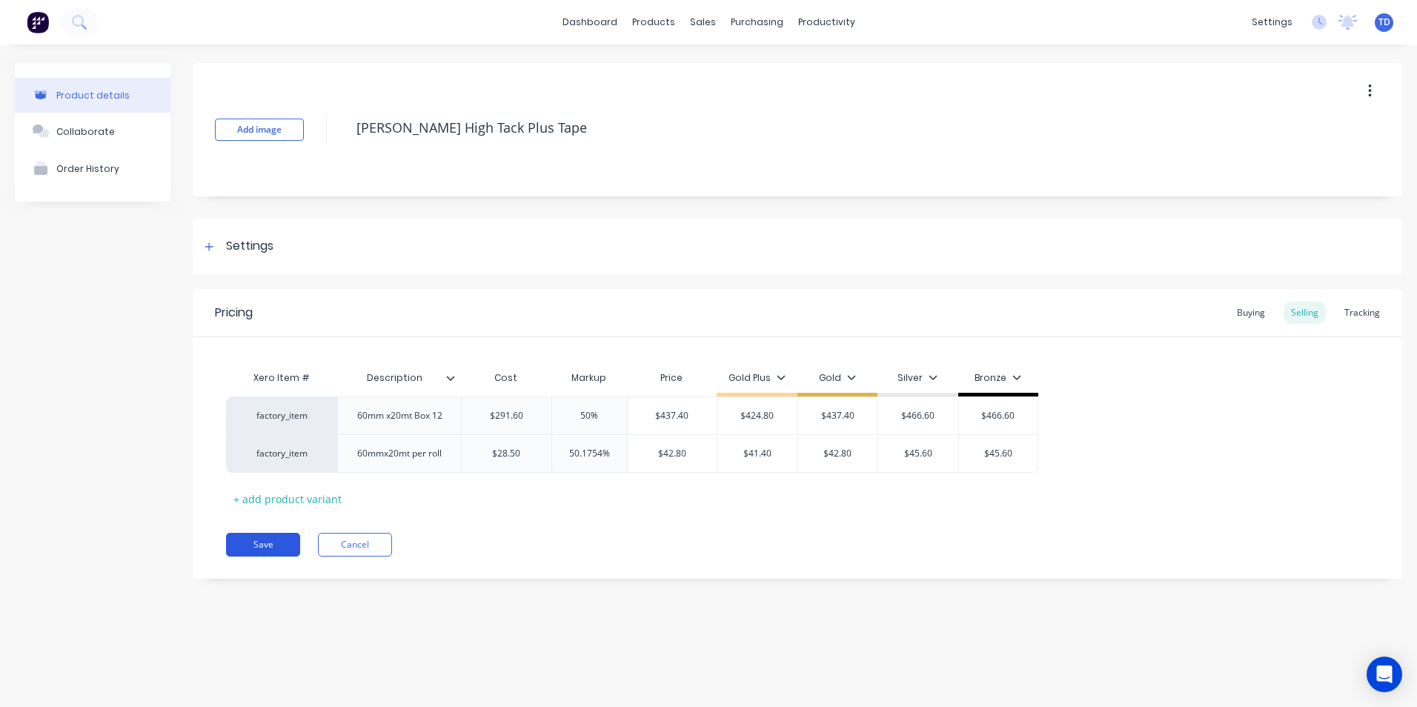
click at [280, 539] on button "Save" at bounding box center [263, 545] width 74 height 24
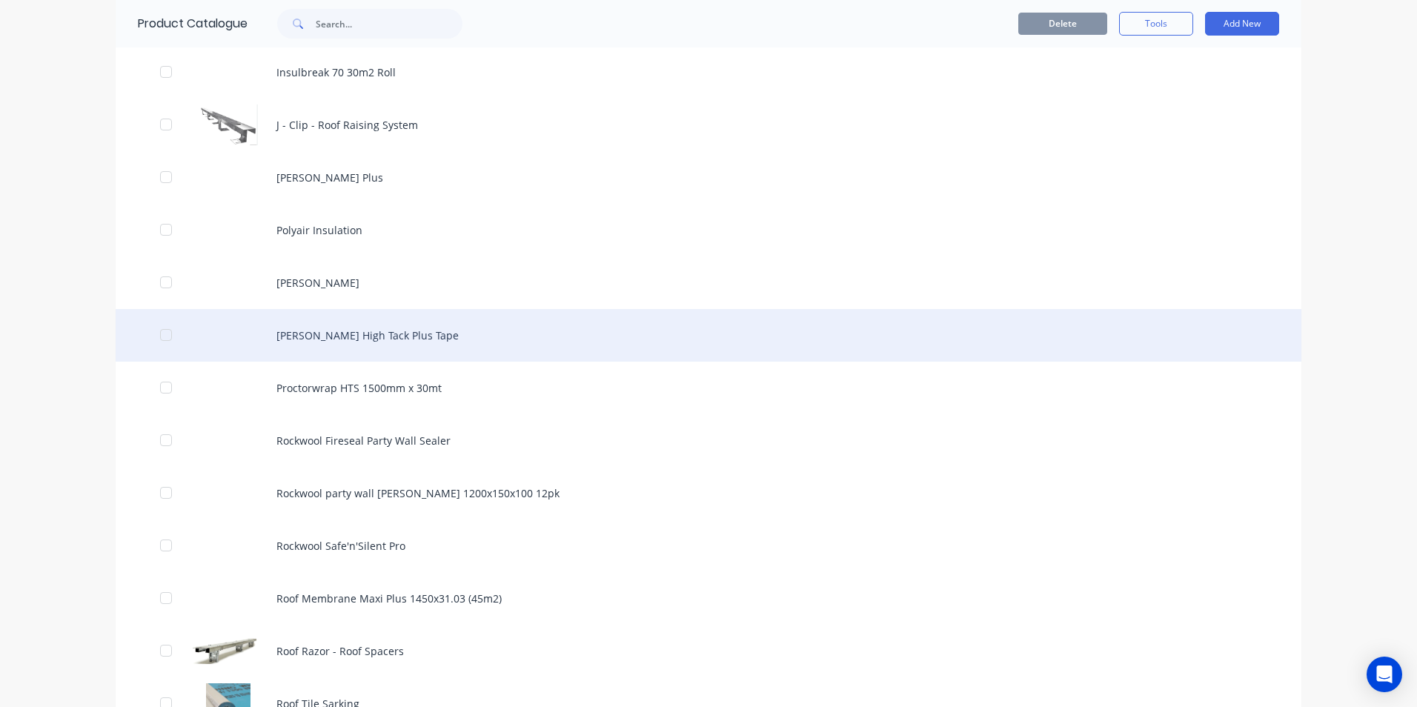
scroll to position [1482, 0]
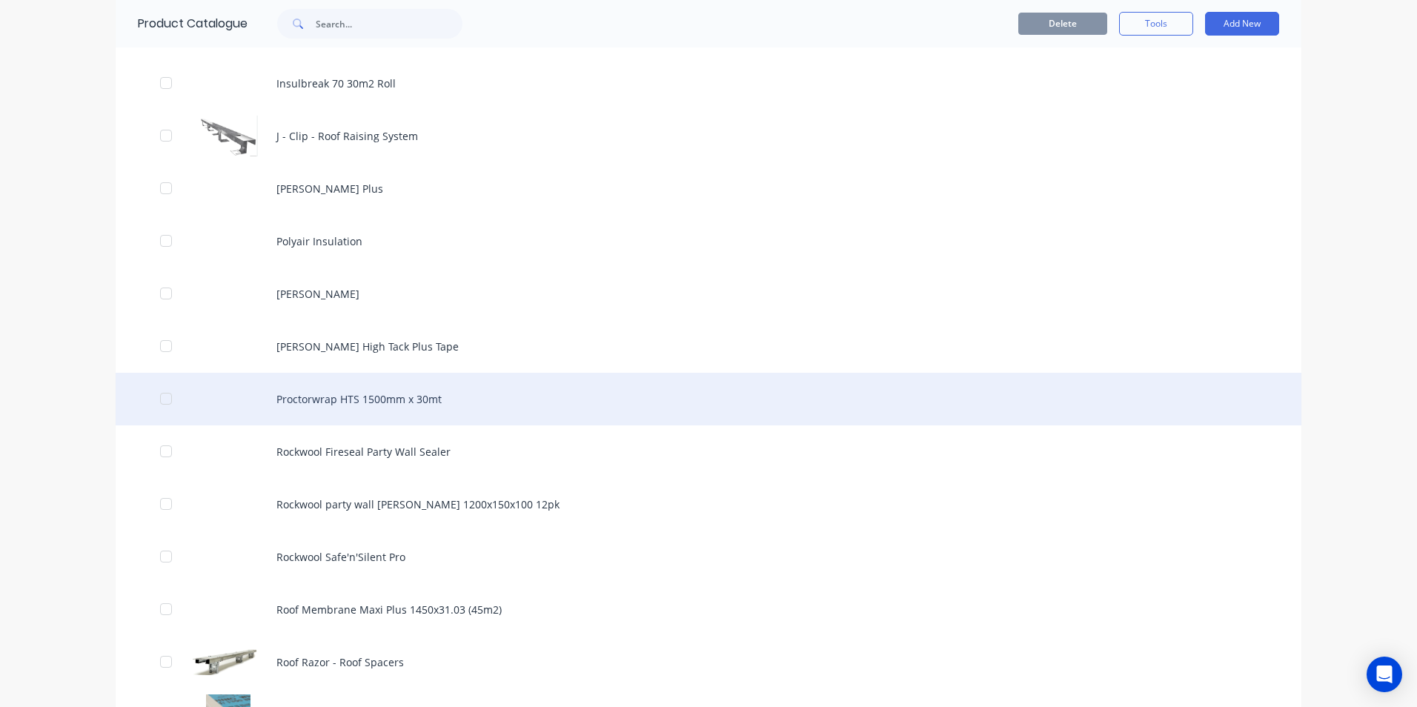
click at [352, 407] on div "Proctorwrap HTS 1500mm x 30mt" at bounding box center [708, 399] width 1185 height 53
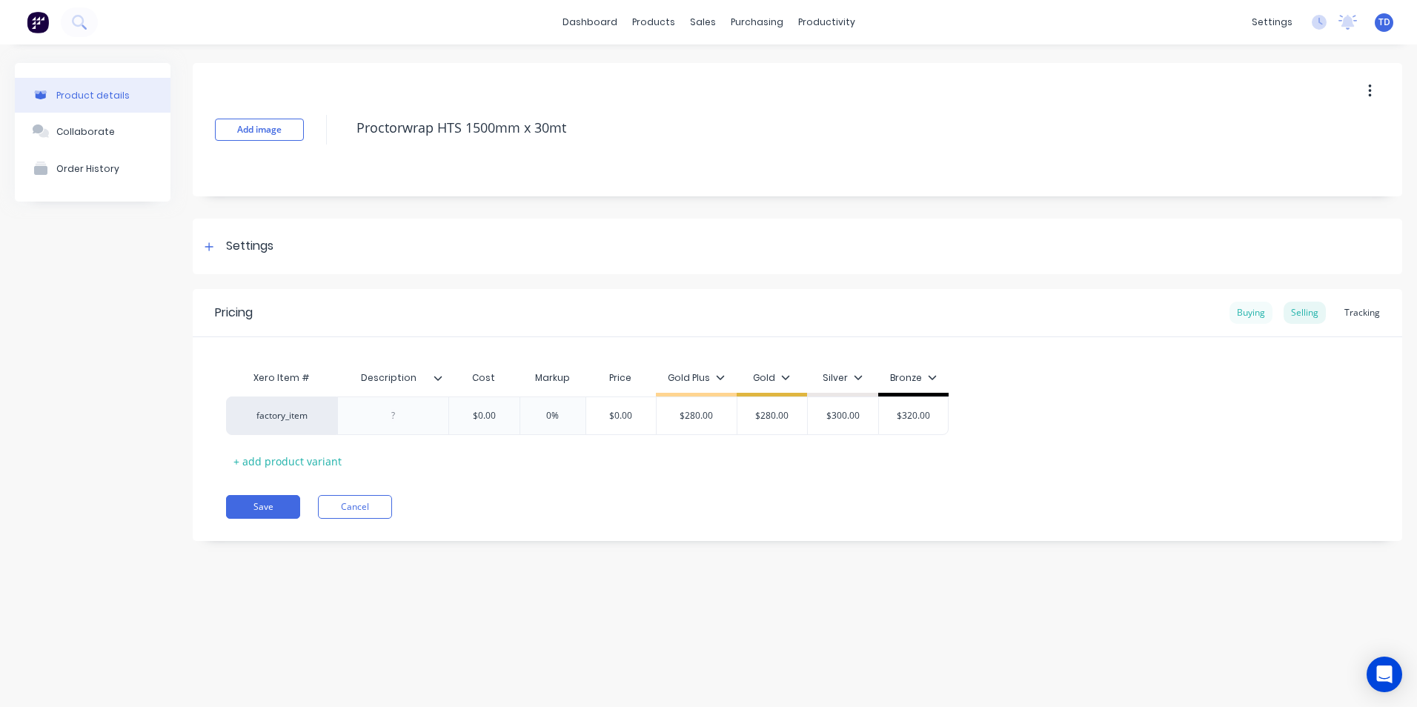
click at [1246, 313] on div "Buying" at bounding box center [1250, 313] width 43 height 22
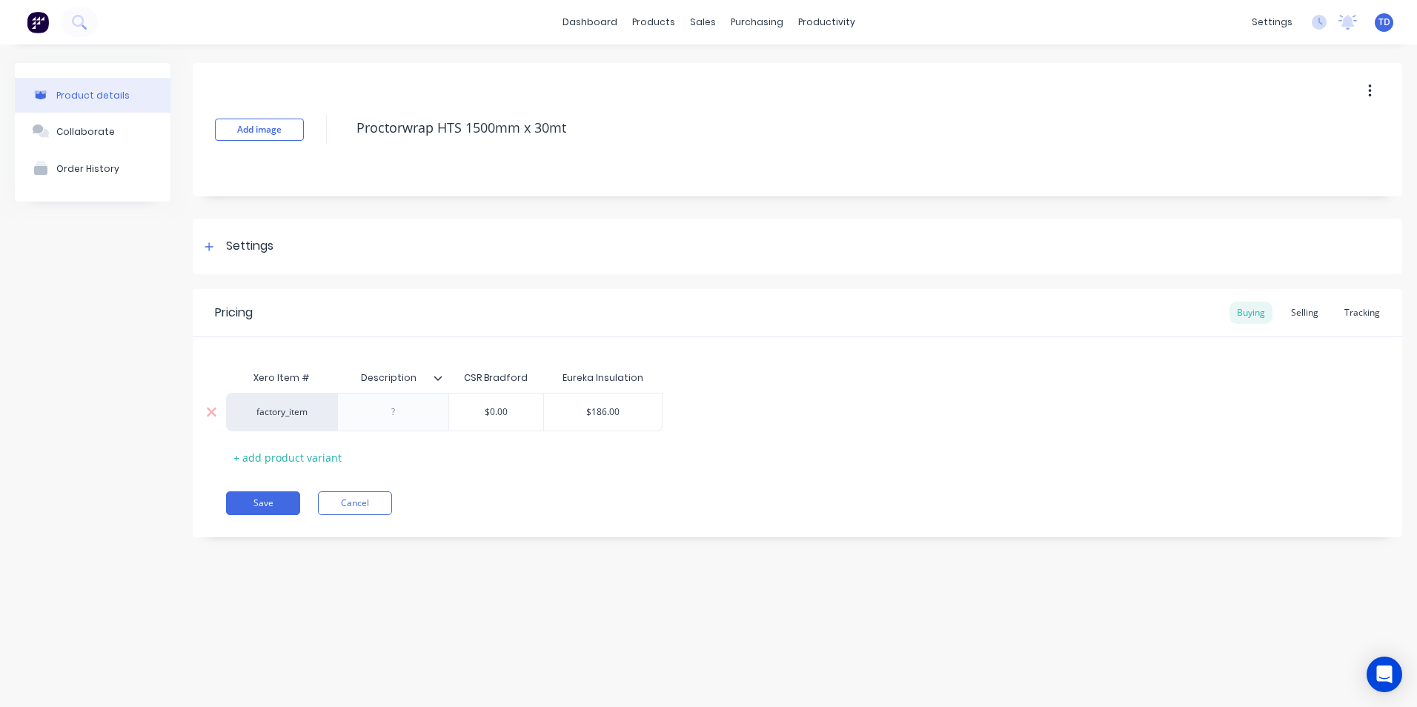
click at [642, 414] on input "$186.00" at bounding box center [603, 411] width 118 height 13
click at [1312, 318] on div "Selling" at bounding box center [1304, 313] width 42 height 22
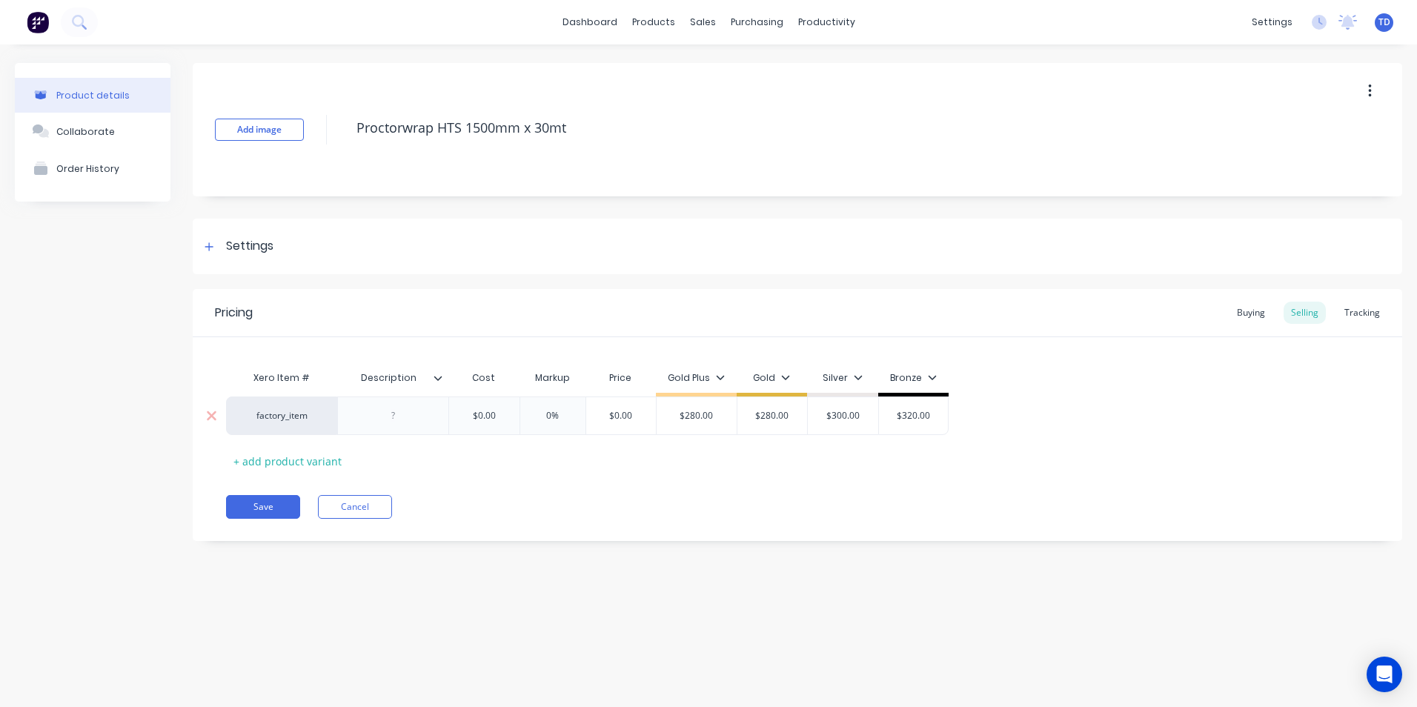
click at [506, 416] on input "$0.00" at bounding box center [484, 415] width 74 height 13
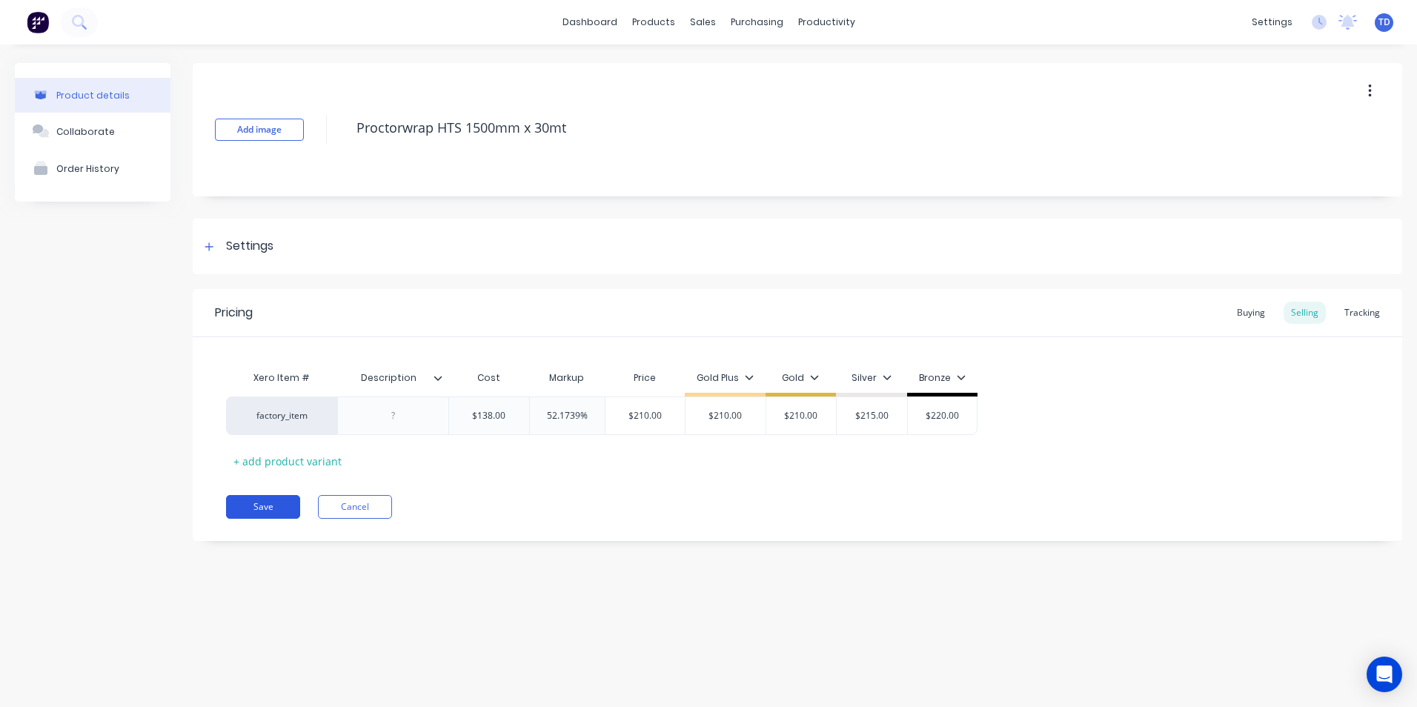
click at [290, 508] on button "Save" at bounding box center [263, 507] width 74 height 24
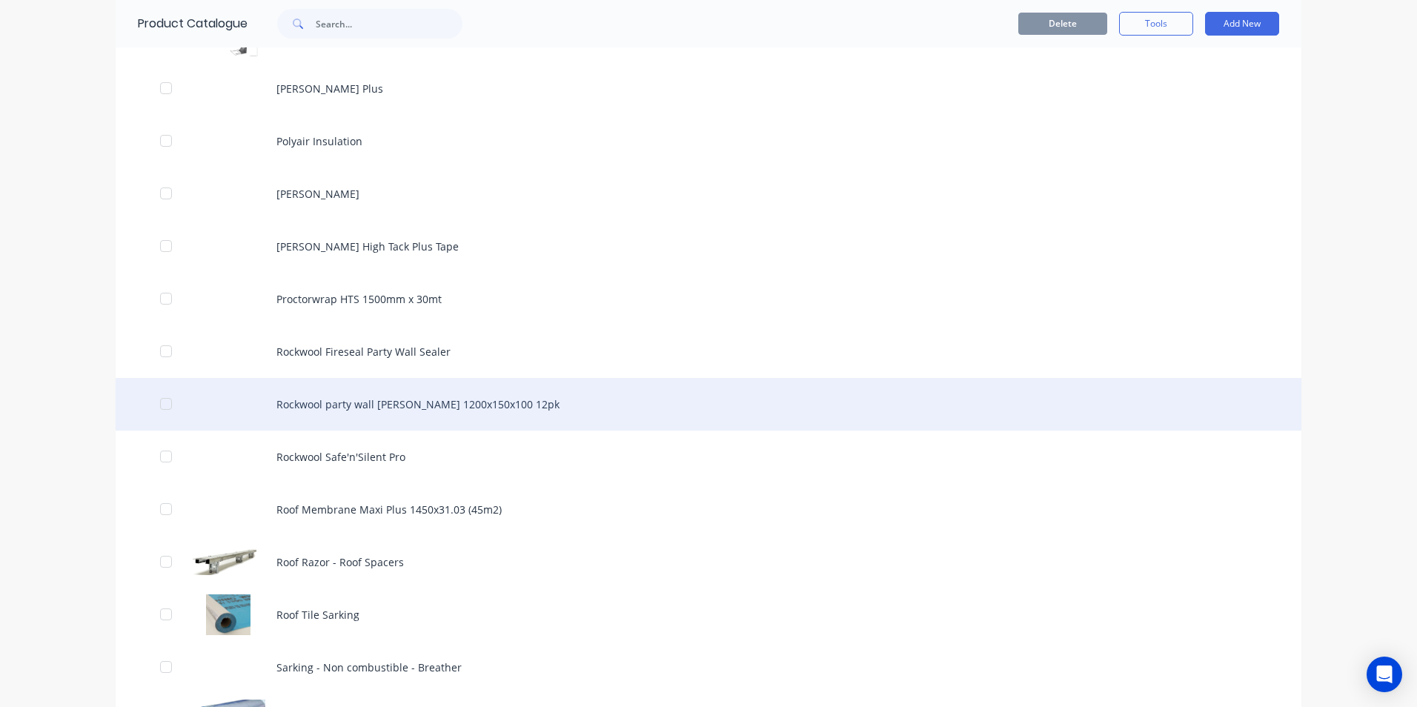
scroll to position [1556, 0]
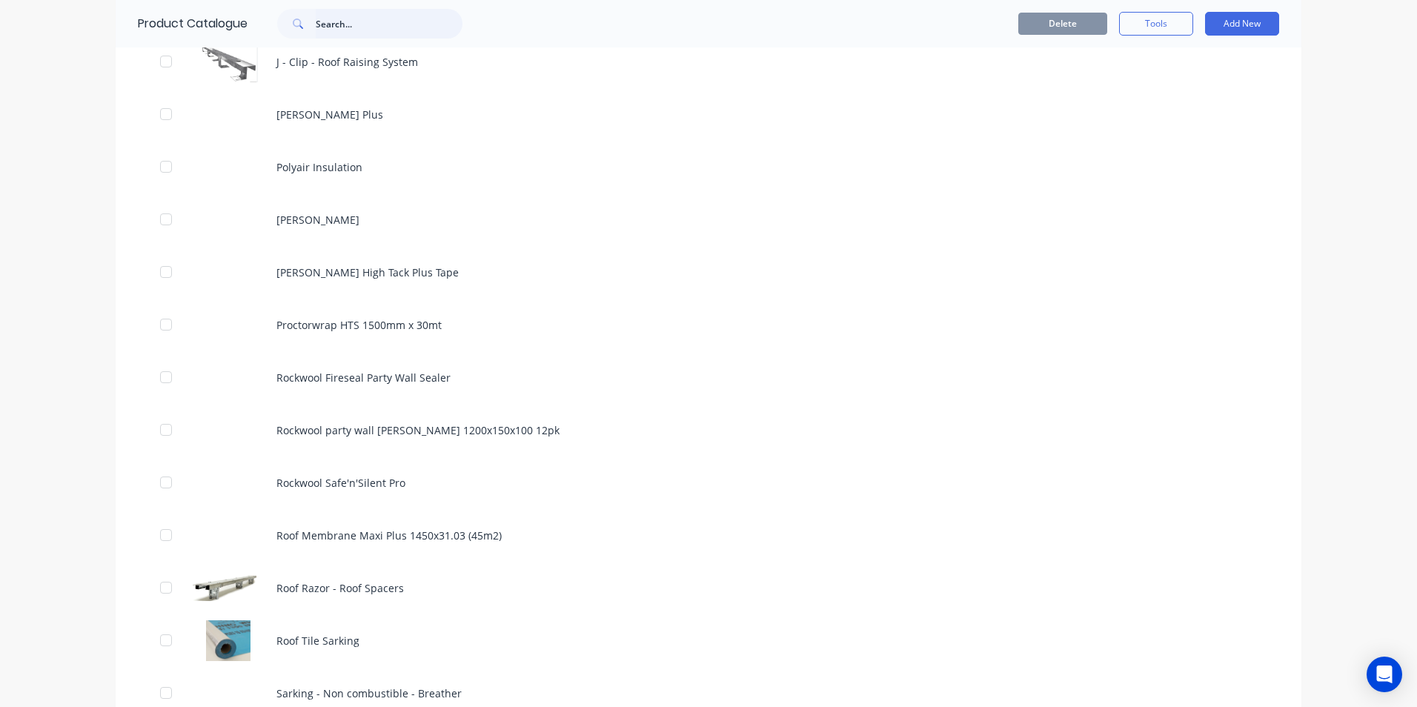
click at [357, 28] on input "text" at bounding box center [389, 24] width 147 height 30
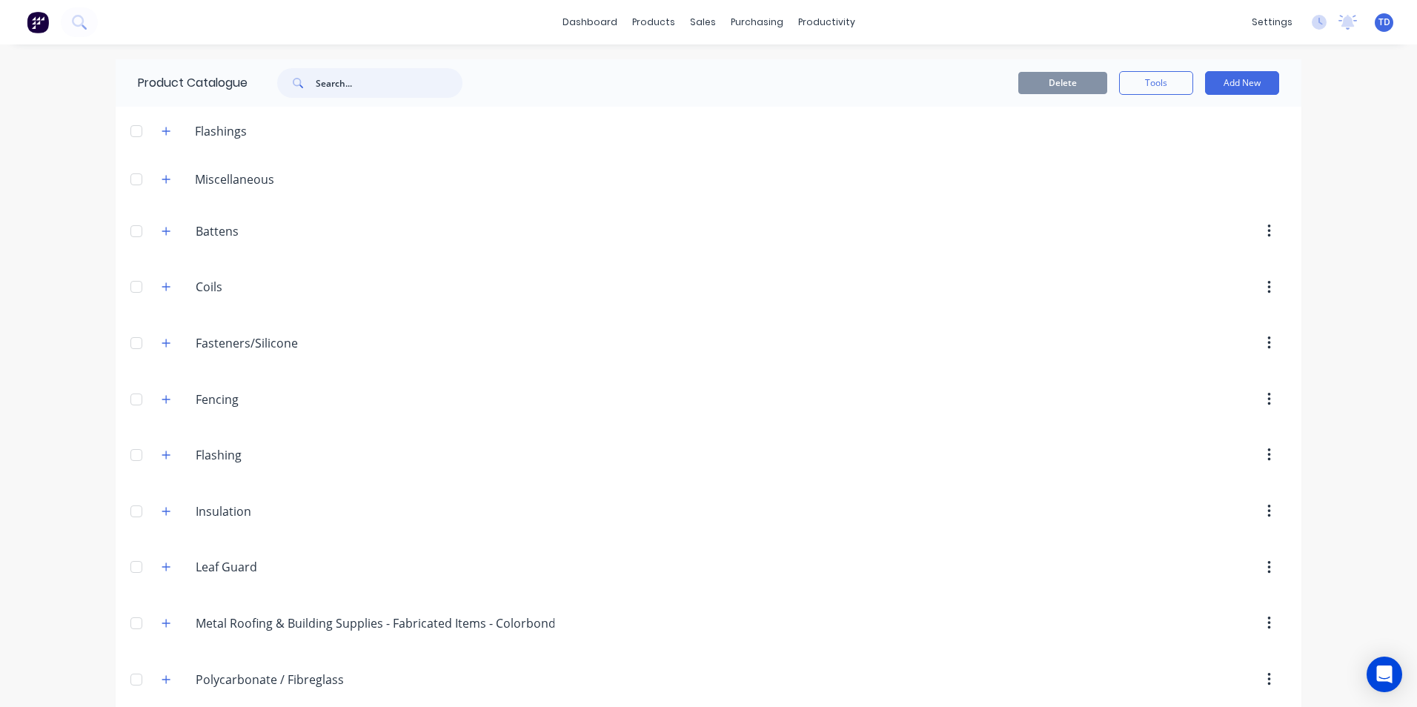
click at [390, 90] on input "text" at bounding box center [389, 83] width 147 height 30
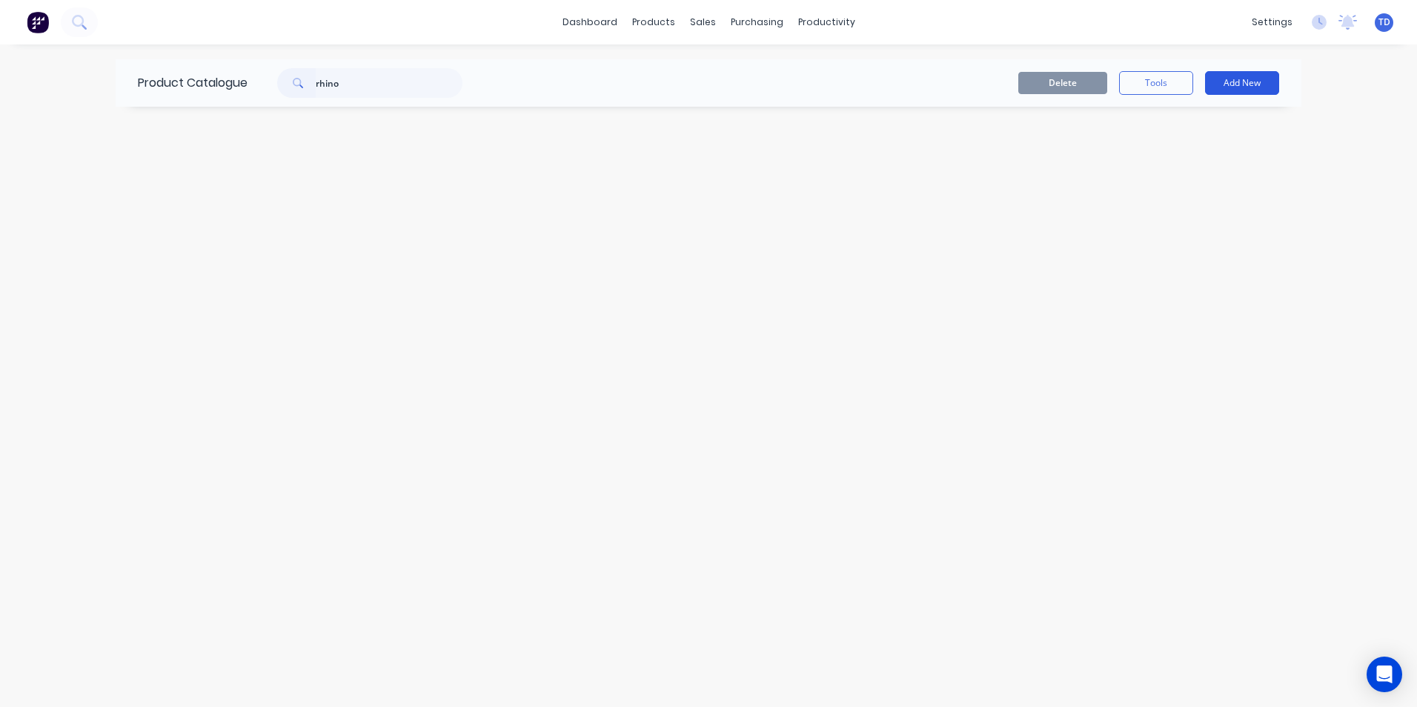
click at [1221, 87] on button "Add New" at bounding box center [1242, 83] width 74 height 24
click at [1171, 180] on div "Product" at bounding box center [1208, 180] width 114 height 21
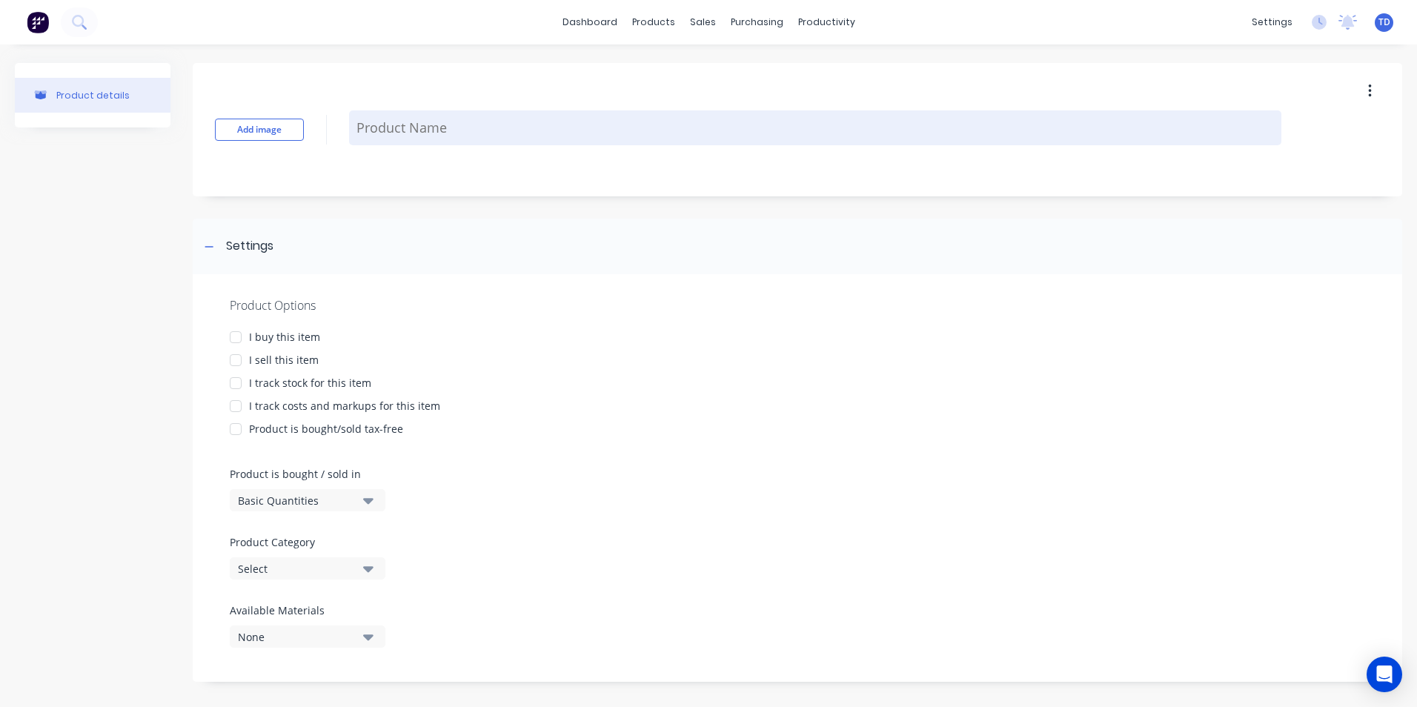
click at [416, 136] on textarea at bounding box center [815, 127] width 932 height 35
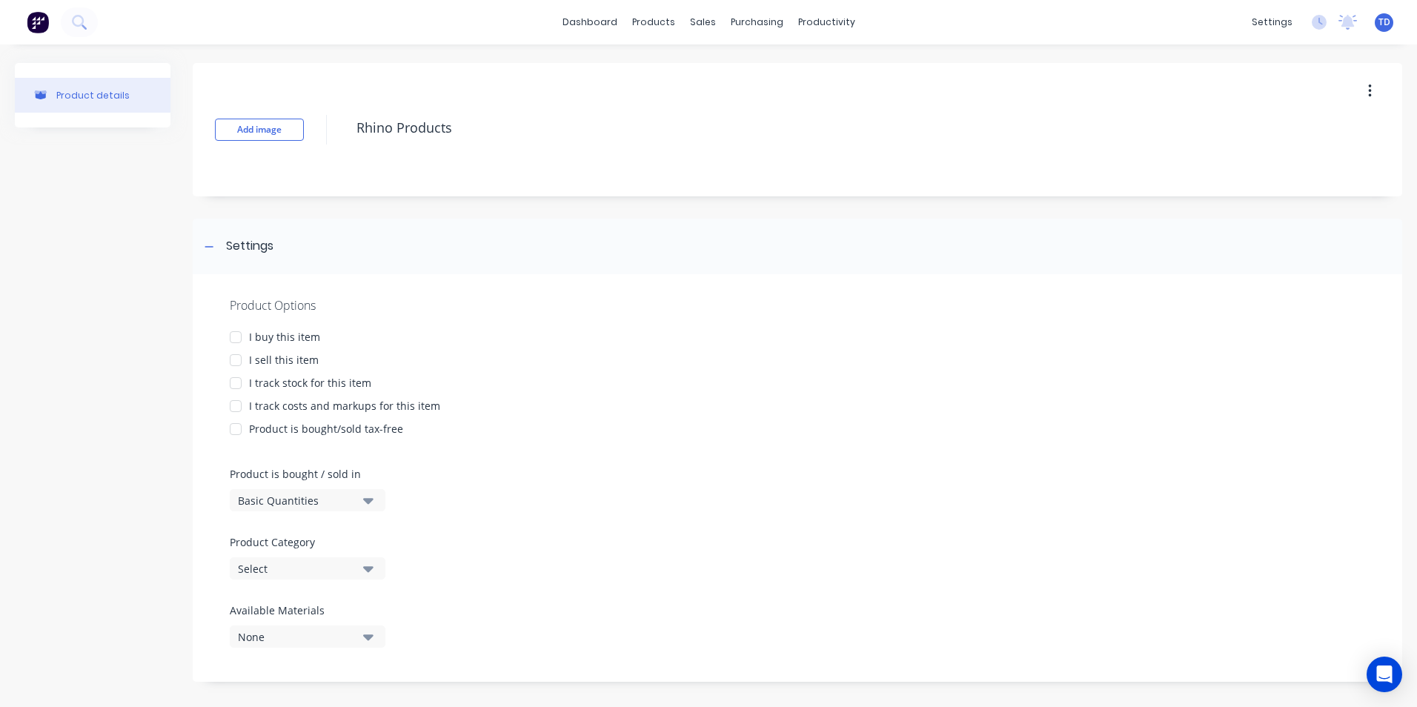
drag, startPoint x: 233, startPoint y: 336, endPoint x: 233, endPoint y: 344, distance: 8.1
click at [233, 338] on div at bounding box center [236, 337] width 30 height 30
drag, startPoint x: 229, startPoint y: 359, endPoint x: 230, endPoint y: 371, distance: 11.9
click at [229, 361] on div at bounding box center [236, 360] width 30 height 30
click at [235, 385] on div at bounding box center [236, 383] width 30 height 30
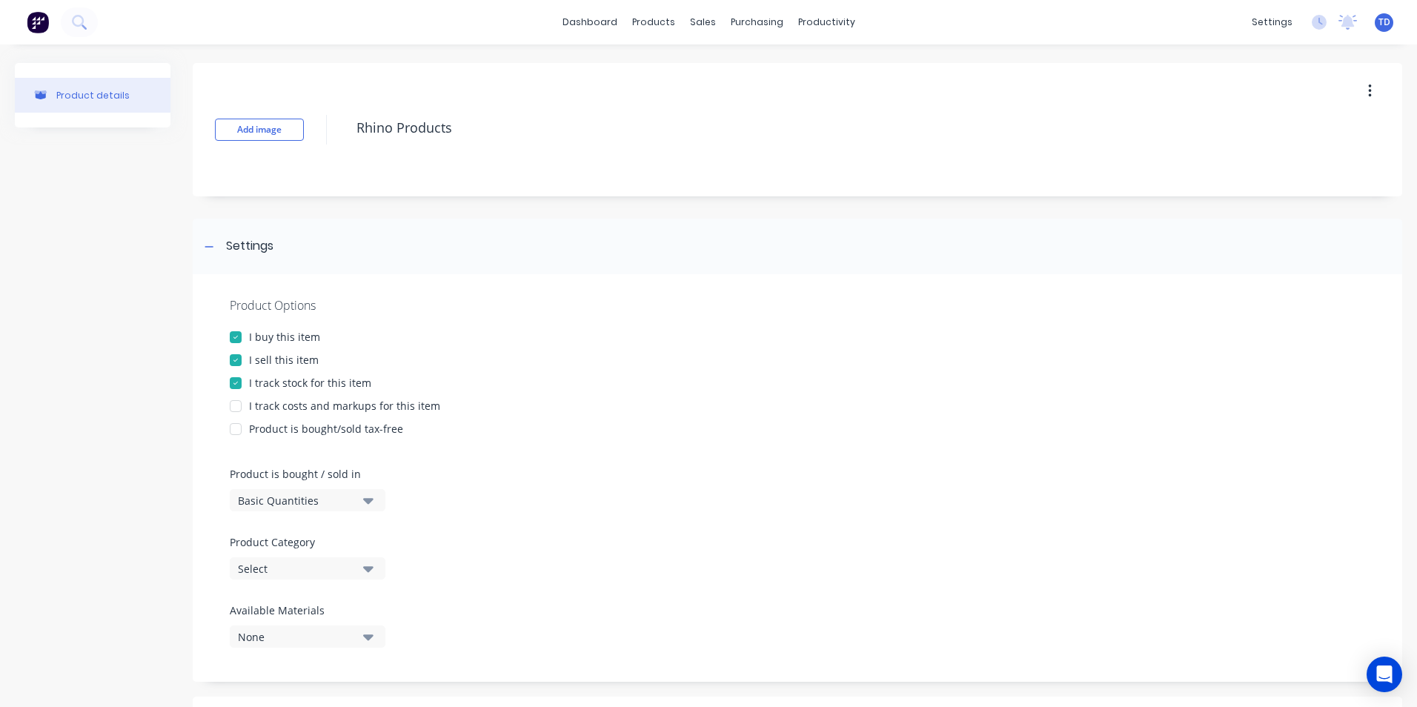
click at [234, 401] on div at bounding box center [236, 406] width 30 height 30
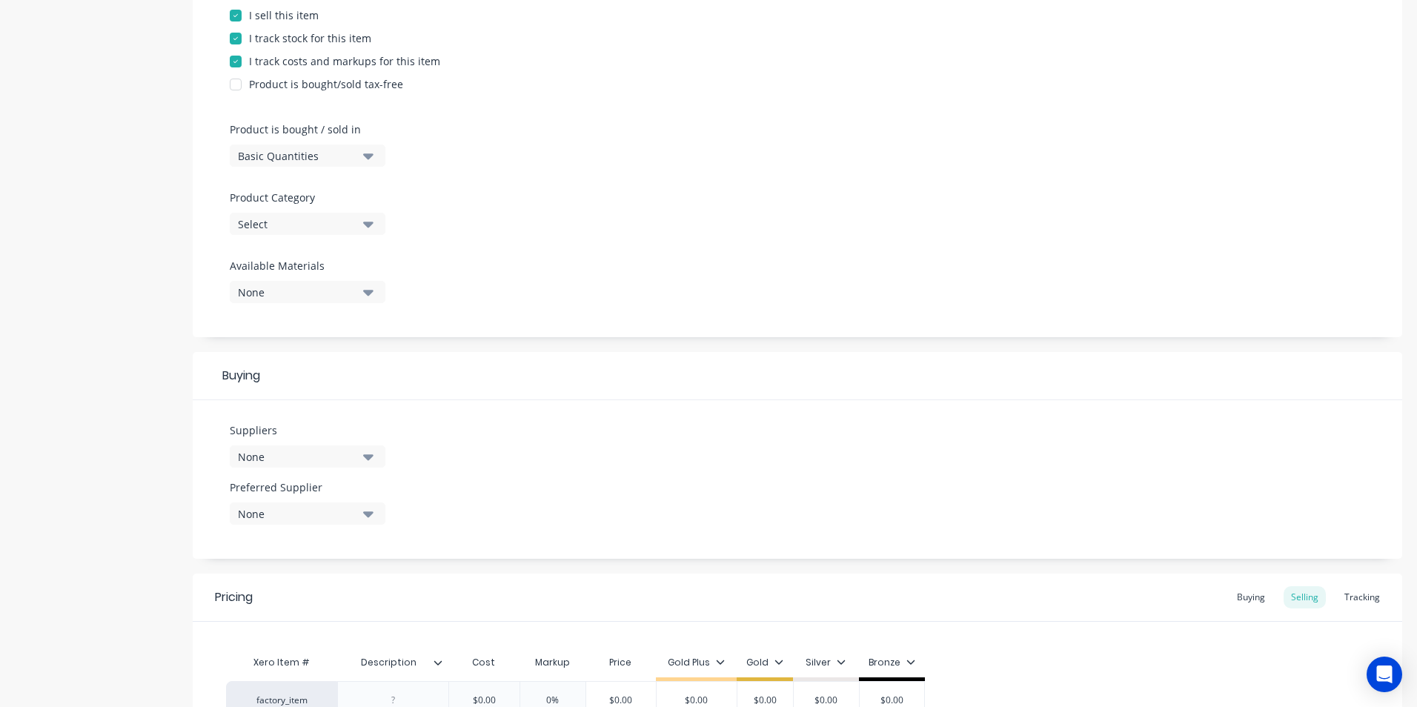
scroll to position [370, 0]
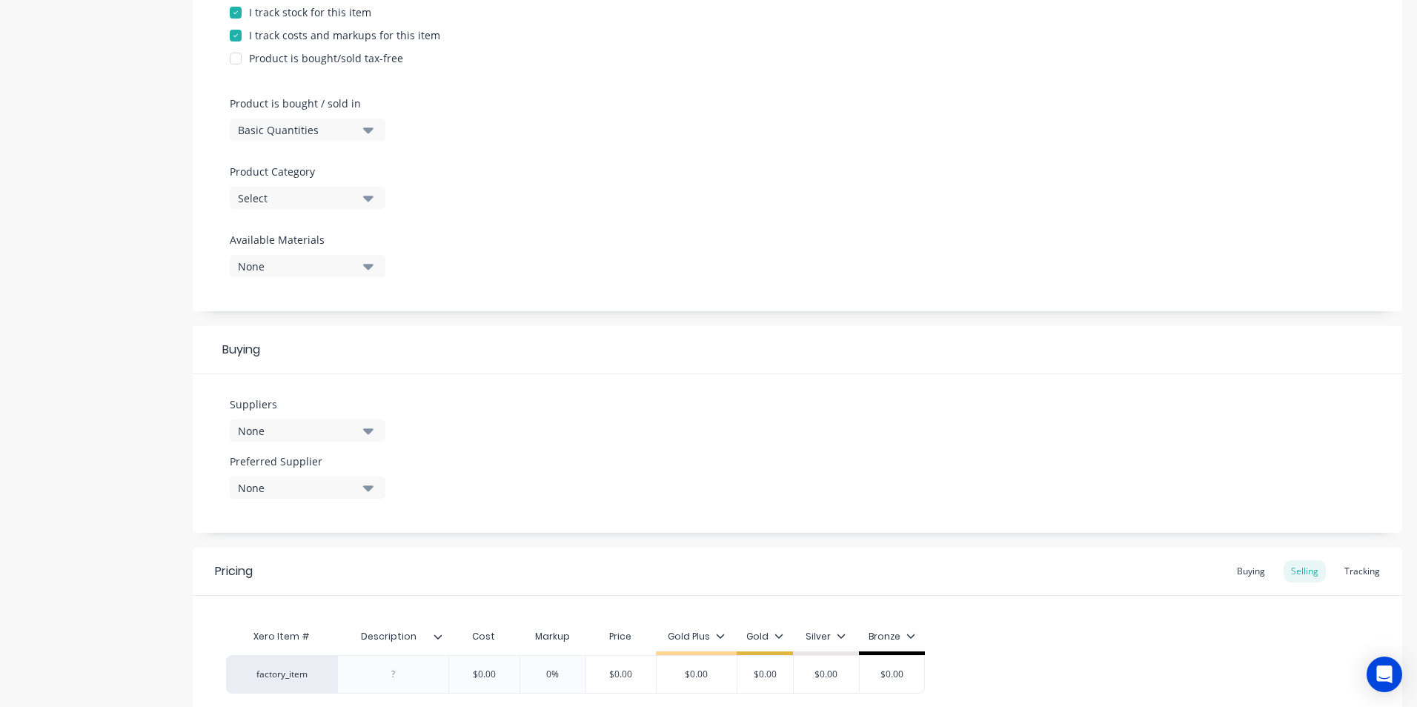
click at [365, 190] on button "Select" at bounding box center [308, 198] width 156 height 22
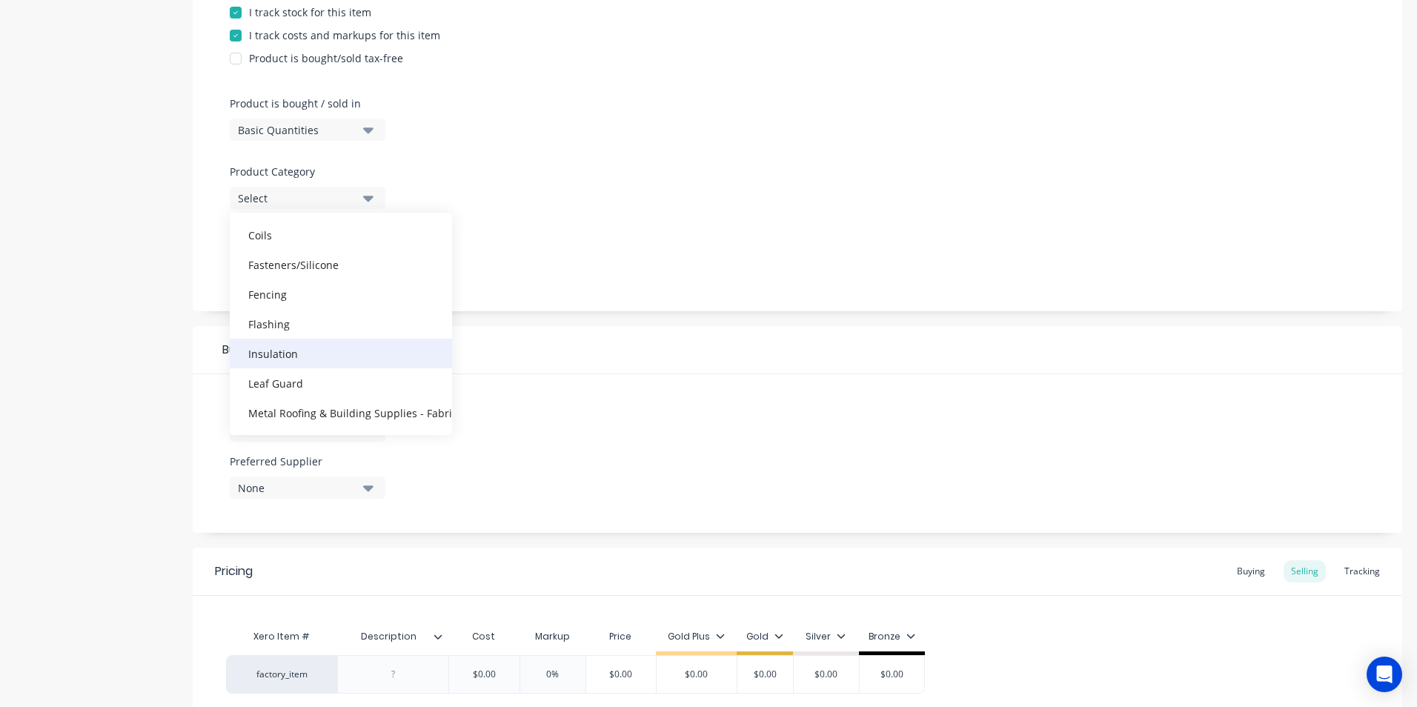
click at [302, 365] on div "Insulation" at bounding box center [341, 354] width 222 height 30
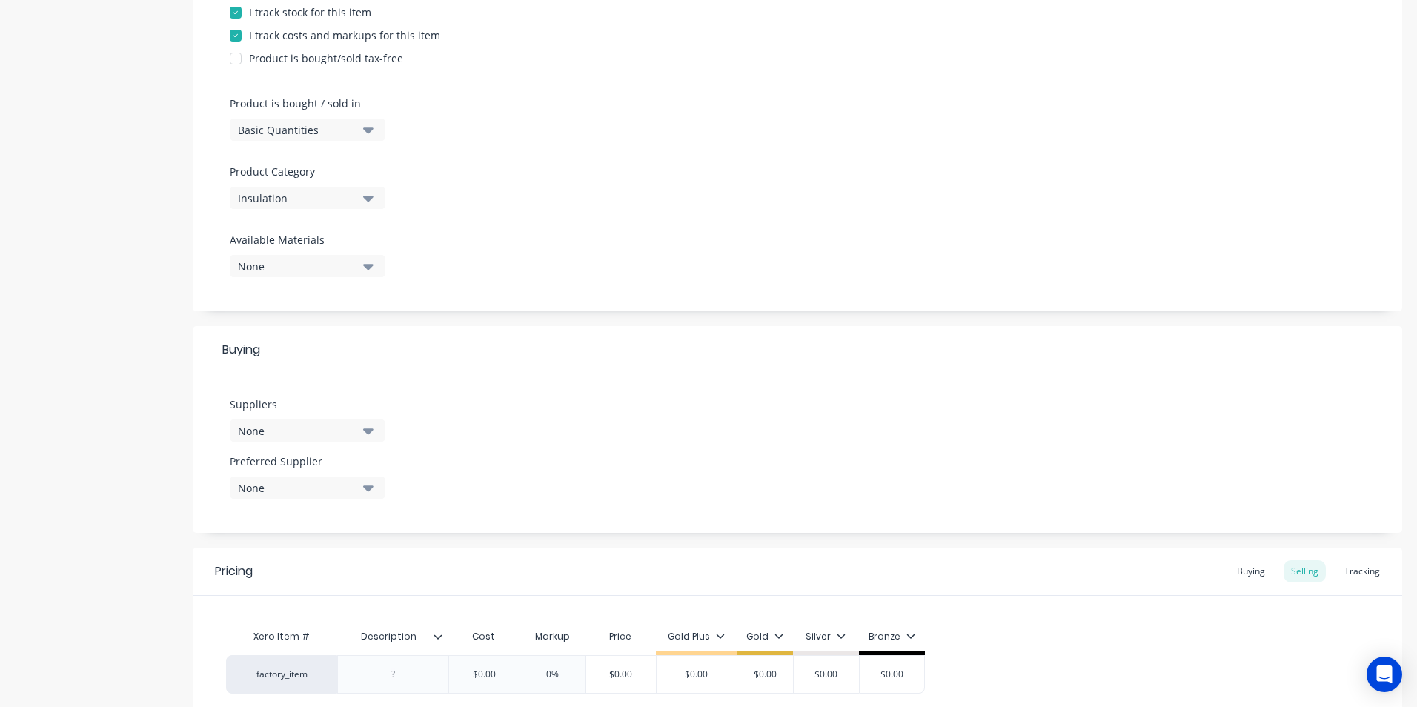
click at [608, 376] on div "Suppliers None Preferred Supplier None No options..." at bounding box center [797, 453] width 1209 height 159
click at [365, 433] on button "None" at bounding box center [308, 430] width 156 height 22
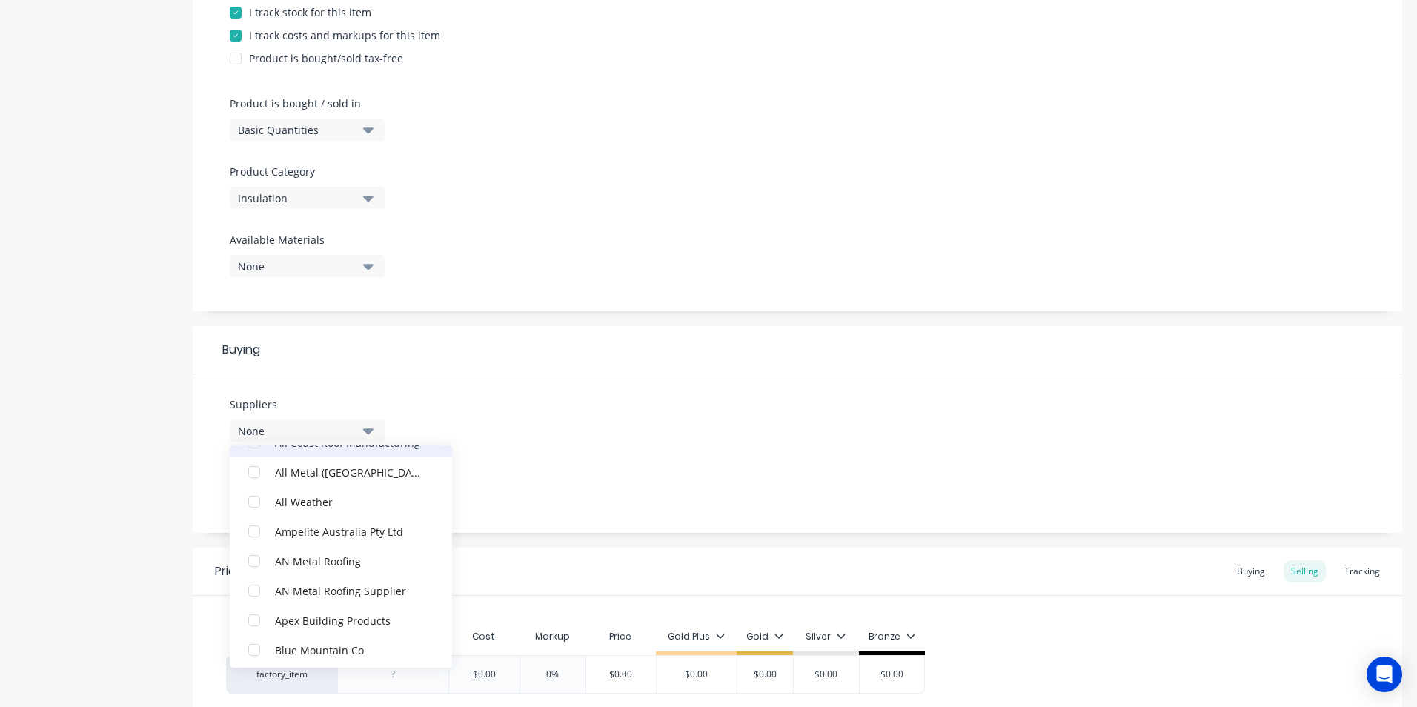
scroll to position [222, 0]
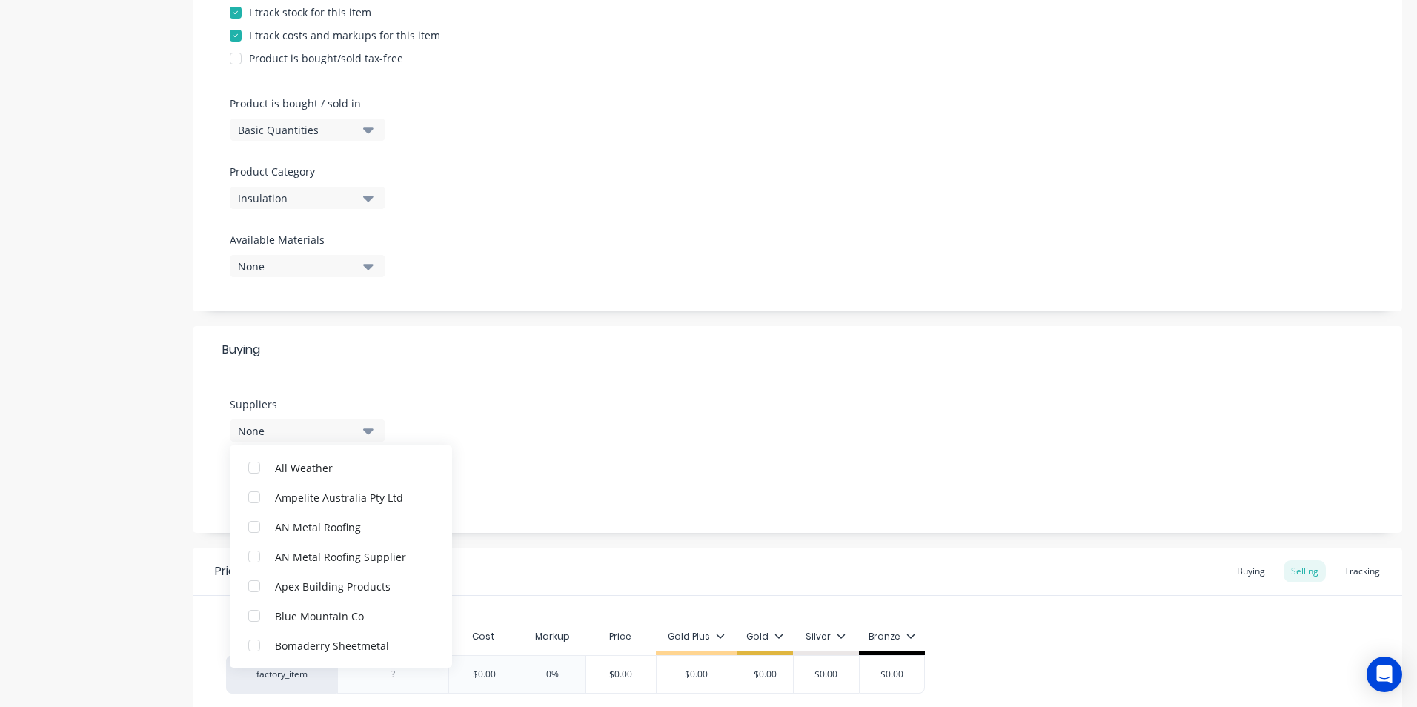
click at [607, 435] on div "Suppliers None ABC Seamless Contracting Academy Sheetmetal Pty Ltd Ace Gutters …" at bounding box center [797, 453] width 1209 height 159
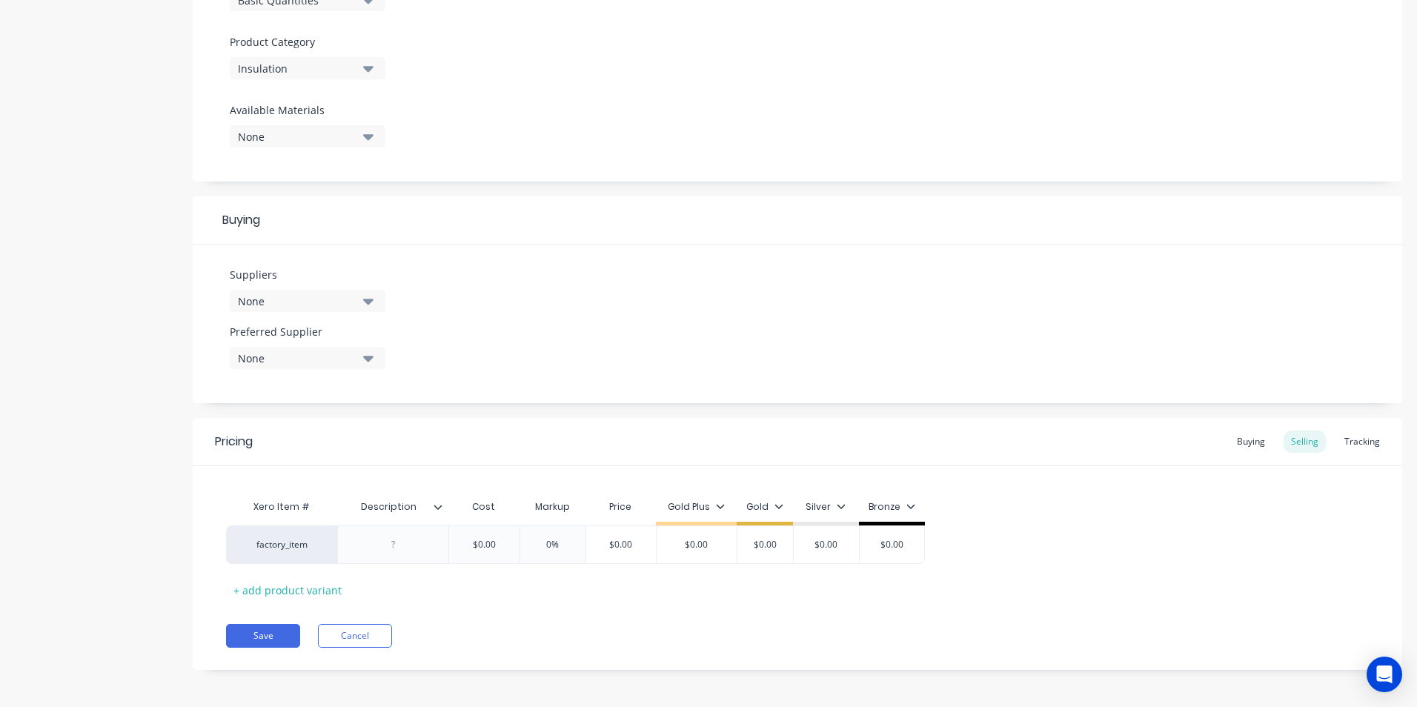
scroll to position [504, 0]
click at [256, 627] on button "Save" at bounding box center [263, 632] width 74 height 24
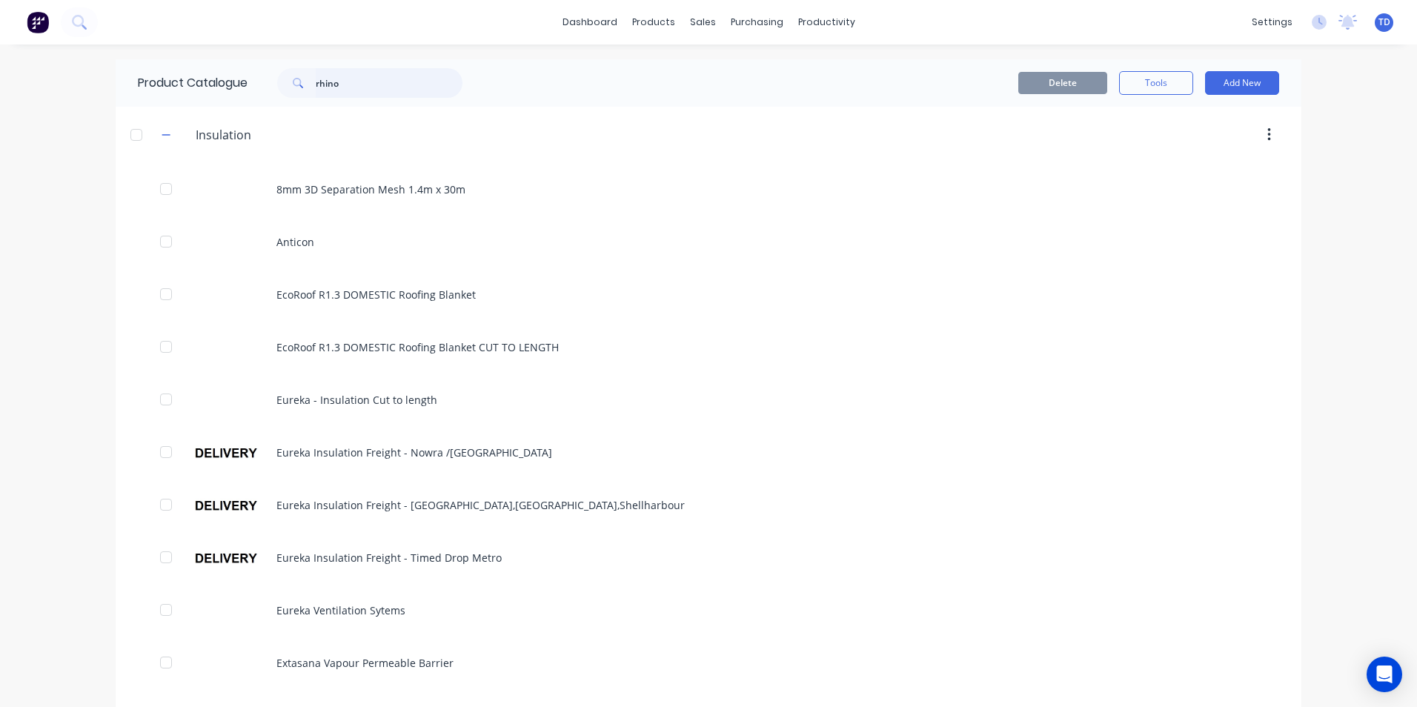
click at [404, 78] on input "rhino" at bounding box center [389, 83] width 147 height 30
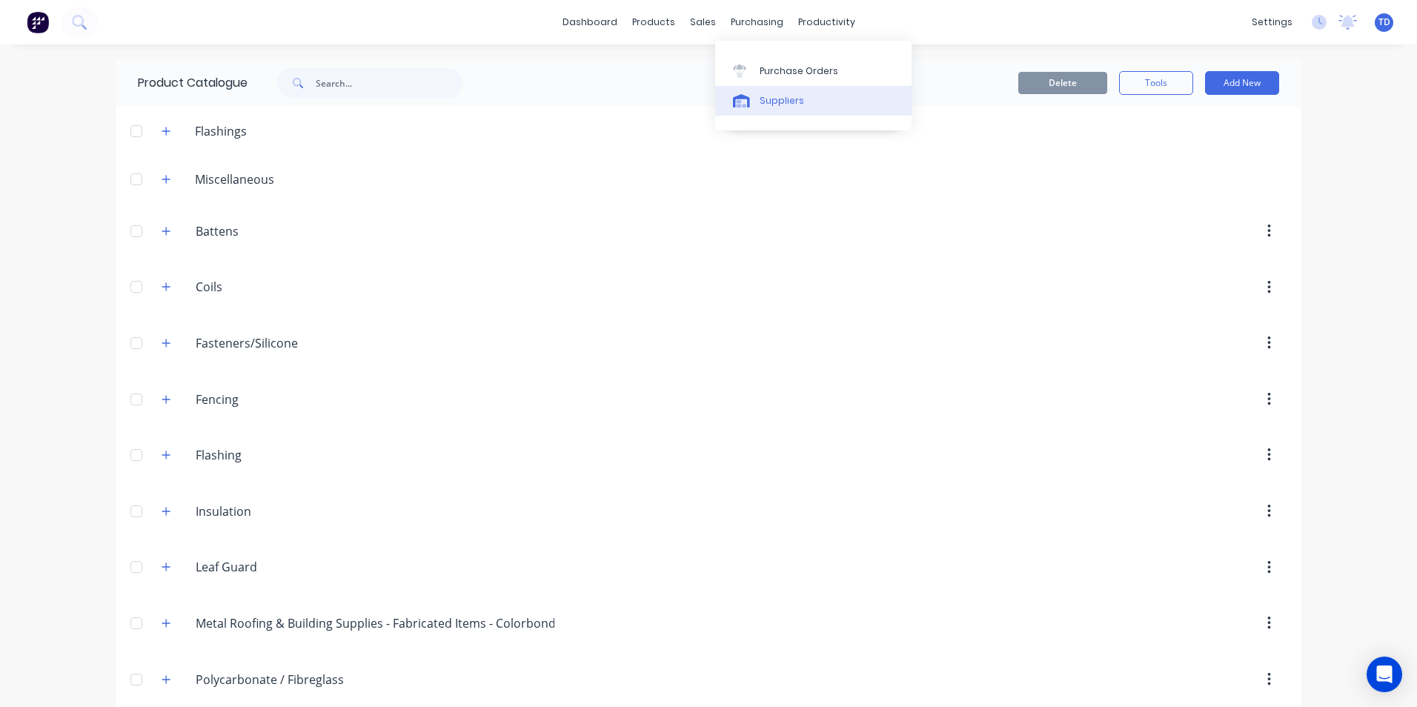
click at [785, 107] on link "Suppliers" at bounding box center [813, 101] width 196 height 30
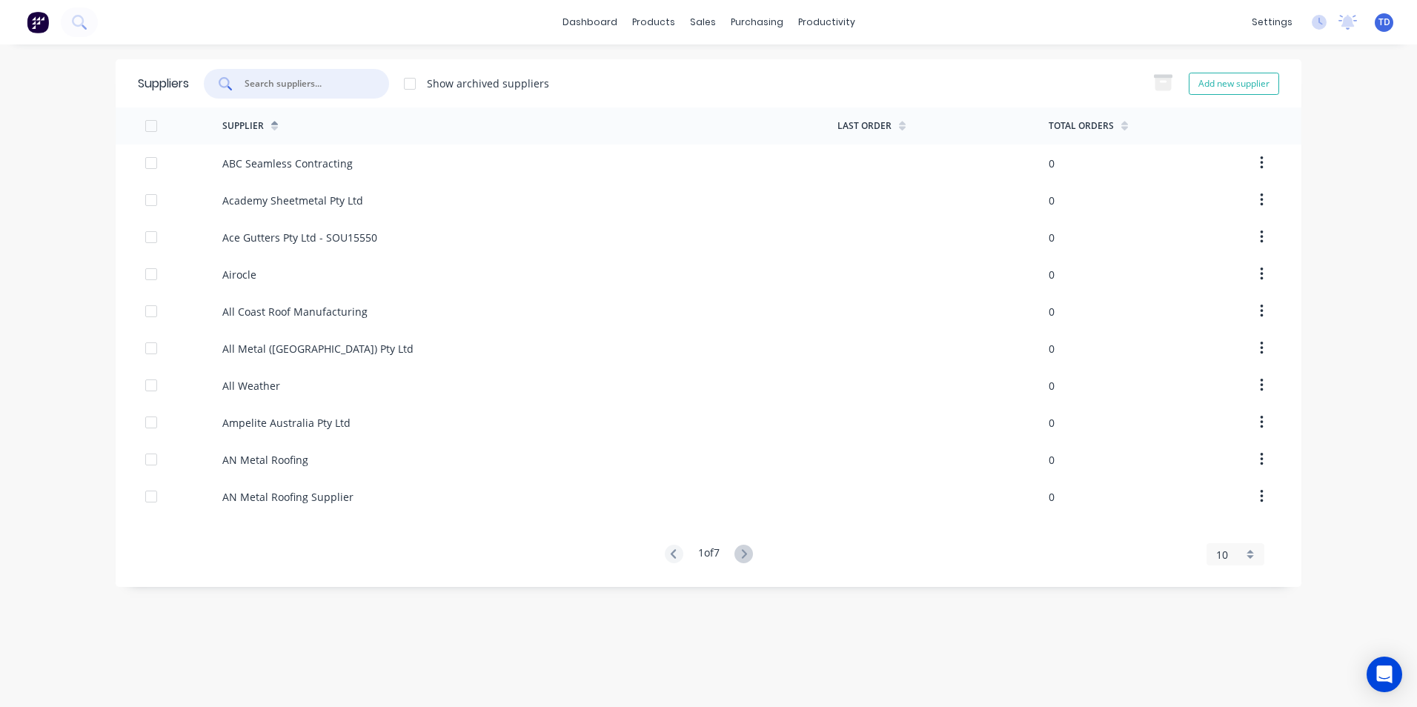
click at [350, 78] on input "text" at bounding box center [304, 83] width 123 height 15
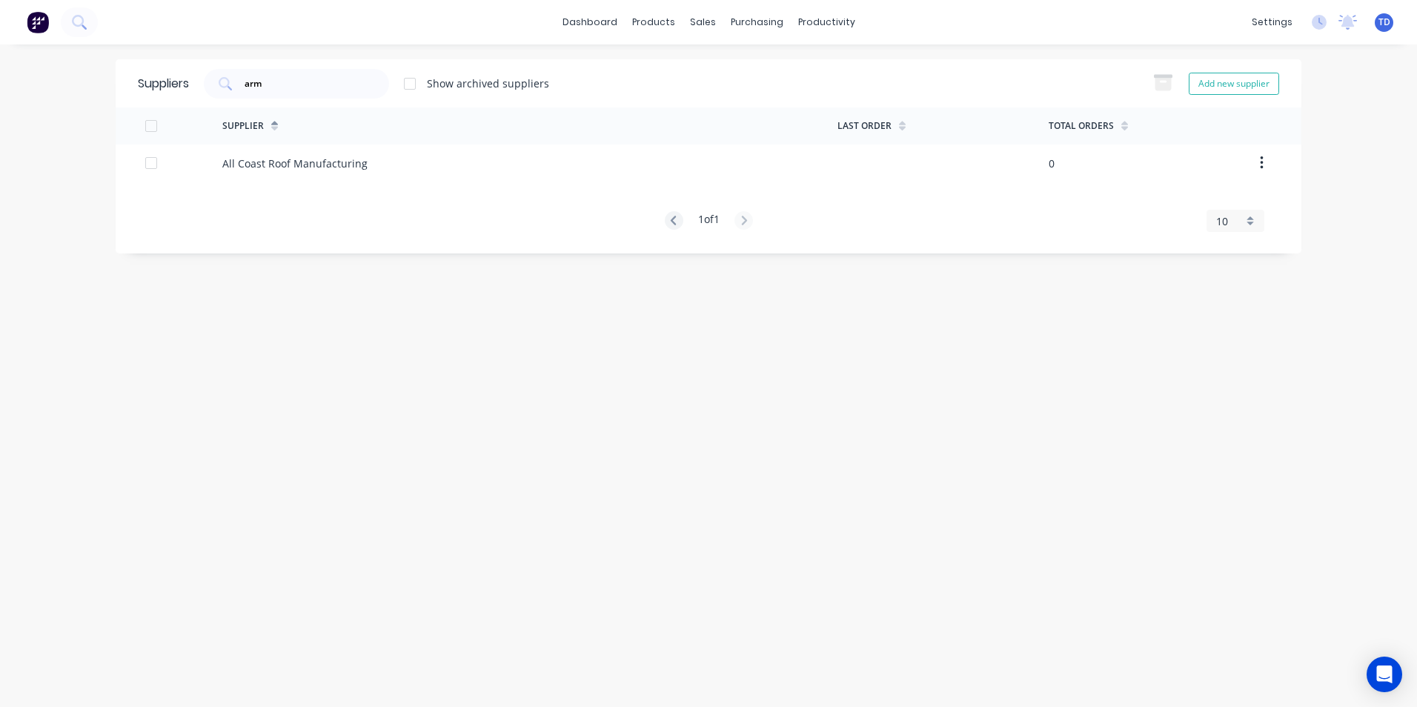
click at [347, 64] on div "Suppliers arm Show archived suppliers Add new supplier" at bounding box center [708, 83] width 1185 height 48
click at [342, 80] on input "arm" at bounding box center [304, 83] width 123 height 15
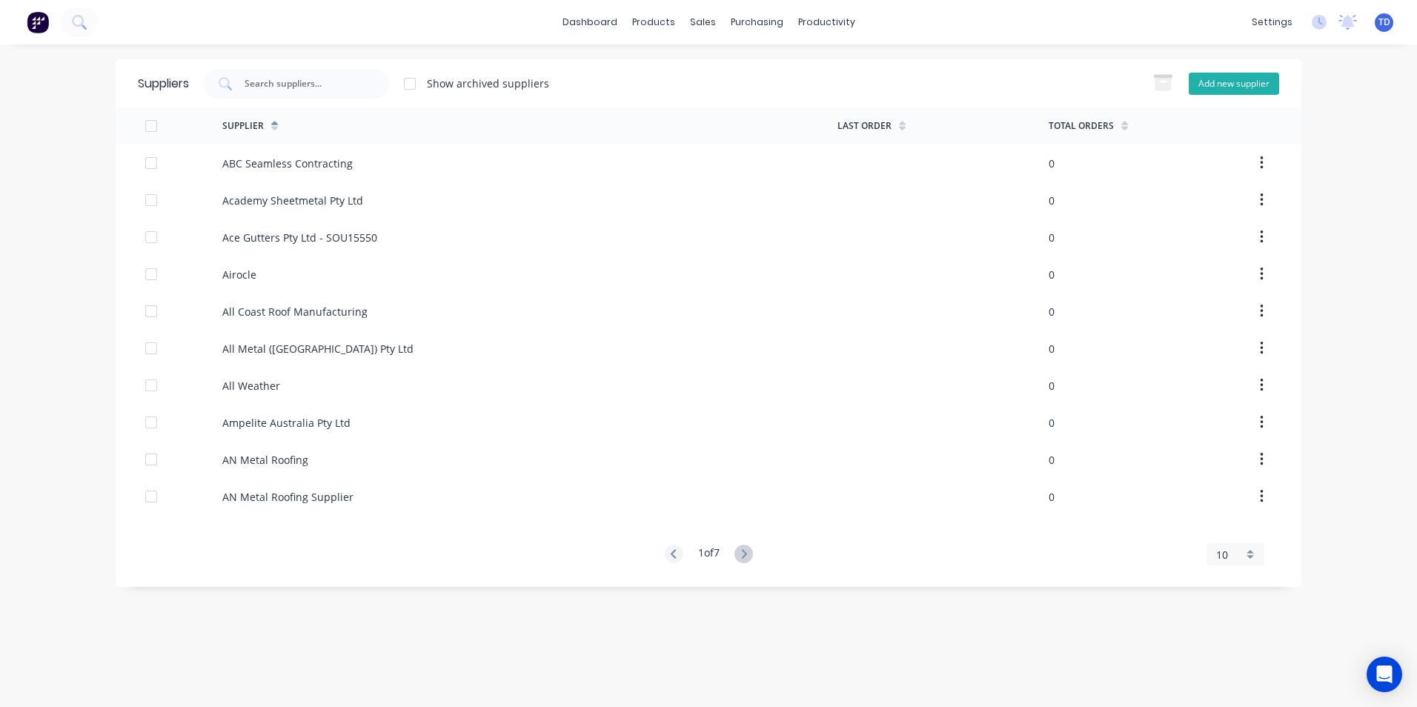
click at [1235, 80] on button "Add new supplier" at bounding box center [1233, 84] width 90 height 22
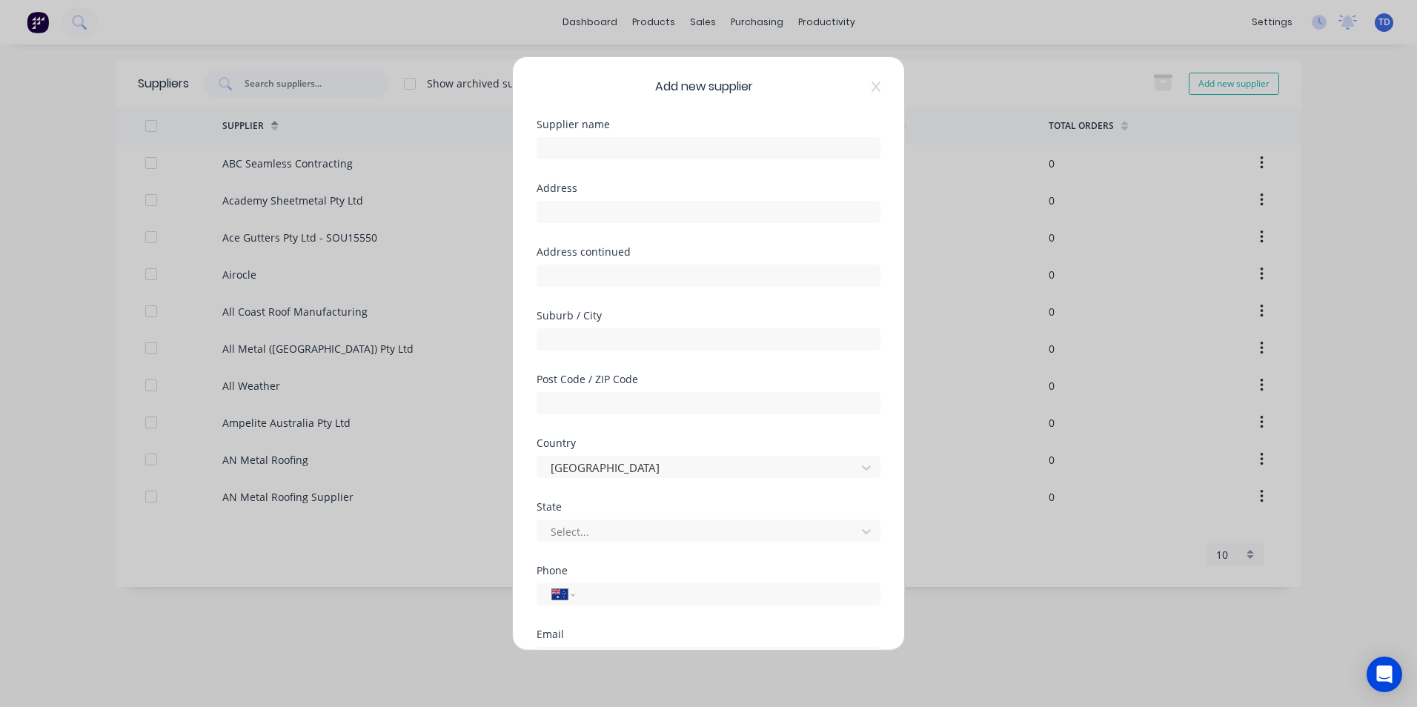
click at [667, 136] on div at bounding box center [708, 146] width 344 height 26
click at [644, 157] on input "text" at bounding box center [708, 148] width 344 height 22
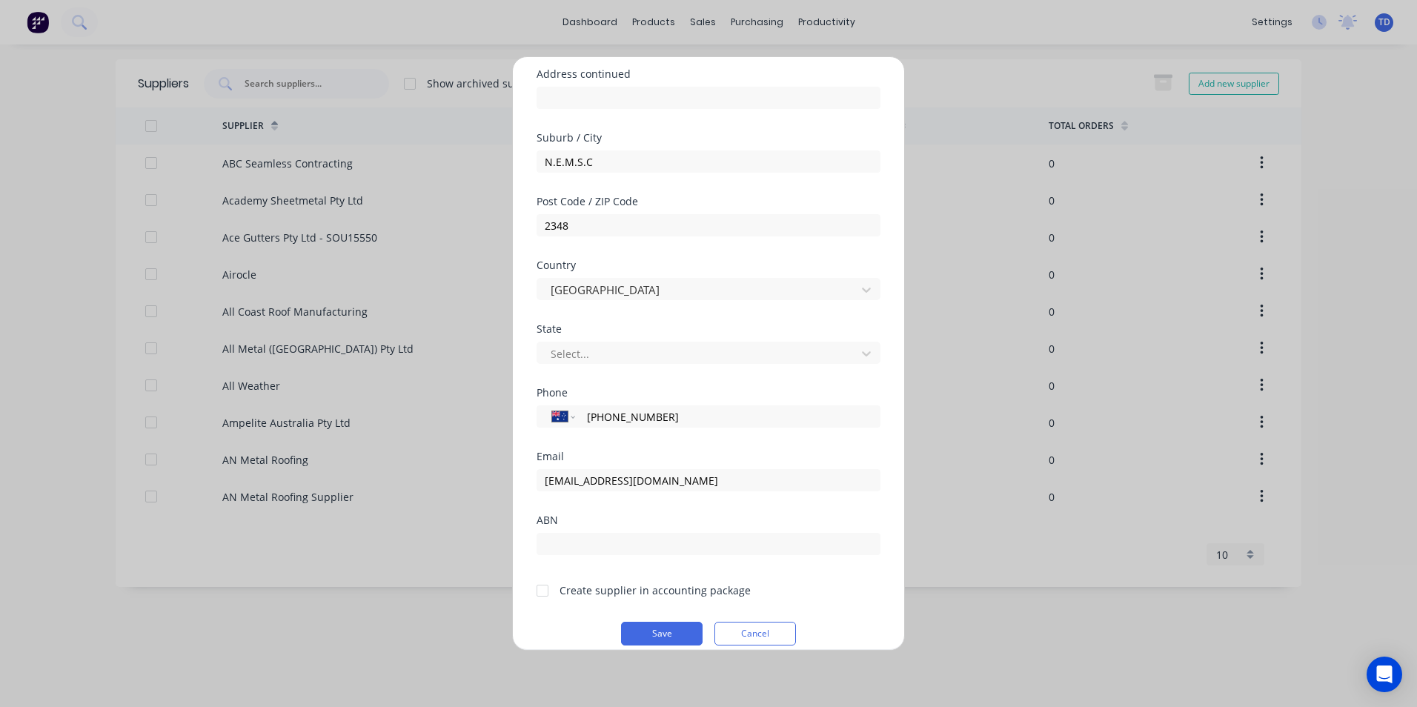
scroll to position [194, 0]
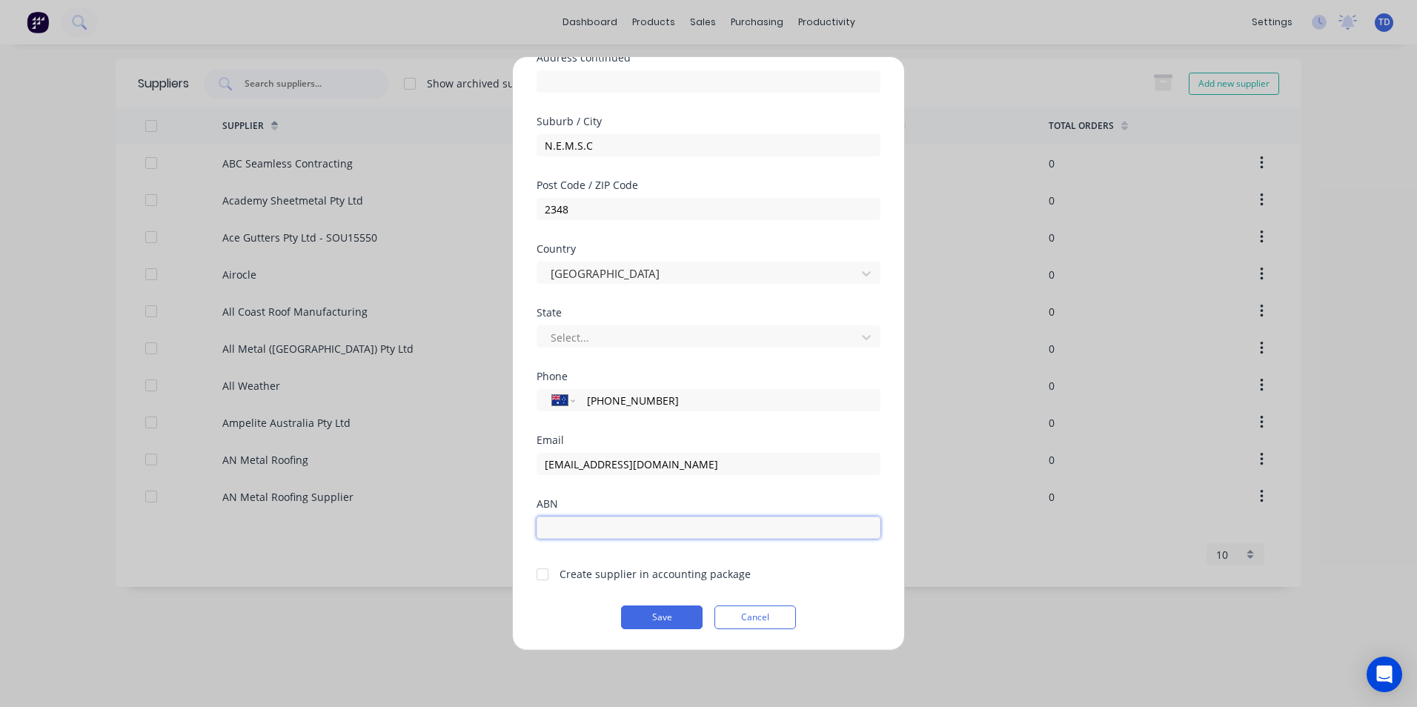
click at [665, 534] on input "text" at bounding box center [708, 527] width 344 height 22
click at [646, 618] on button "Save" at bounding box center [661, 617] width 81 height 24
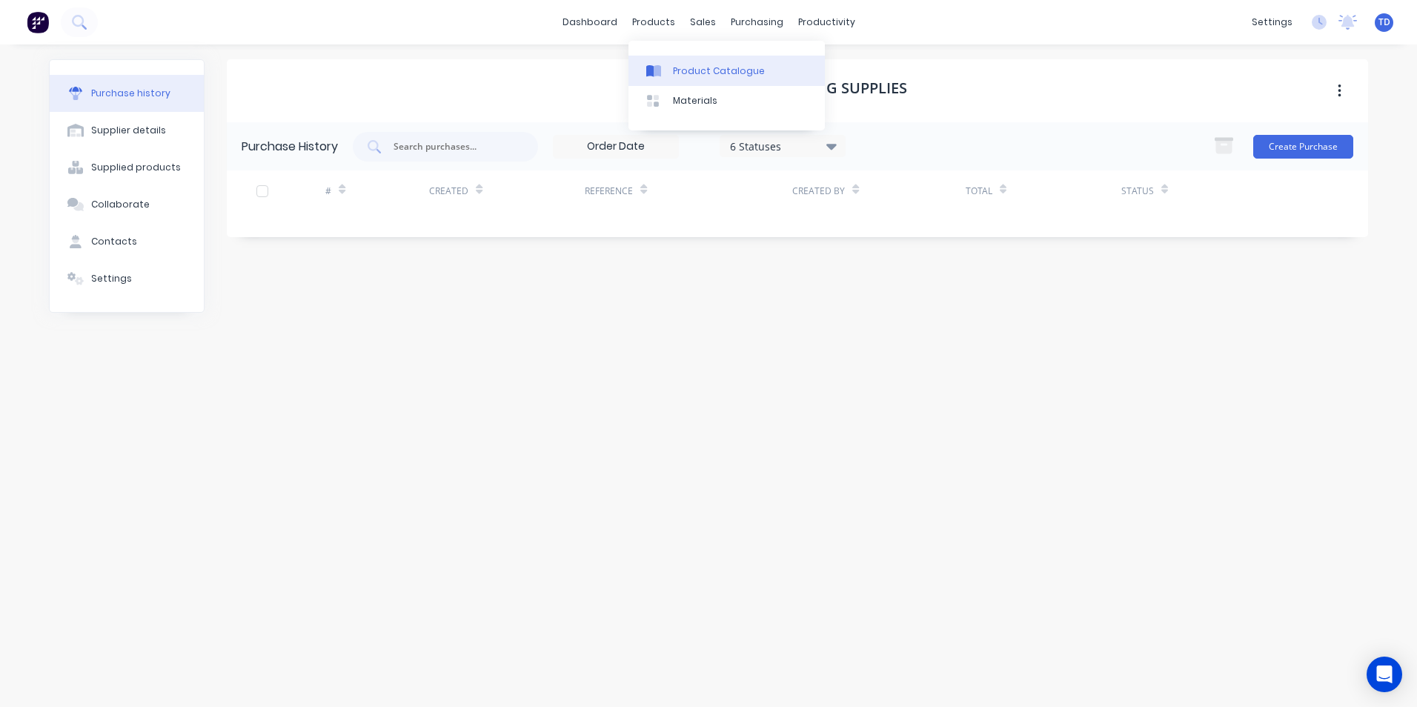
click at [676, 67] on div "Product Catalogue" at bounding box center [719, 70] width 92 height 13
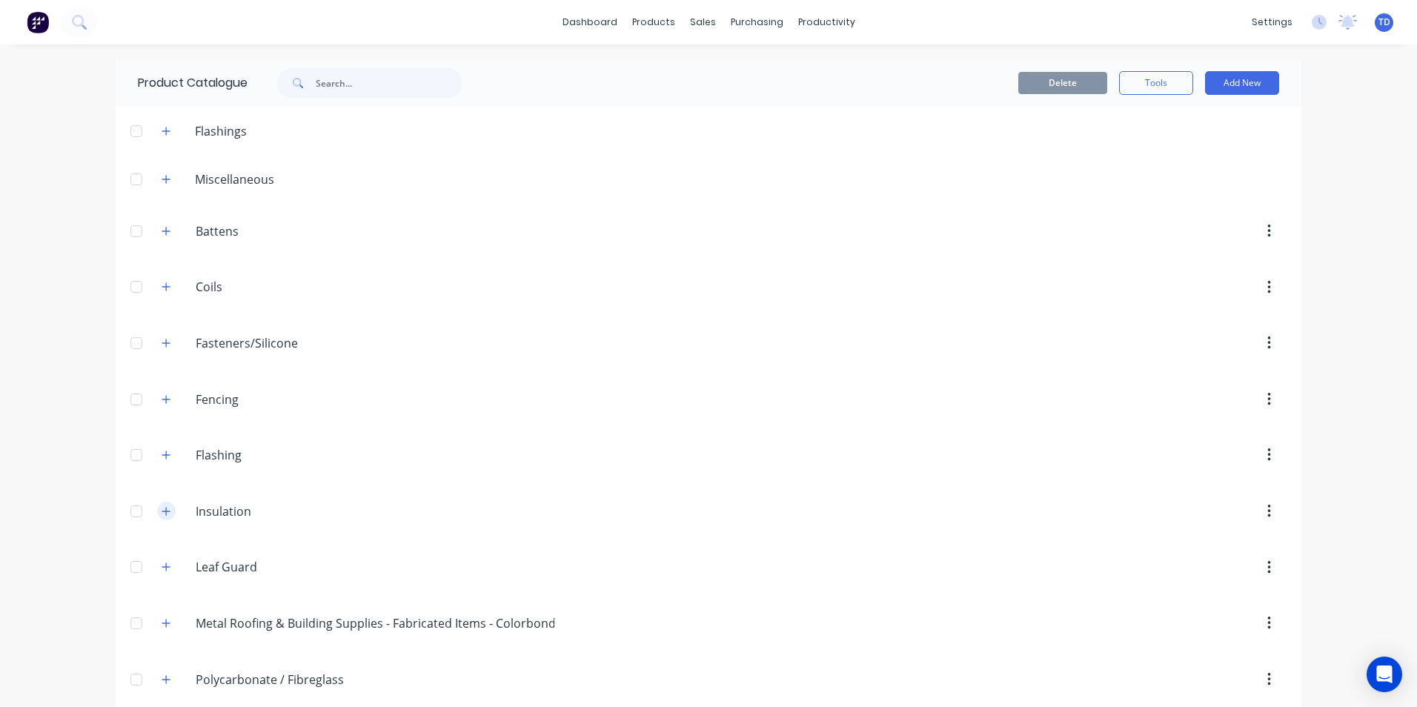
click at [162, 515] on icon "button" at bounding box center [166, 511] width 9 height 10
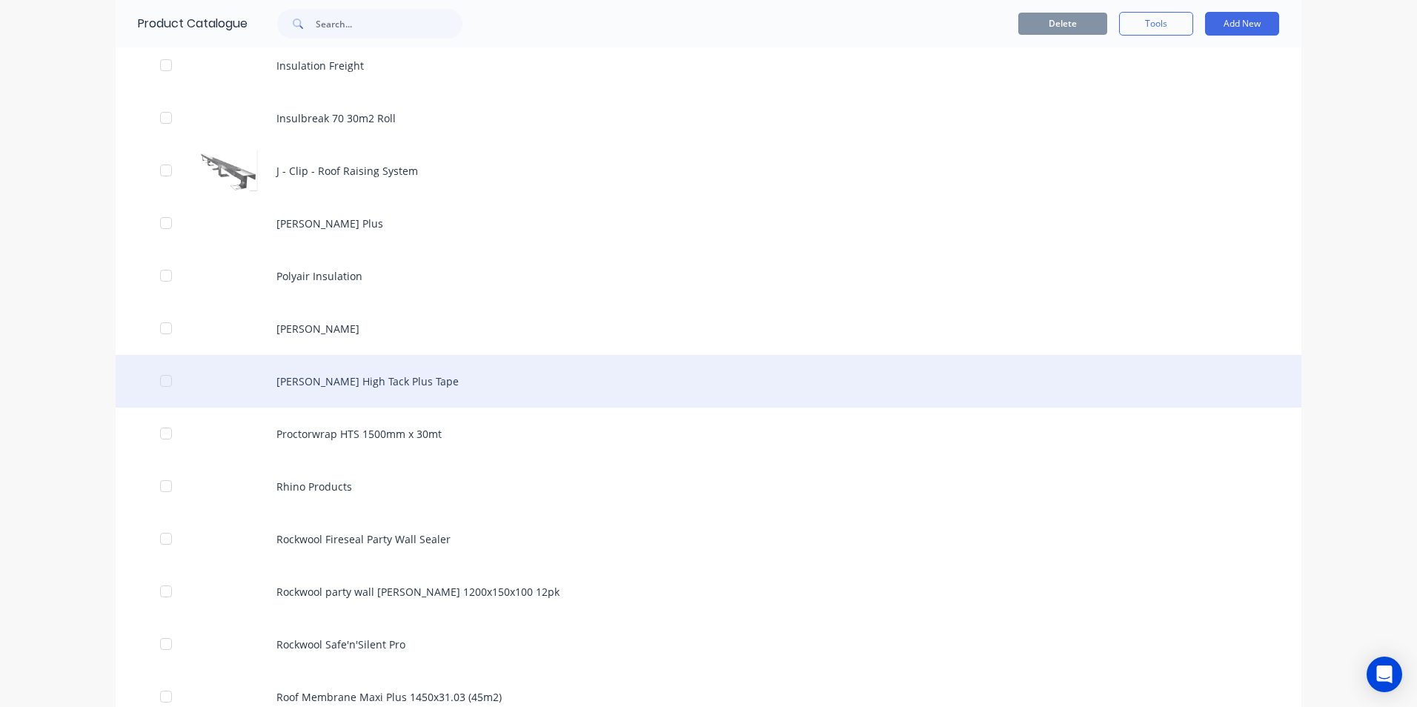
scroll to position [1482, 0]
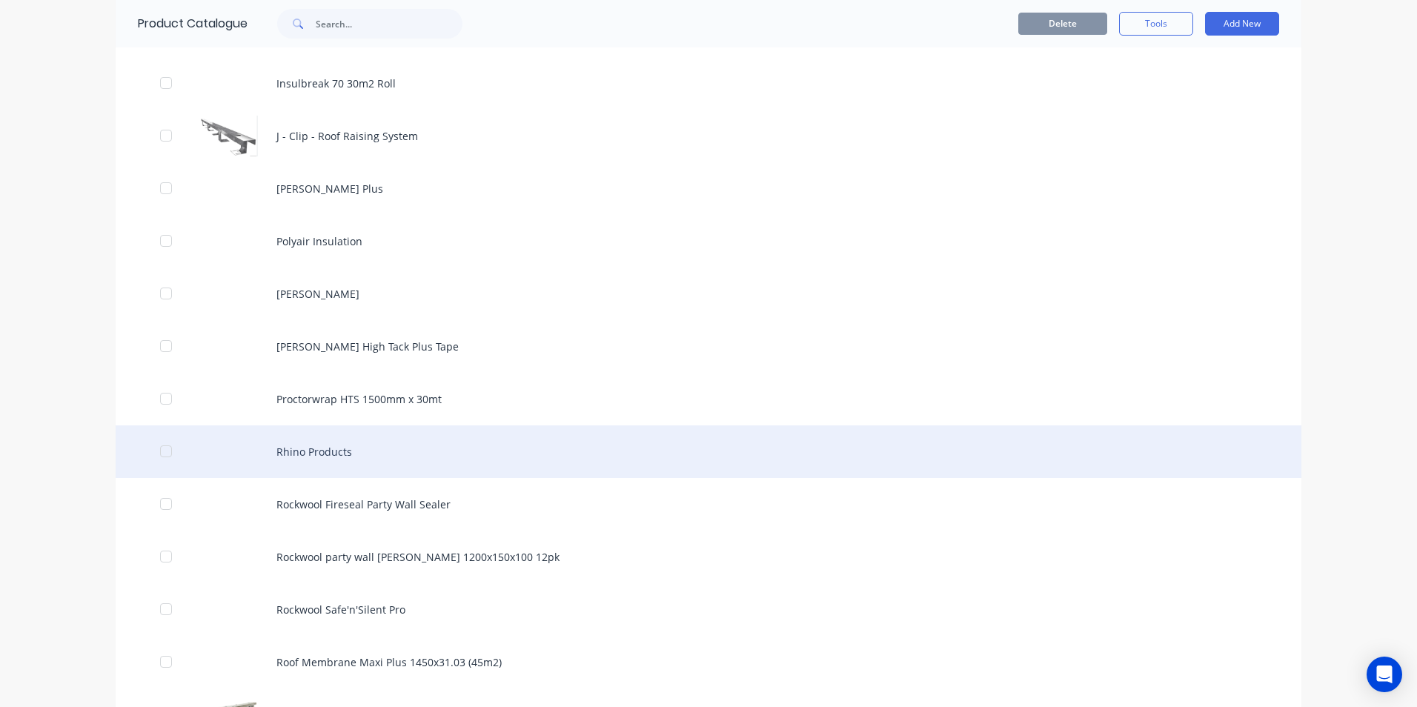
click at [333, 450] on div "Rhino Products" at bounding box center [708, 451] width 1185 height 53
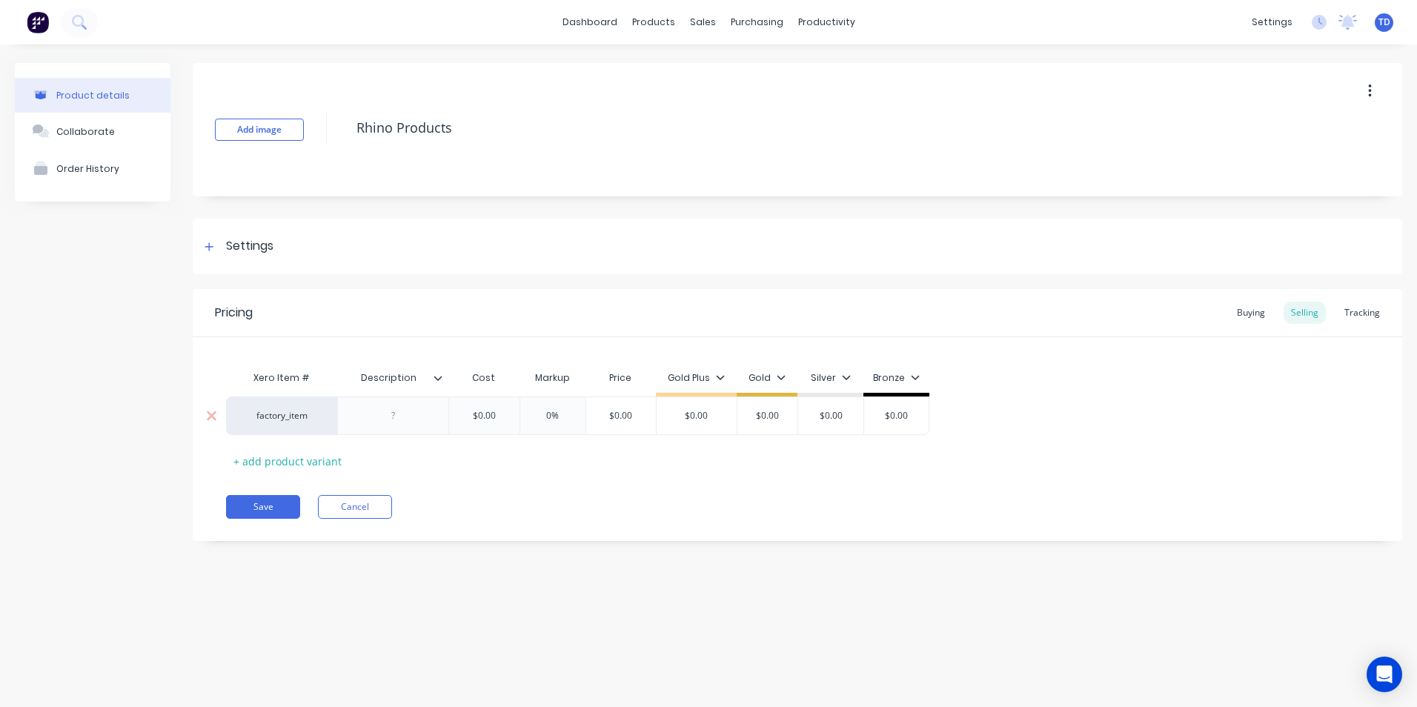
click at [406, 413] on div at bounding box center [393, 415] width 74 height 19
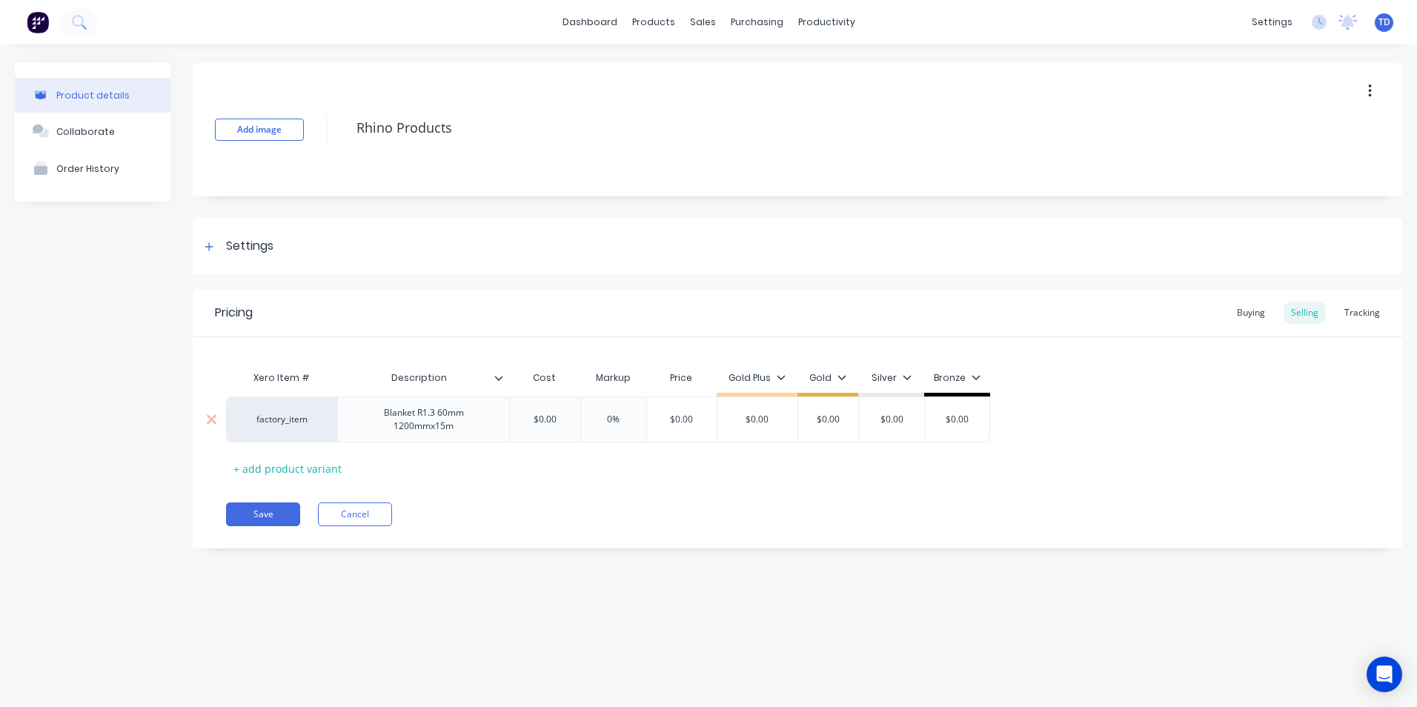
click at [570, 417] on input "$0.00" at bounding box center [545, 419] width 74 height 13
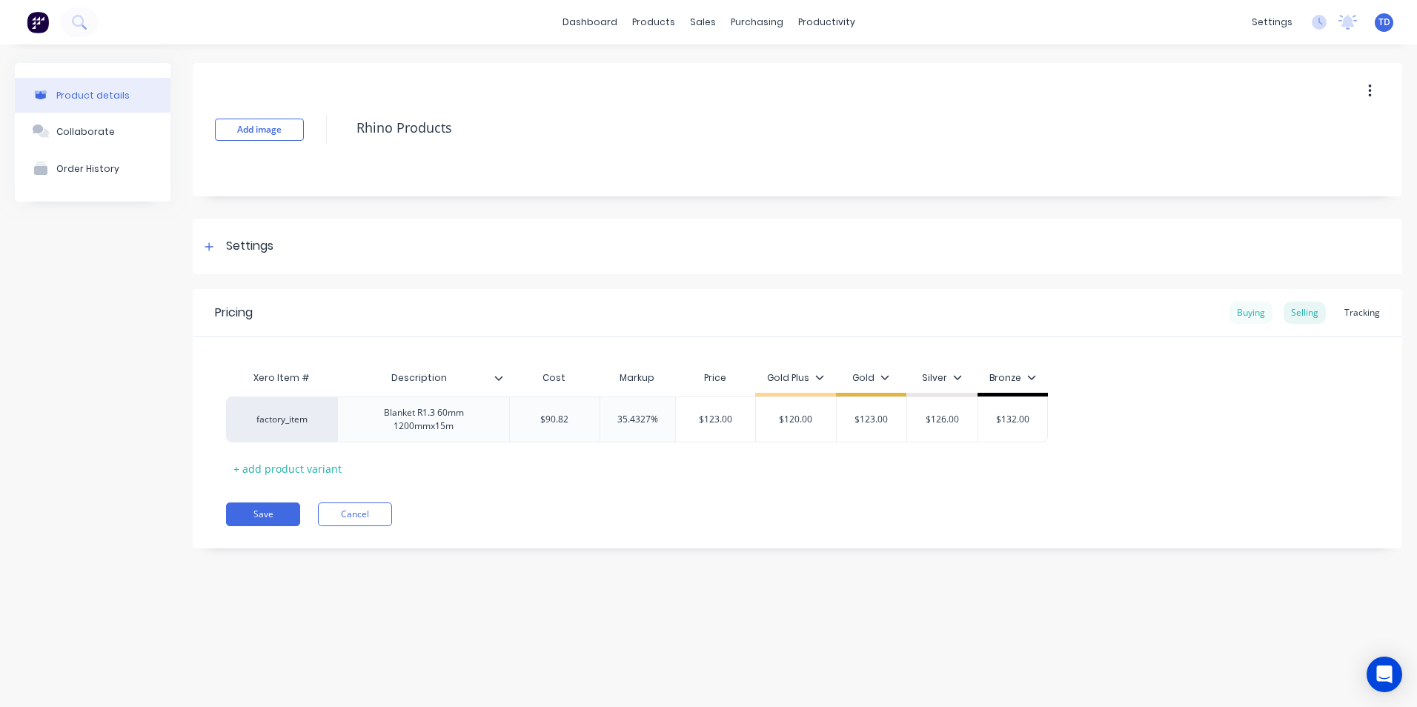
click at [1245, 319] on div "Buying" at bounding box center [1250, 313] width 43 height 22
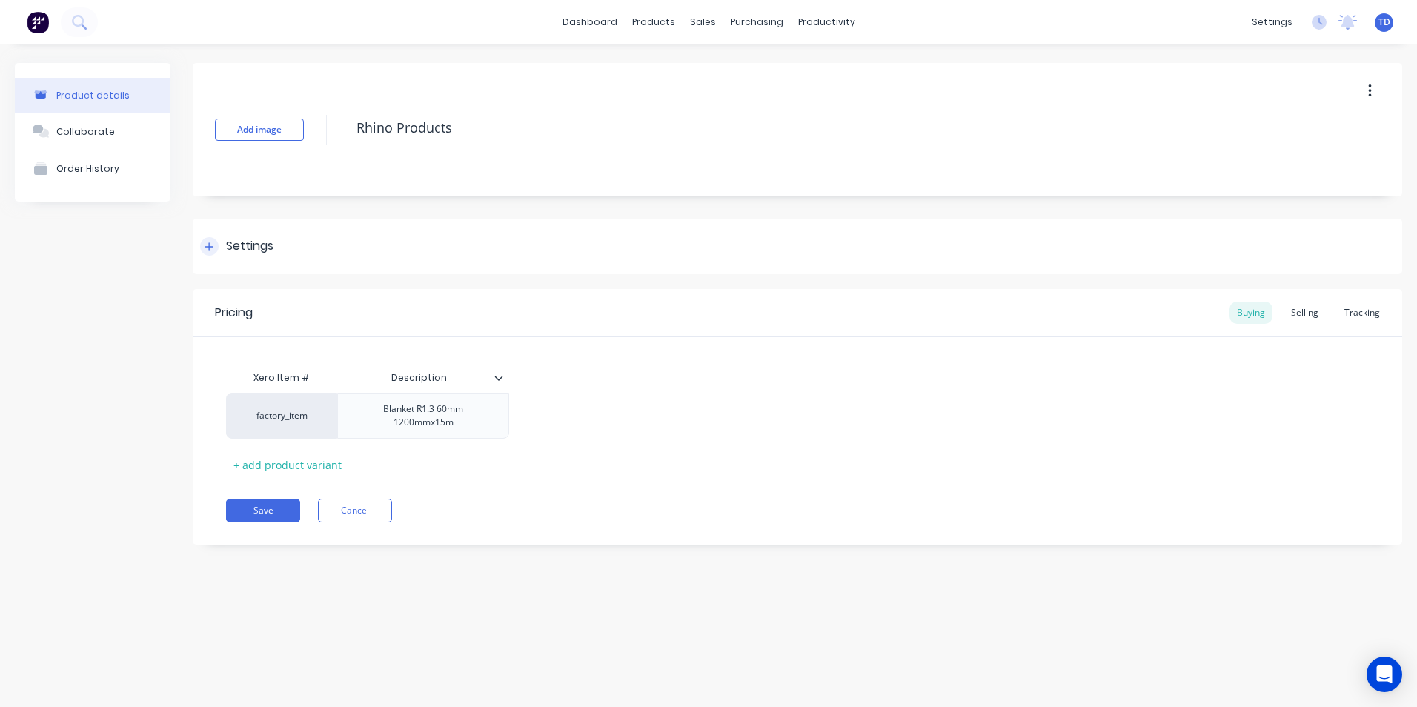
click at [213, 254] on div at bounding box center [209, 246] width 19 height 19
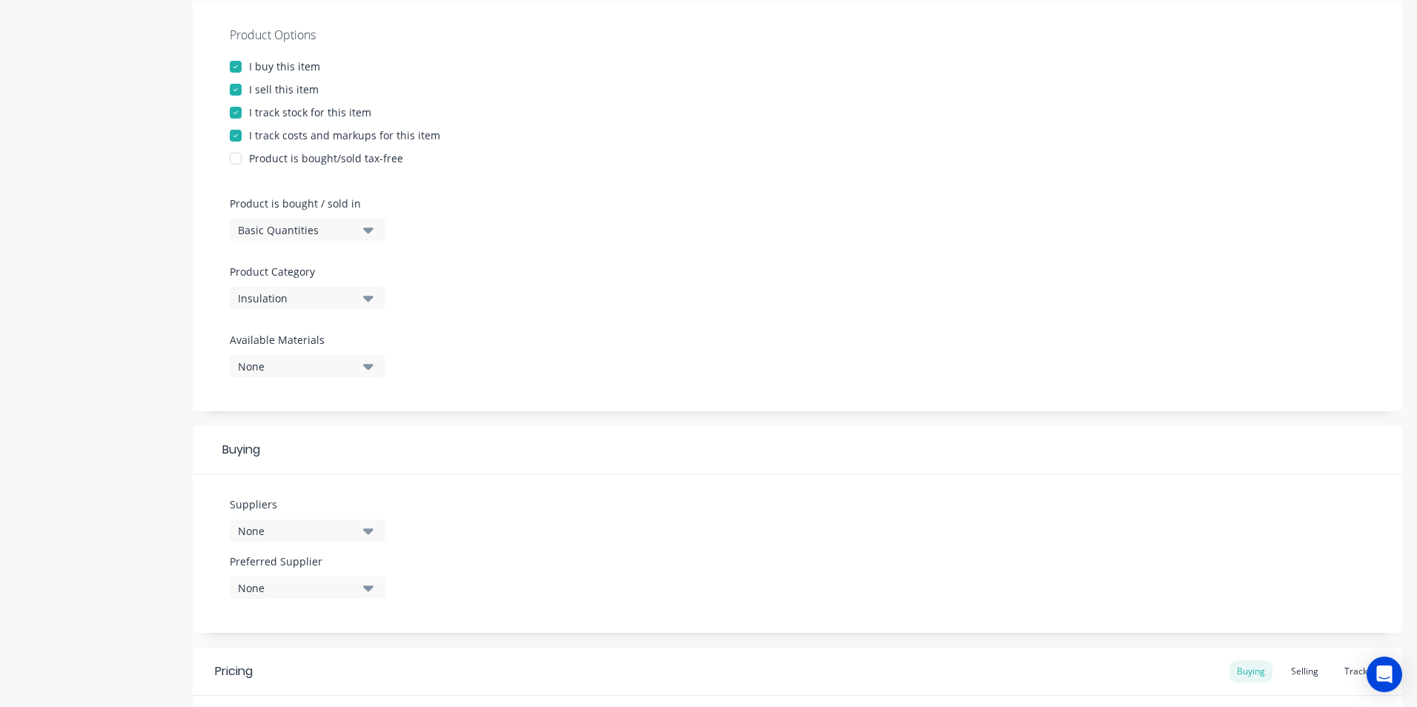
scroll to position [296, 0]
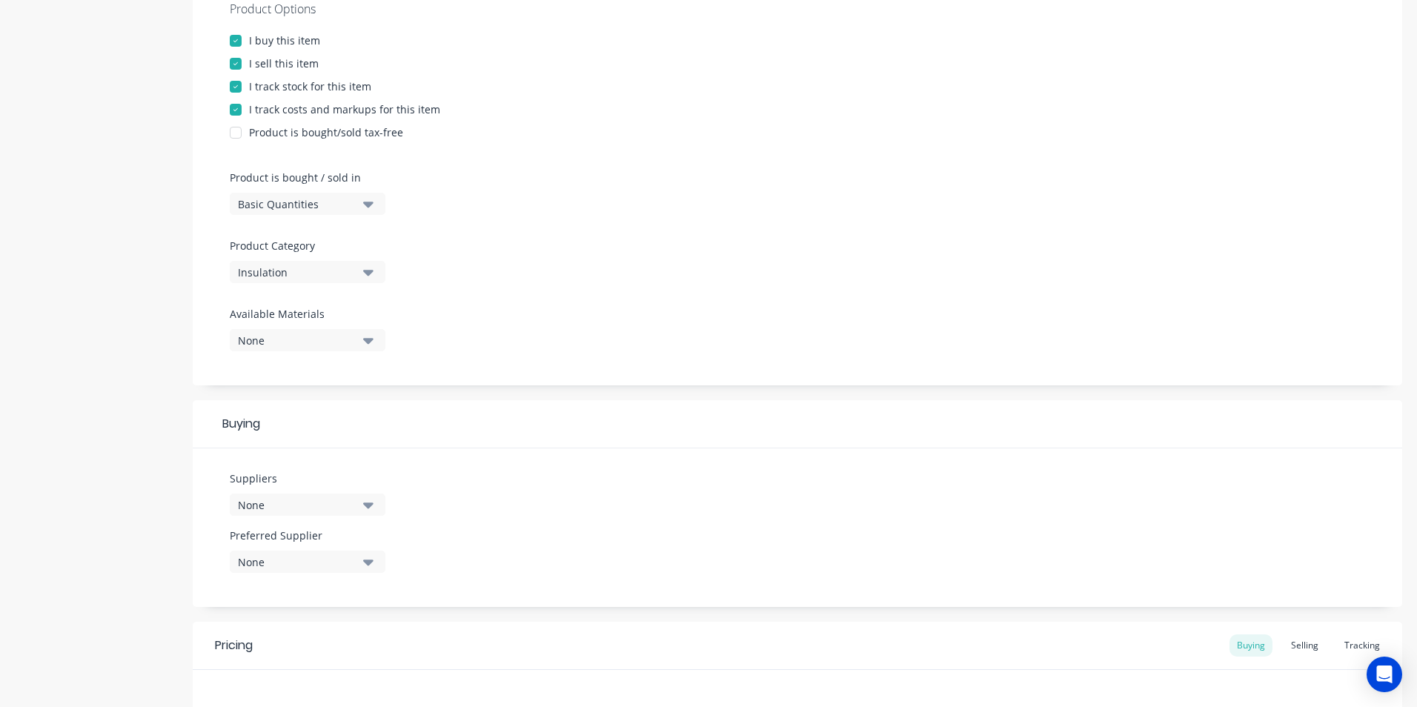
click at [313, 513] on button "None" at bounding box center [308, 504] width 156 height 22
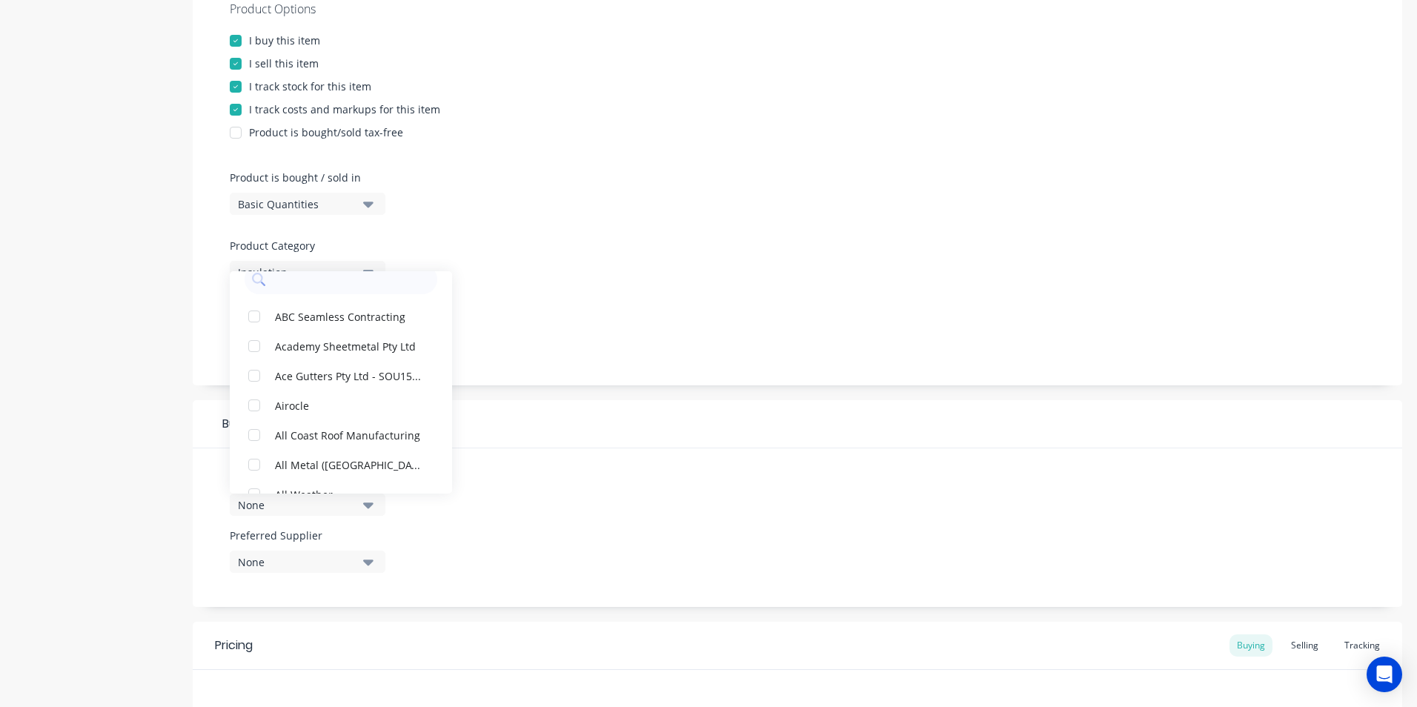
scroll to position [0, 0]
click at [319, 297] on input "text" at bounding box center [351, 301] width 157 height 30
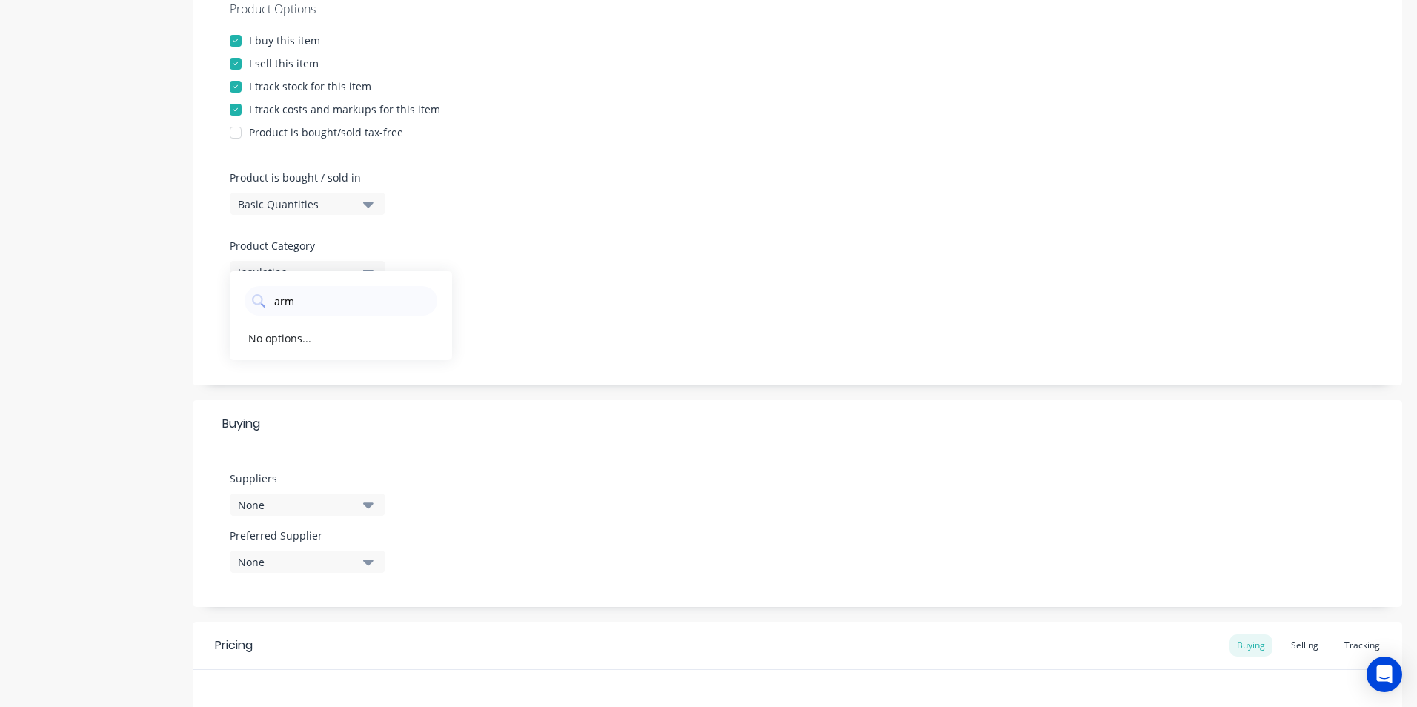
click at [498, 279] on div "Product Options I buy this item I sell this item I track stock for this item I …" at bounding box center [797, 181] width 1209 height 407
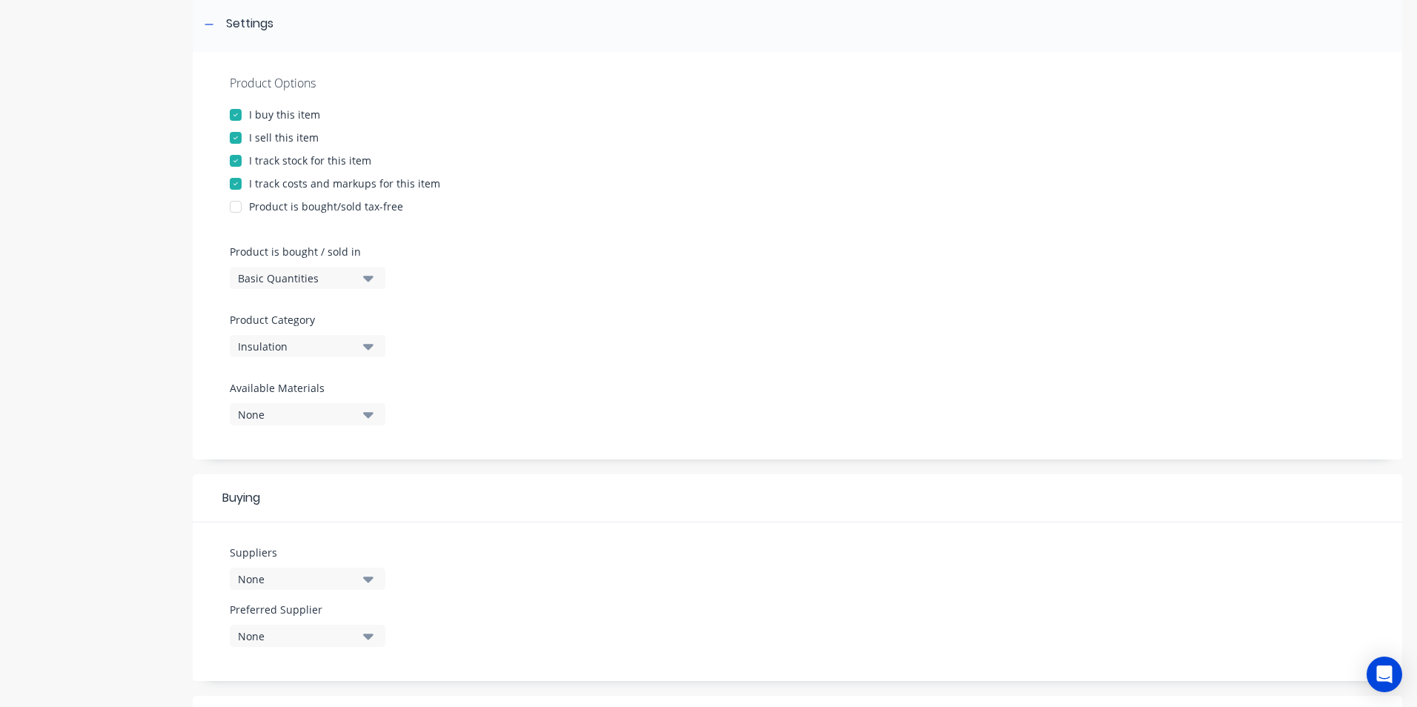
scroll to position [508, 0]
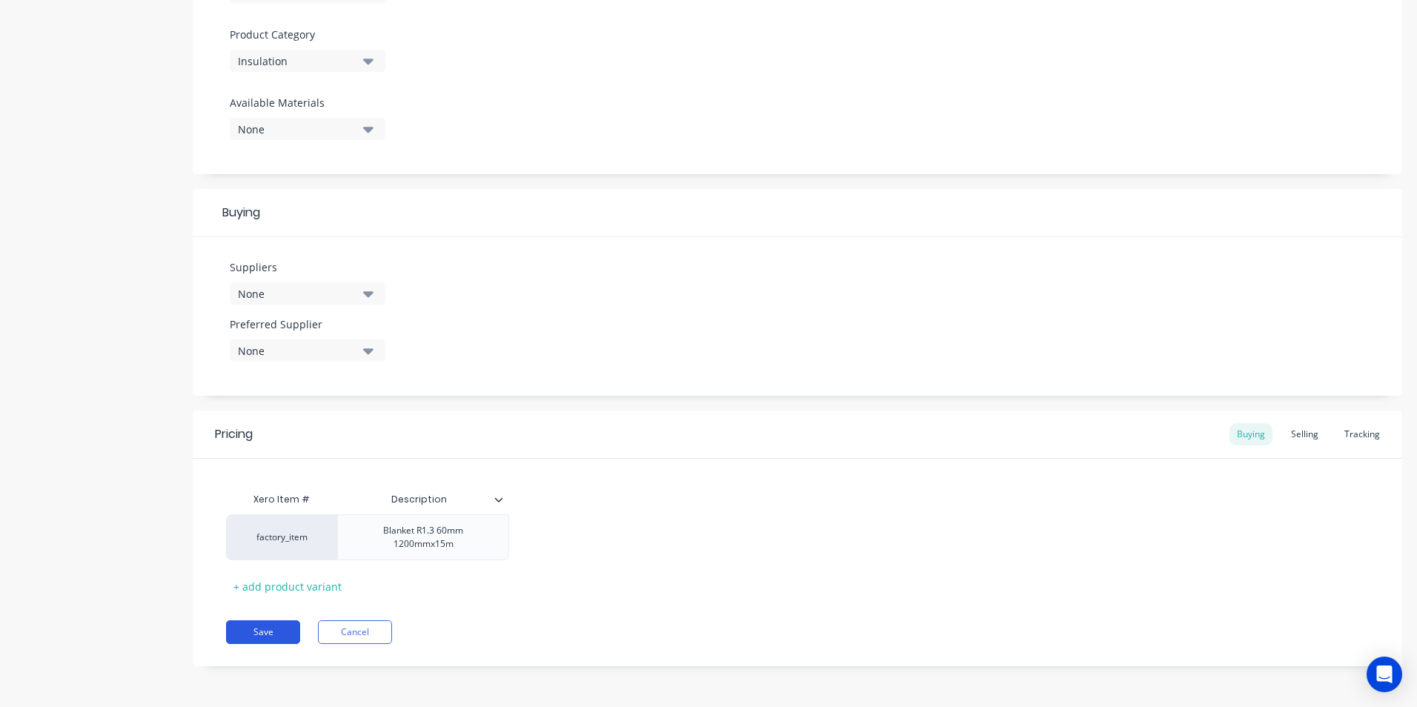
click at [271, 629] on button "Save" at bounding box center [263, 632] width 74 height 24
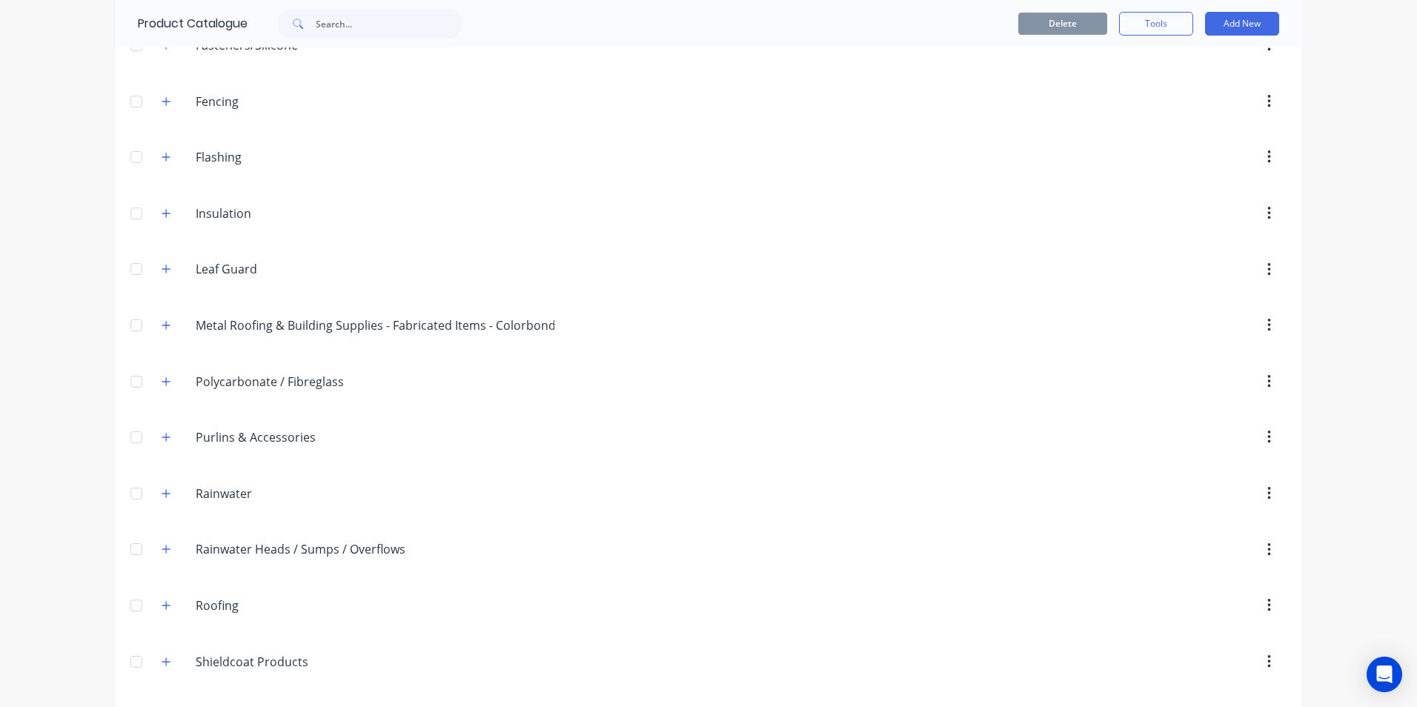
scroll to position [296, 0]
click at [162, 213] on icon "button" at bounding box center [166, 215] width 9 height 10
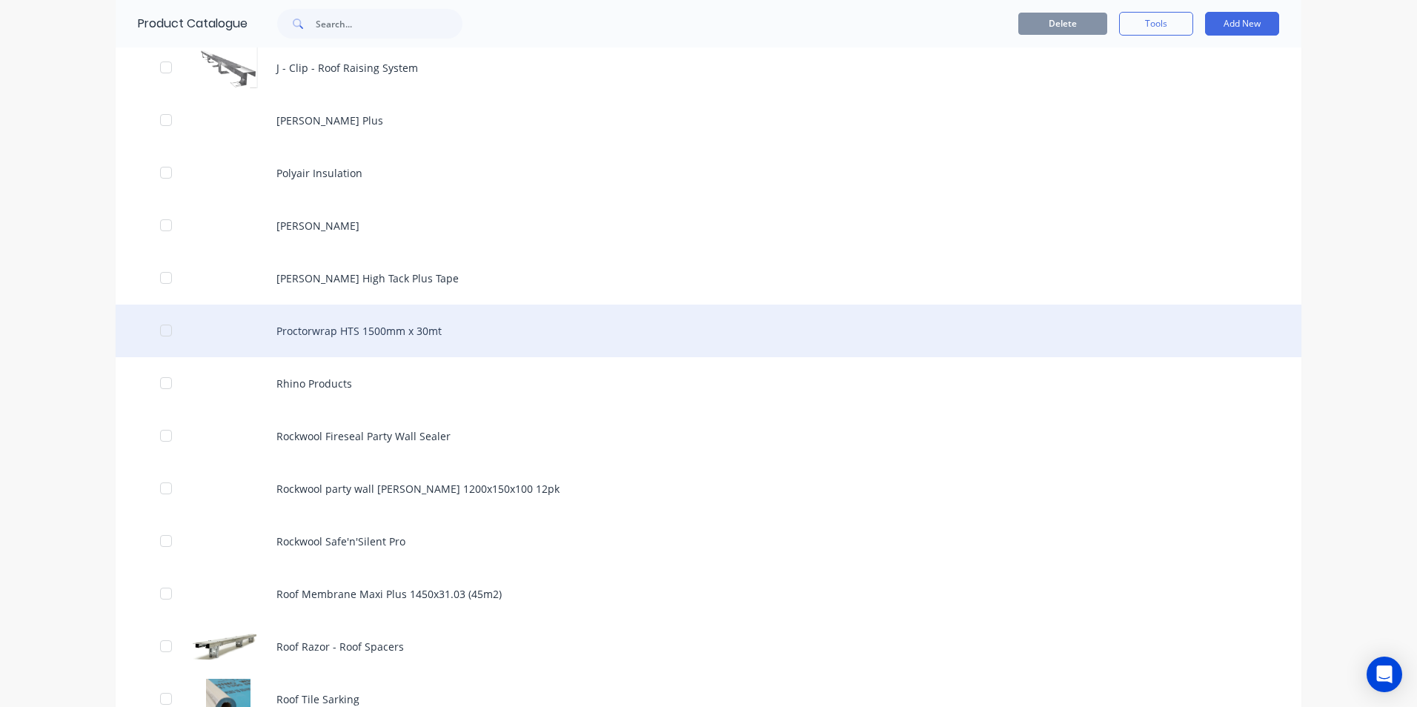
scroll to position [1556, 0]
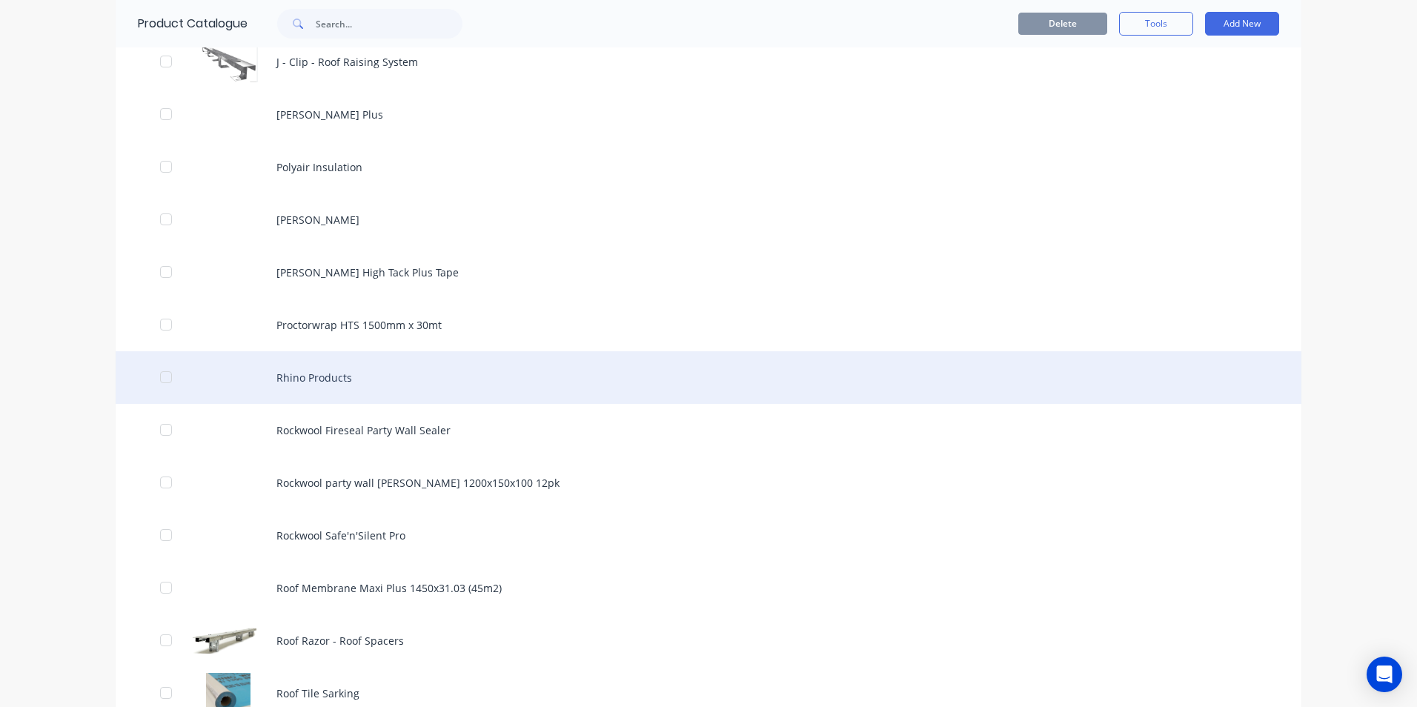
click at [350, 376] on div "Rhino Products" at bounding box center [708, 377] width 1185 height 53
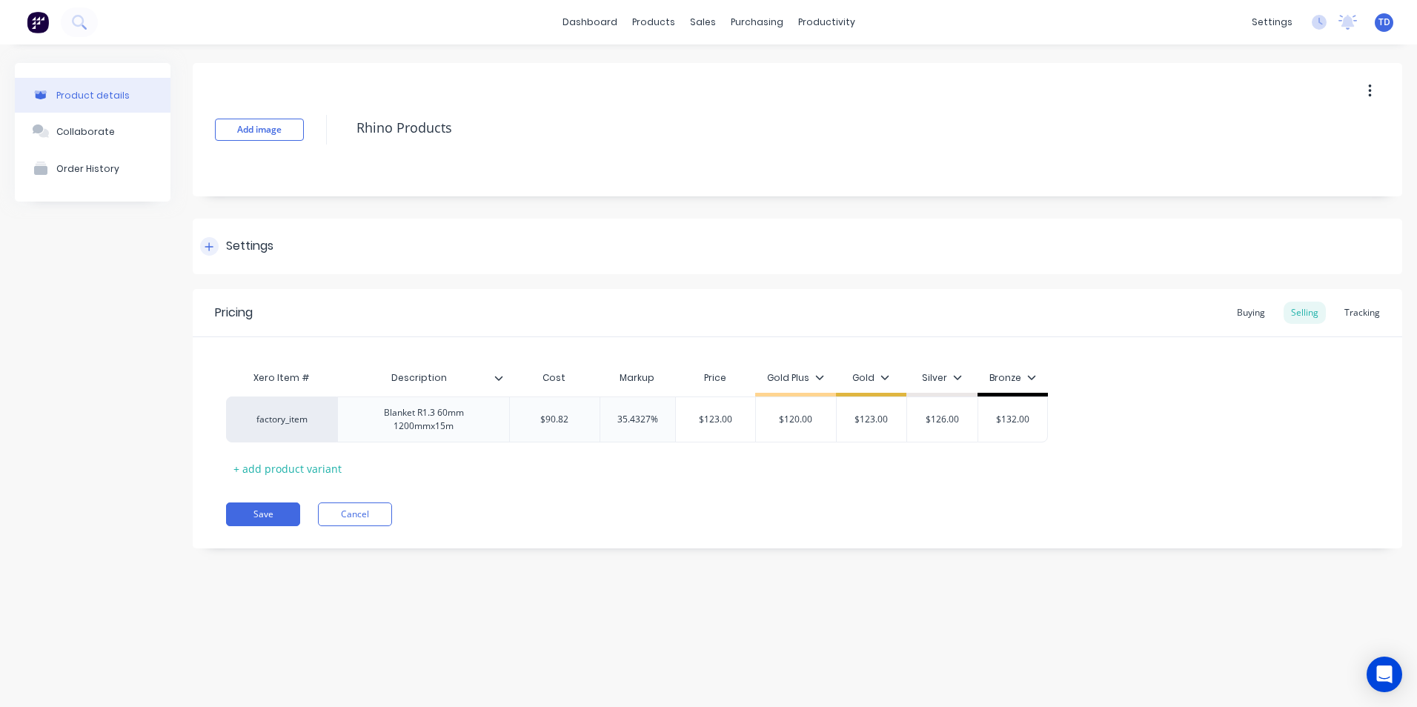
click at [199, 245] on div "Settings" at bounding box center [797, 247] width 1209 height 56
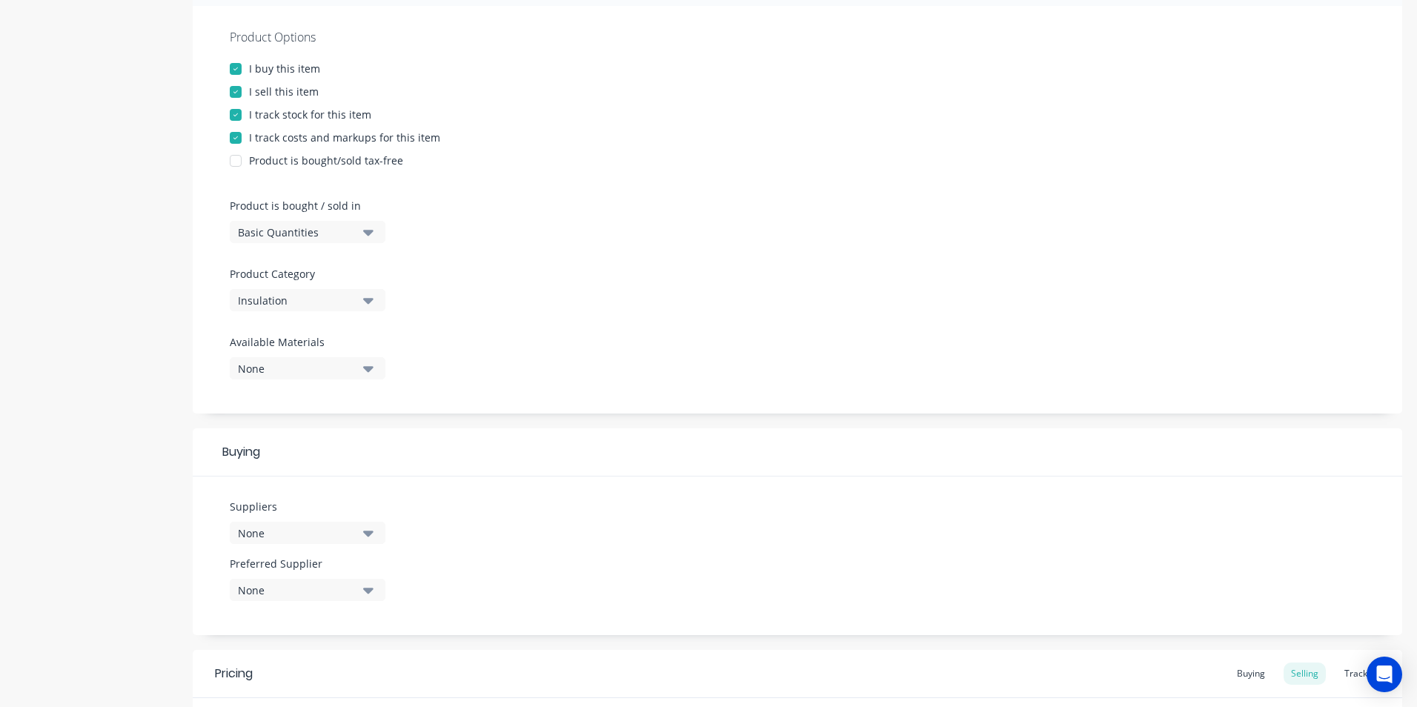
scroll to position [370, 0]
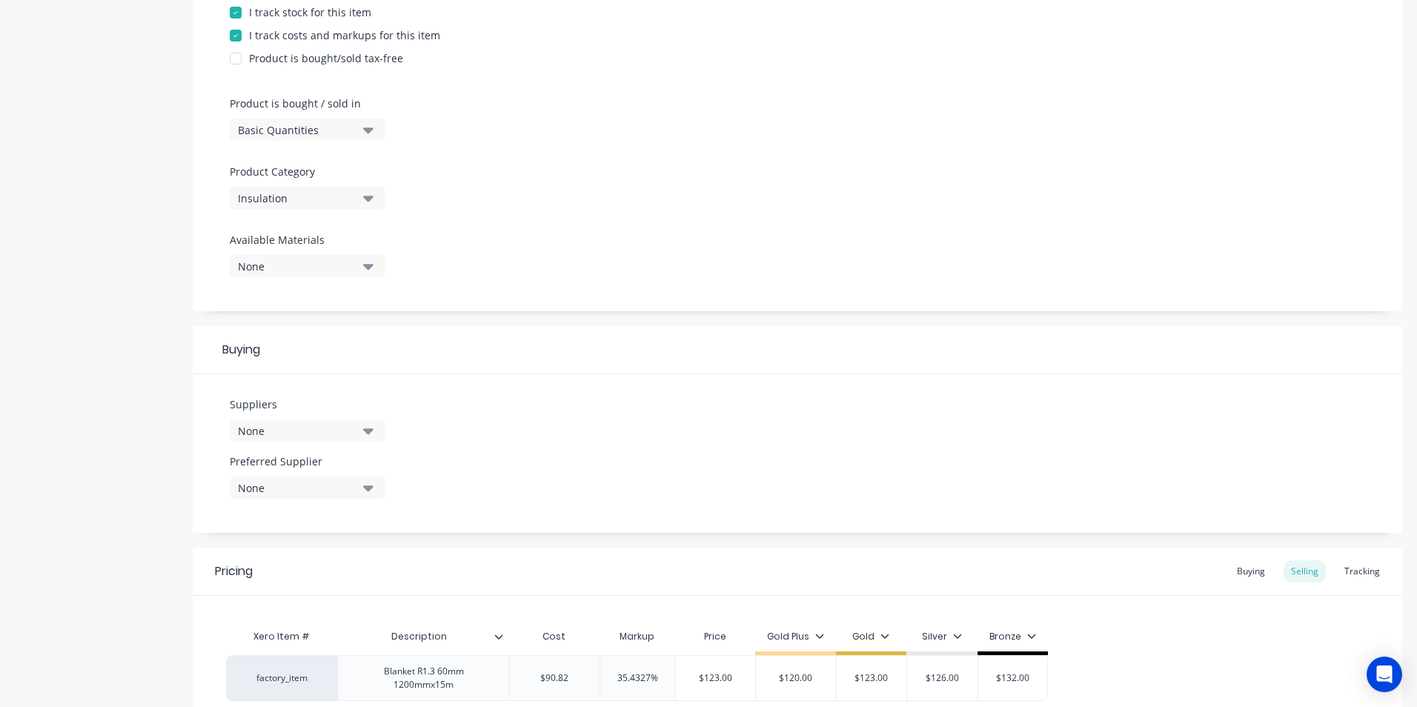
click at [359, 436] on button "None" at bounding box center [308, 430] width 156 height 22
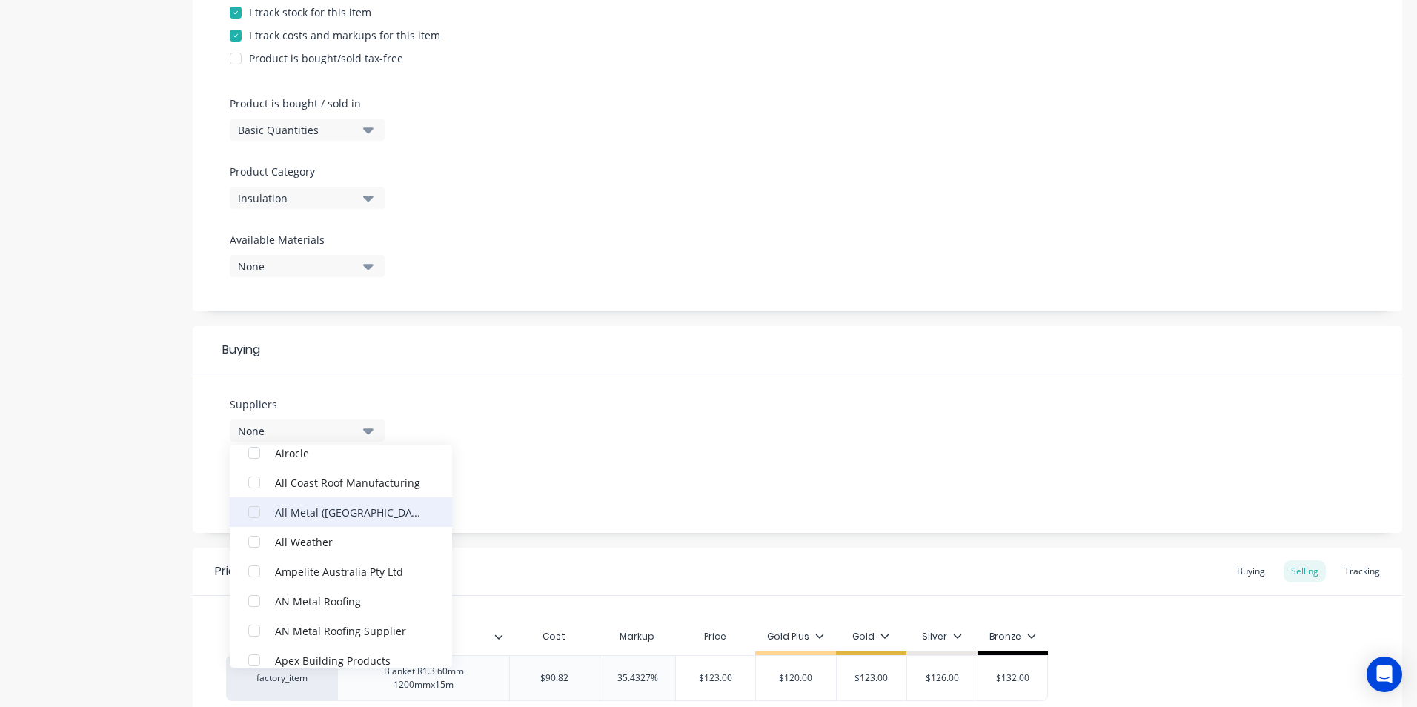
scroll to position [222, 0]
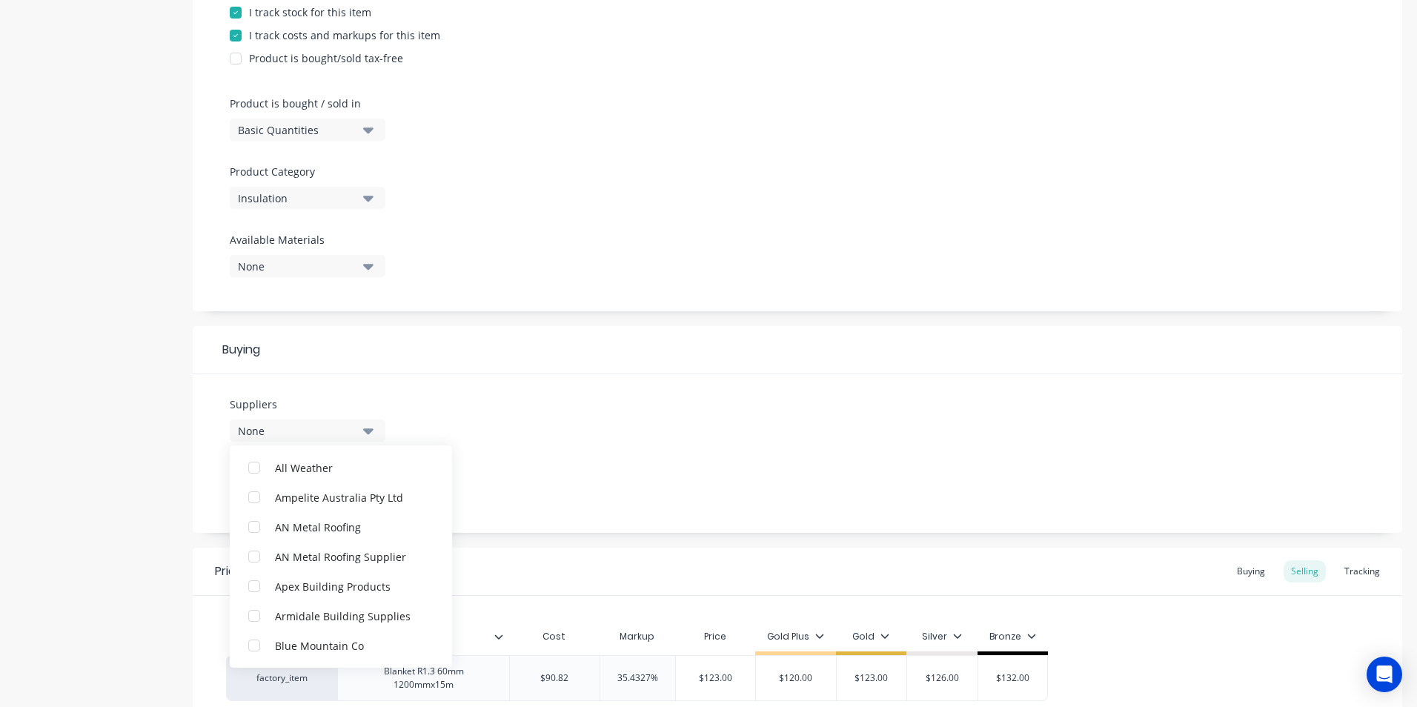
click at [253, 616] on div "button" at bounding box center [254, 616] width 30 height 30
type textarea "x"
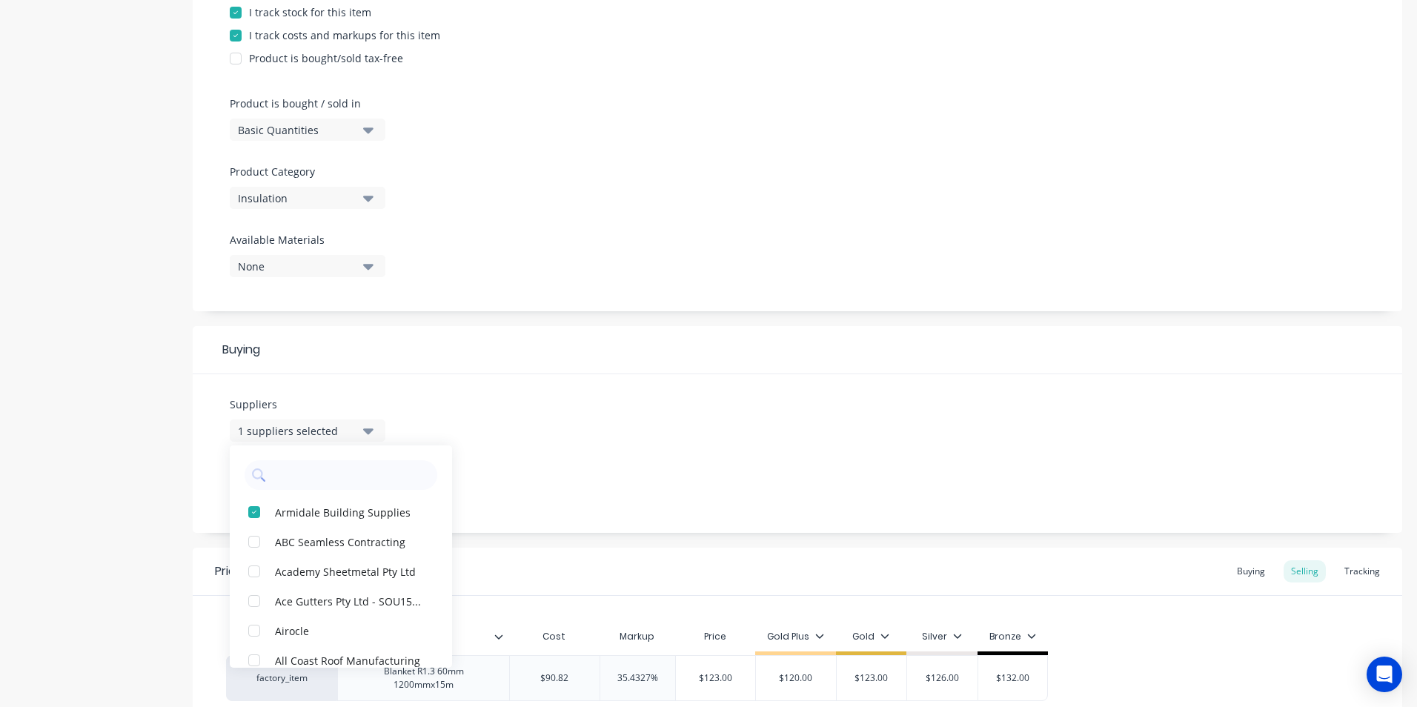
click at [704, 419] on div "Suppliers 1 suppliers selected Armidale Building Supplies ABC Seamless Contract…" at bounding box center [797, 453] width 1209 height 159
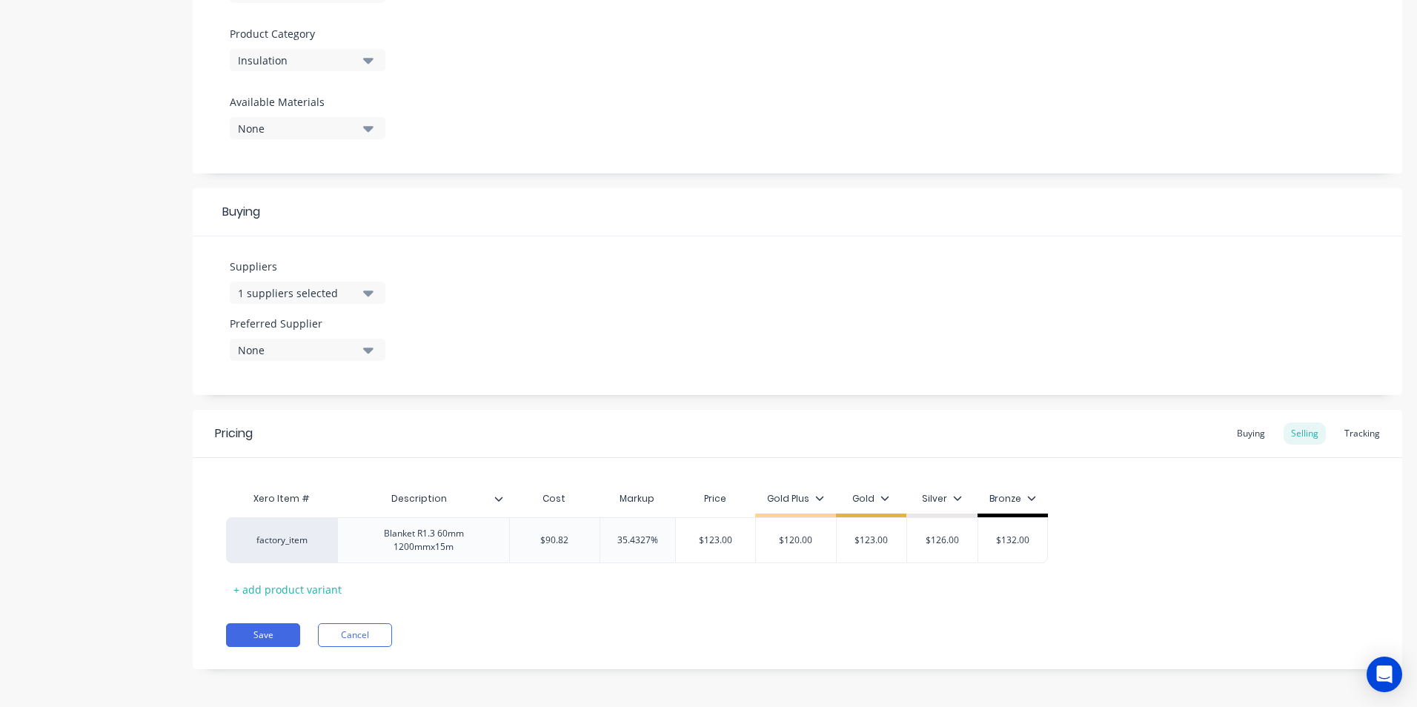
scroll to position [511, 0]
click at [1234, 430] on div "Buying" at bounding box center [1250, 430] width 43 height 22
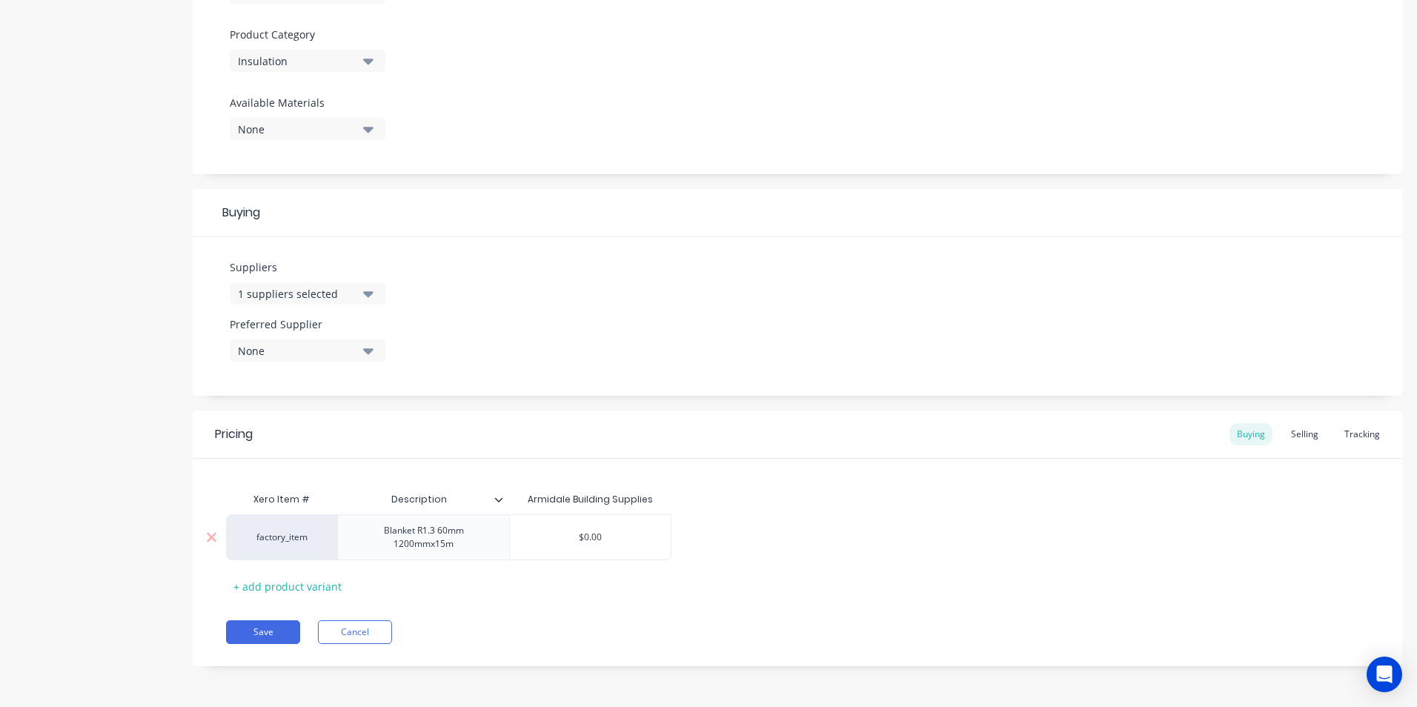
type input "$0.00"
click at [625, 535] on input "$0.00" at bounding box center [590, 536] width 161 height 13
type textarea "x"
type input "9"
type textarea "x"
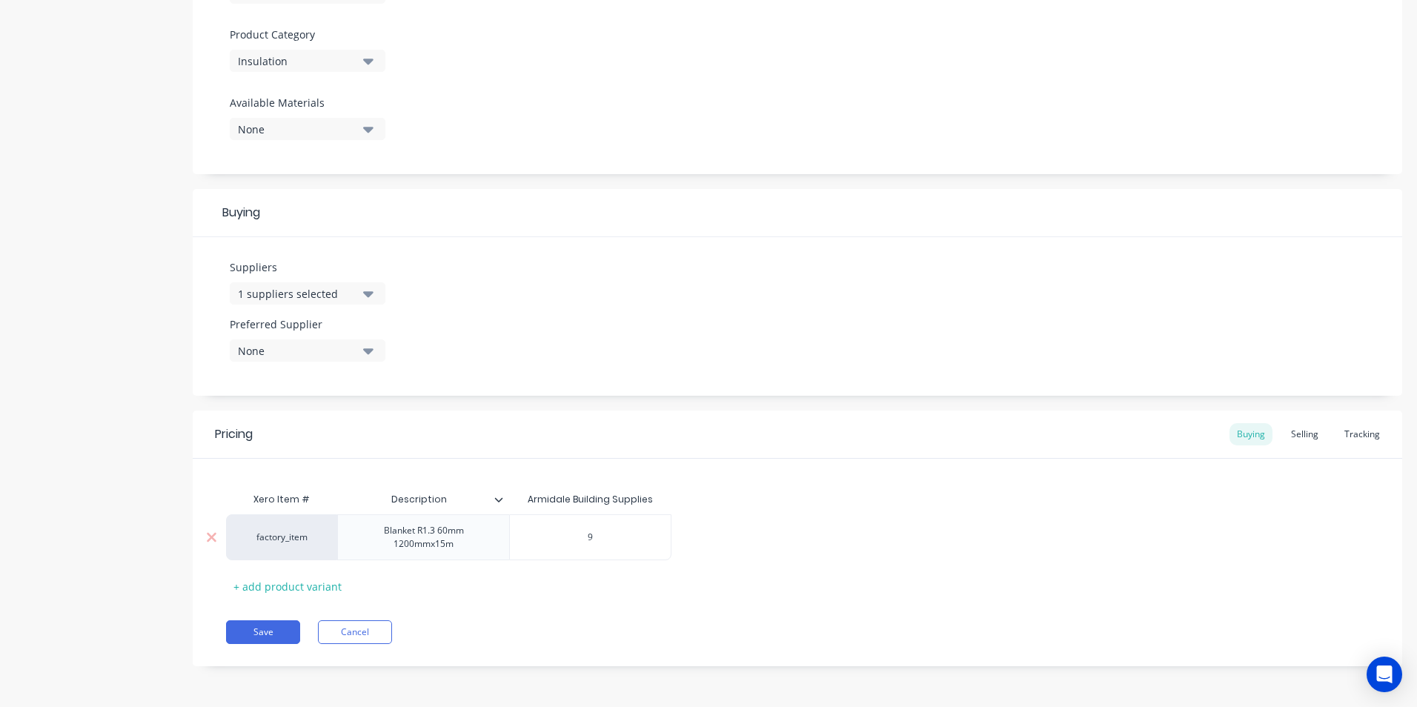
type input "90"
type textarea "x"
type input "90."
type textarea "x"
type input "90.8"
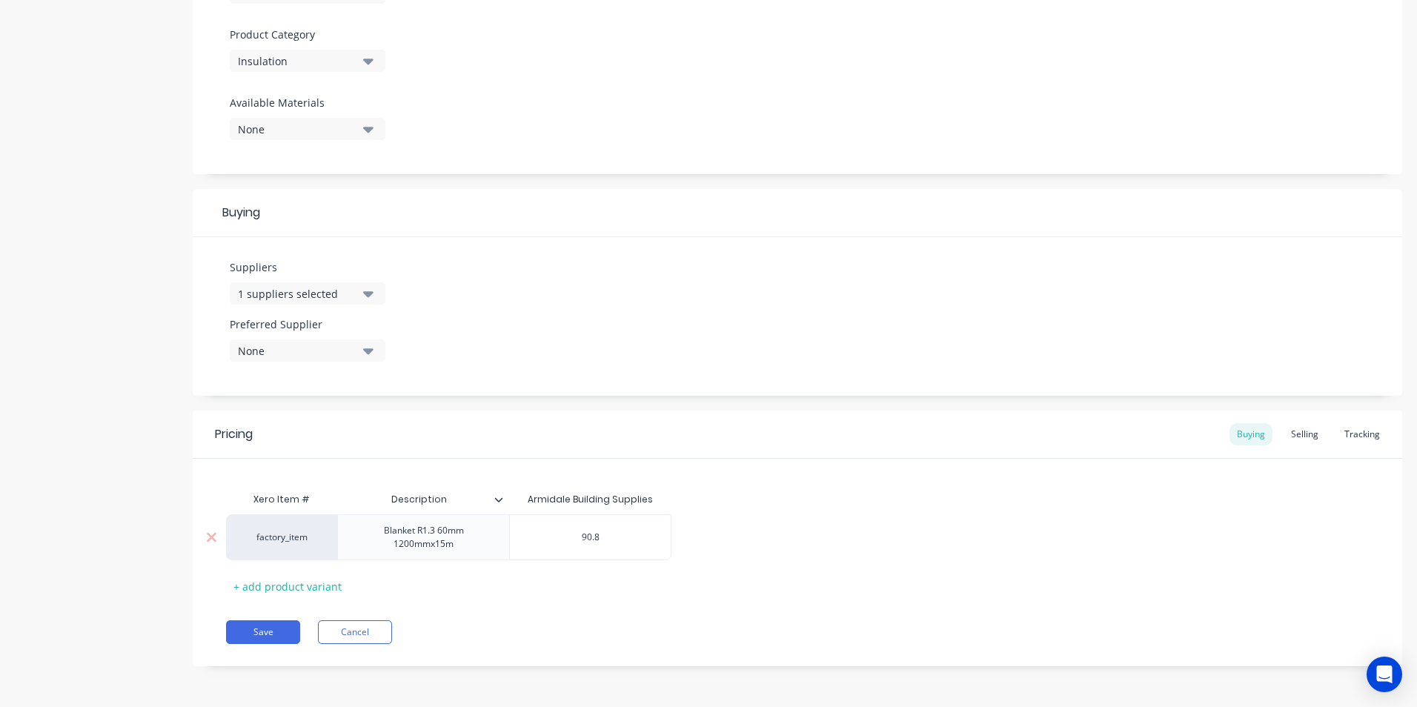
type textarea "x"
type input "90.82"
click at [271, 634] on button "Save" at bounding box center [263, 632] width 74 height 24
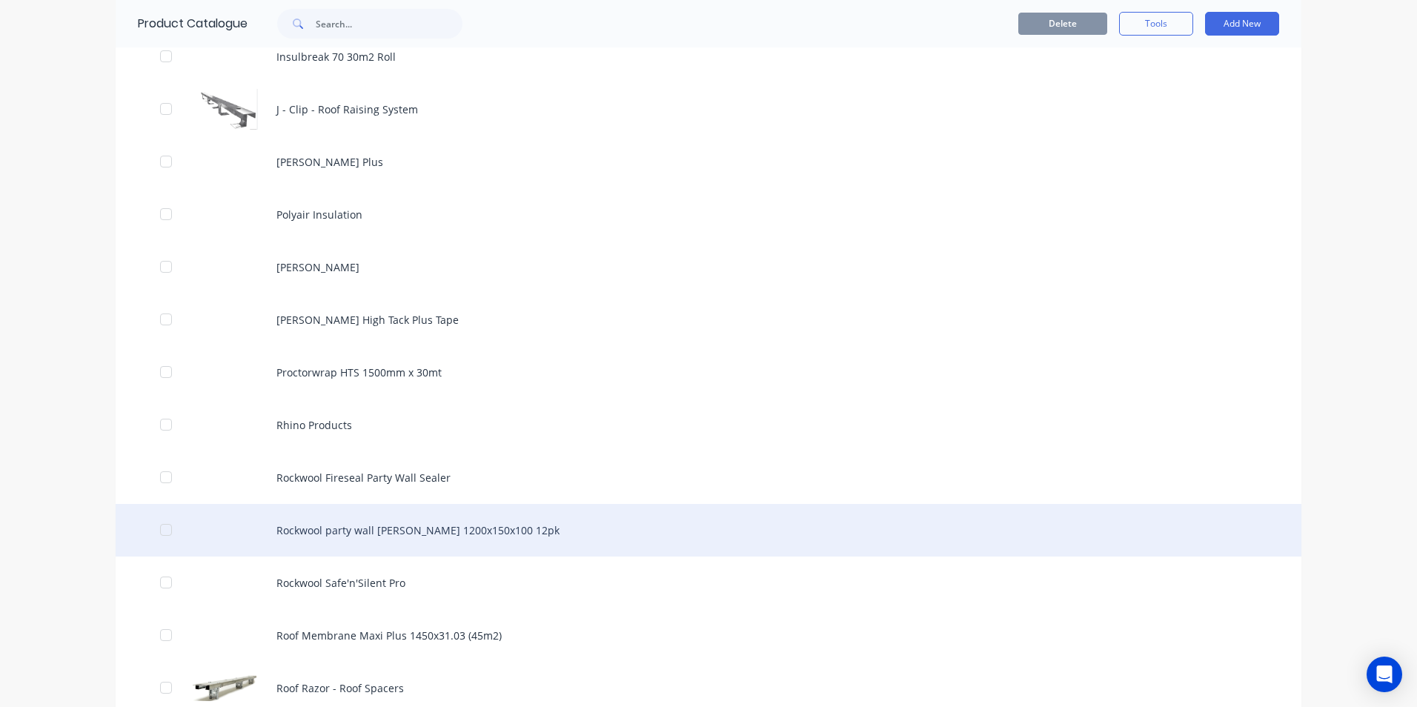
scroll to position [1630, 0]
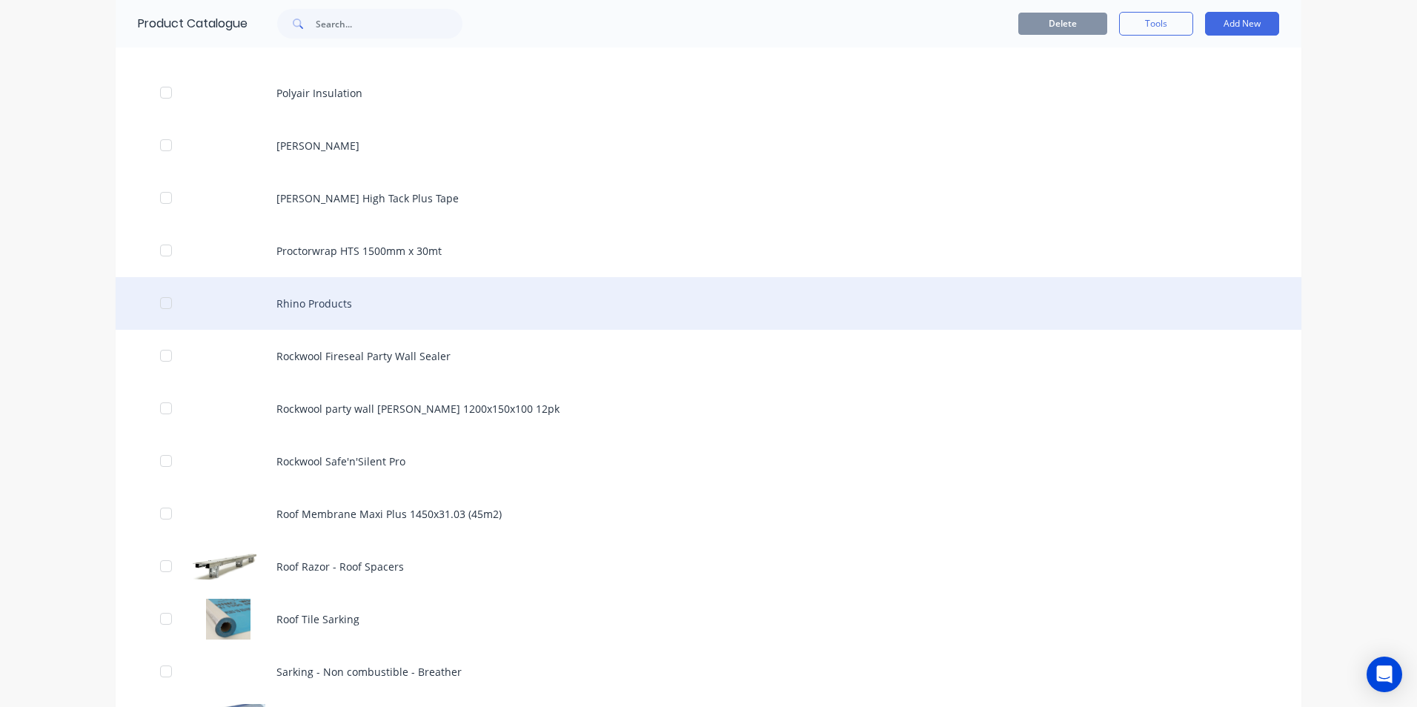
click at [348, 313] on div "Rhino Products" at bounding box center [708, 303] width 1185 height 53
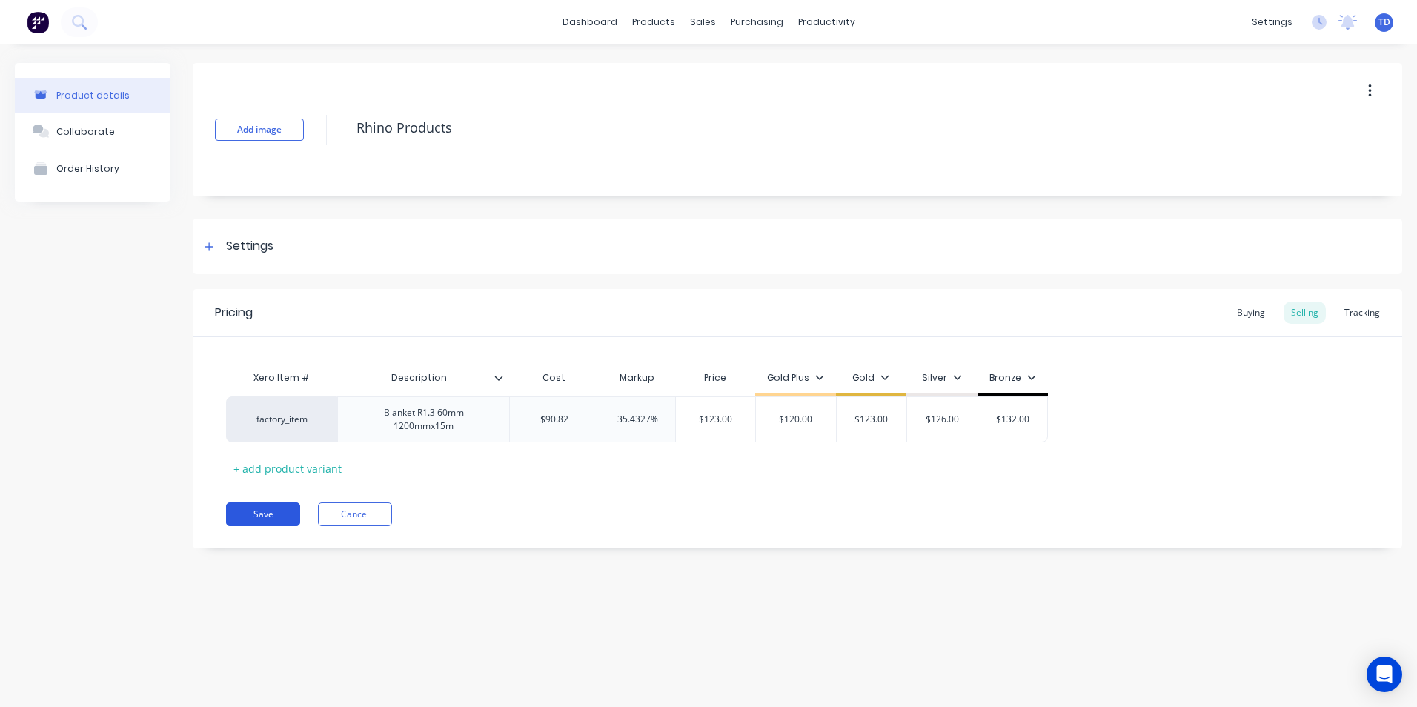
click at [270, 517] on button "Save" at bounding box center [263, 514] width 74 height 24
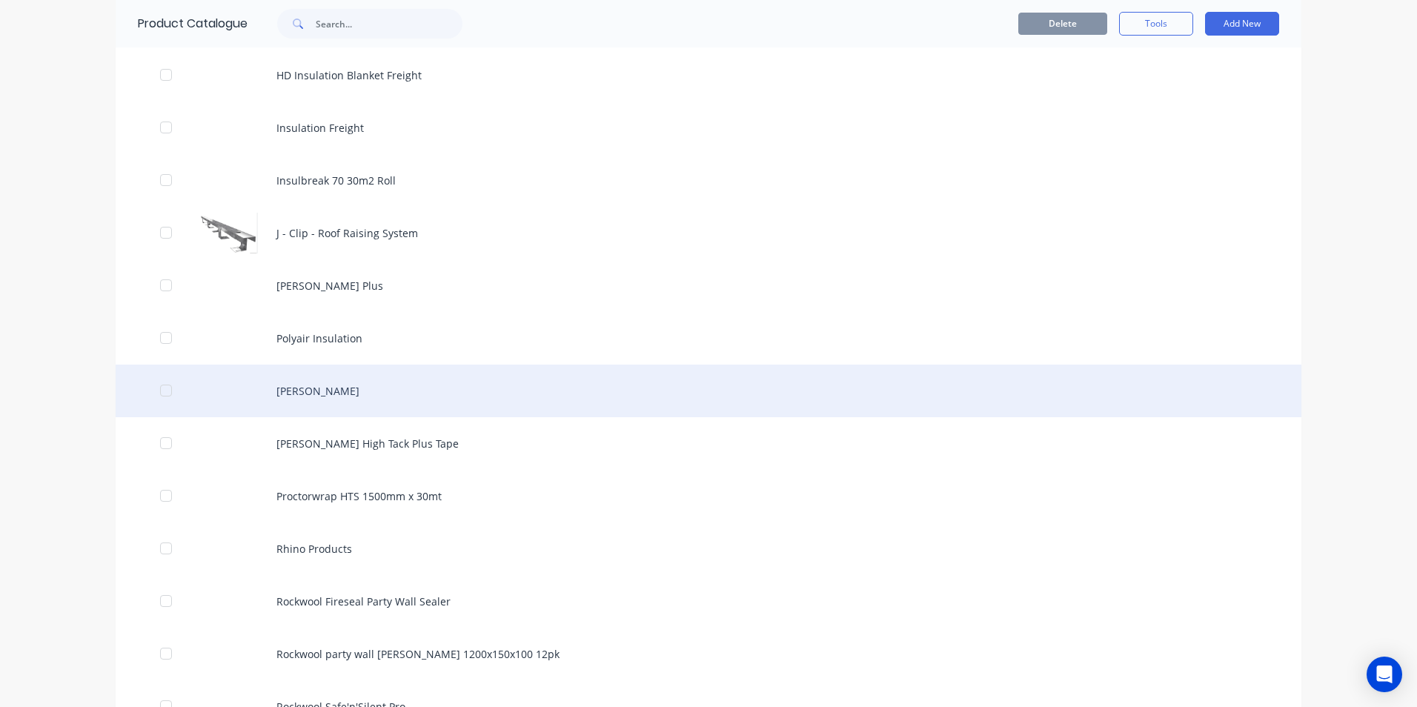
scroll to position [1556, 0]
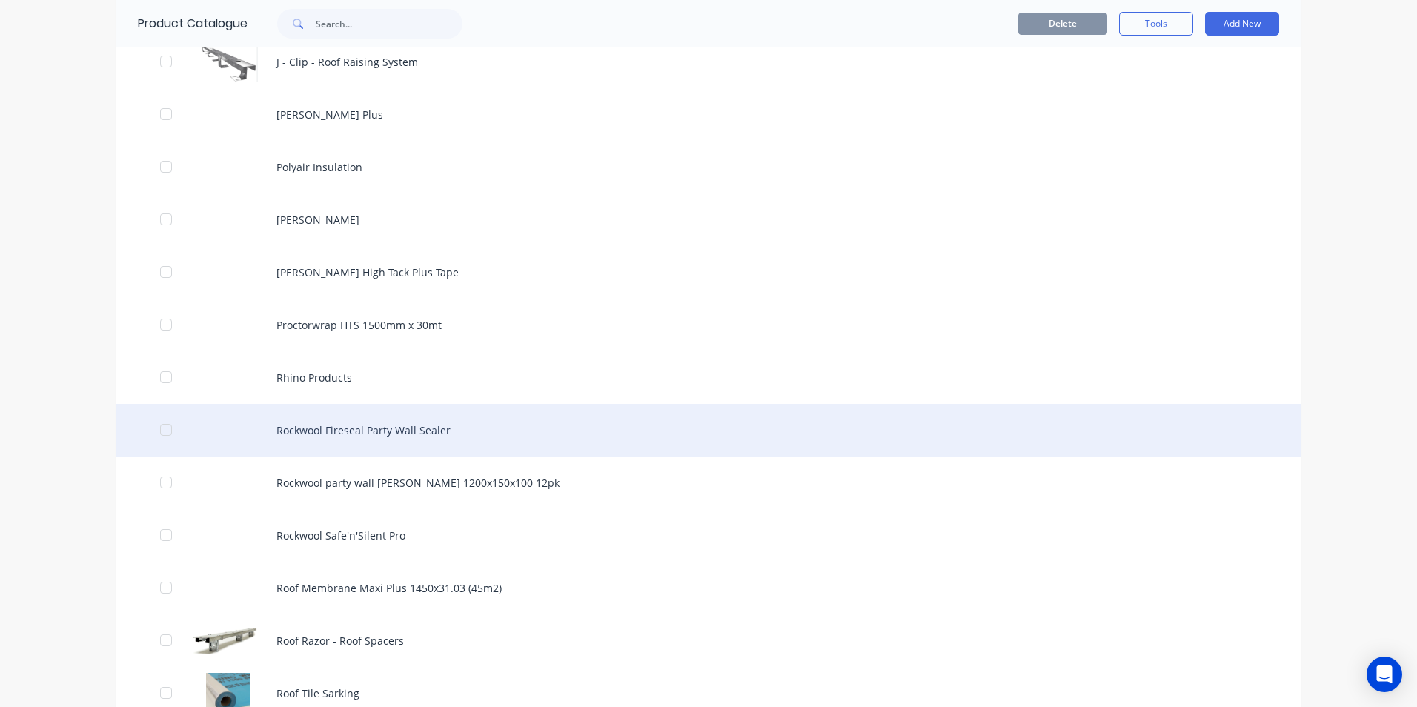
click at [407, 436] on div "Rockwool Fireseal Party Wall Sealer" at bounding box center [708, 430] width 1185 height 53
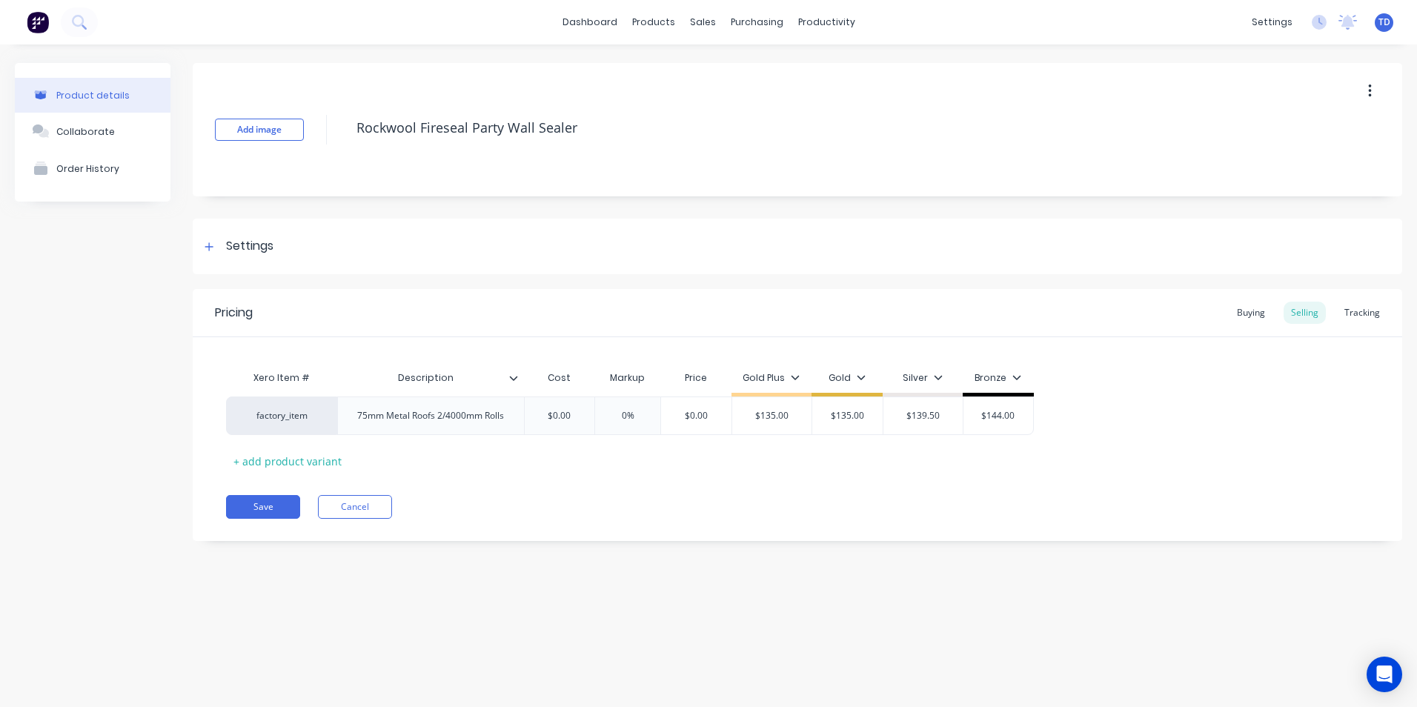
type textarea "x"
click at [1255, 310] on div "Buying" at bounding box center [1250, 313] width 43 height 22
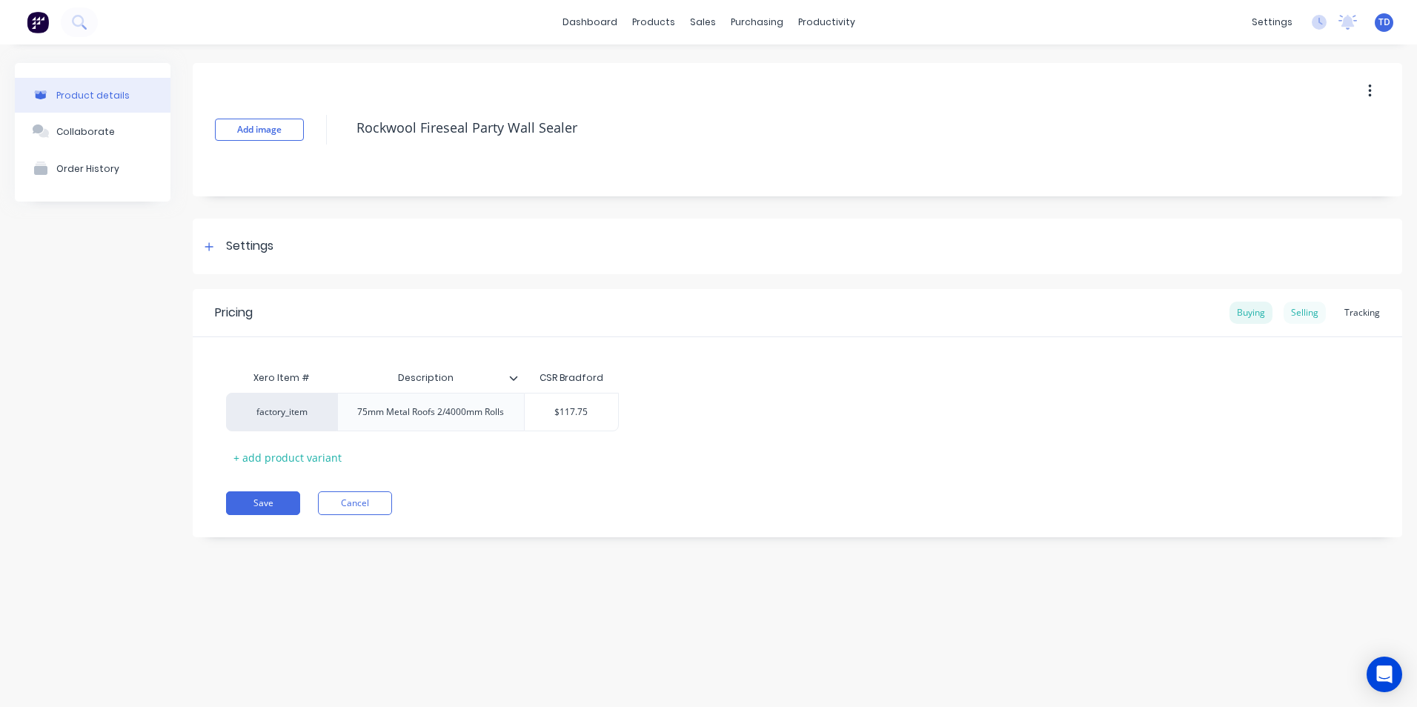
click at [1296, 311] on div "Selling" at bounding box center [1304, 313] width 42 height 22
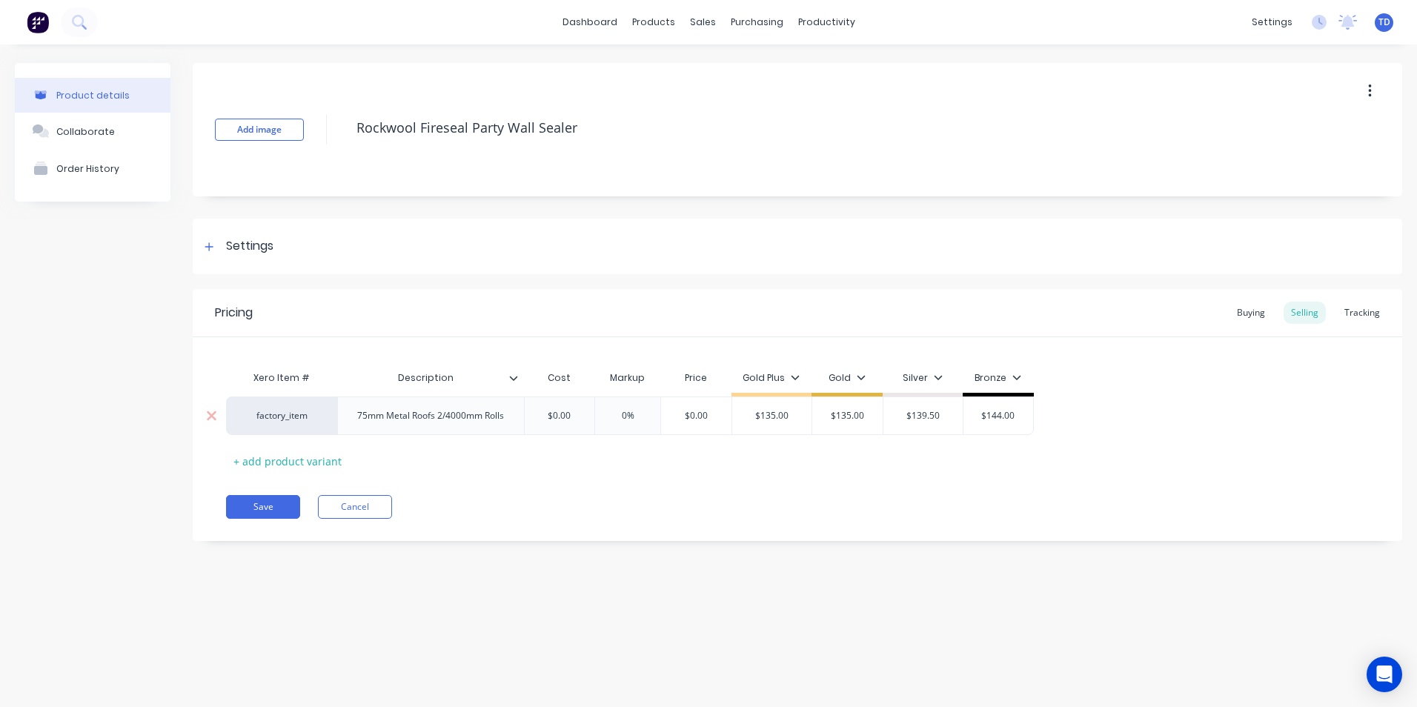
type input "$0.00"
click at [590, 420] on input "$0.00" at bounding box center [559, 415] width 74 height 13
type textarea "x"
type input "1"
type textarea "x"
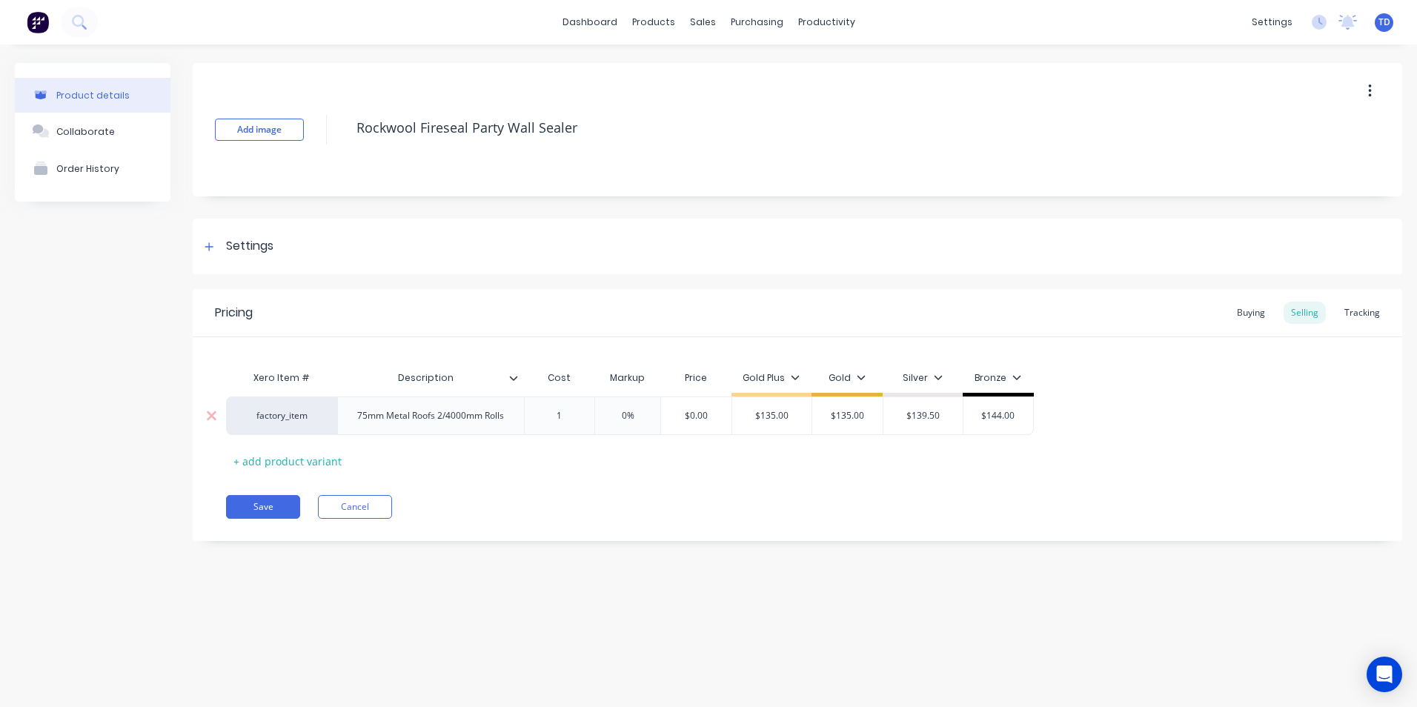
type input "11"
type textarea "x"
type input "117."
type textarea "x"
type input "117.7"
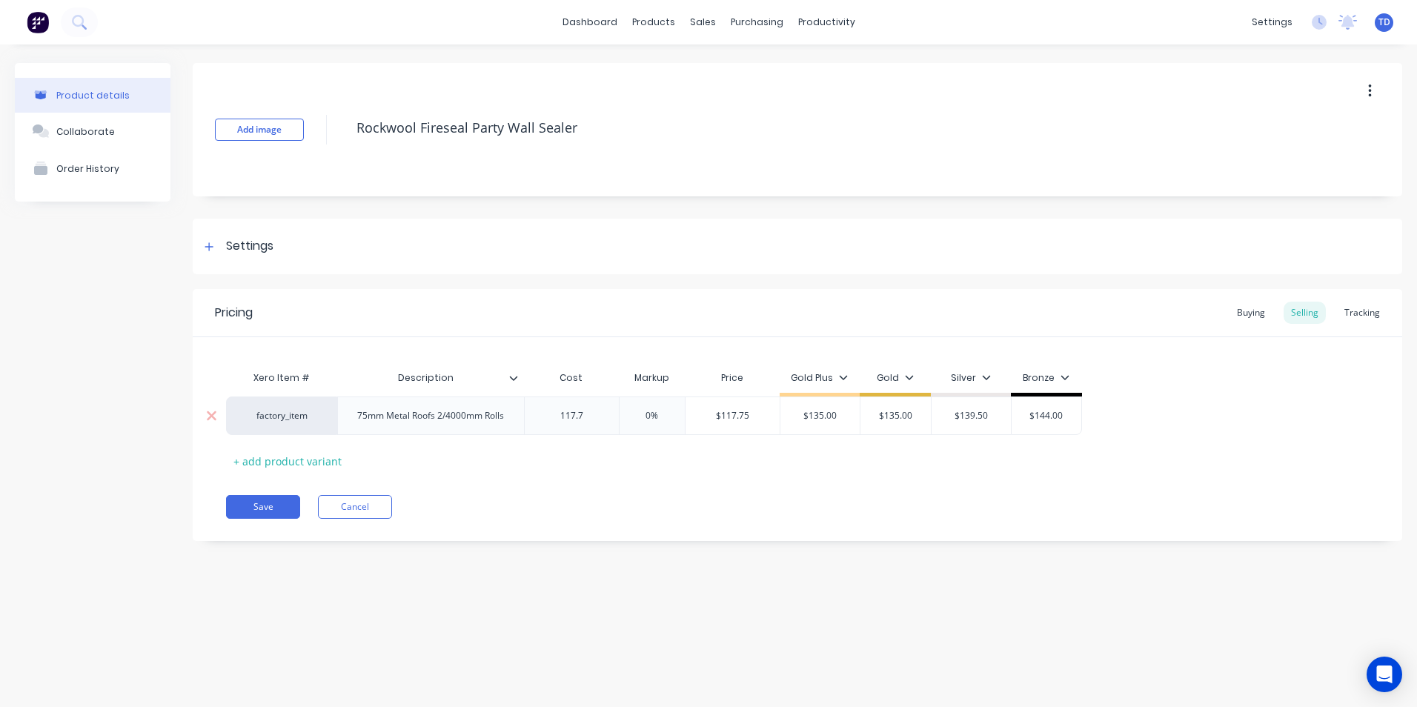
type textarea "x"
type input "117.75"
type input "0%"
type input "$117.75"
type input "$135.00"
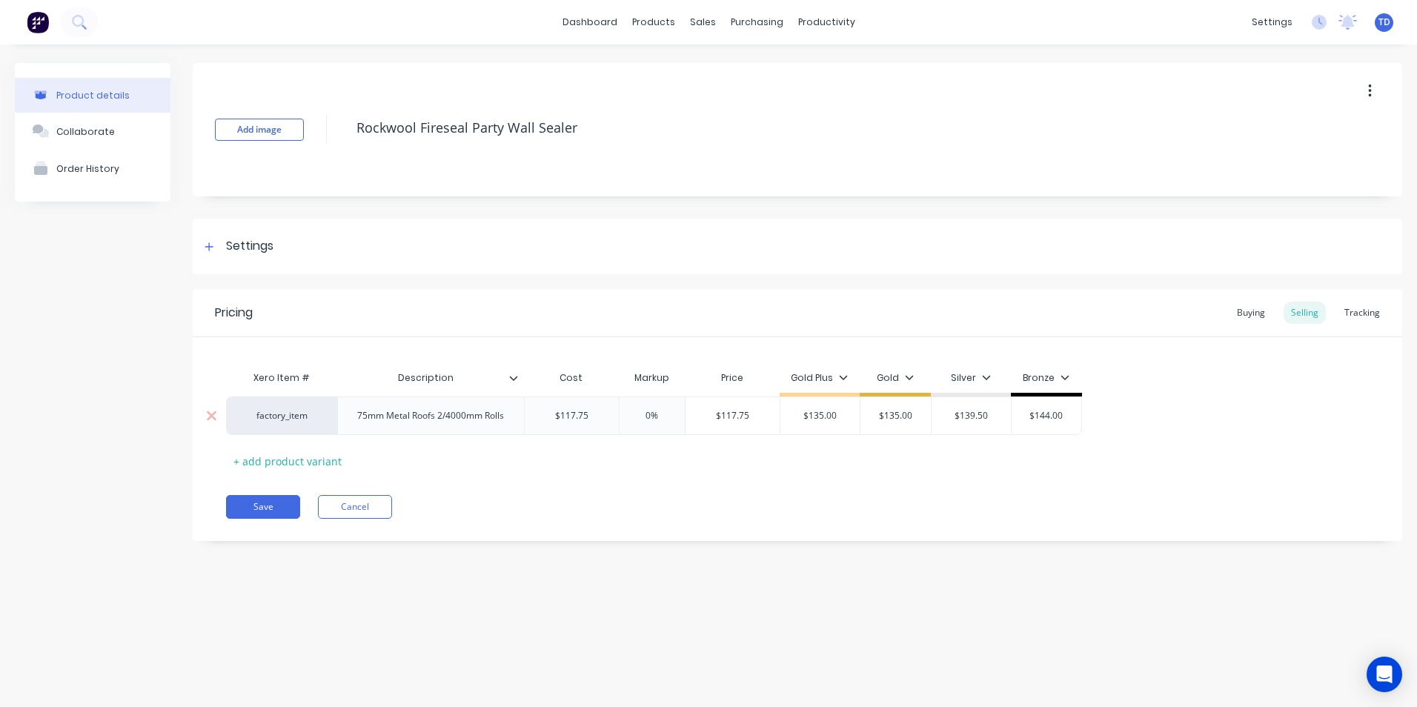
type textarea "x"
type input "1"
type textarea "x"
type input "13"
type textarea "x"
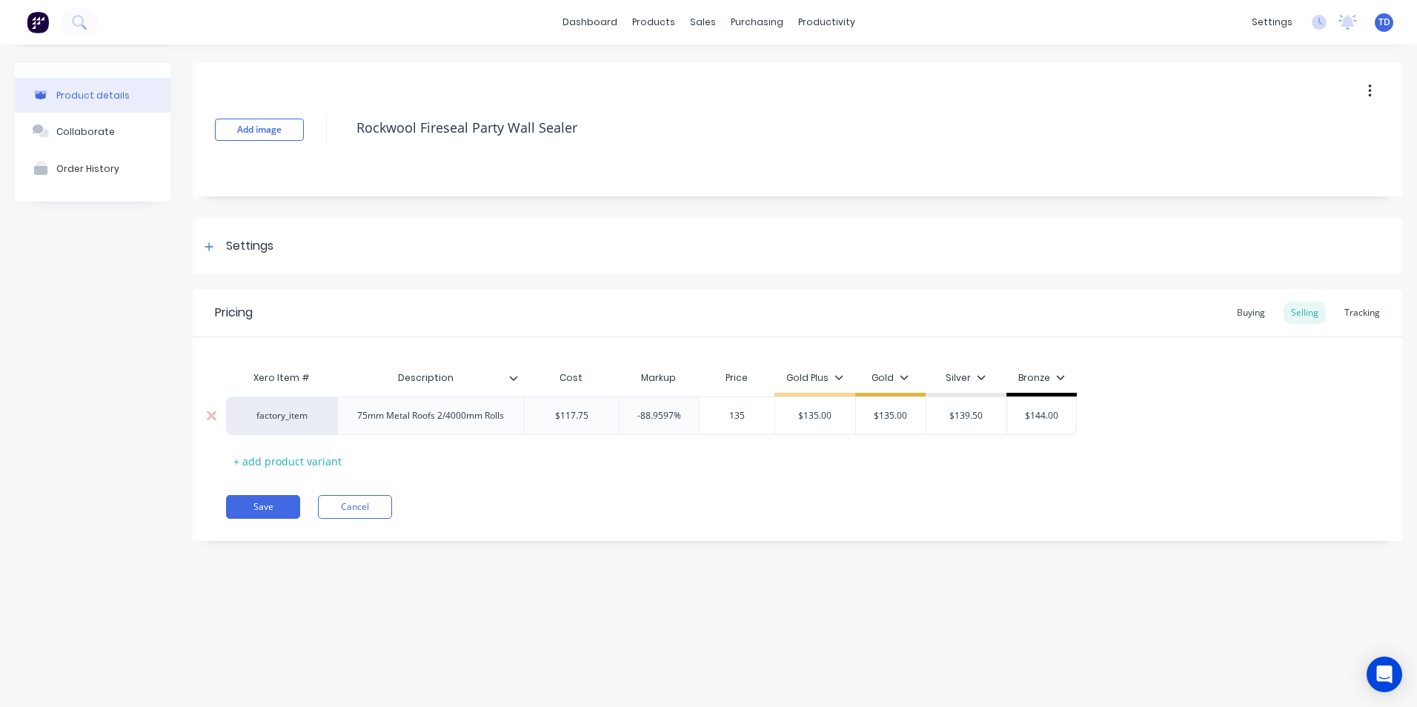
type input "135"
click at [259, 502] on button "Save" at bounding box center [263, 507] width 74 height 24
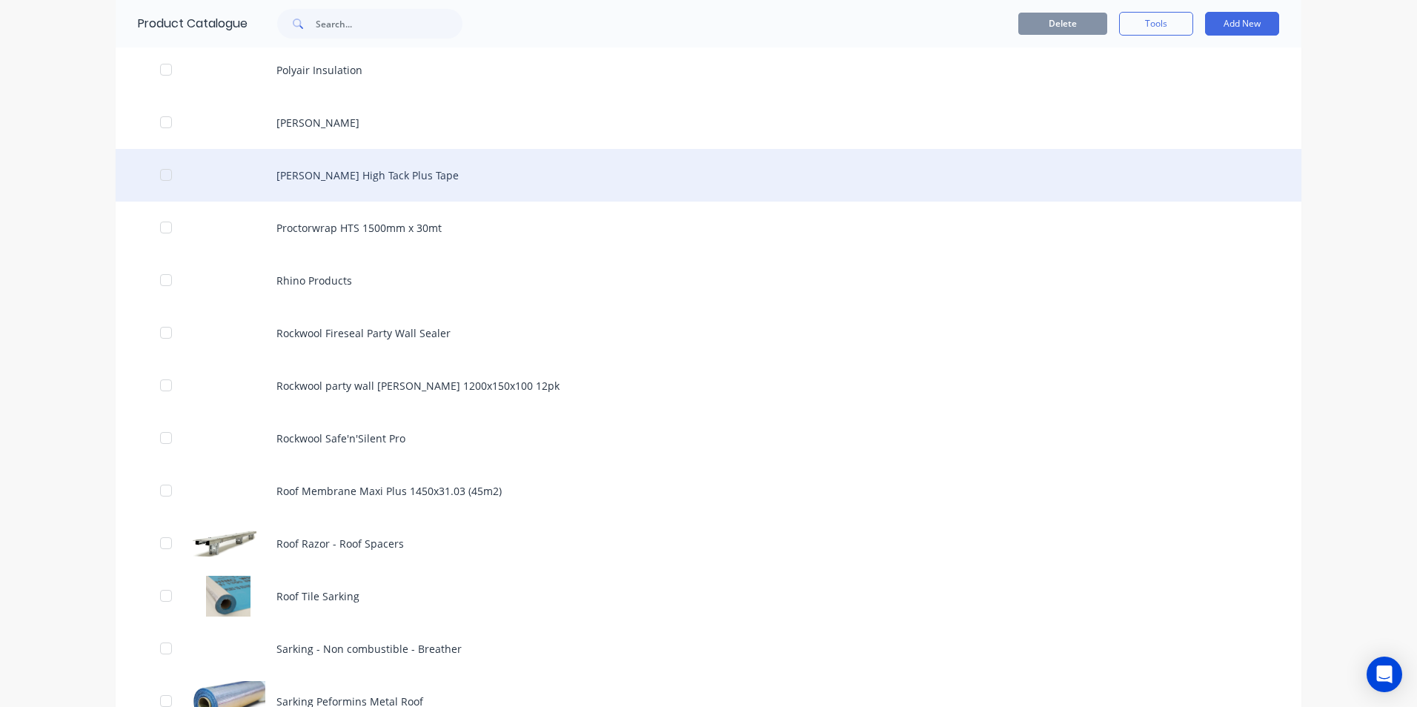
scroll to position [1778, 0]
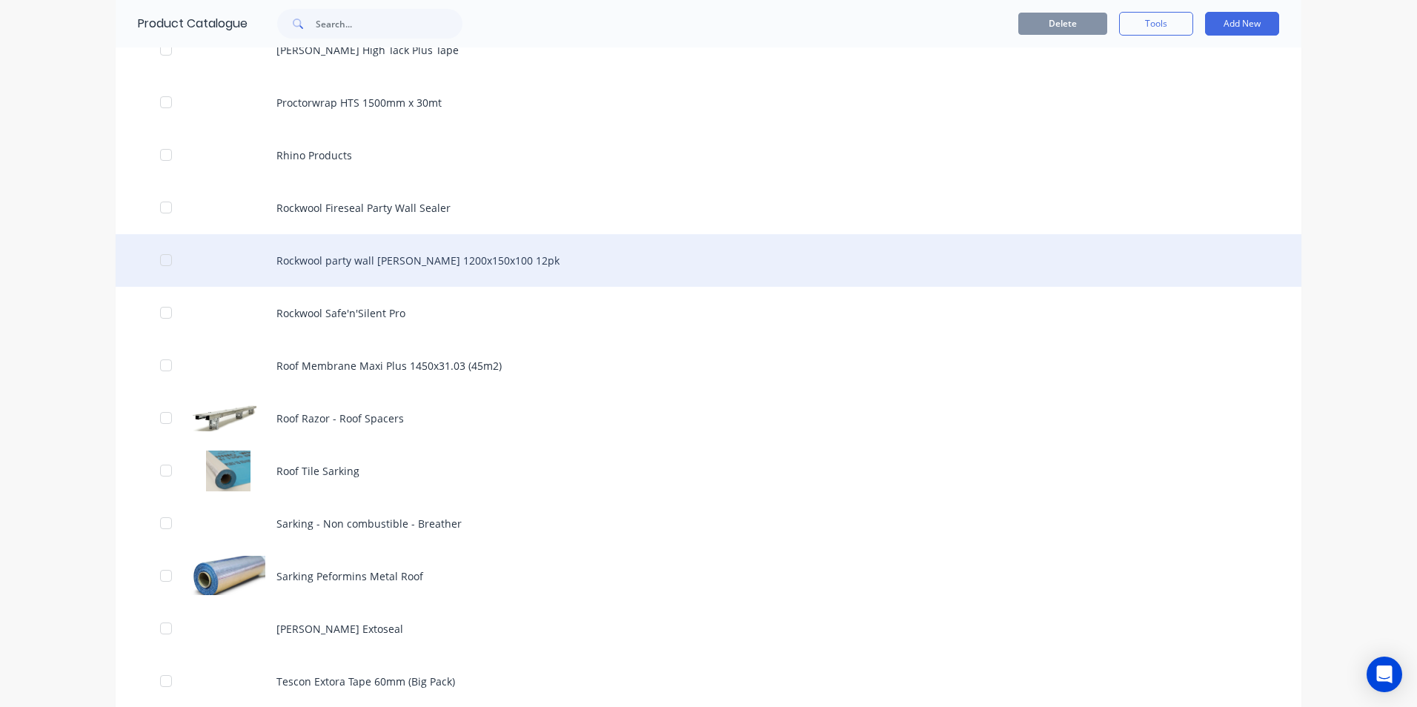
click at [325, 268] on div "Rockwool party wall [PERSON_NAME] 1200x150x100 12pk" at bounding box center [708, 260] width 1185 height 53
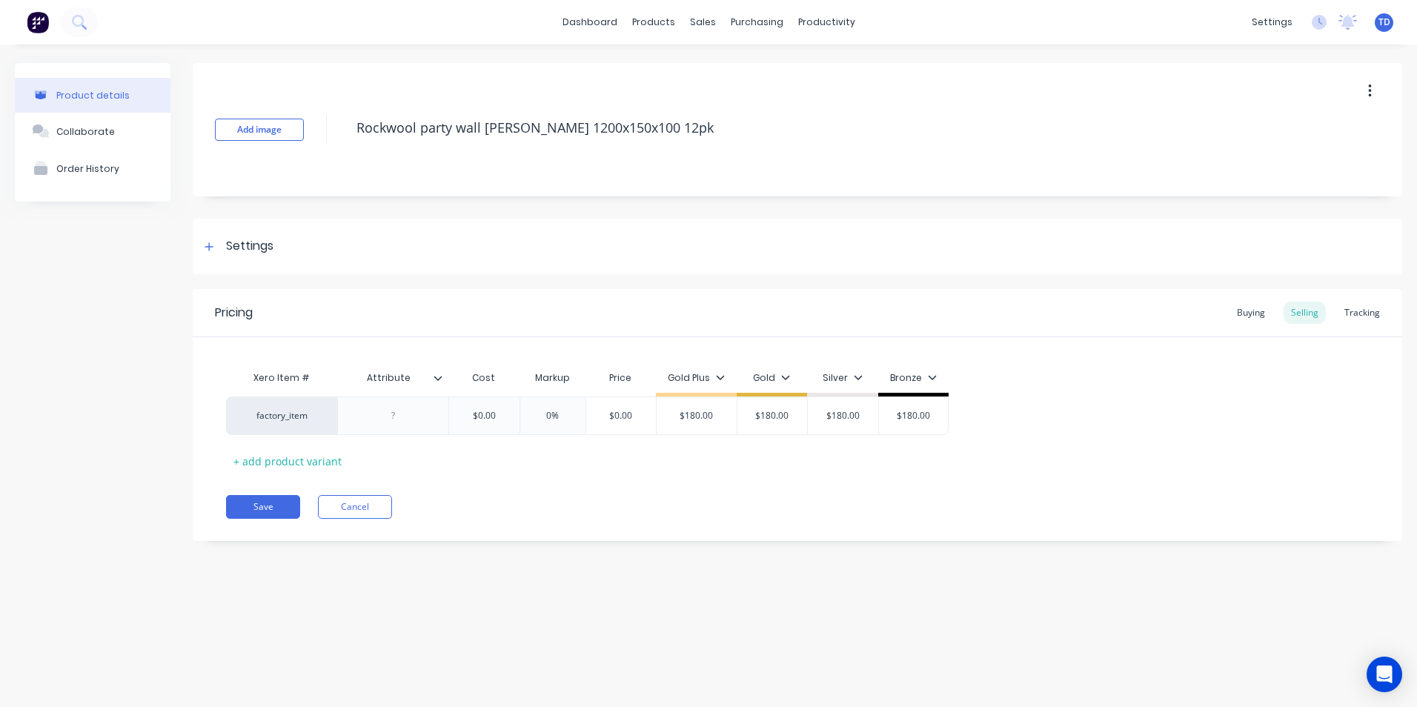
type textarea "x"
type input "$0.00"
click at [500, 419] on input "$0.00" at bounding box center [484, 415] width 74 height 13
type textarea "x"
type input "1"
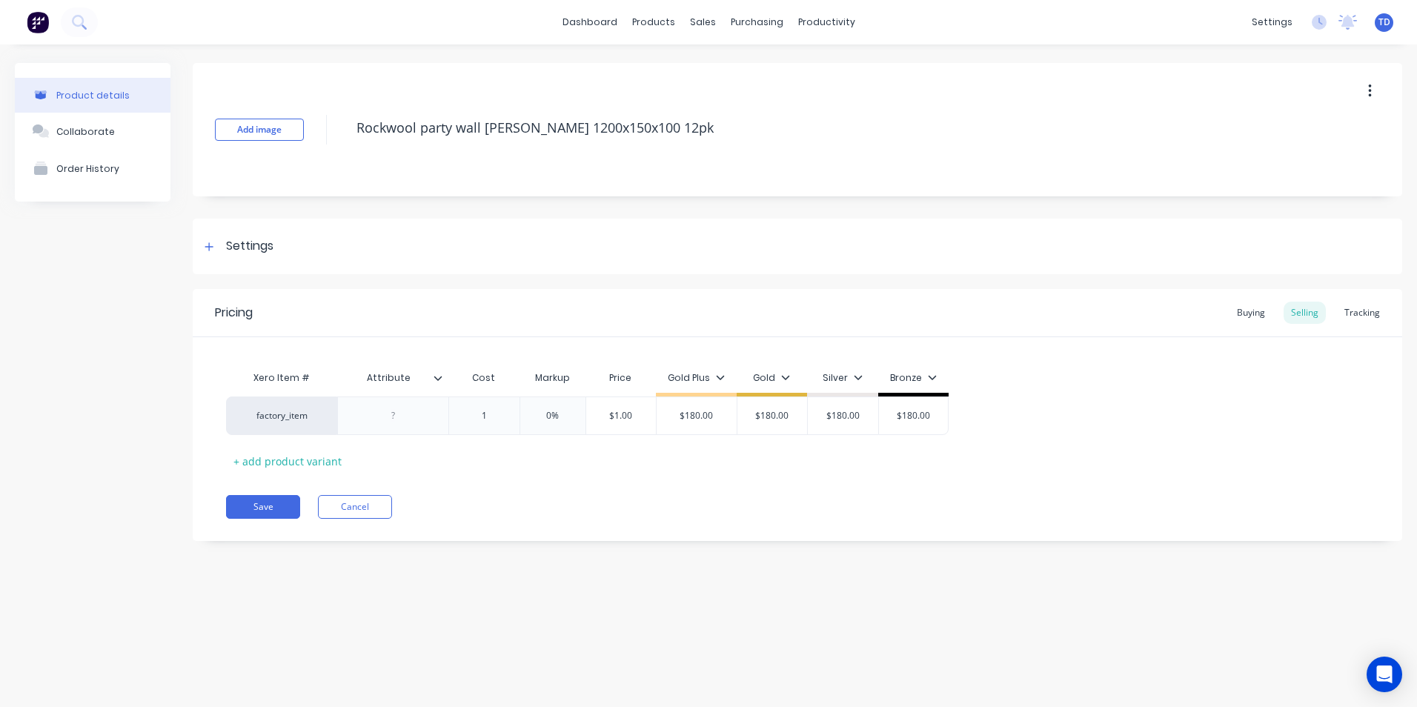
type textarea "x"
type input "14"
type textarea "x"
type input "140"
type input "0%"
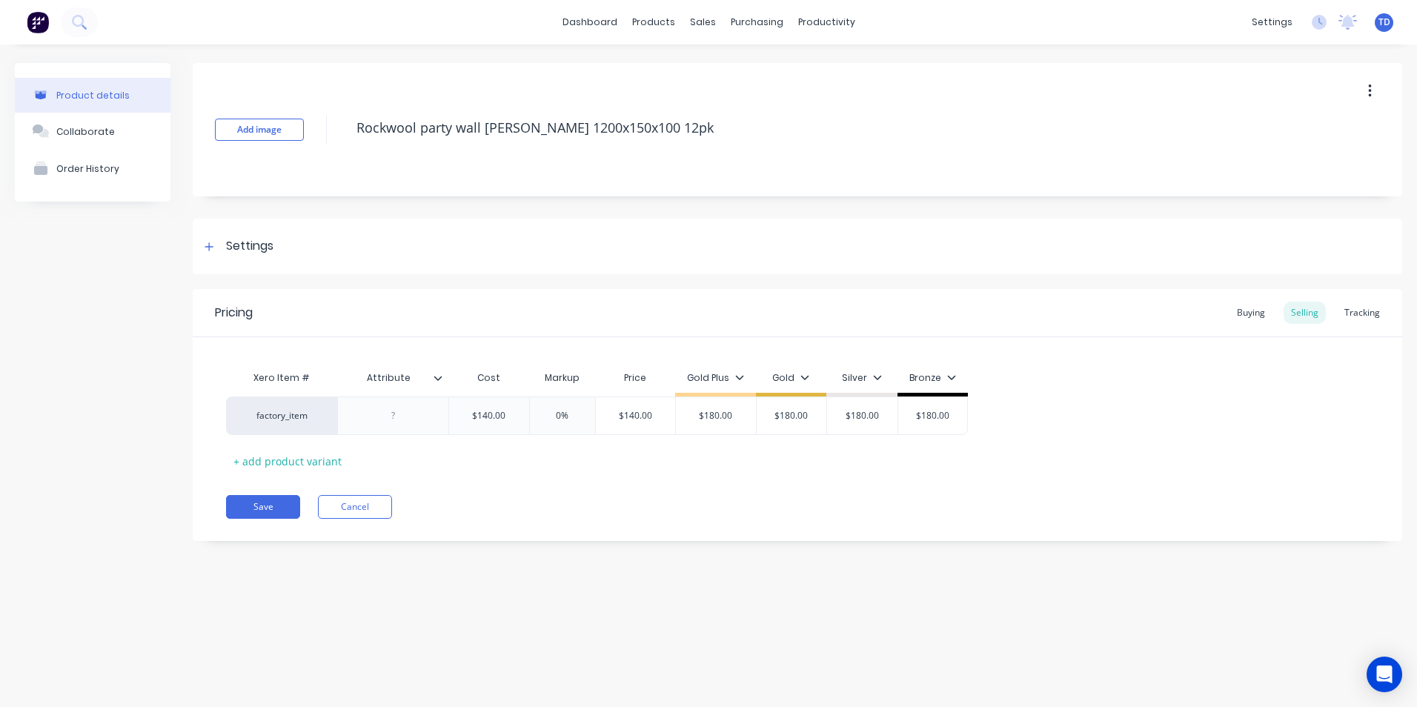
type input "$140.00"
type textarea "x"
type input "1"
type textarea "x"
type input "18"
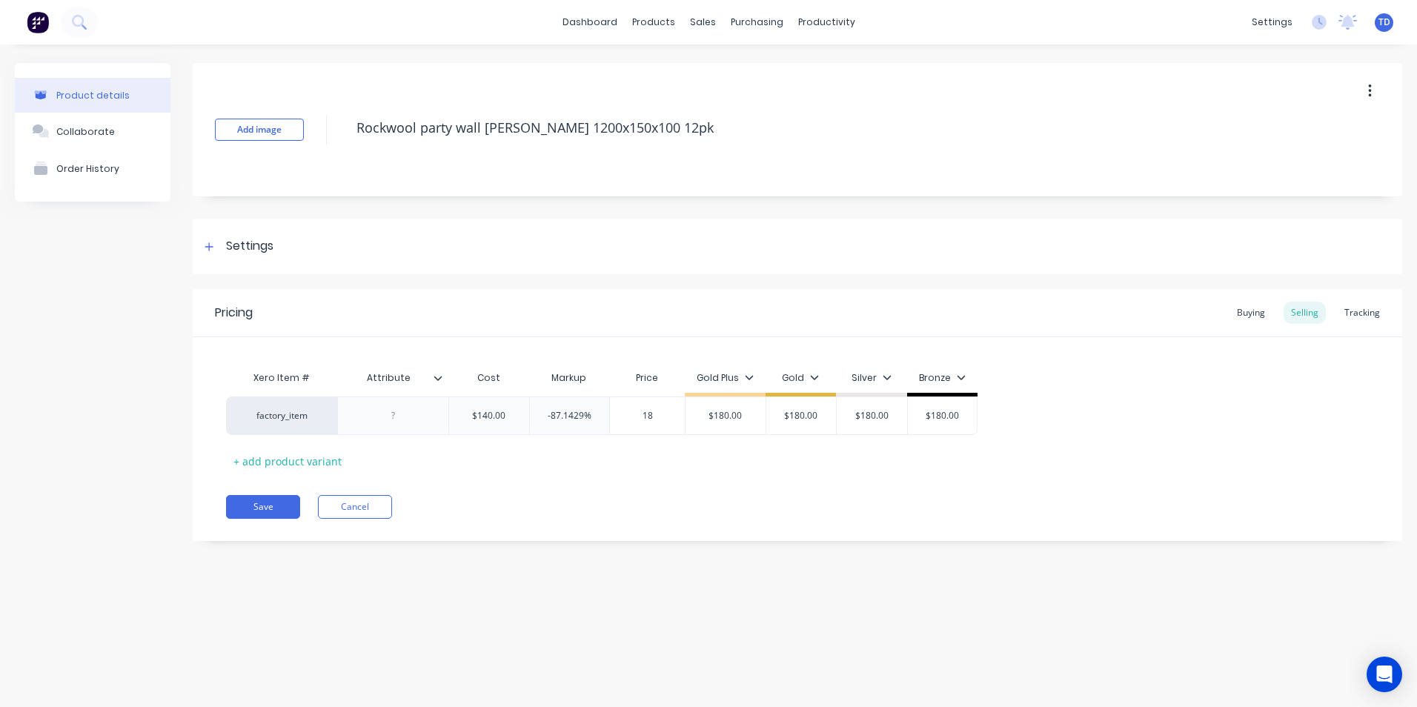
type textarea "x"
type input "180"
type input "$180.00"
click at [1246, 308] on div "Buying" at bounding box center [1250, 313] width 43 height 22
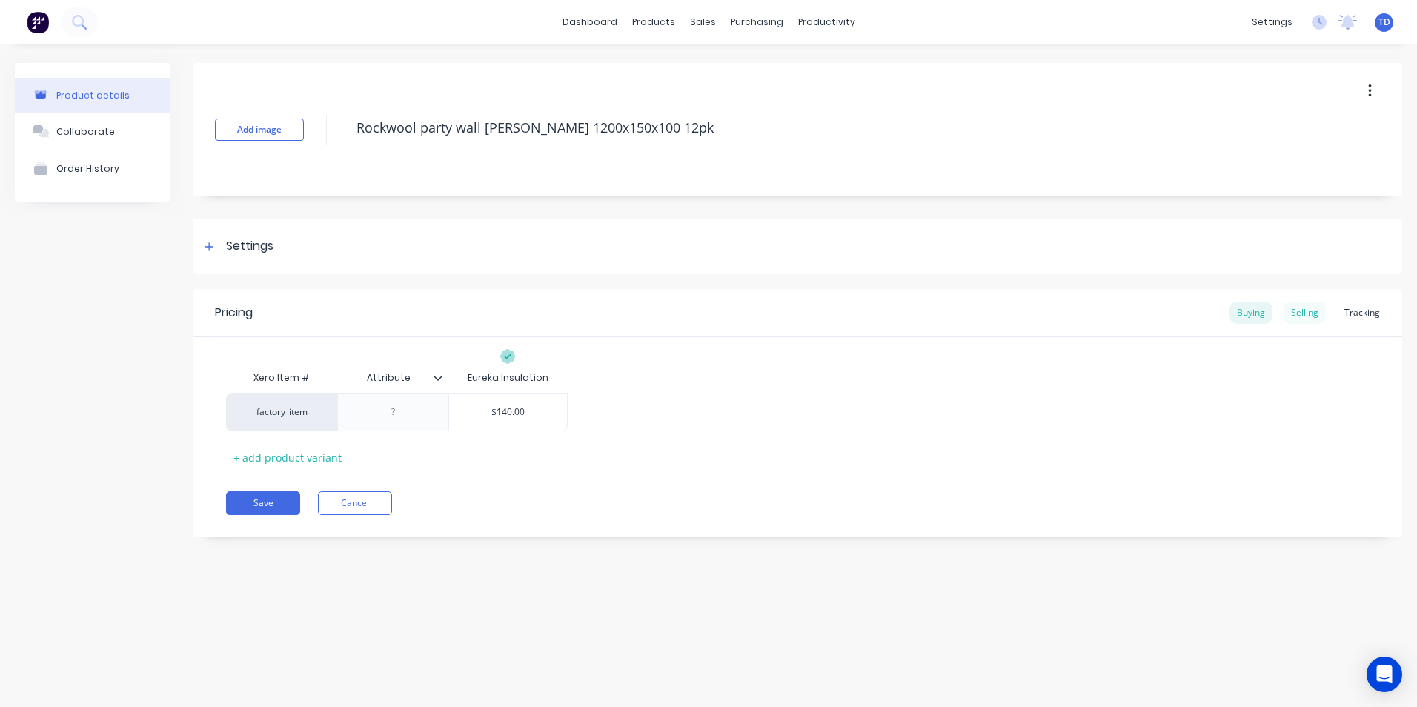
click at [1300, 313] on div "Selling" at bounding box center [1304, 313] width 42 height 22
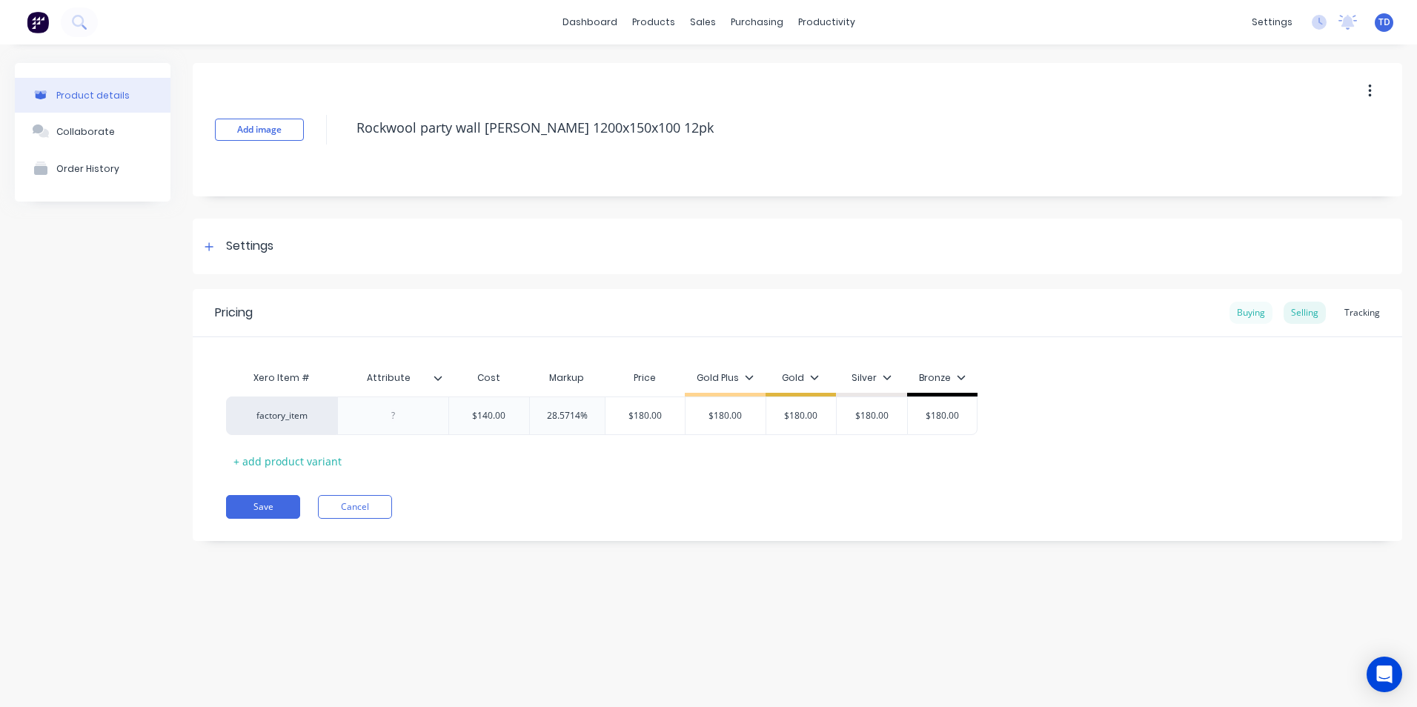
click at [1250, 315] on div "Buying" at bounding box center [1250, 313] width 43 height 22
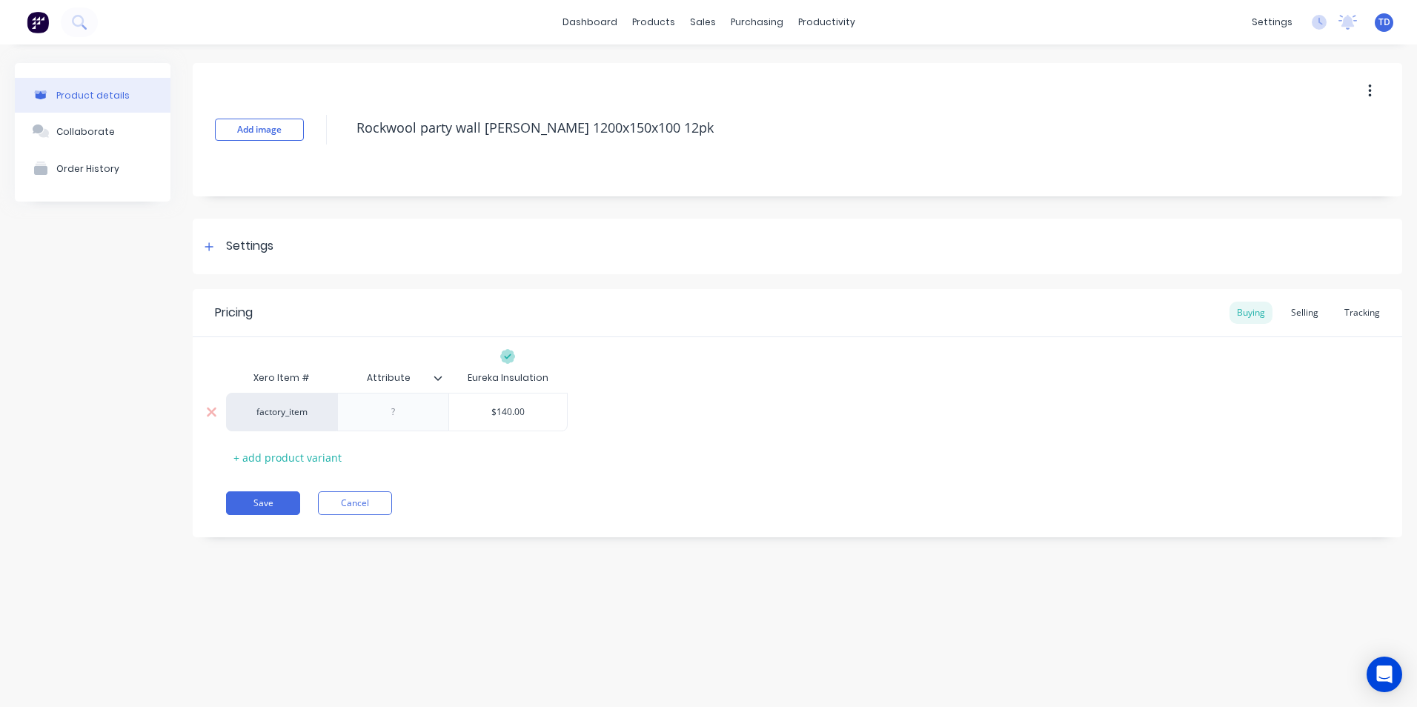
type input "$140.00"
click at [549, 416] on input "$140.00" at bounding box center [508, 411] width 118 height 13
type textarea "x"
type input "1"
type textarea "x"
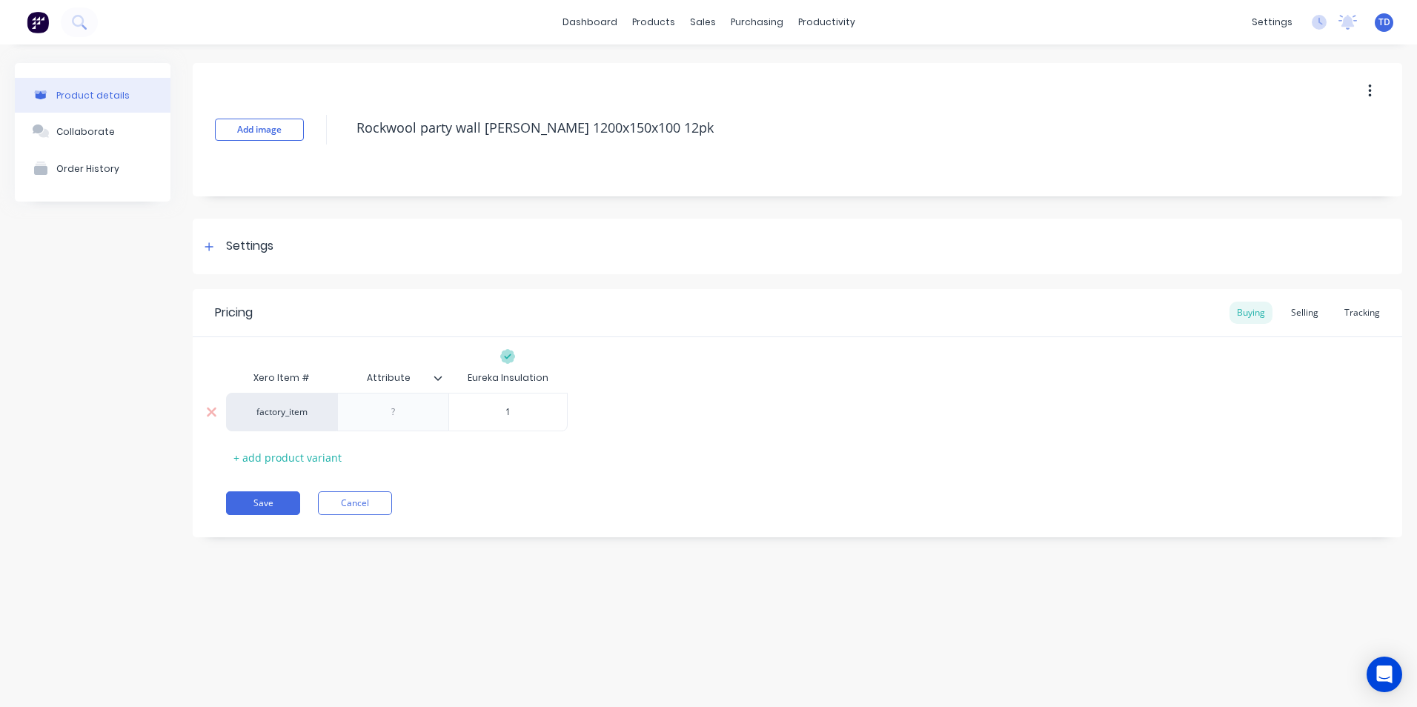
type input "11"
type textarea "x"
type input "112"
click at [1304, 307] on div "Selling" at bounding box center [1304, 313] width 42 height 22
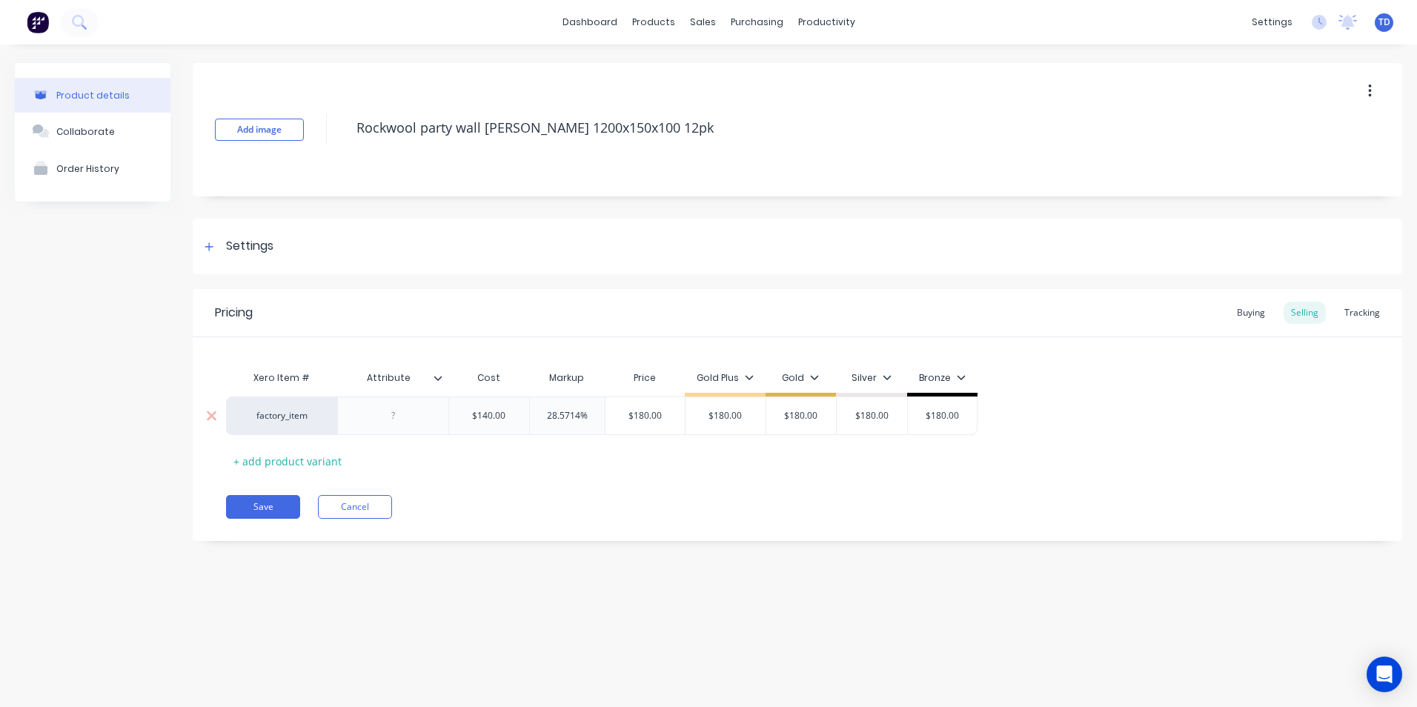
type input "$140.00"
click at [513, 421] on input "$140.00" at bounding box center [489, 415] width 80 height 13
type textarea "x"
type input "1"
type textarea "x"
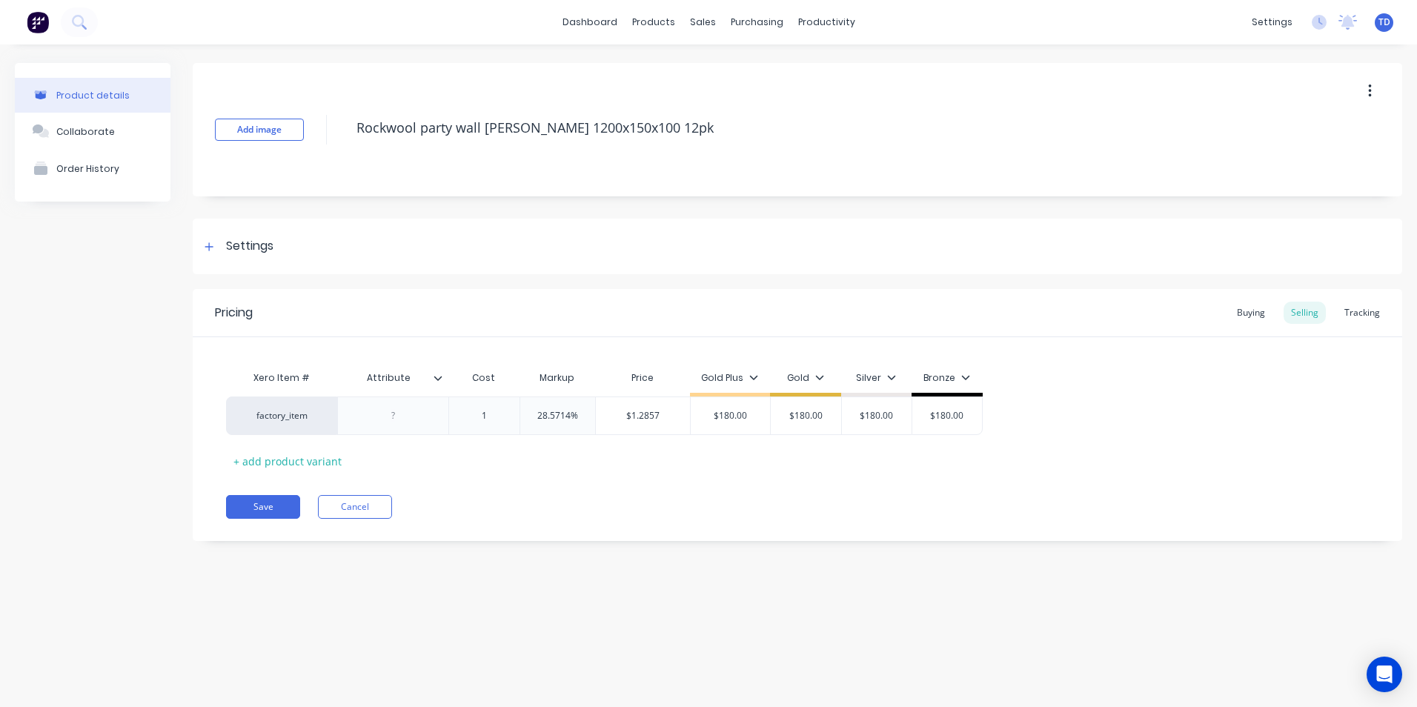
type input "12"
type textarea "x"
type input "1"
type textarea "x"
type input "11"
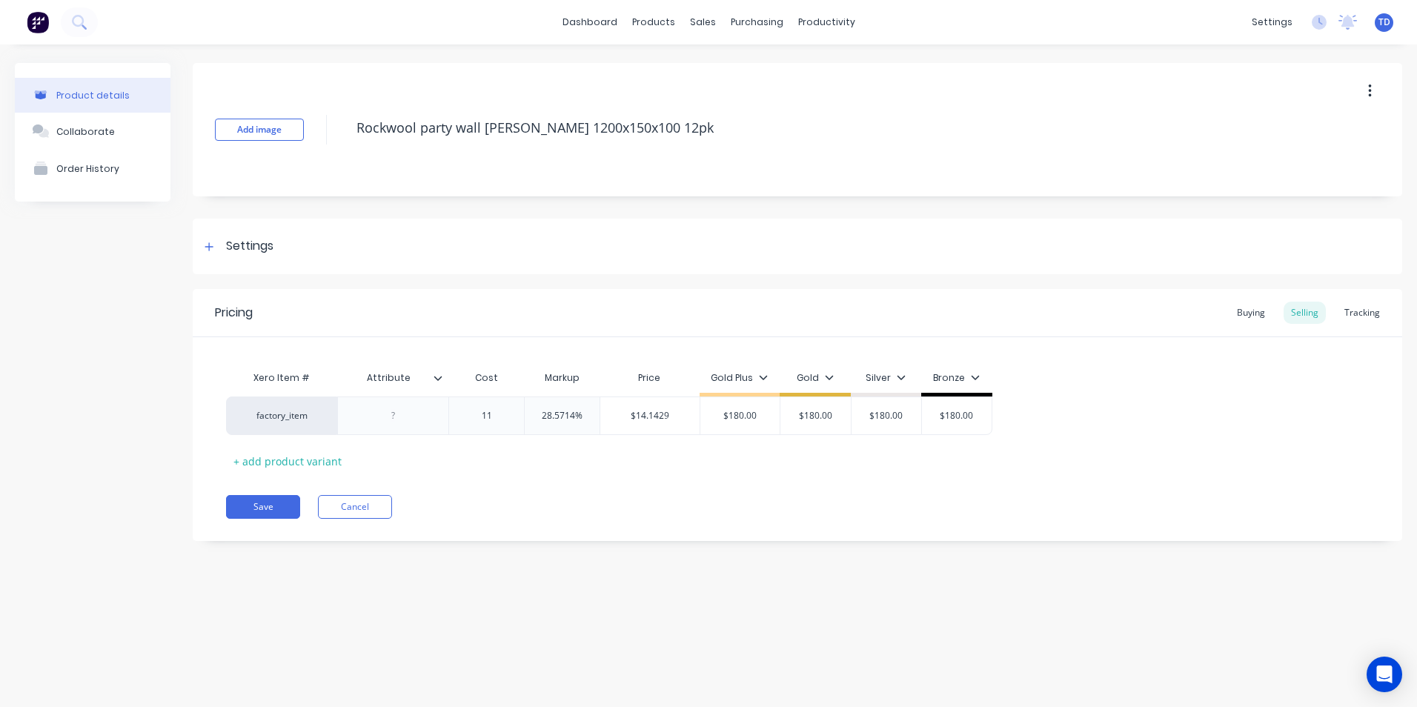
type textarea "x"
type input "112"
type input "28.5714%"
type input "$144.00"
type textarea "x"
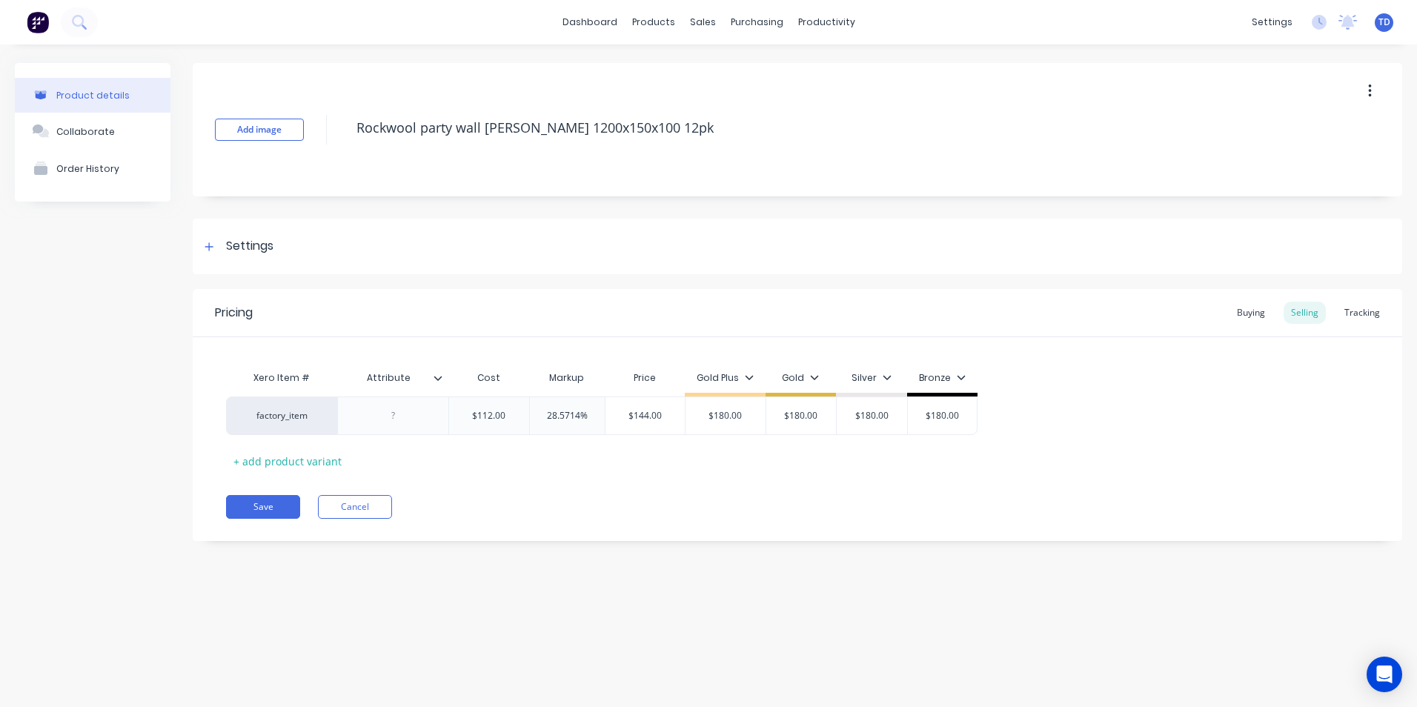
type input "1"
type textarea "x"
type input "18"
type textarea "x"
type input "180"
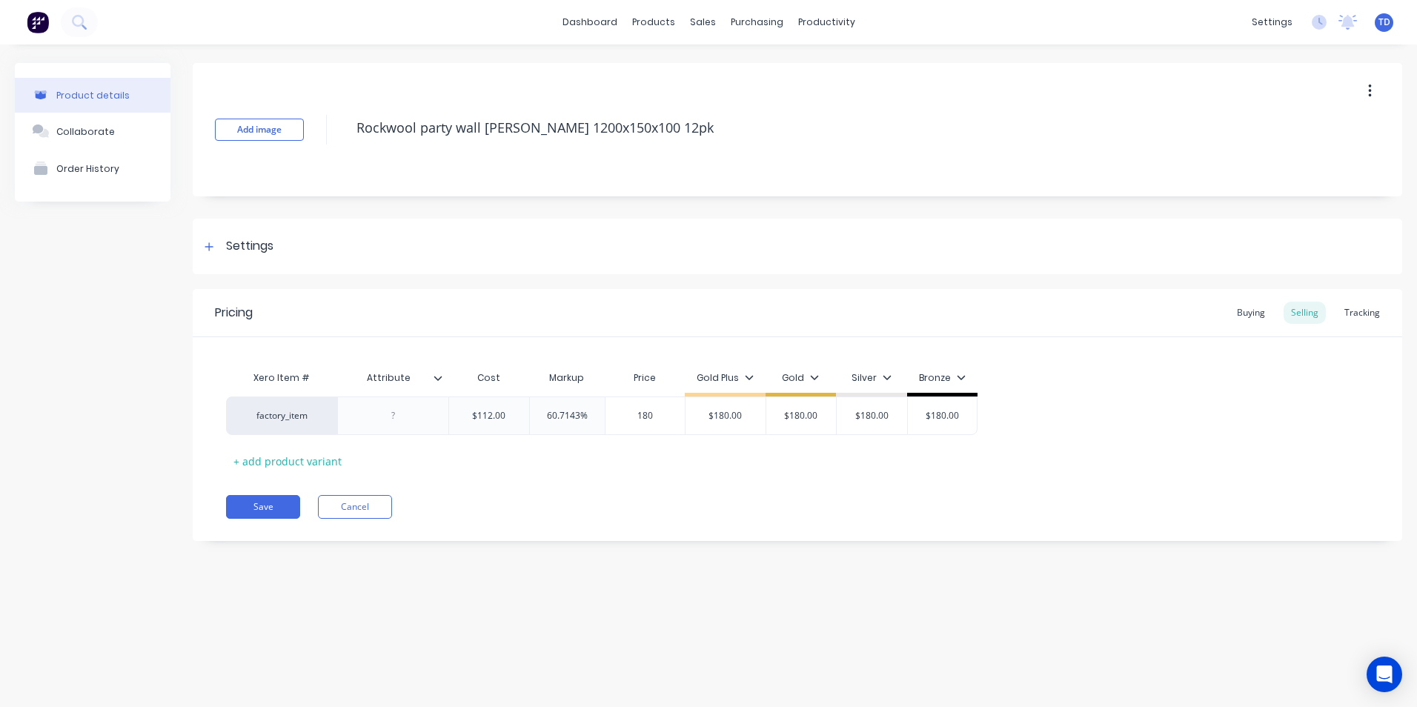
type input "$180.00"
click at [232, 510] on button "Save" at bounding box center [263, 507] width 74 height 24
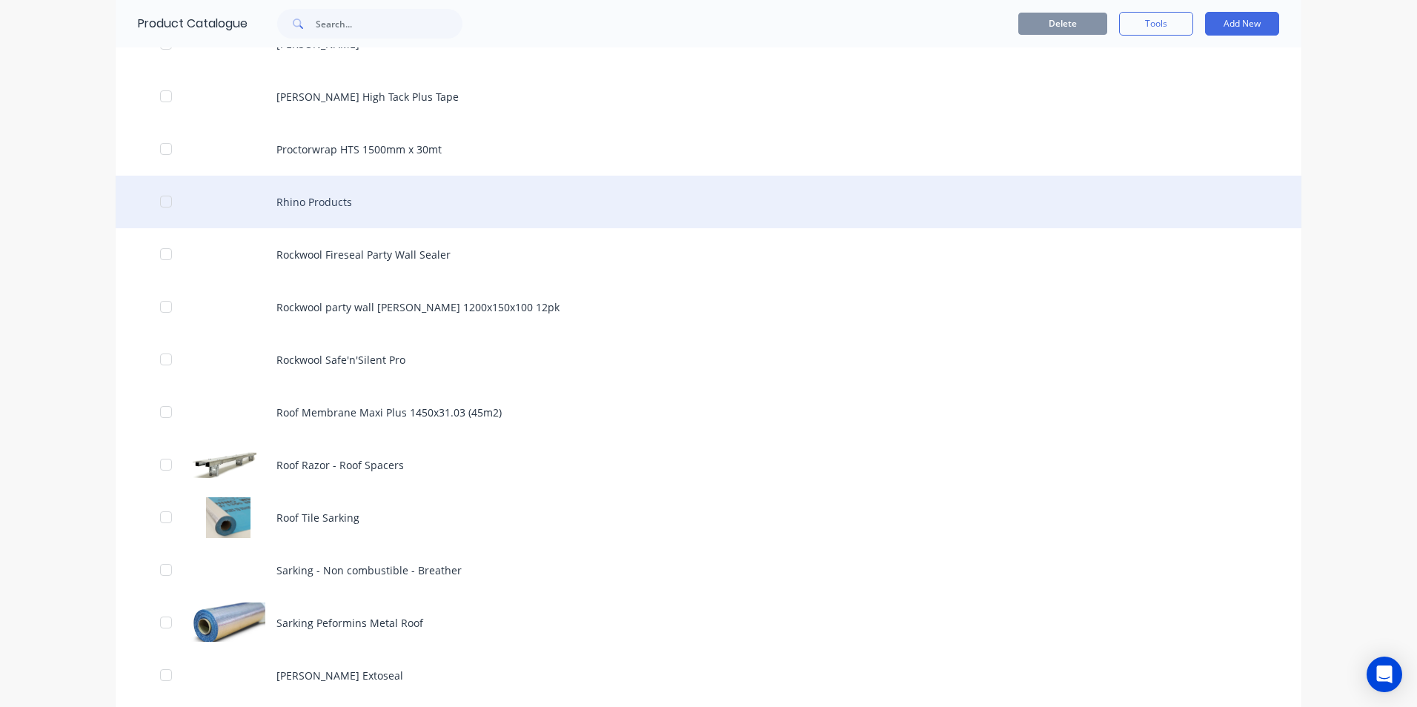
scroll to position [1778, 0]
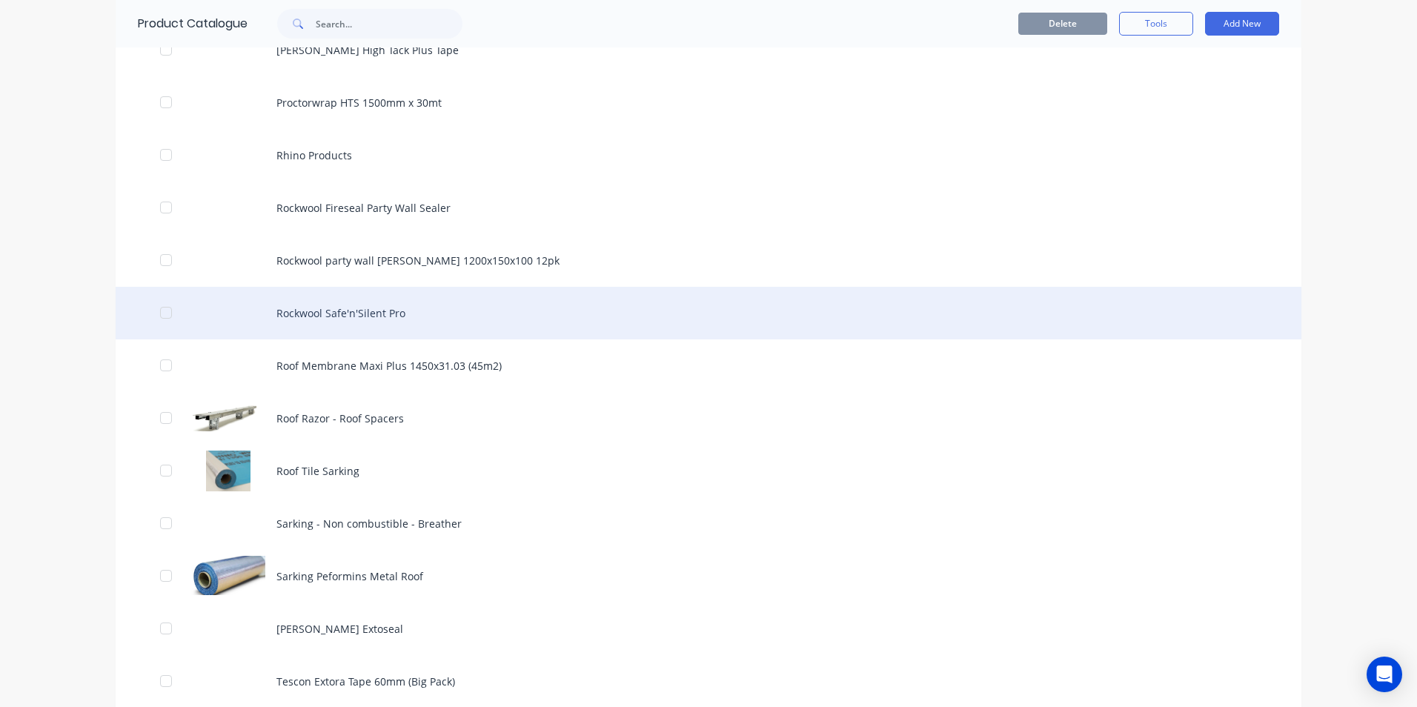
click at [357, 318] on div "Rockwool Safe'n'Silent Pro" at bounding box center [708, 313] width 1185 height 53
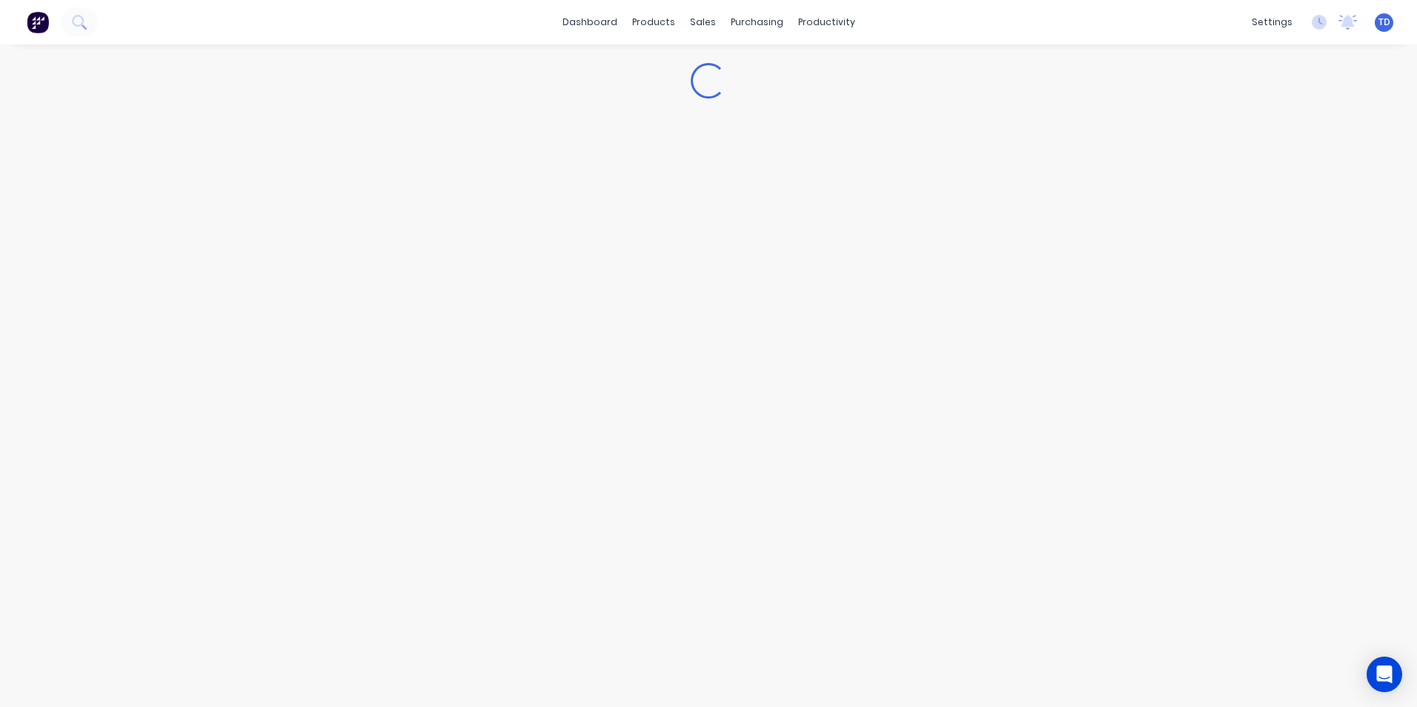
type textarea "x"
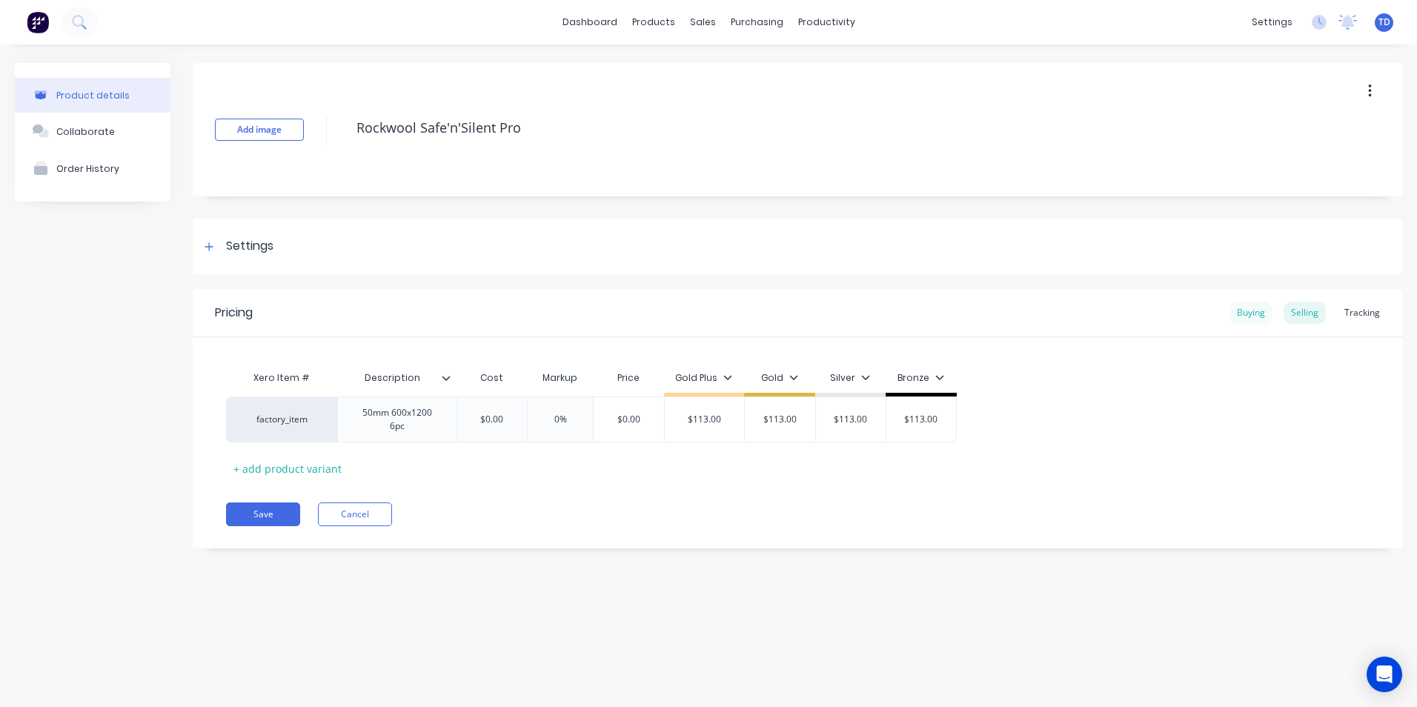
click at [1247, 310] on div "Buying" at bounding box center [1250, 313] width 43 height 22
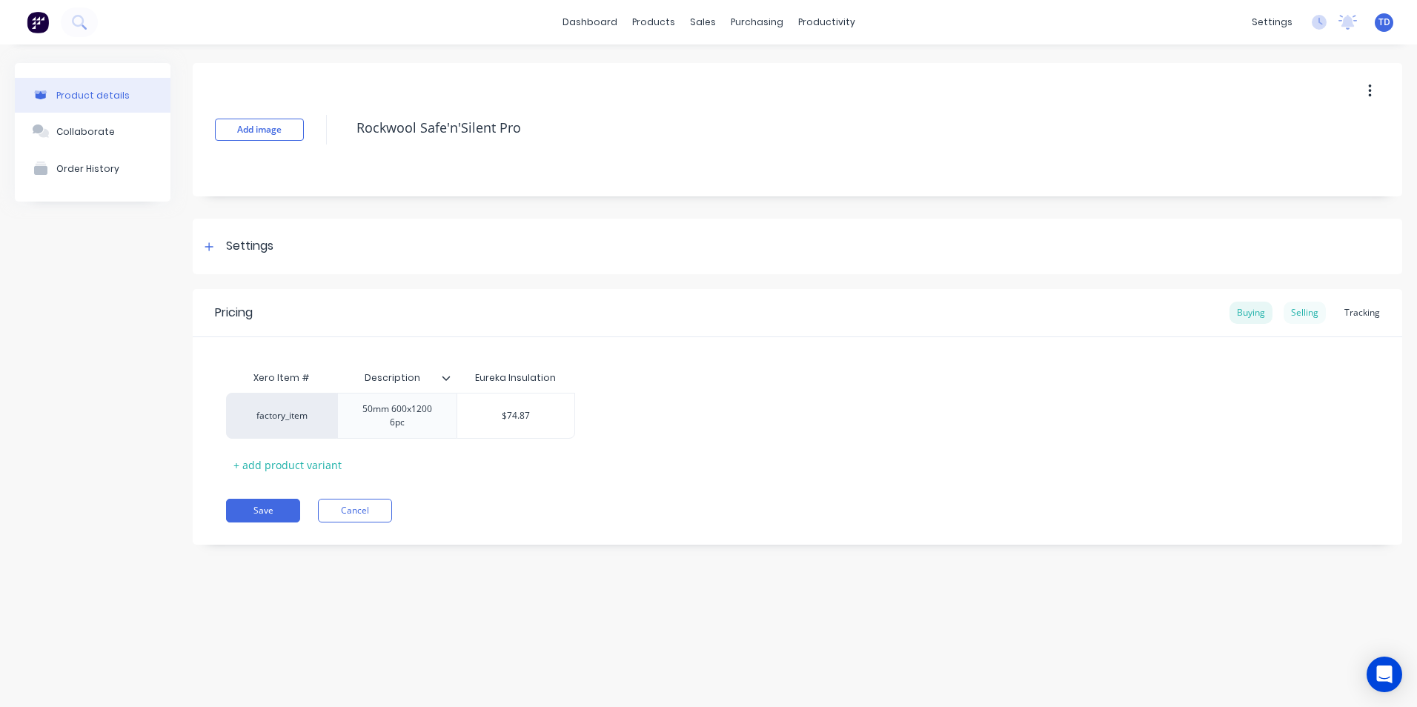
click at [1295, 313] on div "Selling" at bounding box center [1304, 313] width 42 height 22
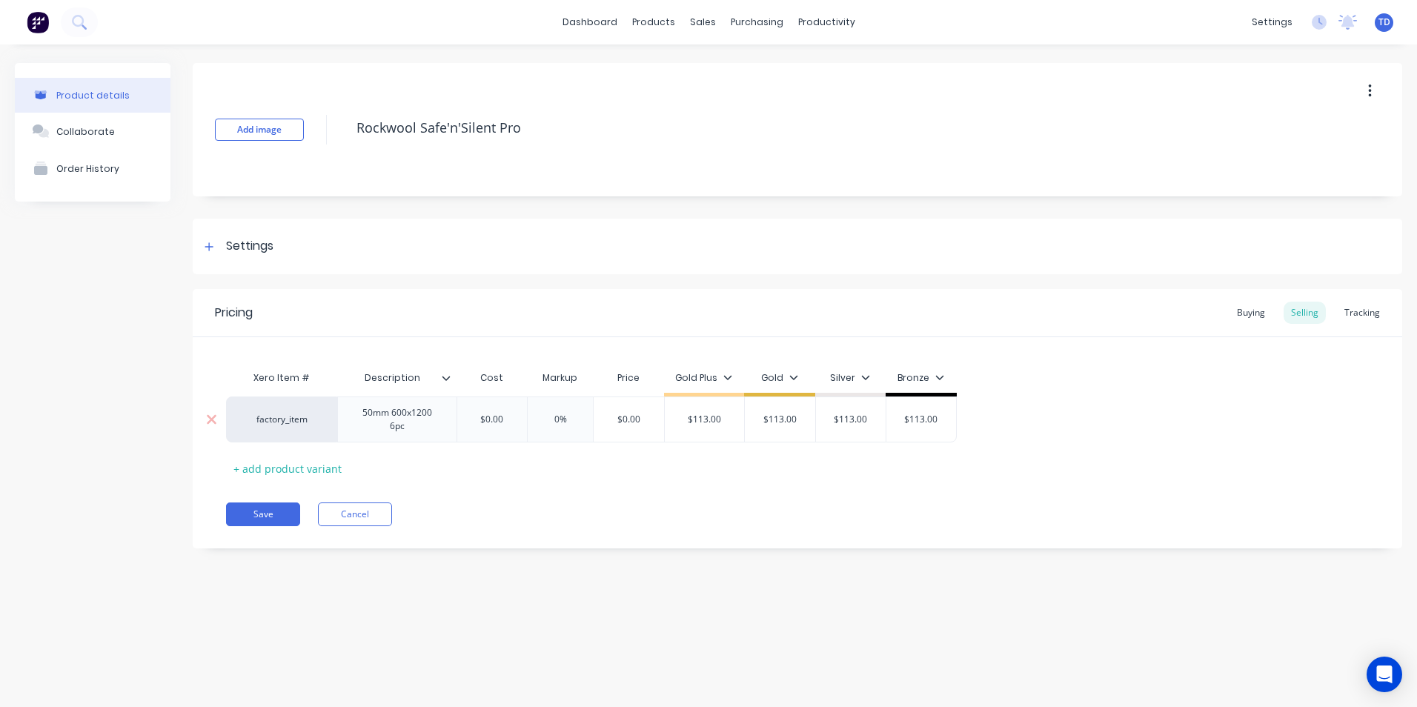
type input "$0.00"
click at [516, 417] on input "$0.00" at bounding box center [492, 419] width 74 height 13
type textarea "x"
type input "7"
type textarea "x"
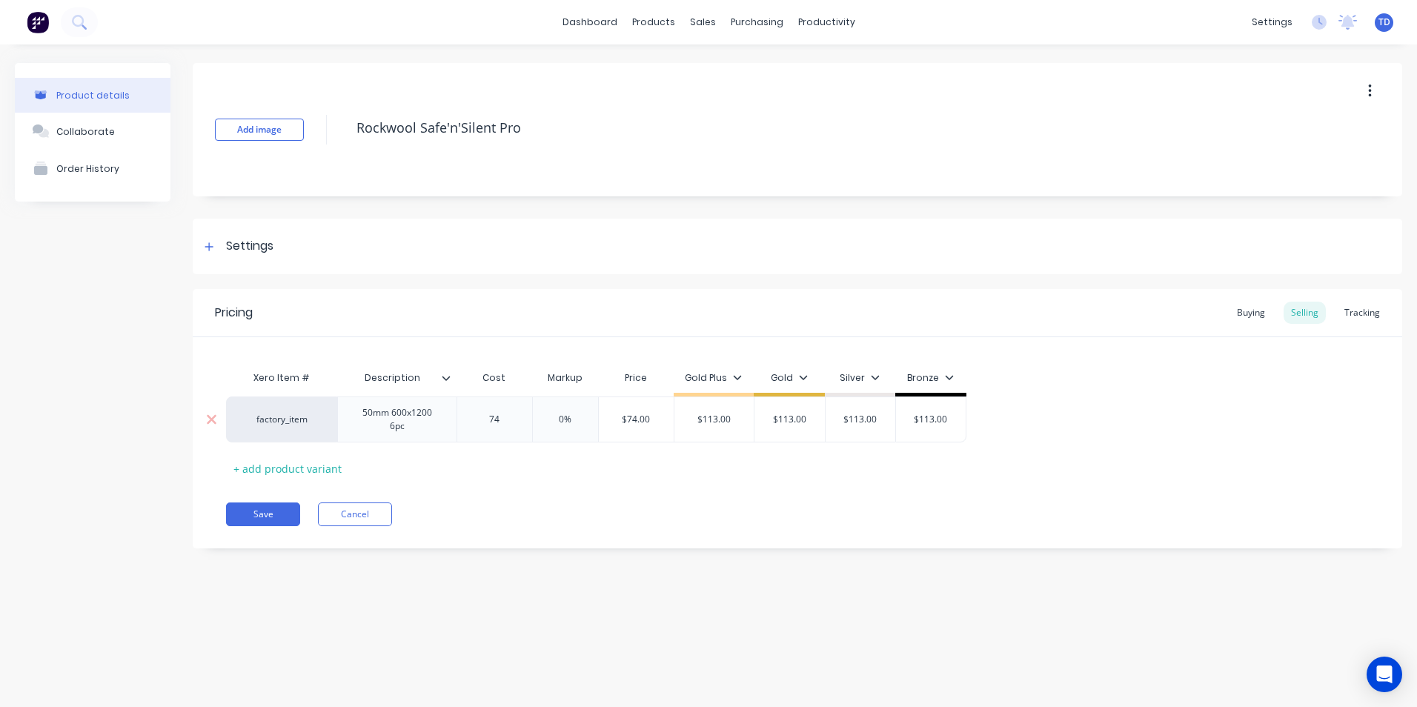
type input "74."
type textarea "x"
type input "74.8"
type textarea "x"
type input "74.87"
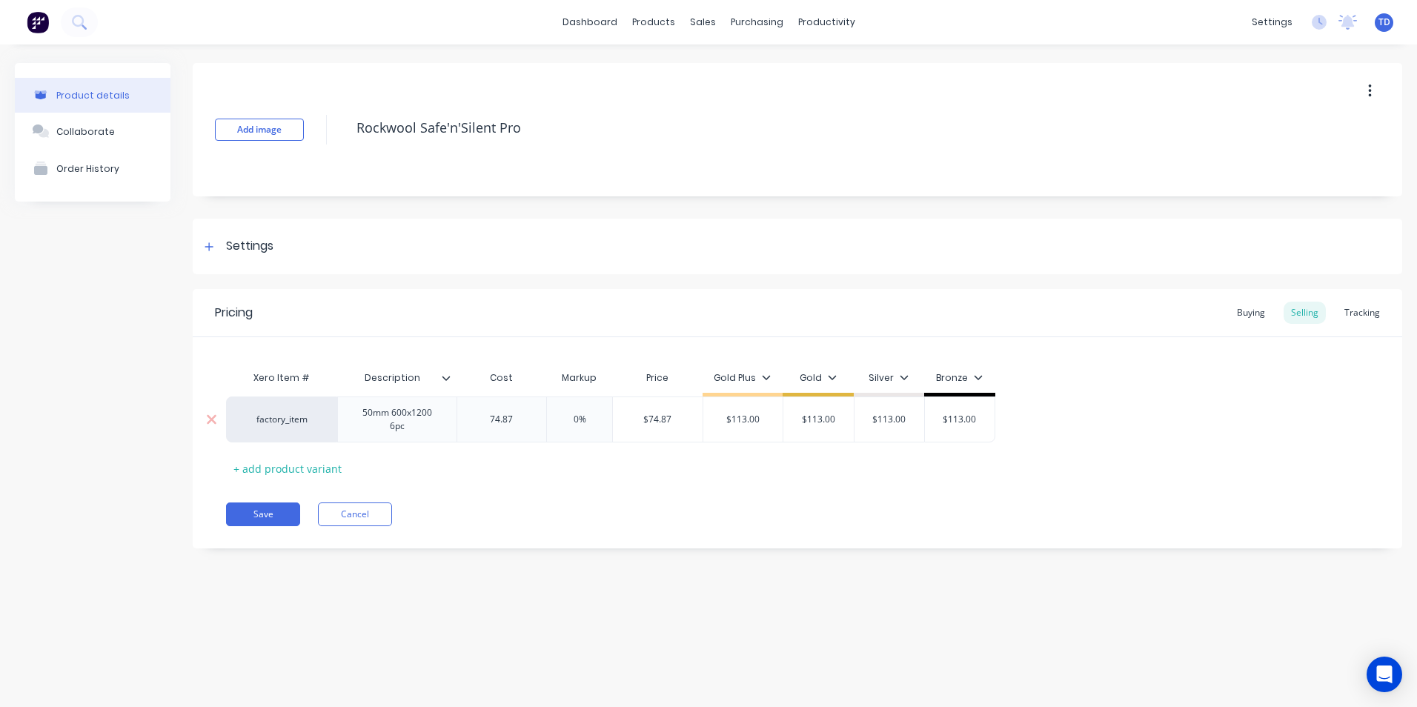
type input "0%"
type input "$74.87"
type input "$113.00"
type textarea "x"
type input "1"
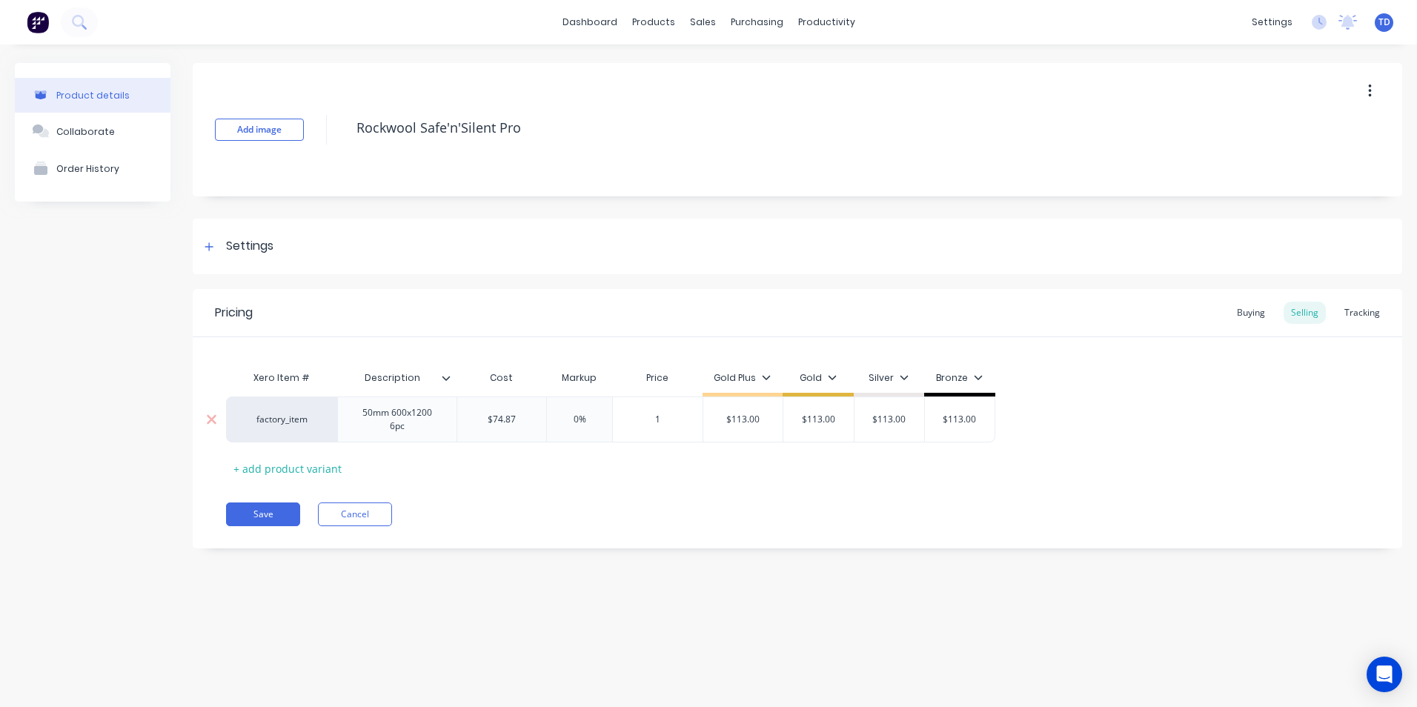
type textarea "x"
type input "11"
type textarea "x"
type input "113"
click at [242, 509] on button "Save" at bounding box center [263, 514] width 74 height 24
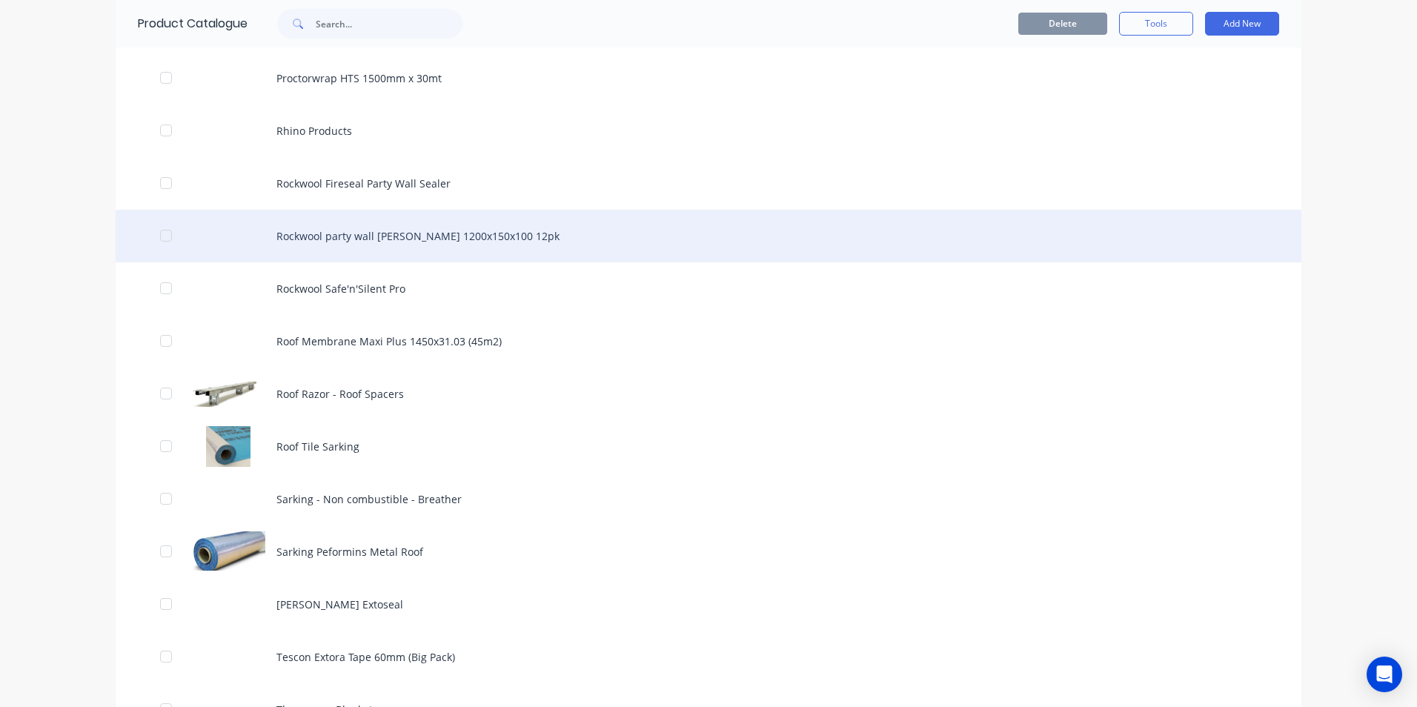
scroll to position [1852, 0]
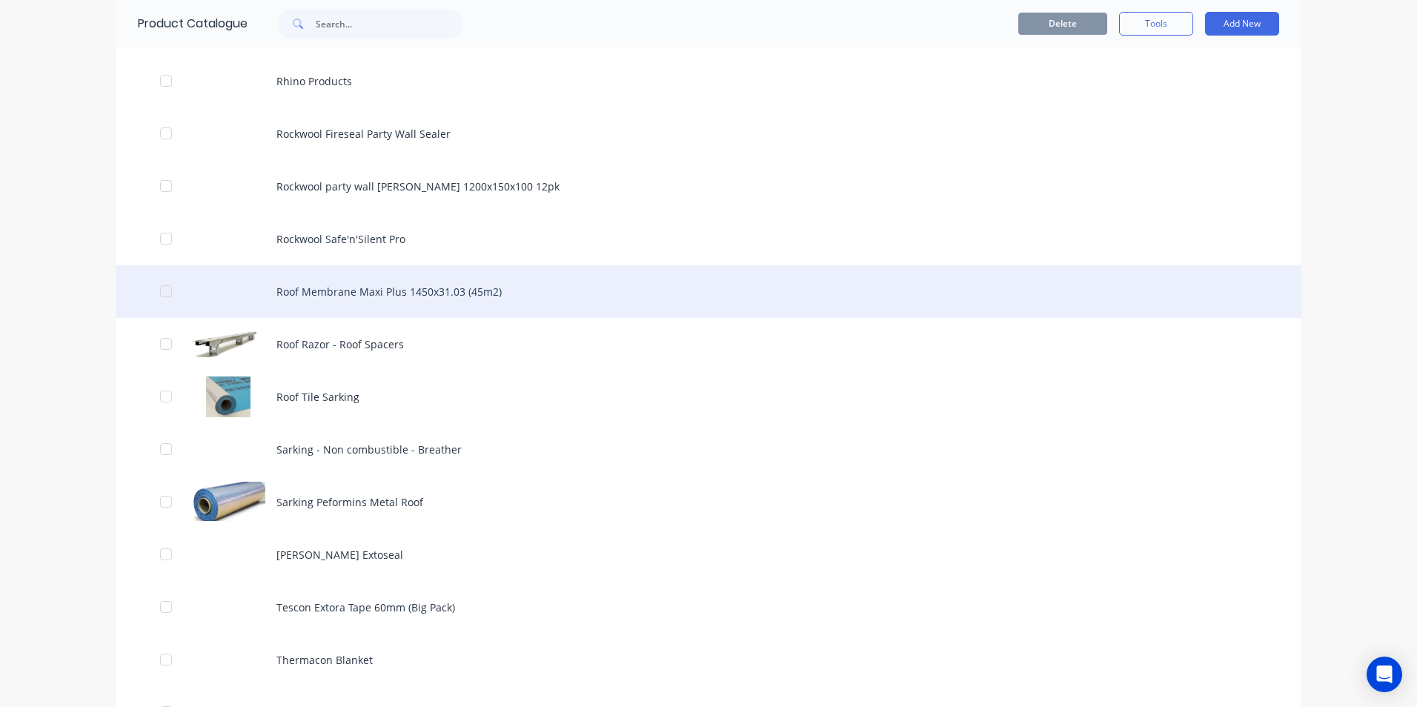
click at [393, 287] on div "Roof Membrane Maxi Plus 1450x31.03 (45m2)" at bounding box center [708, 291] width 1185 height 53
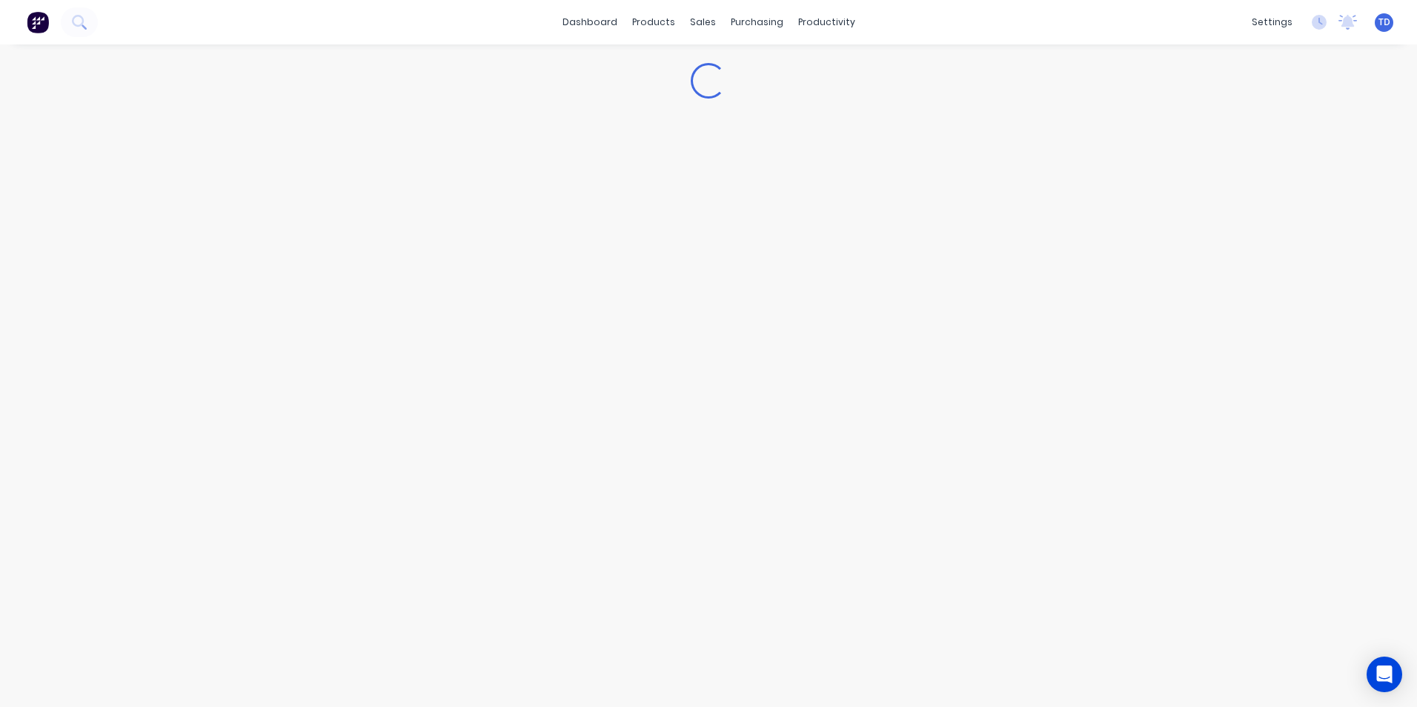
type textarea "x"
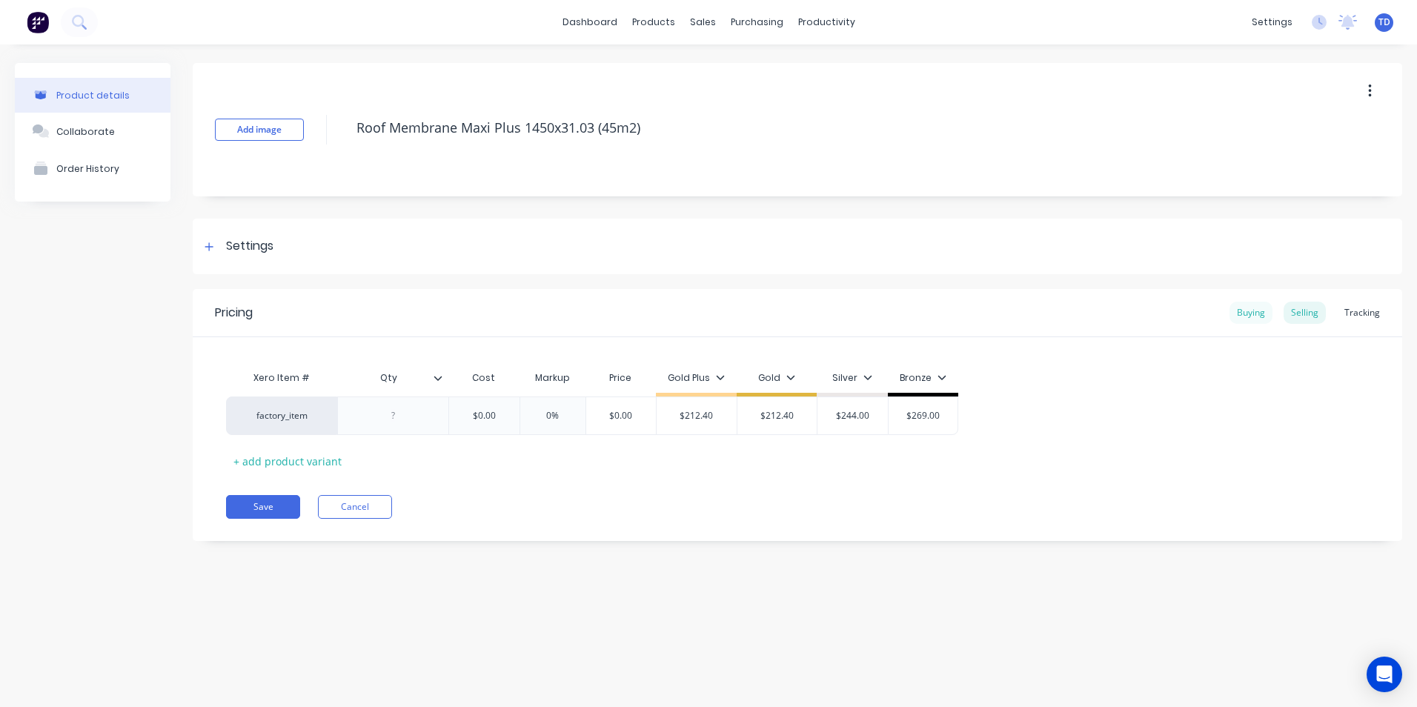
click at [1243, 314] on div "Buying" at bounding box center [1250, 313] width 43 height 22
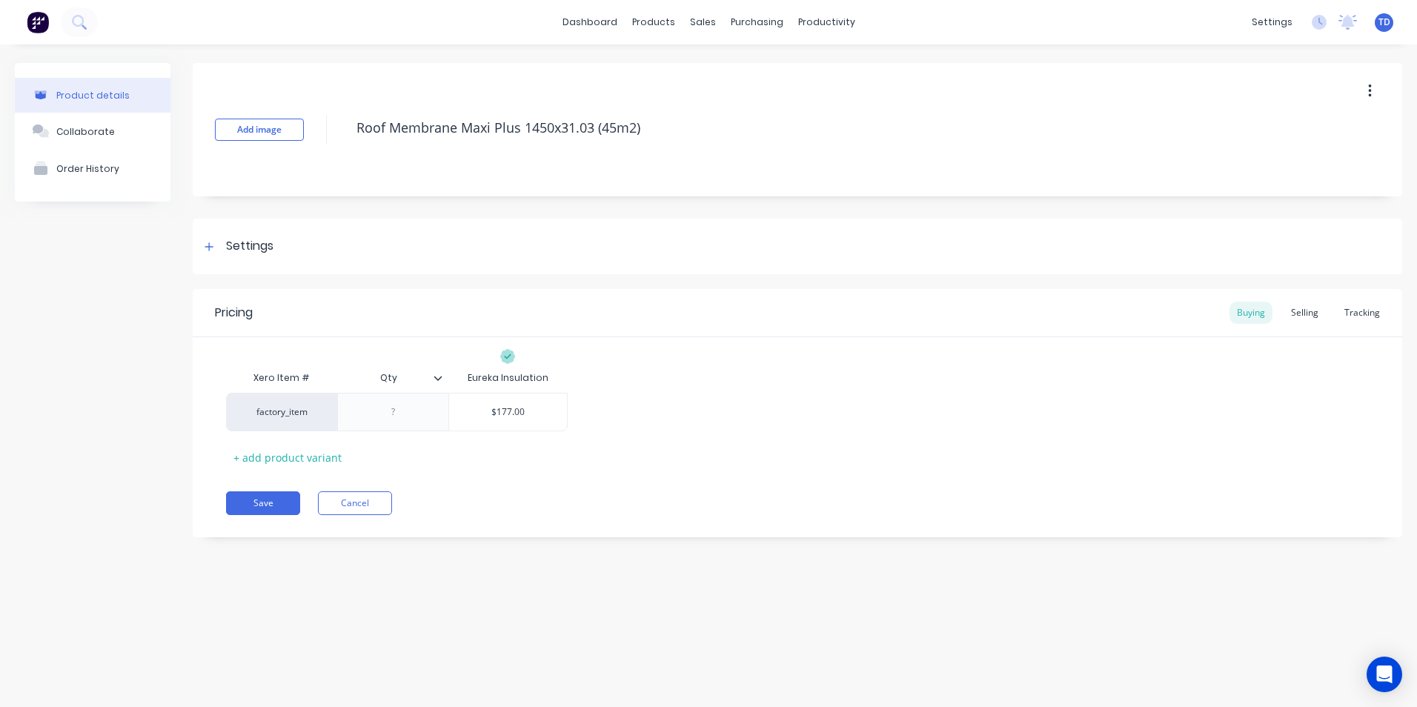
click at [1284, 317] on div "Buying Selling Tracking" at bounding box center [1308, 313] width 158 height 22
click at [1307, 304] on div "Selling" at bounding box center [1304, 313] width 42 height 22
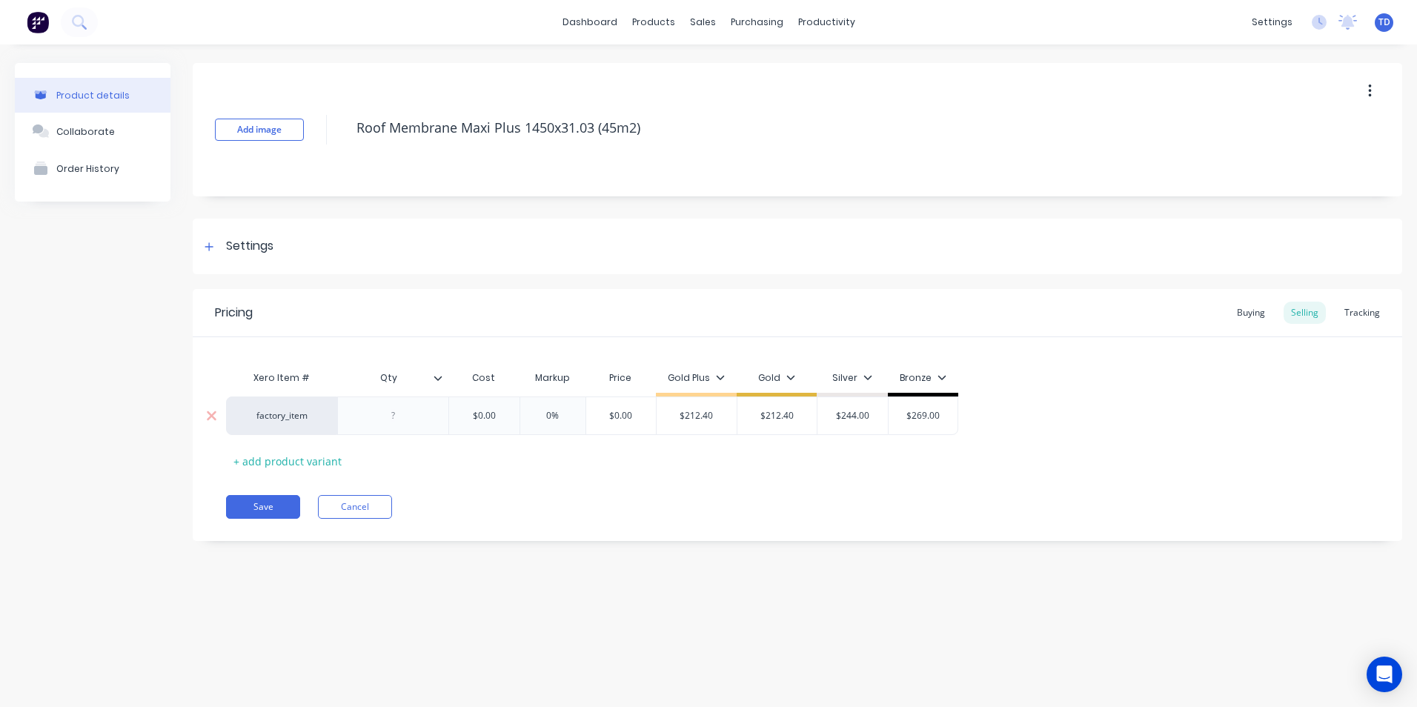
type input "$0.00"
click at [508, 413] on input "$0.00" at bounding box center [484, 415] width 74 height 13
type textarea "x"
type input "1"
type textarea "x"
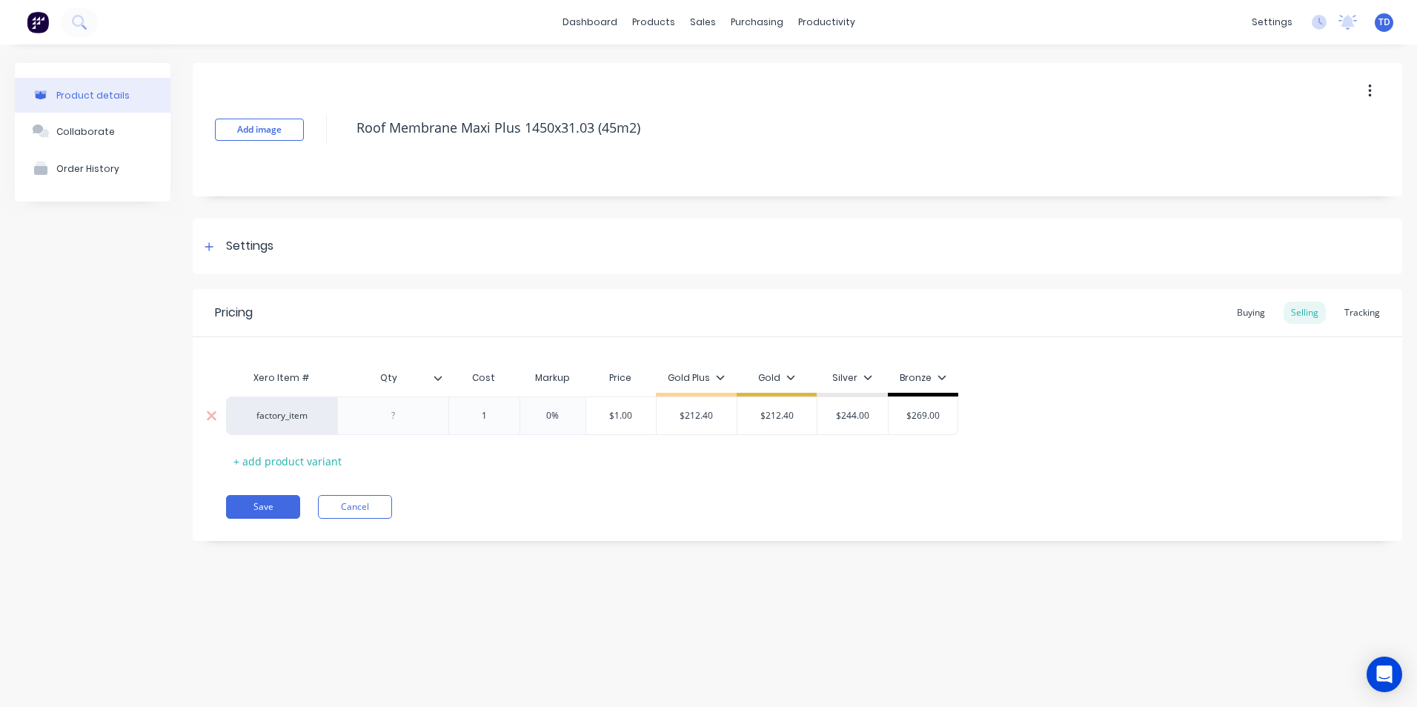
type input "17"
type textarea "x"
type input "177"
type input "0%"
type input "$177.00"
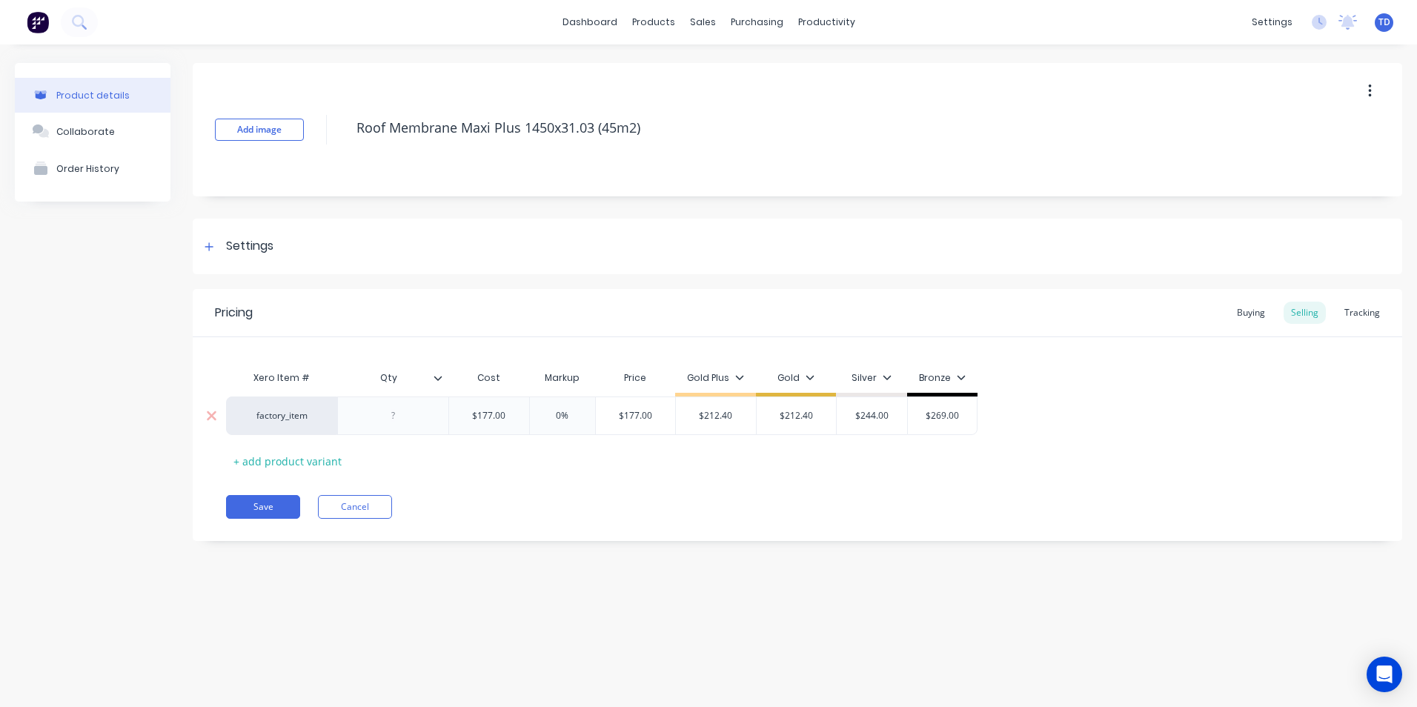
type input "$212.40"
type textarea "x"
type input "2"
type textarea "x"
type input "21"
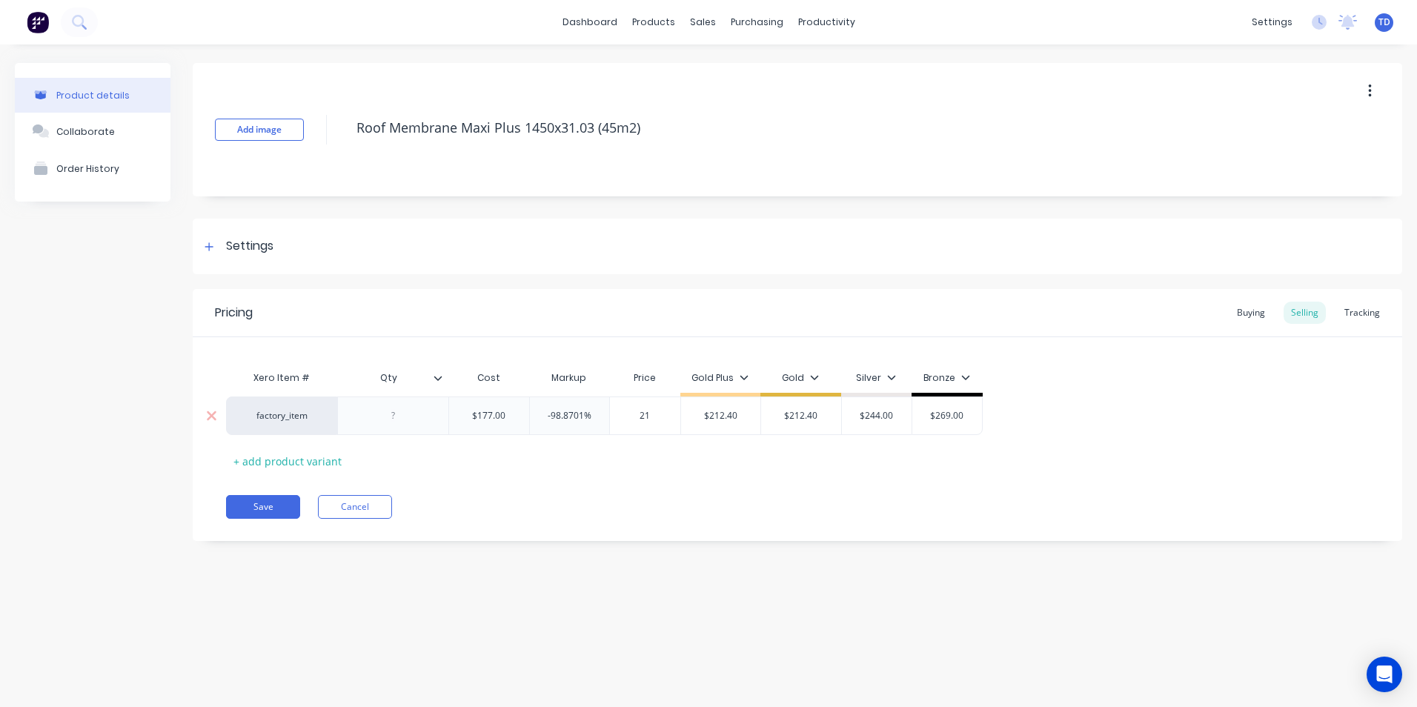
type textarea "x"
type input "212."
type textarea "x"
type input "$212.10"
type input "19.8305%"
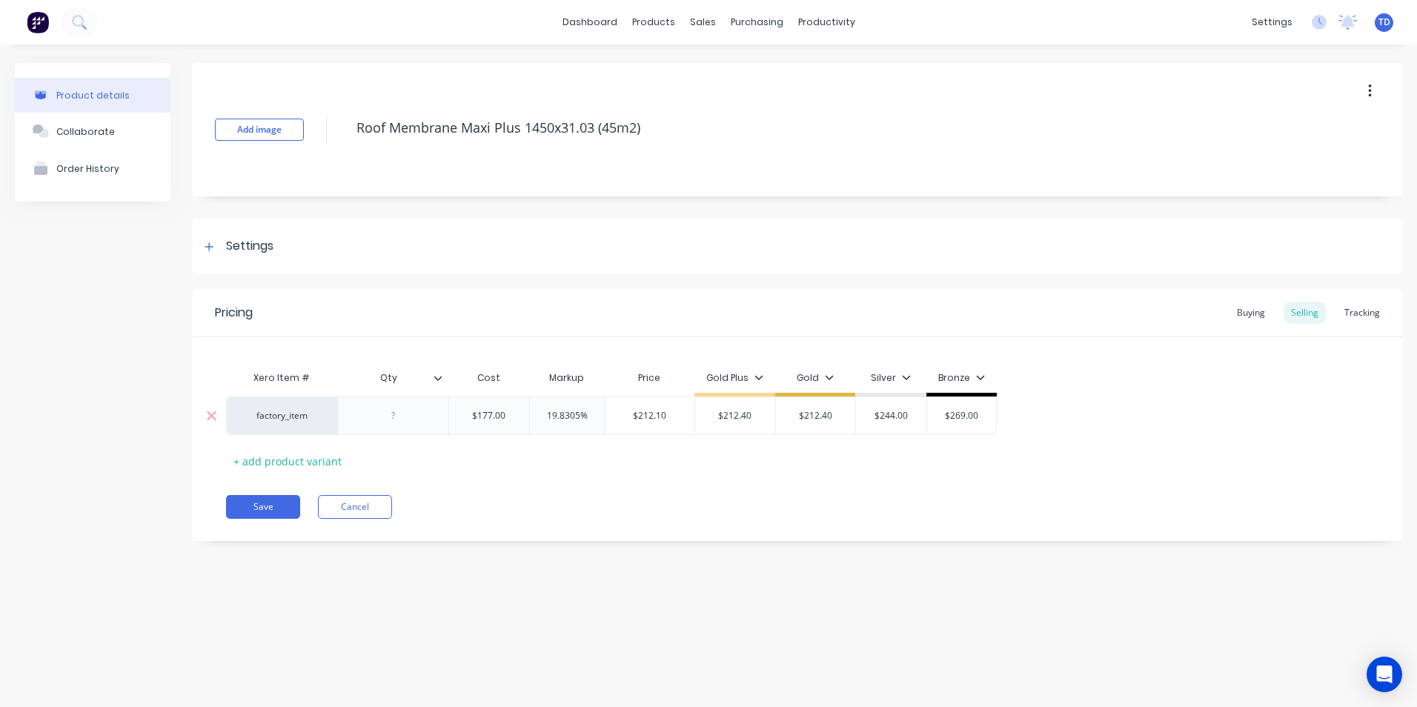
type textarea "x"
type input "2"
type textarea "x"
type input "21"
type textarea "x"
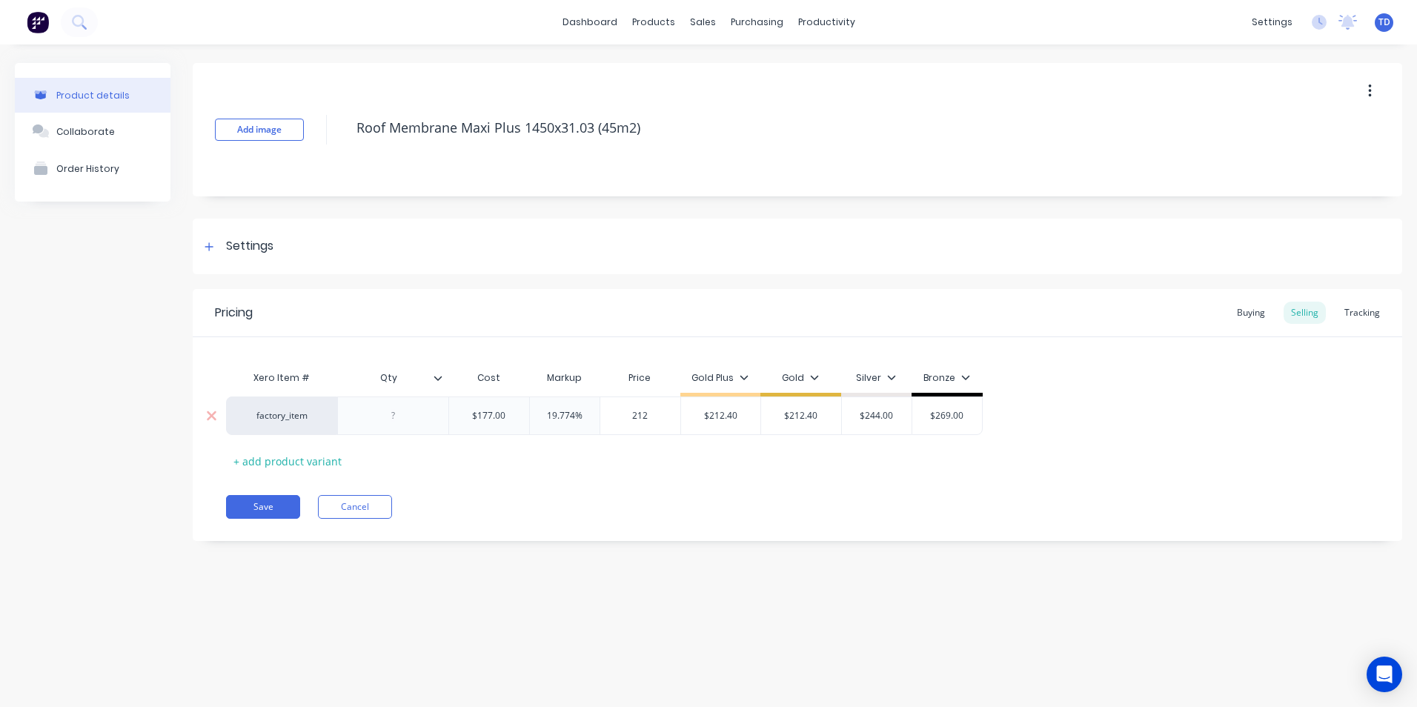
type input "212."
type textarea "x"
type input "212.40"
click at [245, 506] on button "Save" at bounding box center [263, 507] width 74 height 24
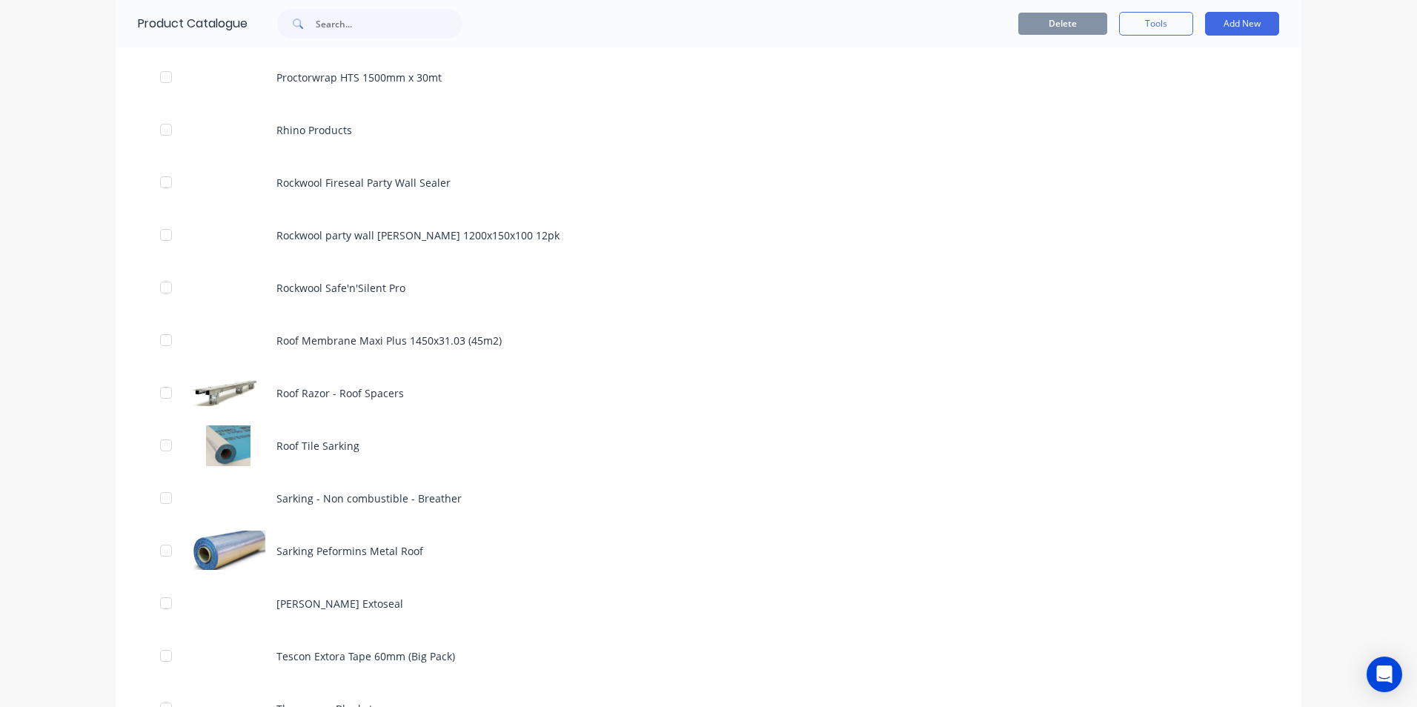
scroll to position [1852, 0]
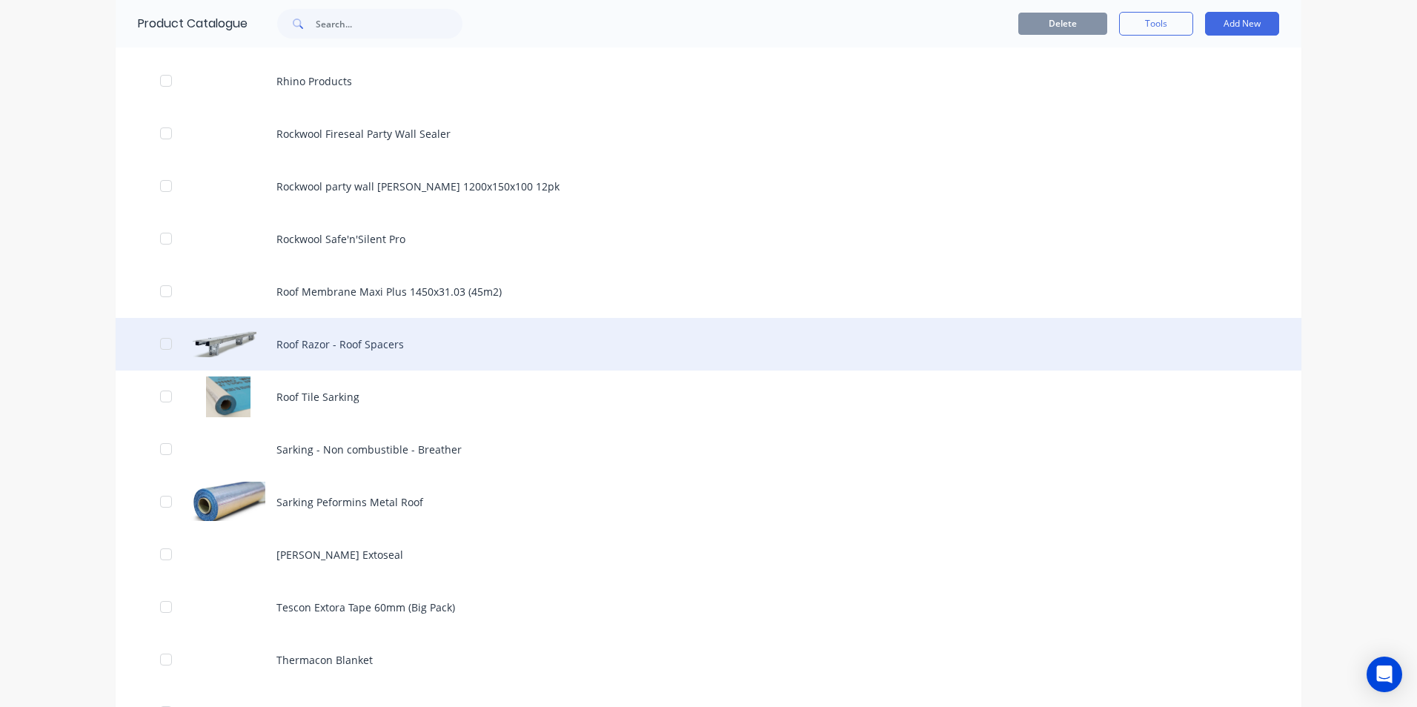
click at [326, 339] on div "Roof Razor - Roof Spacers" at bounding box center [708, 344] width 1185 height 53
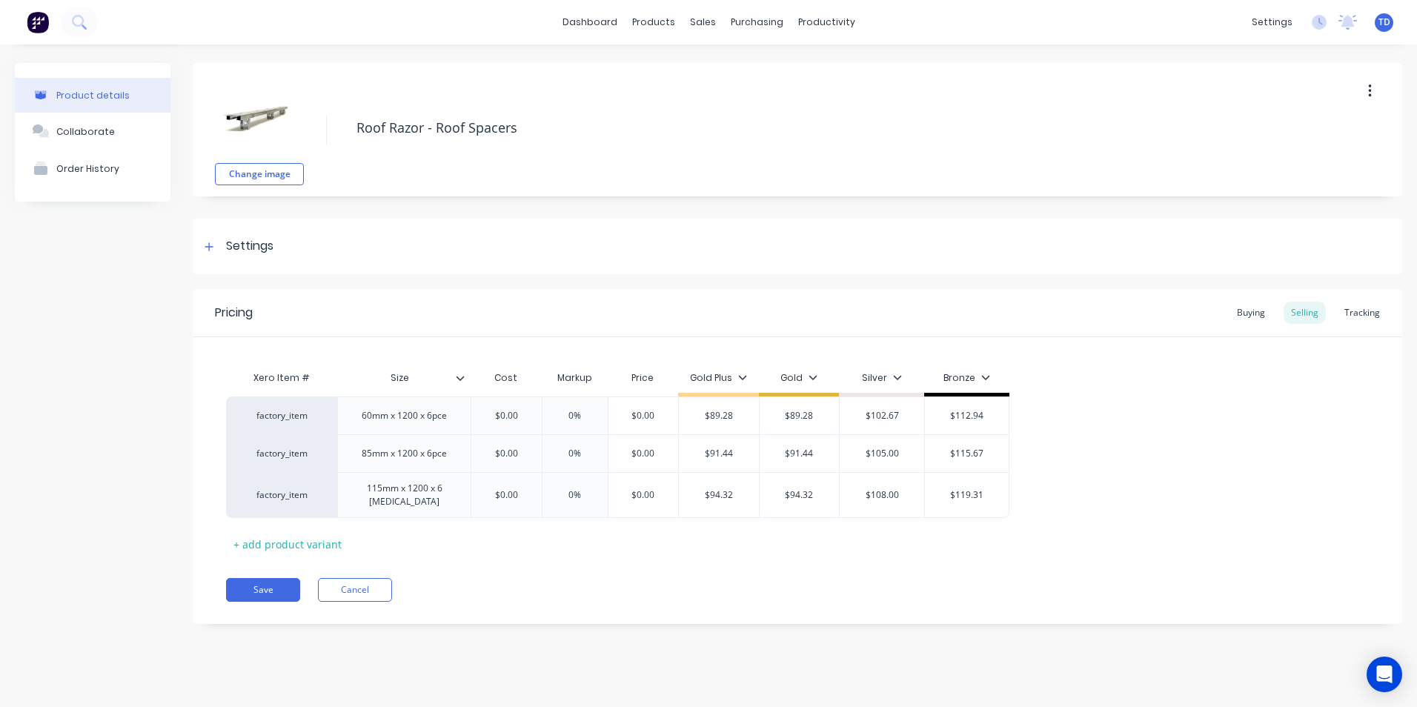
type textarea "x"
click at [1261, 313] on div "Buying" at bounding box center [1250, 313] width 43 height 22
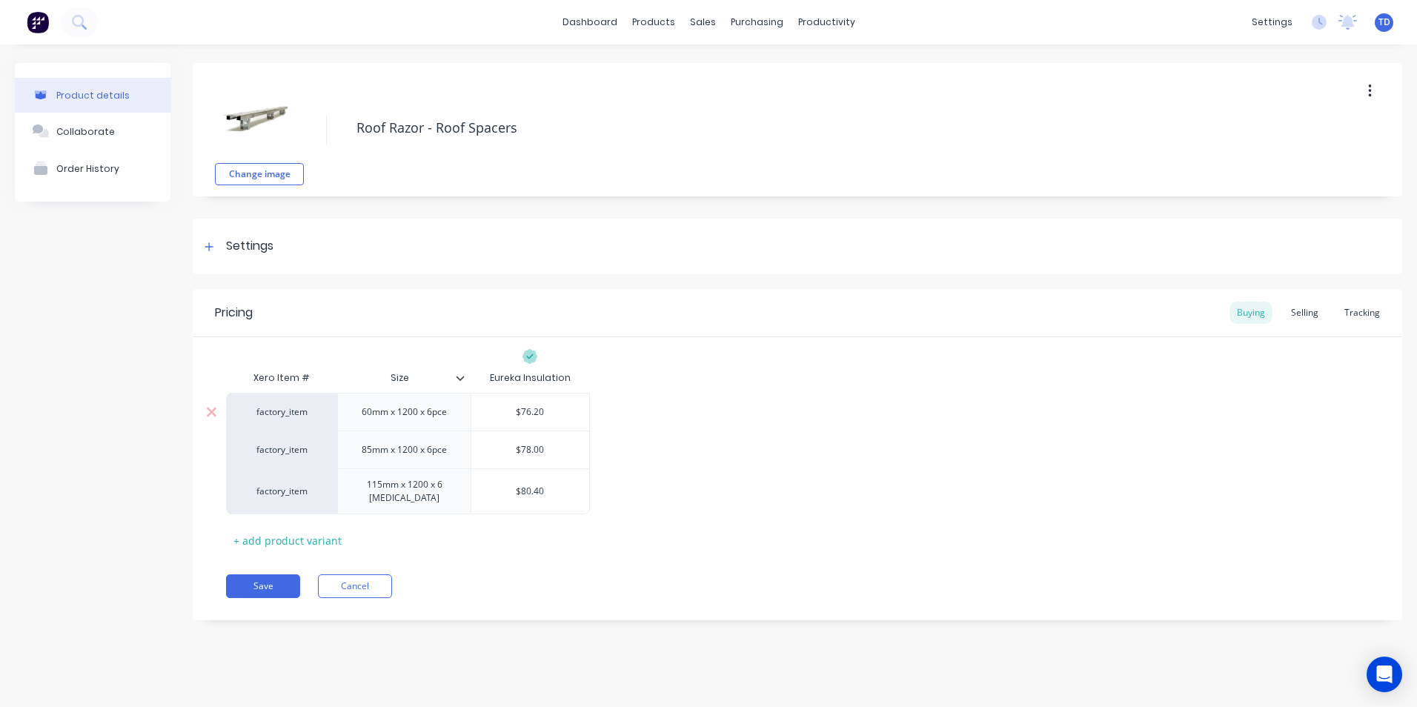
type input "$76.20"
click at [551, 409] on input "$76.20" at bounding box center [530, 411] width 118 height 13
type textarea "x"
type input "7"
type textarea "x"
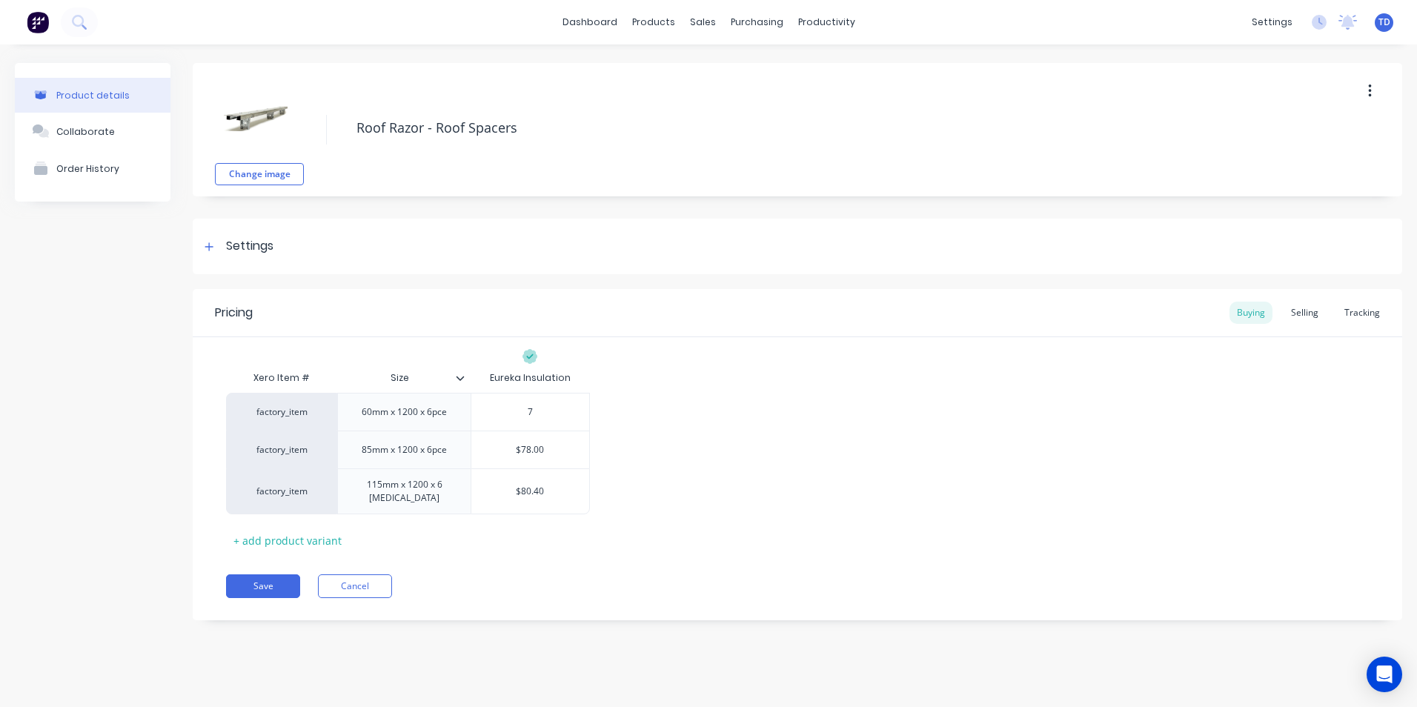
type input "75"
type textarea "x"
type input "75."
type textarea "x"
type input "75.7"
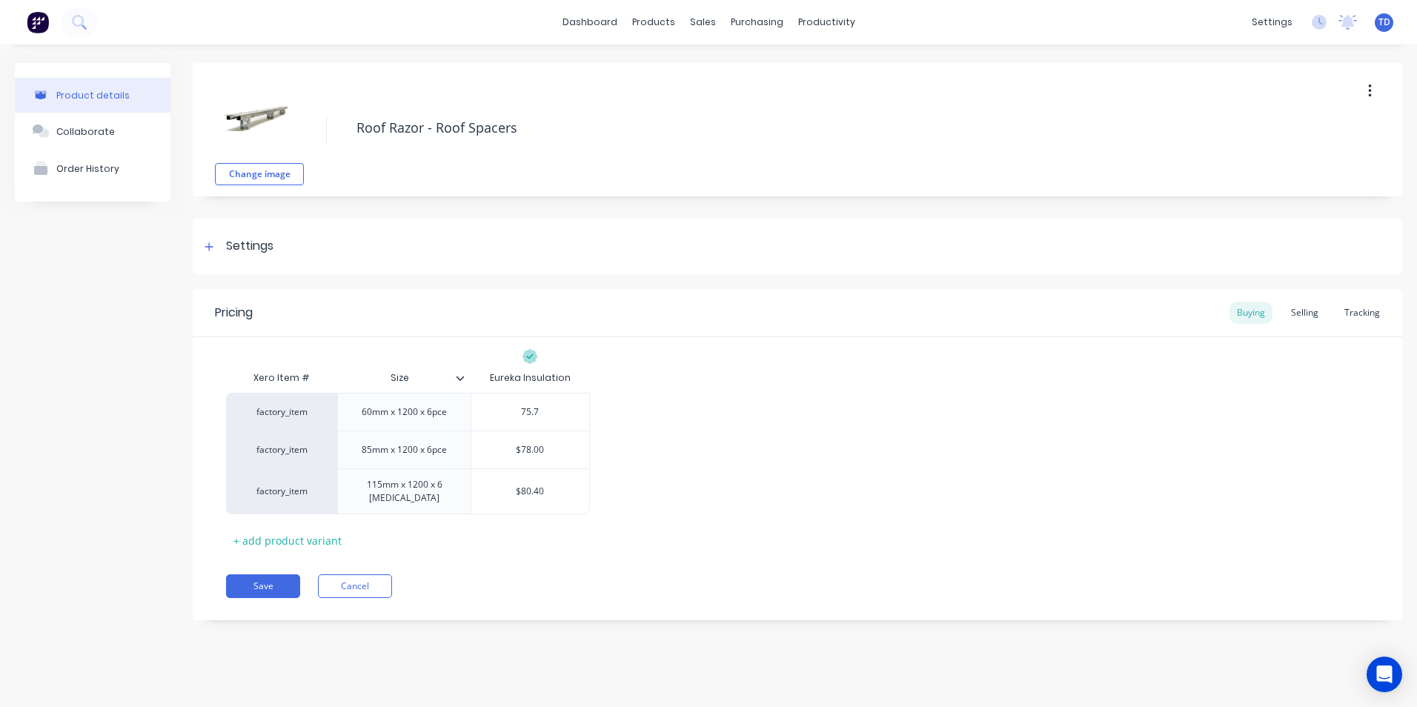
type textarea "x"
type input "75.75"
type textarea "x"
type input "$78.00"
type textarea "x"
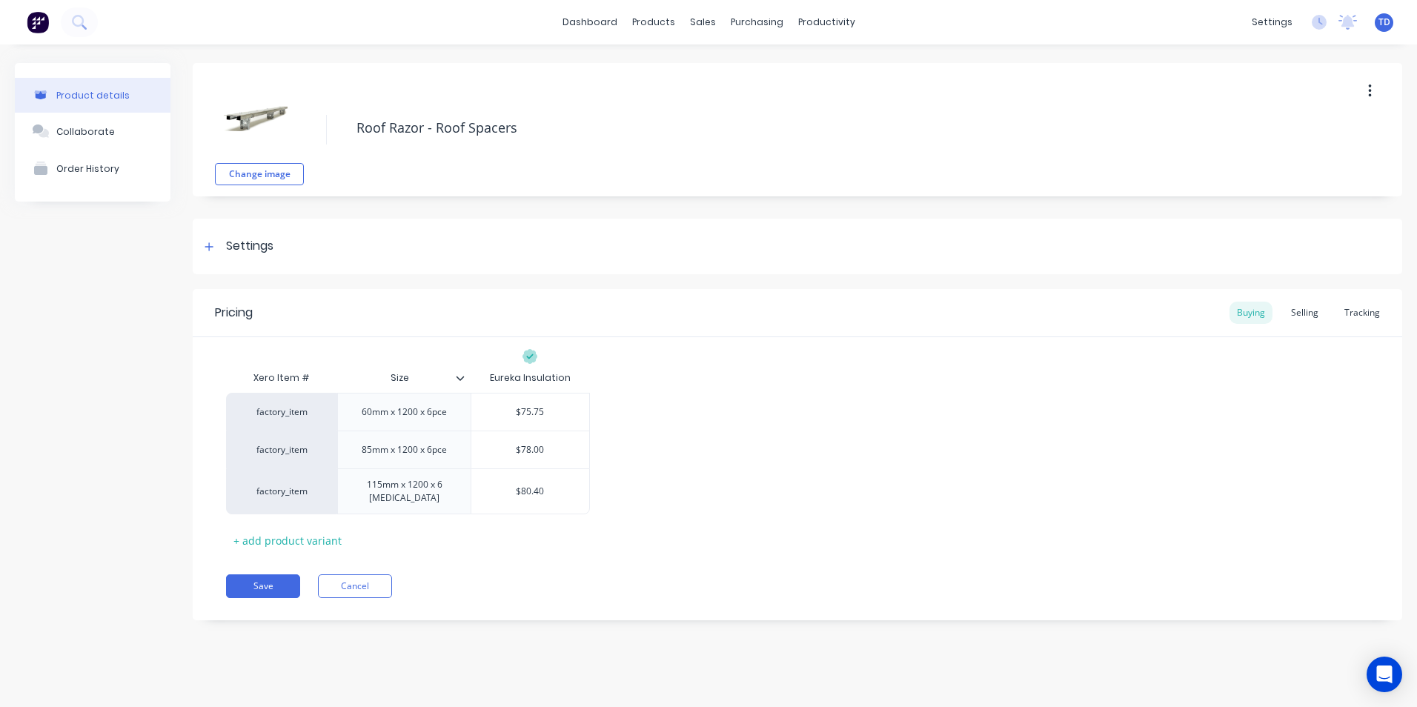
type input "7"
type textarea "x"
type input "77"
type textarea "x"
type input "77."
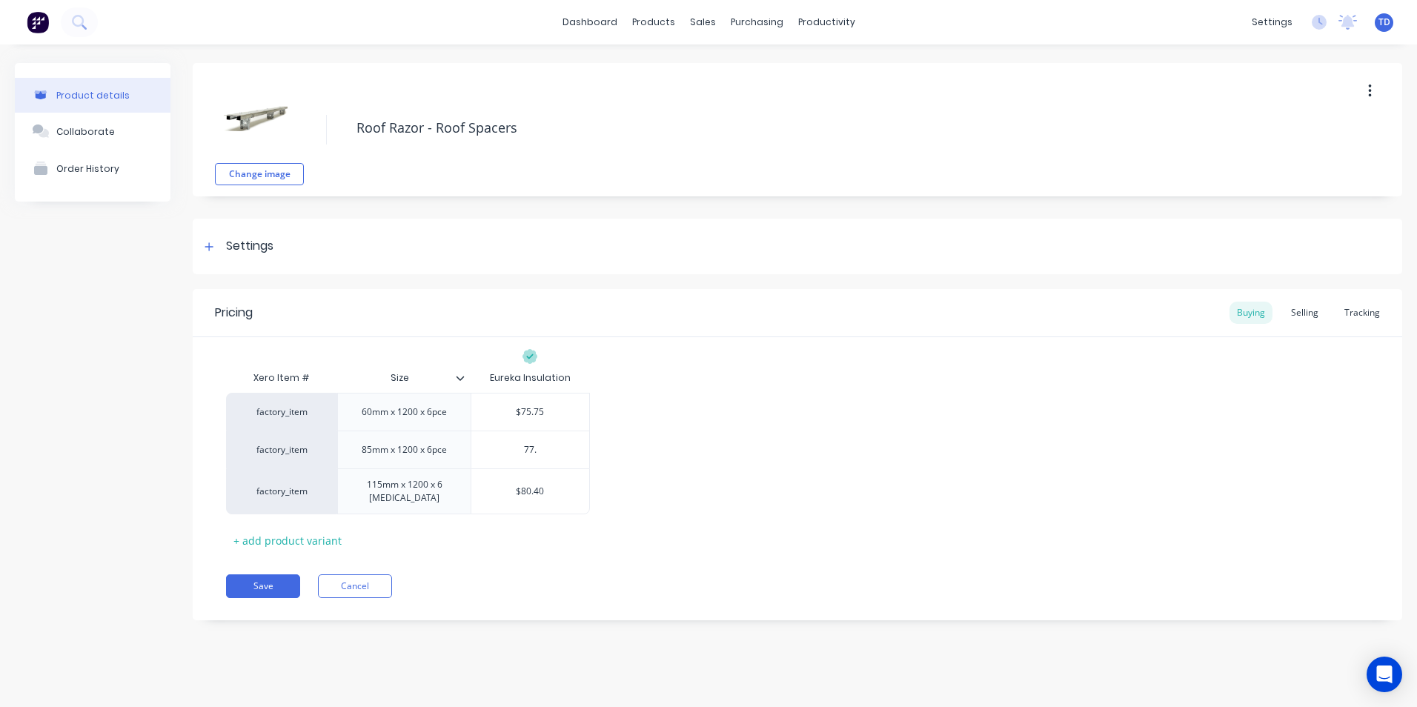
type textarea "x"
type input "77.5"
type textarea "x"
type input "77.55"
type textarea "x"
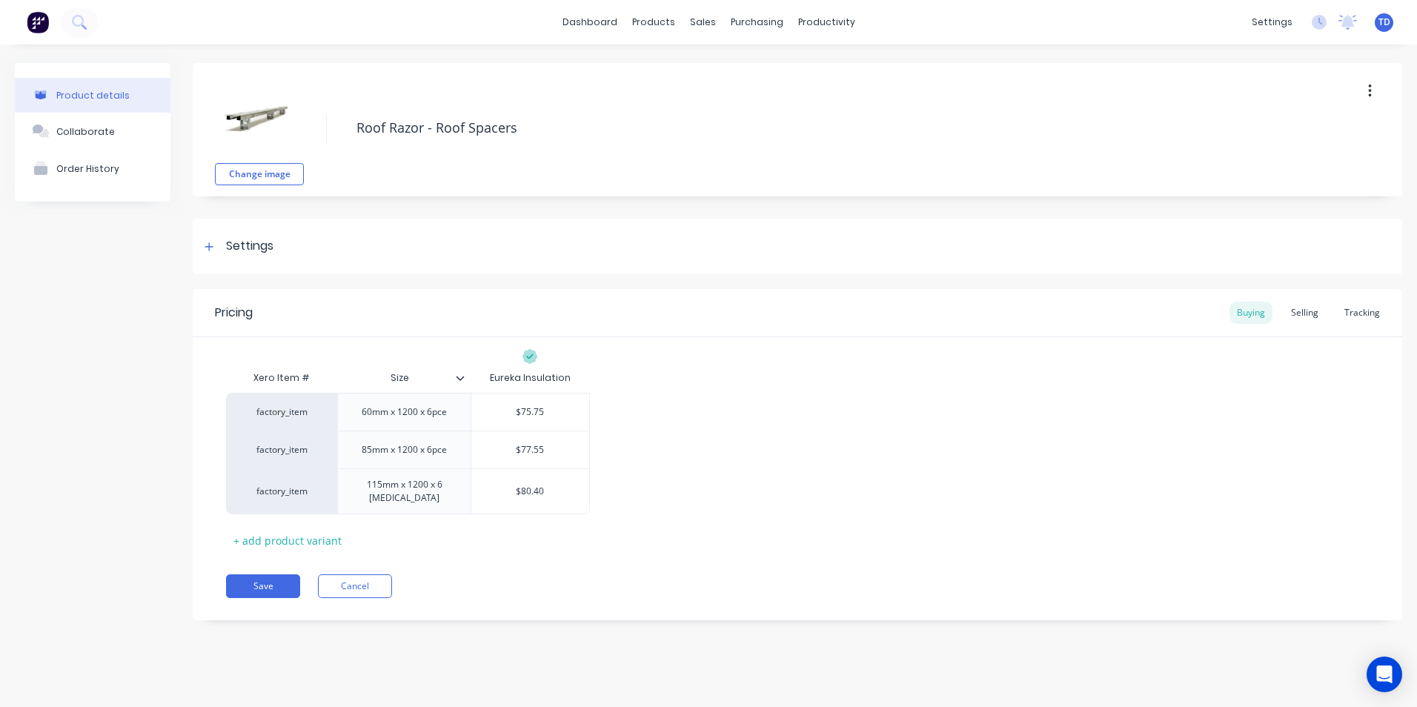
type input "$80.40"
type textarea "x"
type input "8"
type textarea "x"
type input "81"
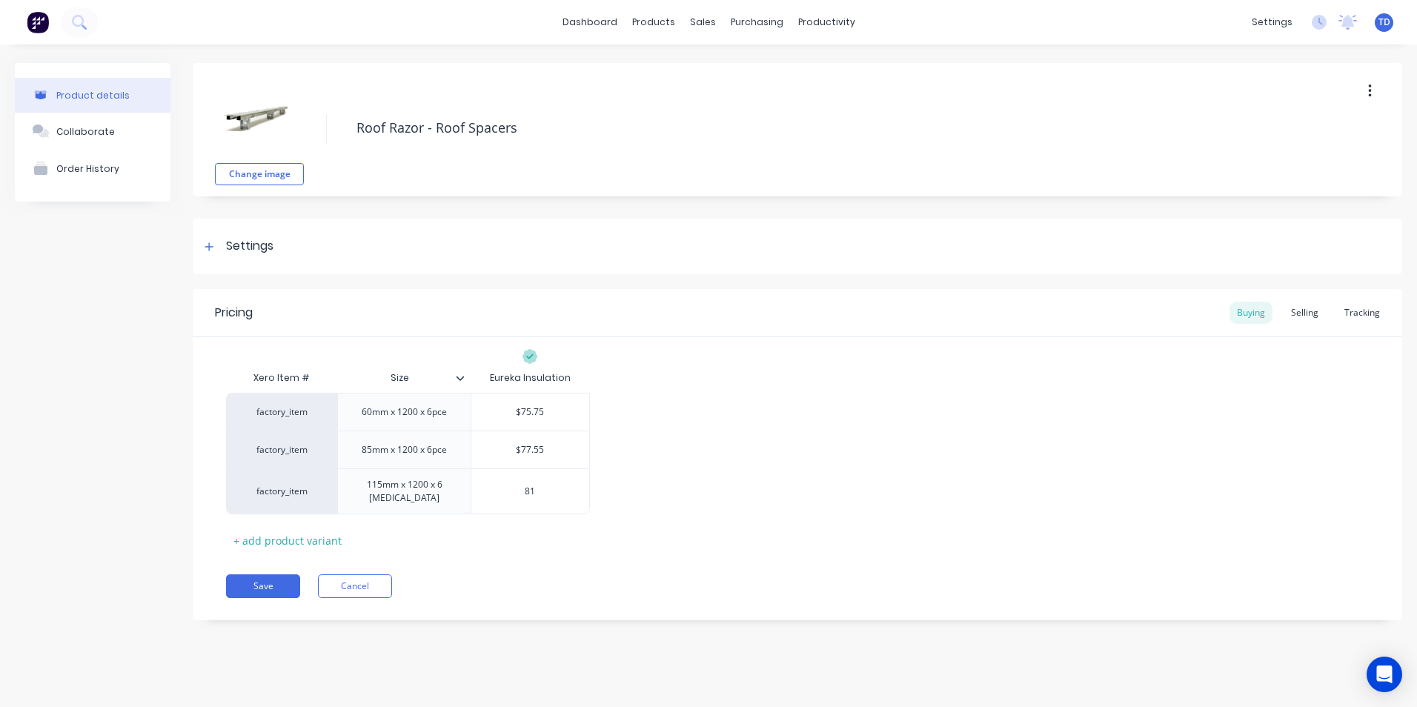
type textarea "x"
type input "81."
type textarea "x"
type input "81.1"
type textarea "x"
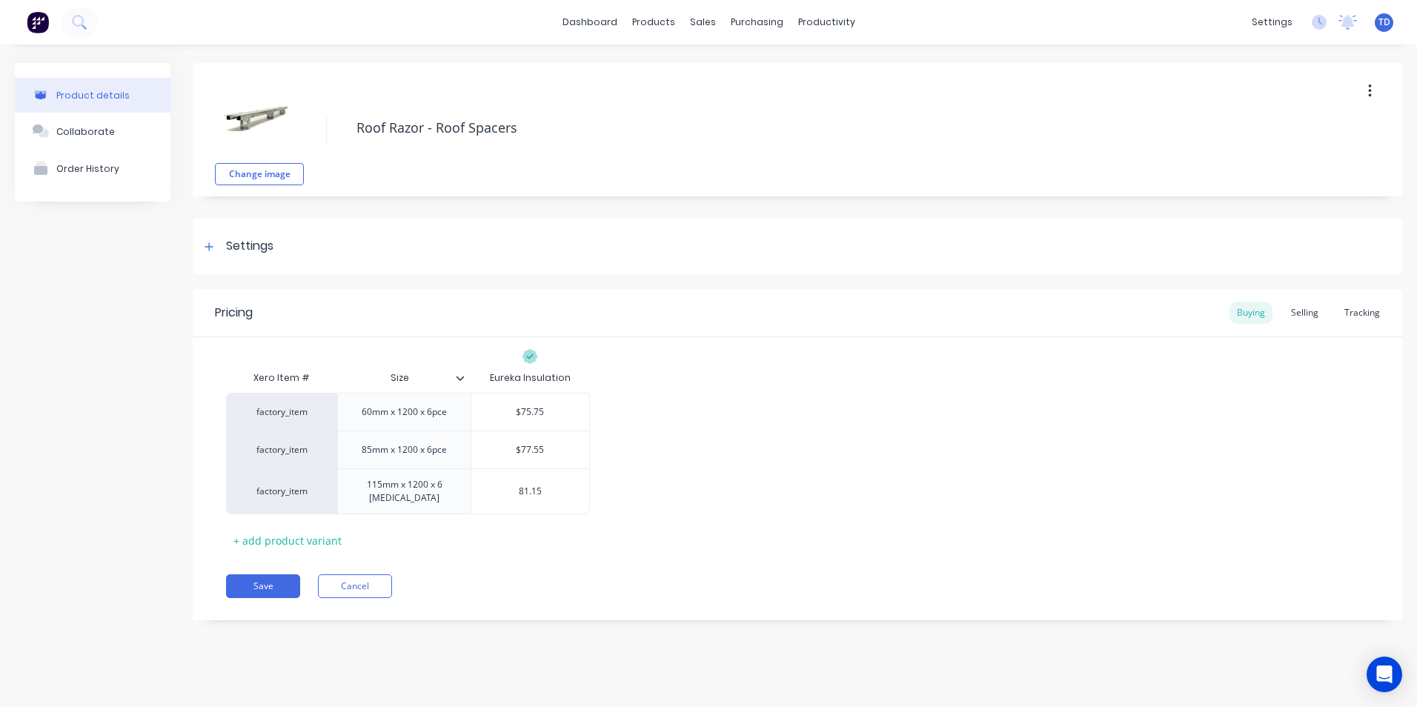
type input "81.15"
type textarea "x"
type input "$81.15"
type textarea "x"
click at [1319, 312] on div "Selling" at bounding box center [1304, 313] width 42 height 22
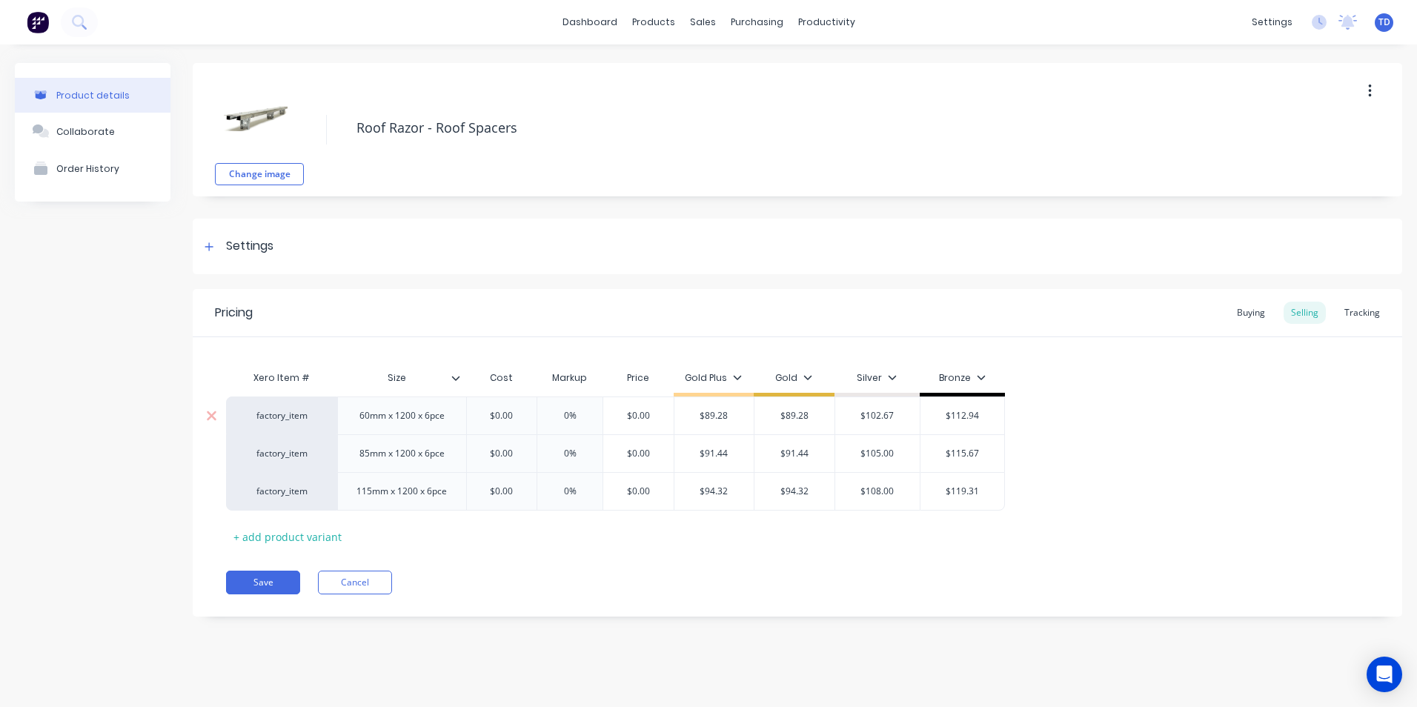
type input "$0.00"
click at [519, 416] on input "$0.00" at bounding box center [502, 415] width 74 height 13
type textarea "x"
type input "7."
type textarea "x"
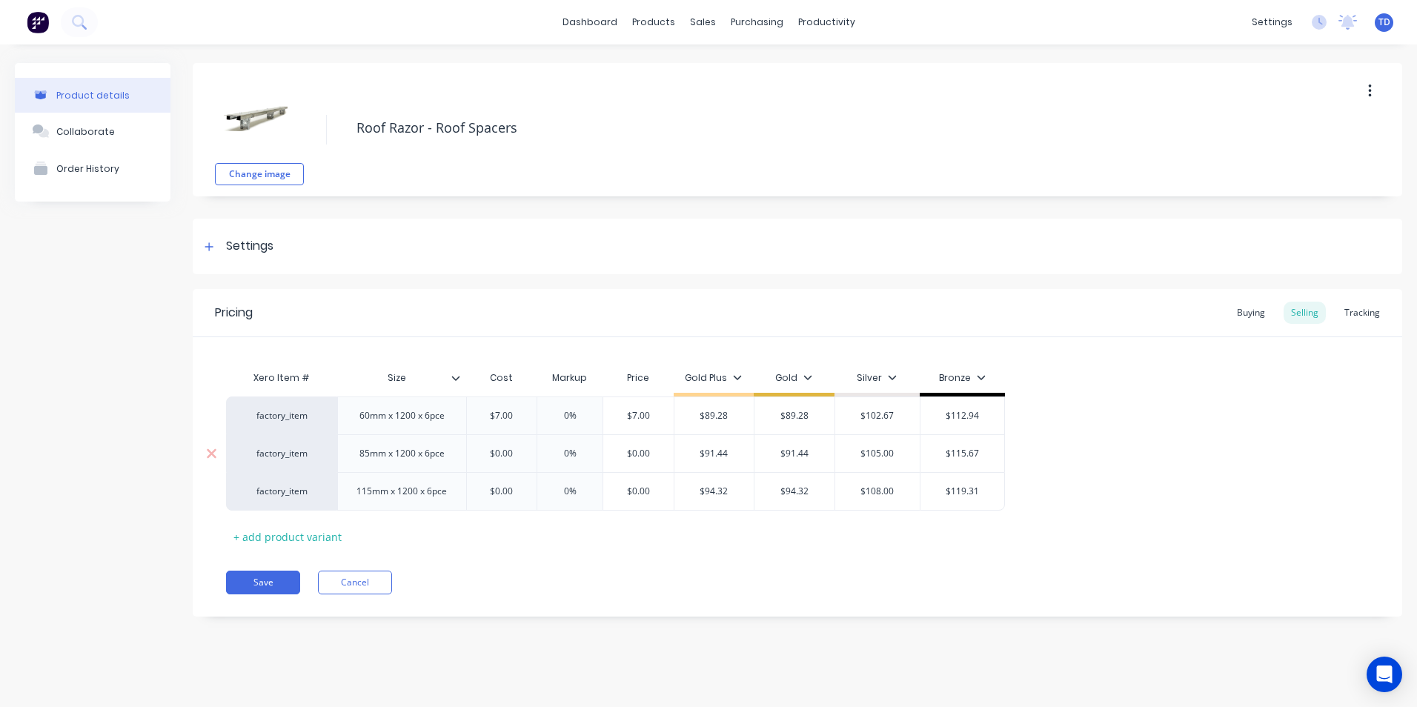
type input "$7.00"
type textarea "x"
type input "7"
type textarea "x"
type input "75."
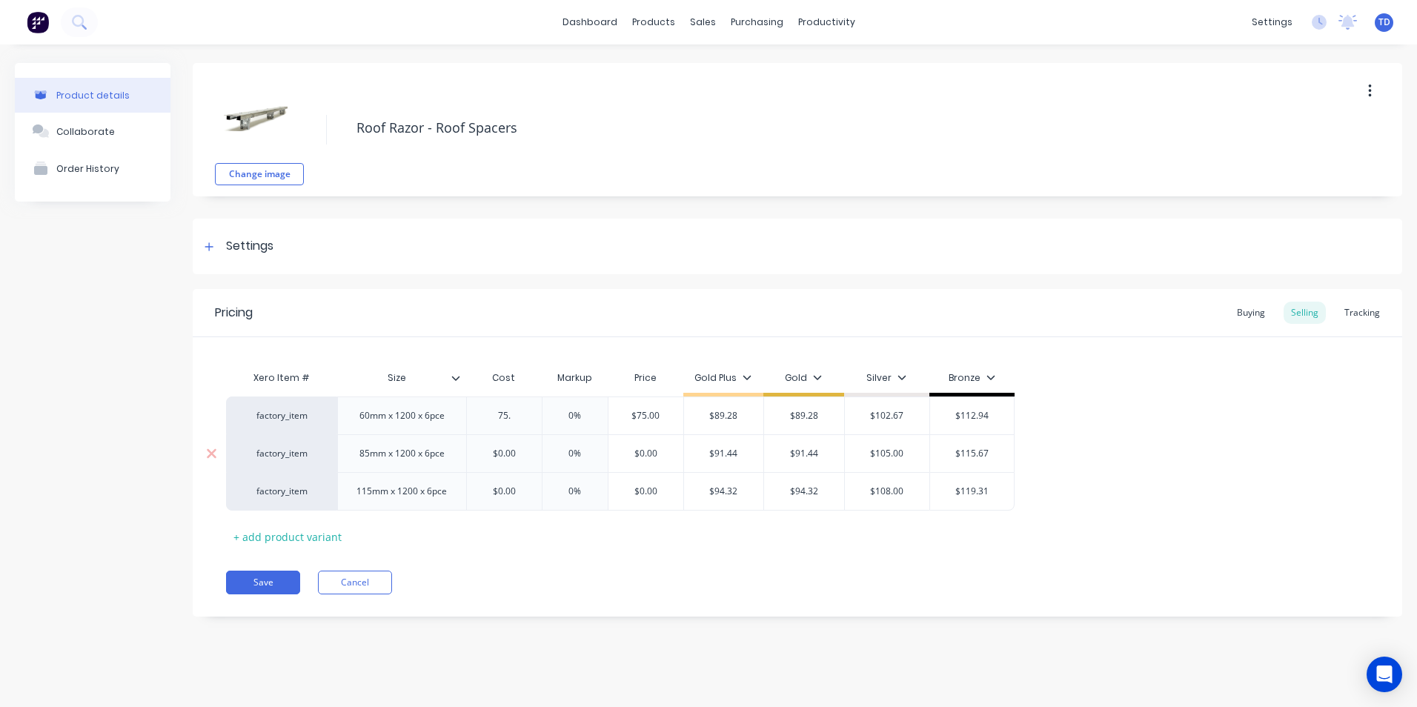
type textarea "x"
type input "75.7"
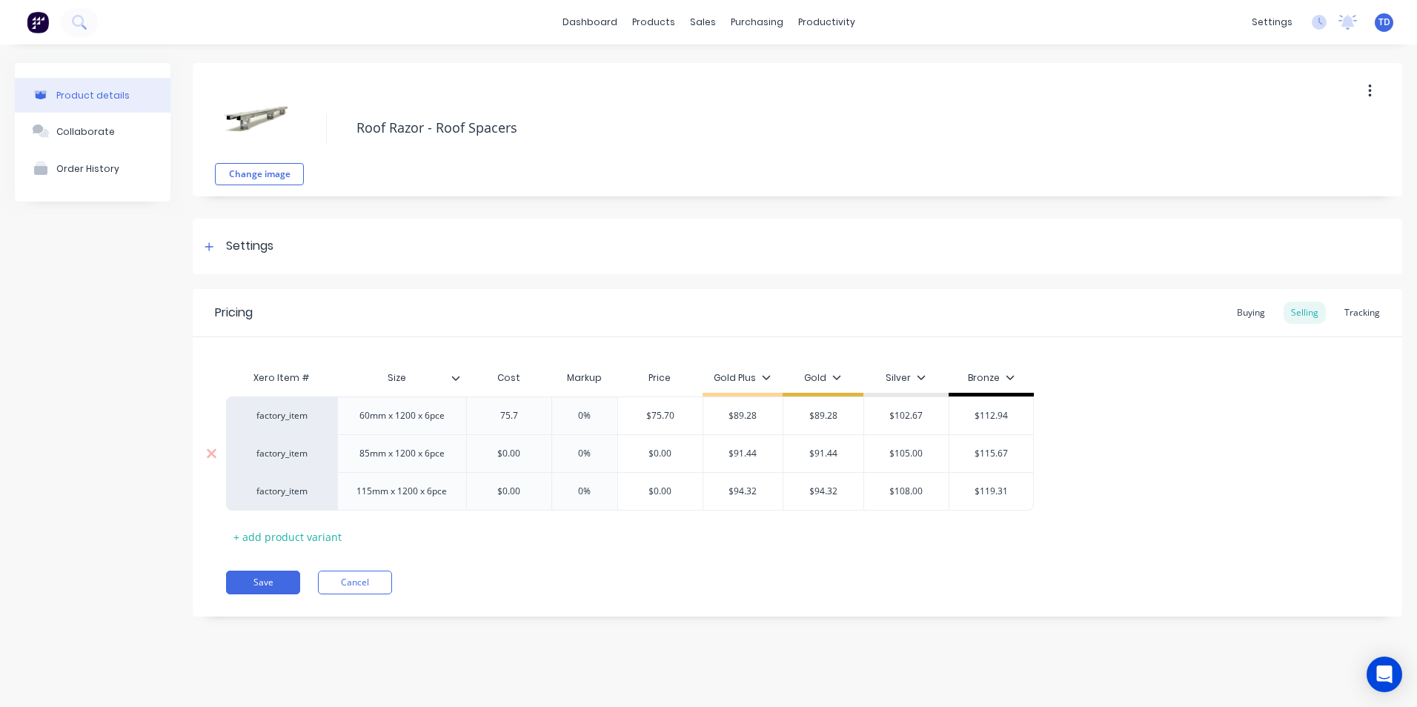
type textarea "x"
type input "75.75"
type input "0%"
type input "$75.75"
type input "$89.28"
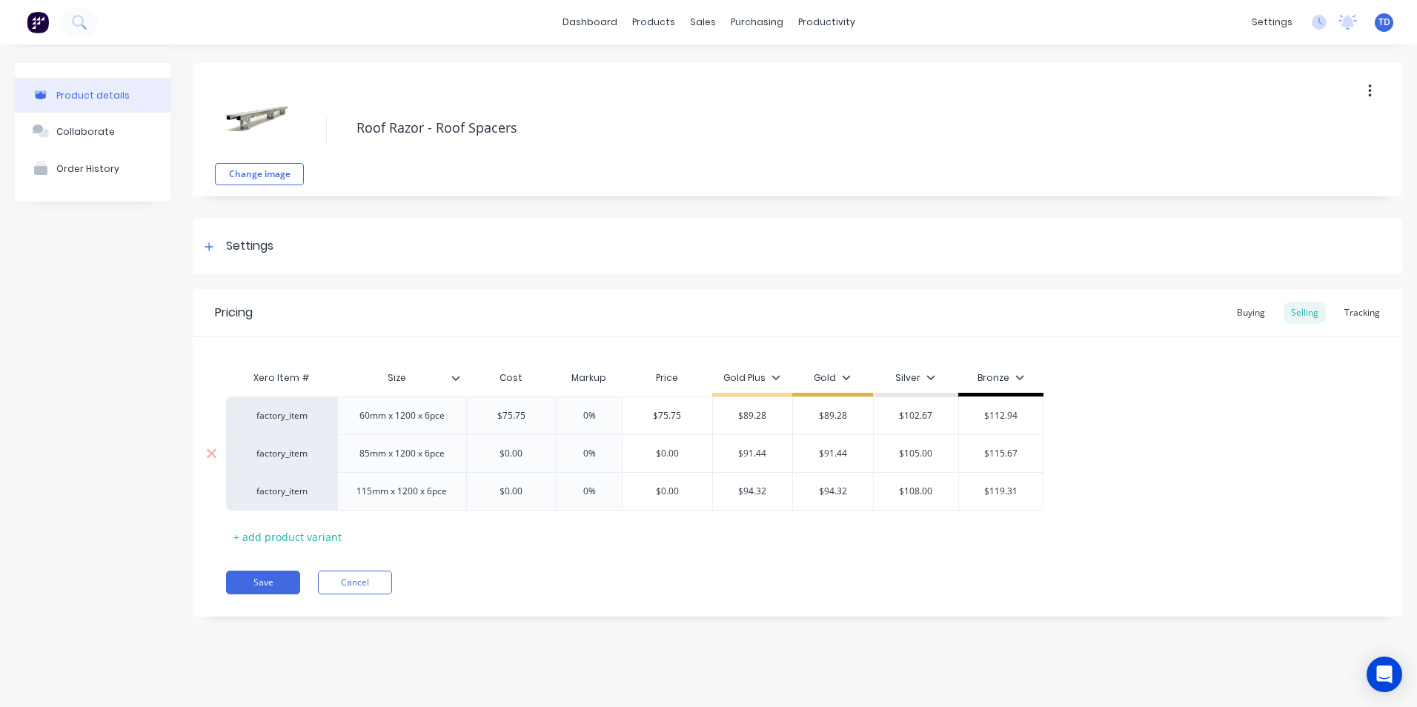
type textarea "x"
type input "8"
type textarea "x"
type input "89."
type textarea "x"
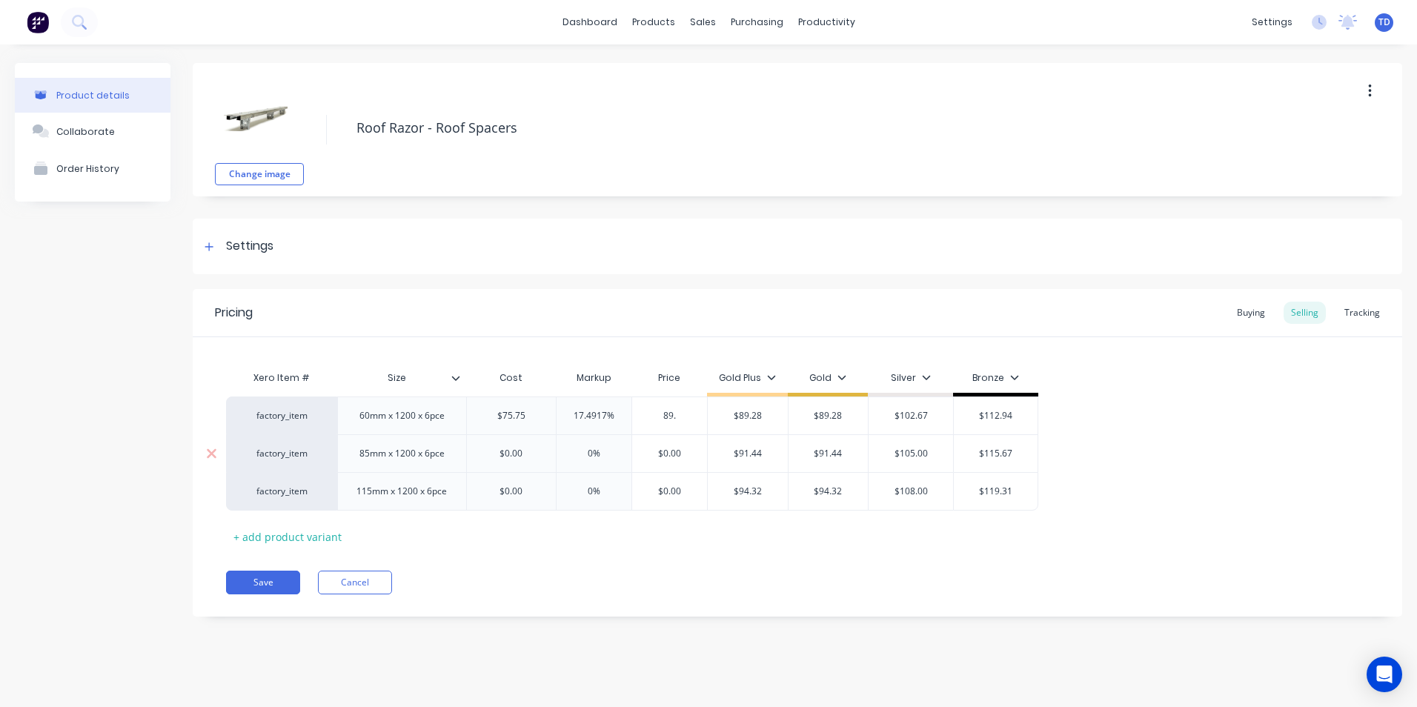
type input "89.2"
type textarea "x"
type input "89.28"
type input "$89.28"
type input "$102.67"
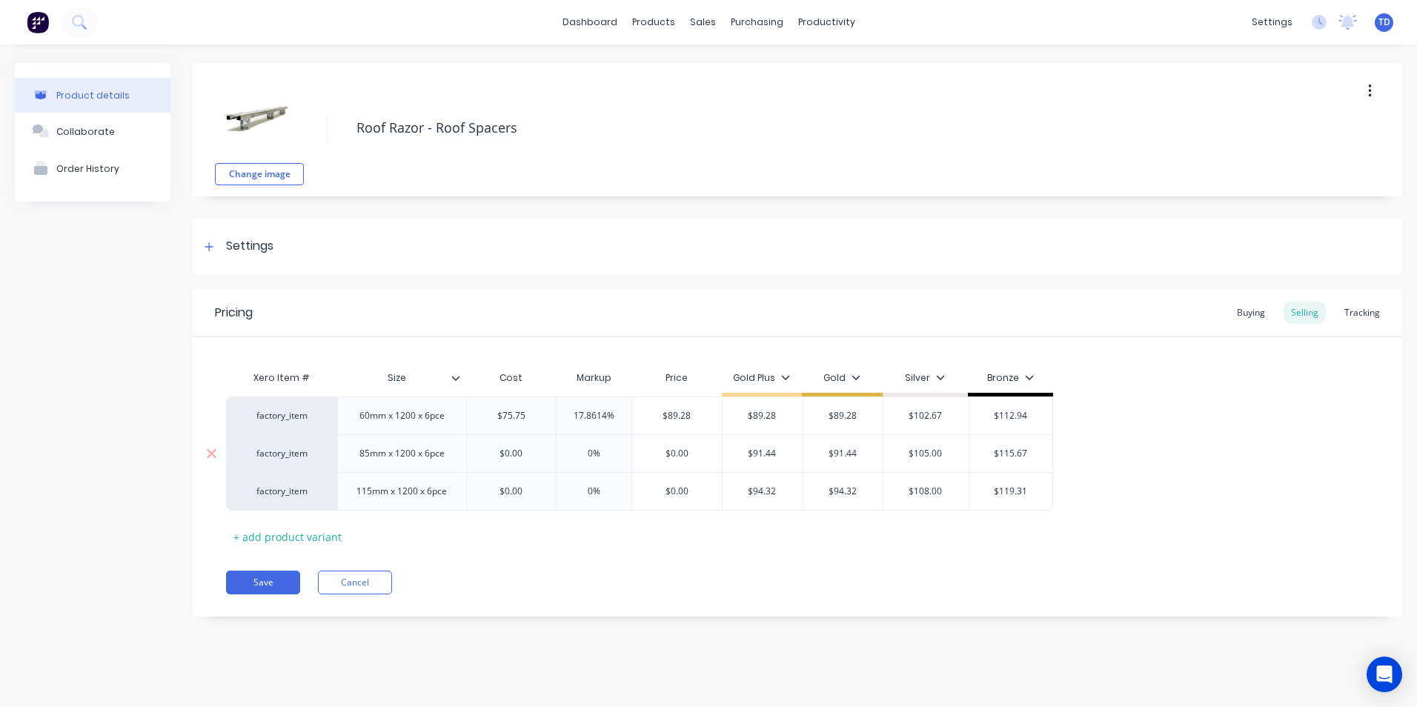
type input "$112.94"
type textarea "x"
type input "$0.00"
type textarea "x"
type input "7"
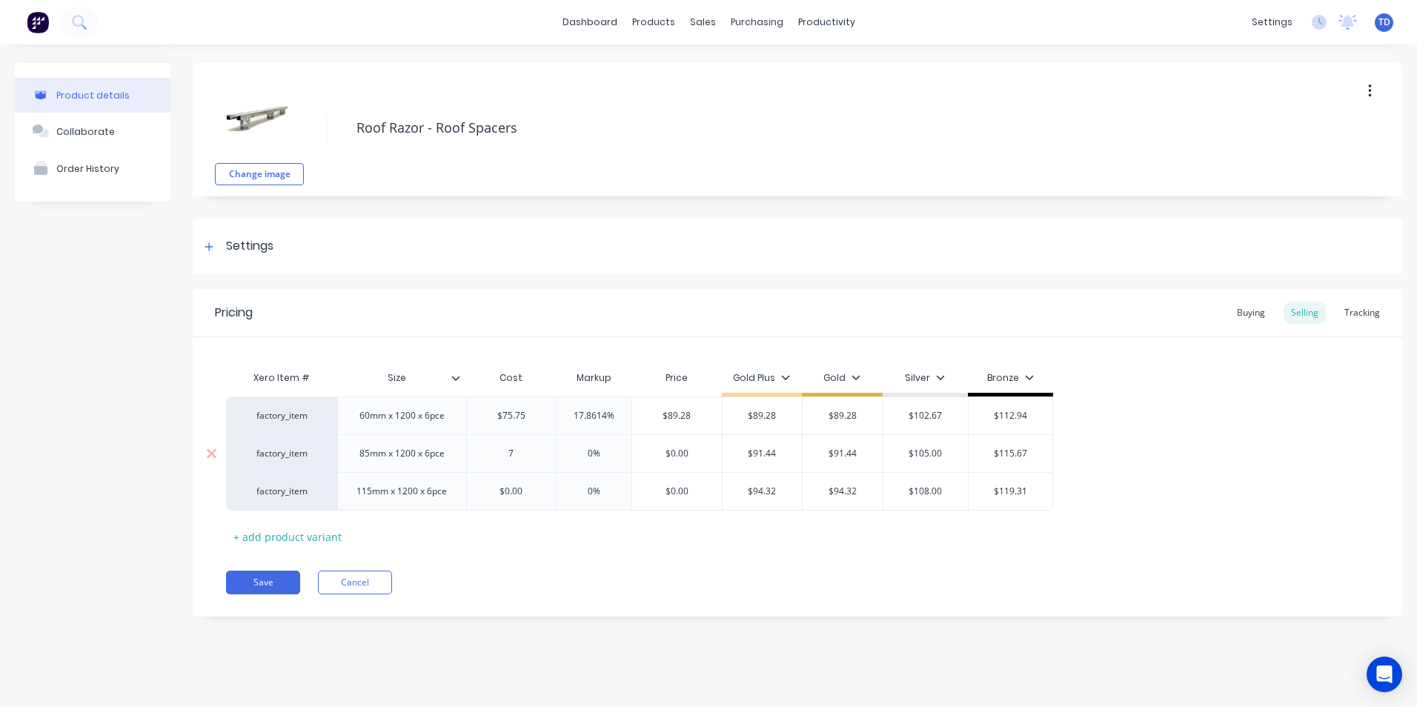
type textarea "x"
type input "77."
click at [249, 574] on button "Save" at bounding box center [263, 582] width 74 height 24
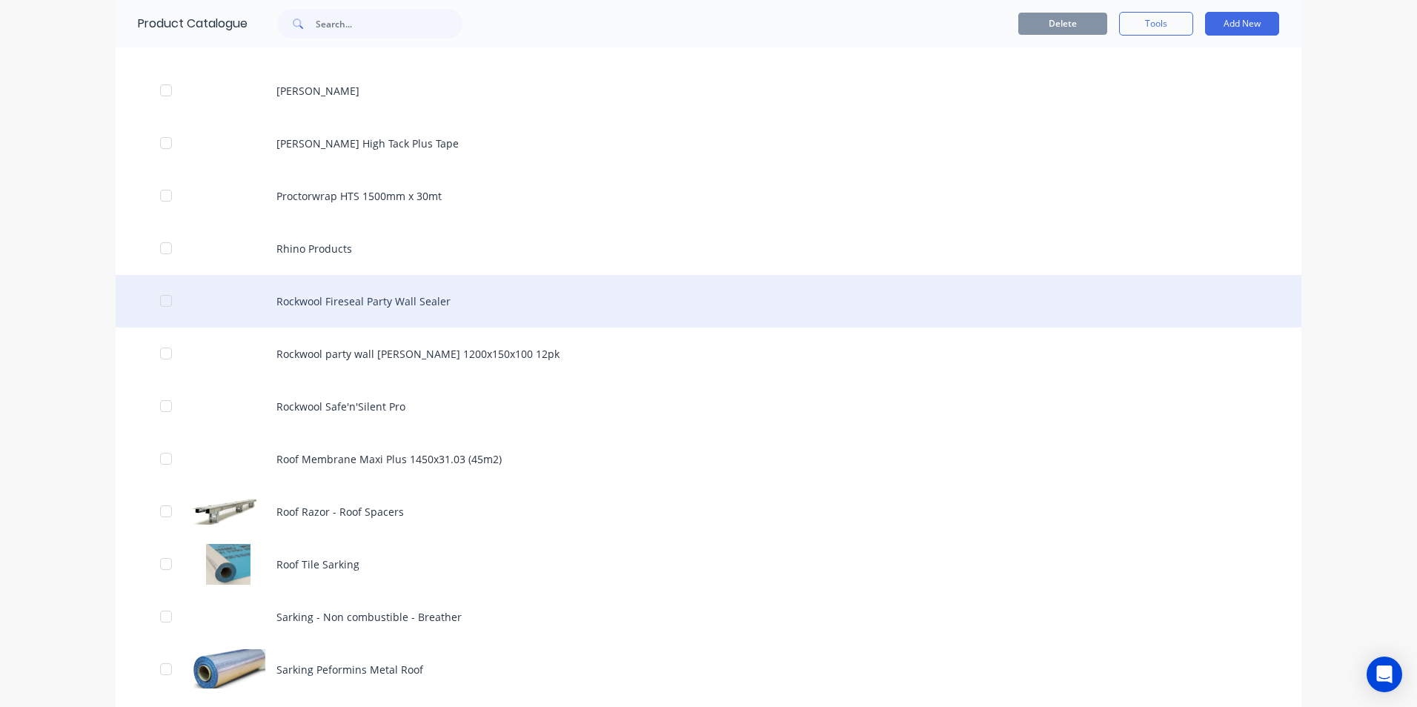
scroll to position [1852, 0]
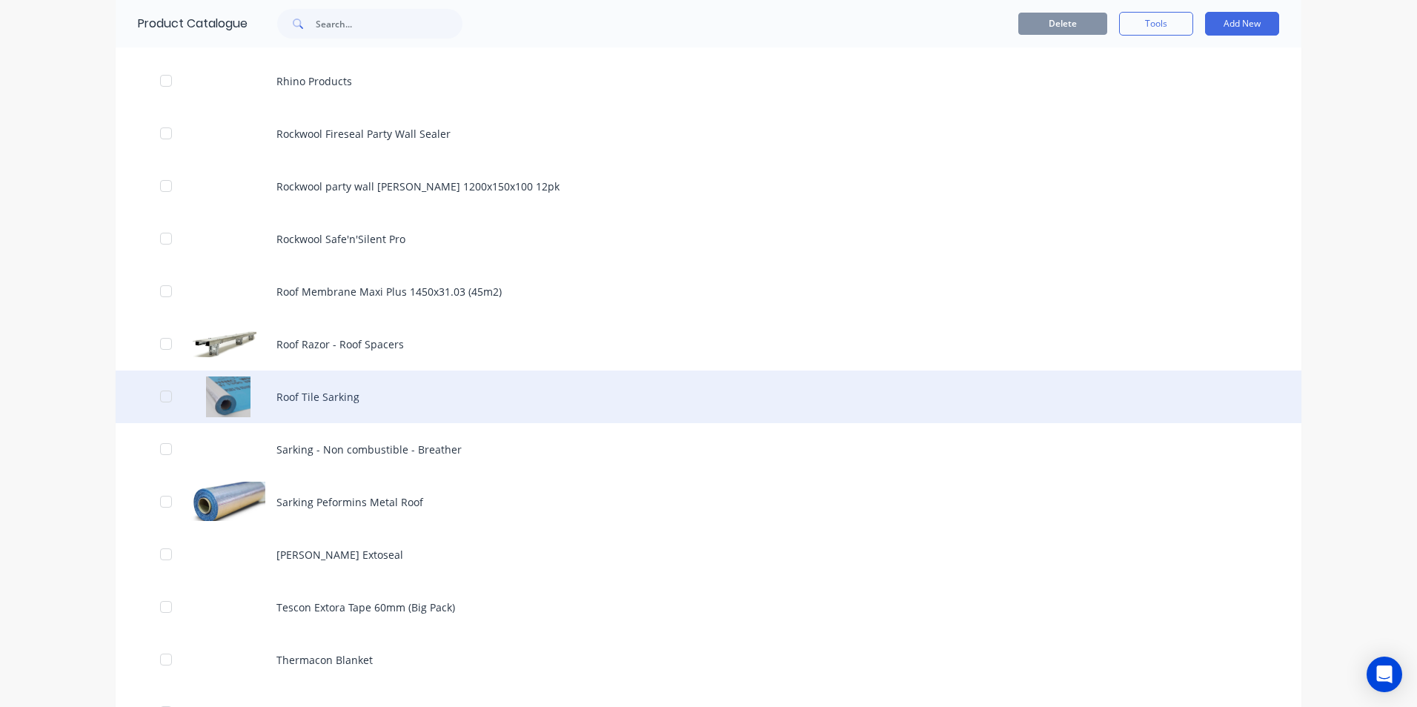
click at [319, 404] on div "Roof Tile Sarking" at bounding box center [708, 396] width 1185 height 53
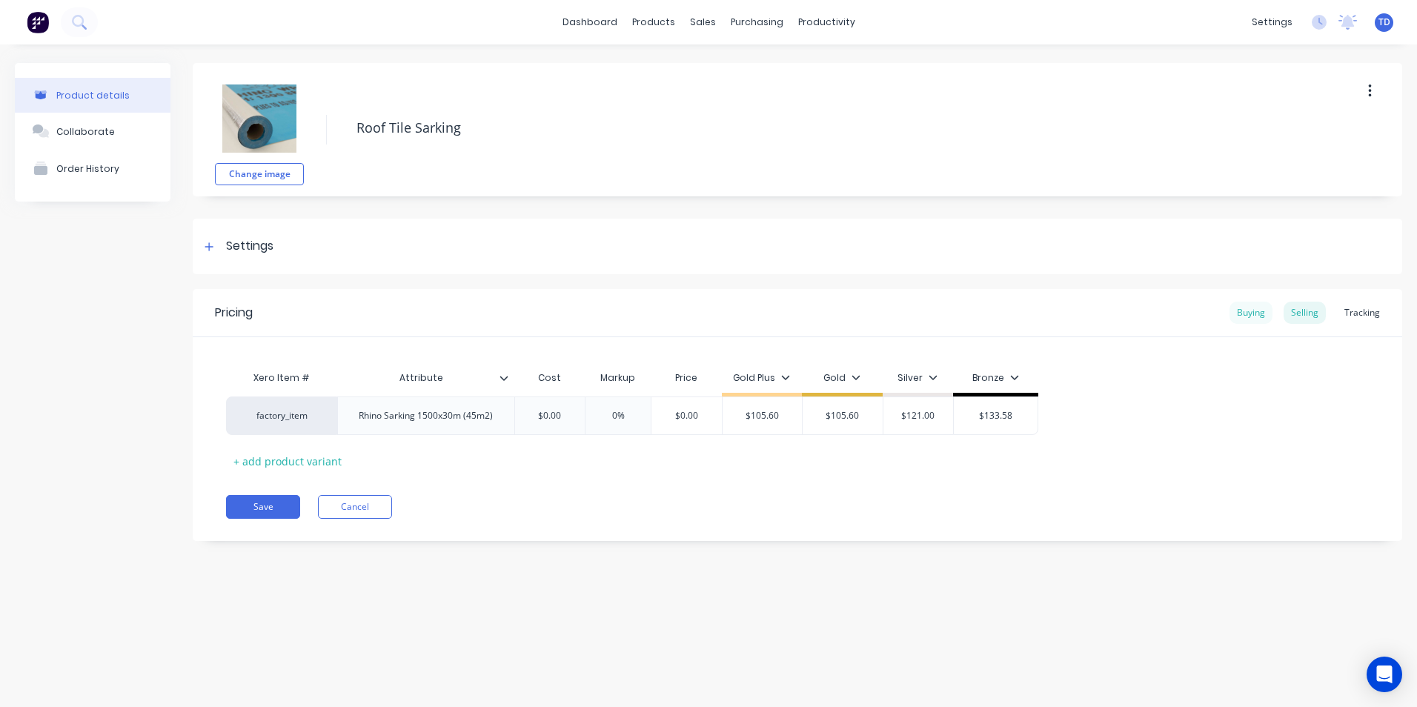
click at [1243, 304] on div "Buying" at bounding box center [1250, 313] width 43 height 22
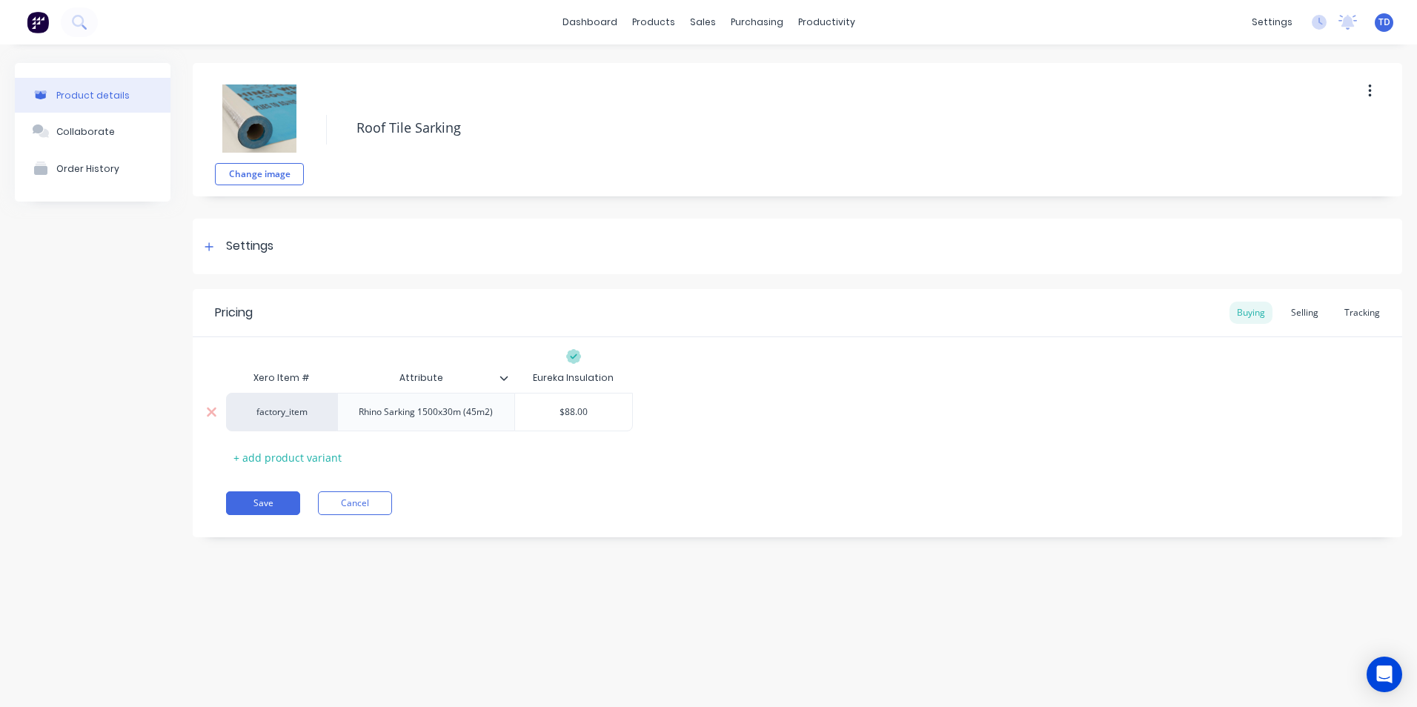
click at [605, 407] on input "$88.00" at bounding box center [574, 411] width 118 height 13
click at [1296, 309] on div "Selling" at bounding box center [1304, 313] width 42 height 22
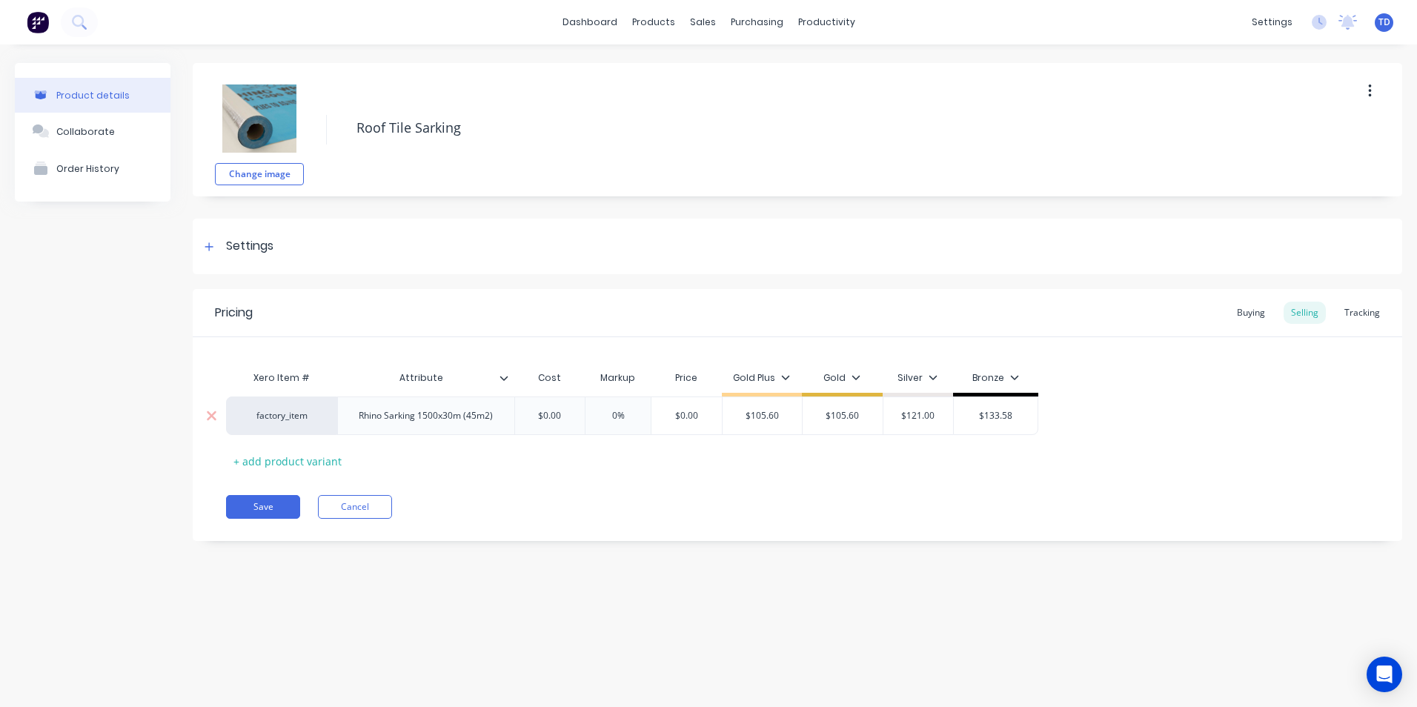
click at [579, 418] on input "$0.00" at bounding box center [550, 415] width 74 height 13
click at [1034, 409] on input "$133.58" at bounding box center [1015, 415] width 84 height 13
click at [727, 419] on input "$119.16" at bounding box center [703, 415] width 94 height 13
click at [287, 511] on button "Save" at bounding box center [263, 507] width 74 height 24
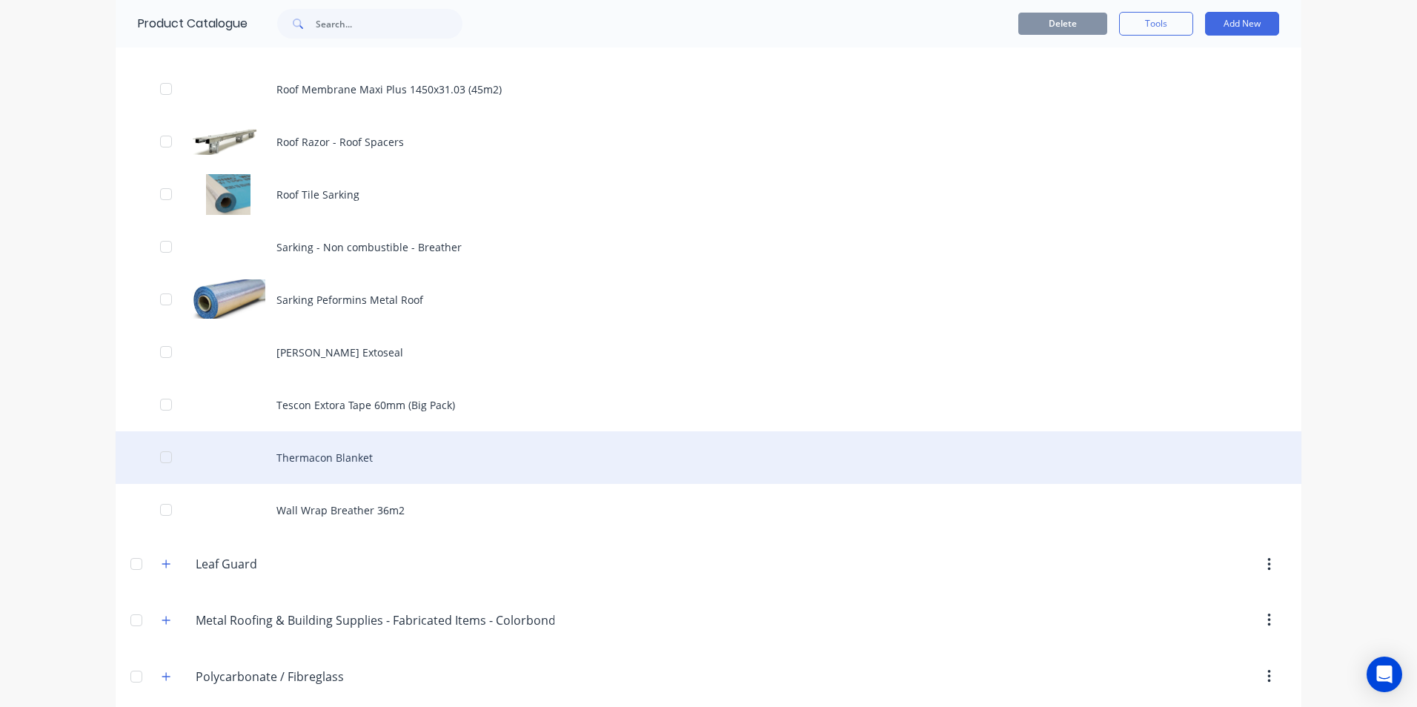
scroll to position [2149, 0]
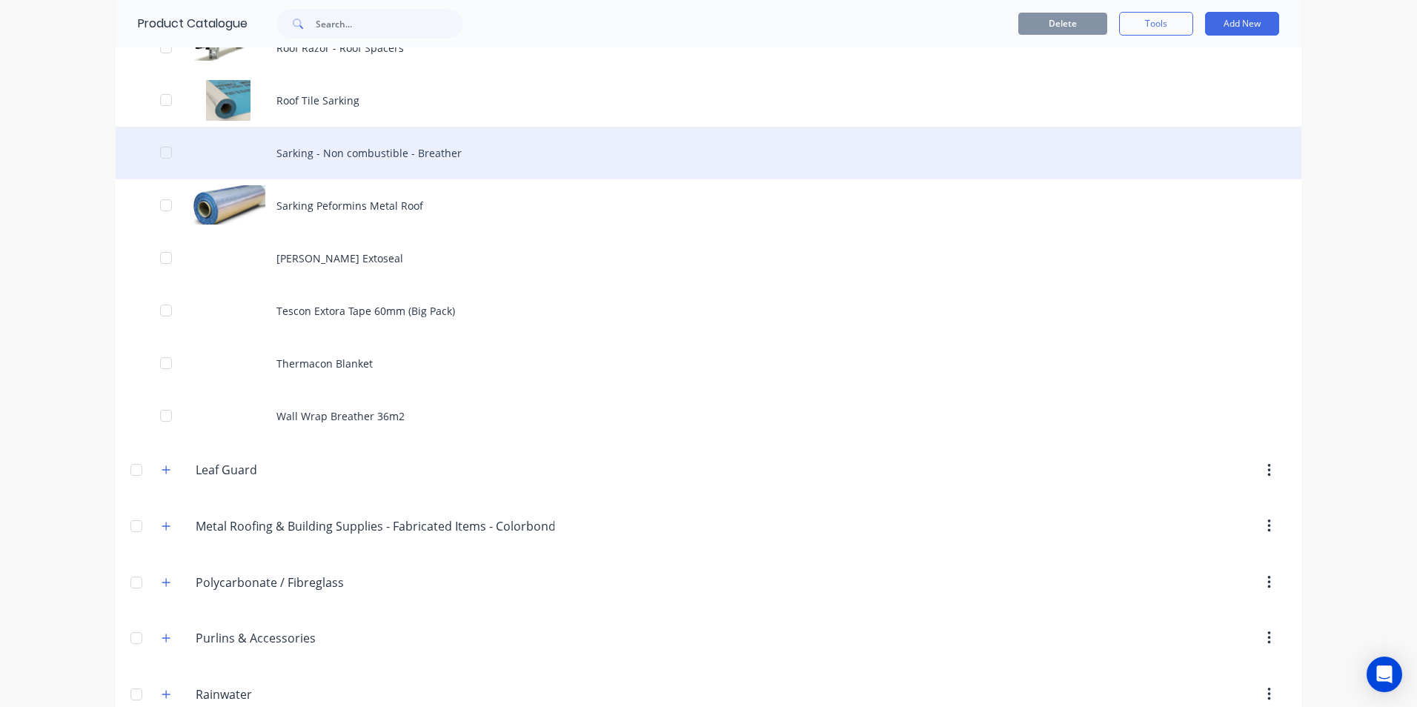
click at [363, 156] on div "Sarking - Non combustible - Breather" at bounding box center [708, 153] width 1185 height 53
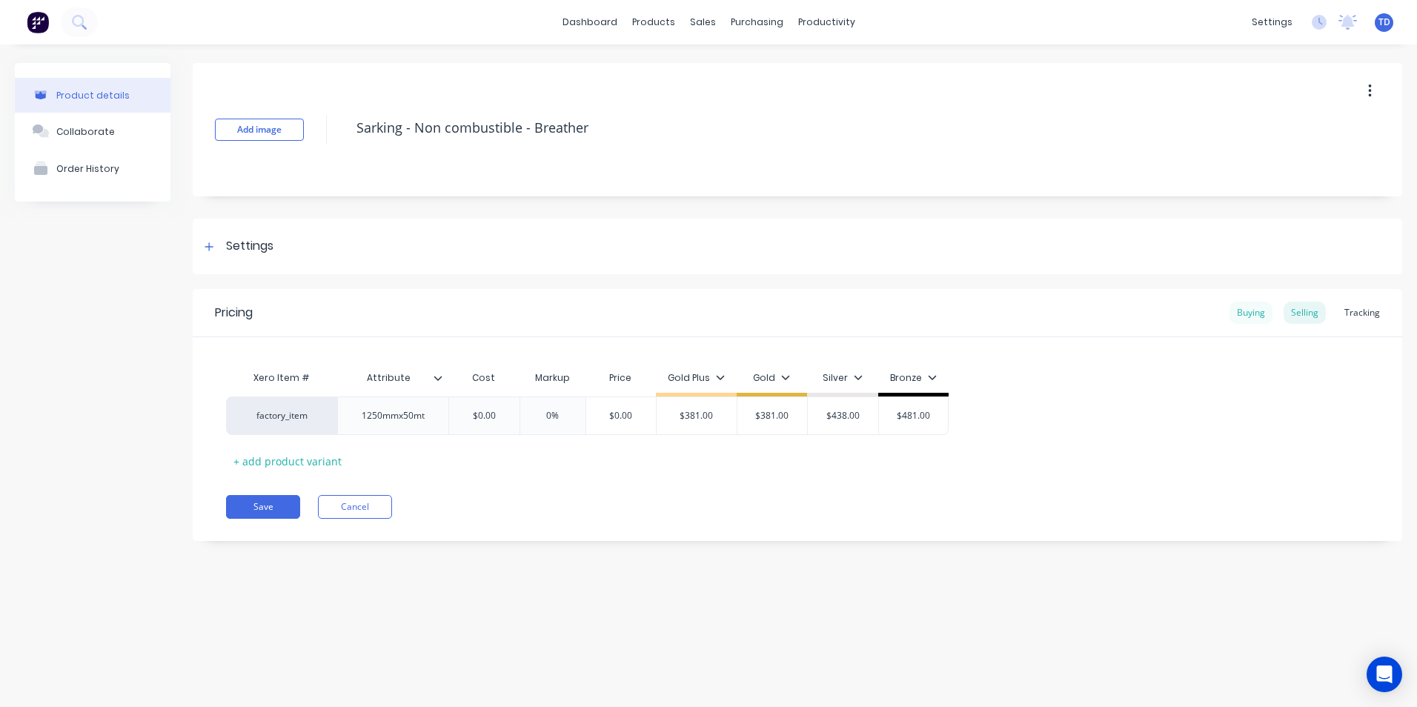
click at [1245, 309] on div "Buying" at bounding box center [1250, 313] width 43 height 22
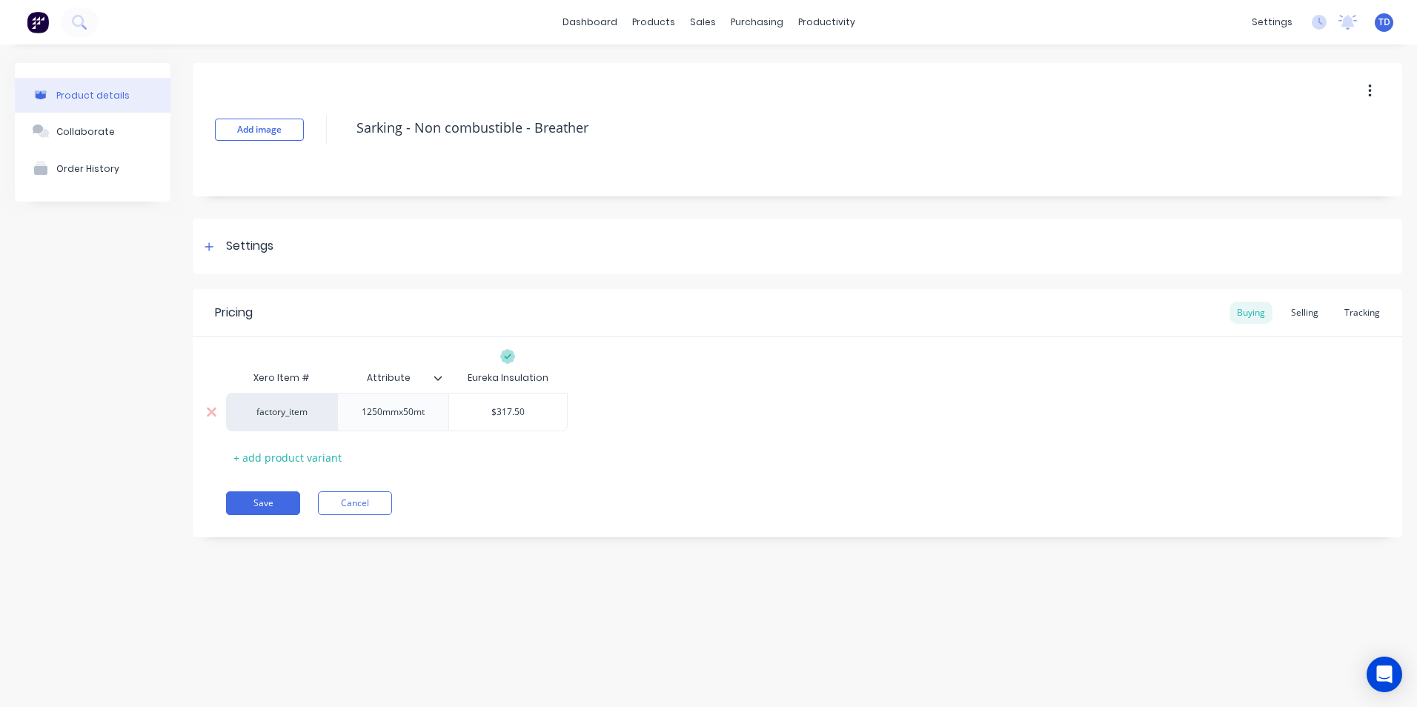
click at [530, 407] on input "$317.50" at bounding box center [508, 411] width 118 height 13
click at [1302, 314] on div "Selling" at bounding box center [1304, 313] width 42 height 22
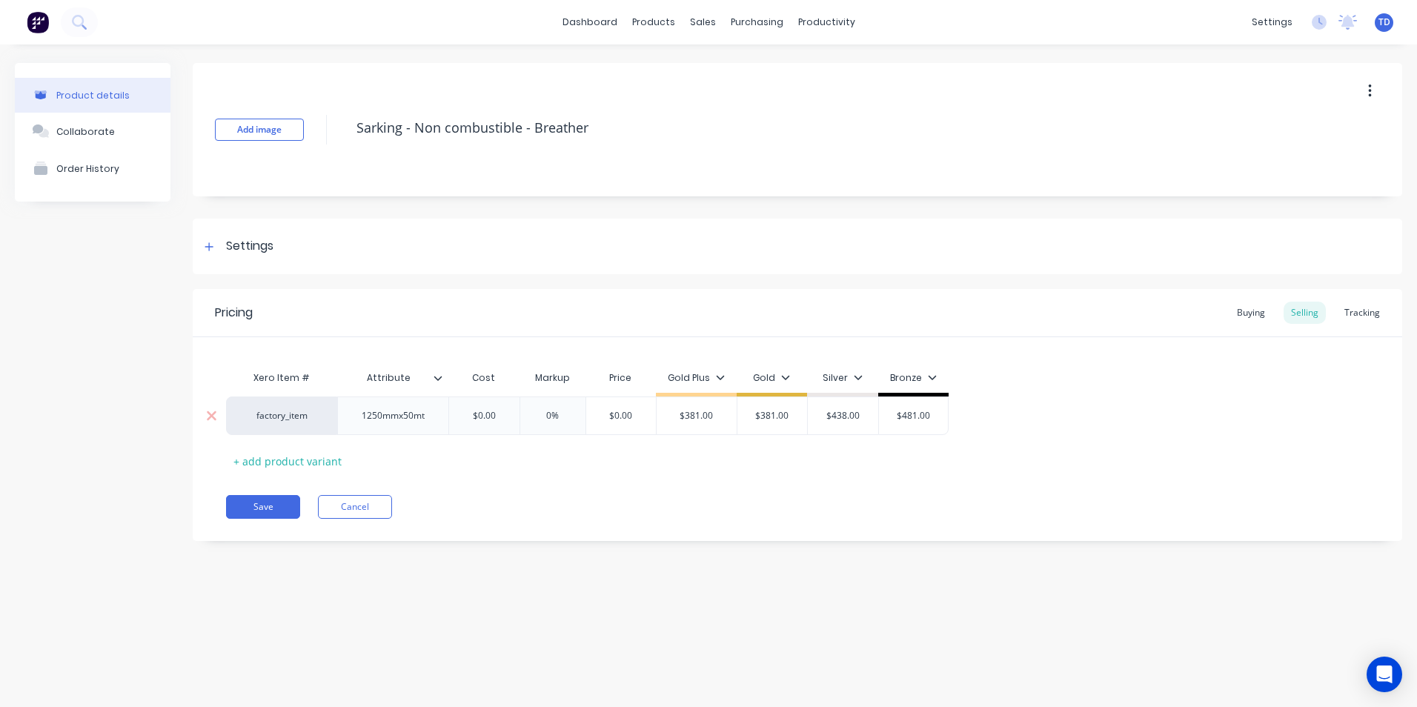
click at [495, 409] on input "$0.00" at bounding box center [484, 415] width 74 height 13
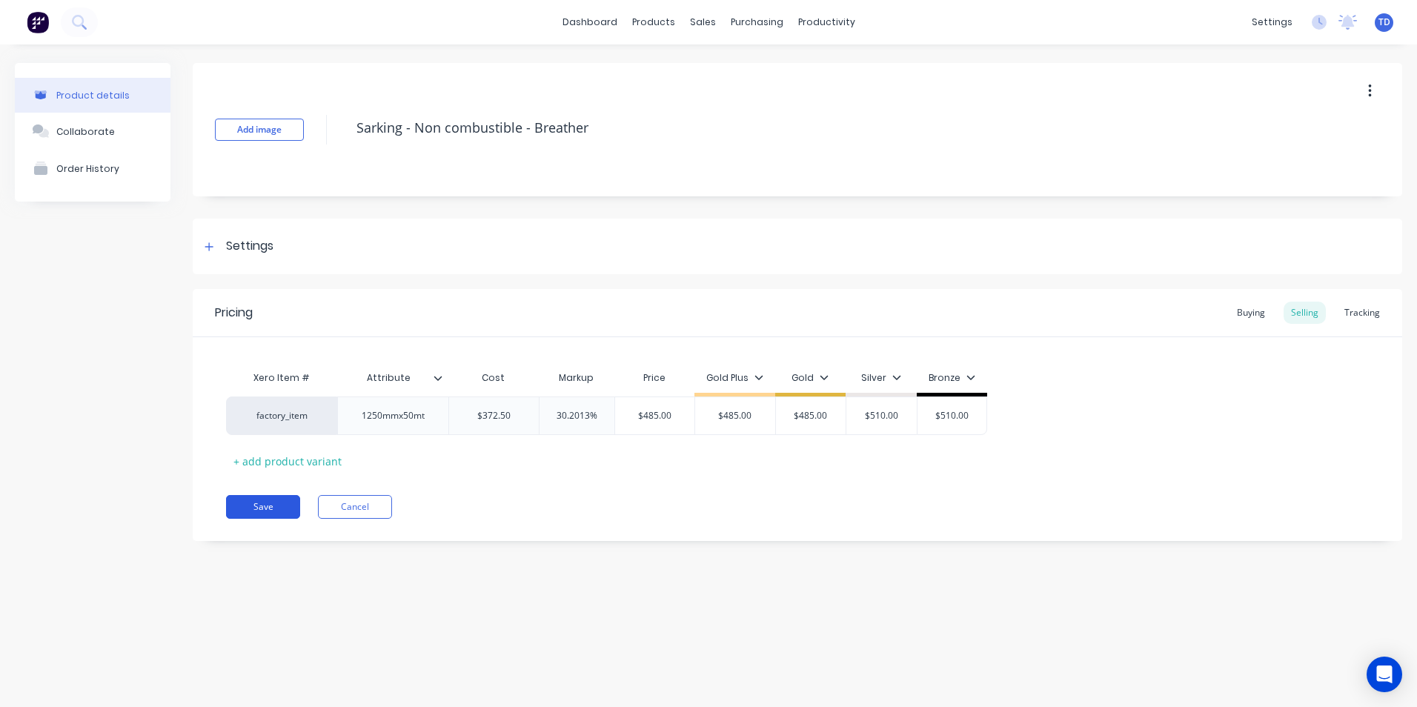
click at [251, 509] on button "Save" at bounding box center [263, 507] width 74 height 24
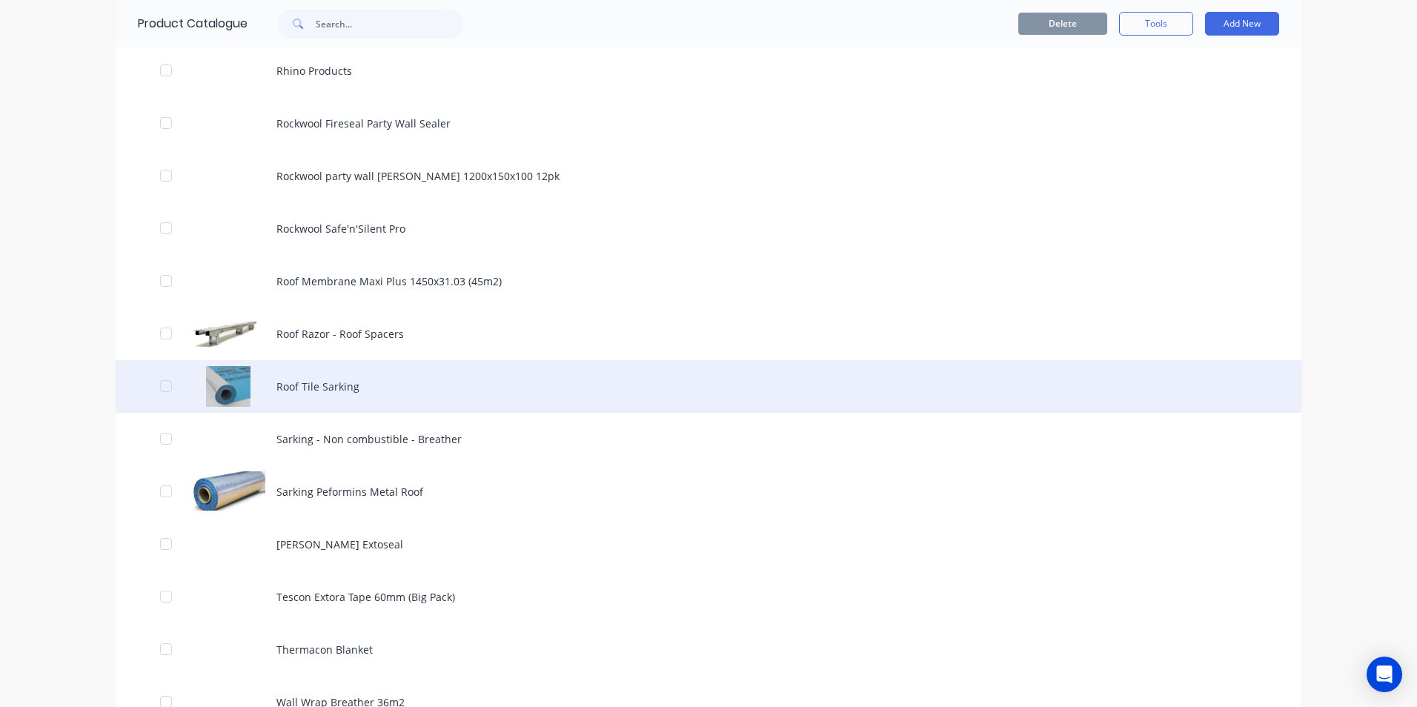
scroll to position [1926, 0]
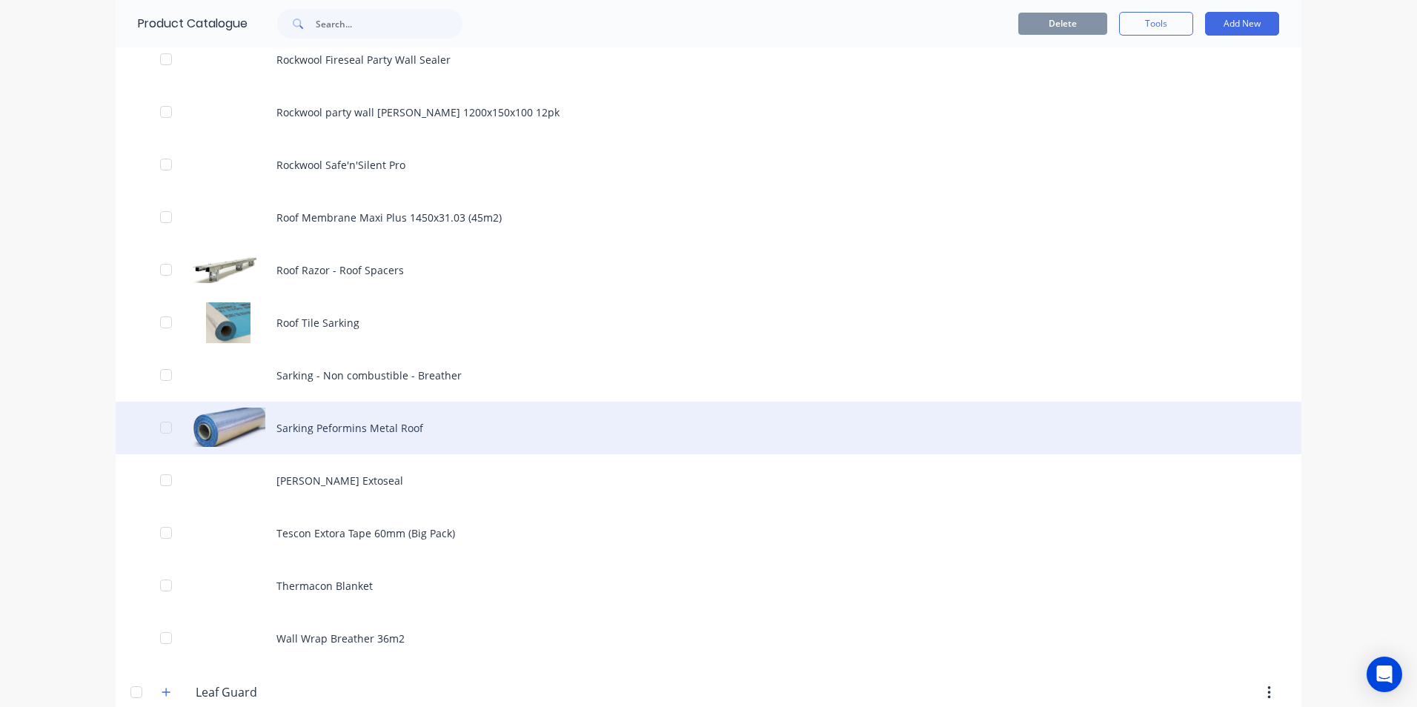
click at [357, 426] on div "Sarking Peformins Metal Roof" at bounding box center [708, 428] width 1185 height 53
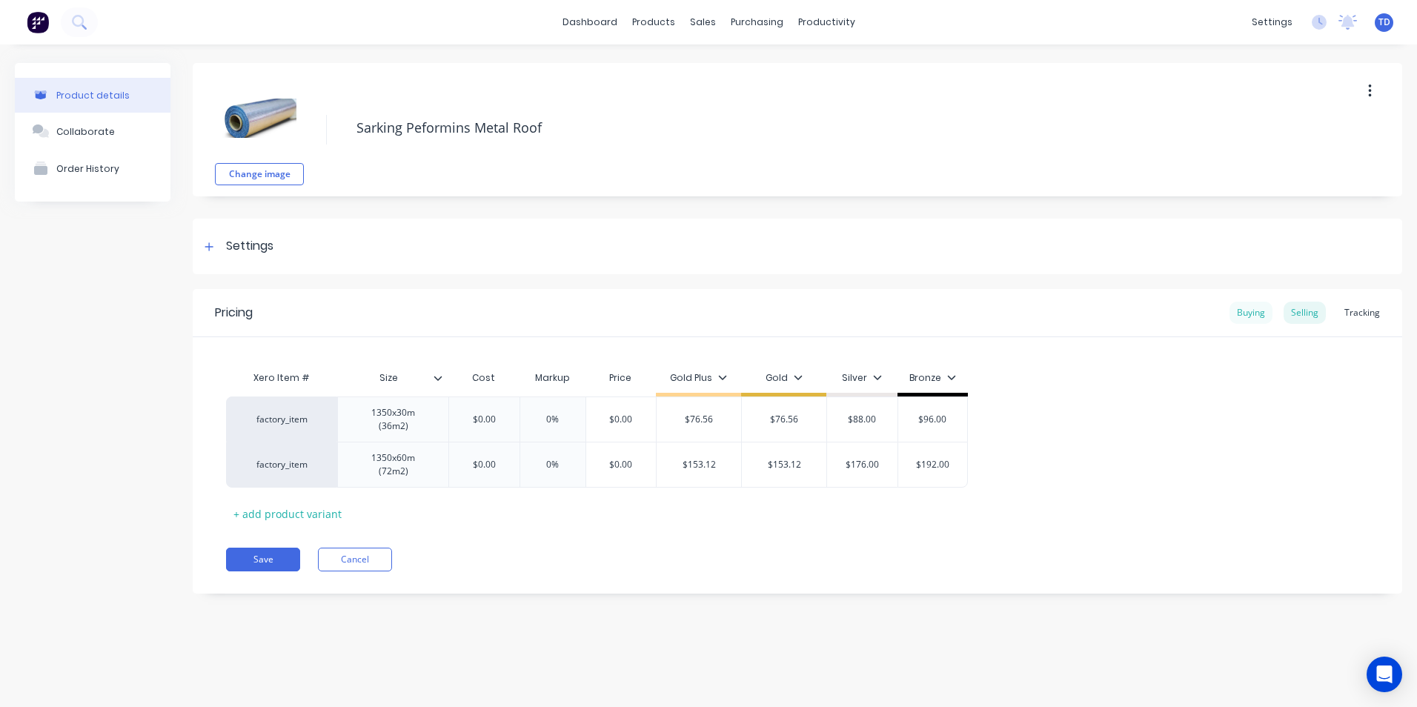
click at [1231, 306] on div "Buying" at bounding box center [1250, 313] width 43 height 22
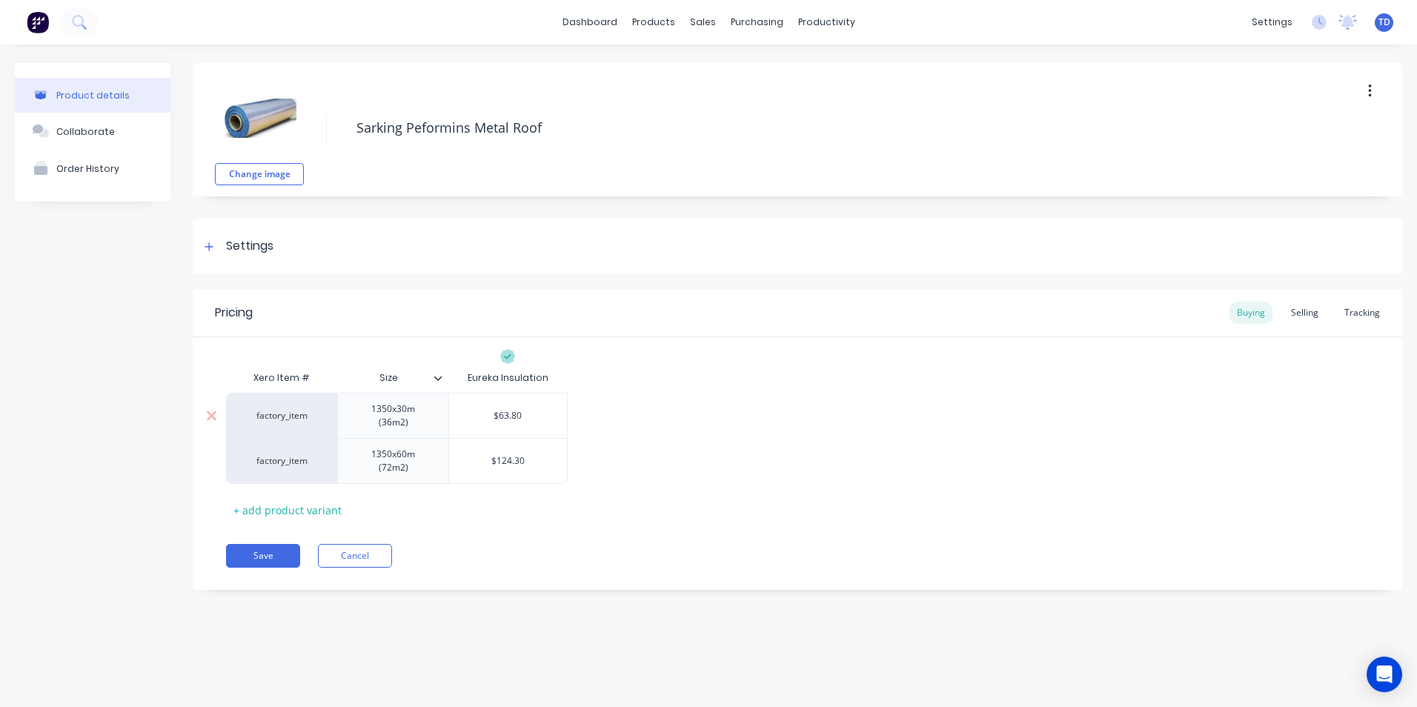
click at [546, 404] on div "$63.80" at bounding box center [508, 415] width 118 height 37
click at [1305, 319] on div "Selling" at bounding box center [1304, 313] width 42 height 22
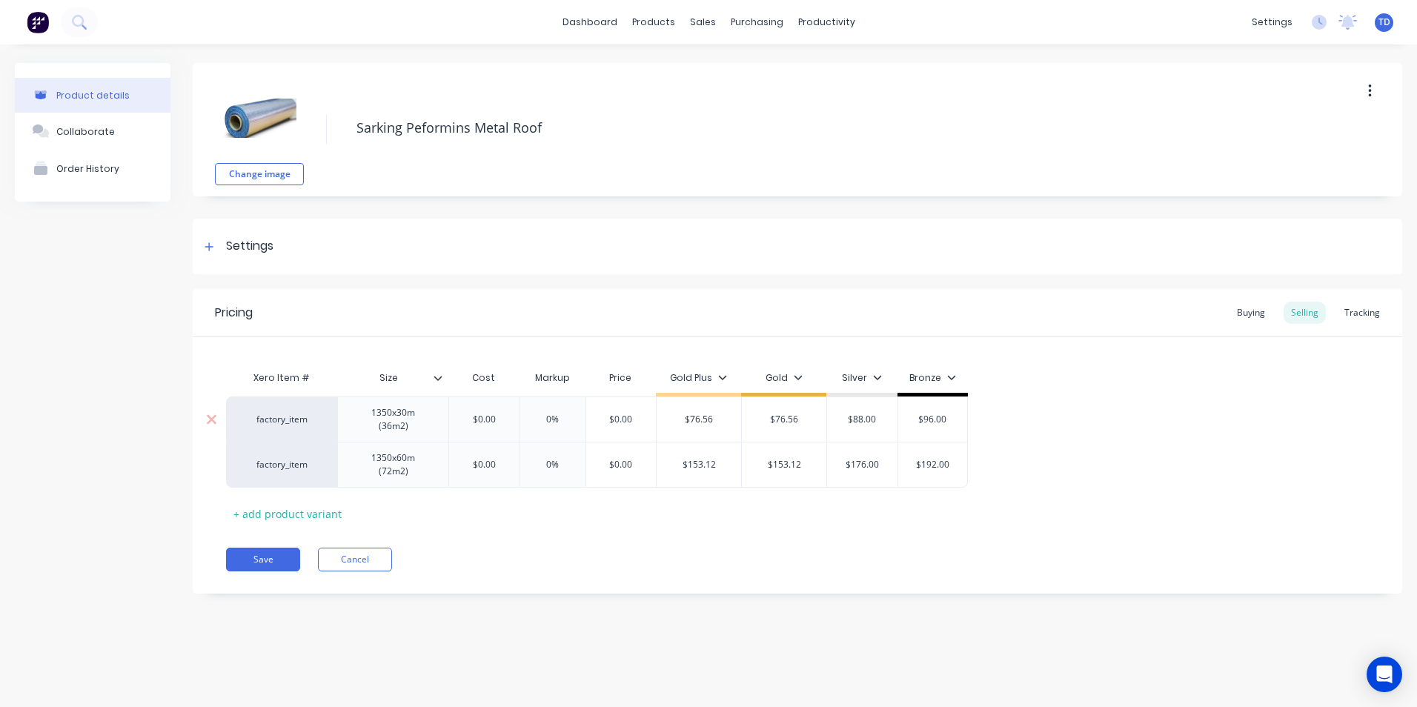
click at [510, 413] on input "$0.00" at bounding box center [484, 419] width 74 height 13
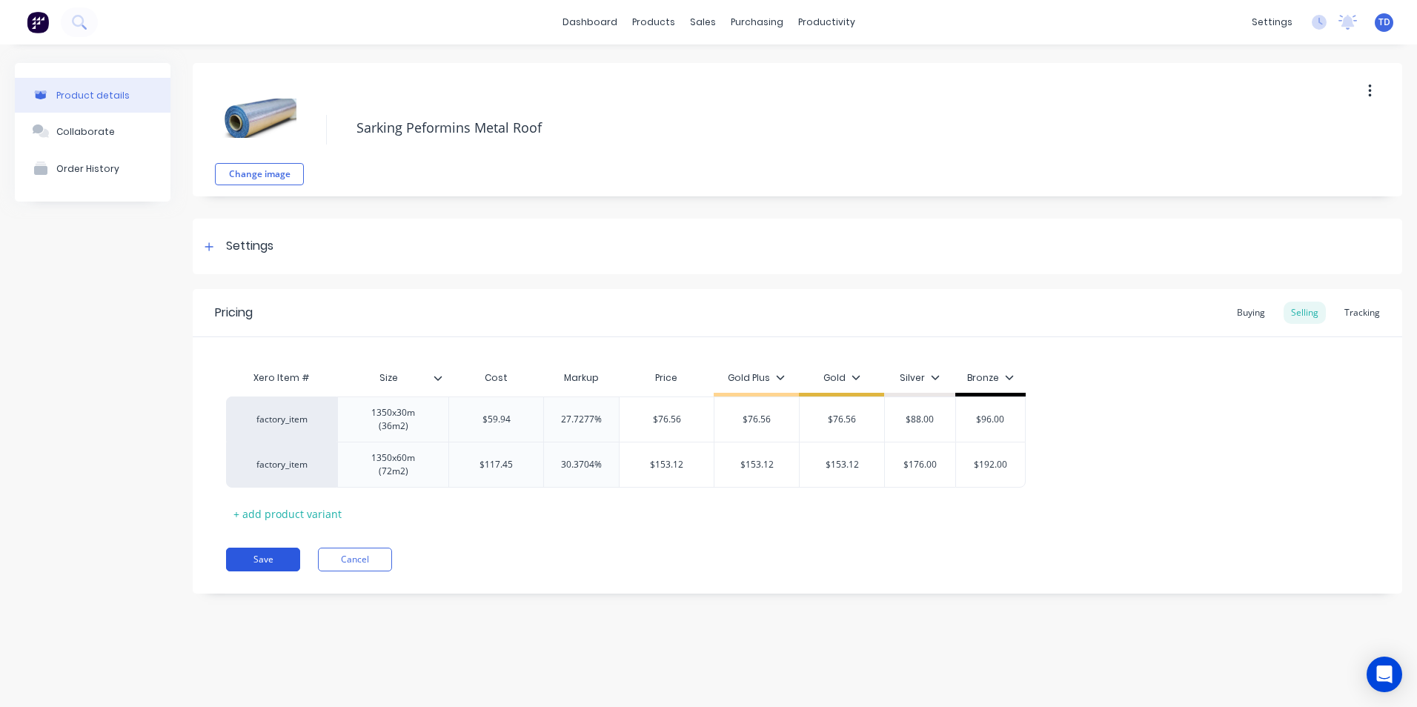
click at [265, 548] on button "Save" at bounding box center [263, 560] width 74 height 24
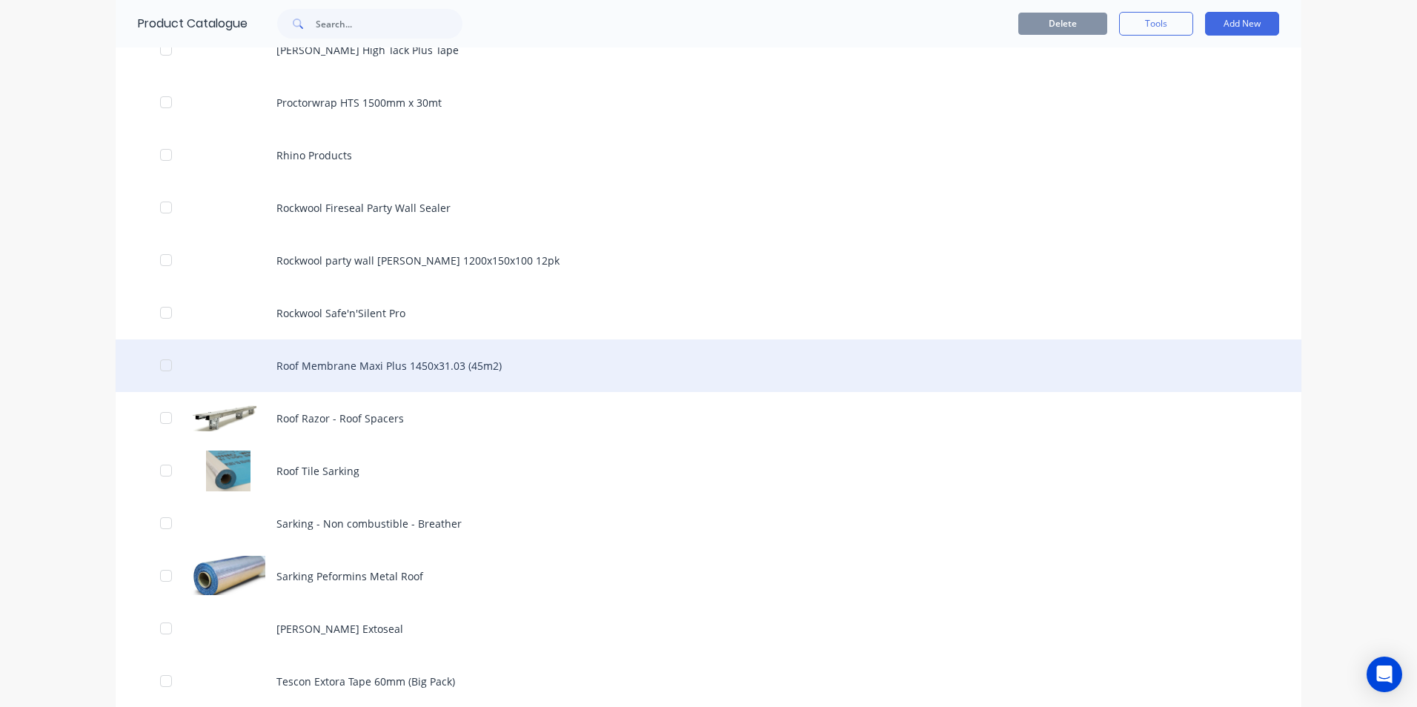
scroll to position [2075, 0]
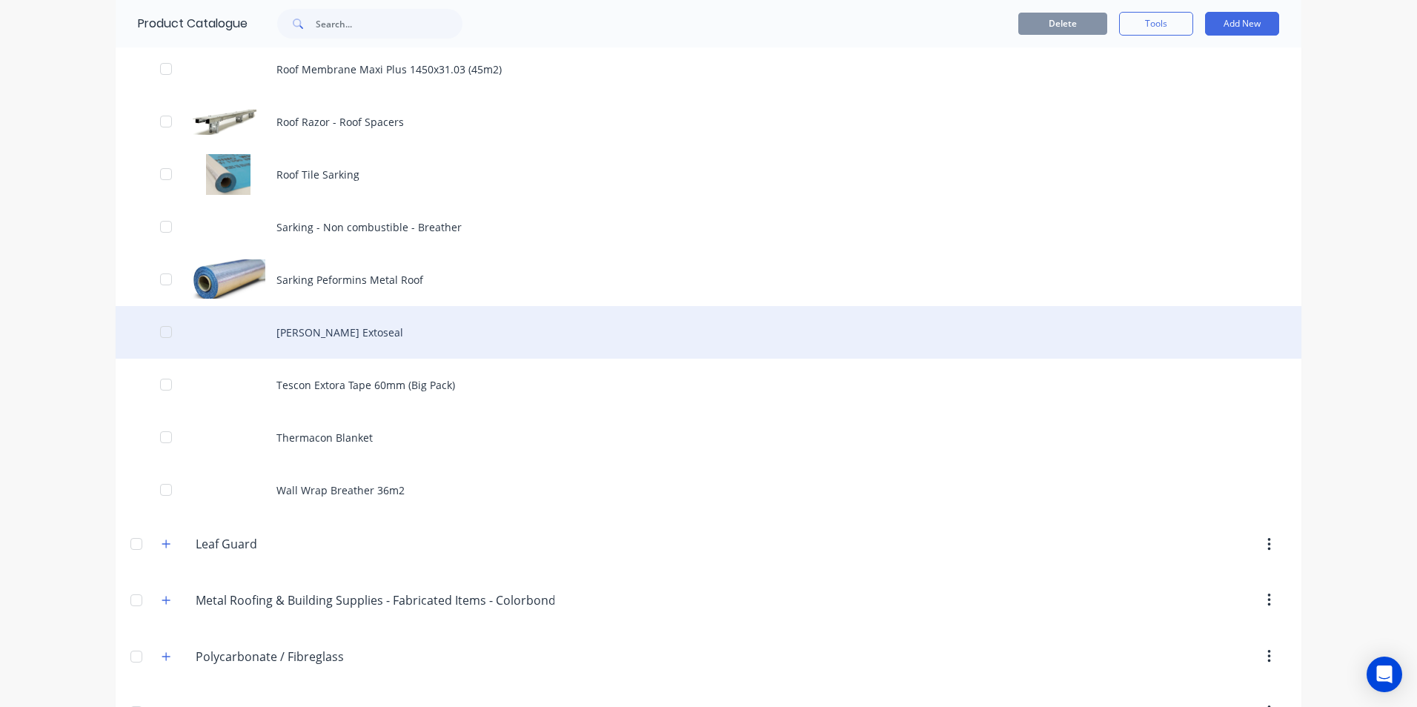
click at [319, 339] on div "[PERSON_NAME] Extoseal" at bounding box center [708, 332] width 1185 height 53
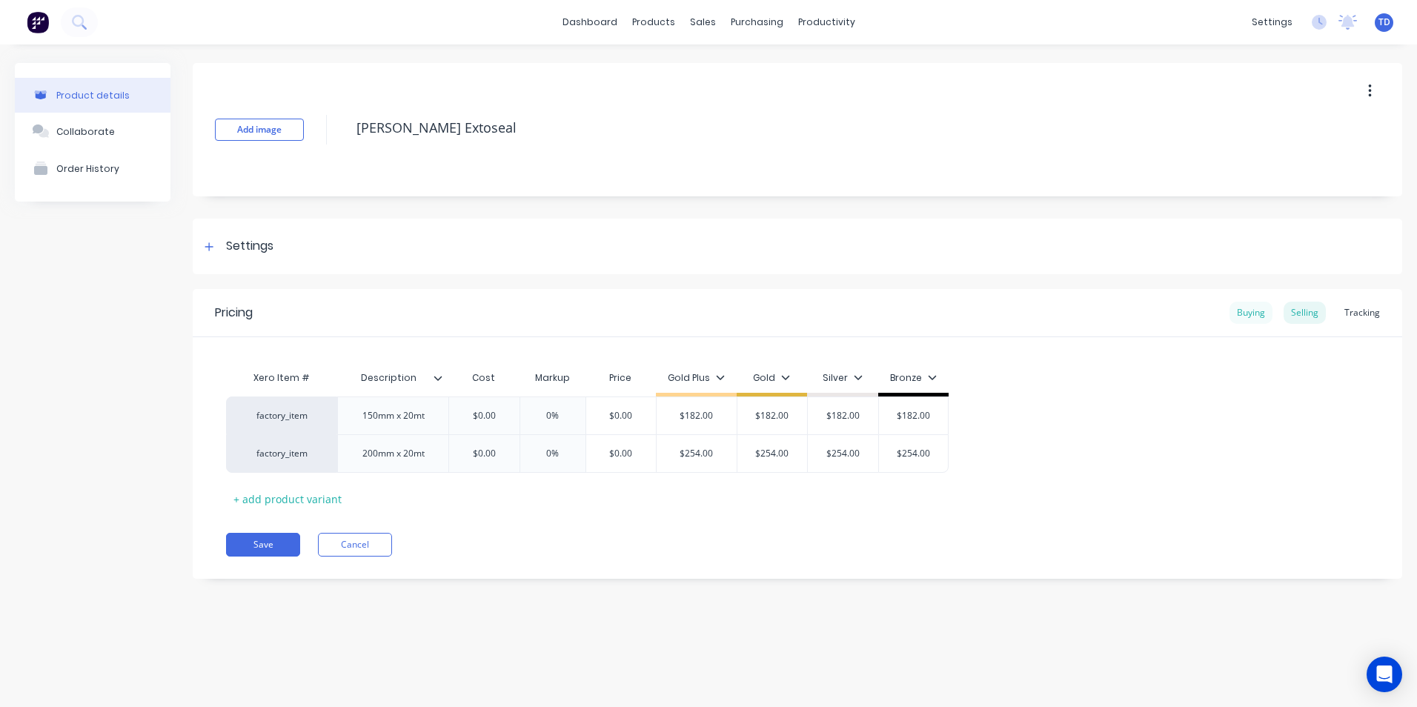
click at [1265, 307] on div "Buying" at bounding box center [1250, 313] width 43 height 22
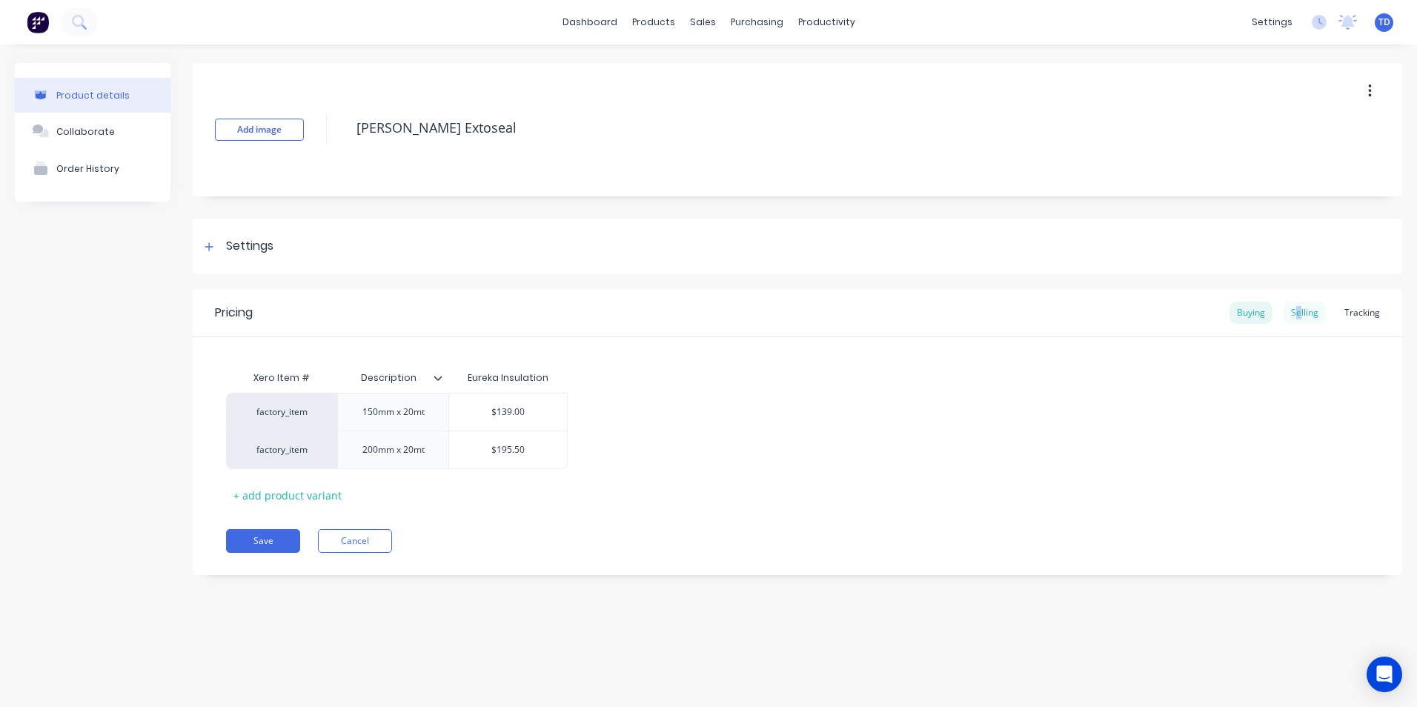
click at [1301, 312] on div "Selling" at bounding box center [1304, 313] width 42 height 22
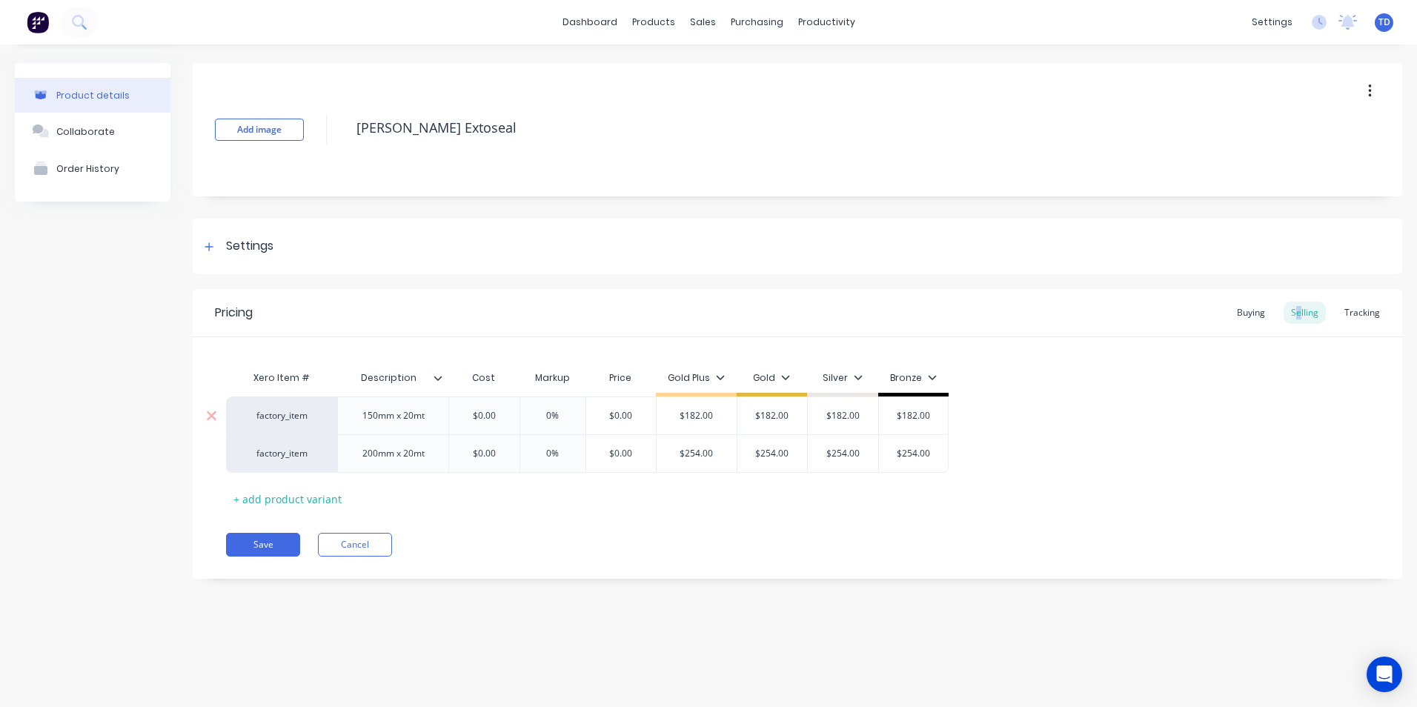
click at [502, 406] on div "$0.00" at bounding box center [484, 415] width 74 height 37
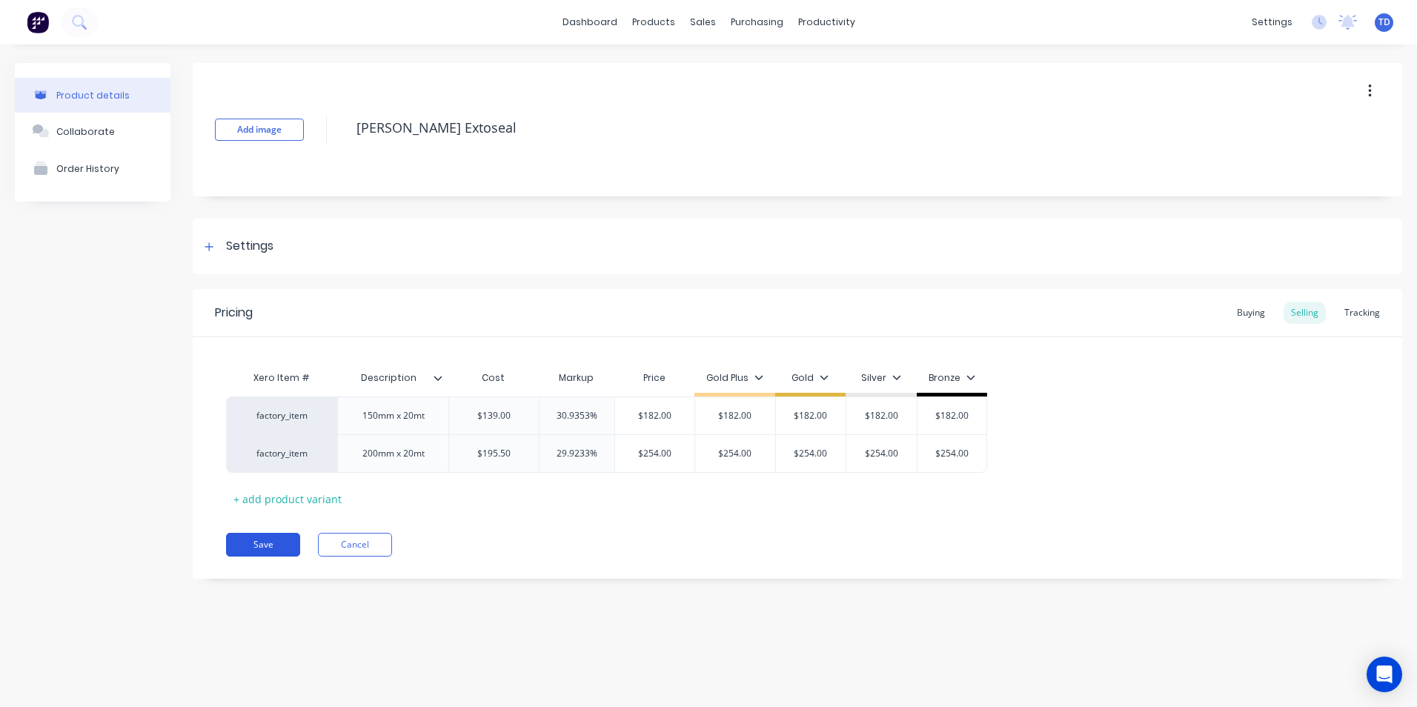
click at [269, 547] on button "Save" at bounding box center [263, 545] width 74 height 24
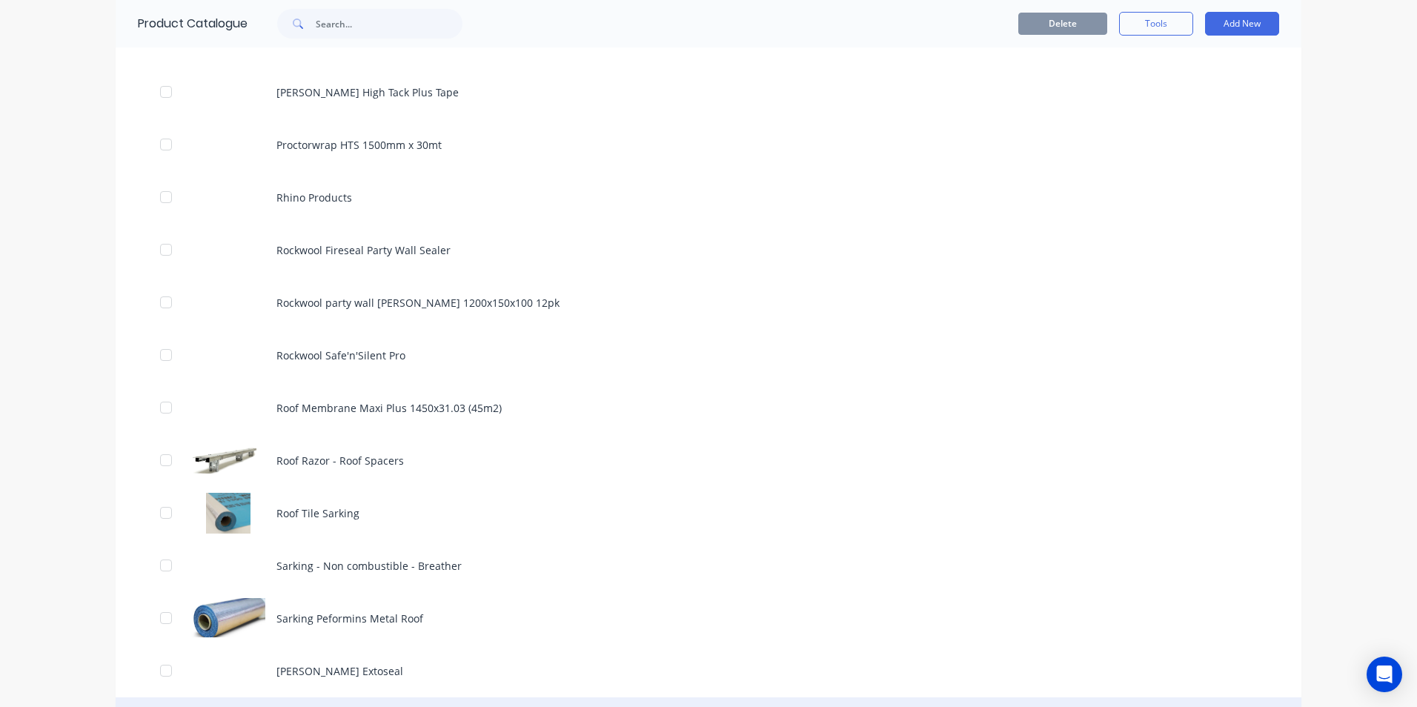
scroll to position [2000, 0]
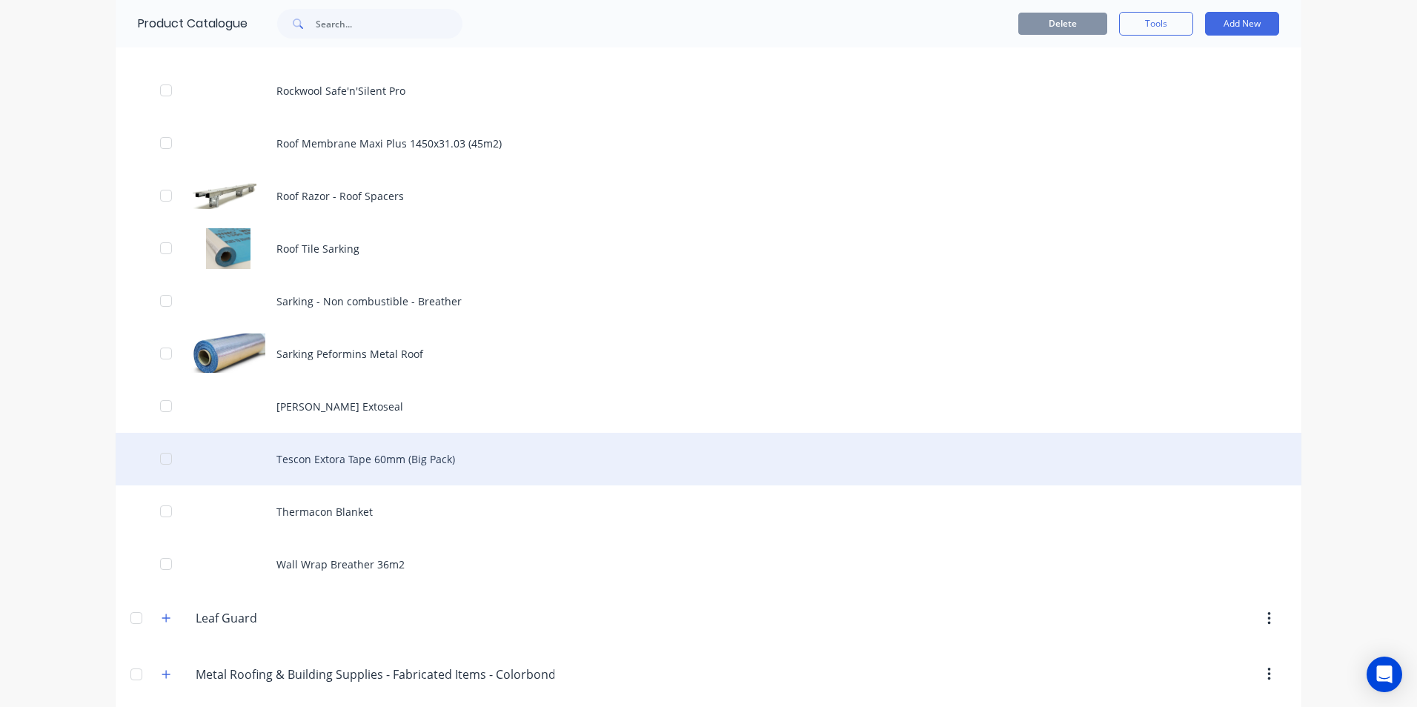
click at [350, 454] on div "Tescon Extora Tape 60mm (Big Pack)" at bounding box center [708, 459] width 1185 height 53
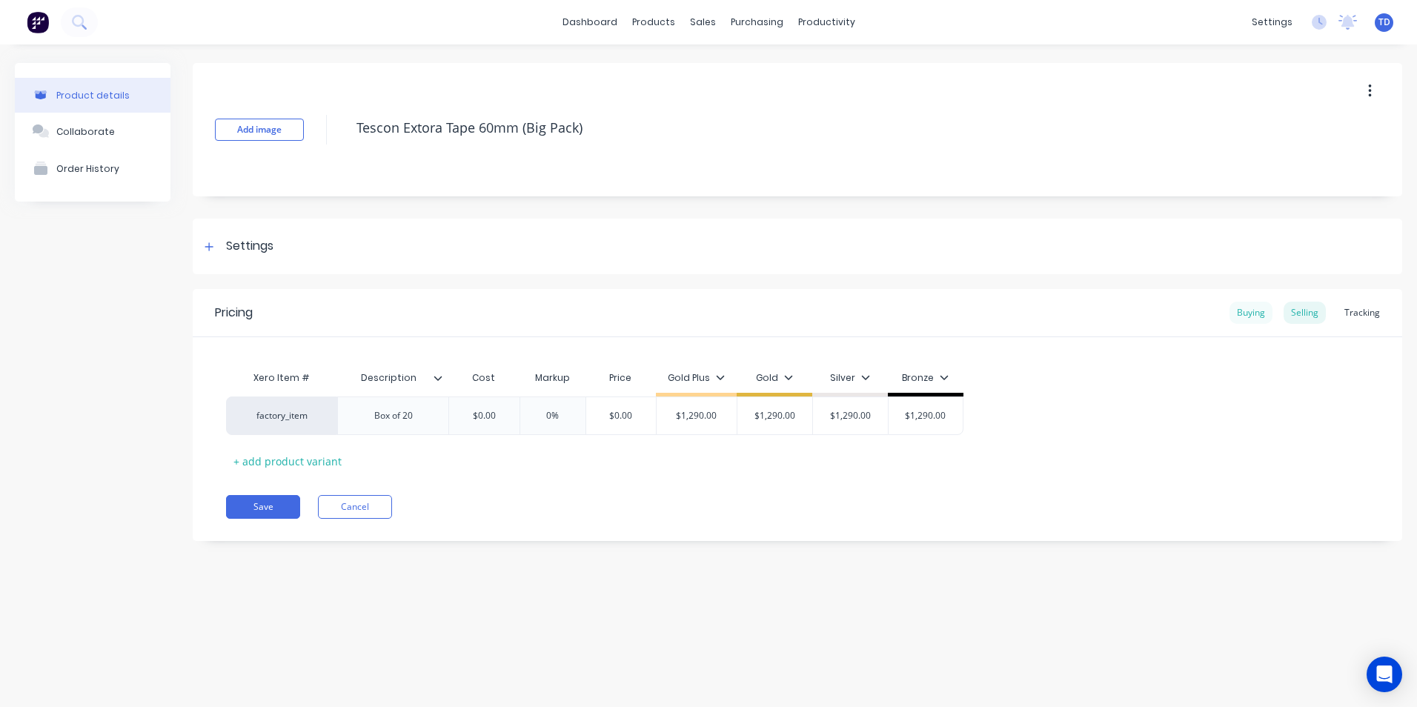
click at [1250, 315] on div "Buying" at bounding box center [1250, 313] width 43 height 22
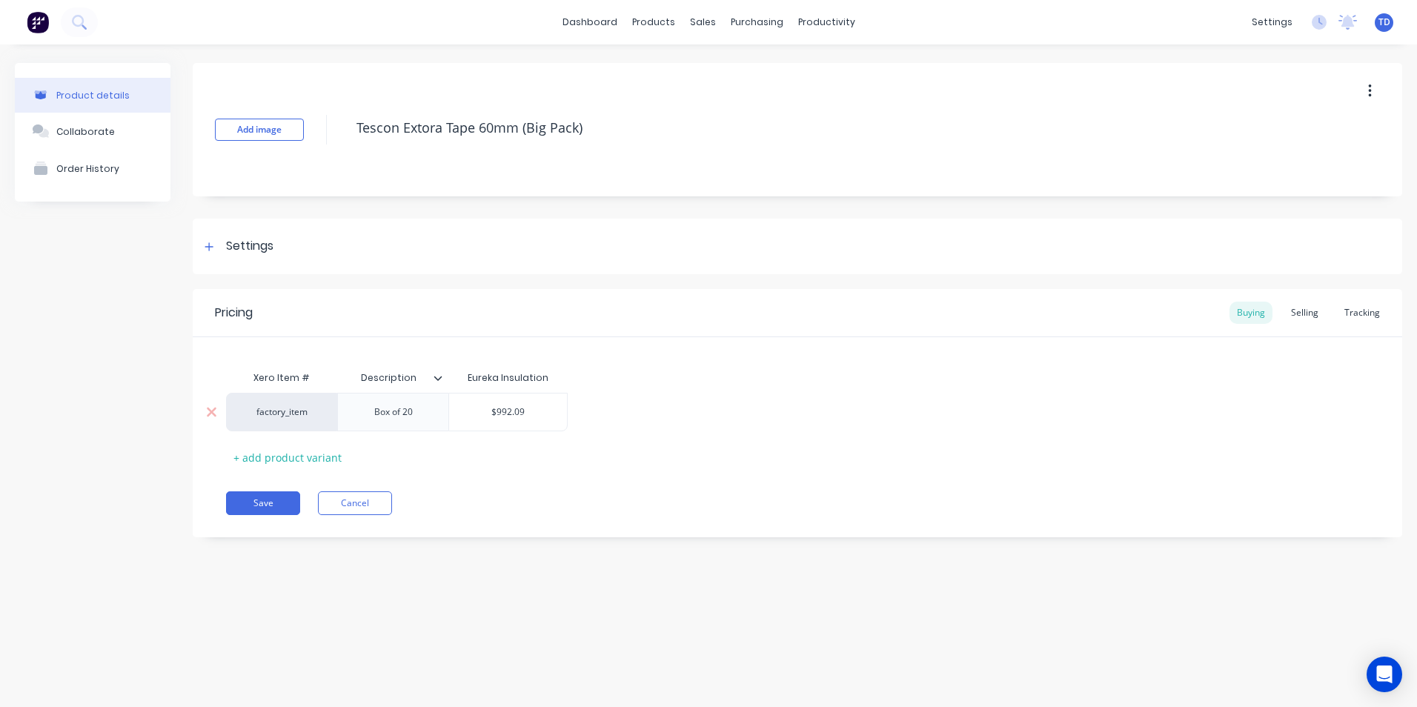
click at [536, 405] on input "$992.09" at bounding box center [508, 411] width 118 height 13
click at [1301, 310] on div "Selling" at bounding box center [1304, 313] width 42 height 22
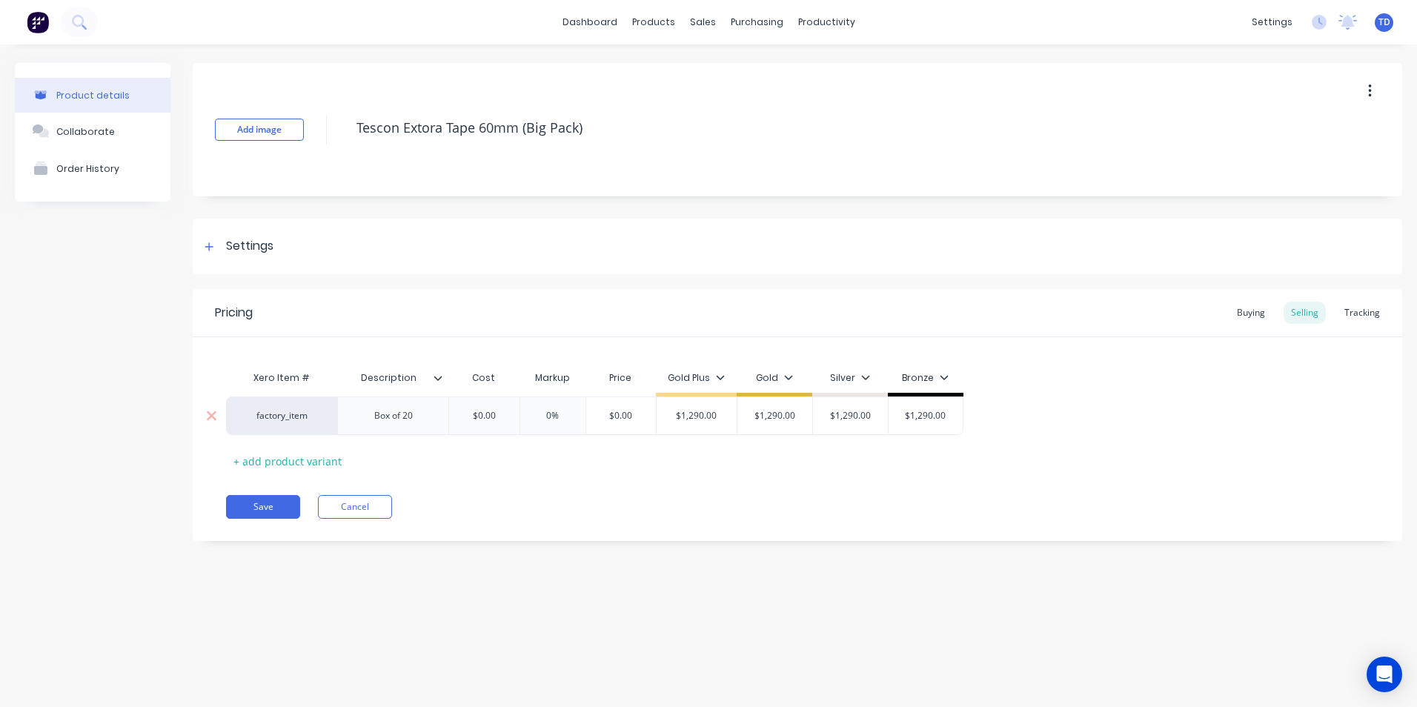
click at [501, 413] on input "$0.00" at bounding box center [484, 415] width 74 height 13
click at [625, 561] on div "Add image Tescon Extora Tape 60mm (Big Pack) Settings Product Options I buy thi…" at bounding box center [797, 313] width 1209 height 500
click at [616, 519] on div "Pricing Buying Selling Tracking Xero Item # Description Cost Markup Price Gold …" at bounding box center [797, 415] width 1209 height 252
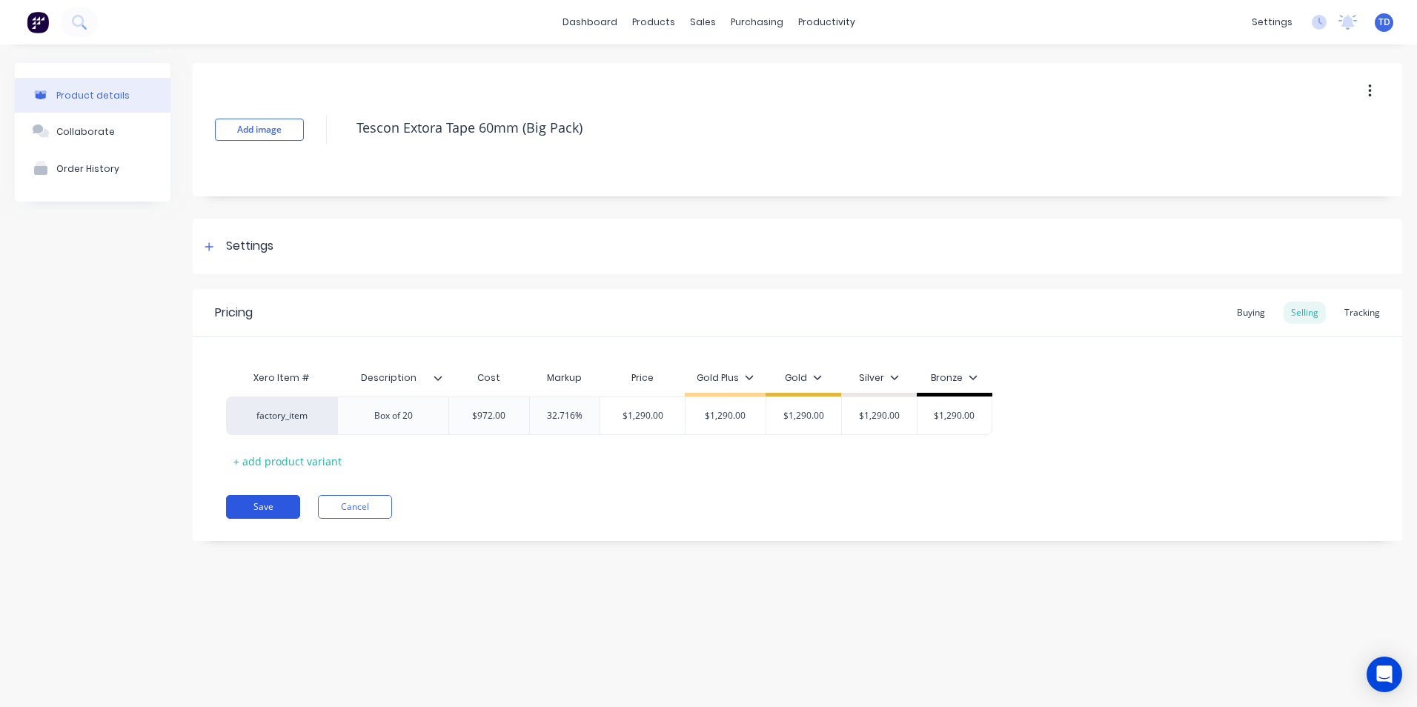
click at [279, 502] on button "Save" at bounding box center [263, 507] width 74 height 24
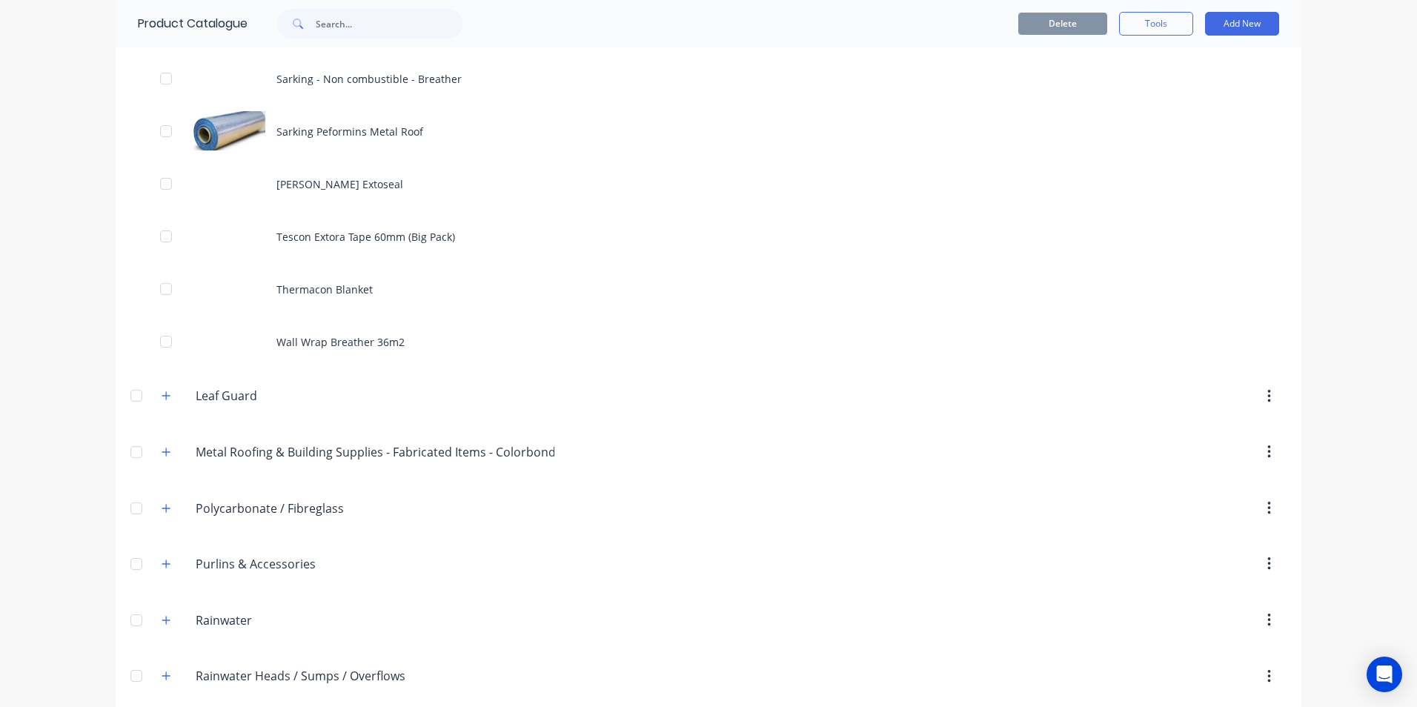
scroll to position [2149, 0]
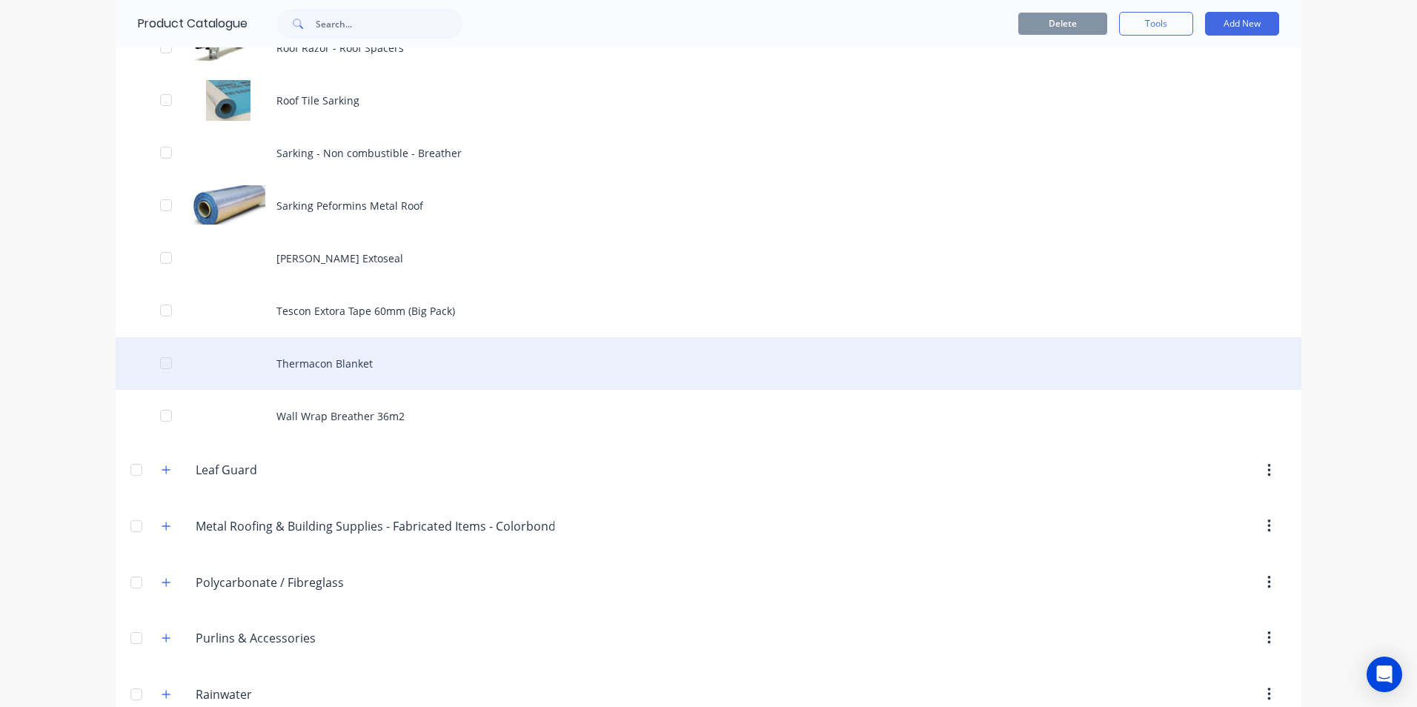
click at [353, 366] on div "Thermacon Blanket" at bounding box center [708, 363] width 1185 height 53
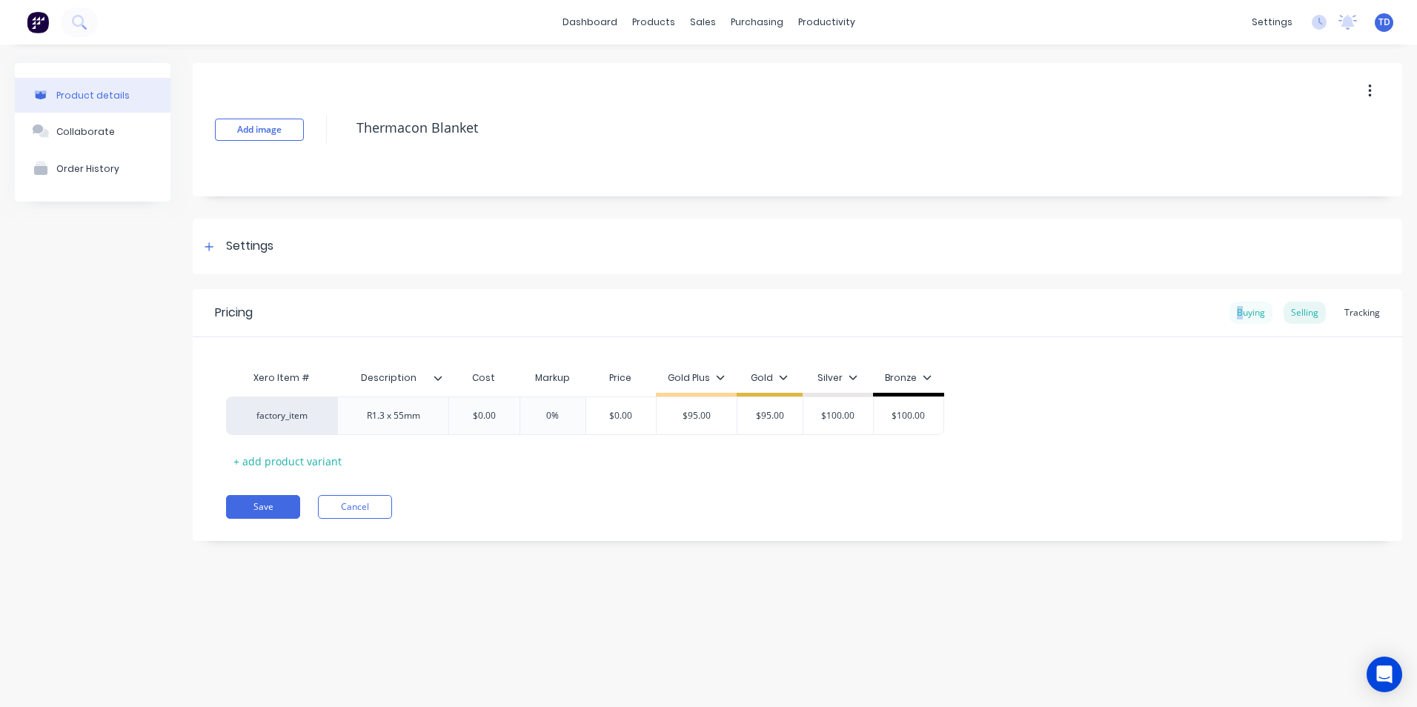
click at [1242, 315] on div "Buying" at bounding box center [1250, 313] width 43 height 22
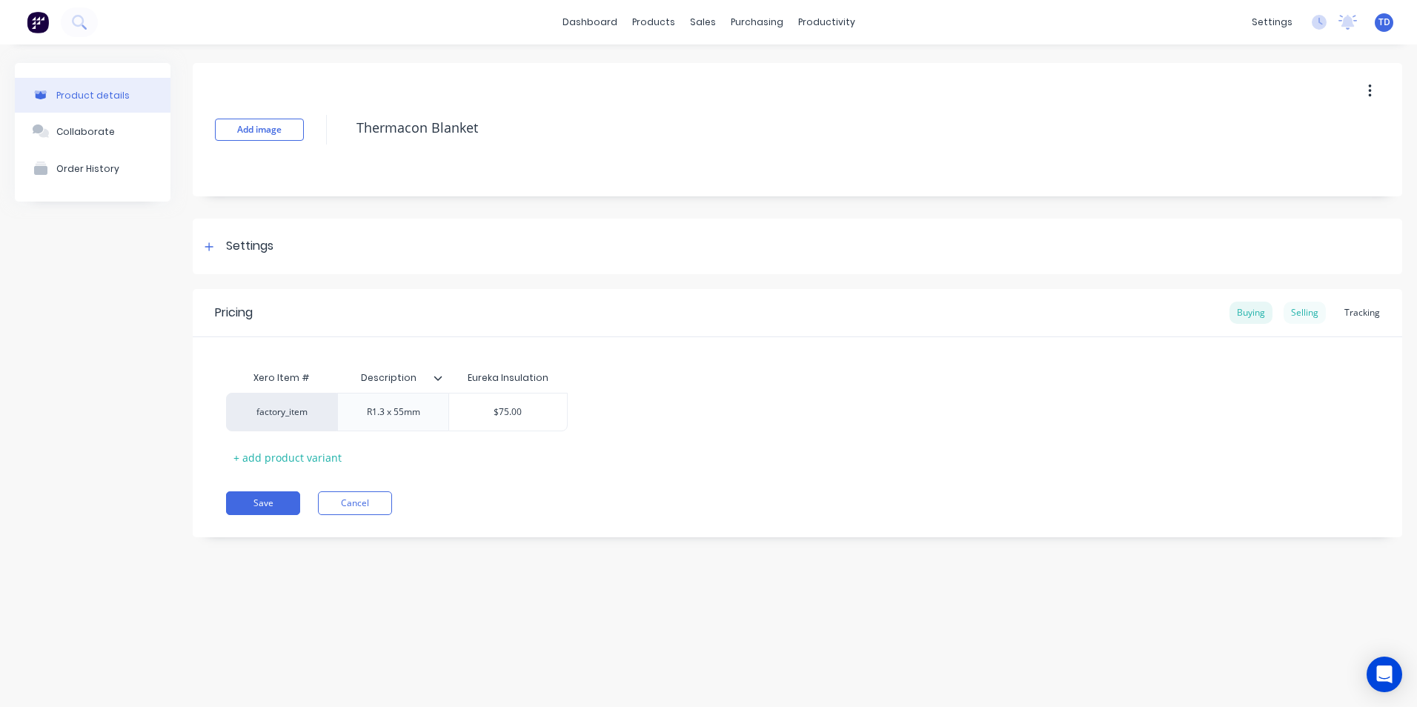
click at [1312, 313] on div "Selling" at bounding box center [1304, 313] width 42 height 22
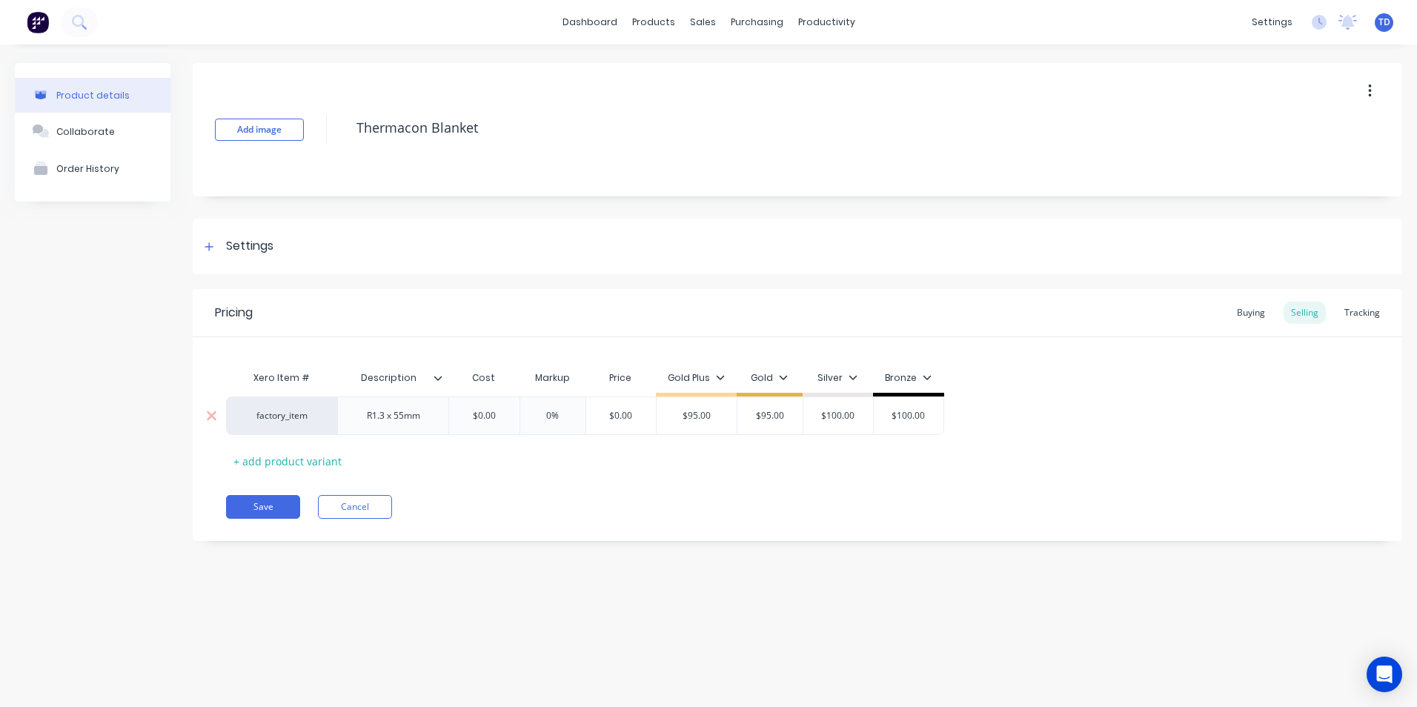
click at [502, 407] on div "$0.00" at bounding box center [484, 415] width 74 height 37
click at [231, 505] on button "Save" at bounding box center [263, 507] width 74 height 24
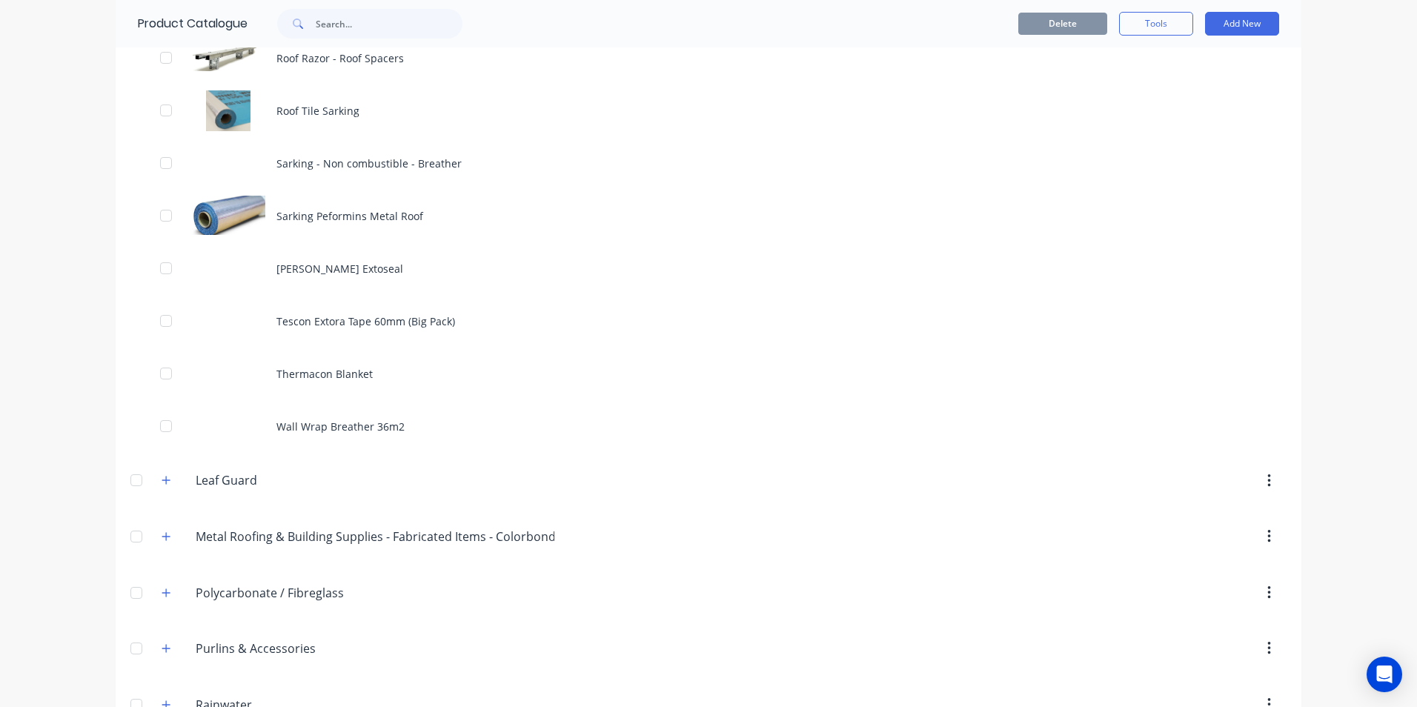
scroll to position [2149, 0]
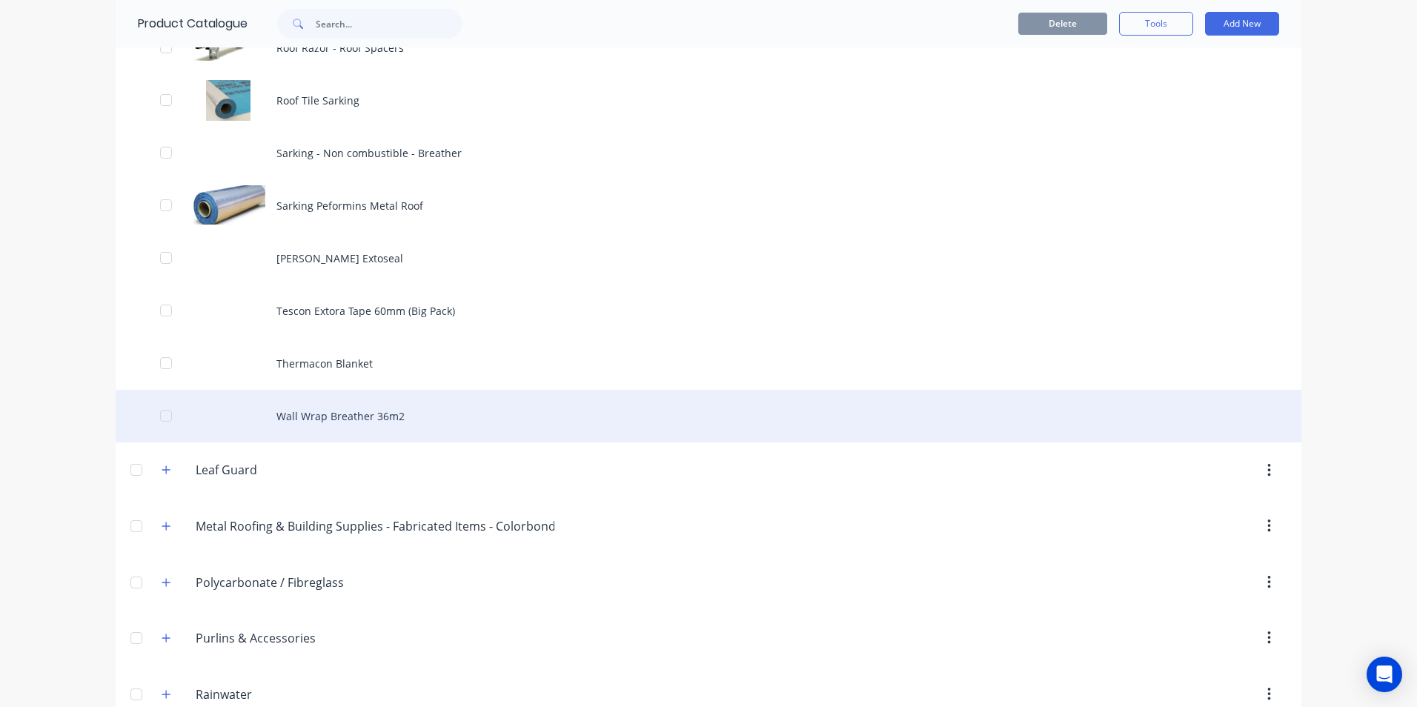
click at [334, 425] on div "Wall Wrap Breather 36m2" at bounding box center [708, 416] width 1185 height 53
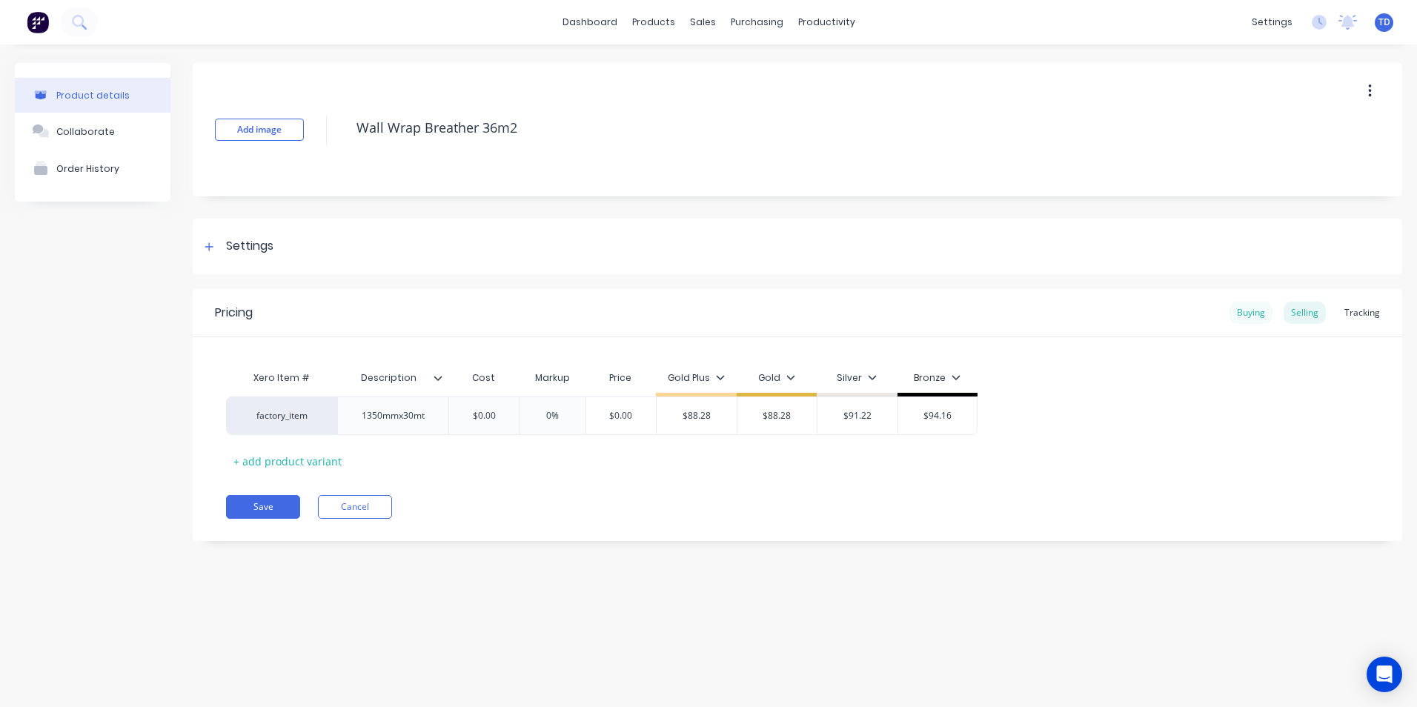
click at [1261, 316] on div "Buying" at bounding box center [1250, 313] width 43 height 22
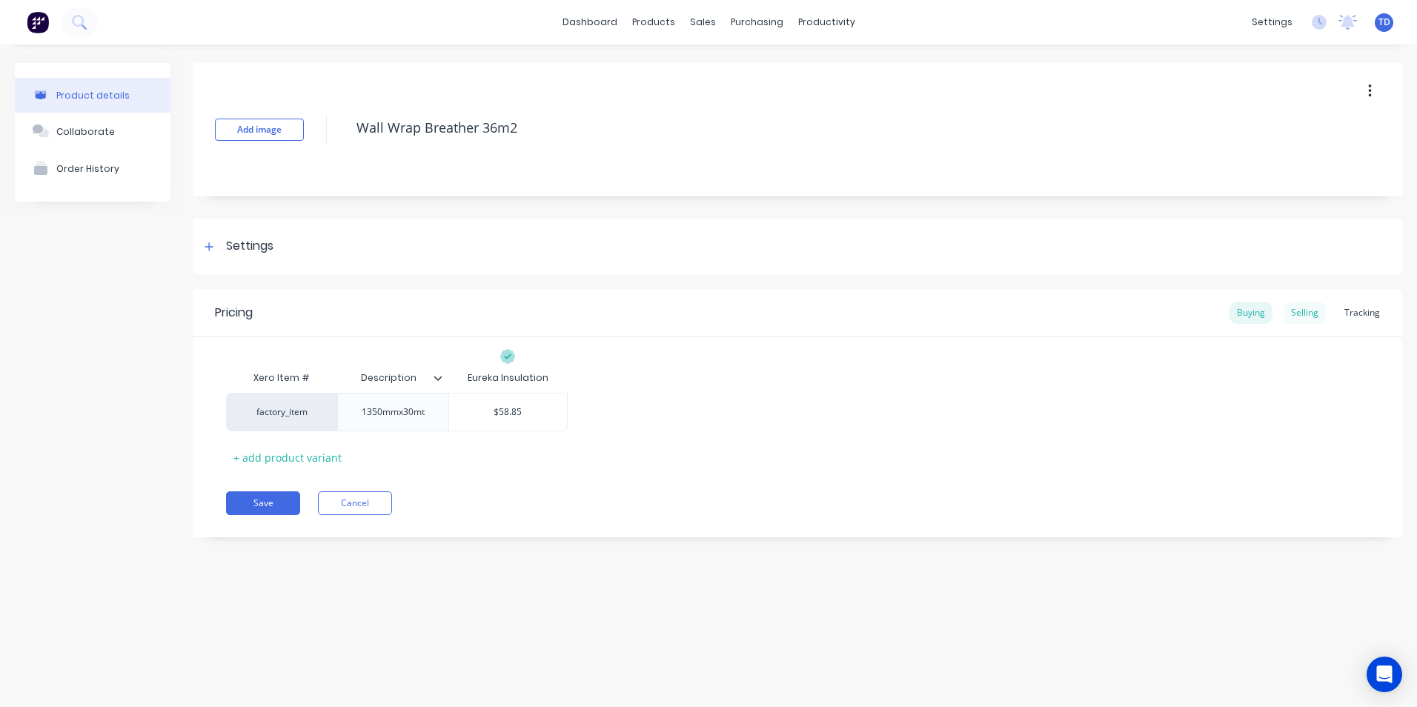
click at [1288, 310] on div "Selling" at bounding box center [1304, 313] width 42 height 22
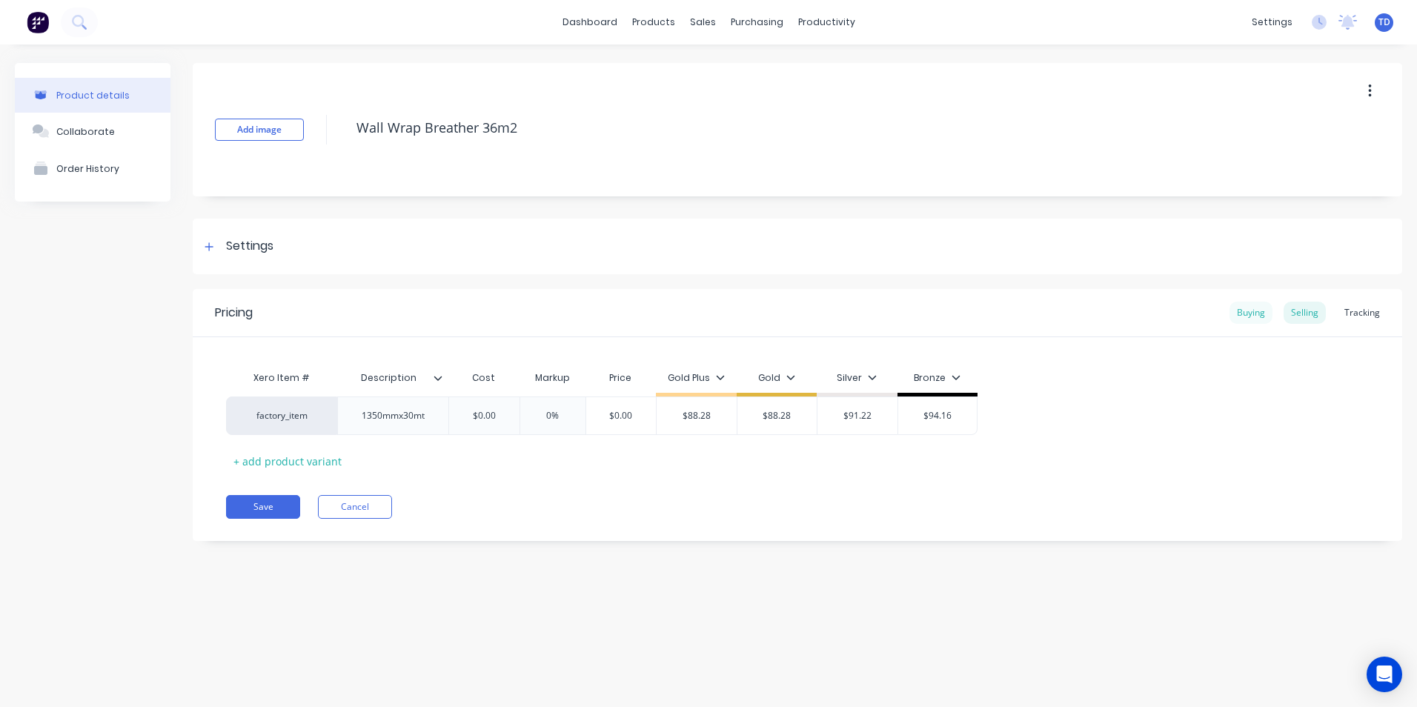
click at [1239, 307] on div "Buying" at bounding box center [1250, 313] width 43 height 22
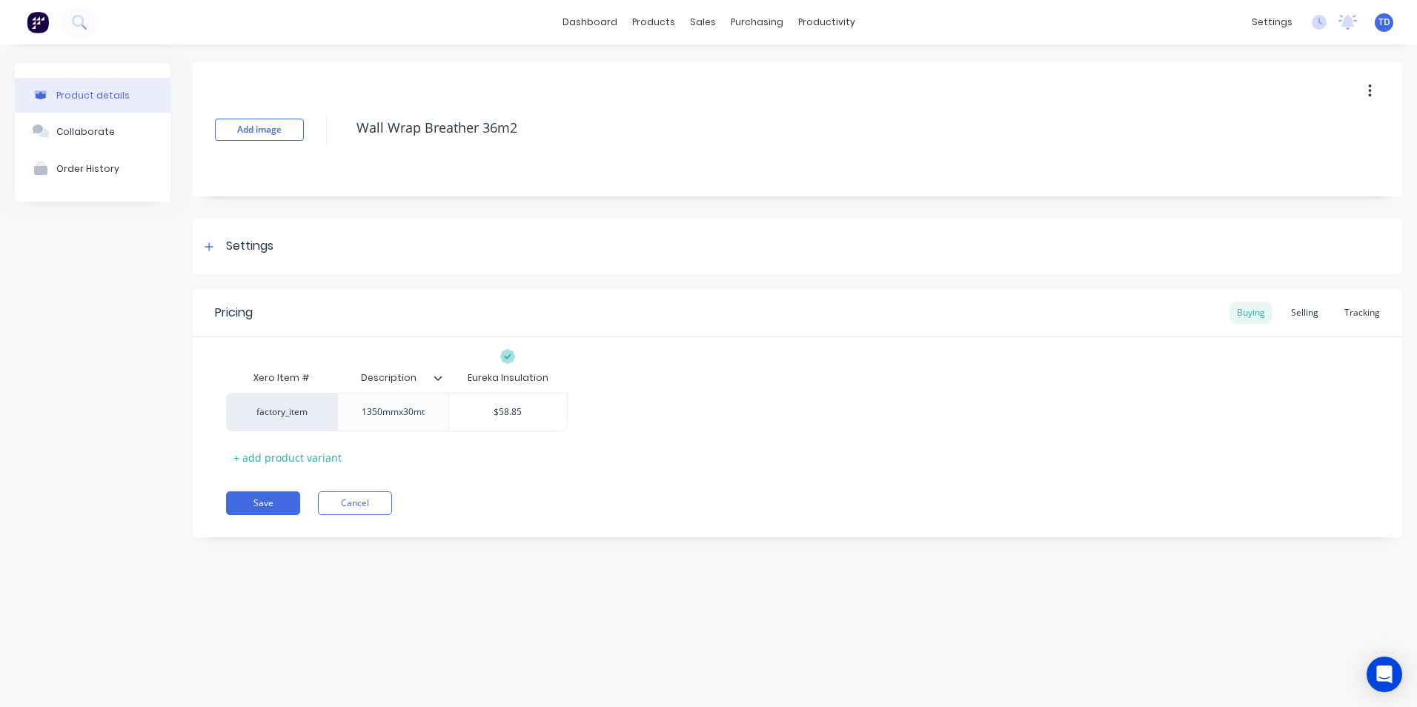
click at [1371, 93] on button "button" at bounding box center [1369, 91] width 35 height 27
click at [1300, 158] on div "Delete" at bounding box center [1317, 159] width 114 height 21
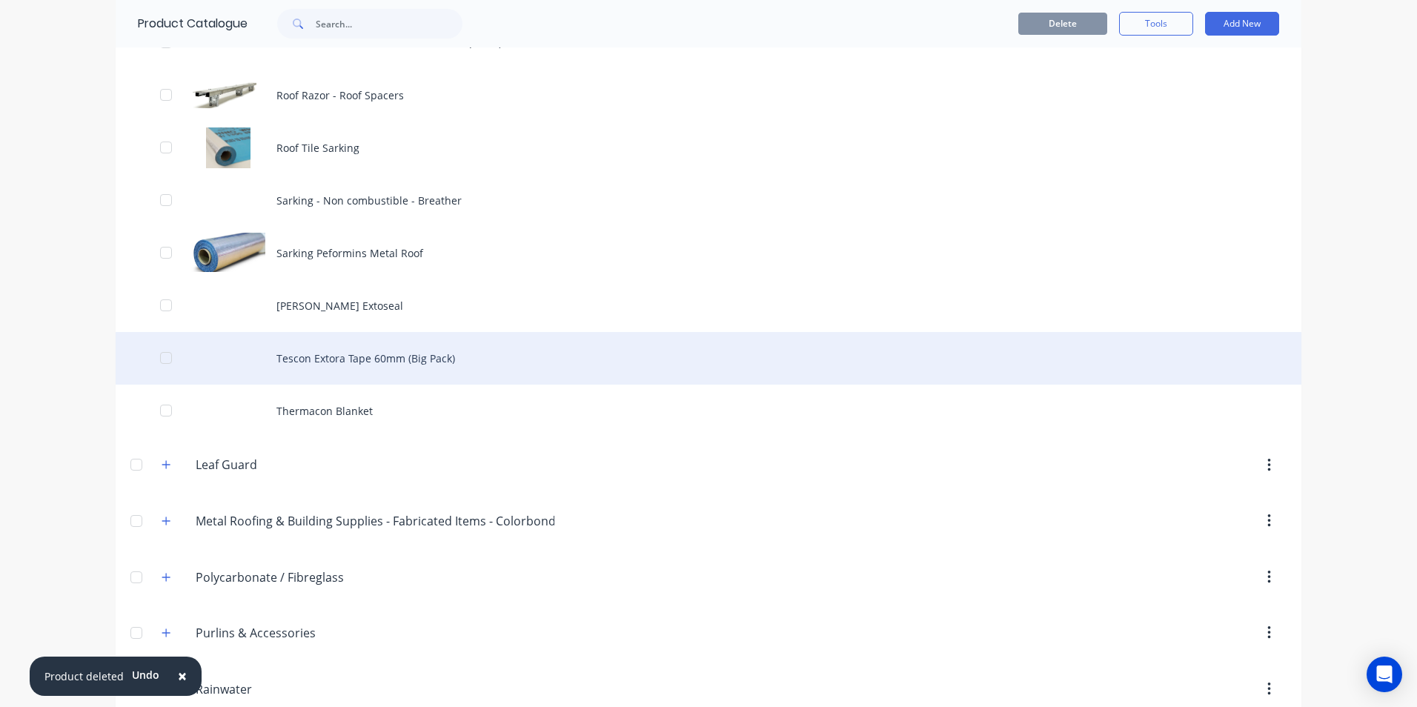
scroll to position [2075, 0]
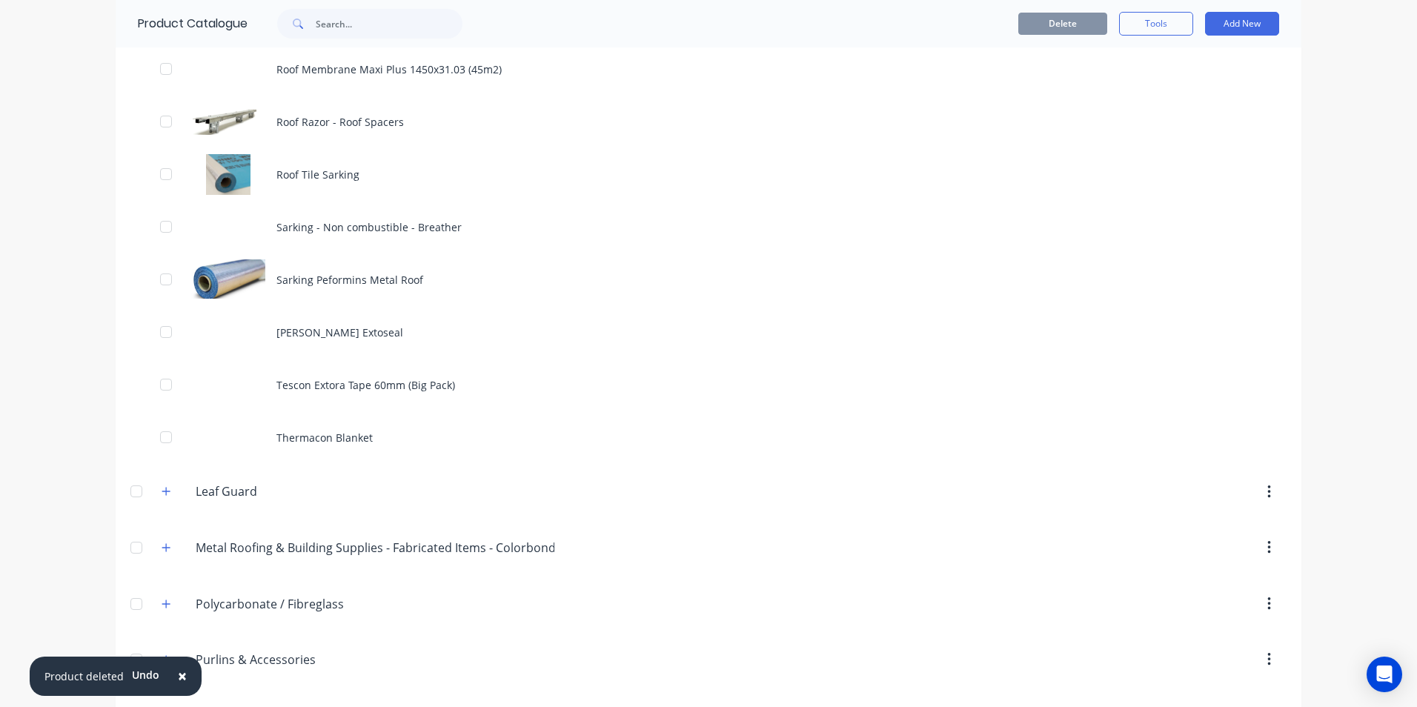
click at [184, 671] on span "×" at bounding box center [182, 675] width 9 height 21
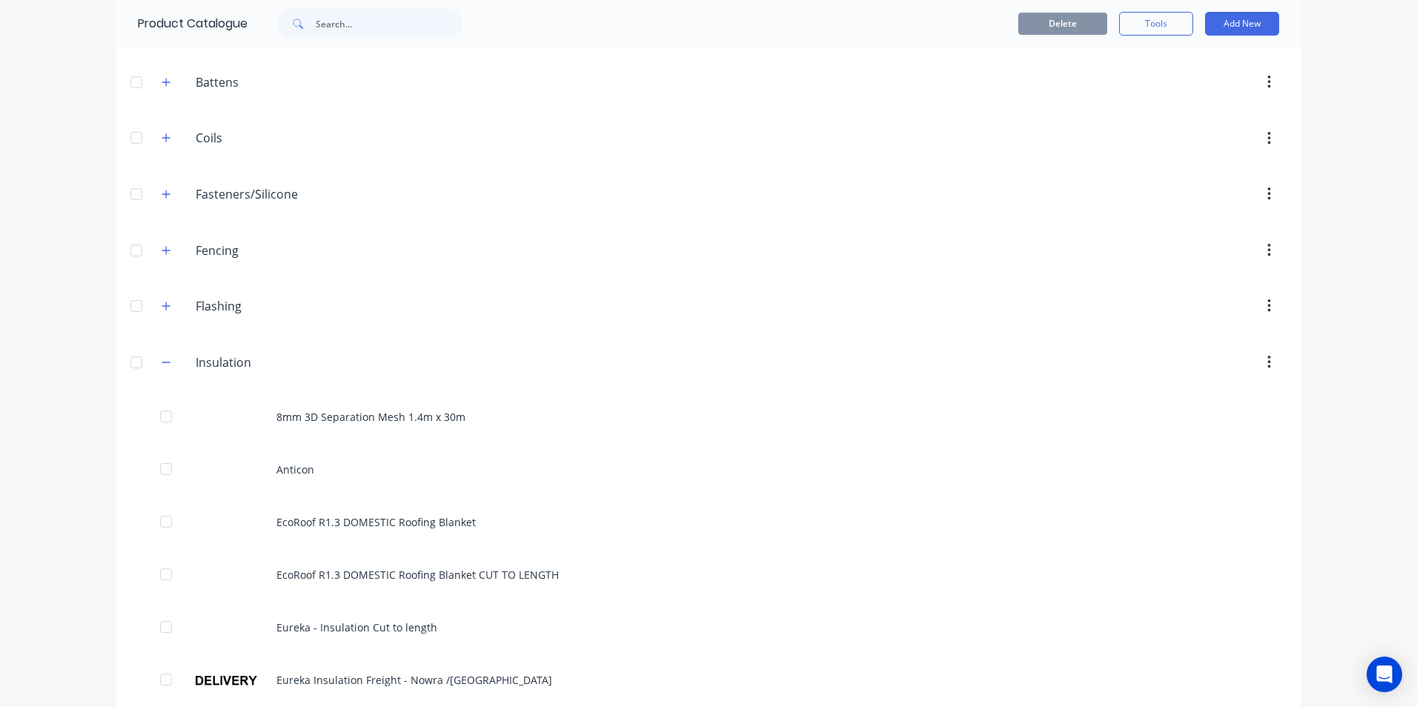
scroll to position [148, 0]
click at [157, 358] on button "button" at bounding box center [166, 362] width 19 height 19
